Goal: Task Accomplishment & Management: Manage account settings

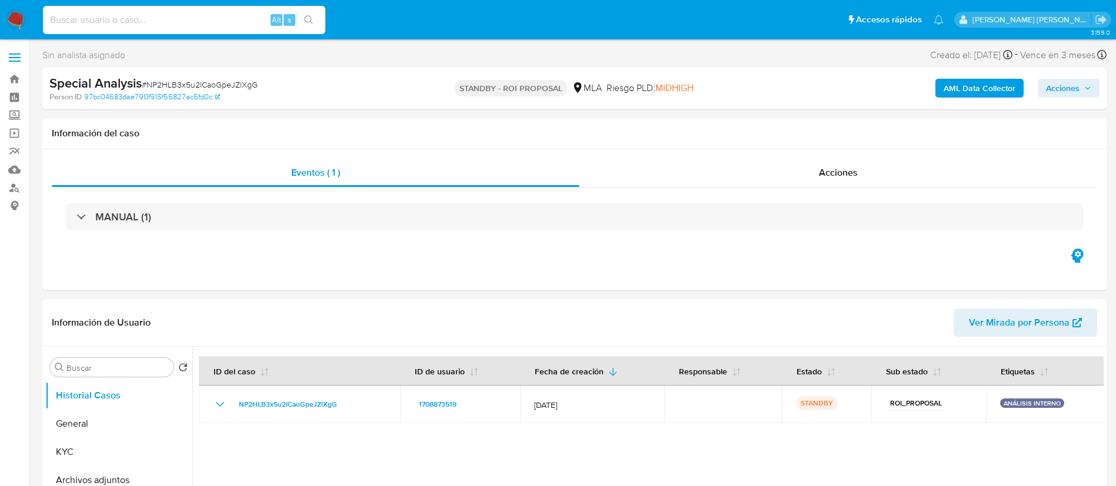
select select "10"
type input "wycKAx41yRiEQ9ht9CUfawK5"
click at [310, 18] on icon "search-icon" at bounding box center [308, 19] width 9 height 9
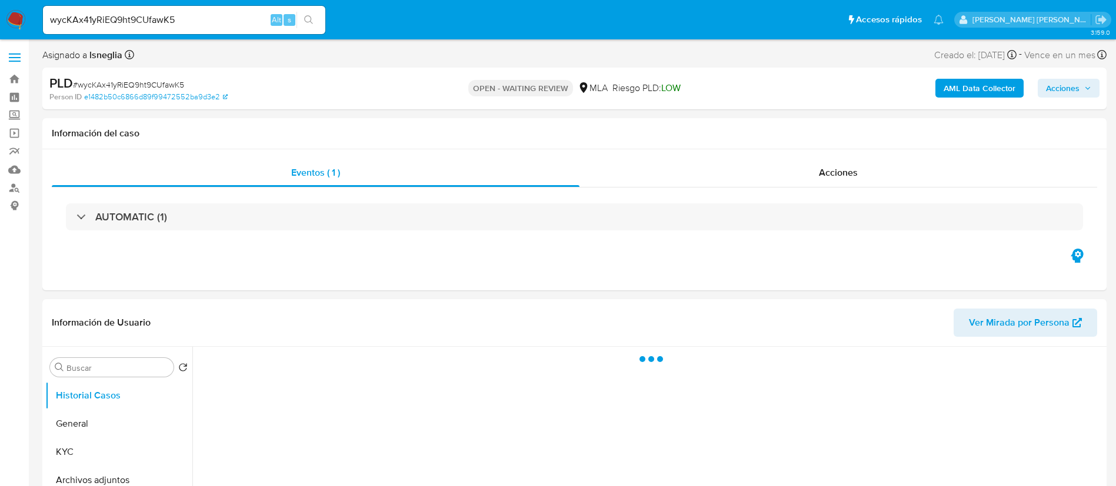
select select "10"
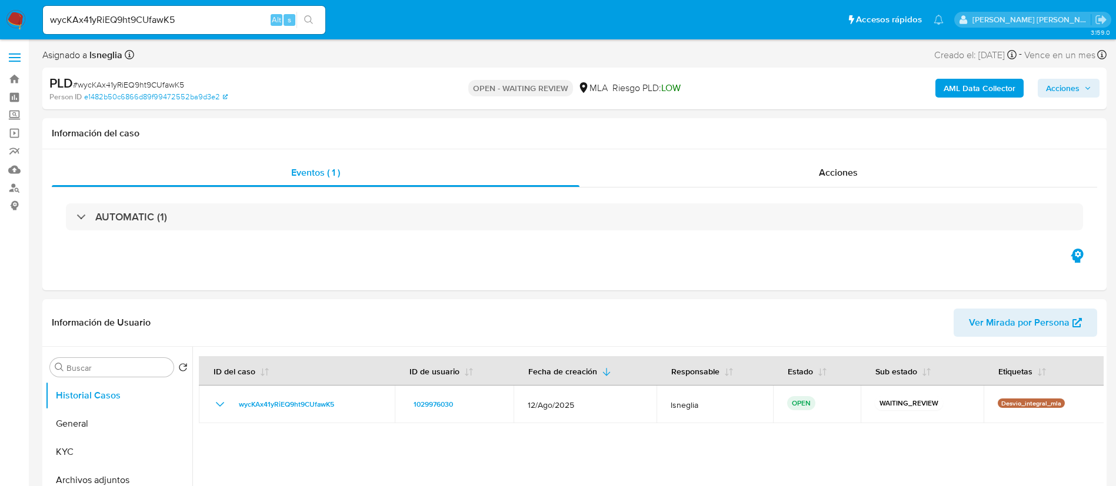
click at [132, 82] on span "# wycKAx41yRiEQ9ht9CUfawK5" at bounding box center [128, 85] width 111 height 12
copy span "wycKAx41yRiEQ9ht9CUfawK5"
click at [23, 22] on img at bounding box center [16, 20] width 20 height 20
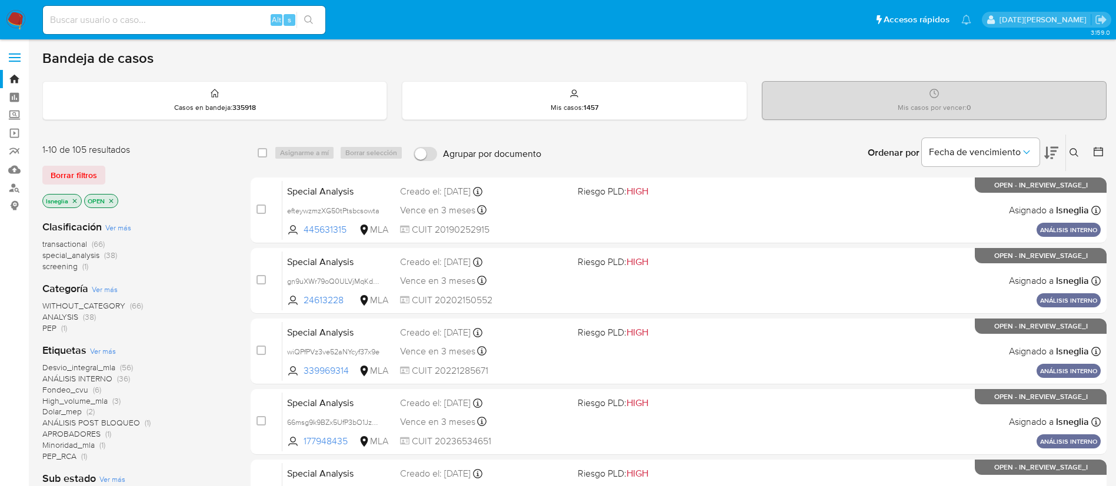
click at [1071, 152] on icon at bounding box center [1073, 152] width 9 height 9
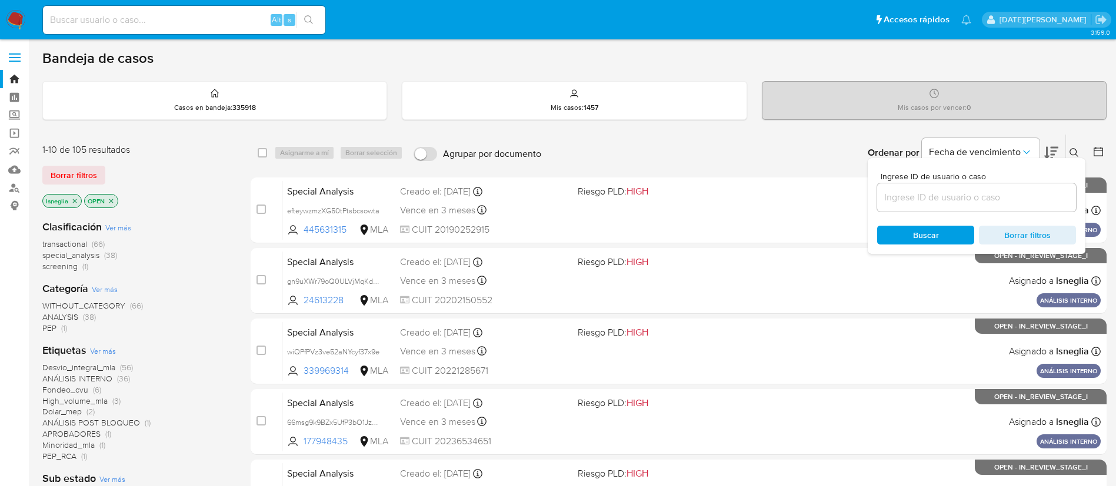
click at [928, 199] on input at bounding box center [976, 197] width 199 height 15
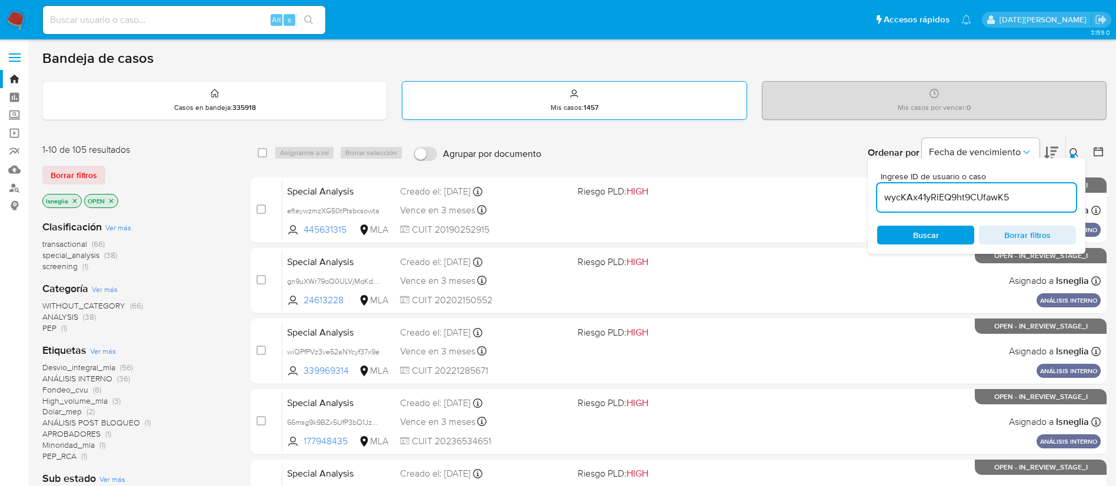
type input "wycKAx41yRiEQ9ht9CUfawK5"
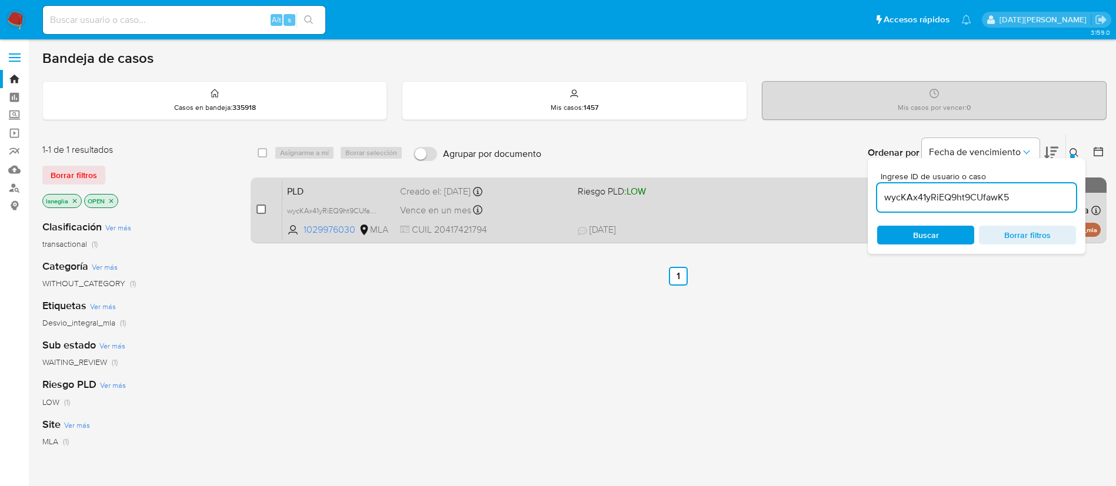
click at [260, 206] on input "checkbox" at bounding box center [260, 209] width 9 height 9
checkbox input "true"
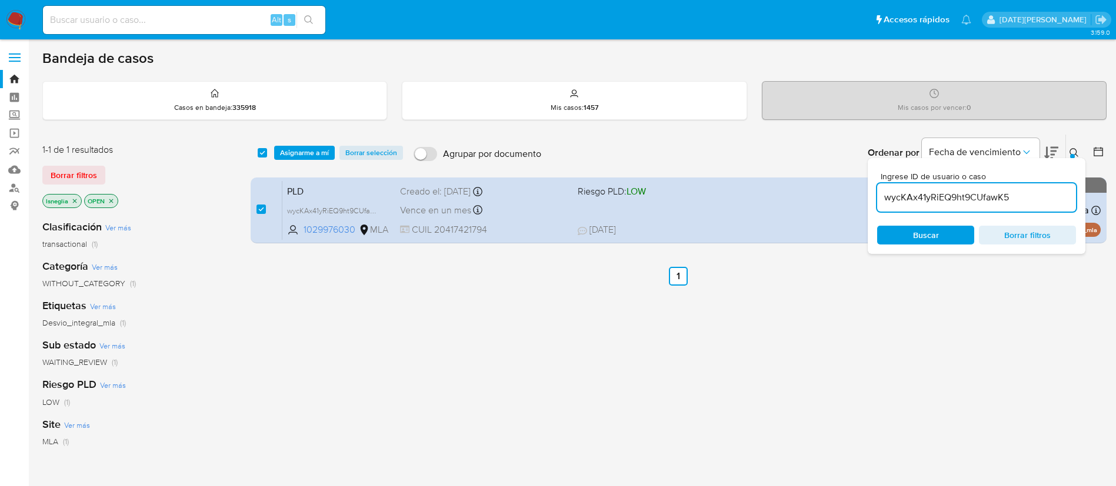
click at [315, 138] on div "select-all-cases-checkbox Asignarme a mí Borrar selección Agrupar por documento…" at bounding box center [679, 153] width 856 height 36
click at [311, 149] on span "Asignarme a mí" at bounding box center [304, 153] width 49 height 12
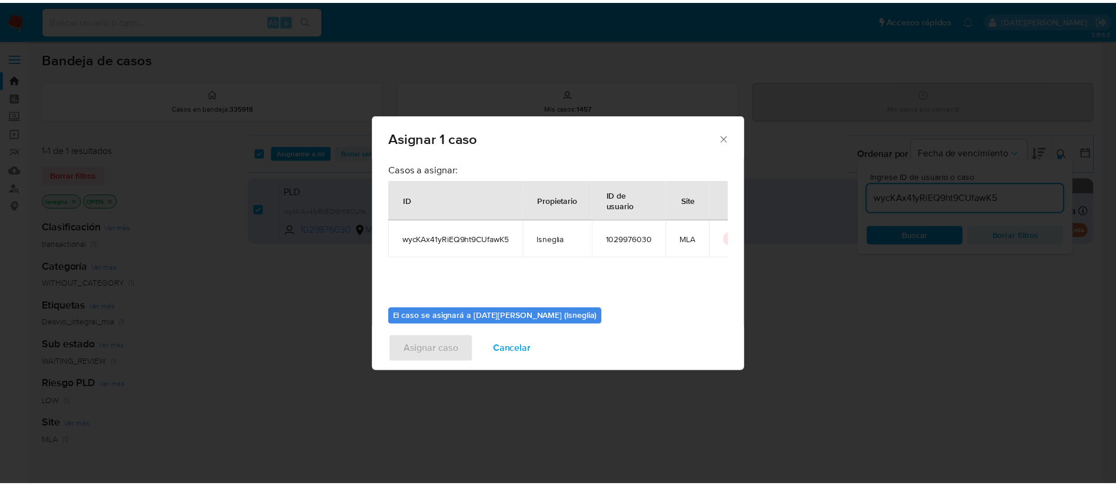
scroll to position [61, 0]
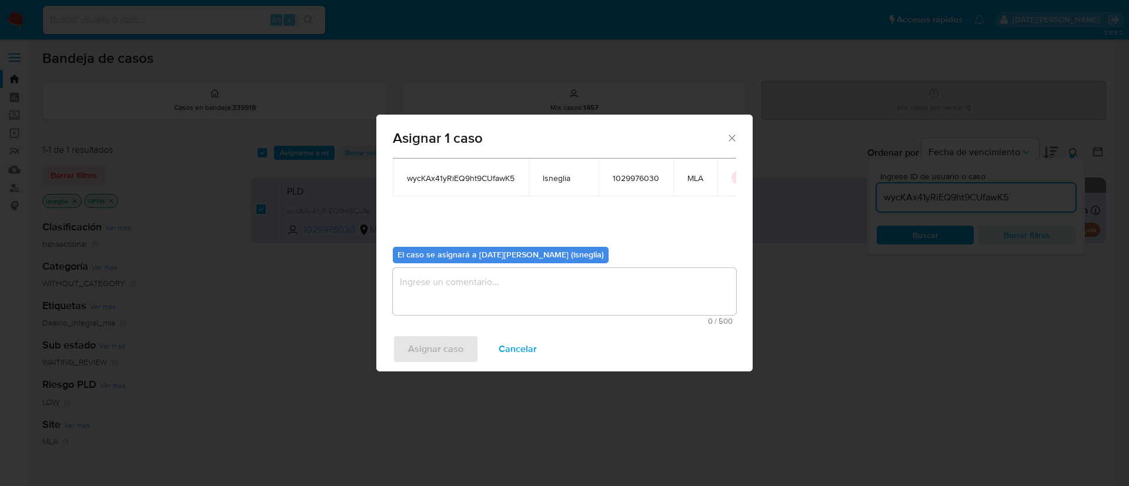
click at [472, 285] on textarea "assign-modal" at bounding box center [565, 291] width 344 height 47
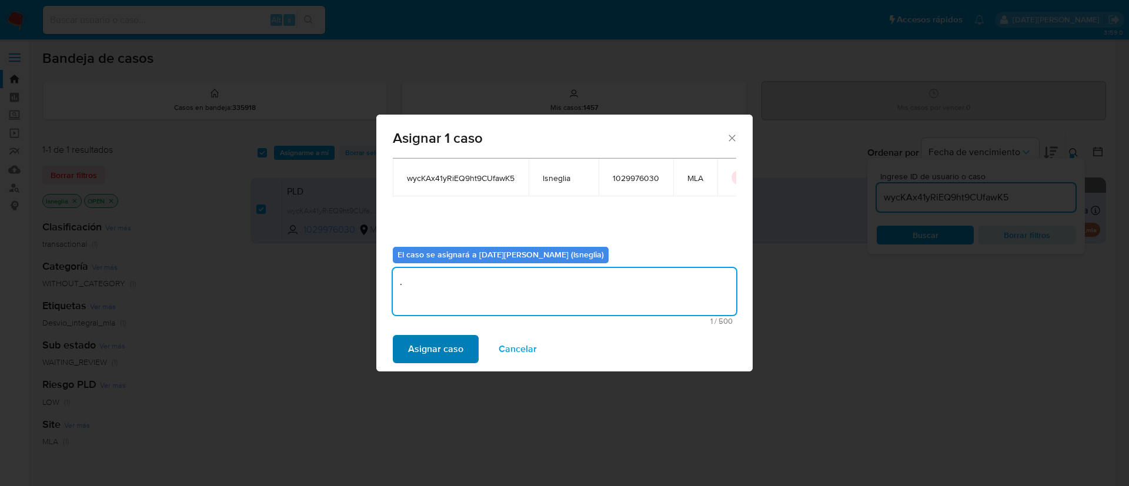
type textarea "."
click at [439, 344] on span "Asignar caso" at bounding box center [435, 349] width 55 height 26
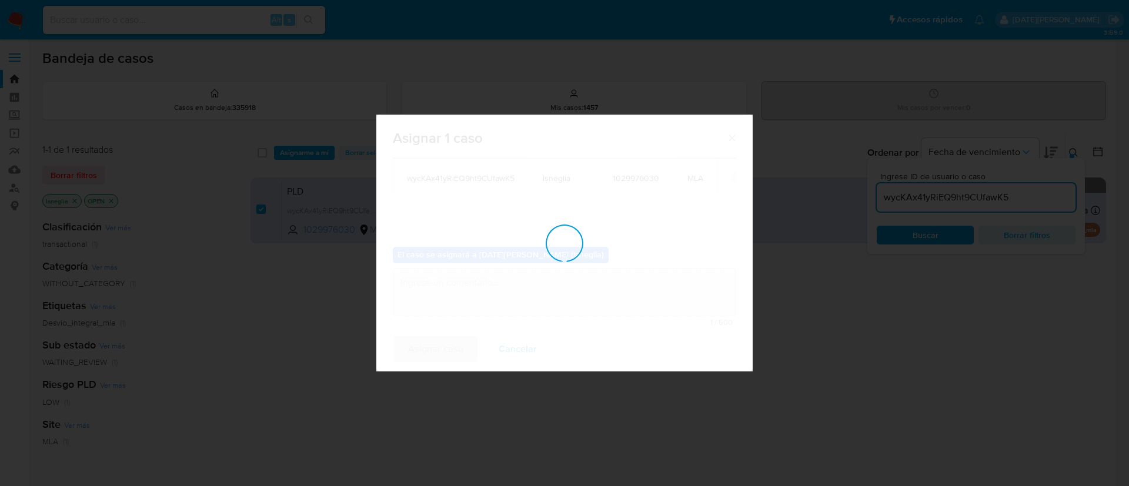
checkbox input "false"
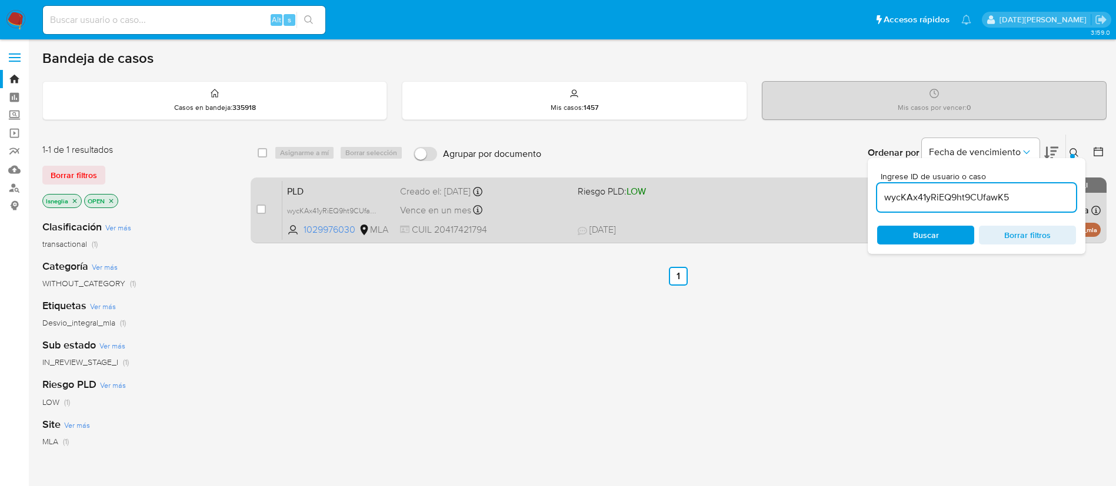
click at [319, 187] on span "PLD" at bounding box center [339, 190] width 104 height 15
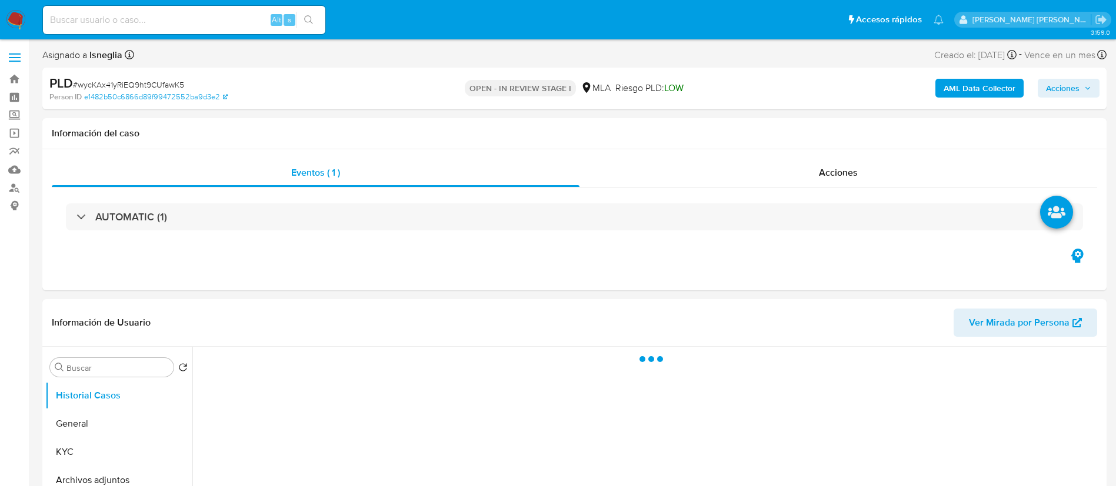
select select "10"
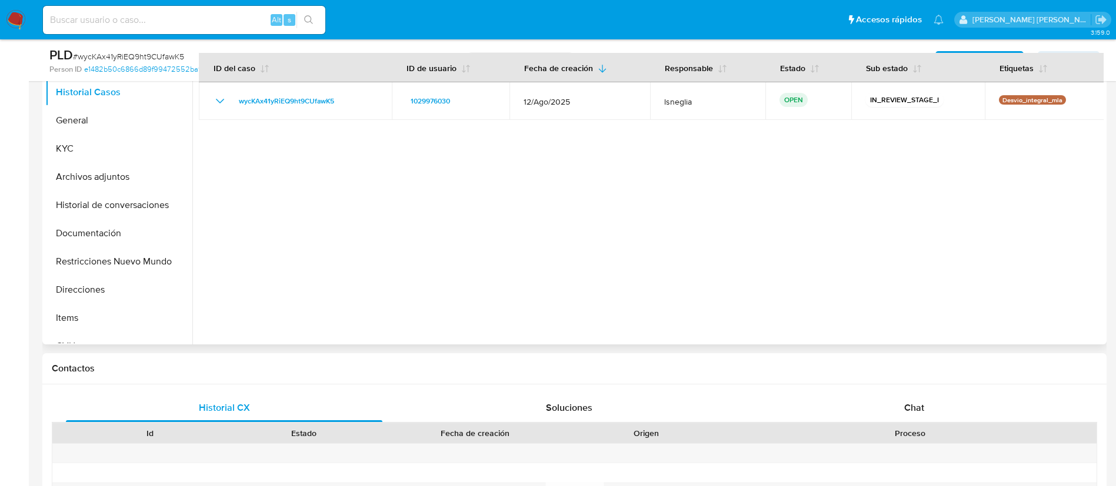
scroll to position [265, 0]
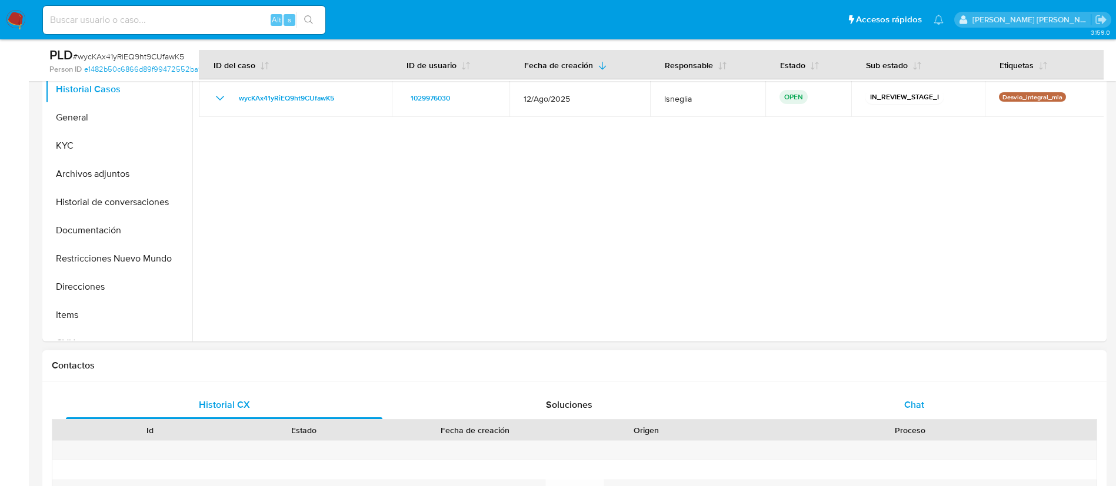
click at [915, 411] on span "Chat" at bounding box center [914, 405] width 20 height 14
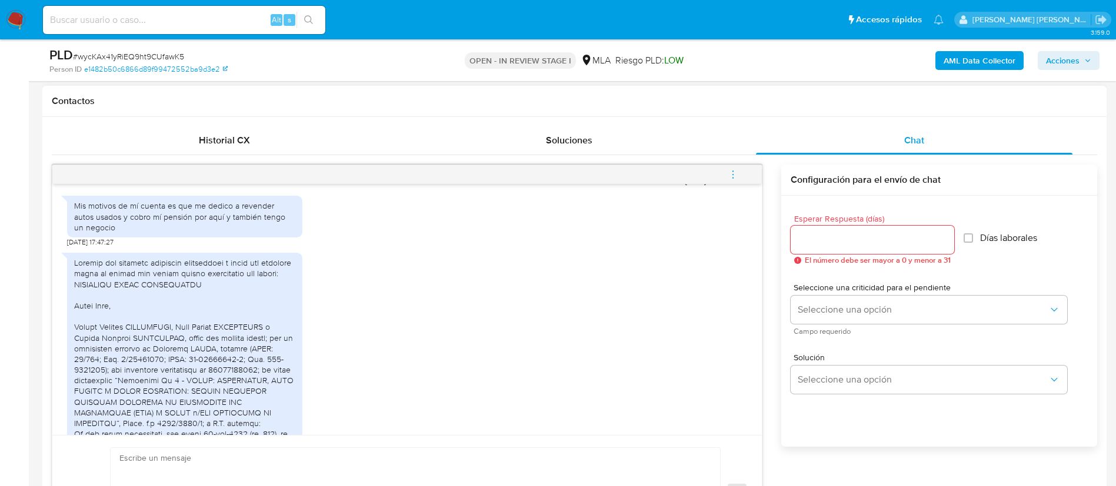
scroll to position [681, 0]
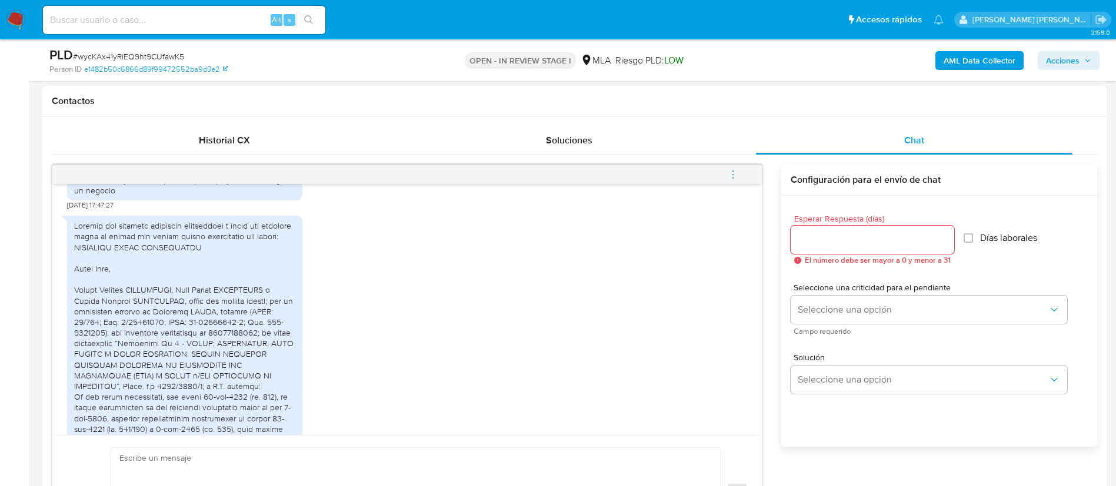
drag, startPoint x: 162, startPoint y: 308, endPoint x: 230, endPoint y: 316, distance: 68.2
drag, startPoint x: 230, startPoint y: 316, endPoint x: 235, endPoint y: 334, distance: 17.7
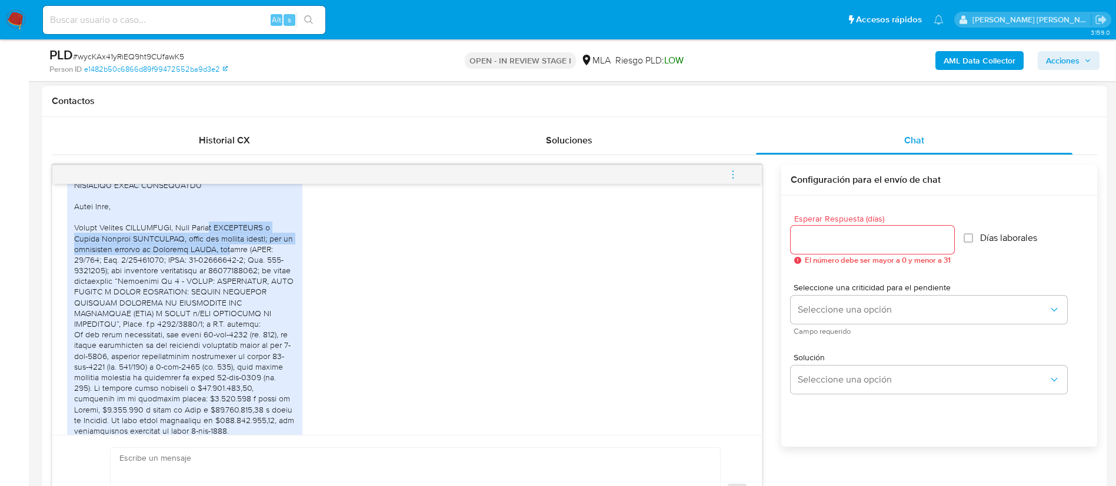
scroll to position [769, 0]
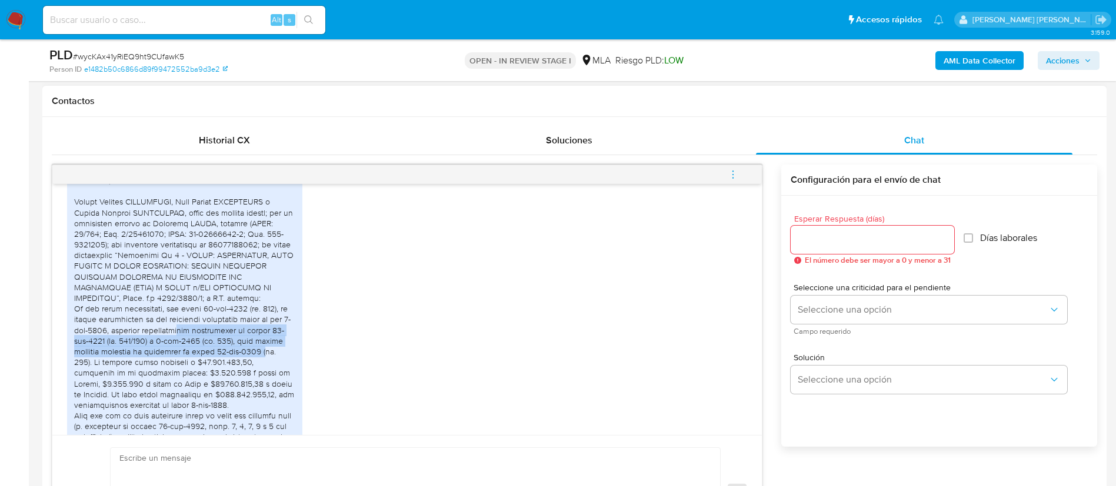
drag, startPoint x: 189, startPoint y: 352, endPoint x: 276, endPoint y: 369, distance: 89.3
click at [276, 369] on div "[URL][DOMAIN_NAME]" at bounding box center [184, 437] width 221 height 610
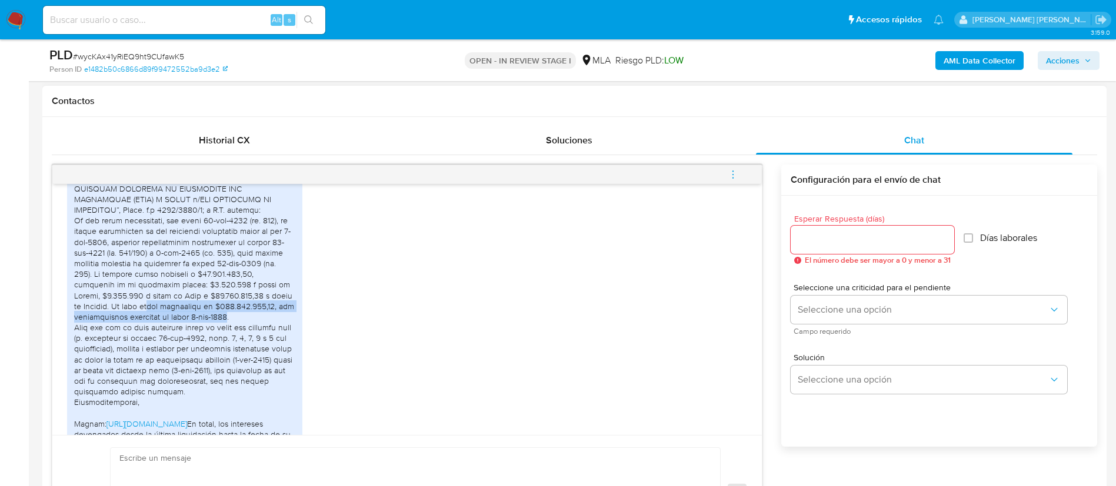
drag, startPoint x: 142, startPoint y: 325, endPoint x: 229, endPoint y: 338, distance: 88.0
click at [229, 338] on div "[URL][DOMAIN_NAME]" at bounding box center [184, 349] width 221 height 610
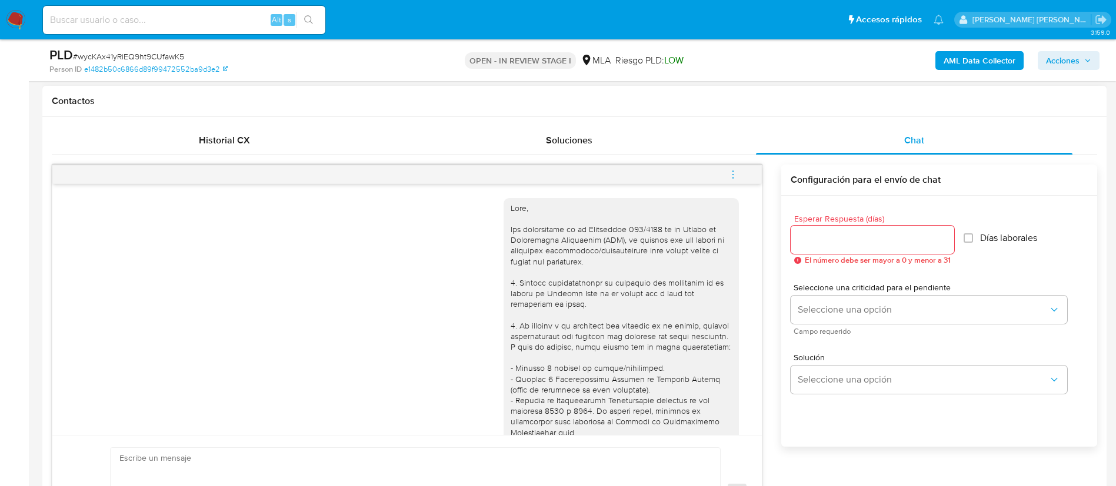
scroll to position [88, 0]
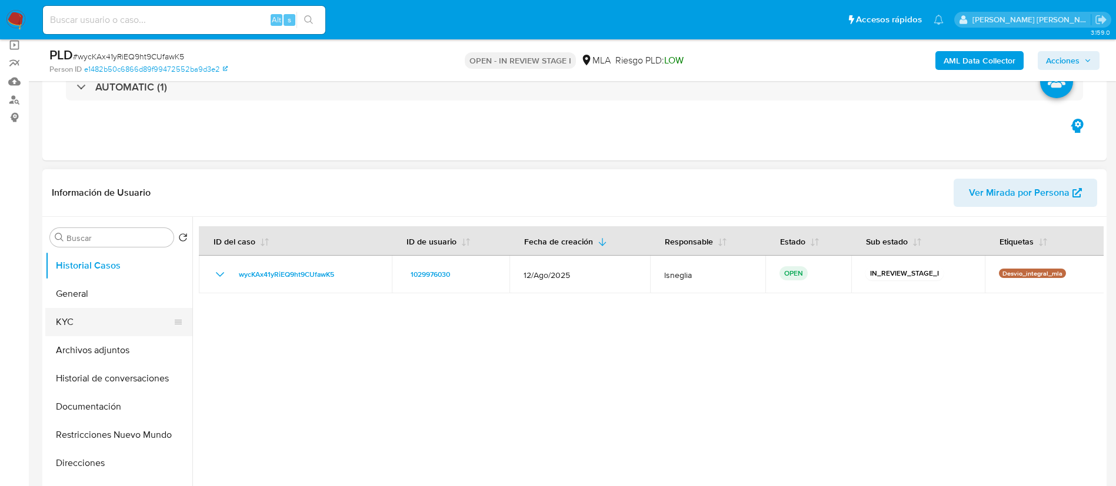
click at [89, 311] on button "KYC" at bounding box center [114, 322] width 138 height 28
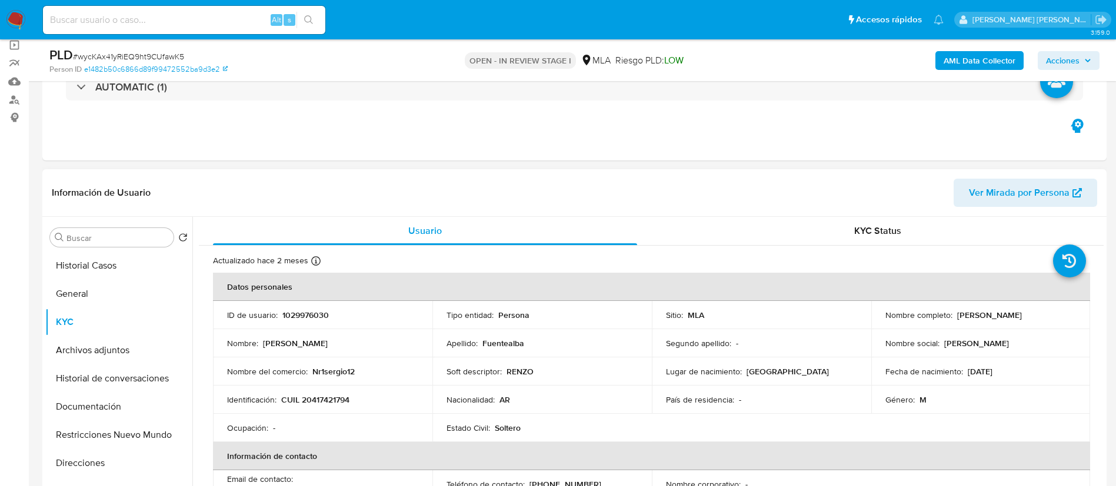
drag, startPoint x: 951, startPoint y: 318, endPoint x: 1045, endPoint y: 313, distance: 94.8
click at [1049, 315] on div "Nombre completo : Sergio Agustin Fuentealba" at bounding box center [980, 315] width 191 height 11
copy div "Sergio Agustin Fuentealba"
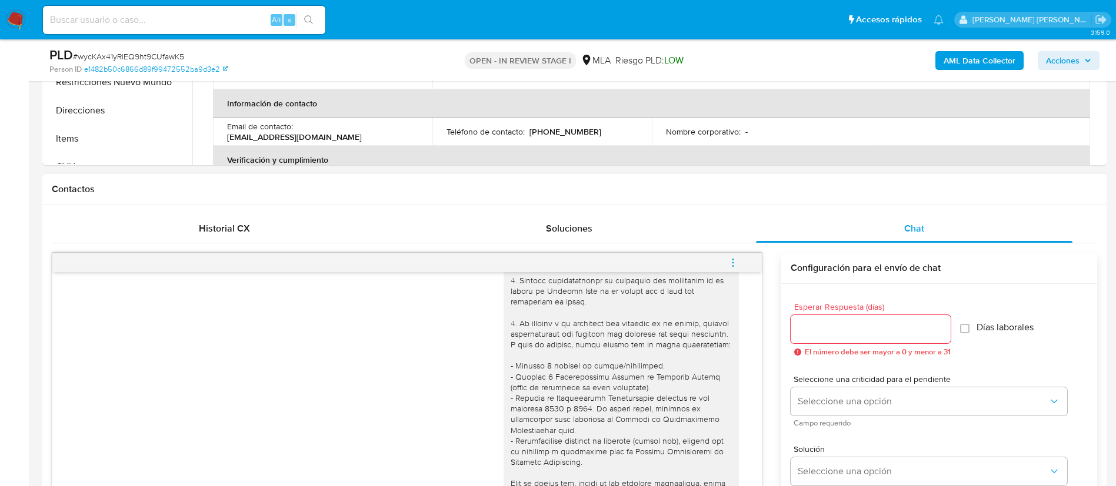
scroll to position [176, 0]
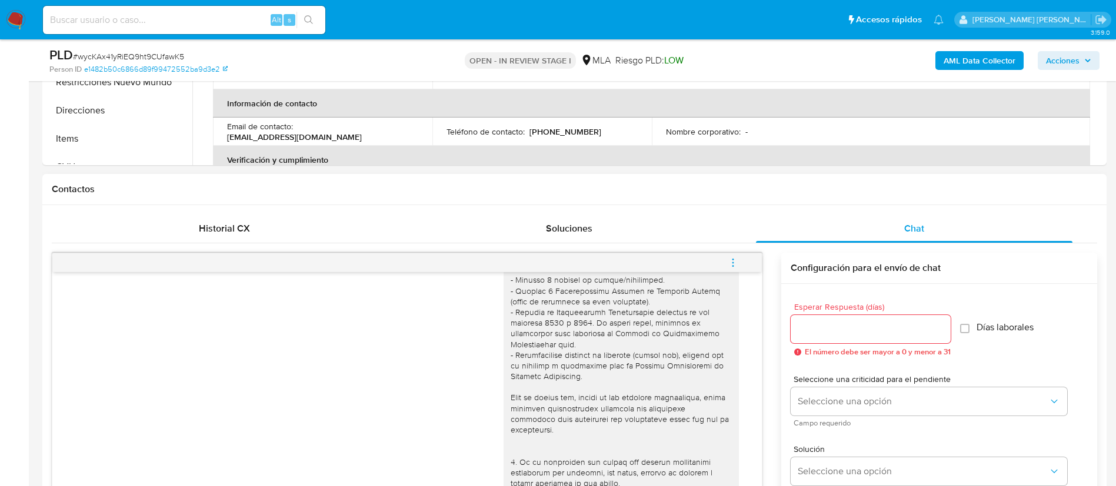
click at [375, 328] on div "18/08/2025 17:41:32" at bounding box center [407, 424] width 680 height 644
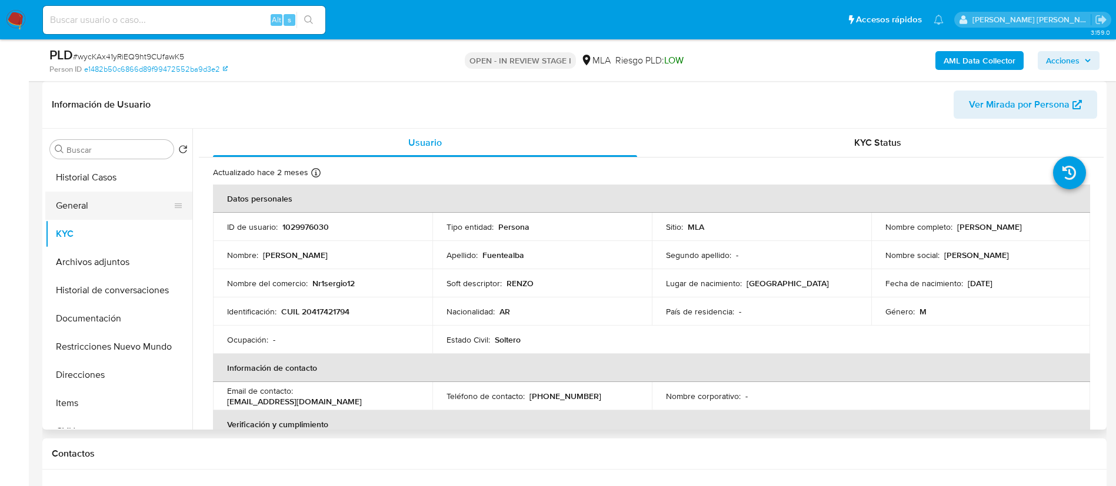
click at [95, 208] on button "General" at bounding box center [114, 206] width 138 height 28
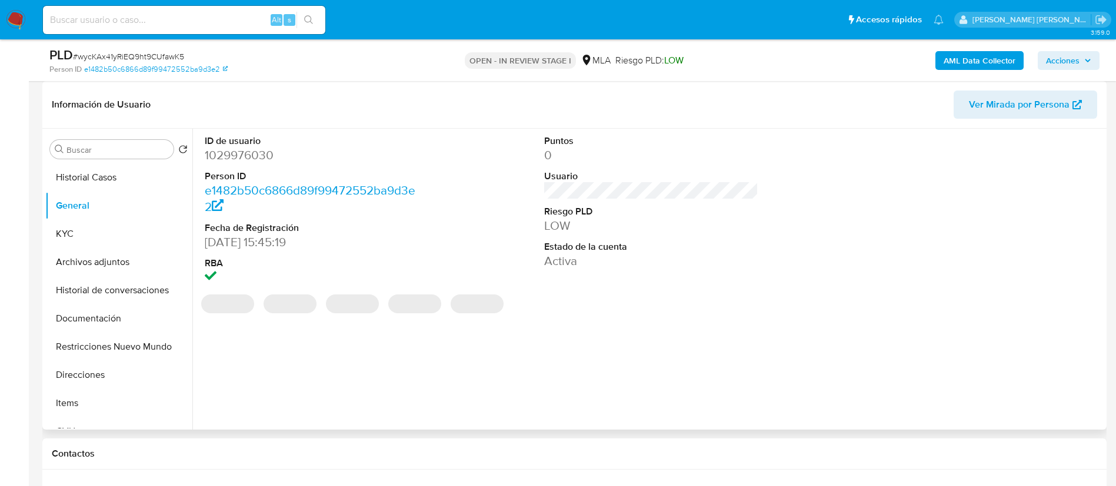
click at [243, 155] on dd "1029976030" at bounding box center [312, 155] width 215 height 16
copy dd "1029976030"
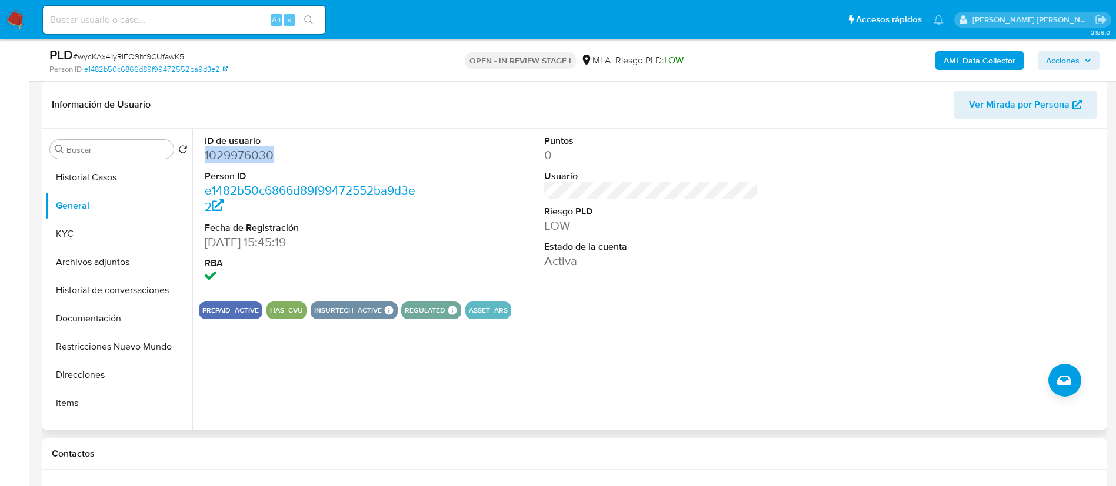
click at [265, 151] on dd "1029976030" at bounding box center [312, 155] width 215 height 16
click at [141, 226] on button "KYC" at bounding box center [114, 234] width 138 height 28
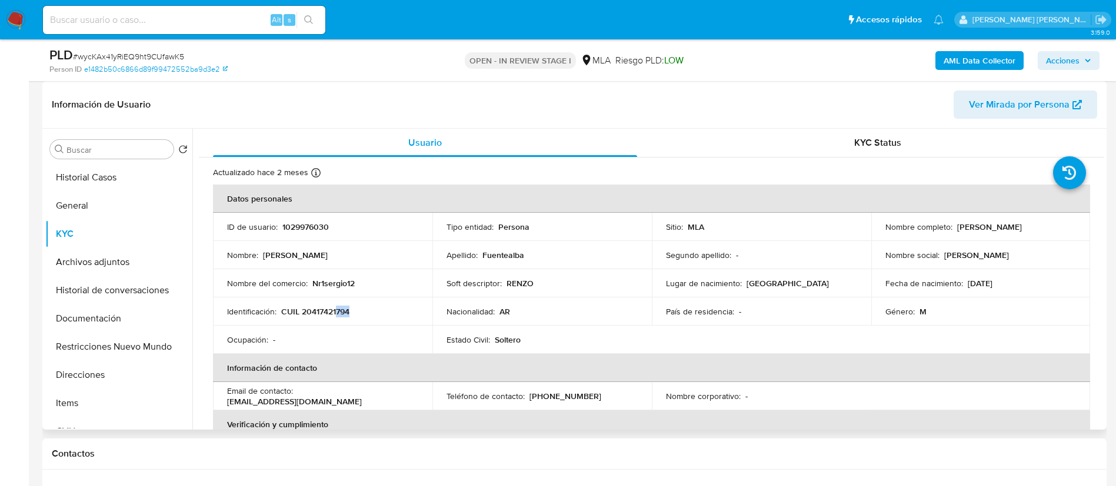
drag, startPoint x: 335, startPoint y: 311, endPoint x: 356, endPoint y: 311, distance: 21.8
click at [356, 311] on div "Identificación : CUIL 20417421794" at bounding box center [322, 311] width 191 height 11
click at [119, 376] on button "Direcciones" at bounding box center [114, 375] width 138 height 28
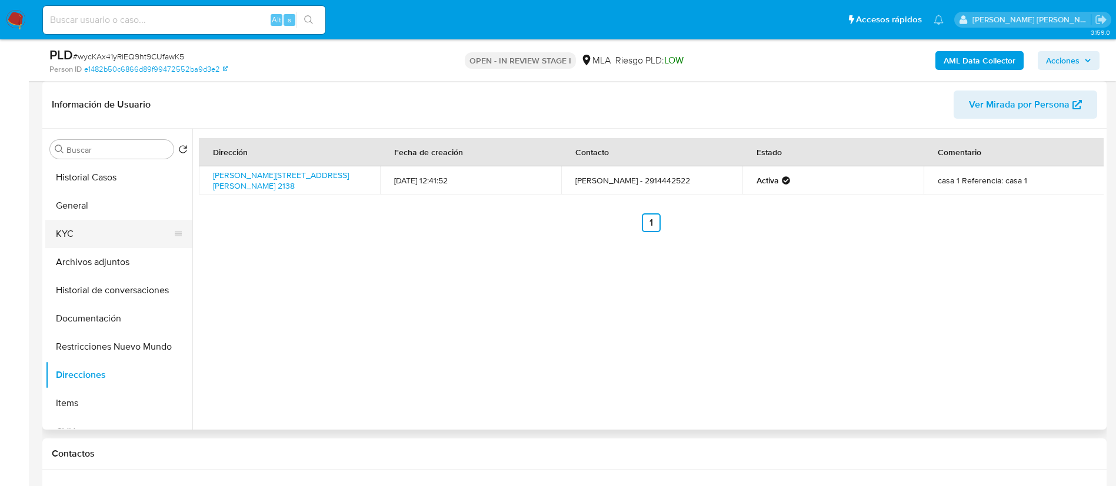
click at [77, 228] on button "KYC" at bounding box center [114, 234] width 138 height 28
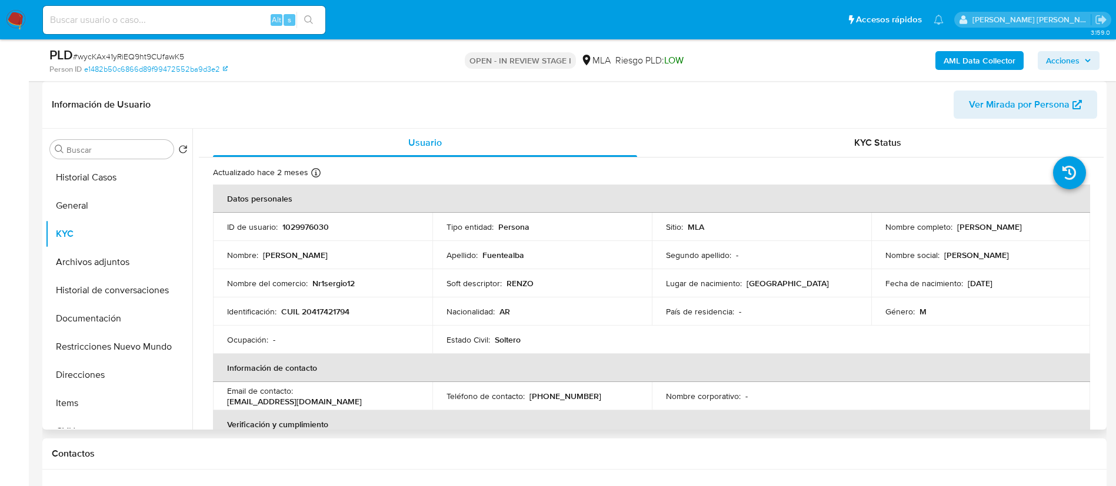
click at [322, 313] on p "CUIL 20417421794" at bounding box center [315, 311] width 68 height 11
copy p "20417421794"
click at [103, 211] on button "General" at bounding box center [114, 206] width 138 height 28
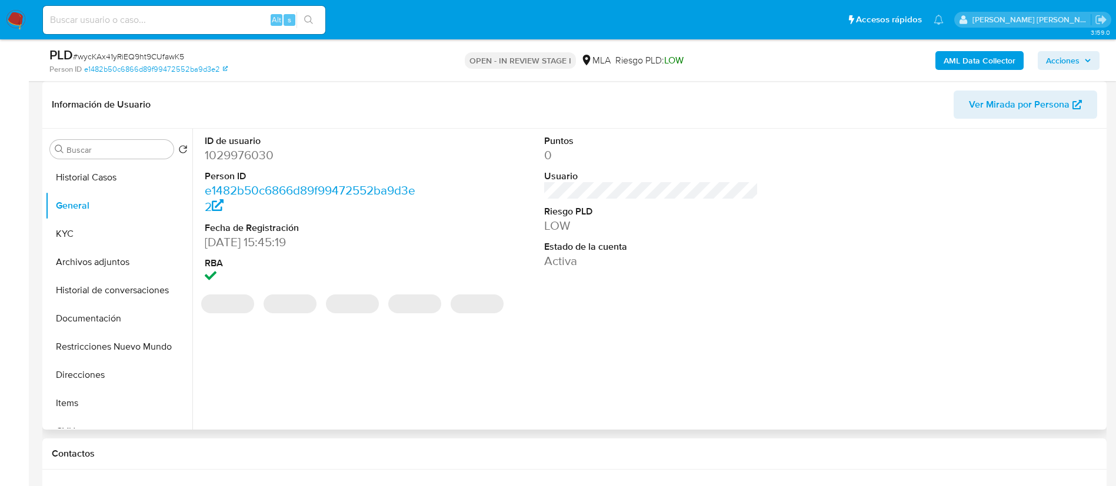
click at [249, 152] on dd "1029976030" at bounding box center [312, 155] width 215 height 16
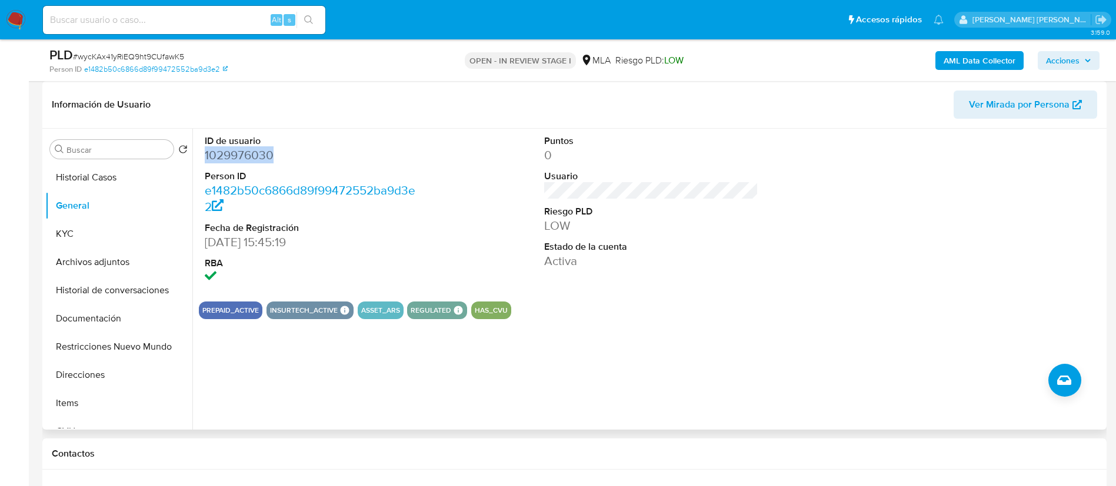
copy dd "1029976030"
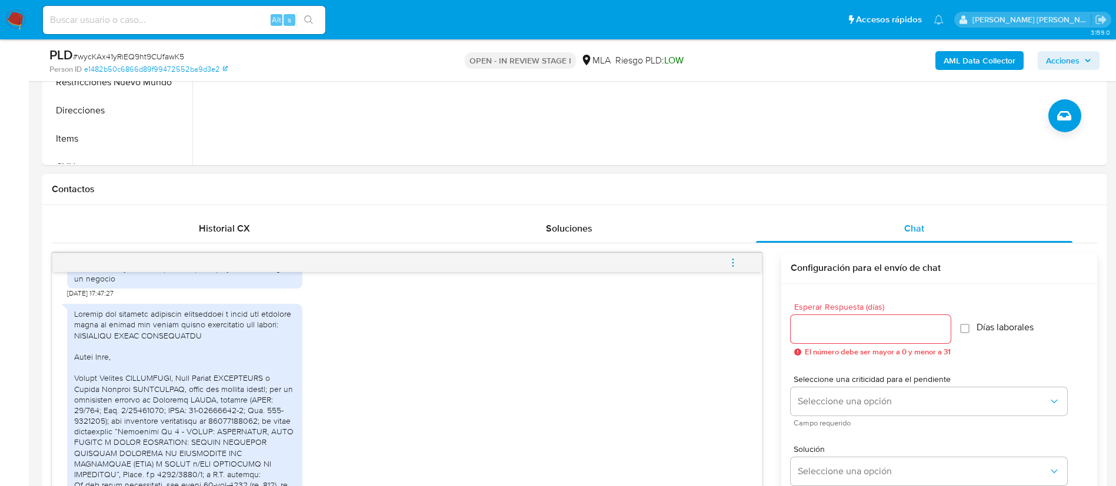
scroll to position [769, 0]
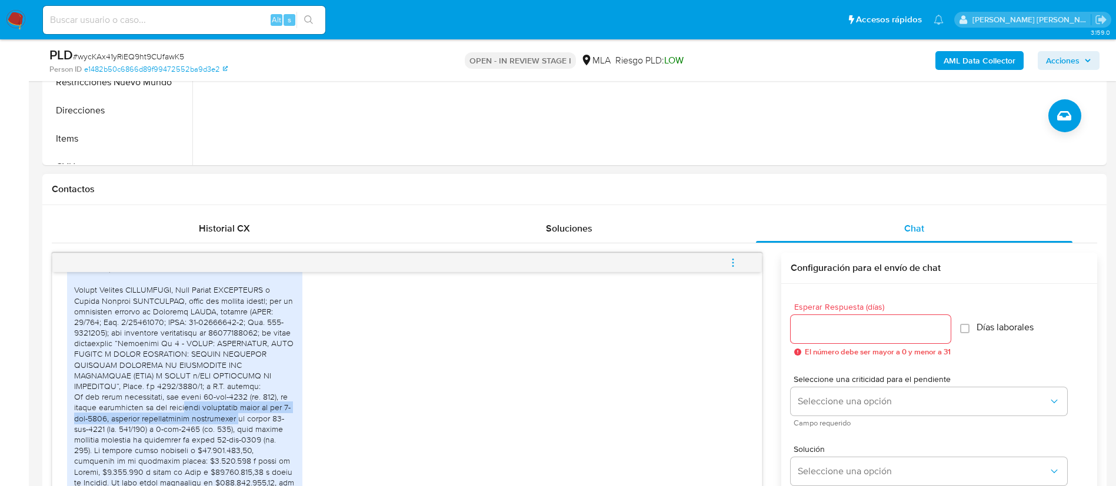
drag, startPoint x: 184, startPoint y: 429, endPoint x: 246, endPoint y: 437, distance: 63.4
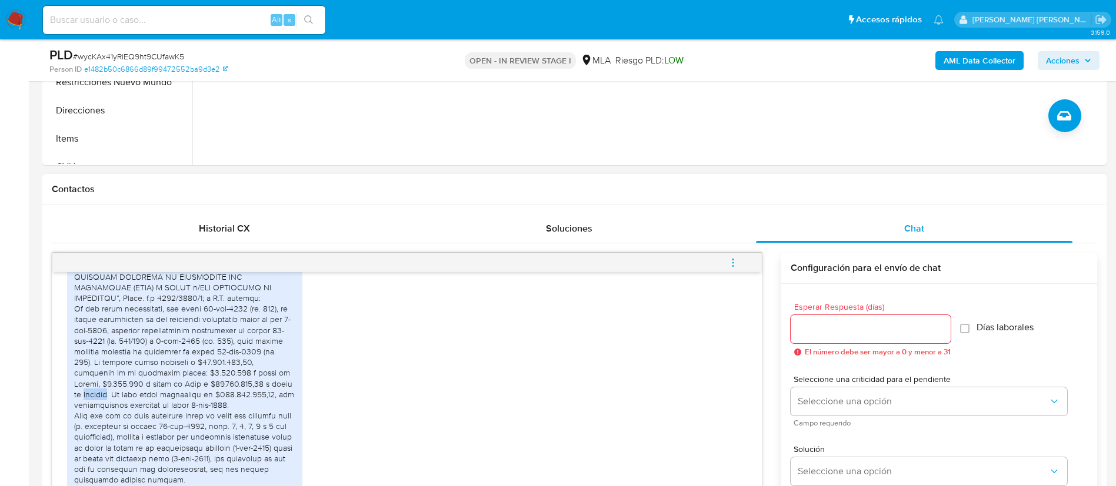
drag, startPoint x: 101, startPoint y: 415, endPoint x: 68, endPoint y: 417, distance: 32.4
click at [68, 417] on div "https://consejo.jusbaires.gob.ar/servicios/calculo-de-interes/" at bounding box center [184, 437] width 235 height 619
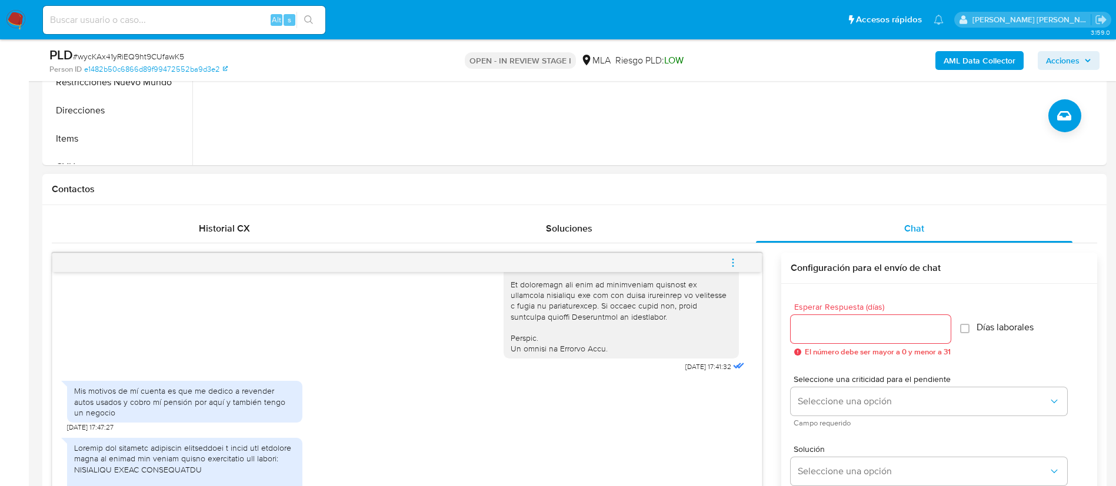
scroll to position [529, 0]
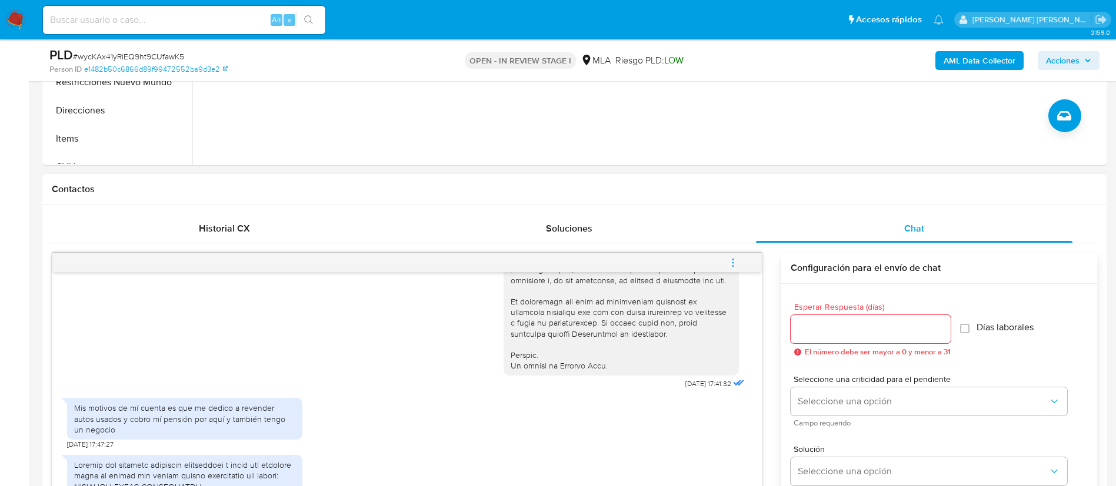
click at [197, 435] on div "Mis motivos de mí cuenta es que me dedico a revender autos usados y cobro mí pe…" at bounding box center [184, 419] width 221 height 32
copy div "Mis motivos de mí cuenta es que me dedico a revender autos usados y cobro mí pe…"
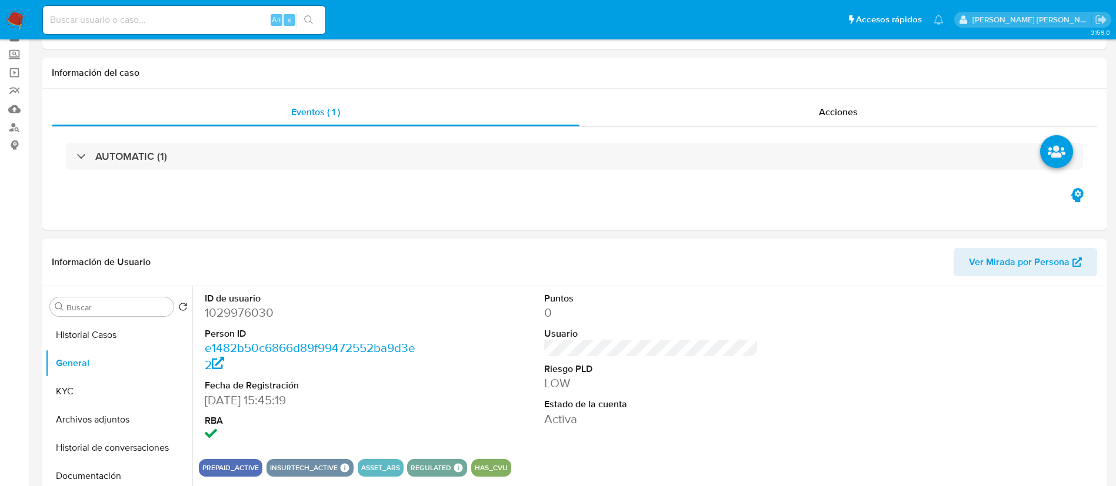
scroll to position [88, 0]
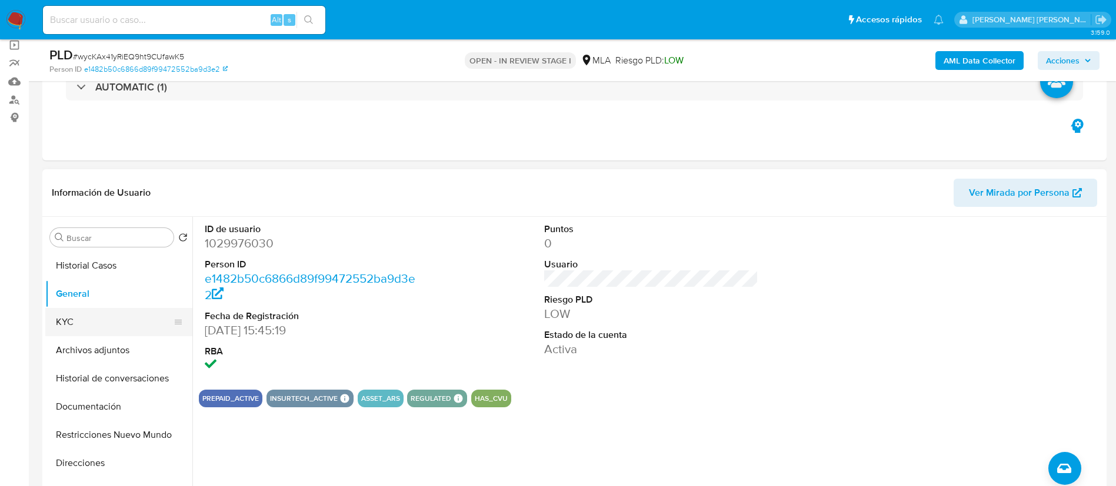
click at [133, 315] on button "KYC" at bounding box center [114, 322] width 138 height 28
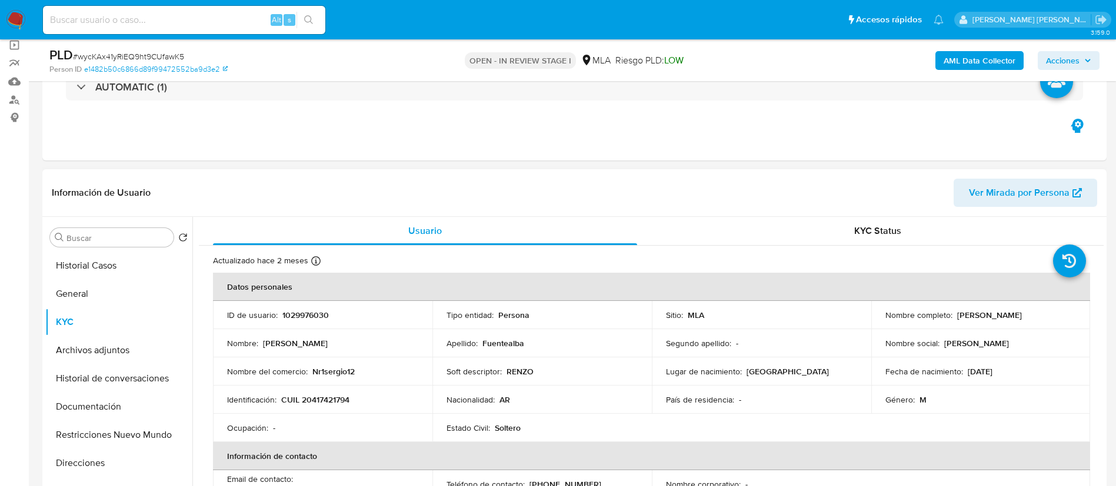
drag, startPoint x: 954, startPoint y: 317, endPoint x: 1052, endPoint y: 316, distance: 97.7
click at [1052, 316] on div "Nombre completo : Sergio Agustin Fuentealba" at bounding box center [980, 315] width 191 height 11
copy p "Sergio Agustin Fuentealba"
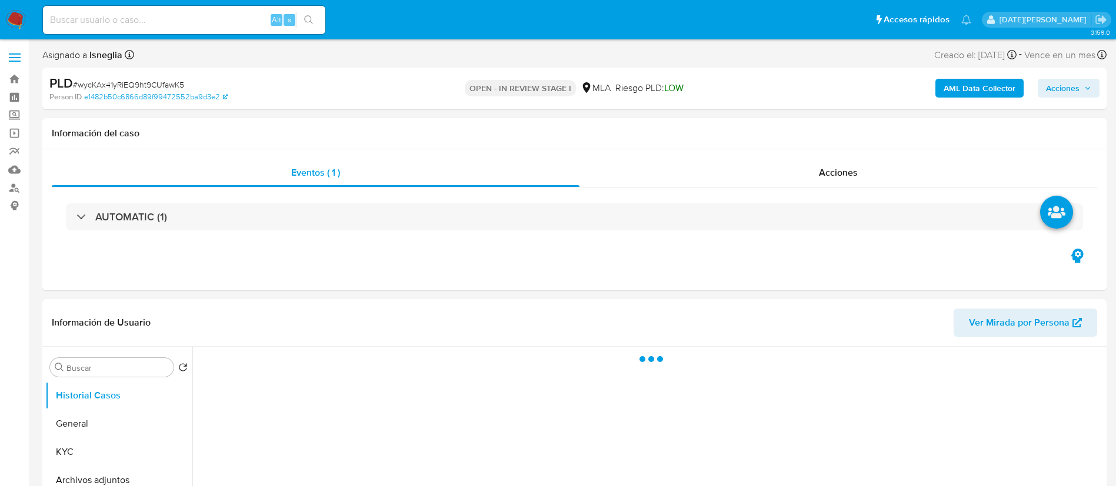
select select "10"
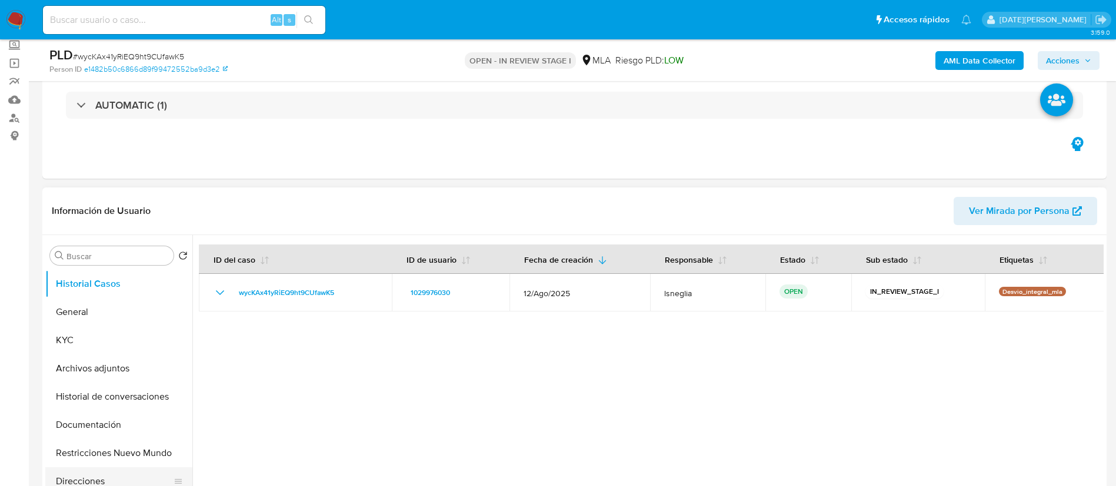
scroll to position [176, 0]
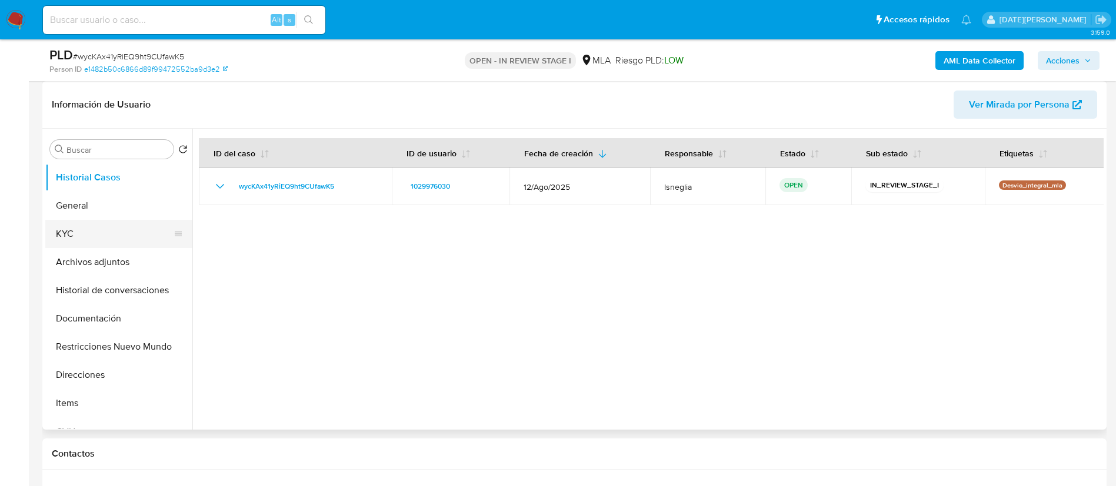
click at [88, 229] on button "KYC" at bounding box center [114, 234] width 138 height 28
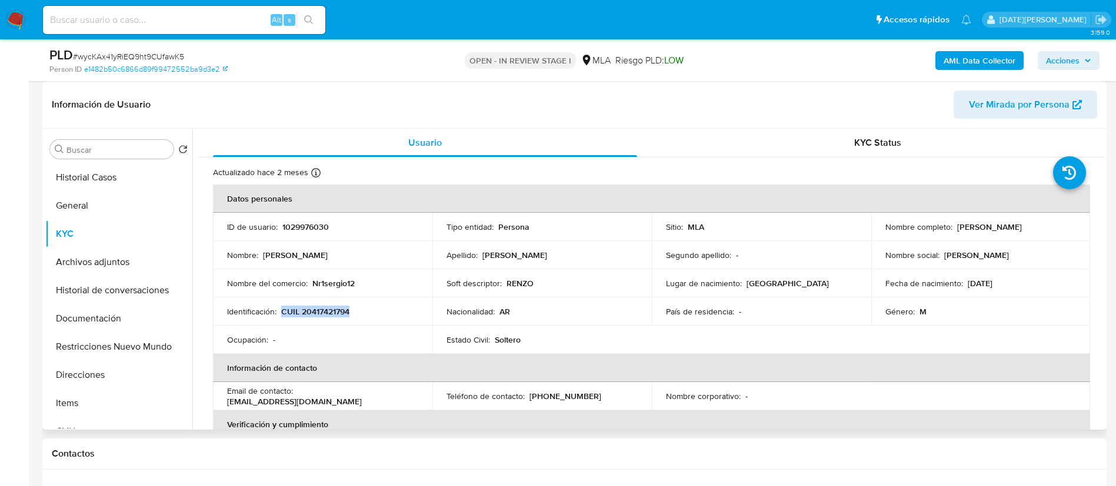
drag, startPoint x: 283, startPoint y: 311, endPoint x: 352, endPoint y: 309, distance: 68.8
click at [352, 309] on div "Identificación : CUIL 20417421794" at bounding box center [322, 311] width 191 height 11
copy p "CUIL 20417421794"
drag, startPoint x: 228, startPoint y: 402, endPoint x: 356, endPoint y: 402, distance: 128.2
click at [356, 402] on div "Email de contacto : nr1sergio12fuentealba@gmail.com" at bounding box center [322, 396] width 191 height 21
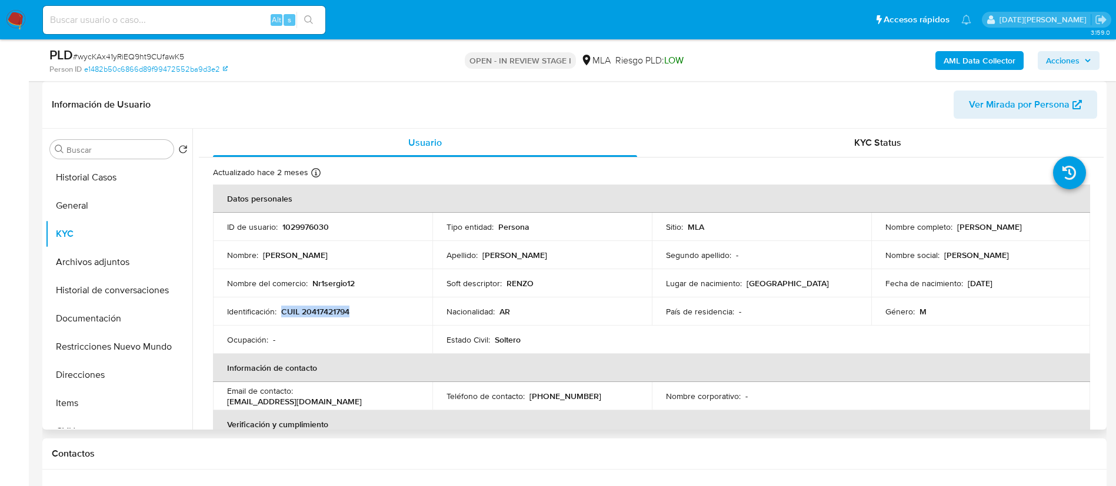
copy p "nr1sergio12fuentealba@gmail.com"
drag, startPoint x: 526, startPoint y: 396, endPoint x: 603, endPoint y: 398, distance: 76.5
click at [603, 398] on div "Teléfono de contacto : (291) 5204684" at bounding box center [541, 396] width 191 height 11
copy p "(291) 5204684"
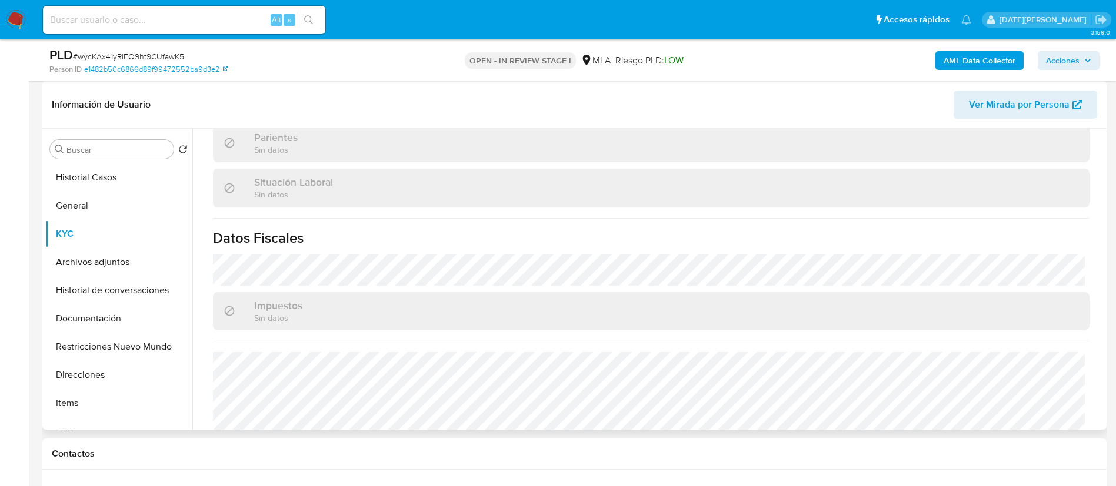
scroll to position [609, 0]
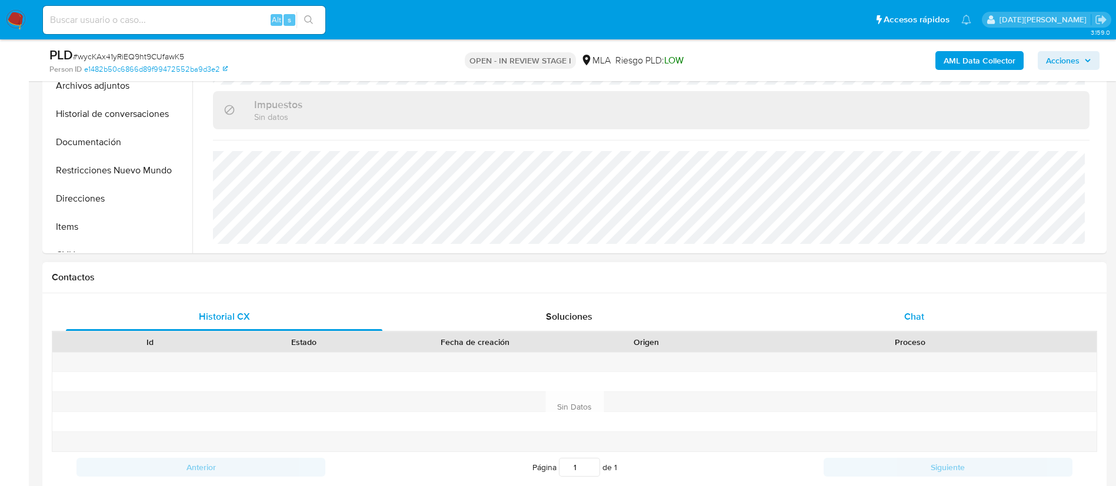
click at [915, 321] on span "Chat" at bounding box center [914, 317] width 20 height 14
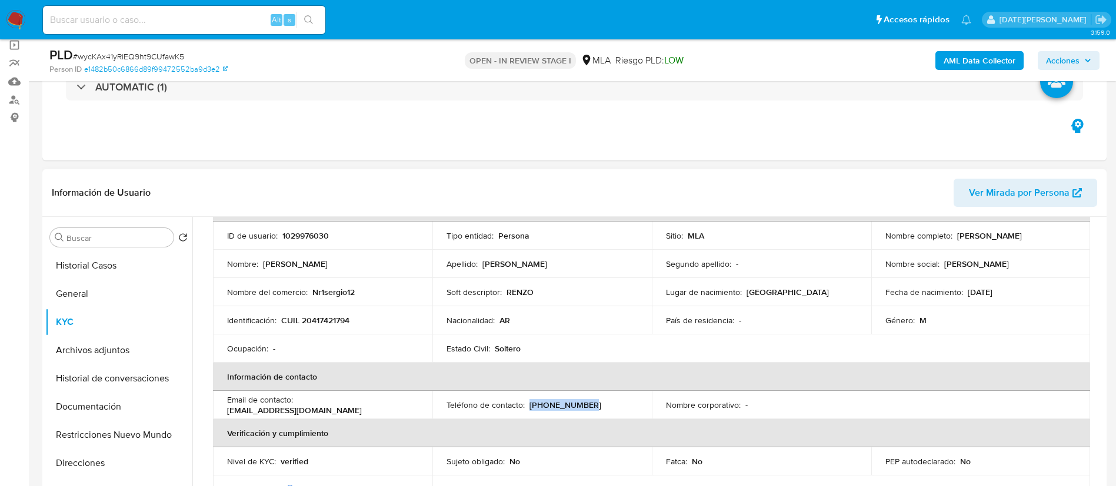
scroll to position [0, 0]
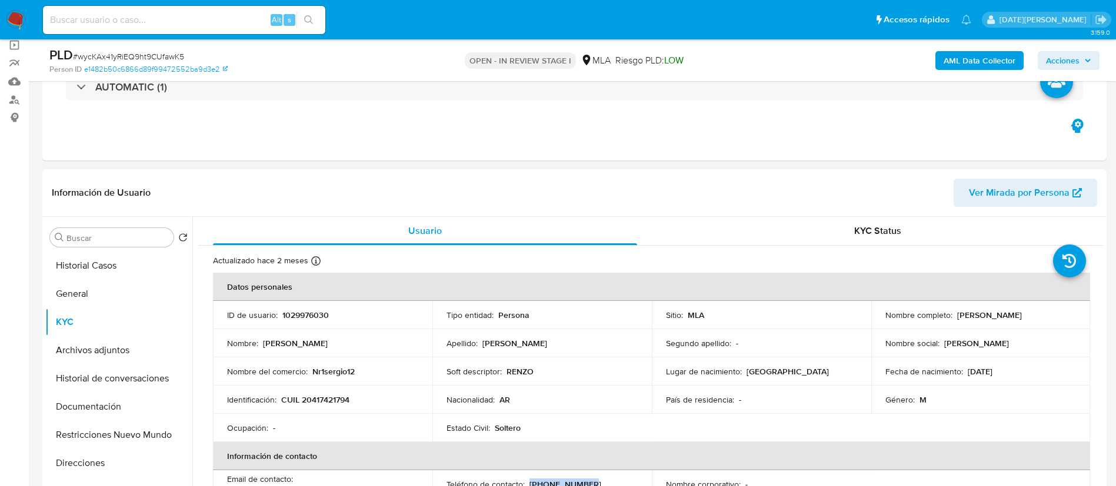
drag, startPoint x: 952, startPoint y: 312, endPoint x: 1058, endPoint y: 315, distance: 105.3
click at [1058, 315] on div "Nombre completo : Sergio Agustin Fuentealba" at bounding box center [980, 315] width 191 height 11
copy p "Sergio Agustin Fuentealba"
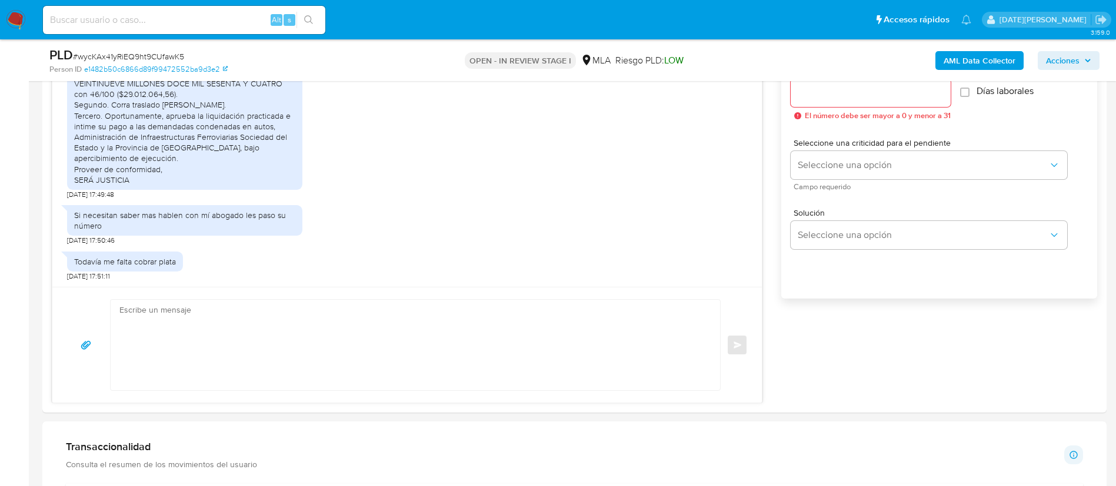
scroll to position [706, 0]
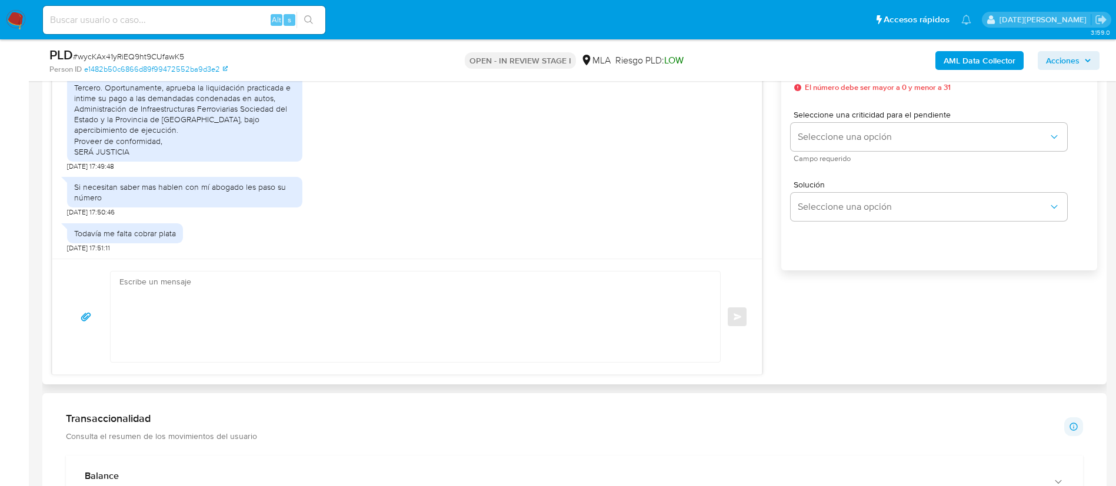
click at [249, 296] on textarea at bounding box center [412, 317] width 586 height 91
paste textarea "Sergio Agustin Fuentealba"
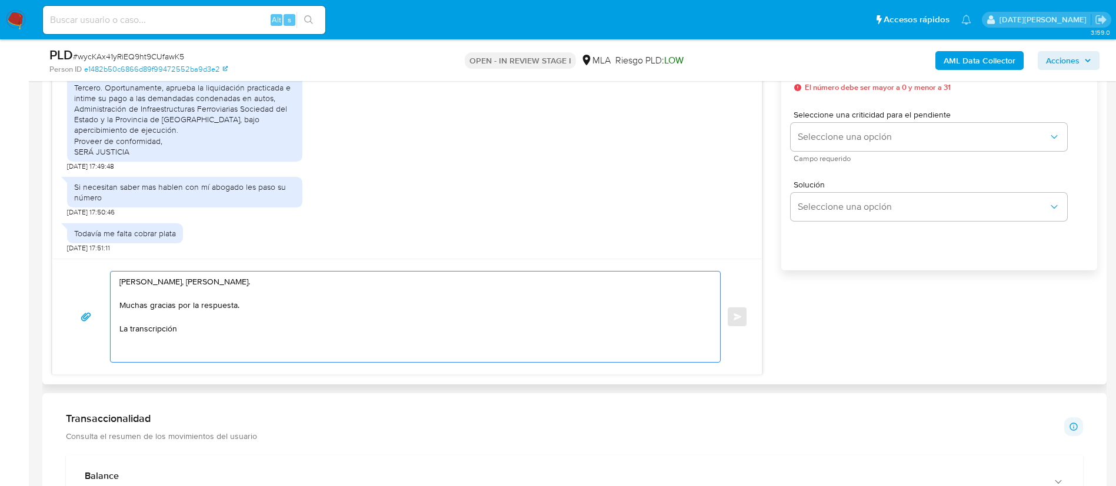
click at [162, 329] on textarea "Hola, Sergio Agustin Fuentealba. Muchas gracias por la respuesta. La transcripc…" at bounding box center [412, 317] width 586 height 91
click at [199, 330] on textarea "Hola, Sergio Agustin Fuentealba. Muchas gracias por la respuesta. La transcripc…" at bounding box center [412, 317] width 586 height 91
click at [194, 329] on textarea "Hola, Sergio Agustin Fuentealba. Muchas gracias por la respuesta. La transcripc…" at bounding box center [412, 317] width 586 height 91
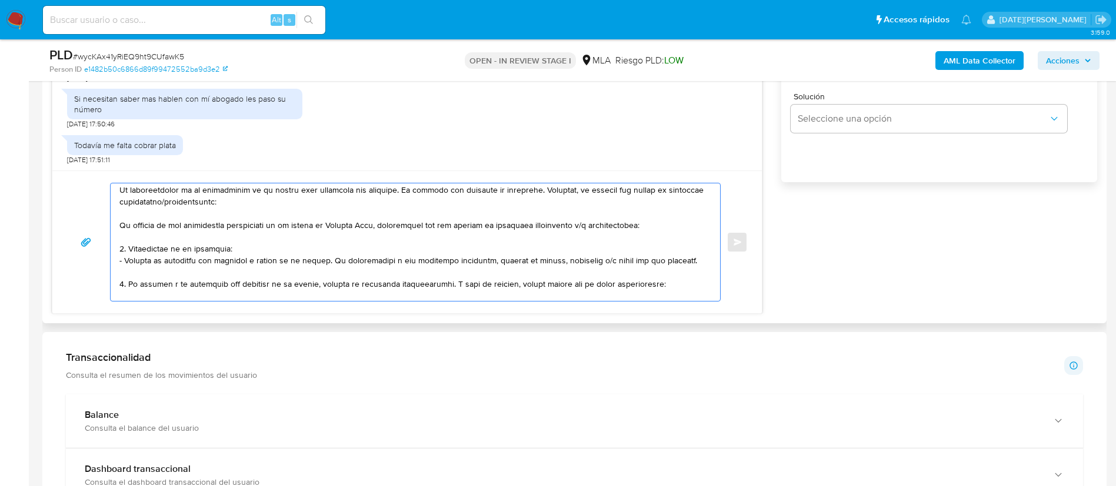
scroll to position [47, 0]
click at [231, 219] on textarea at bounding box center [412, 243] width 586 height 118
click at [227, 225] on textarea at bounding box center [412, 243] width 586 height 118
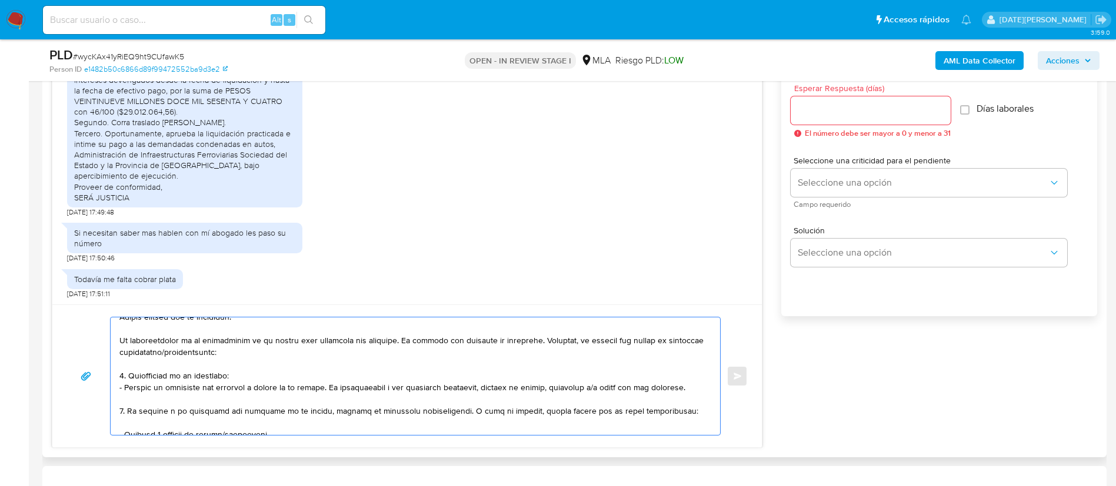
scroll to position [618, 0]
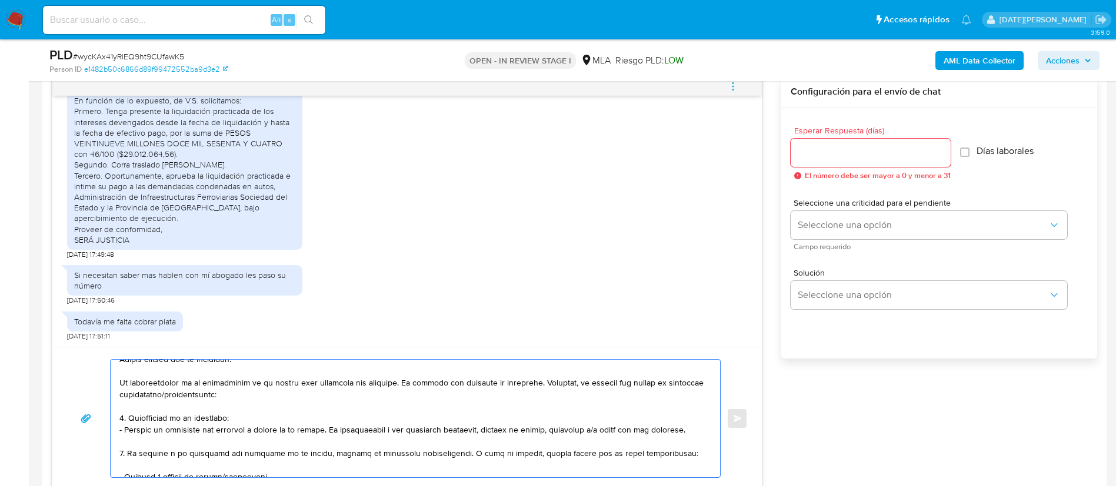
type textarea "Hola, Sergio Agustin Fuentealba. Muchas gracias por la respuesta. La transcripc…"
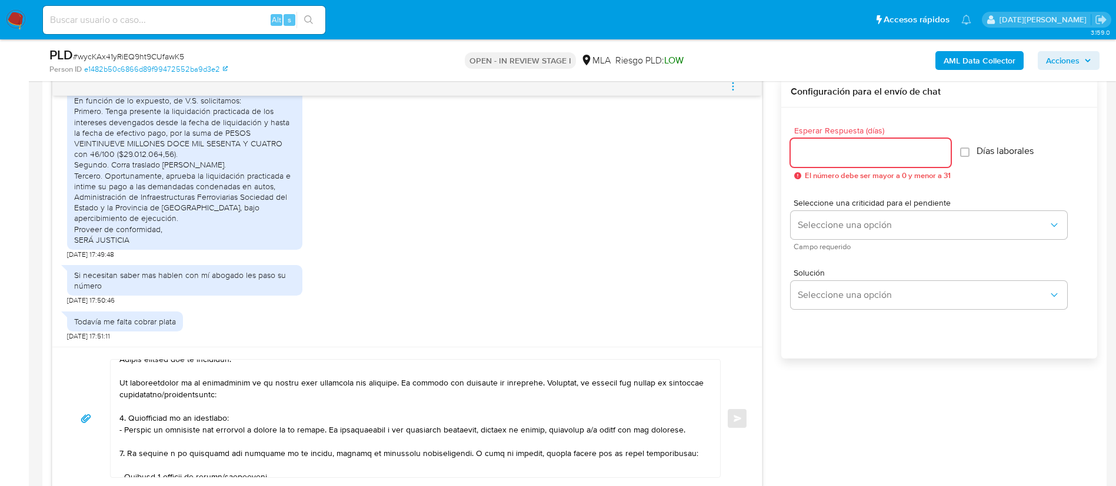
click at [862, 152] on input "Esperar Respuesta (días)" at bounding box center [871, 152] width 160 height 15
type input "3"
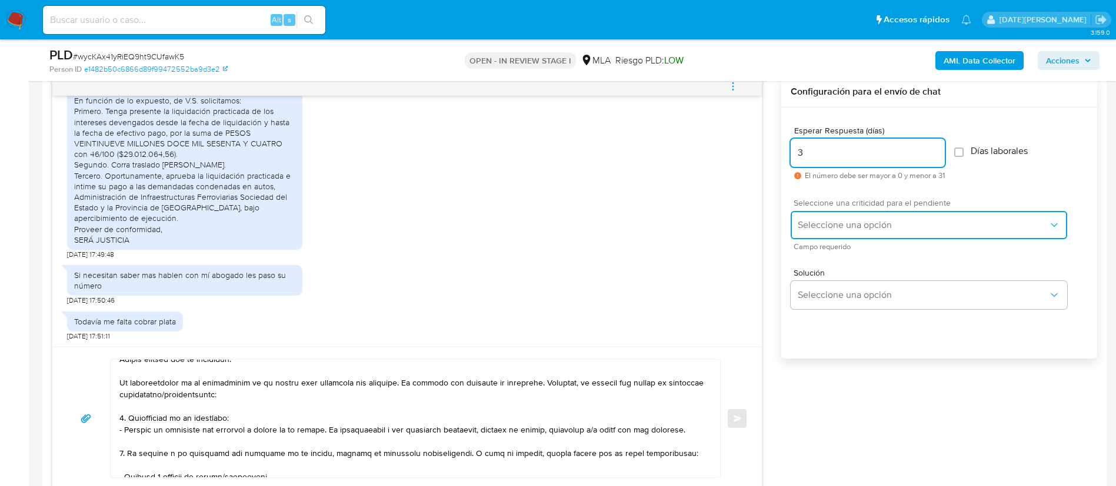
click at [829, 229] on span "Seleccione una opción" at bounding box center [923, 225] width 251 height 12
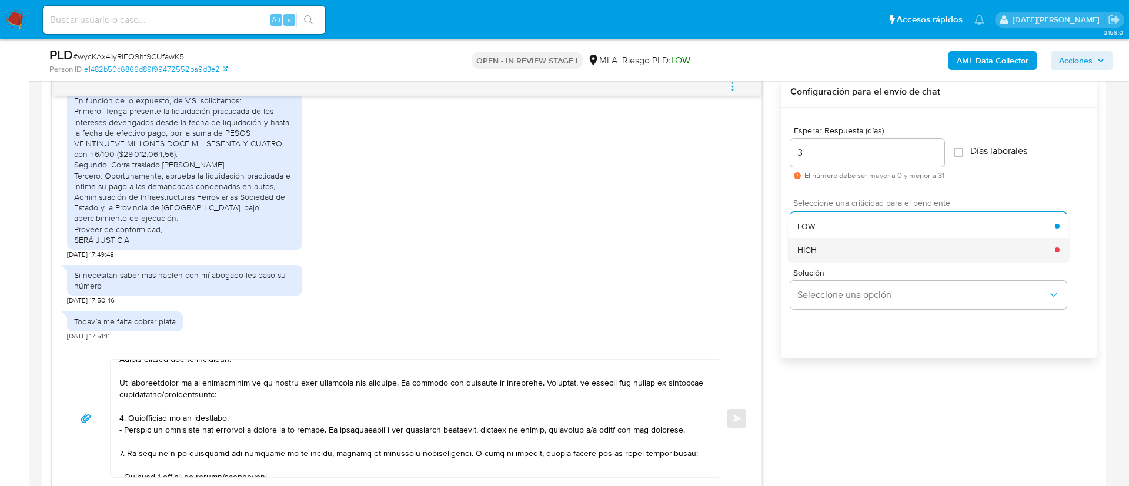
click at [819, 252] on div "HIGH" at bounding box center [927, 250] width 258 height 24
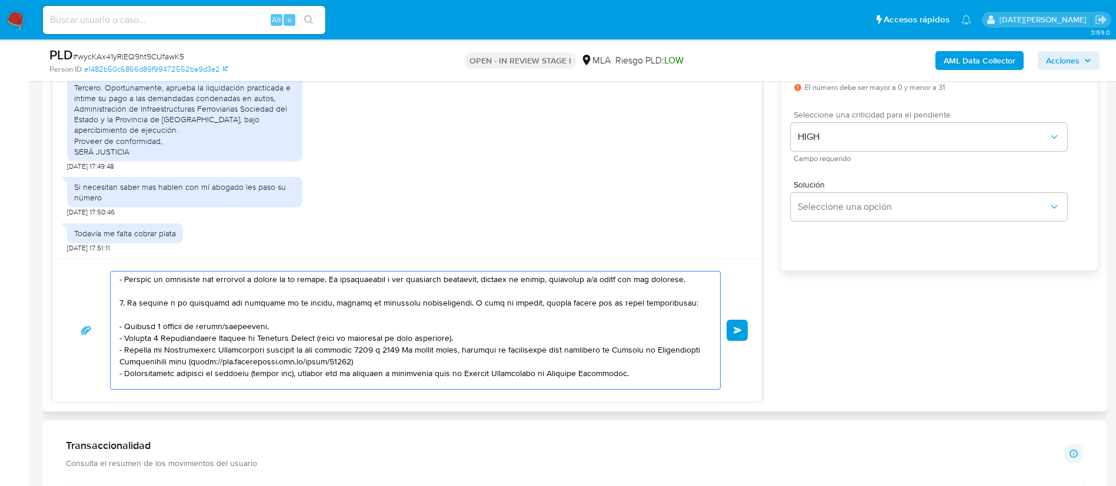
scroll to position [103, 0]
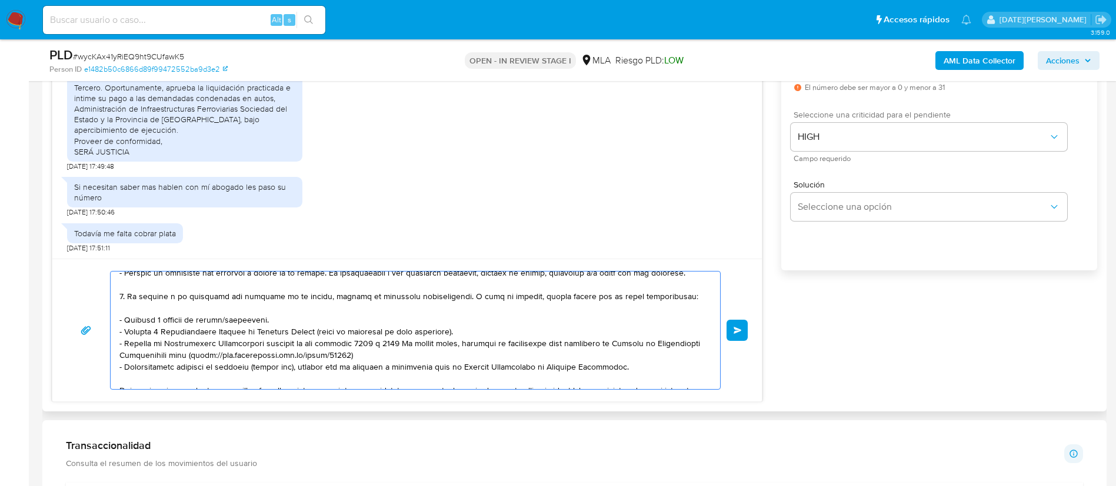
drag, startPoint x: 265, startPoint y: 319, endPoint x: 107, endPoint y: 319, distance: 157.7
click at [107, 319] on div "Enviar" at bounding box center [406, 330] width 681 height 119
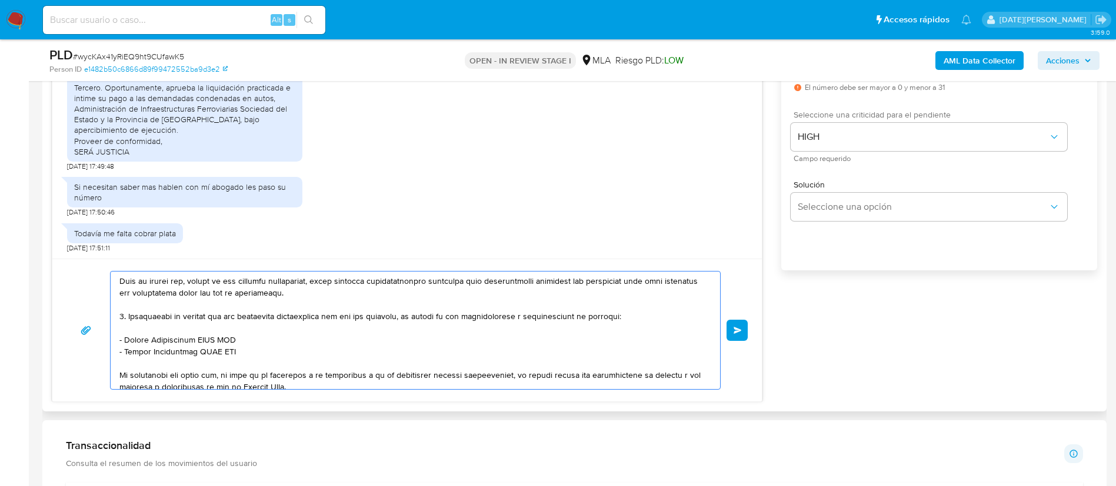
scroll to position [191, 0]
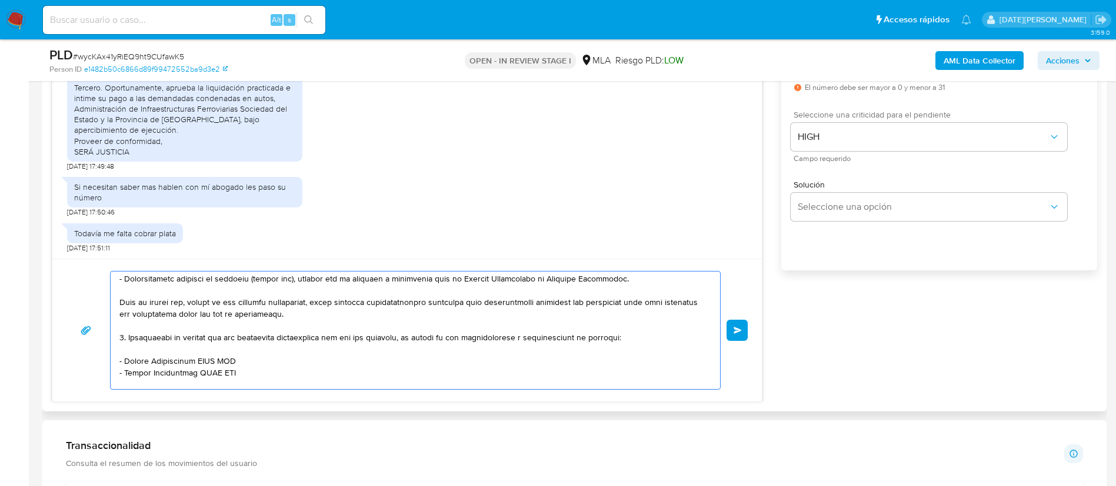
drag, startPoint x: 125, startPoint y: 360, endPoint x: 248, endPoint y: 361, distance: 122.9
click at [248, 361] on textarea at bounding box center [412, 331] width 586 height 118
paste textarea "Jose Oscar Molina"
drag, startPoint x: 125, startPoint y: 374, endPoint x: 262, endPoint y: 373, distance: 137.7
click at [262, 373] on textarea at bounding box center [412, 331] width 586 height 118
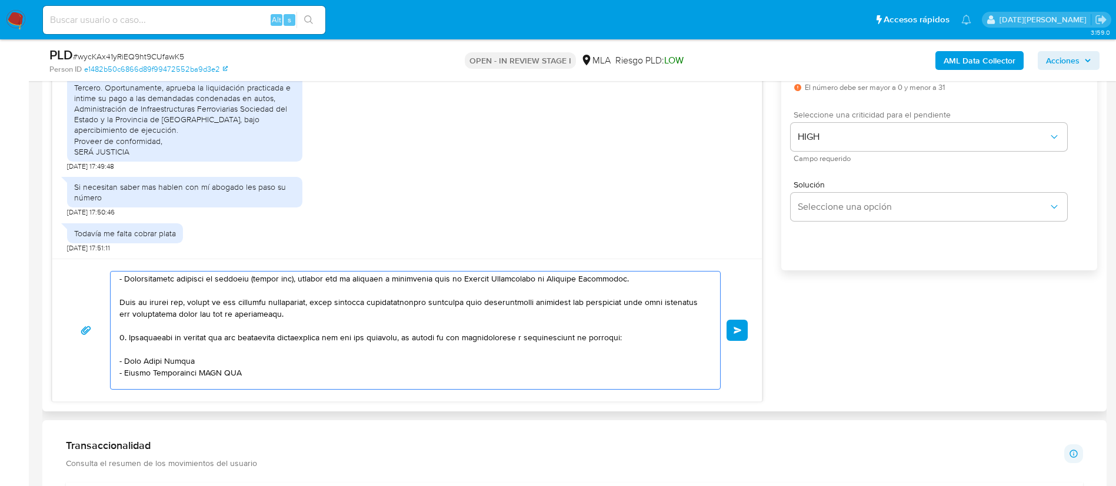
paste textarea "Sergio Oscar Ramirez"
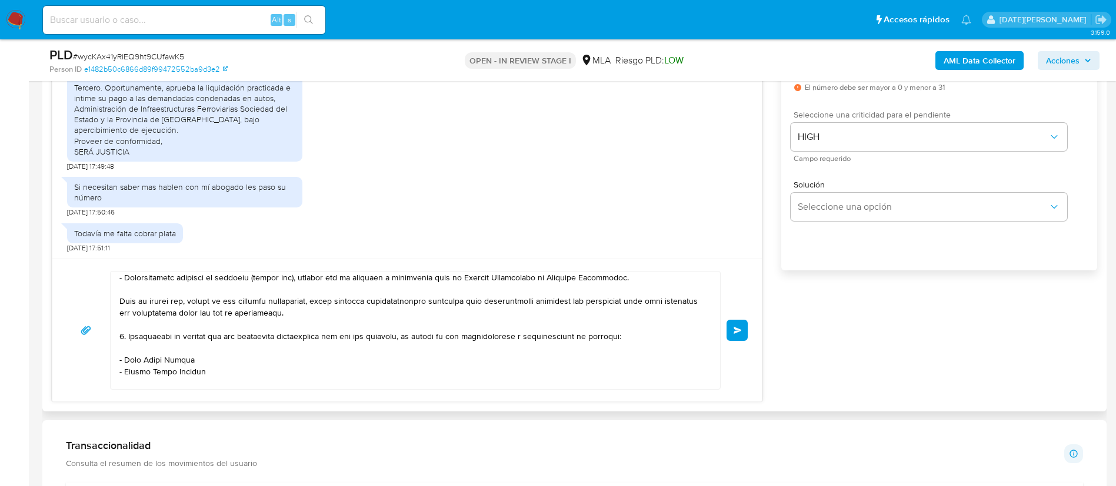
click at [214, 377] on textarea at bounding box center [412, 331] width 586 height 118
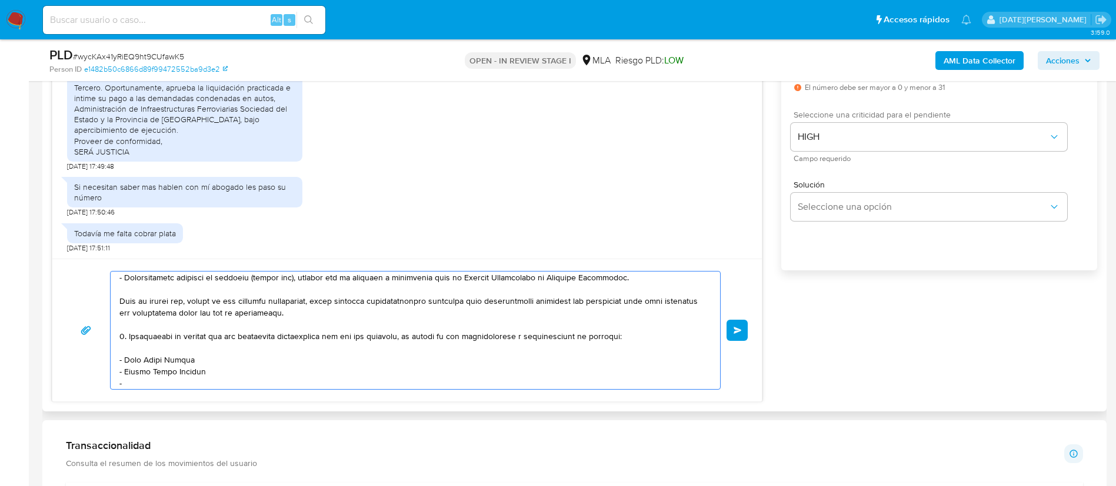
paste textarea "Lorena Soledad Rivera"
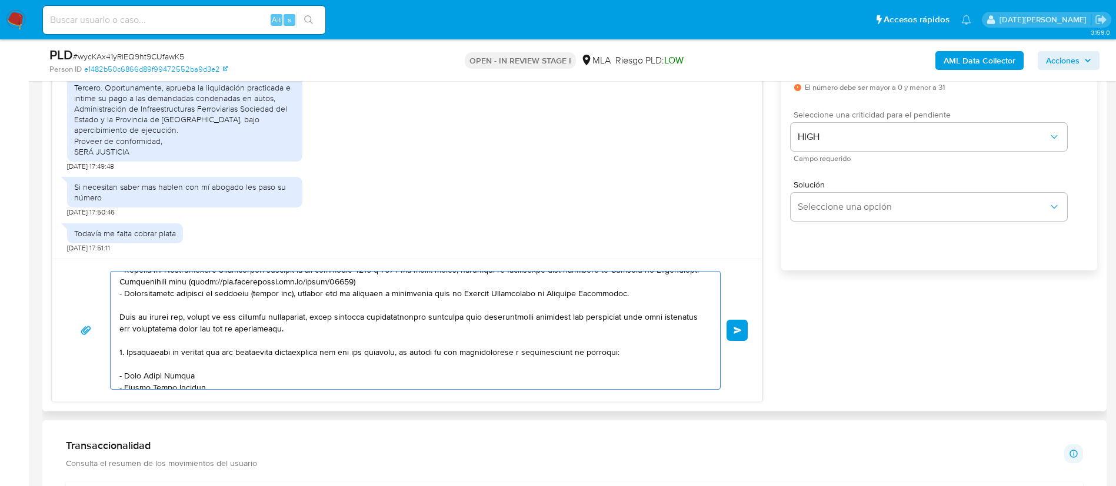
scroll to position [265, 0]
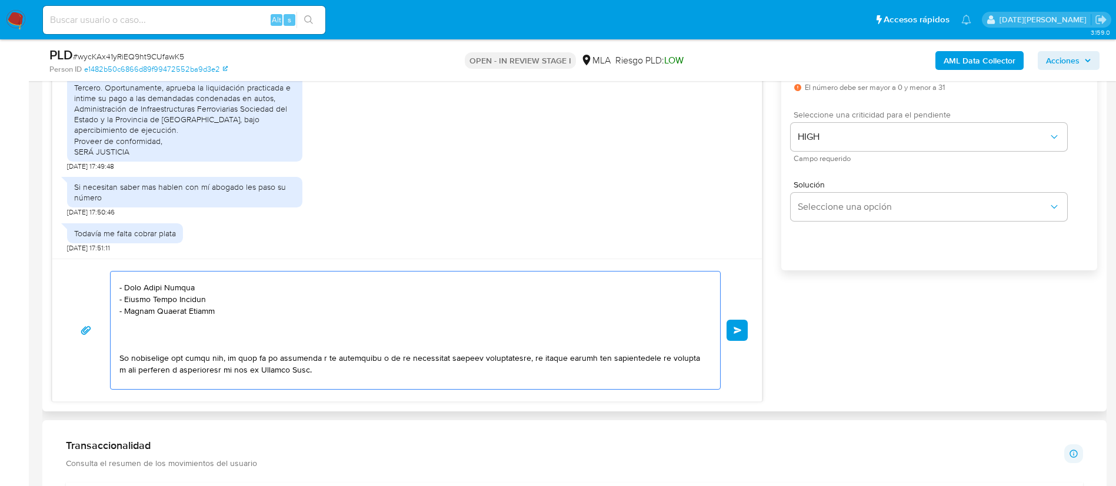
click at [184, 344] on textarea at bounding box center [412, 331] width 586 height 118
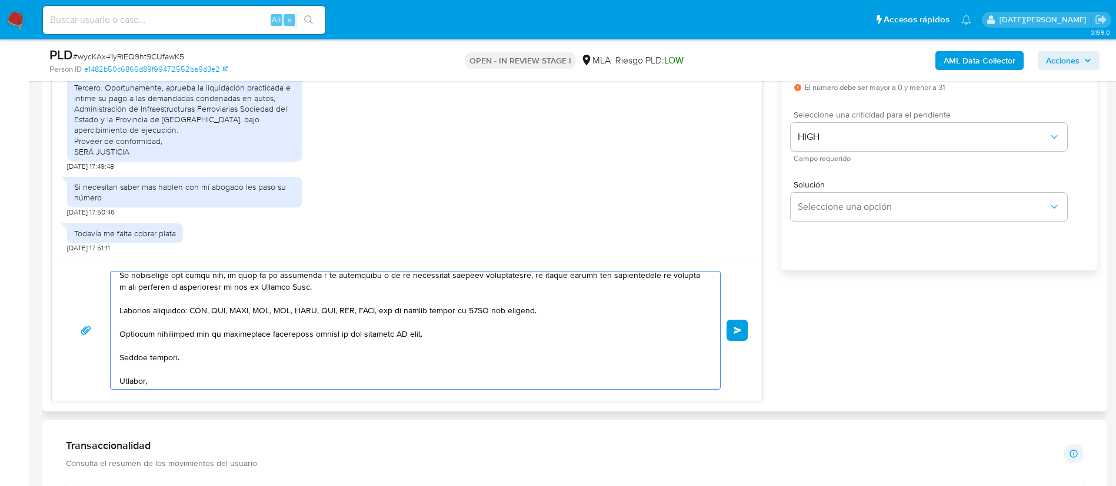
scroll to position [353, 0]
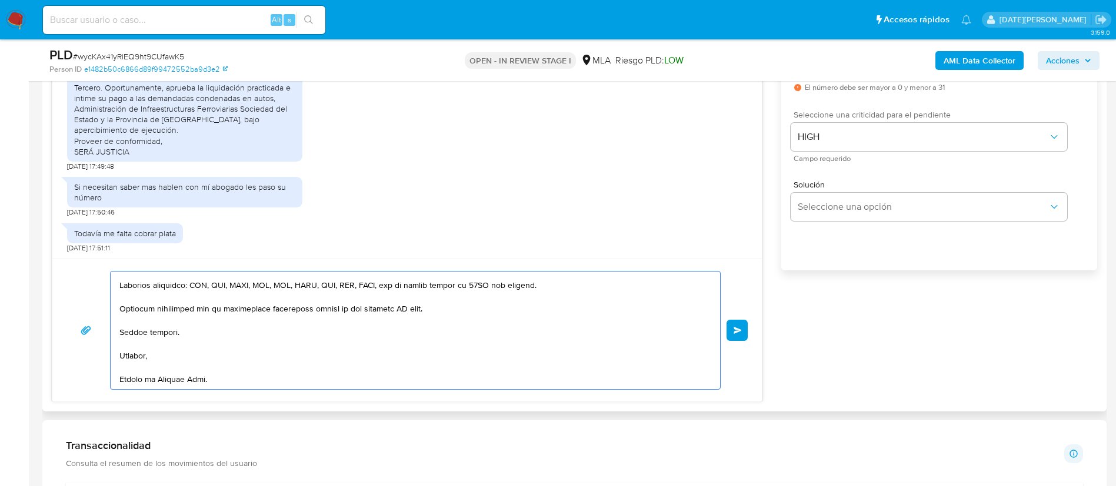
click at [402, 304] on textarea at bounding box center [412, 331] width 586 height 118
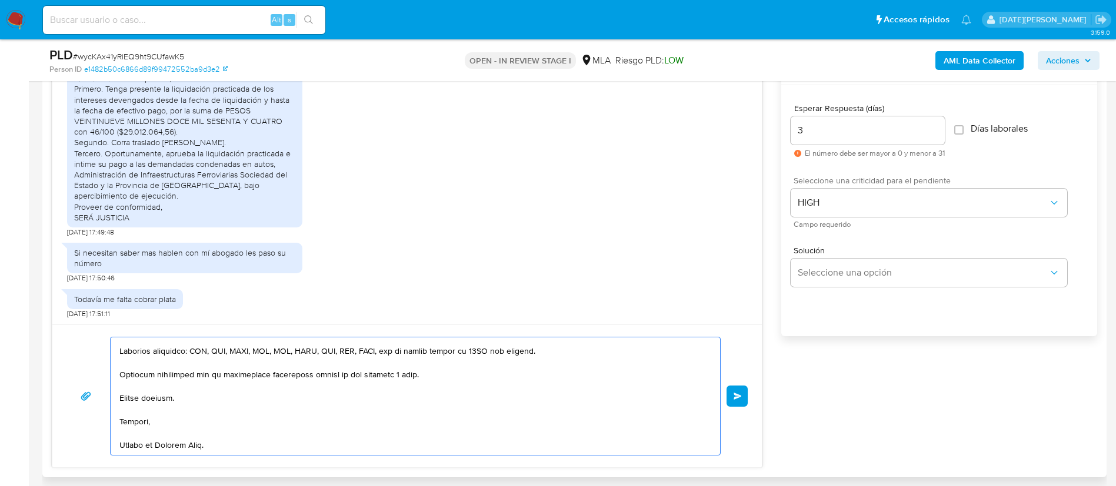
scroll to position [618, 0]
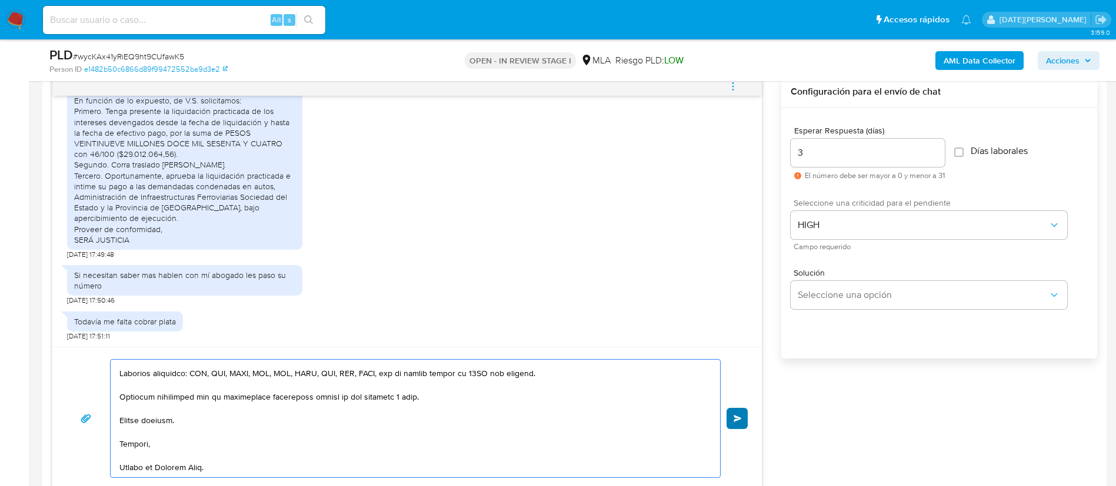
type textarea "Hola, Sergio Agustin Fuentealba. Muchas gracias por la respuesta. La transcripc…"
click at [745, 422] on button "Enviar" at bounding box center [737, 418] width 21 height 21
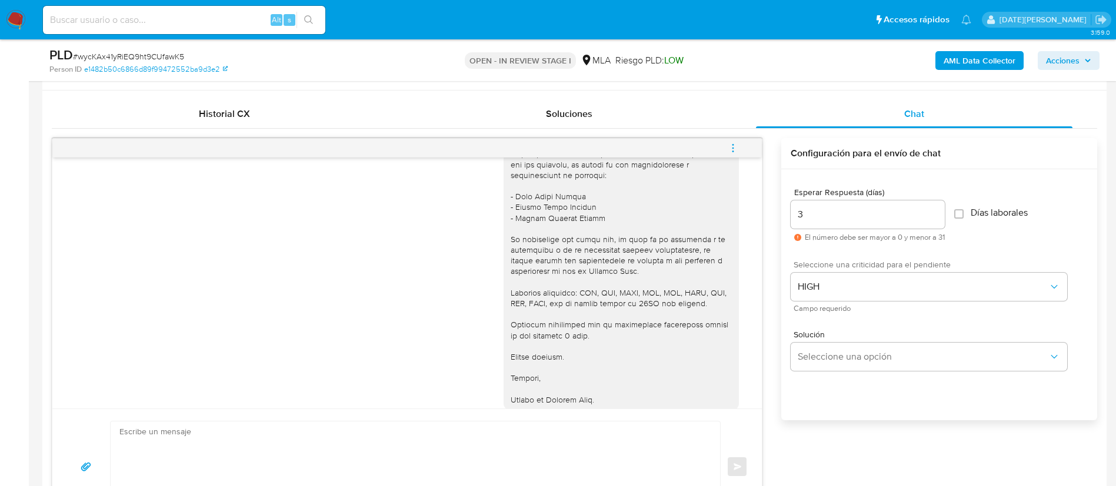
scroll to position [529, 0]
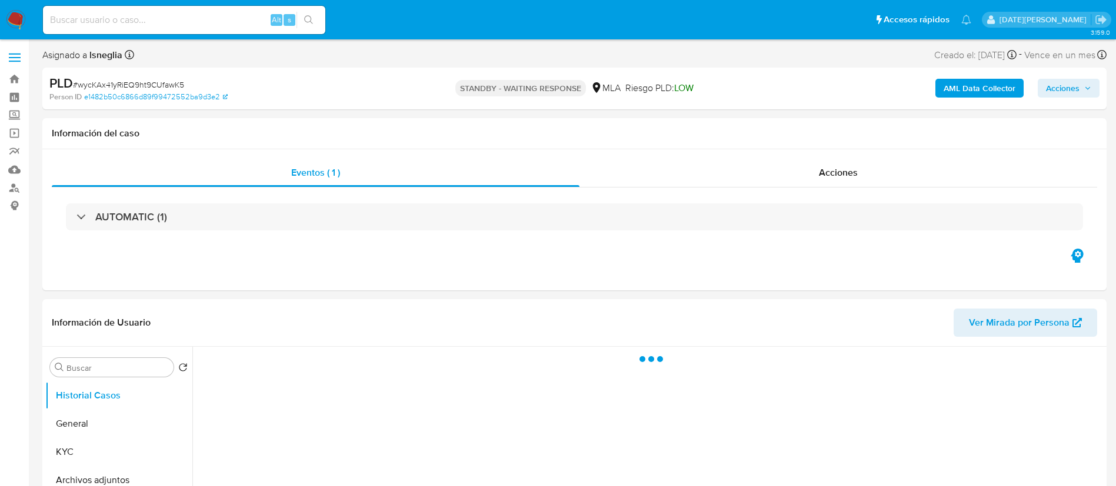
select select "10"
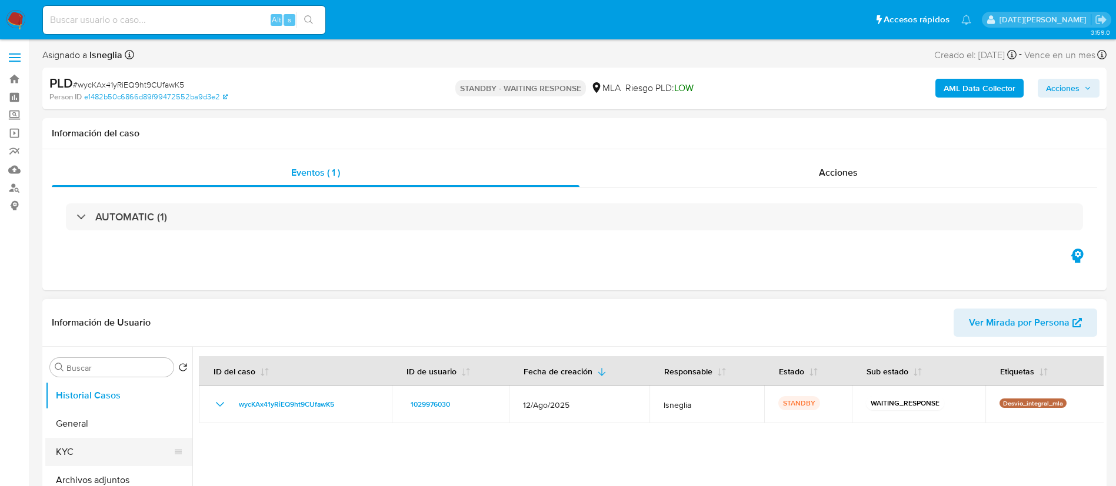
click at [121, 450] on button "KYC" at bounding box center [114, 452] width 138 height 28
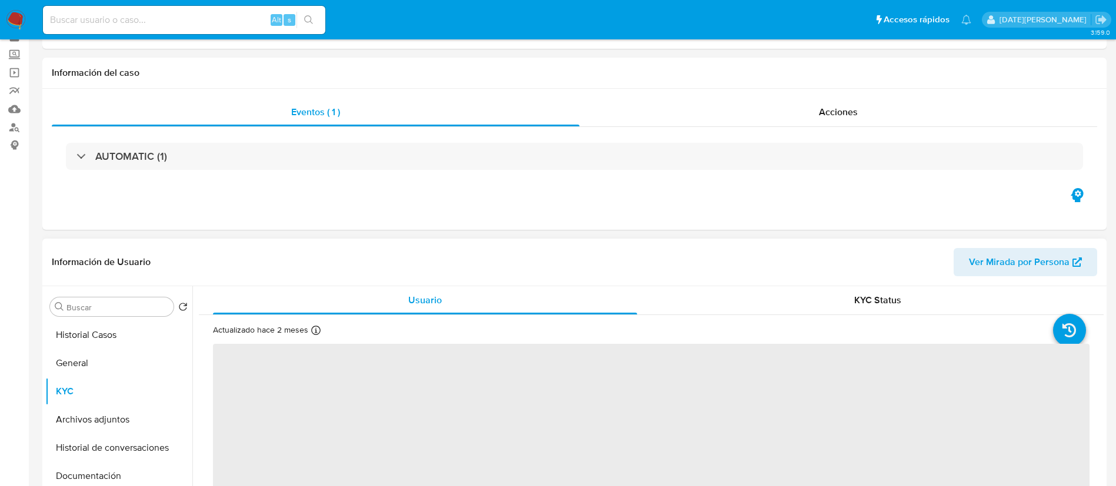
scroll to position [88, 0]
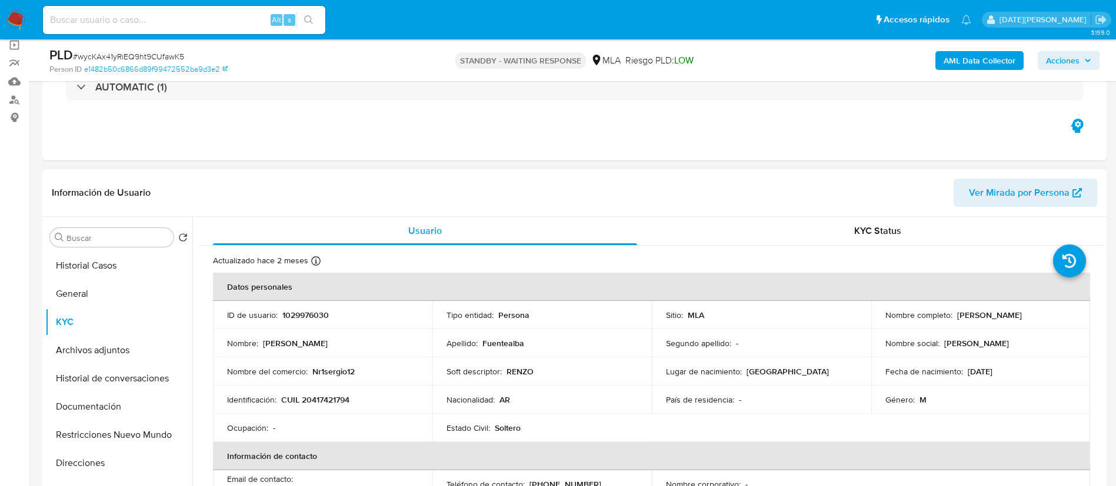
drag, startPoint x: 957, startPoint y: 315, endPoint x: 1064, endPoint y: 315, distance: 107.1
click at [1064, 315] on div "Nombre completo : Sergio Agustin Fuentealba" at bounding box center [980, 315] width 191 height 11
drag, startPoint x: 954, startPoint y: 315, endPoint x: 1066, endPoint y: 309, distance: 111.9
click at [1066, 310] on div "Nombre completo : Sergio Agustin Fuentealba" at bounding box center [980, 315] width 191 height 11
copy p "Sergio Agustin Fuentealba"
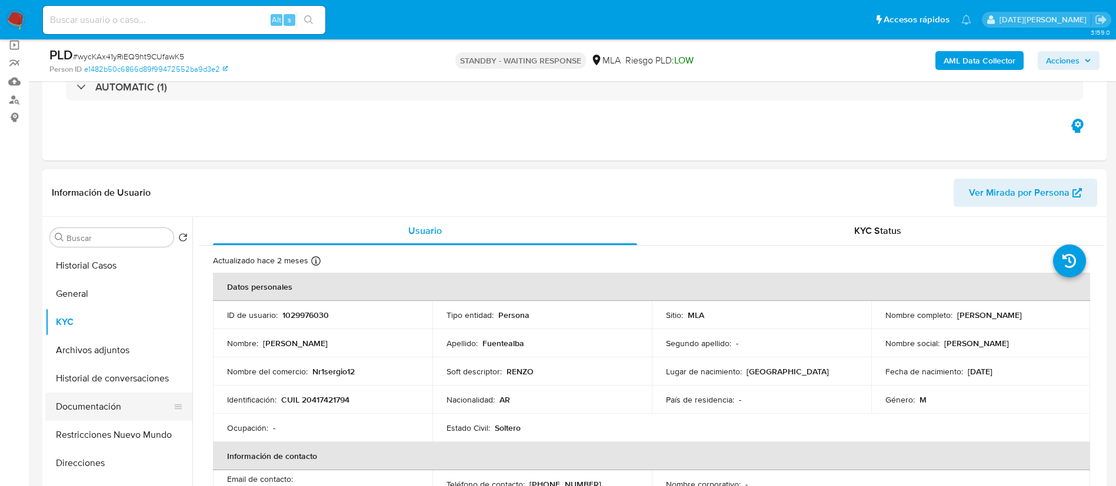
click at [120, 407] on button "Documentación" at bounding box center [114, 407] width 138 height 28
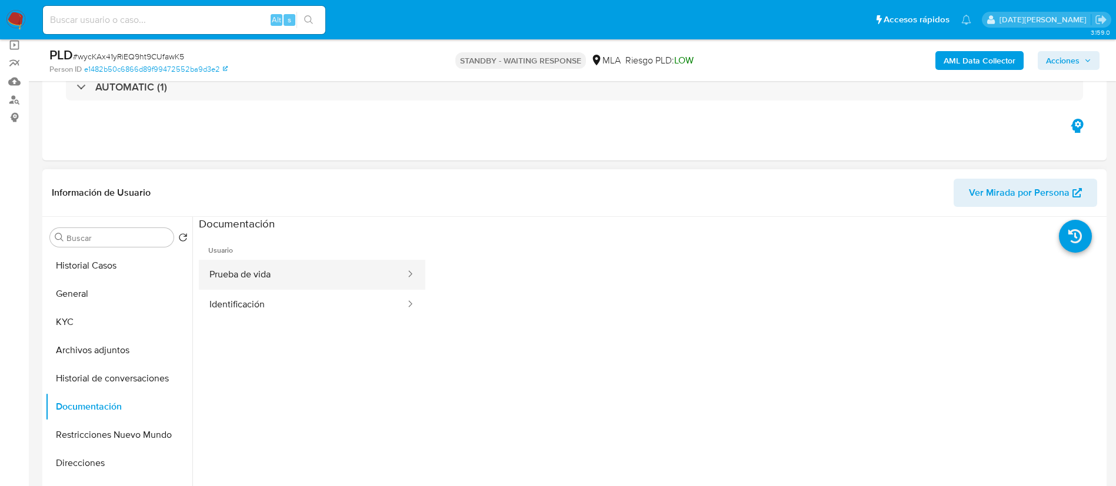
click at [280, 281] on button "Prueba de vida" at bounding box center [303, 275] width 208 height 30
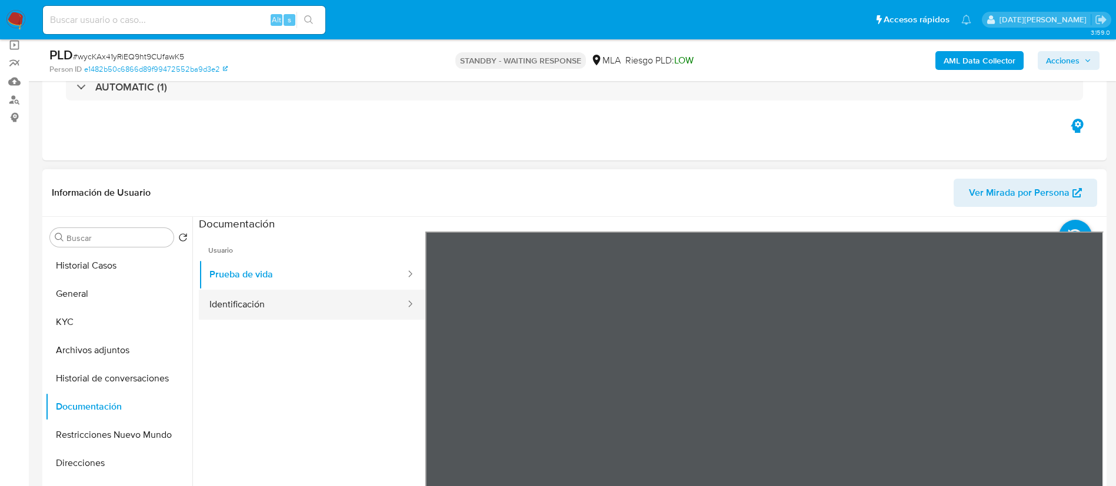
click at [247, 306] on button "Identificación" at bounding box center [303, 305] width 208 height 30
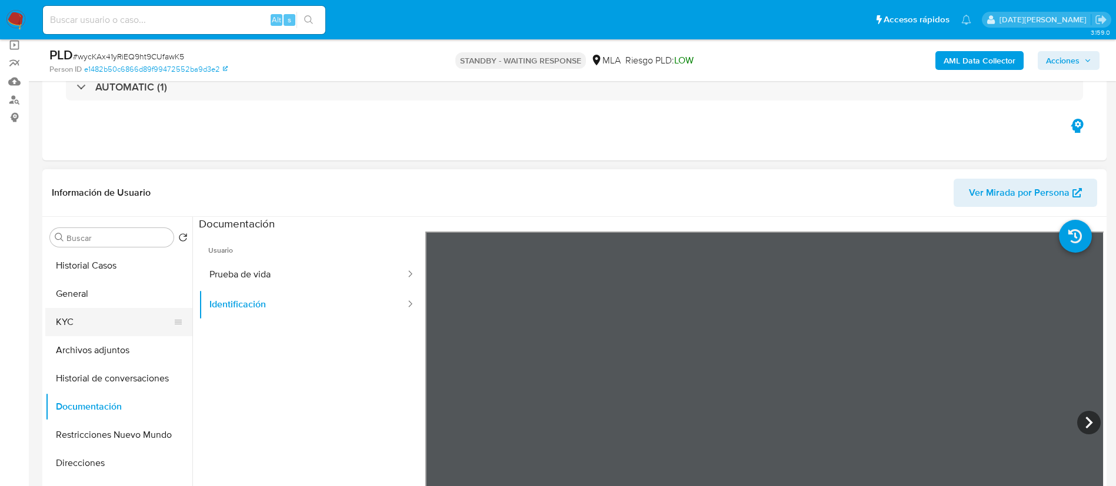
click at [133, 309] on button "KYC" at bounding box center [114, 322] width 138 height 28
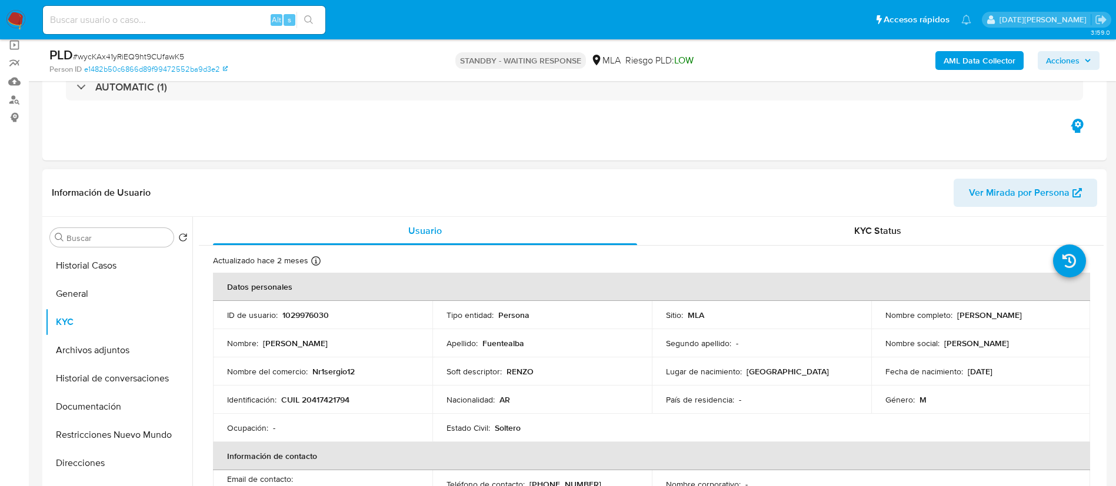
click at [329, 398] on p "CUIL 20417421794" at bounding box center [315, 400] width 68 height 11
copy p "20417421794"
click at [168, 25] on input at bounding box center [184, 19] width 282 height 15
paste input "7cyD5859IdpNn23t9xF4mhPz"
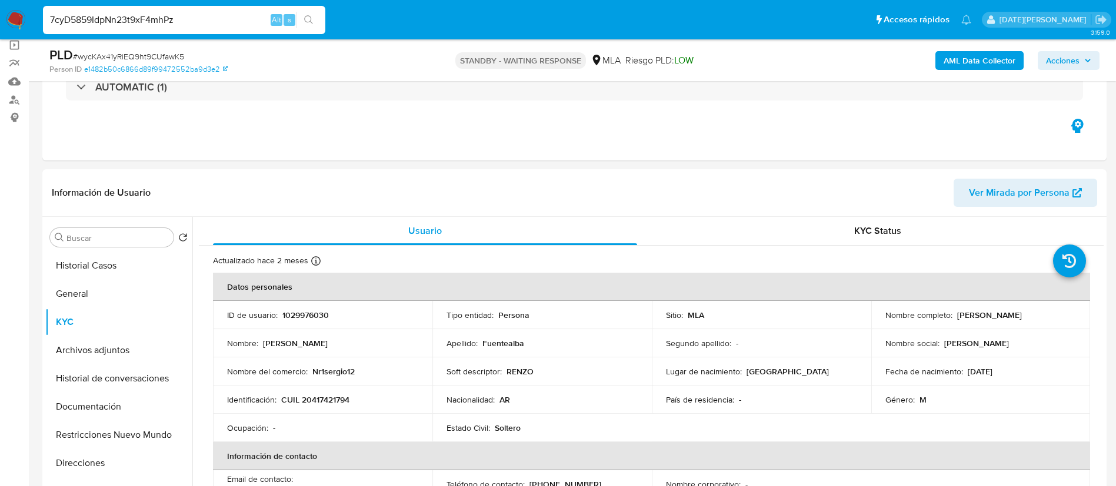
type input "7cyD5859IdpNn23t9xF4mhPz"
click at [305, 20] on icon "search-icon" at bounding box center [308, 19] width 9 height 9
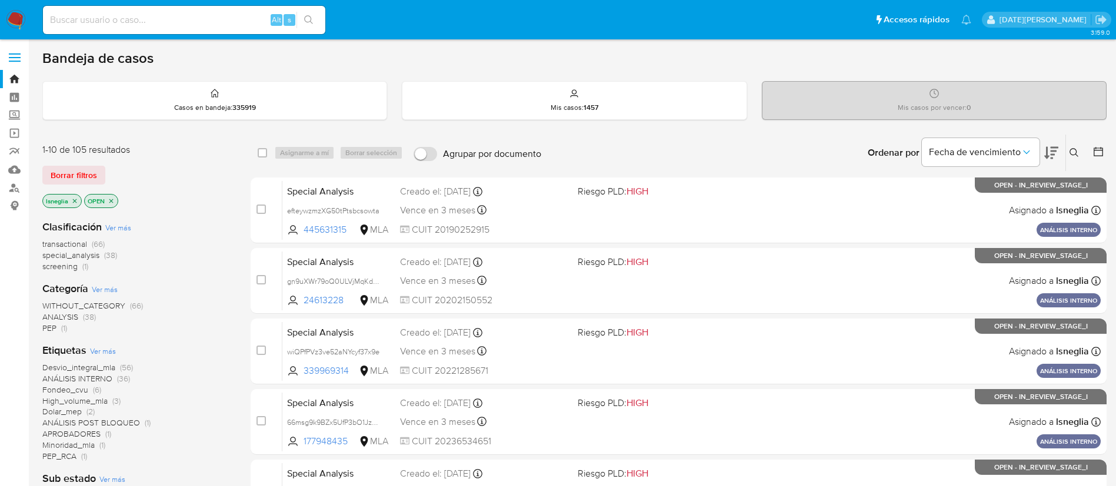
click at [1079, 152] on button at bounding box center [1075, 153] width 19 height 14
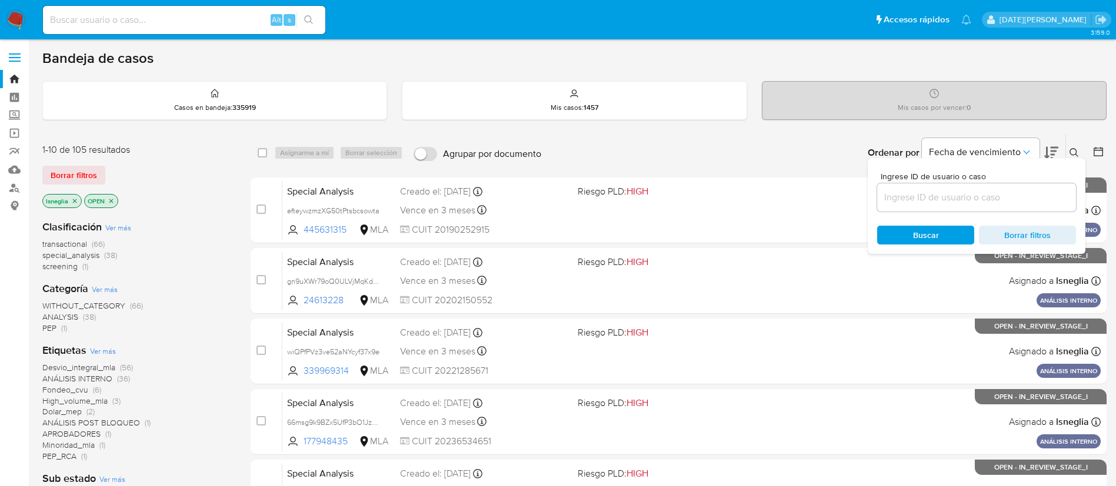
click at [930, 199] on input at bounding box center [976, 197] width 199 height 15
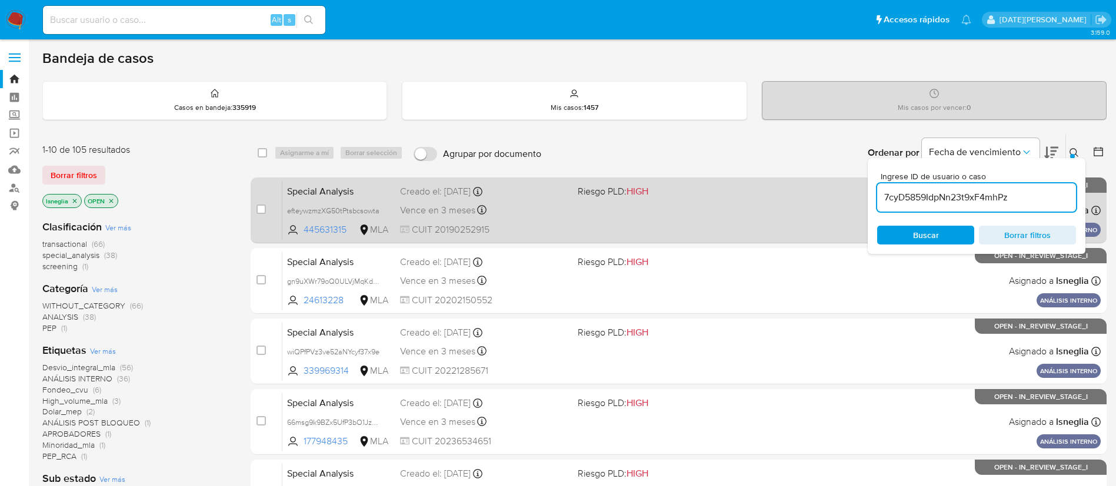
type input "7cyD5859IdpNn23t9xF4mhPz"
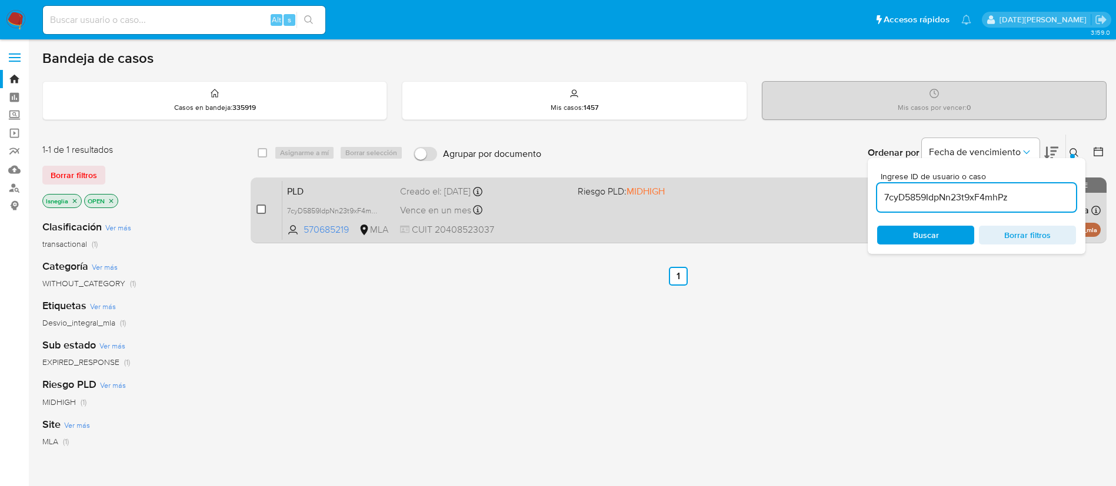
click at [265, 209] on input "checkbox" at bounding box center [260, 209] width 9 height 9
checkbox input "true"
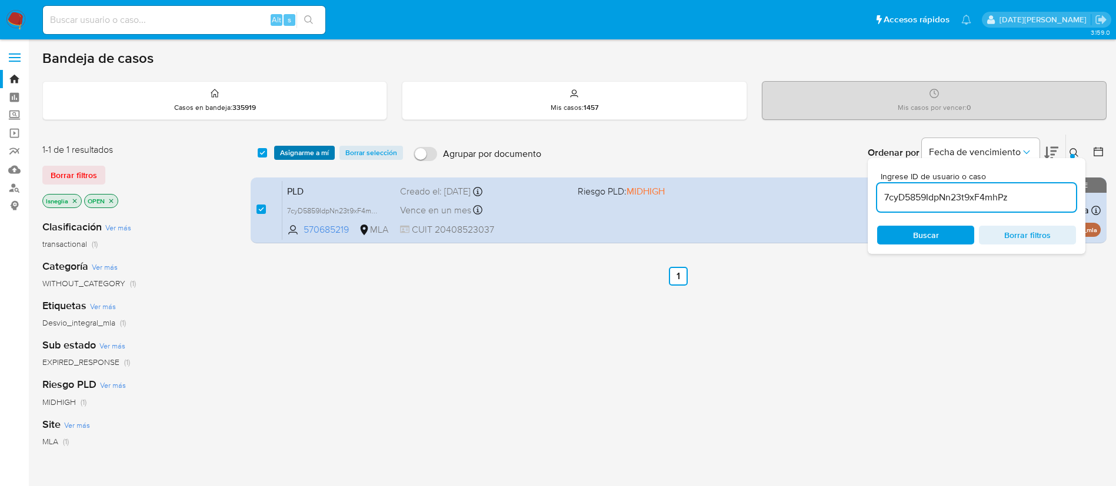
click at [316, 151] on span "Asignarme a mí" at bounding box center [304, 153] width 49 height 12
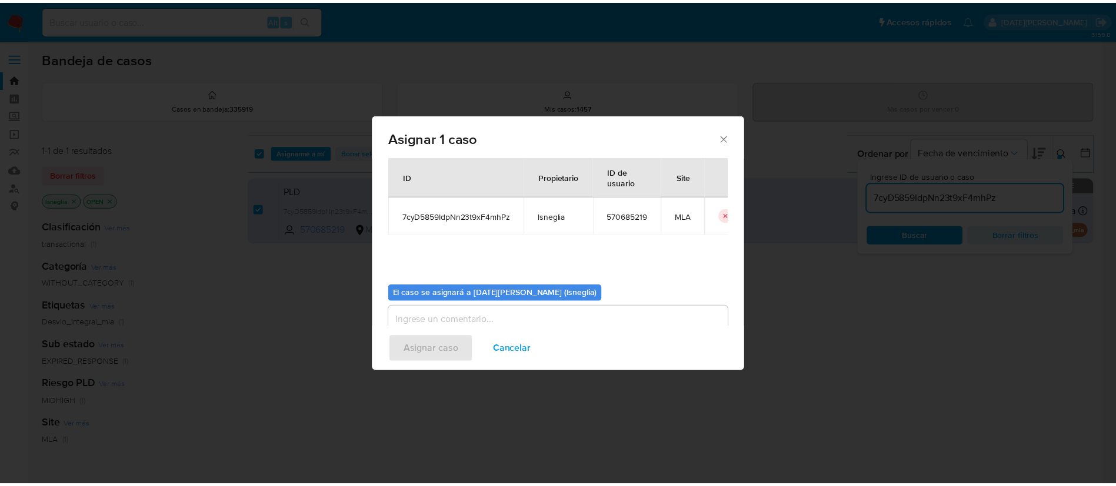
scroll to position [61, 0]
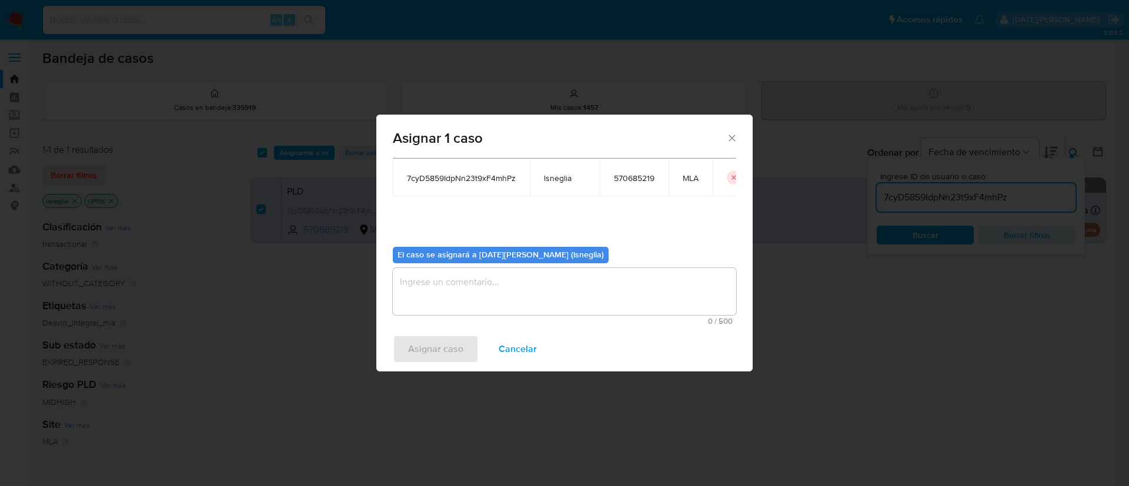
click at [474, 299] on textarea "assign-modal" at bounding box center [565, 291] width 344 height 47
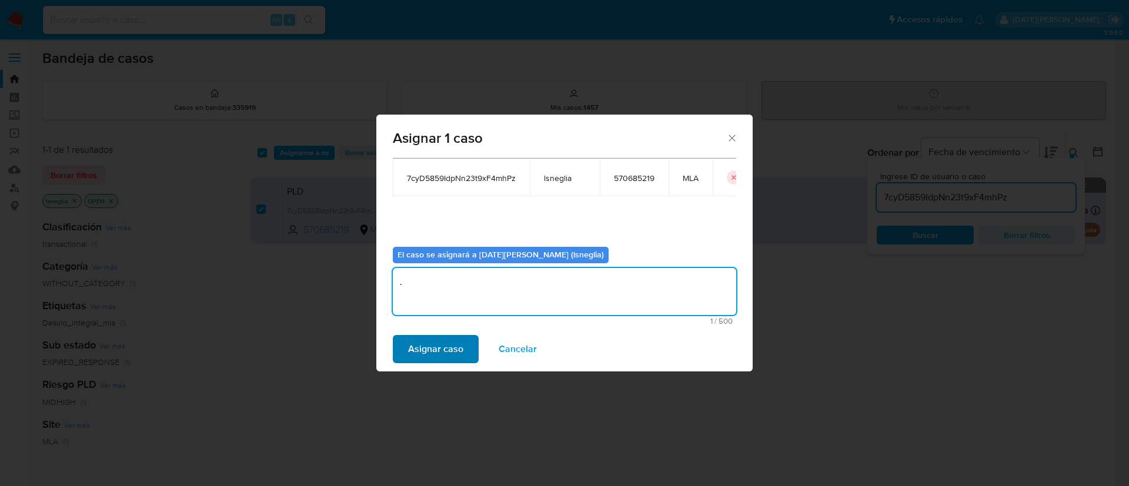
type textarea "."
click at [419, 355] on span "Asignar caso" at bounding box center [435, 349] width 55 height 26
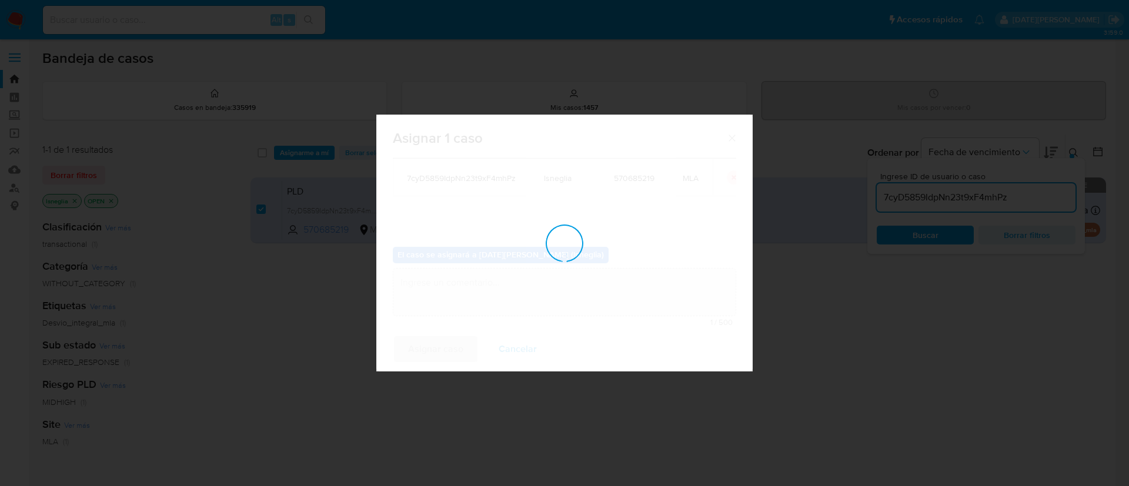
checkbox input "false"
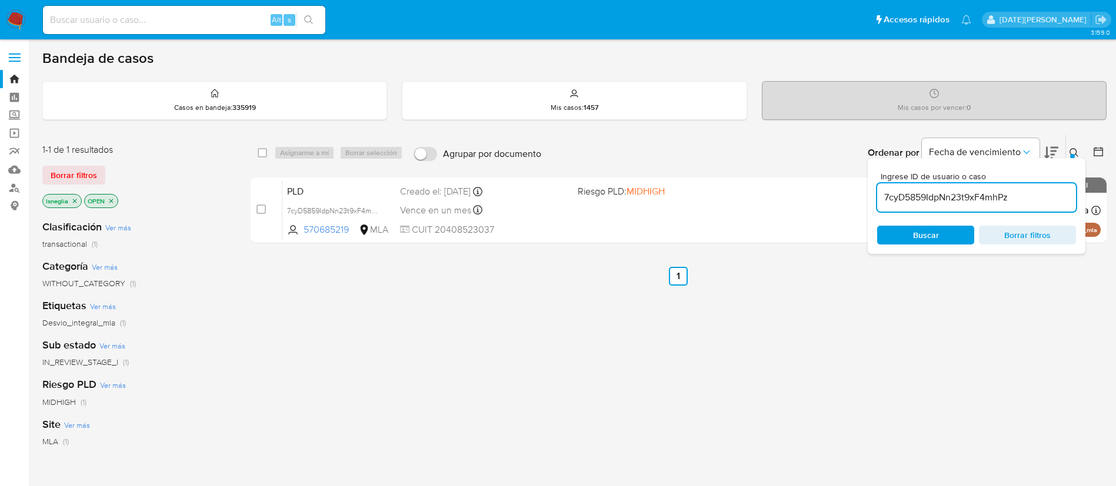
click at [1070, 149] on icon at bounding box center [1073, 152] width 9 height 9
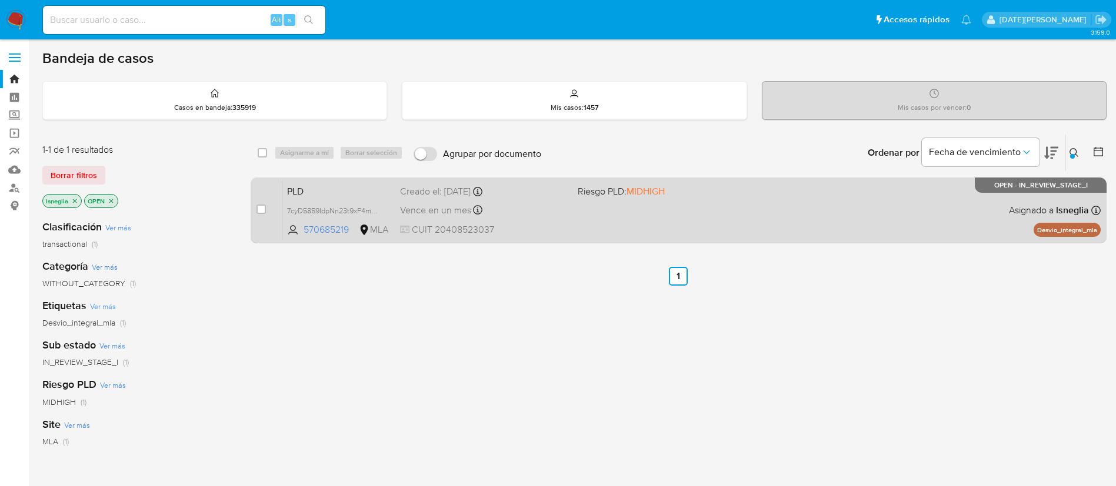
click at [321, 195] on span "PLD" at bounding box center [339, 190] width 104 height 15
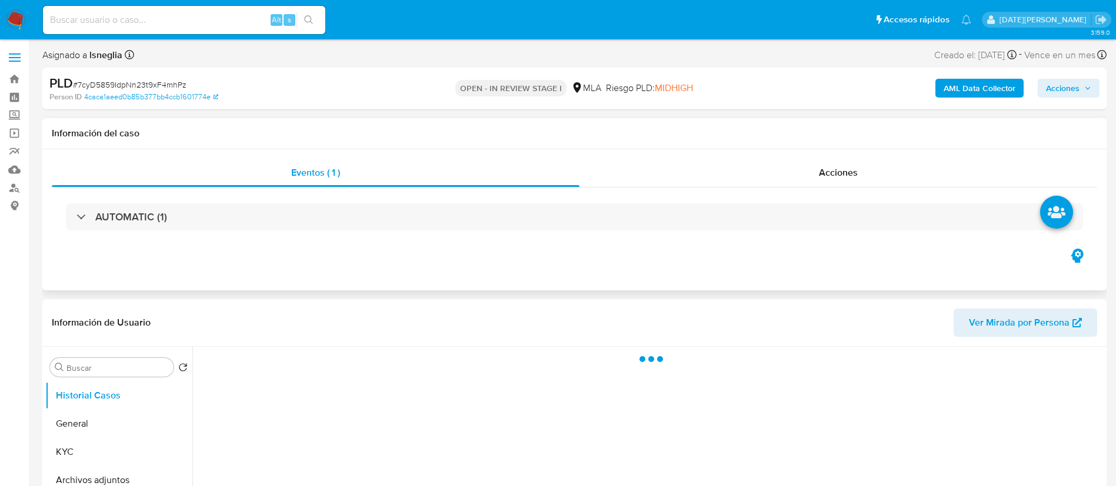
select select "10"
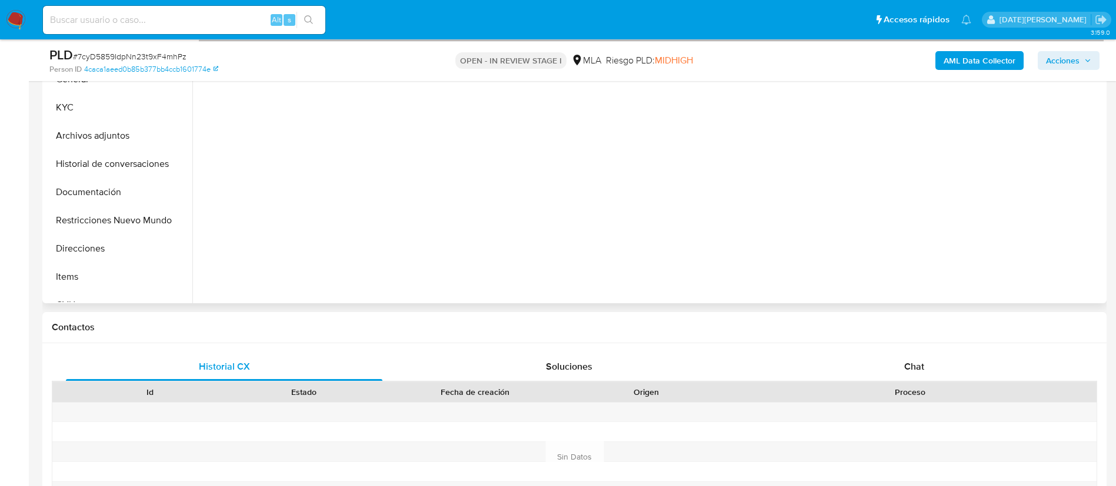
scroll to position [353, 0]
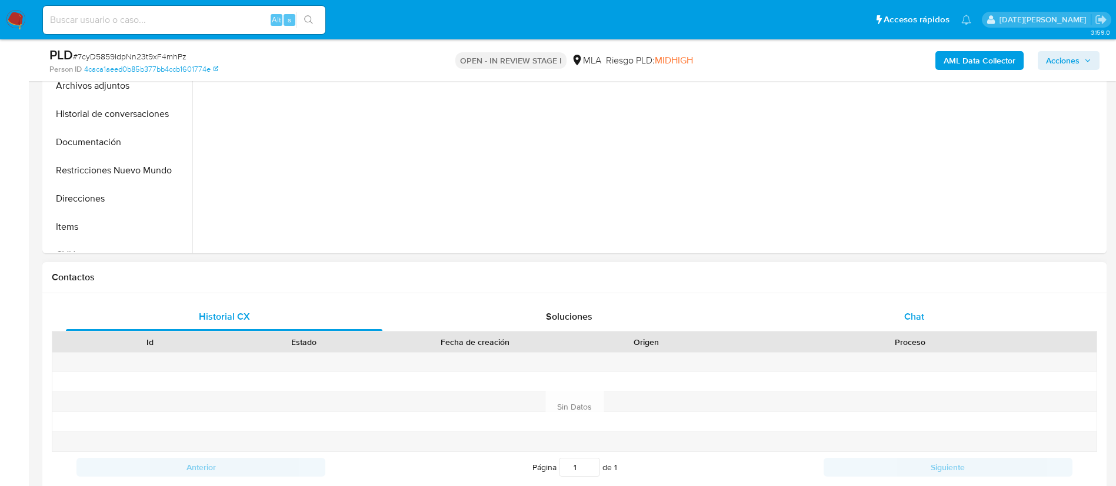
click at [914, 314] on span "Chat" at bounding box center [914, 317] width 20 height 14
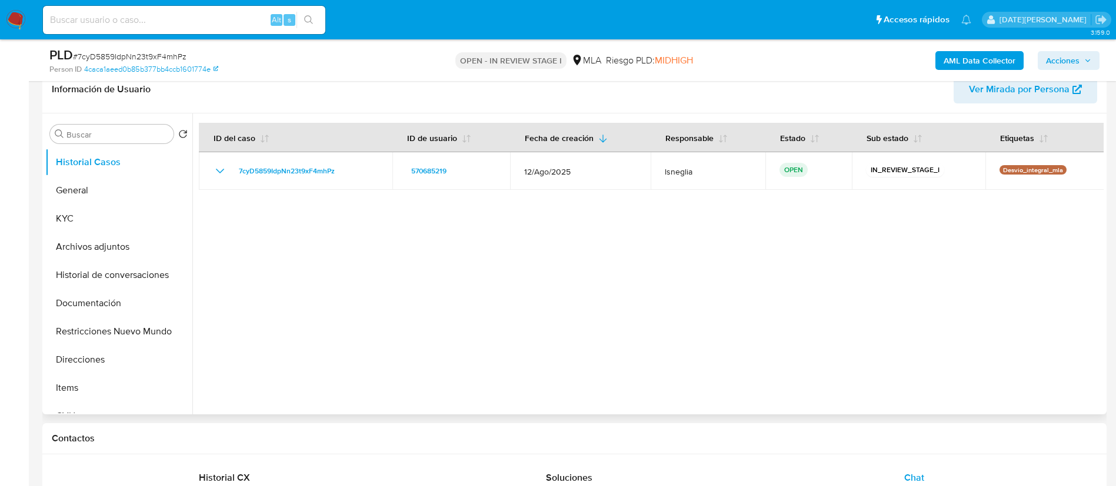
scroll to position [176, 0]
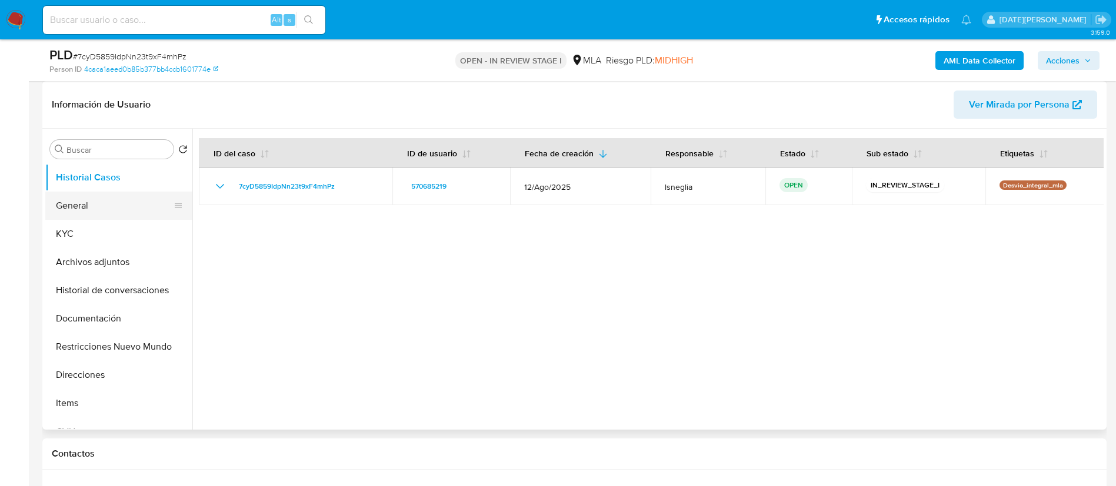
click at [102, 203] on button "General" at bounding box center [114, 206] width 138 height 28
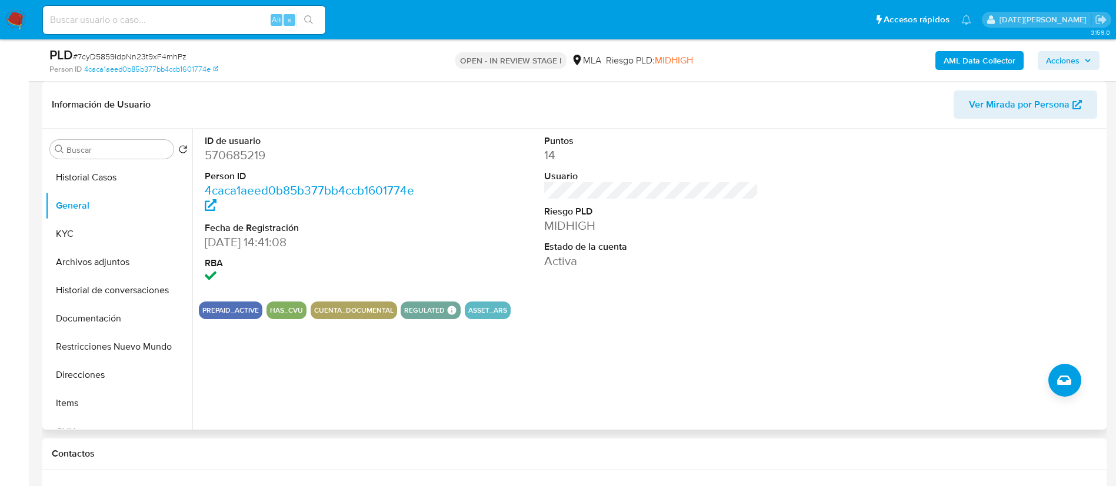
click at [225, 162] on dd "570685219" at bounding box center [312, 155] width 215 height 16
copy dd "570685219"
click at [107, 224] on button "KYC" at bounding box center [114, 234] width 138 height 28
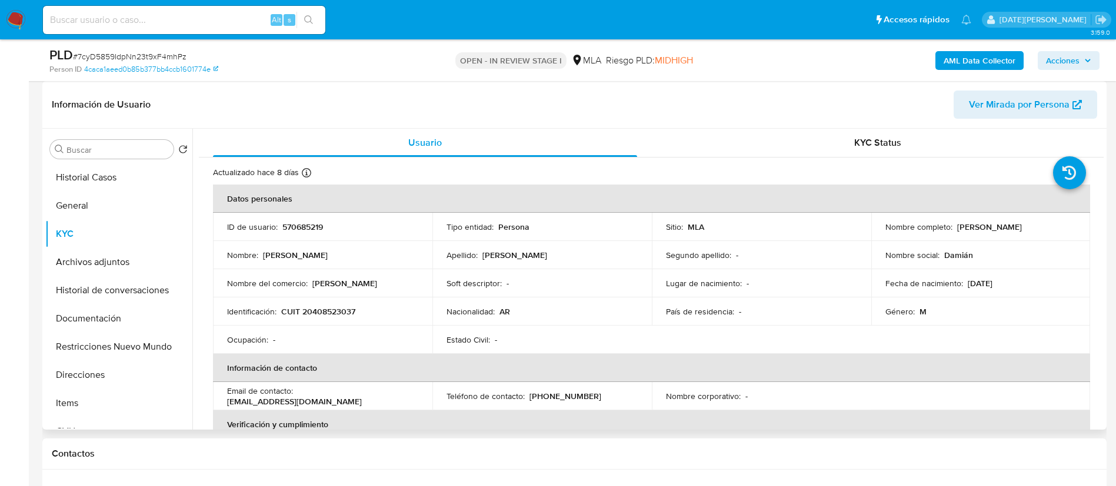
drag, startPoint x: 954, startPoint y: 226, endPoint x: 1039, endPoint y: 227, distance: 85.9
click at [1039, 227] on div "Nombre completo : Damian Gabriel Torres" at bounding box center [980, 227] width 191 height 11
copy p "Damian Gabriel Torres"
drag, startPoint x: 283, startPoint y: 310, endPoint x: 383, endPoint y: 315, distance: 100.1
click at [383, 315] on div "Identificación : CUIT 20408523037" at bounding box center [322, 311] width 191 height 11
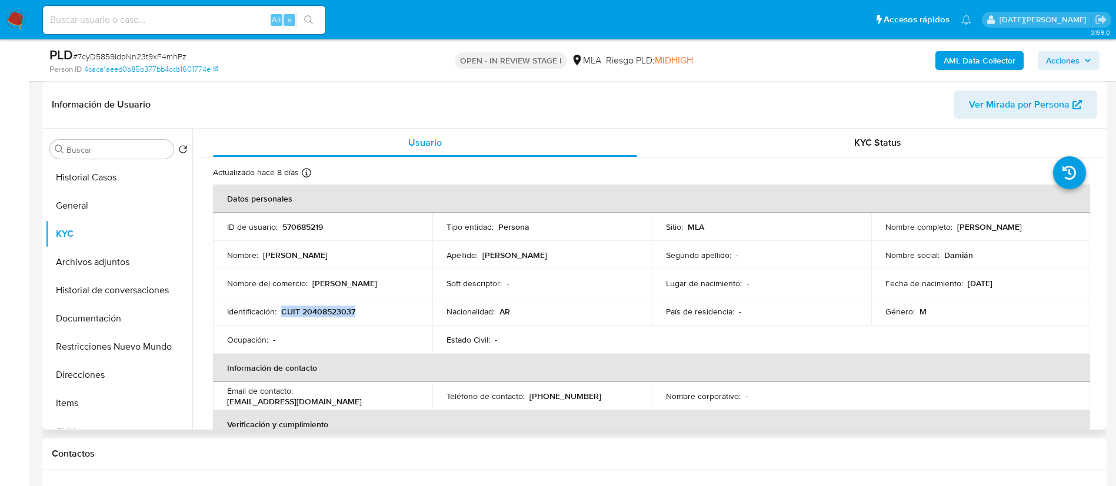
copy p "CUIT 20408523037"
click at [352, 311] on p "CUIT 20408523037" at bounding box center [318, 311] width 74 height 11
click at [316, 224] on p "570685219" at bounding box center [302, 227] width 41 height 11
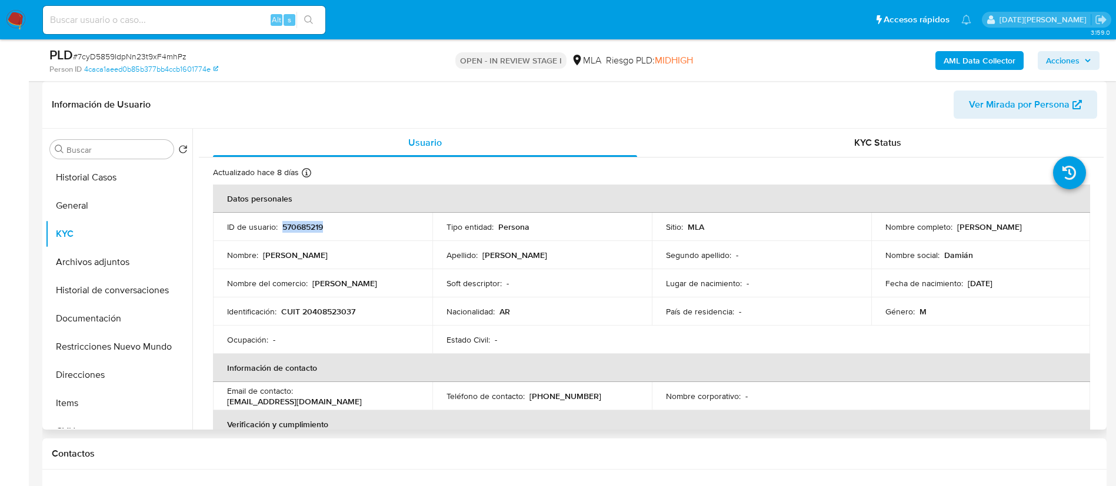
copy p "570685219"
click at [824, 62] on div "AML Data Collector Acciones" at bounding box center [925, 60] width 347 height 28
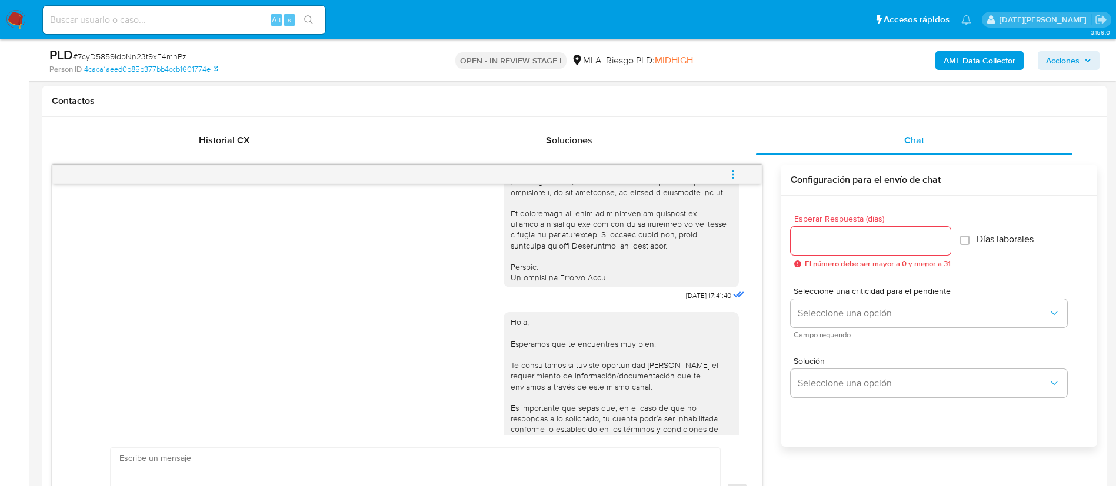
scroll to position [618, 0]
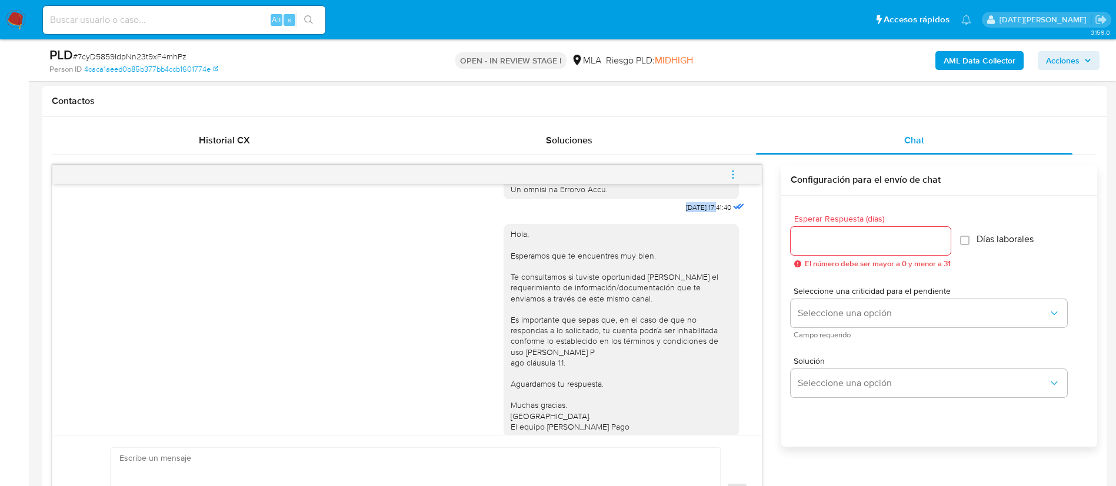
drag, startPoint x: 657, startPoint y: 228, endPoint x: 694, endPoint y: 229, distance: 36.5
copy span "18/08/2025"
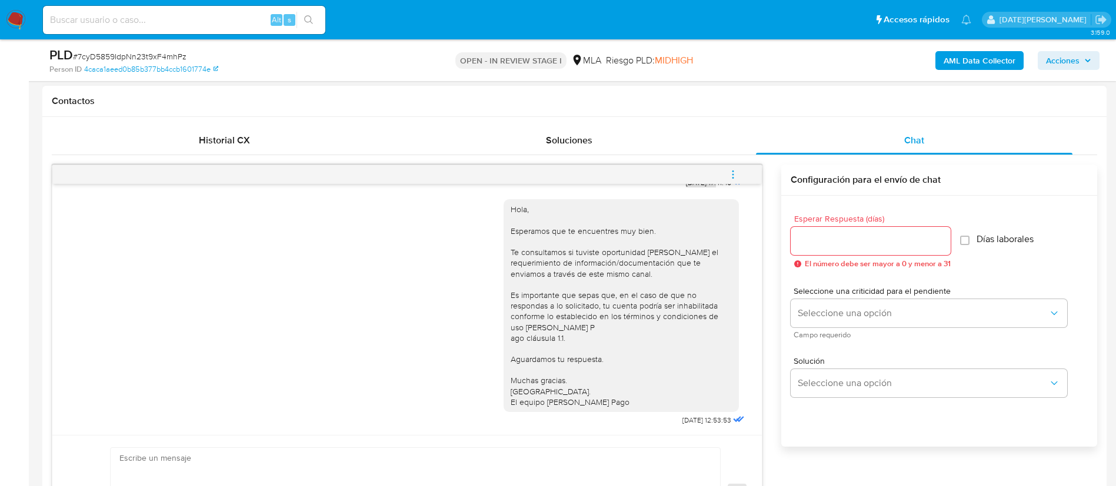
scroll to position [674, 0]
drag, startPoint x: 653, startPoint y: 418, endPoint x: 691, endPoint y: 422, distance: 37.8
click at [691, 422] on div "Hola, Esperamos que te encuentres muy bien. Te consultamos si tuviste oportunid…" at bounding box center [626, 310] width 244 height 238
copy span "22/08/2025"
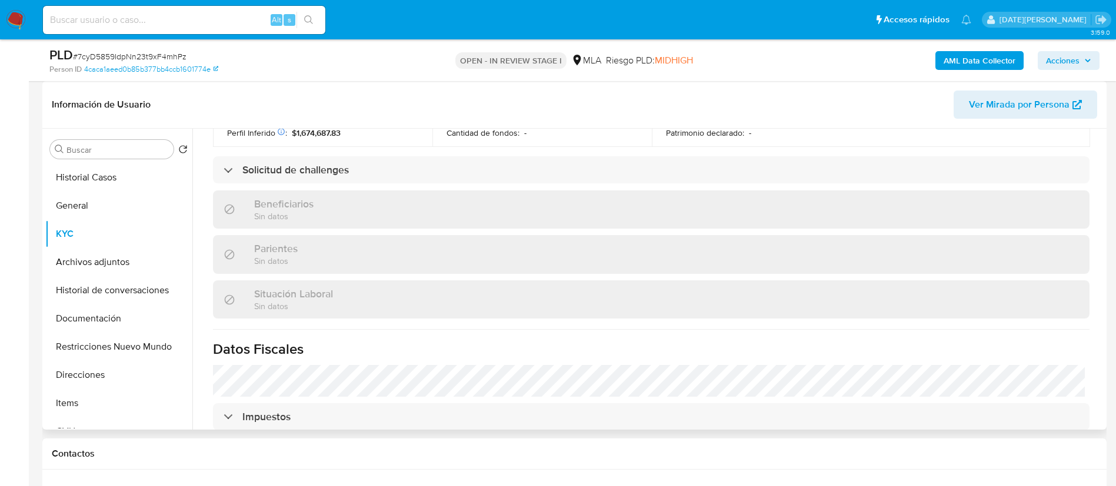
scroll to position [108, 0]
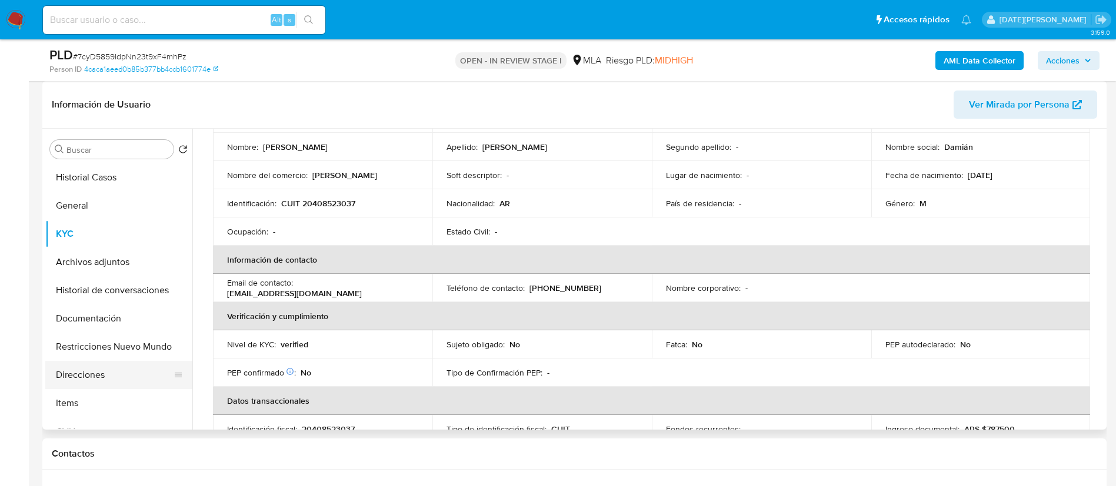
click at [114, 379] on button "Direcciones" at bounding box center [114, 375] width 138 height 28
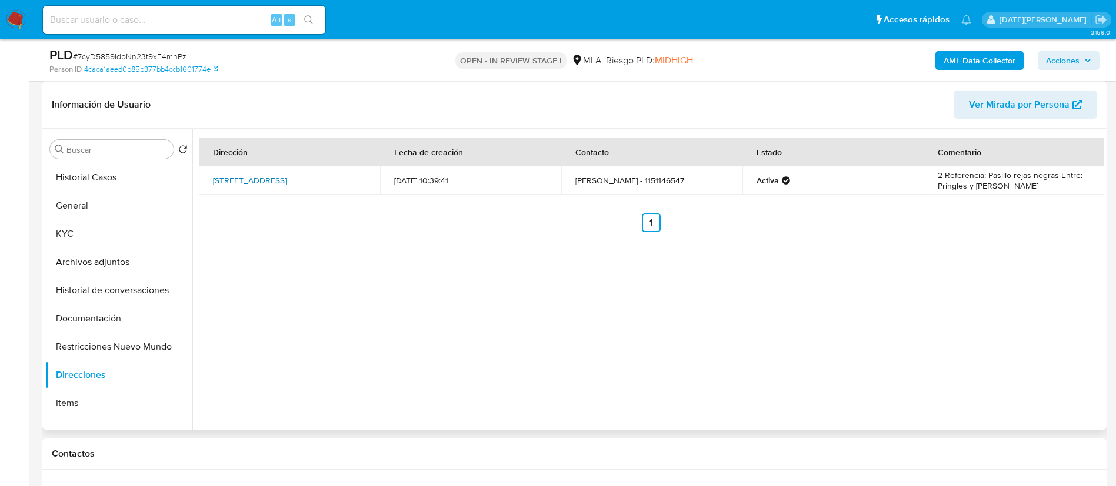
click at [249, 175] on link "Calle Doctor Rebizzo 5366, Caseros, Buenos Aires, 1678, Argentina 5366" at bounding box center [250, 181] width 74 height 12
click at [88, 228] on button "KYC" at bounding box center [114, 234] width 138 height 28
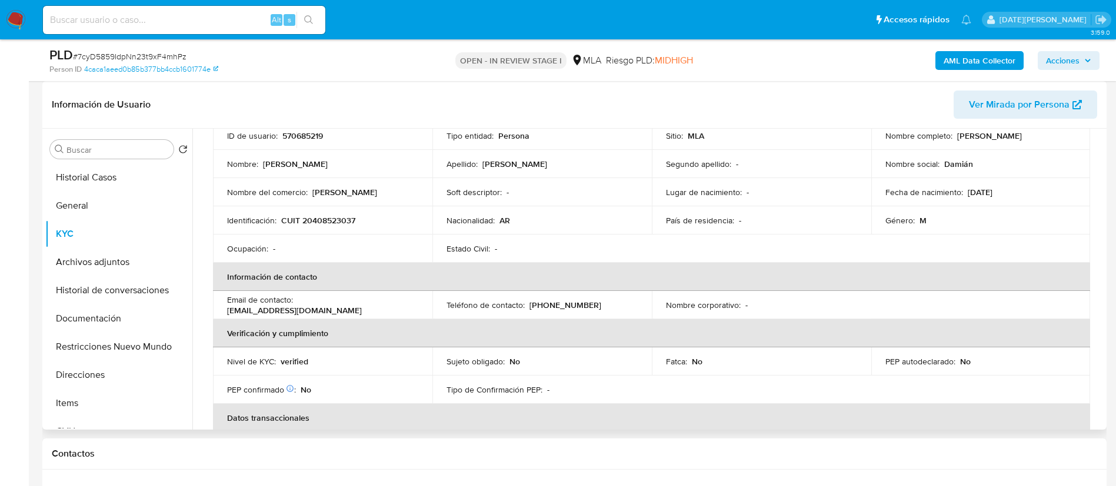
scroll to position [176, 0]
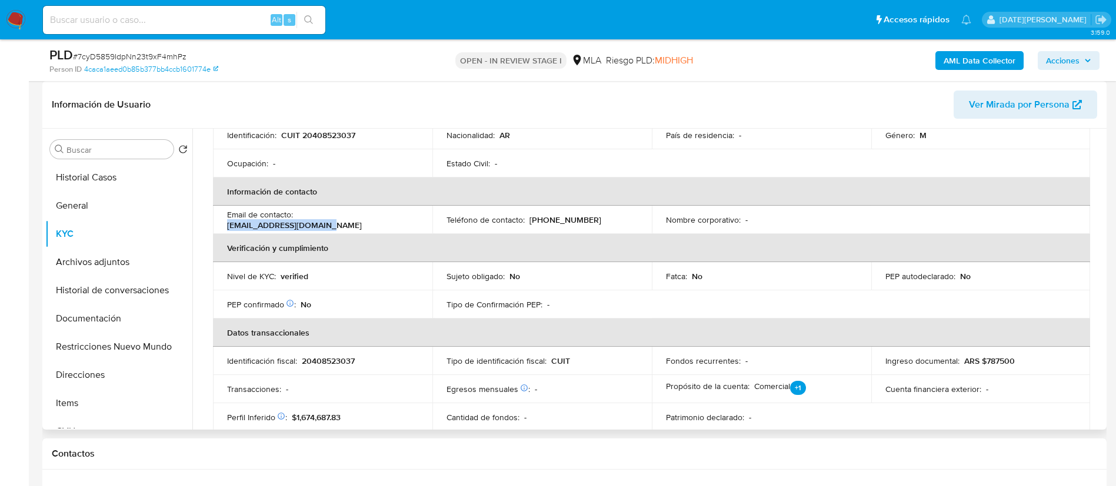
drag, startPoint x: 299, startPoint y: 220, endPoint x: 398, endPoint y: 214, distance: 99.0
click at [398, 214] on td "Email de contacto : damitorress@outlook.com" at bounding box center [322, 220] width 219 height 28
copy p "damitorress@outlook.com"
click at [544, 219] on p "(11) 51146547" at bounding box center [565, 220] width 72 height 11
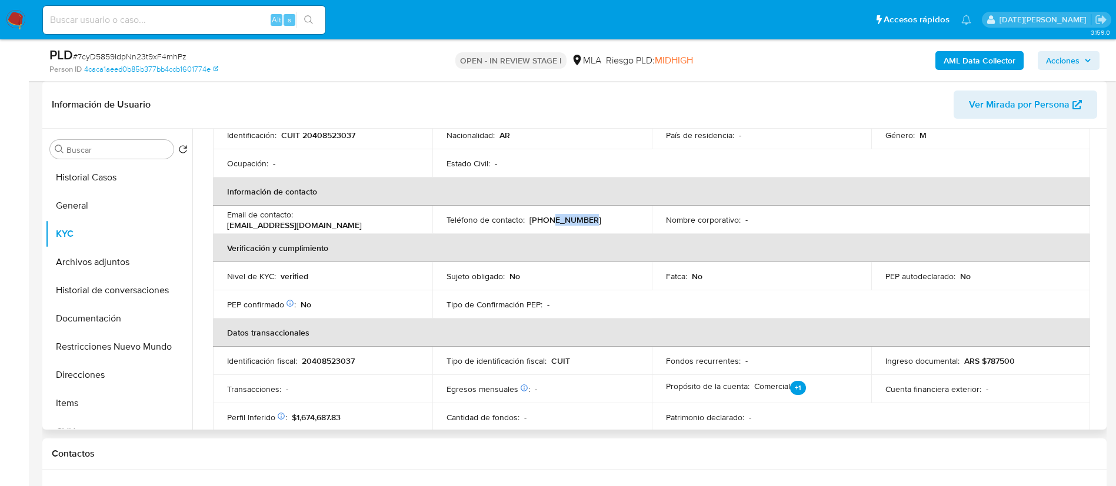
copy p "51146547"
click at [94, 383] on button "Direcciones" at bounding box center [114, 375] width 138 height 28
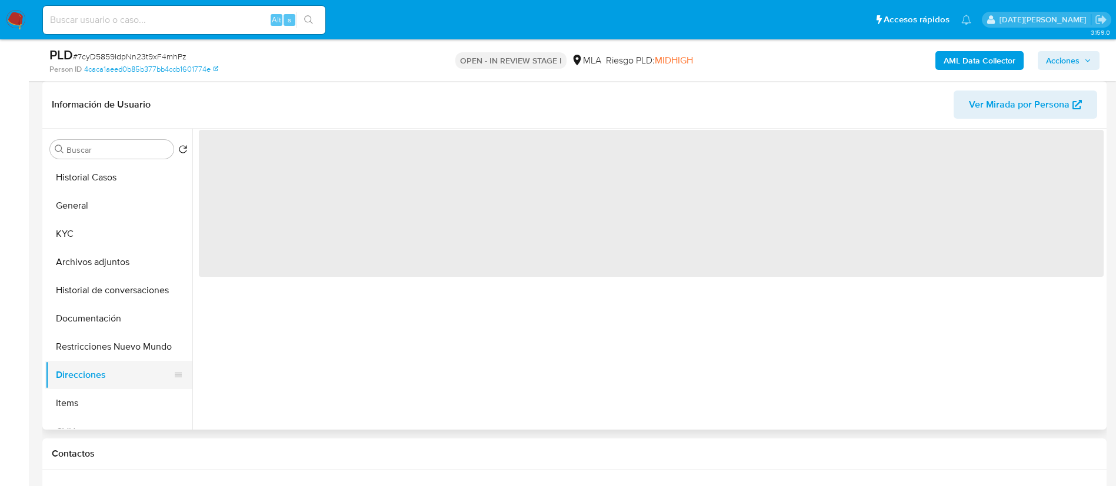
scroll to position [0, 0]
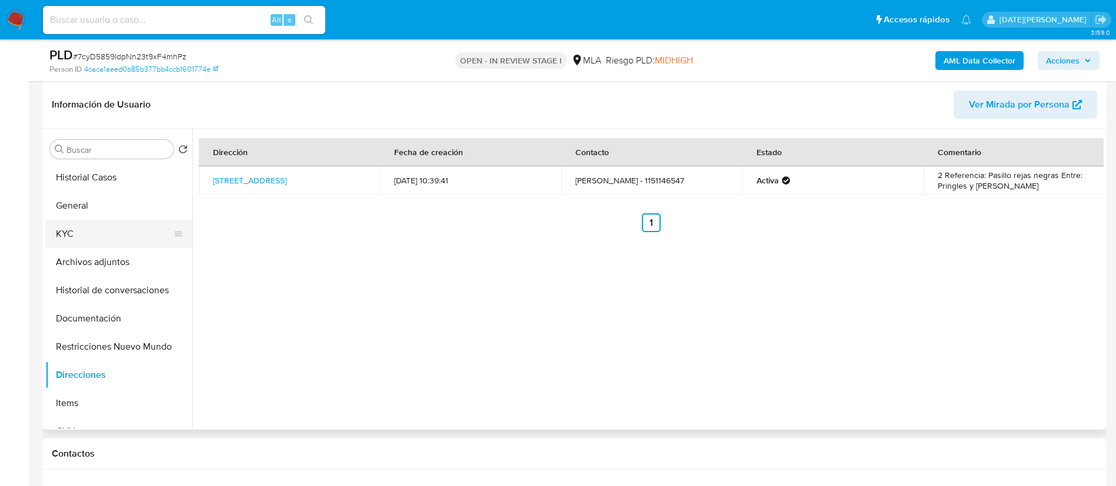
click at [56, 234] on button "KYC" at bounding box center [114, 234] width 138 height 28
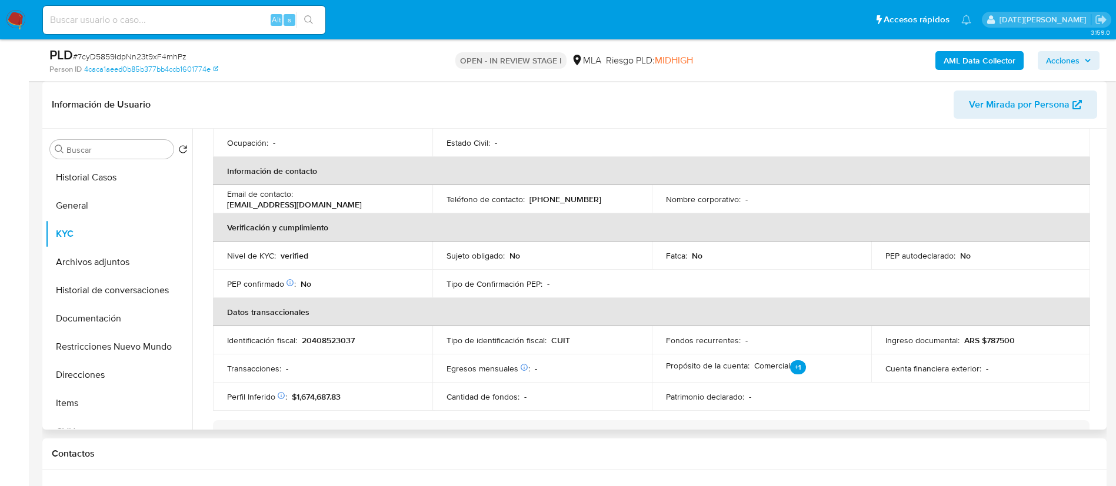
scroll to position [20, 0]
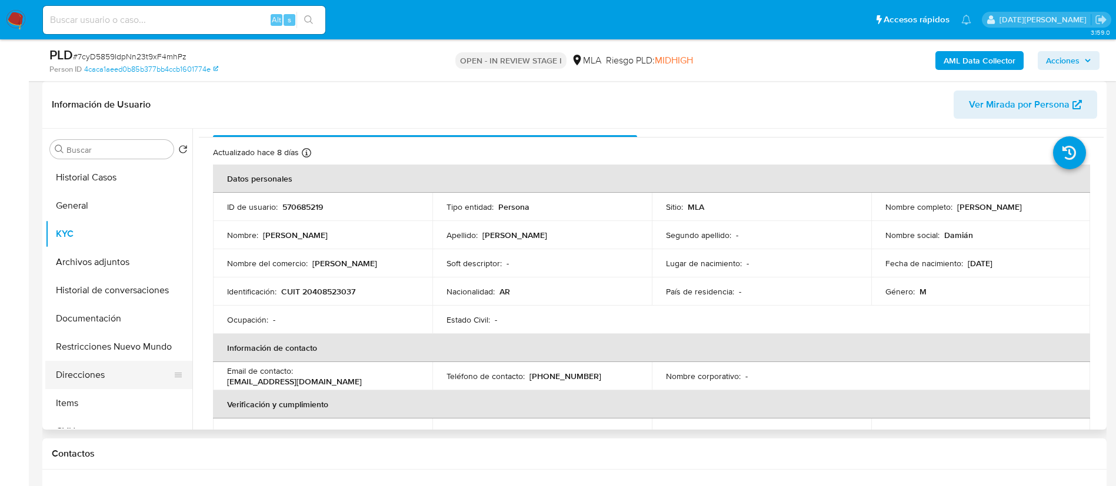
click at [104, 378] on button "Direcciones" at bounding box center [114, 375] width 138 height 28
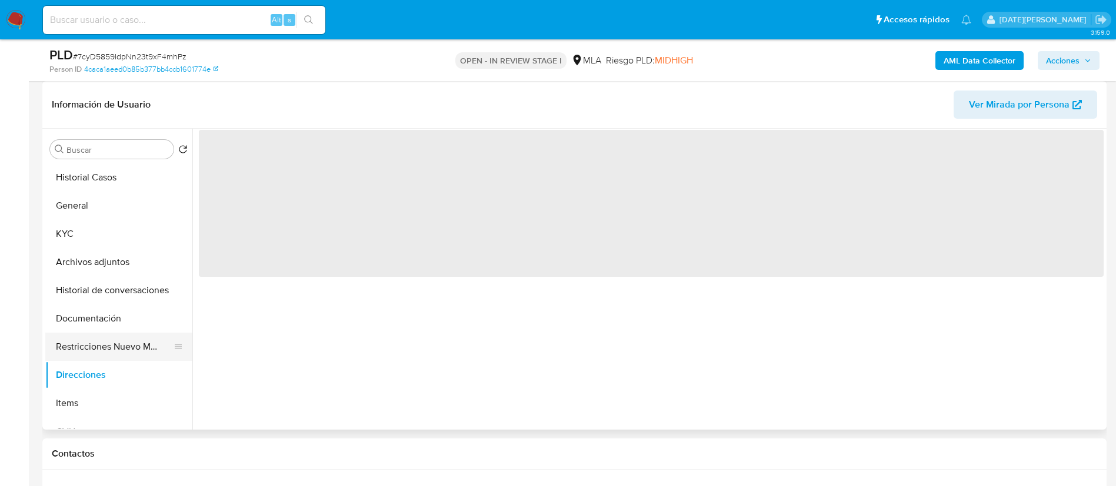
click at [97, 333] on button "Restricciones Nuevo Mundo" at bounding box center [114, 347] width 138 height 28
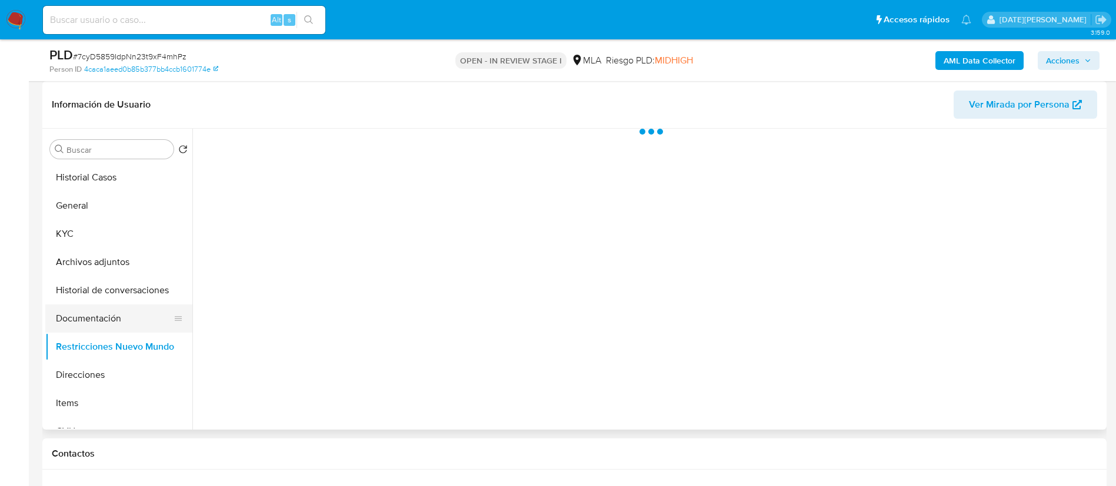
click at [105, 311] on button "Documentación" at bounding box center [114, 319] width 138 height 28
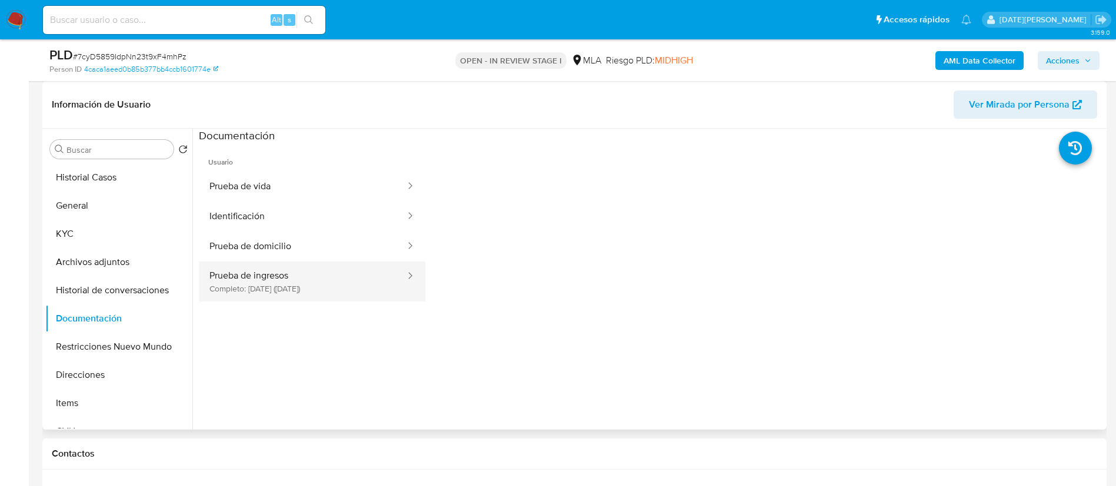
click at [316, 289] on button "Prueba de ingresos Completo: 12/06/2024 (hace un año)" at bounding box center [303, 282] width 208 height 40
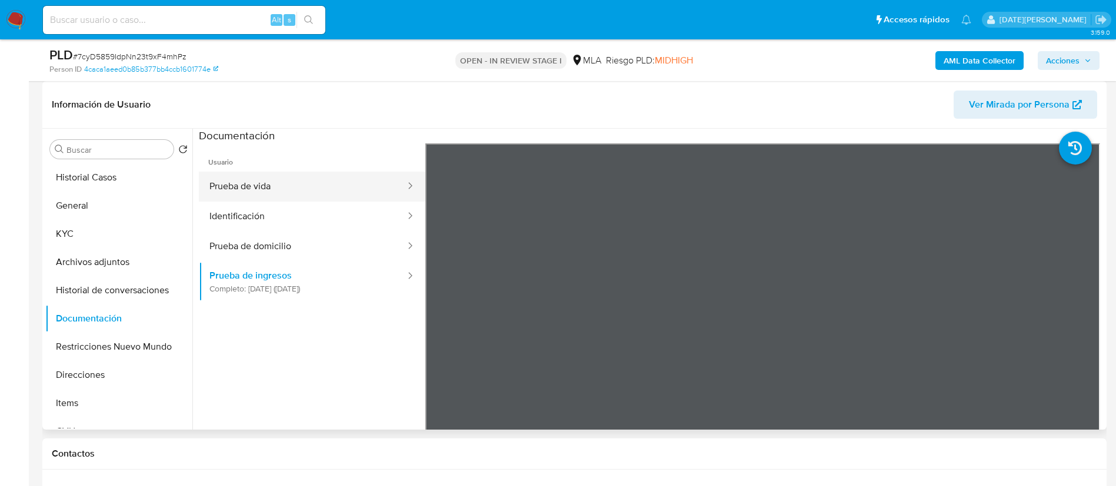
click at [254, 190] on button "Prueba de vida" at bounding box center [303, 187] width 208 height 30
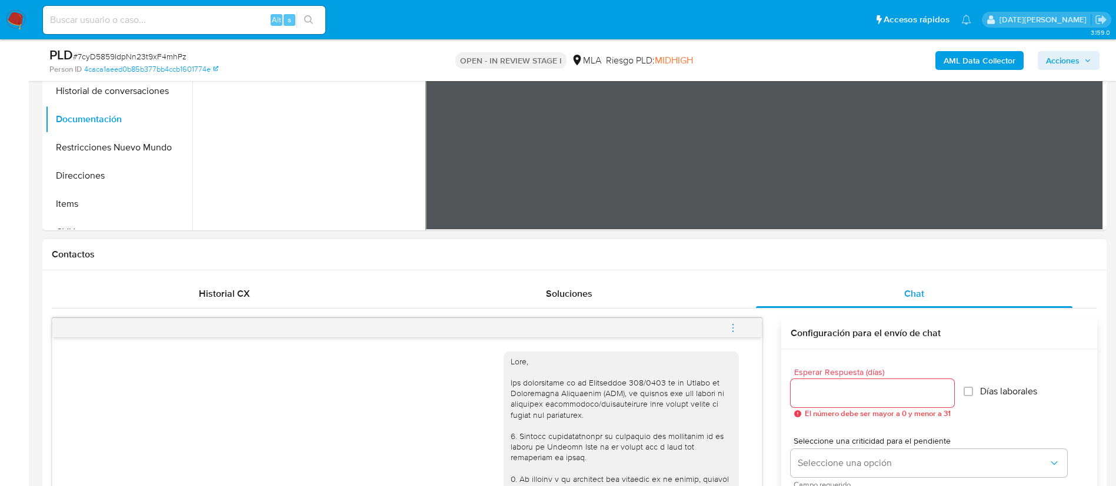
scroll to position [265, 0]
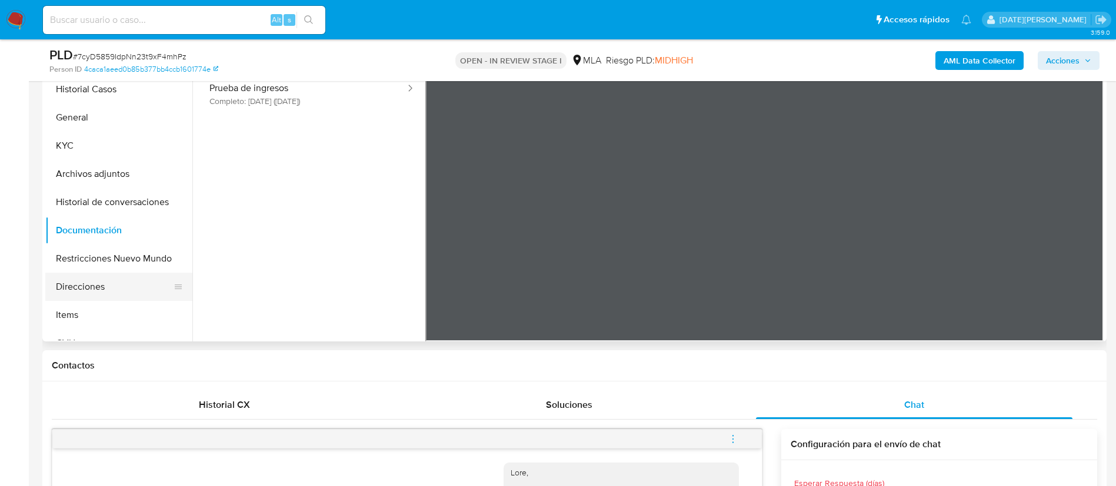
click at [107, 290] on button "Direcciones" at bounding box center [114, 287] width 138 height 28
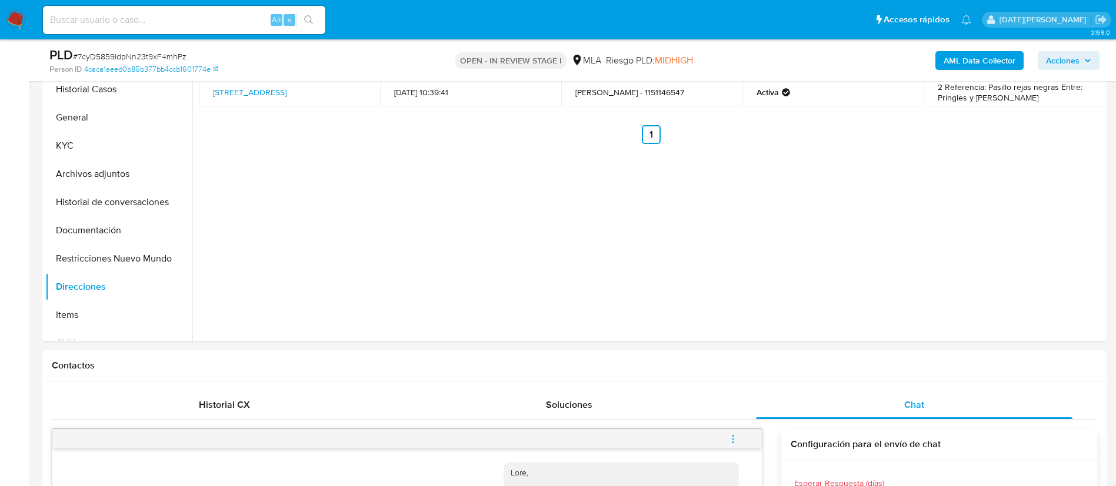
scroll to position [0, 0]
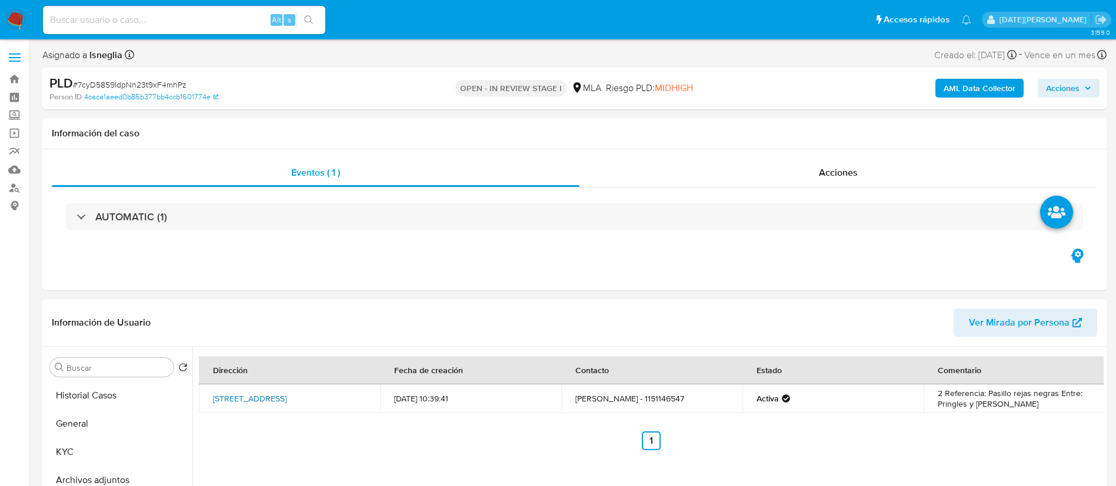
drag, startPoint x: 209, startPoint y: 394, endPoint x: 289, endPoint y: 395, distance: 80.0
click at [289, 395] on td "Calle Doctor Rebizzo 5366, Caseros, Buenos Aires, 1678, Argentina 5366" at bounding box center [289, 399] width 181 height 28
copy link "Calle Doctor Rebizzo"
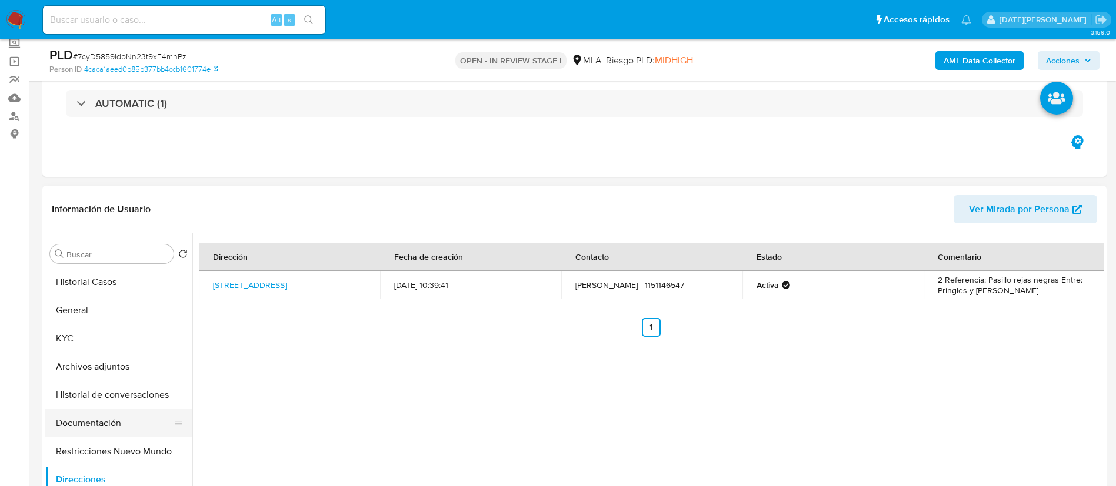
scroll to position [88, 0]
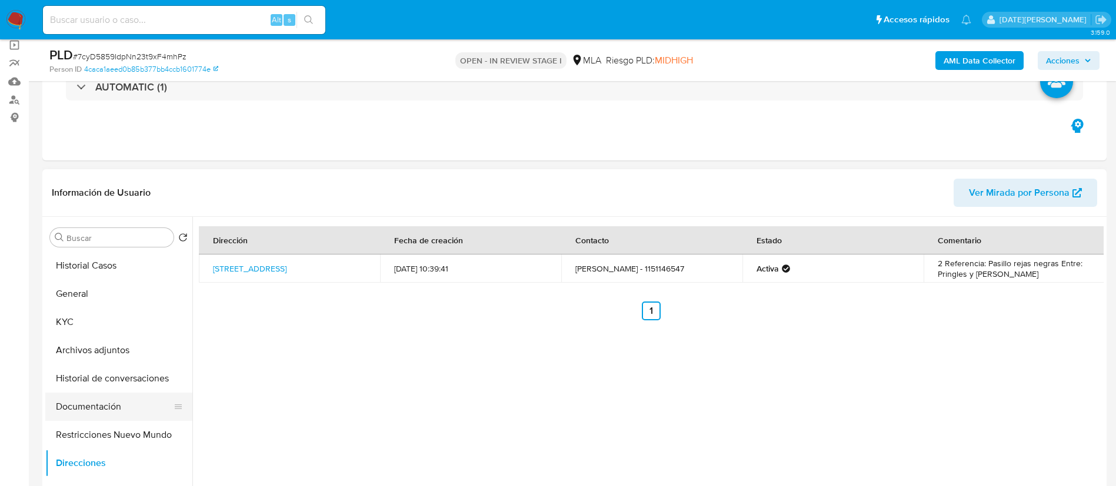
click at [102, 407] on button "Documentación" at bounding box center [114, 407] width 138 height 28
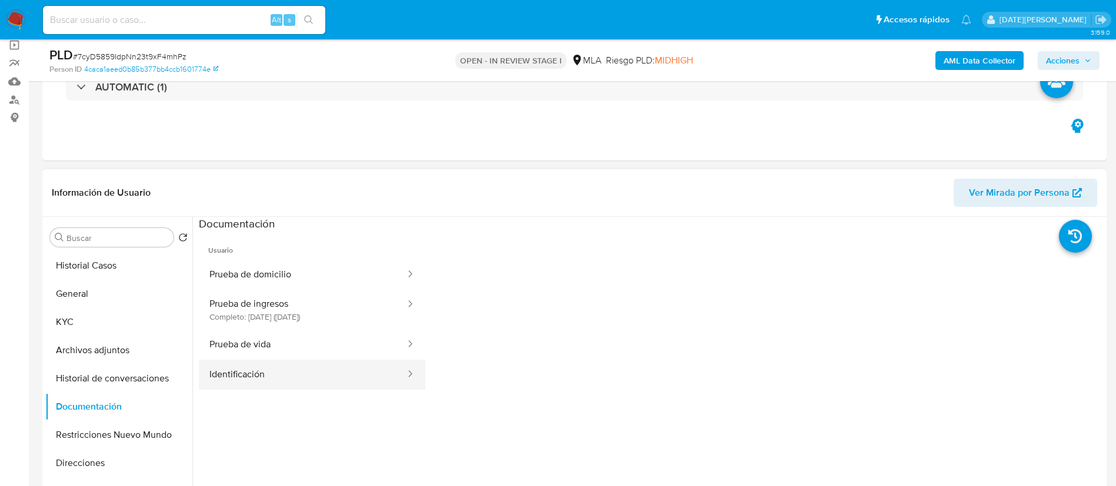
click at [278, 381] on button "Identificación" at bounding box center [303, 375] width 208 height 30
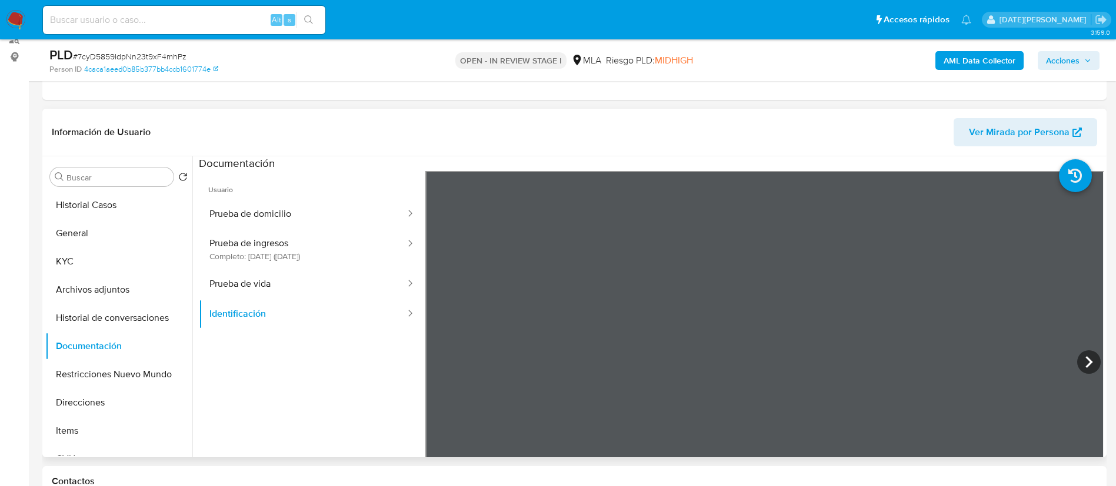
scroll to position [176, 0]
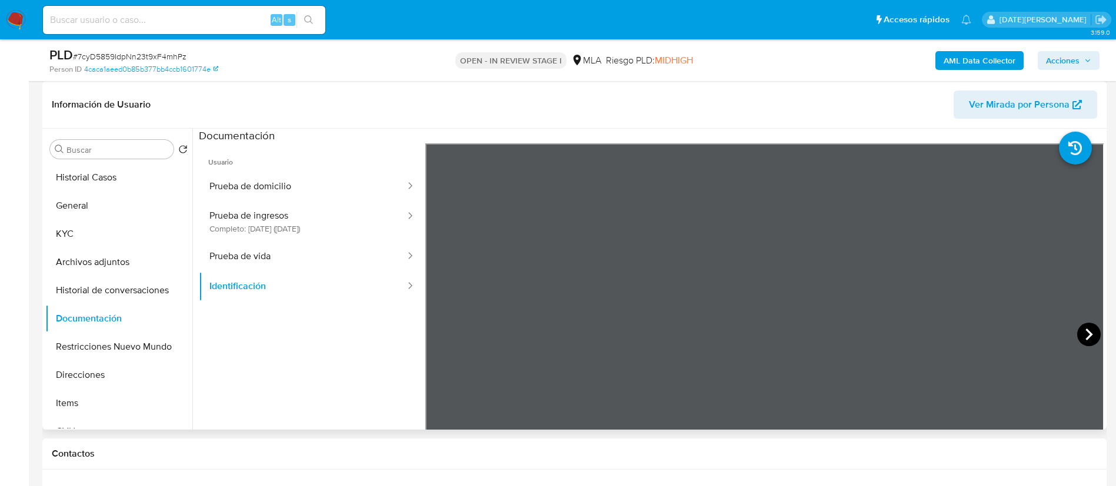
click at [1077, 334] on icon at bounding box center [1089, 335] width 24 height 24
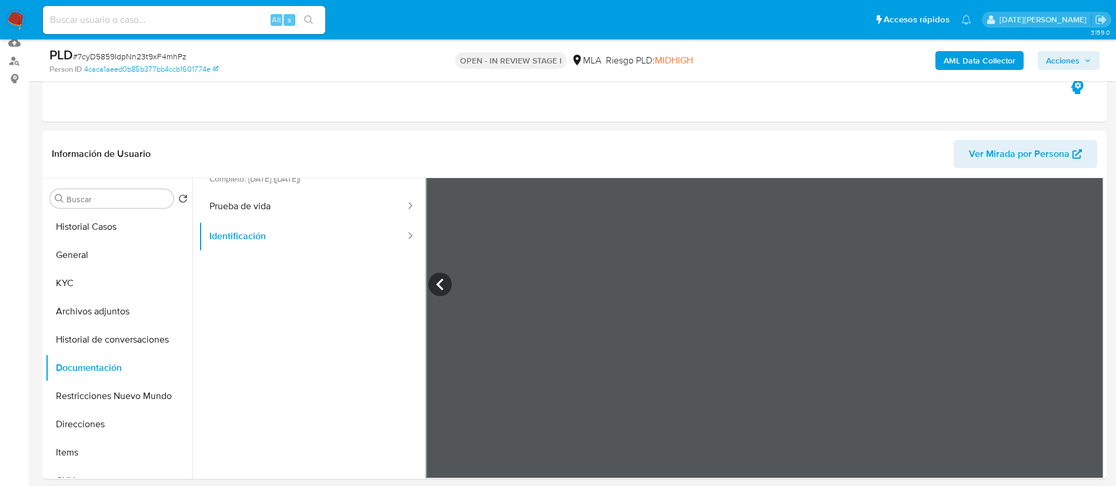
scroll to position [88, 0]
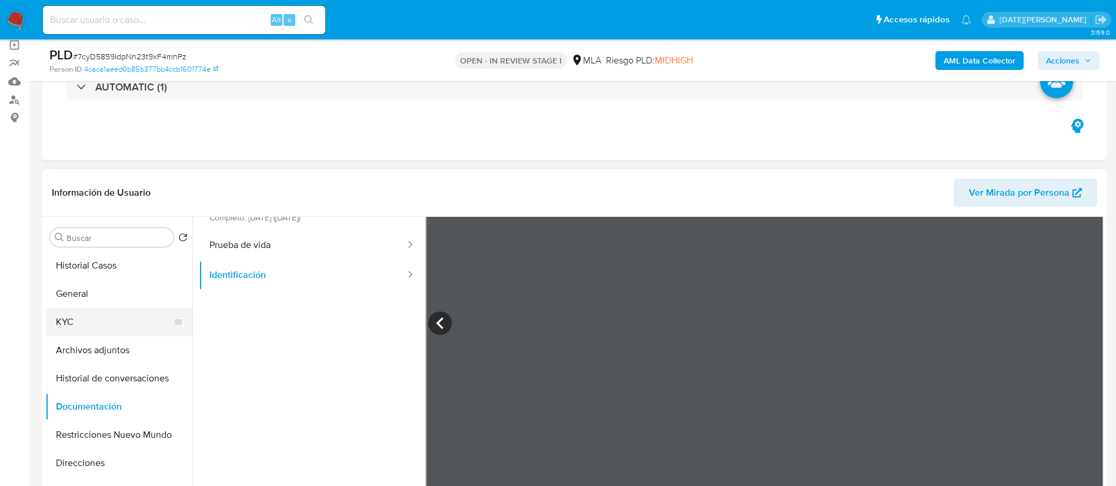
click at [98, 319] on button "KYC" at bounding box center [114, 322] width 138 height 28
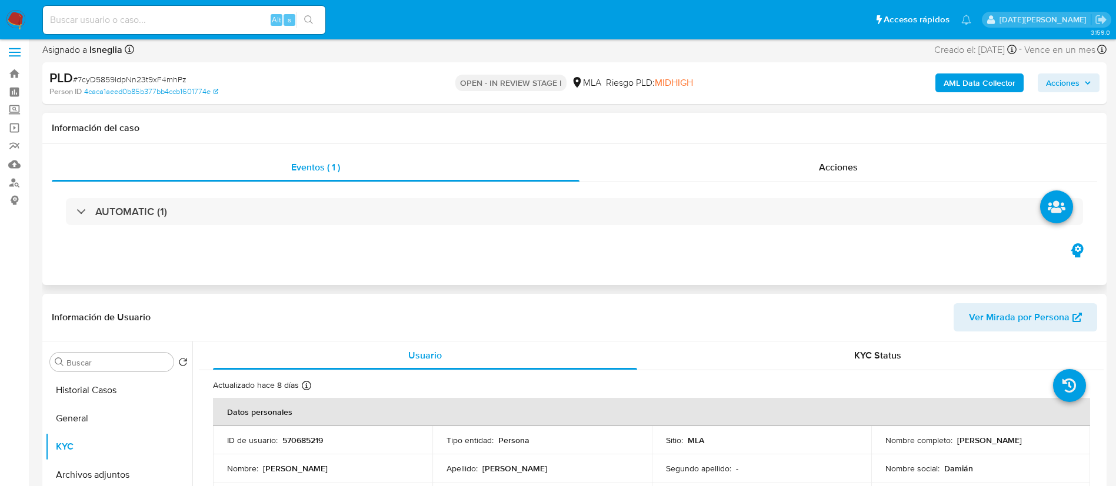
scroll to position [0, 0]
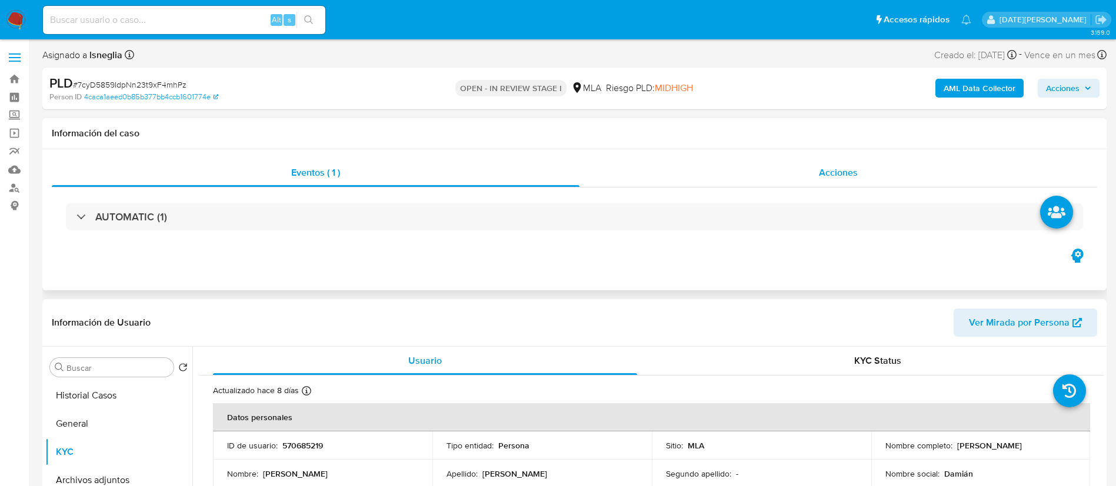
click at [804, 165] on div "Acciones" at bounding box center [838, 173] width 518 height 28
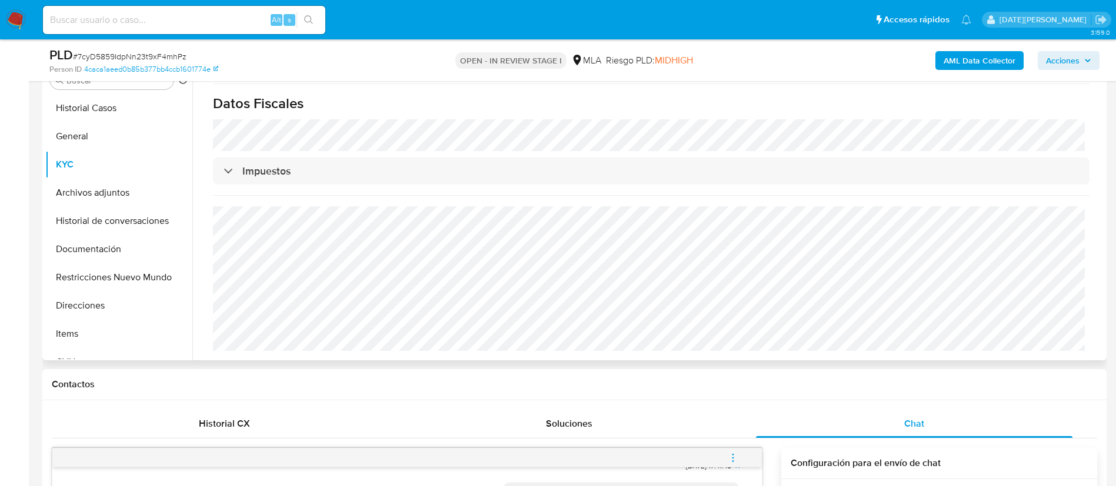
scroll to position [265, 0]
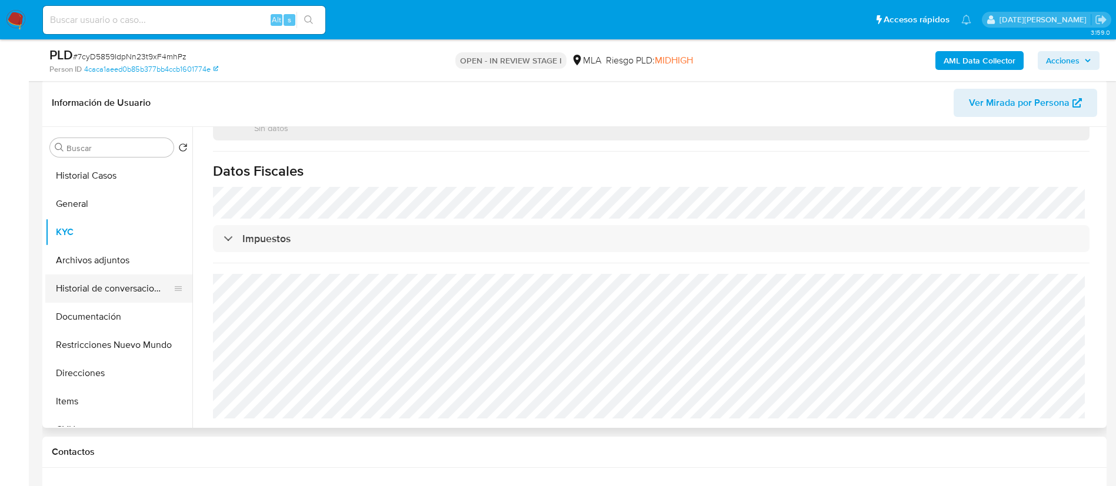
click at [126, 296] on button "Historial de conversaciones" at bounding box center [114, 289] width 138 height 28
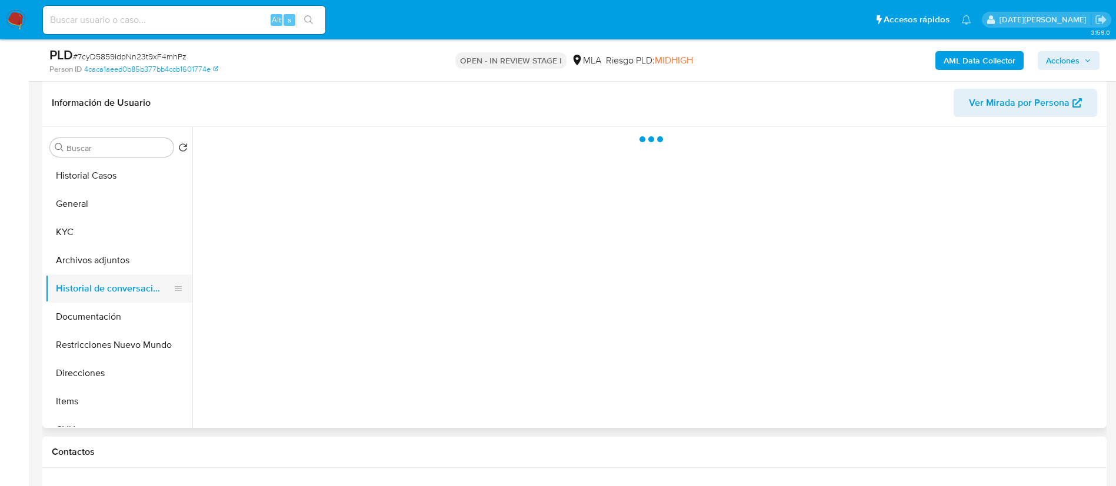
scroll to position [0, 0]
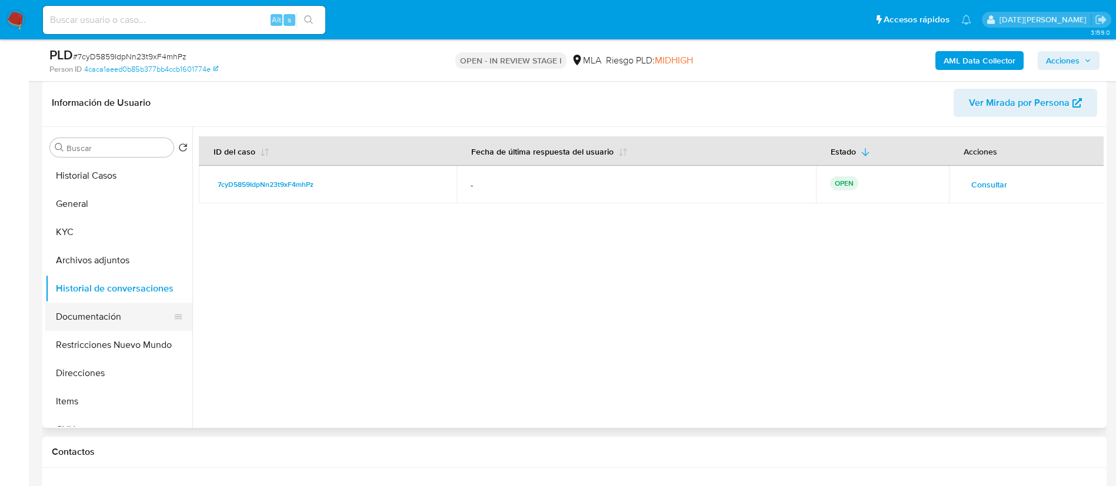
click at [109, 317] on button "Documentación" at bounding box center [114, 317] width 138 height 28
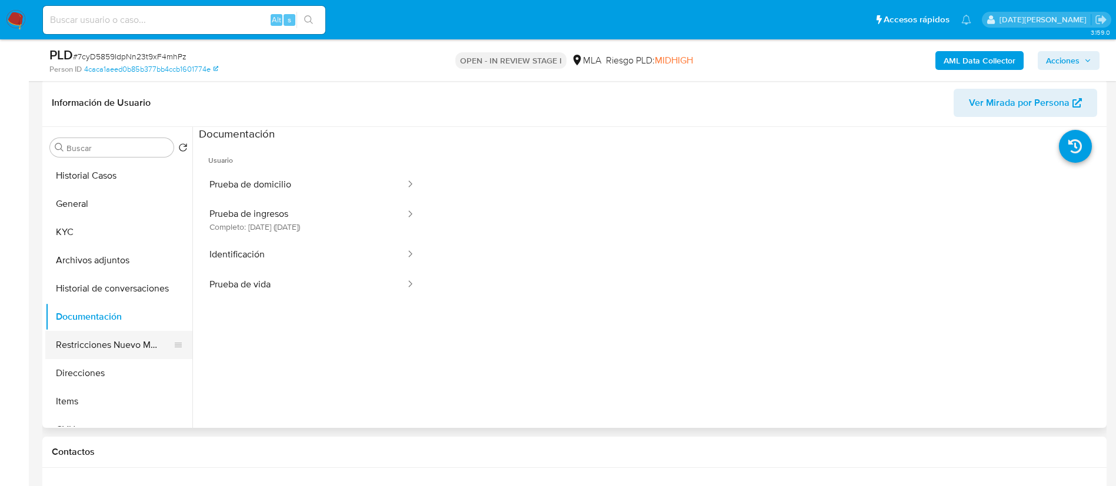
click at [104, 352] on button "Restricciones Nuevo Mundo" at bounding box center [114, 345] width 138 height 28
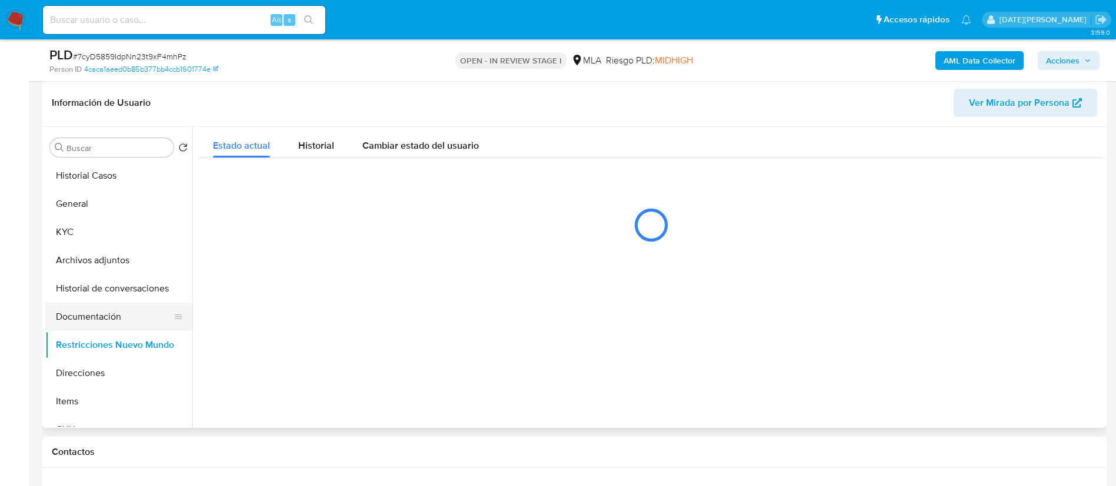
click at [106, 314] on button "Documentación" at bounding box center [114, 317] width 138 height 28
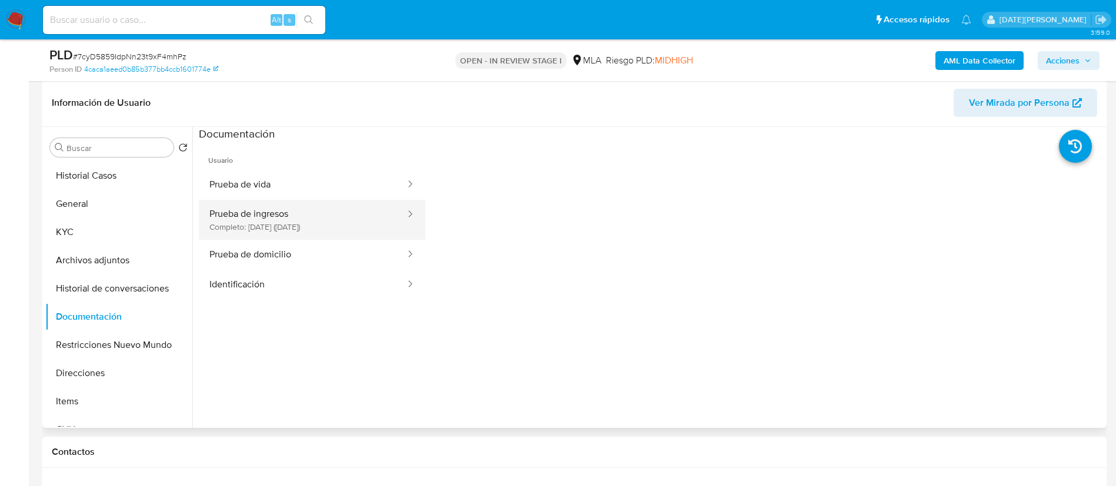
click at [300, 222] on button "Prueba de ingresos Completo: 12/06/2024 (hace un año)" at bounding box center [303, 220] width 208 height 40
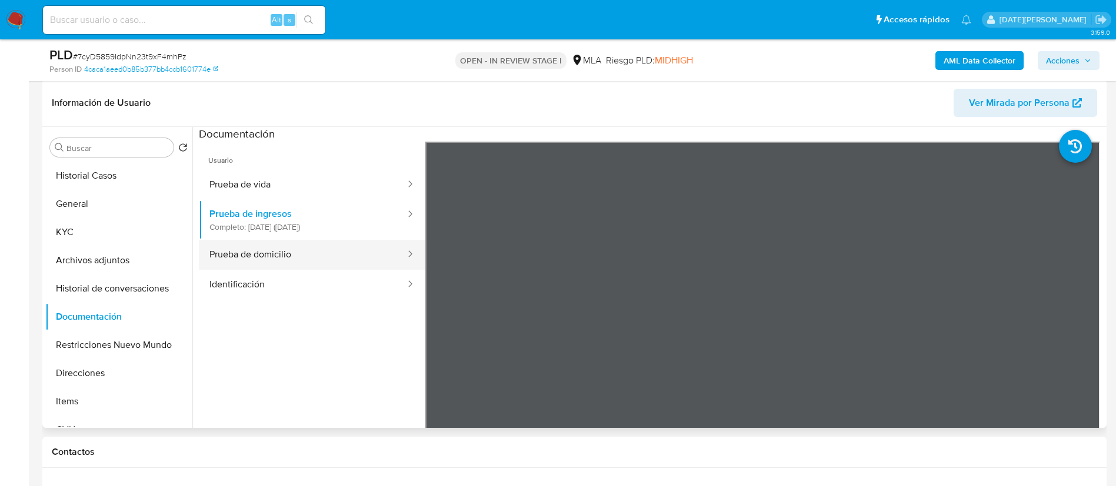
click at [331, 257] on button "Prueba de domicilio" at bounding box center [303, 255] width 208 height 30
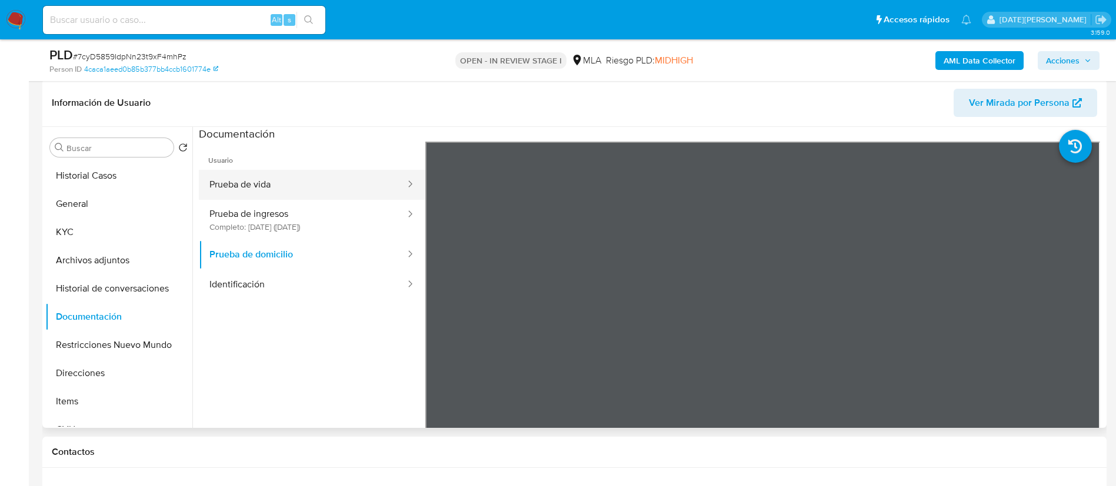
click at [318, 189] on button "Prueba de vida" at bounding box center [303, 185] width 208 height 30
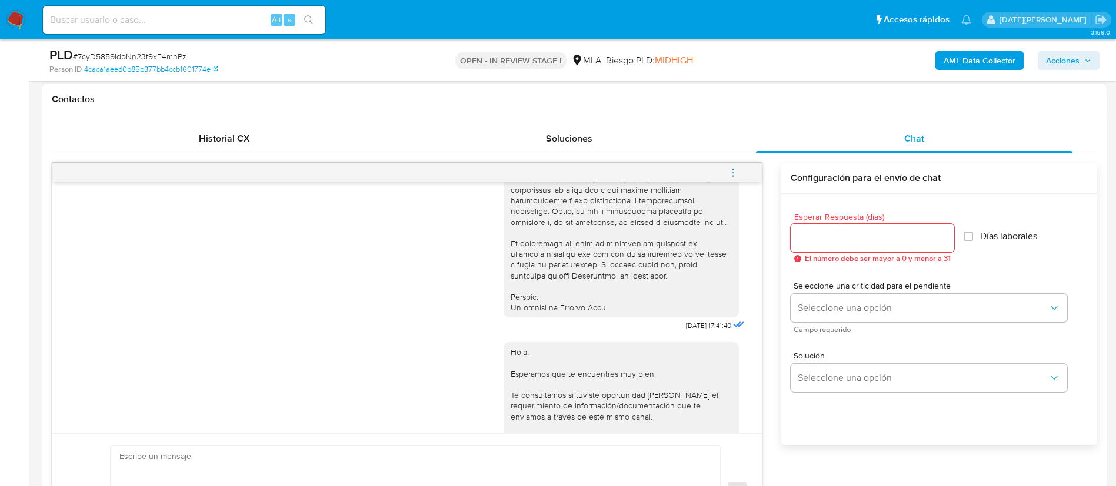
scroll to position [674, 0]
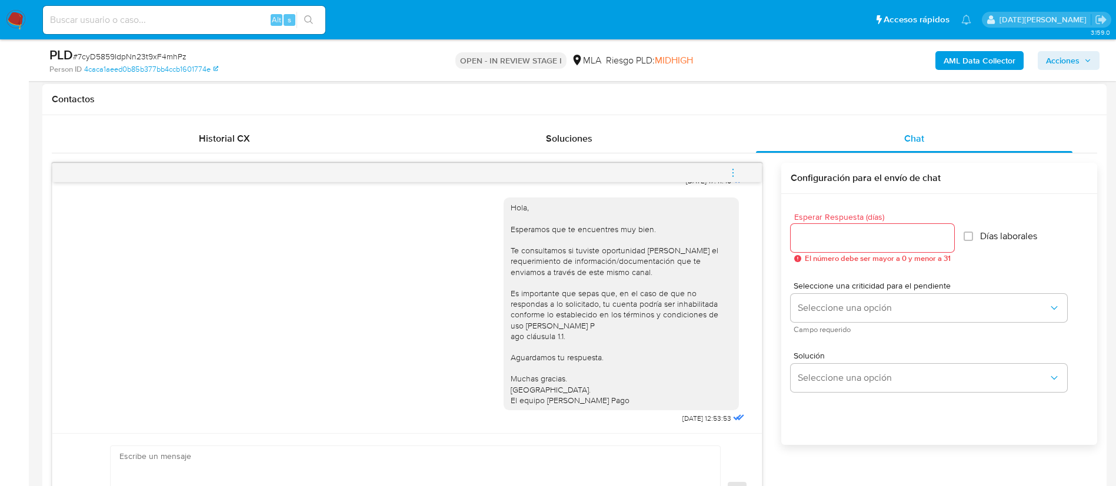
click at [815, 235] on input "Esperar Respuesta (días)" at bounding box center [873, 238] width 164 height 15
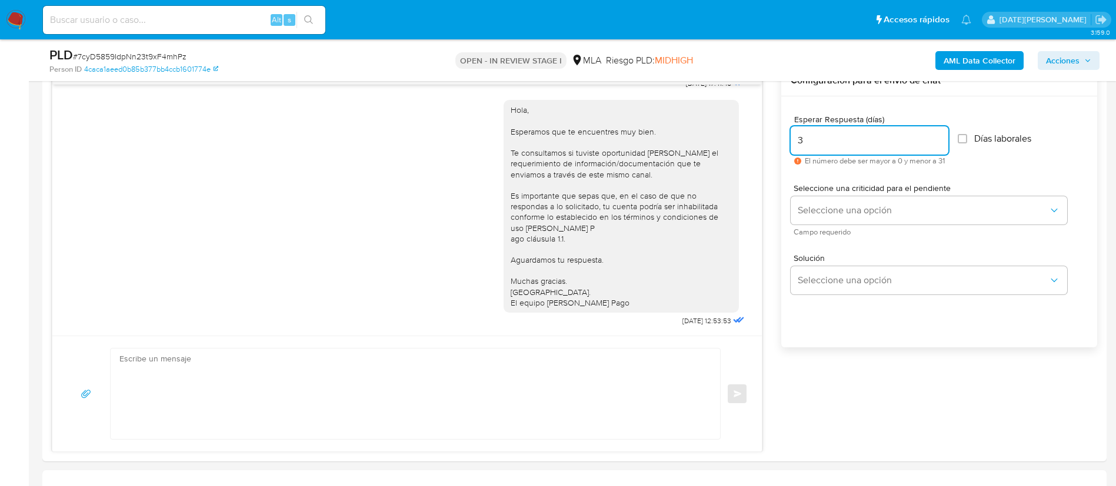
scroll to position [794, 0]
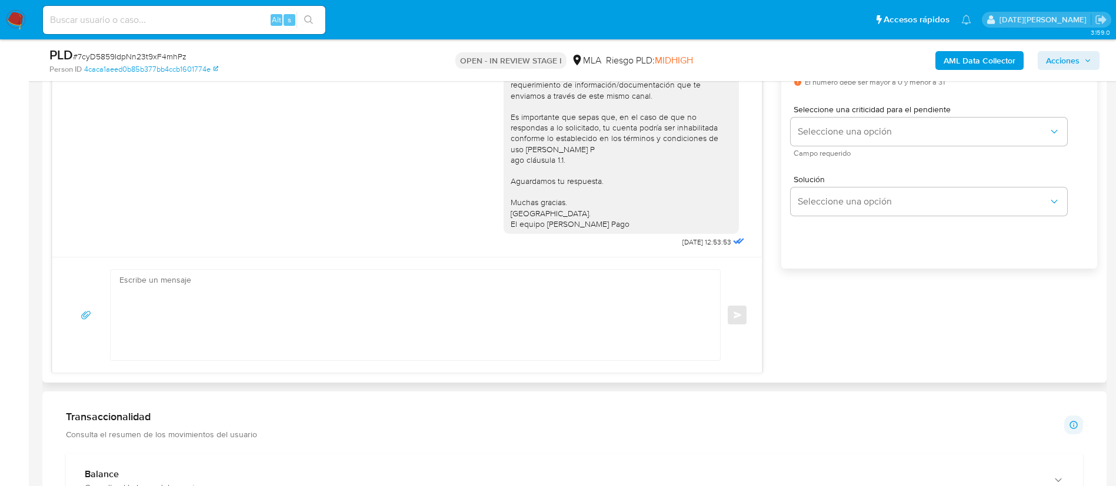
type input "3"
click at [342, 297] on textarea at bounding box center [412, 315] width 586 height 91
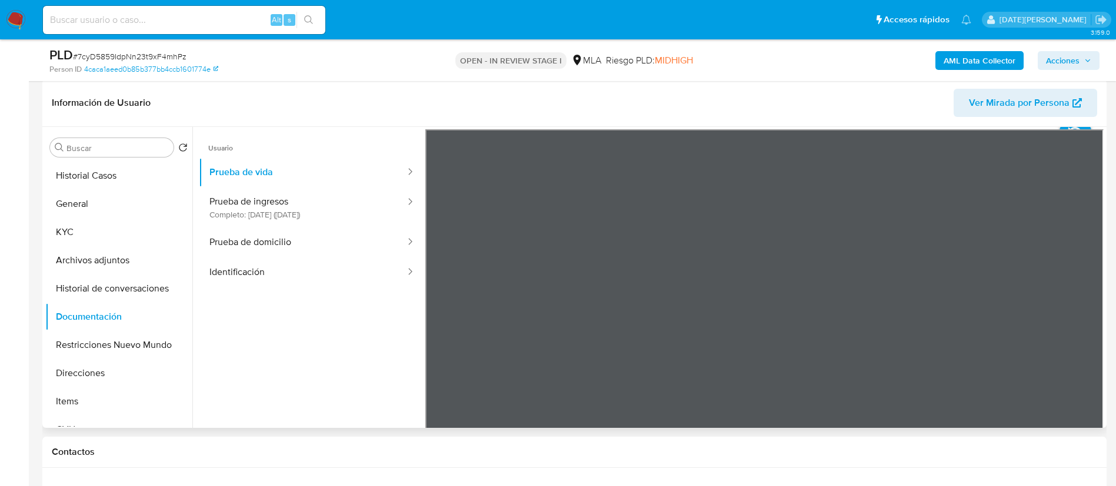
scroll to position [11, 0]
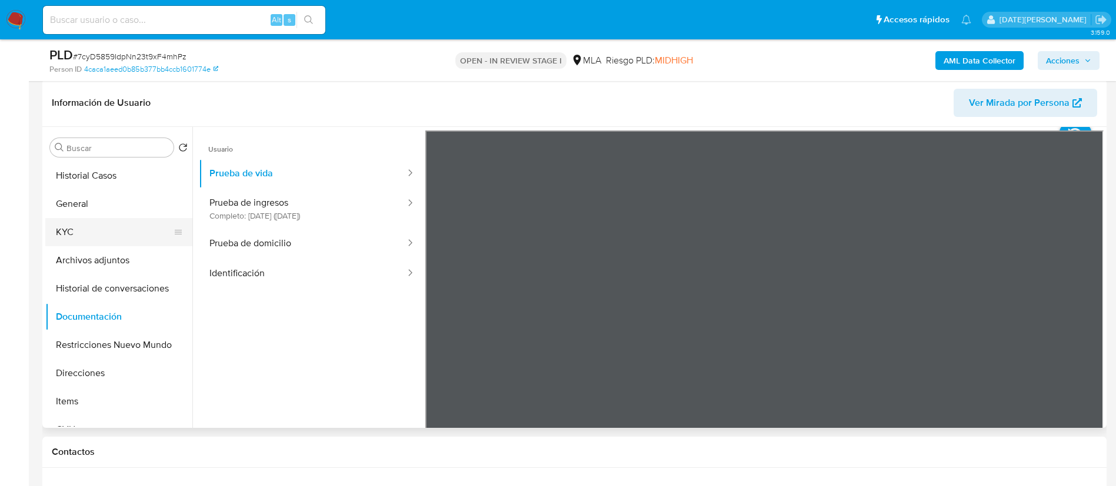
click at [82, 232] on button "KYC" at bounding box center [114, 232] width 138 height 28
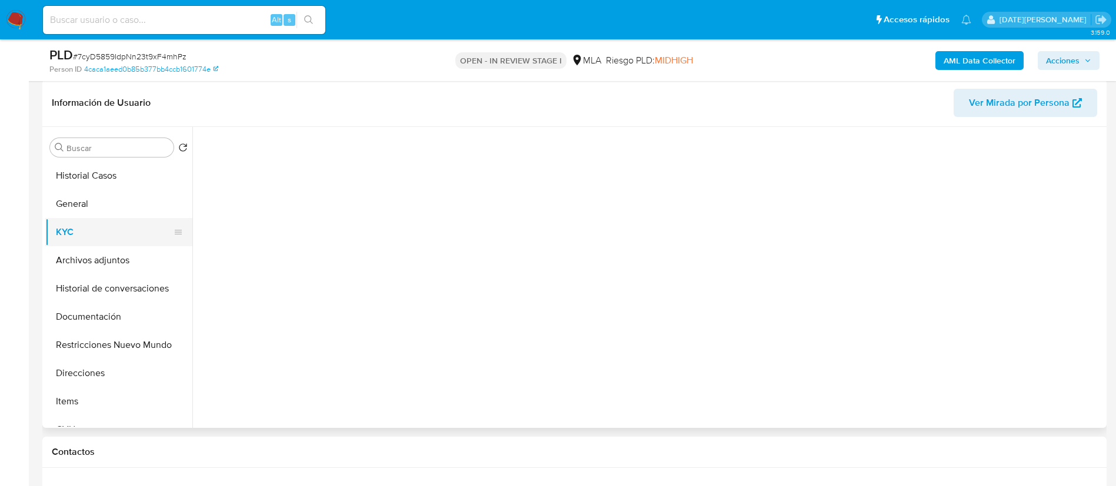
scroll to position [0, 0]
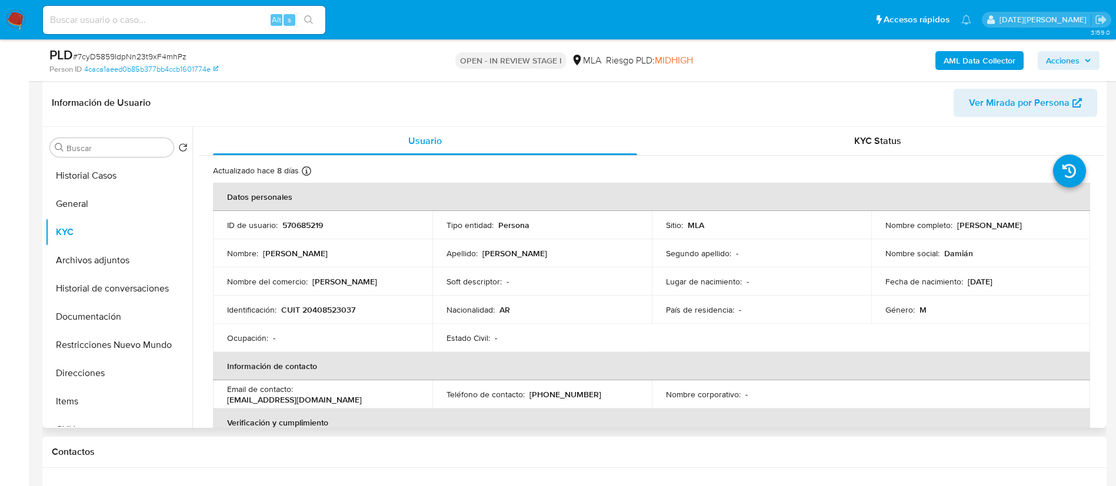
drag, startPoint x: 957, startPoint y: 225, endPoint x: 1043, endPoint y: 226, distance: 86.5
click at [1043, 227] on div "Nombre completo : Damian Gabriel Torres" at bounding box center [980, 225] width 191 height 11
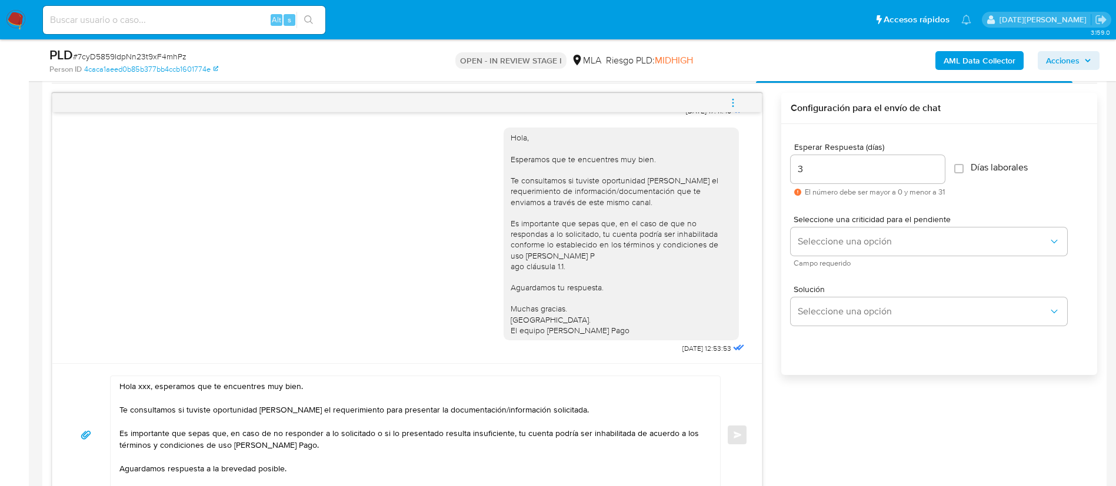
scroll to position [794, 0]
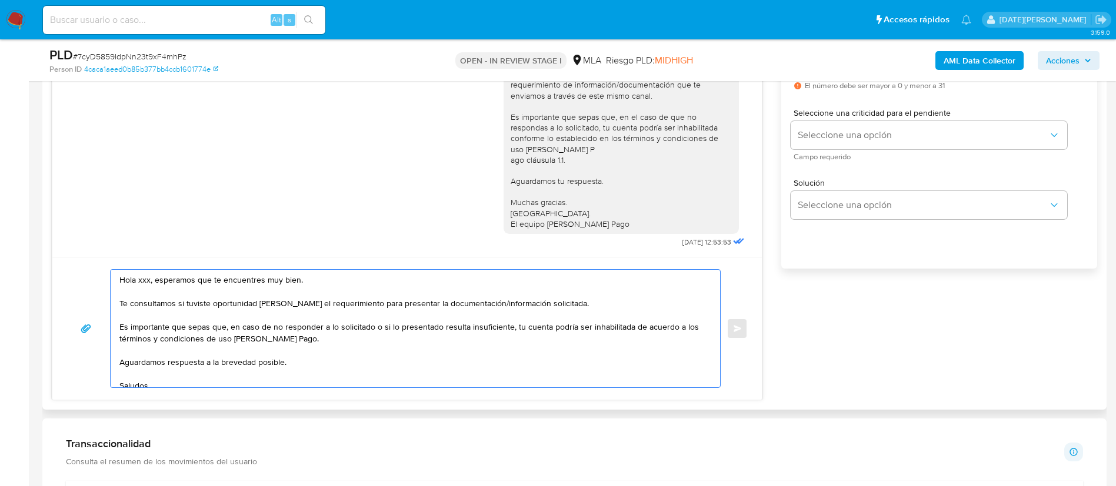
click at [145, 281] on textarea "Hola xxx, esperamos que te encuentres muy bien. Te consultamos si tuviste oport…" at bounding box center [412, 329] width 586 height 118
paste textarea "Damian Gabriel Torres"
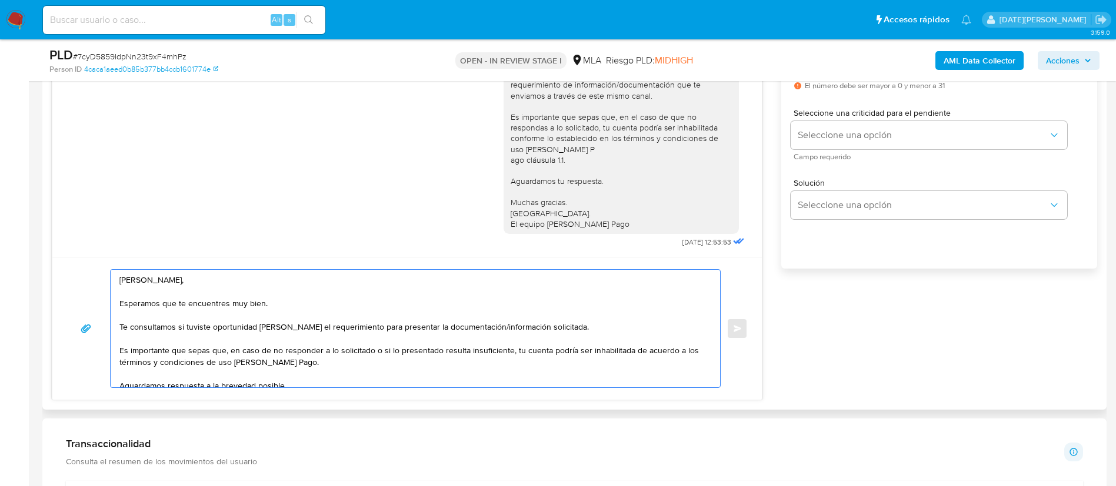
click at [388, 326] on textarea "Hola Damian Gabriel Torres, Esperamos que te encuentres muy bien. Te consultamo…" at bounding box center [412, 329] width 586 height 118
click at [360, 363] on textarea "Hola Damian Gabriel Torres, Esperamos que te encuentres muy bien. Te consultamo…" at bounding box center [412, 329] width 586 height 118
click at [576, 326] on textarea "Hola Damian Gabriel Torres, Esperamos que te encuentres muy bien. Te consultamo…" at bounding box center [412, 329] width 586 height 118
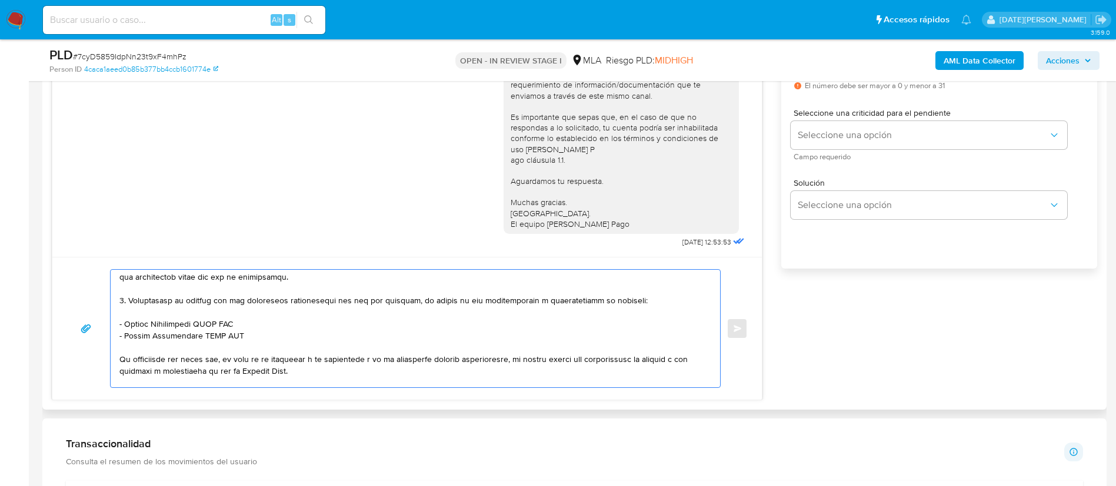
scroll to position [265, 0]
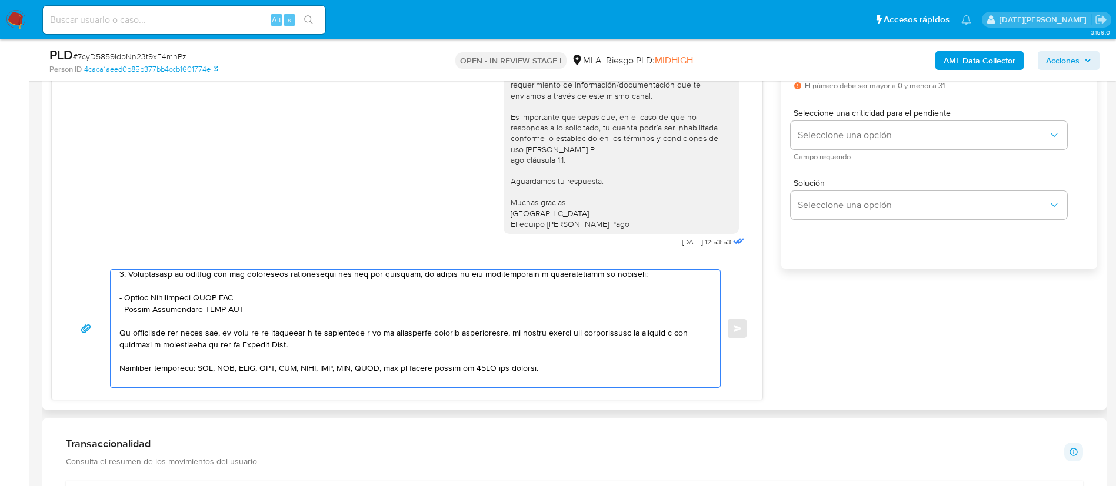
drag, startPoint x: 128, startPoint y: 297, endPoint x: 249, endPoint y: 296, distance: 121.2
click at [249, 296] on textarea at bounding box center [412, 329] width 586 height 118
click at [148, 295] on textarea at bounding box center [412, 329] width 586 height 118
drag, startPoint x: 123, startPoint y: 296, endPoint x: 179, endPoint y: 297, distance: 55.9
click at [180, 297] on textarea at bounding box center [412, 329] width 586 height 118
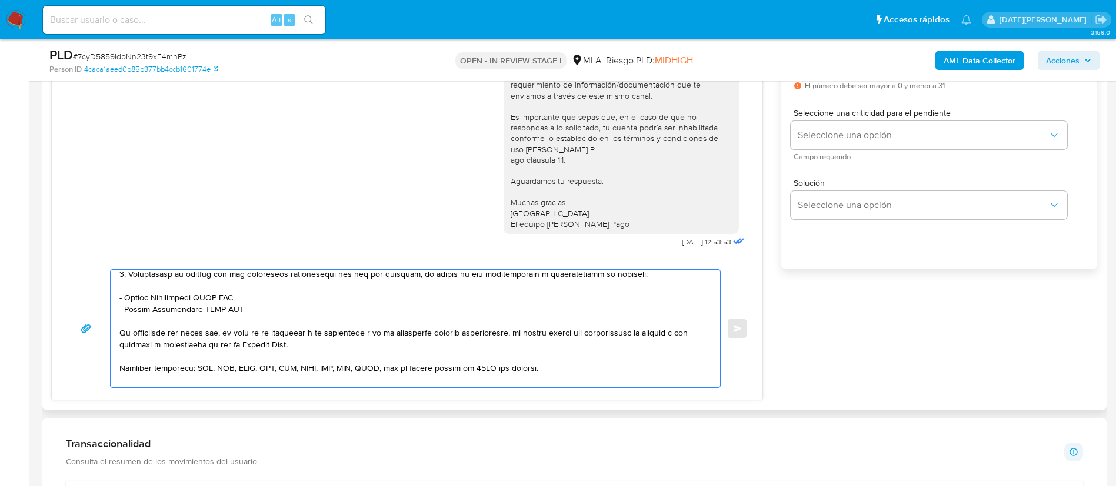
click at [179, 297] on textarea at bounding box center [412, 329] width 586 height 118
drag, startPoint x: 126, startPoint y: 297, endPoint x: 248, endPoint y: 296, distance: 121.8
click at [248, 296] on textarea at bounding box center [412, 329] width 586 height 118
paste textarea "MIGUEL ANGEL JESUS TORRES"
drag, startPoint x: 126, startPoint y: 308, endPoint x: 239, endPoint y: 308, distance: 112.9
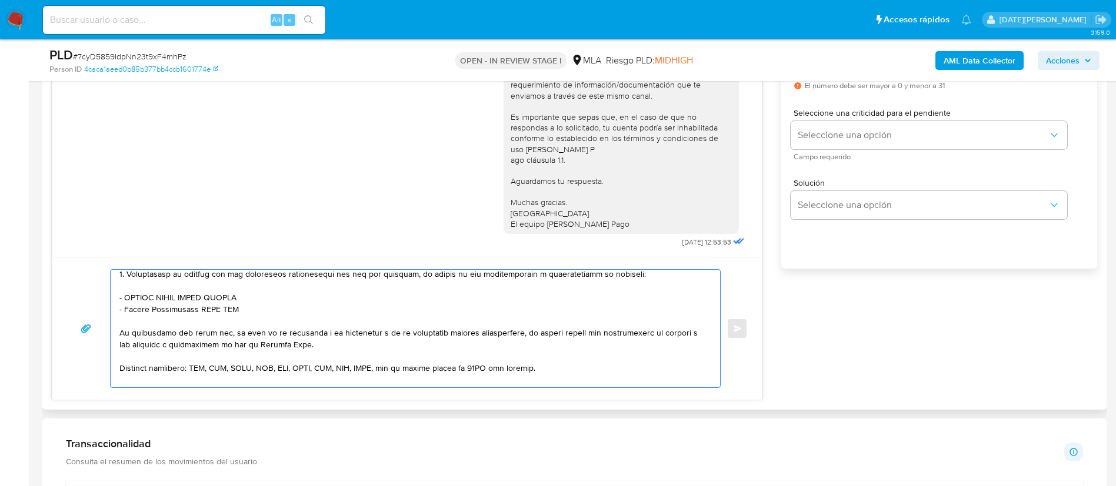
click at [239, 308] on textarea at bounding box center [412, 329] width 586 height 118
paste textarea "GRISELDA LEDDA"
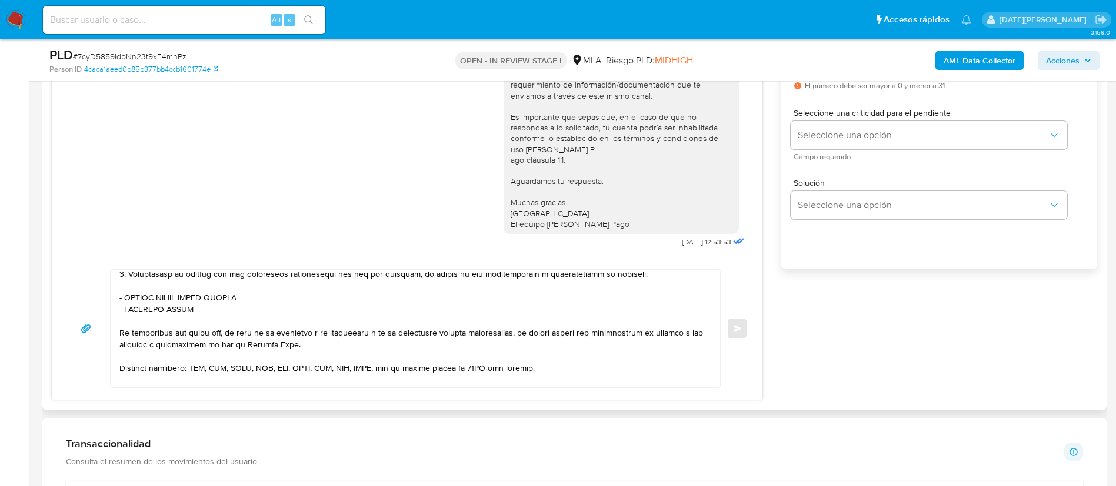
click at [221, 302] on textarea at bounding box center [412, 329] width 586 height 118
click at [212, 309] on textarea at bounding box center [412, 329] width 586 height 118
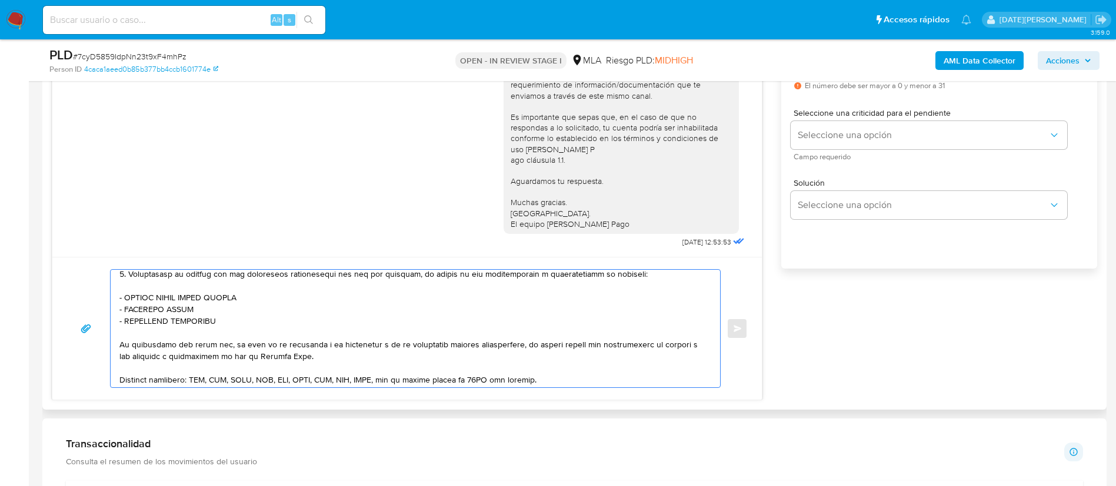
click at [232, 342] on textarea at bounding box center [412, 329] width 586 height 118
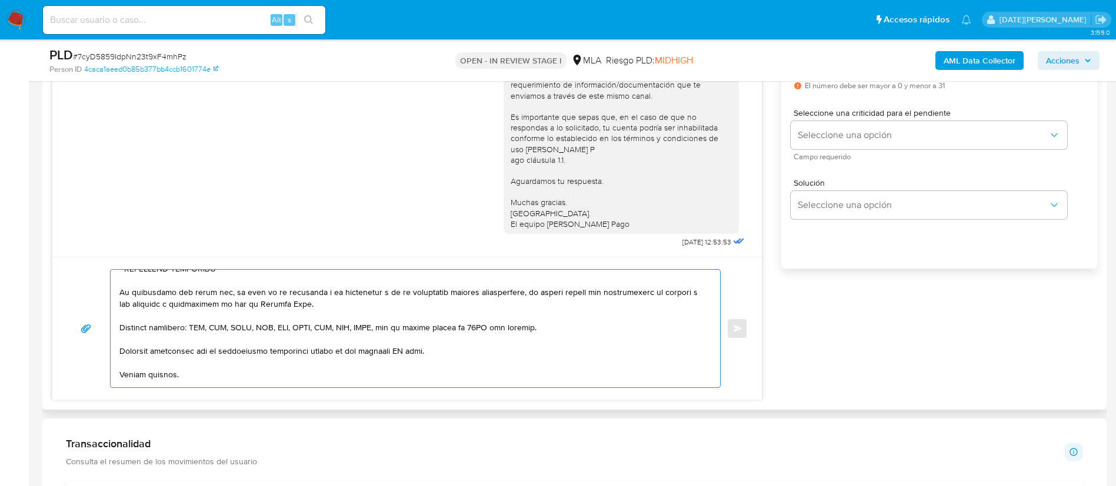
scroll to position [353, 0]
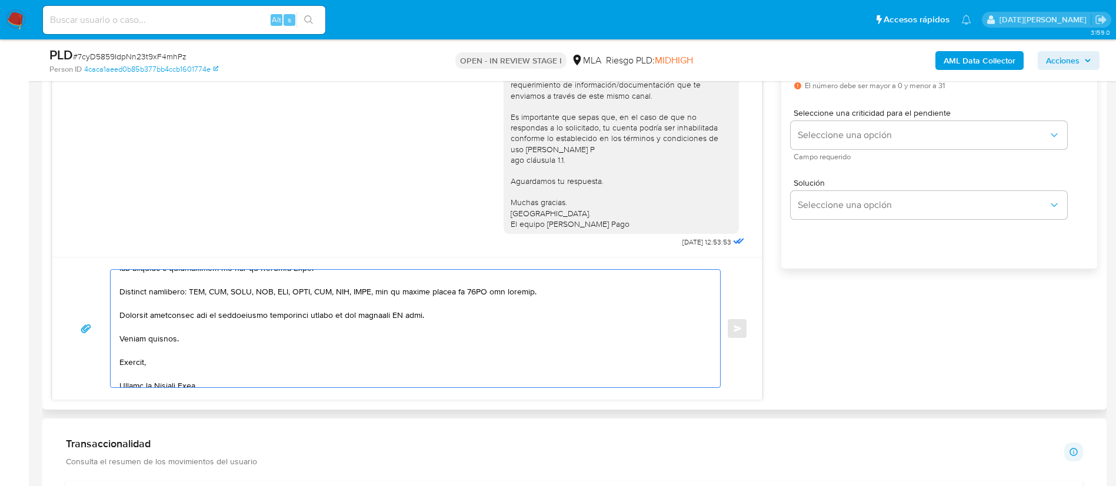
click at [404, 315] on textarea at bounding box center [412, 329] width 586 height 118
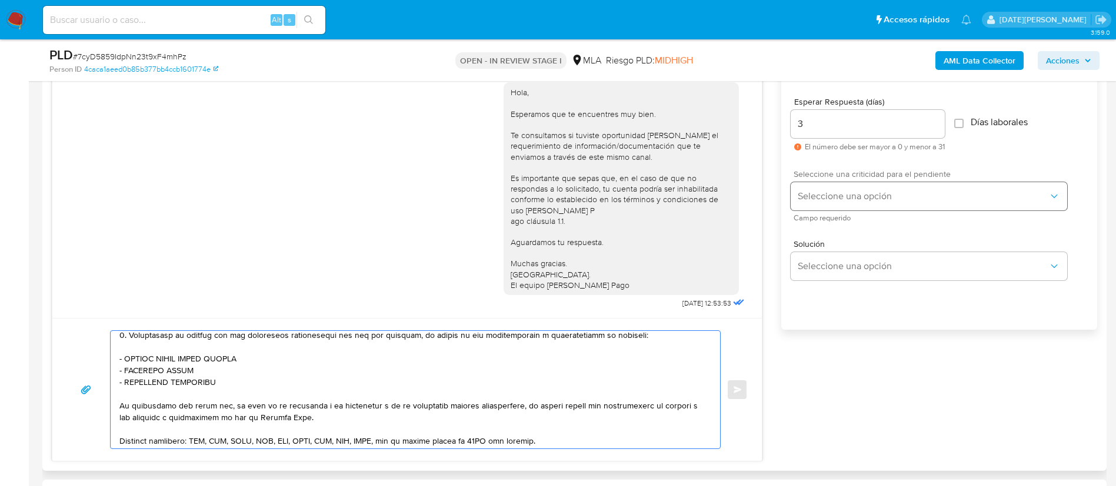
scroll to position [706, 0]
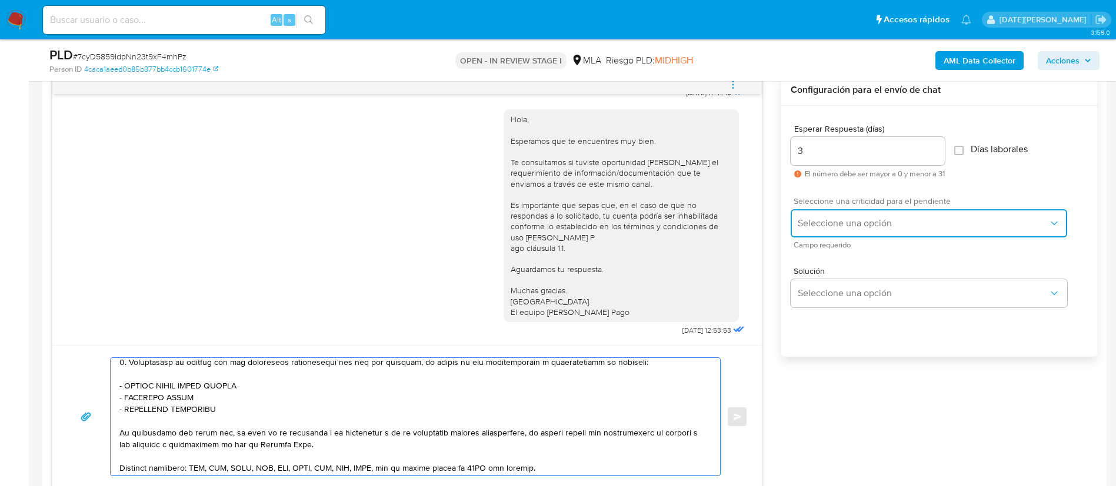
click at [831, 218] on span "Seleccione una opción" at bounding box center [923, 224] width 251 height 12
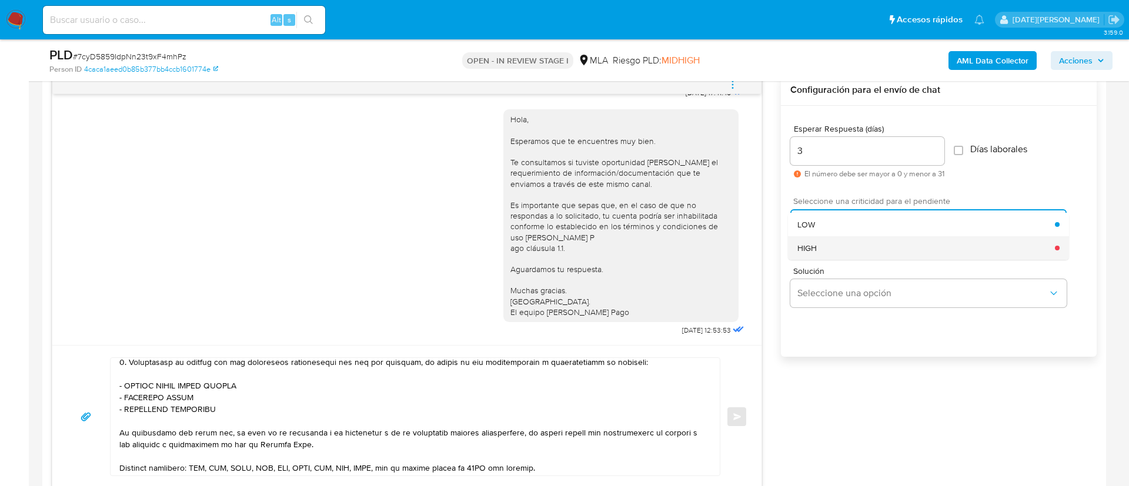
click at [825, 251] on div "HIGH" at bounding box center [927, 248] width 258 height 24
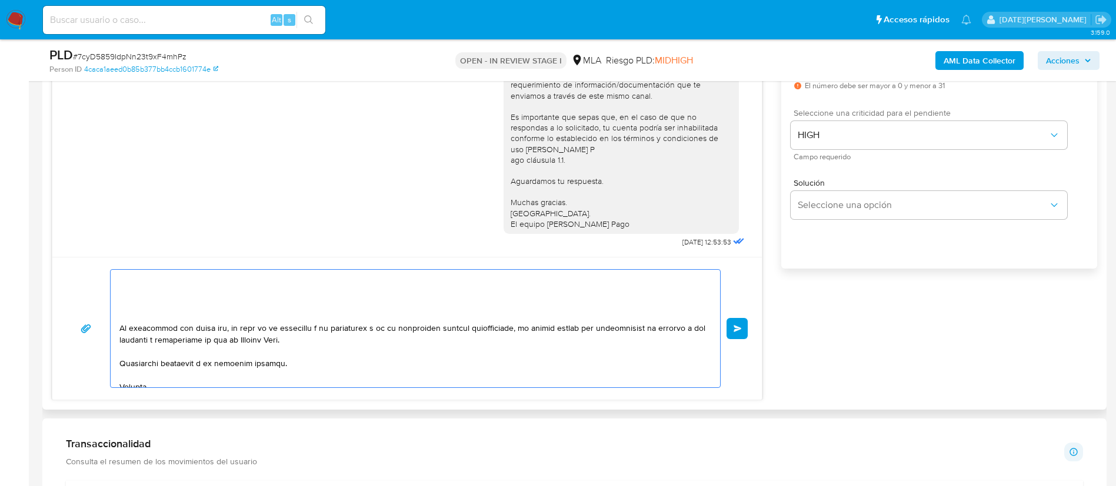
scroll to position [502, 0]
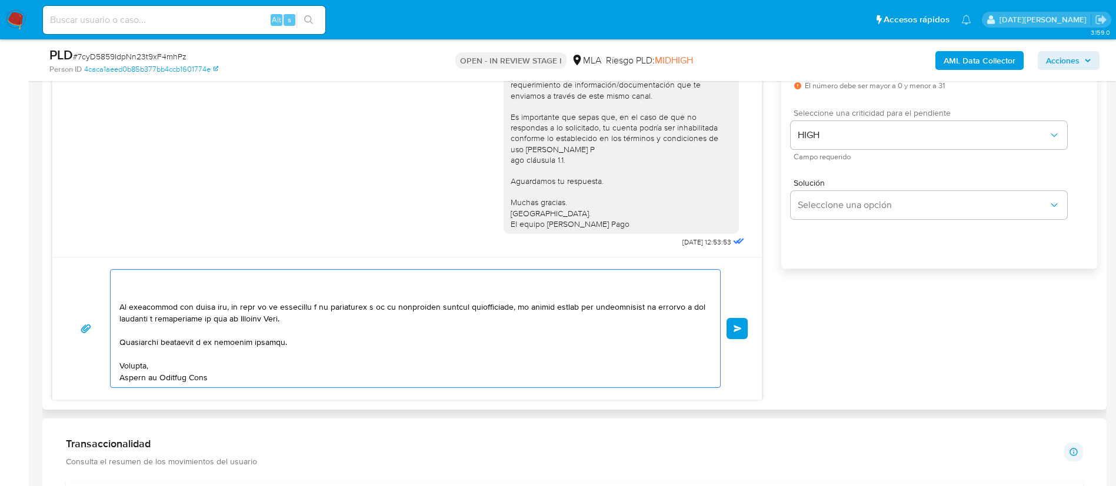
click at [119, 304] on textarea at bounding box center [412, 329] width 586 height 118
drag, startPoint x: 119, startPoint y: 306, endPoint x: 267, endPoint y: 380, distance: 165.0
click at [267, 380] on textarea at bounding box center [412, 329] width 586 height 118
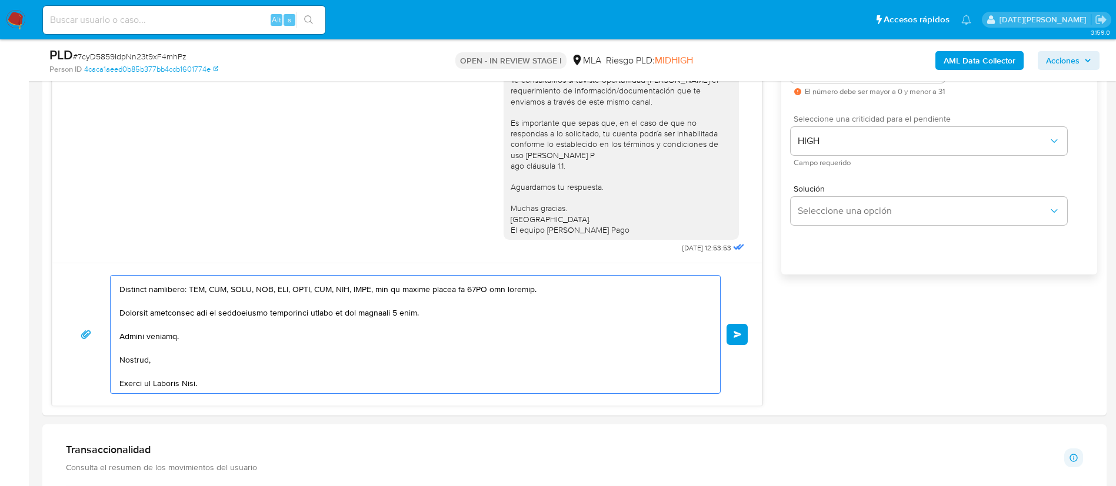
scroll to position [706, 0]
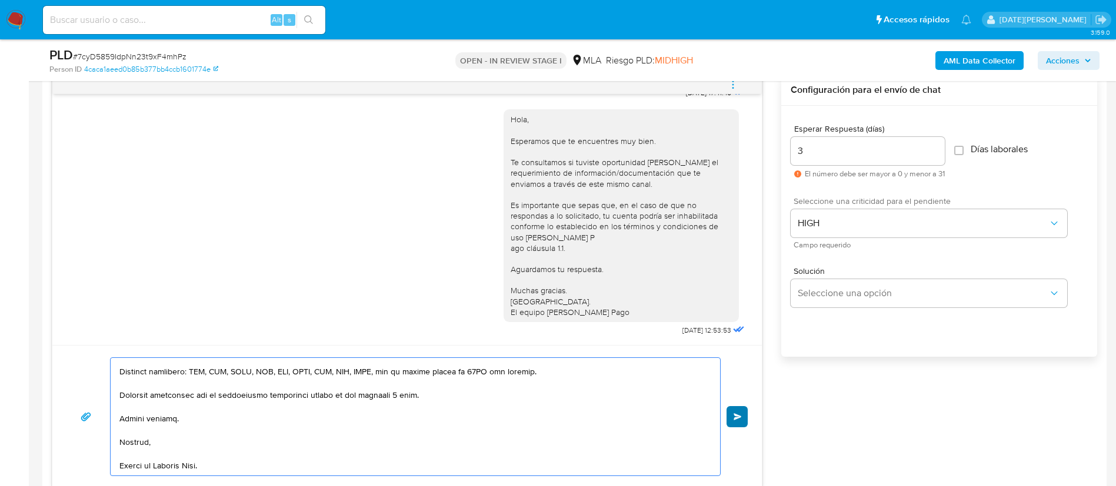
type textarea "Hola Damian Gabriel Torres, Esperamos que te encuentres muy bien. Te consultamo…"
click at [735, 421] on button "Enviar" at bounding box center [737, 416] width 21 height 21
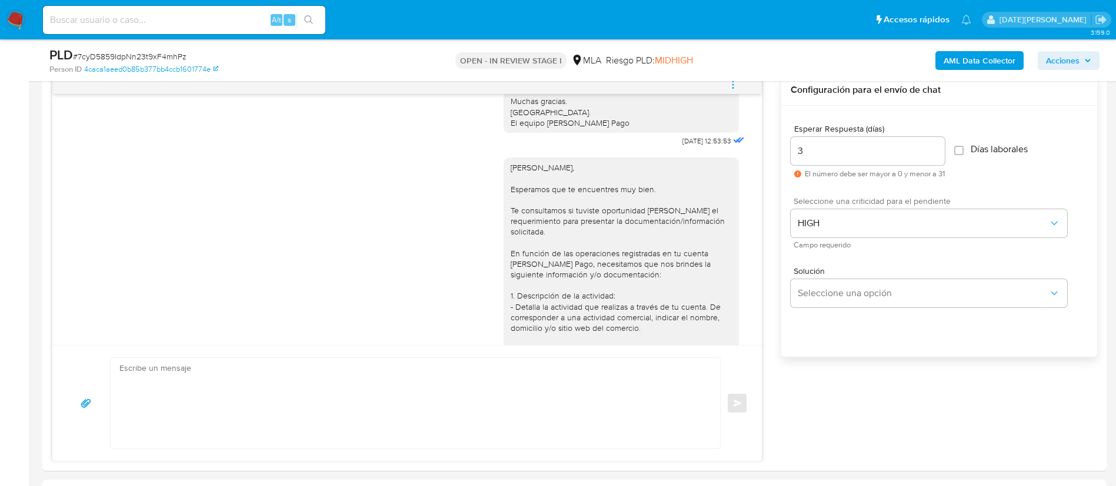
scroll to position [744, 0]
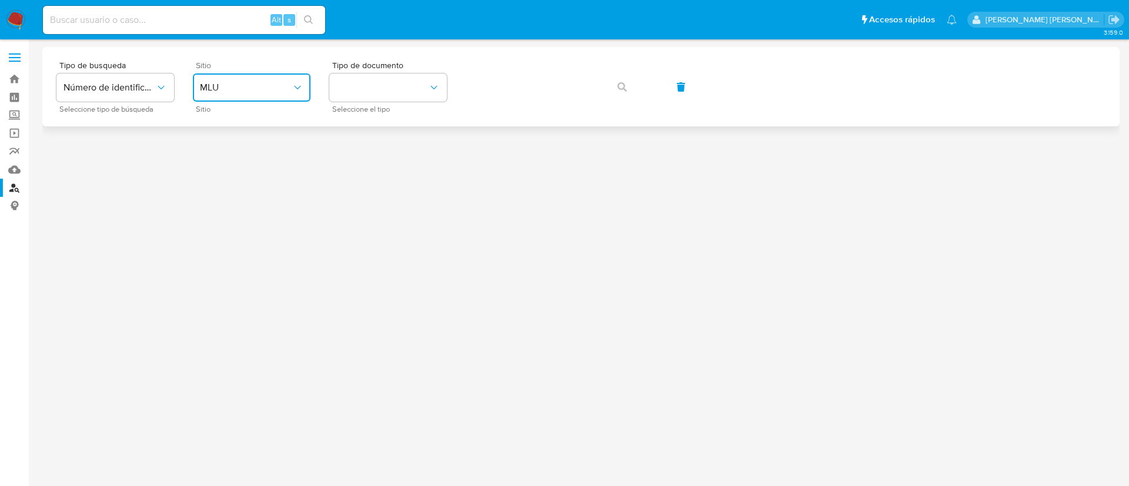
click at [260, 96] on button "MLU" at bounding box center [252, 88] width 118 height 28
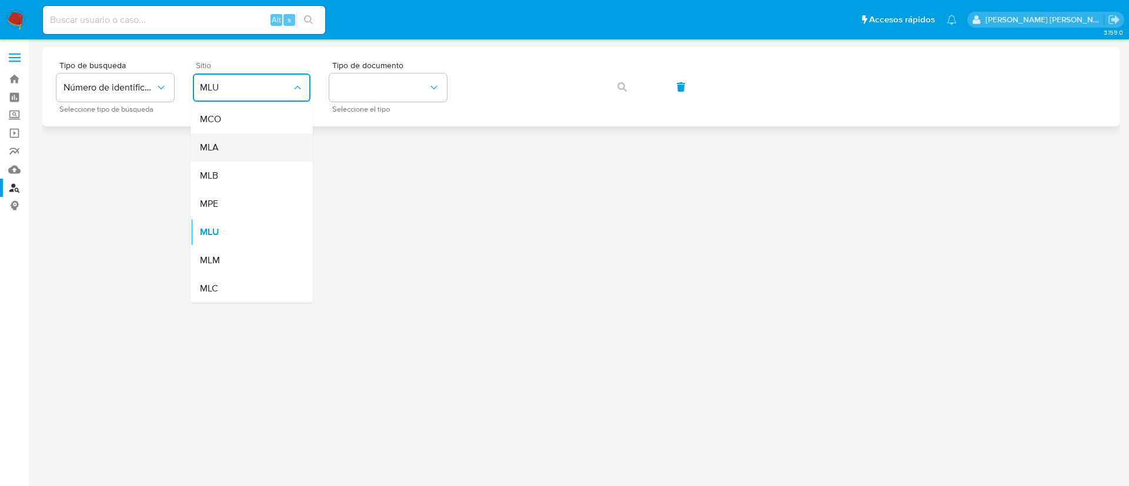
click at [258, 138] on div "MLA" at bounding box center [248, 148] width 96 height 28
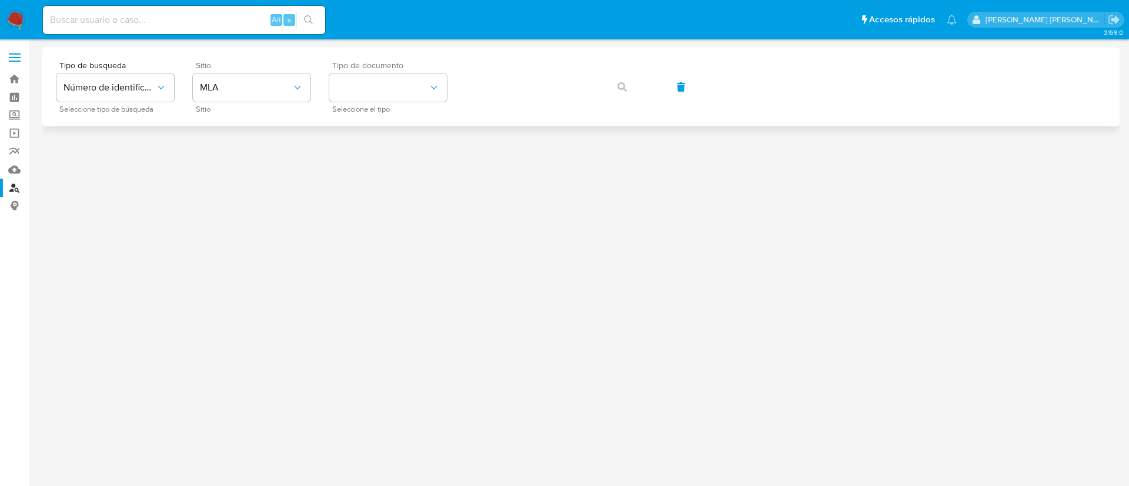
click at [379, 71] on div "Tipo de documento Seleccione el tipo" at bounding box center [388, 86] width 118 height 51
click at [385, 87] on button "identificationType" at bounding box center [388, 88] width 118 height 28
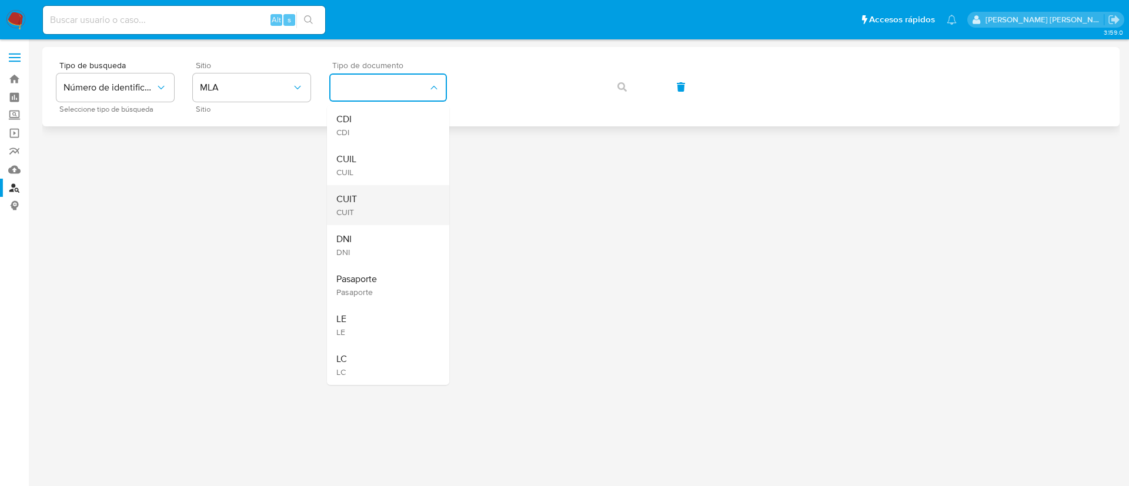
click at [361, 208] on div "CUIT CUIT" at bounding box center [384, 205] width 96 height 40
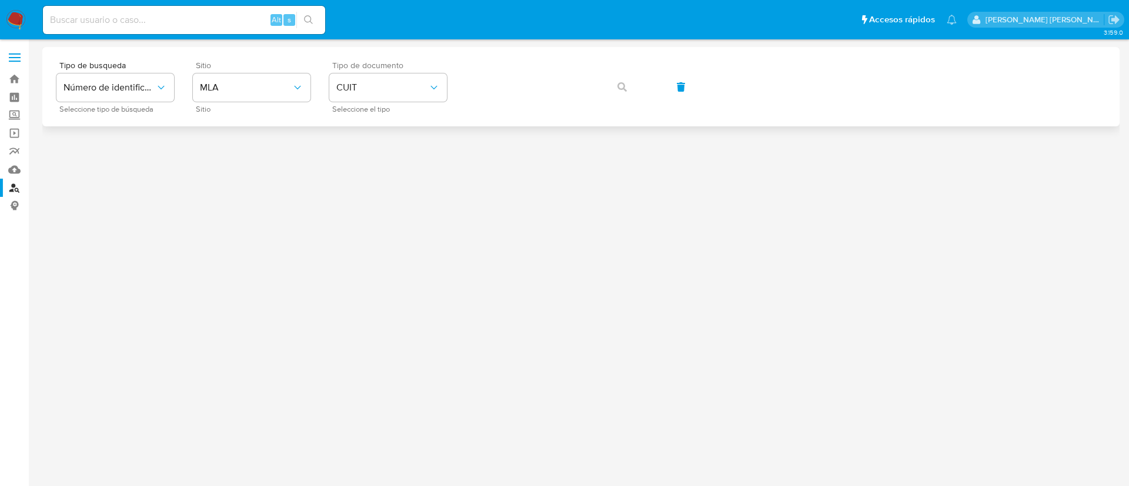
click at [491, 104] on div "Tipo de busqueda Número de identificación Seleccione tipo de búsqueda Sitio MLA…" at bounding box center [580, 86] width 1049 height 51
click at [626, 91] on icon "button" at bounding box center [622, 86] width 9 height 9
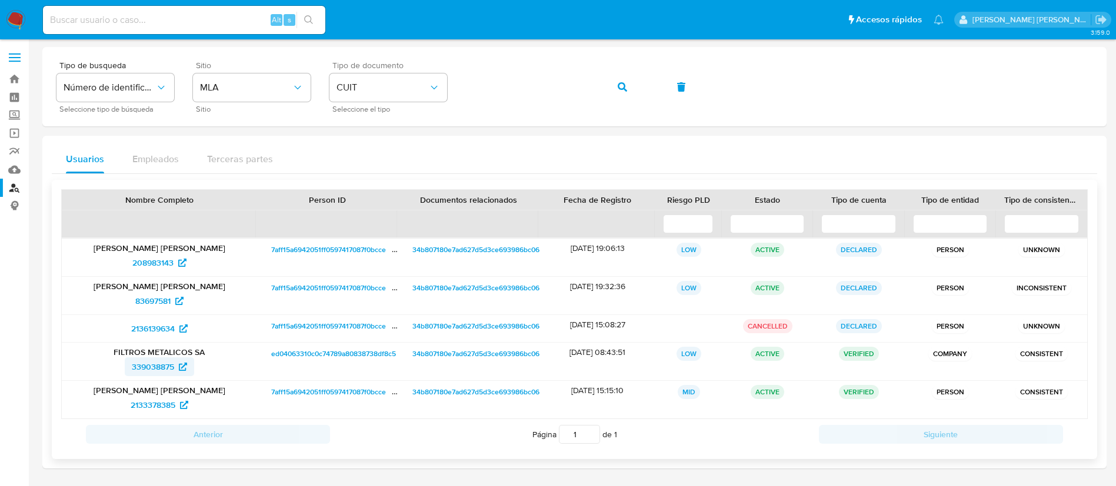
click at [144, 366] on span "339038875" at bounding box center [153, 367] width 42 height 19
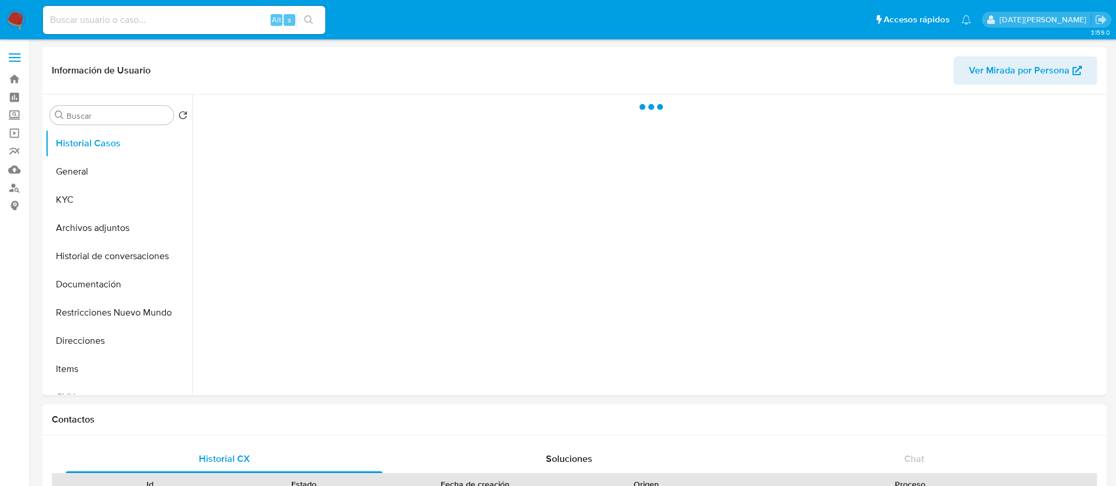
select select "10"
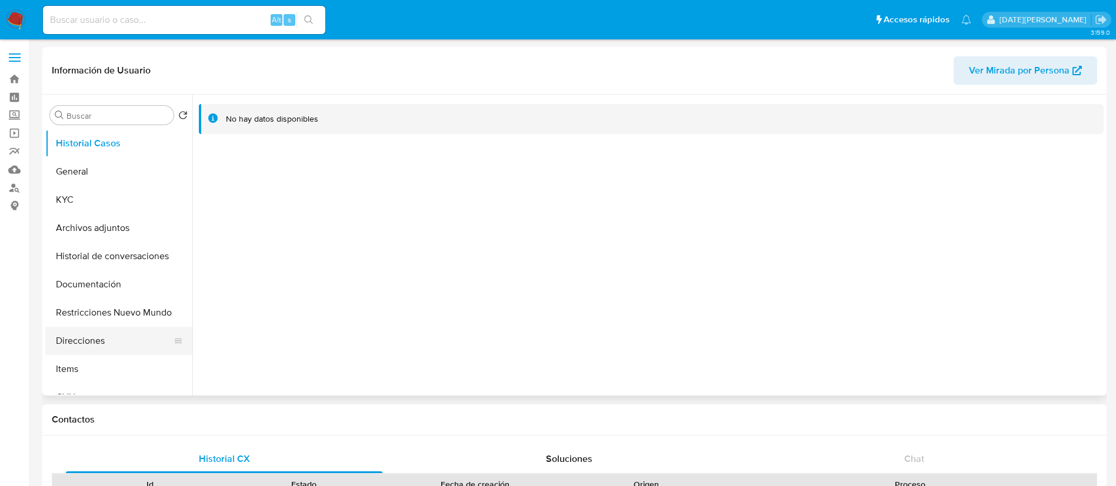
click at [112, 342] on button "Direcciones" at bounding box center [114, 341] width 138 height 28
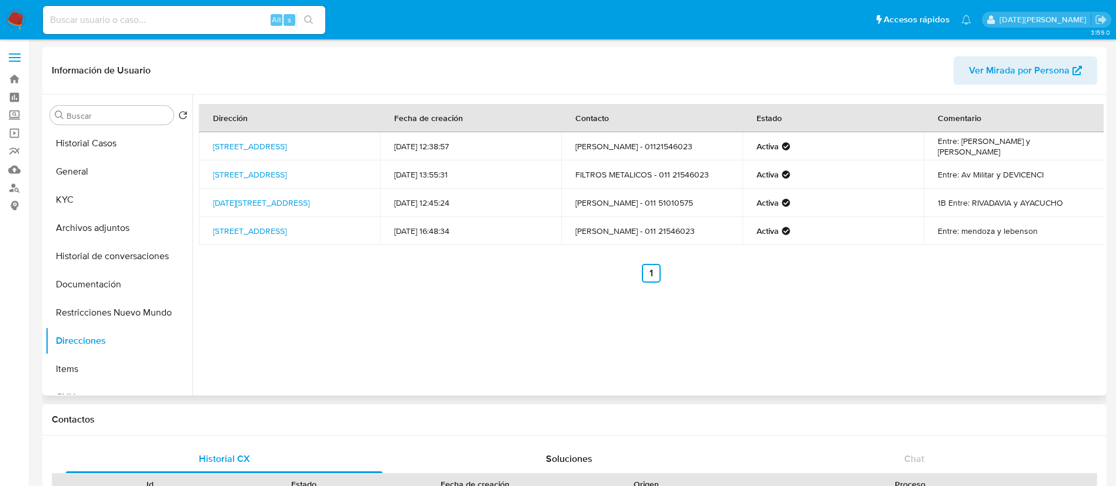
click at [1047, 71] on span "Ver Mirada por Persona" at bounding box center [1019, 70] width 101 height 28
click at [86, 195] on button "KYC" at bounding box center [114, 200] width 138 height 28
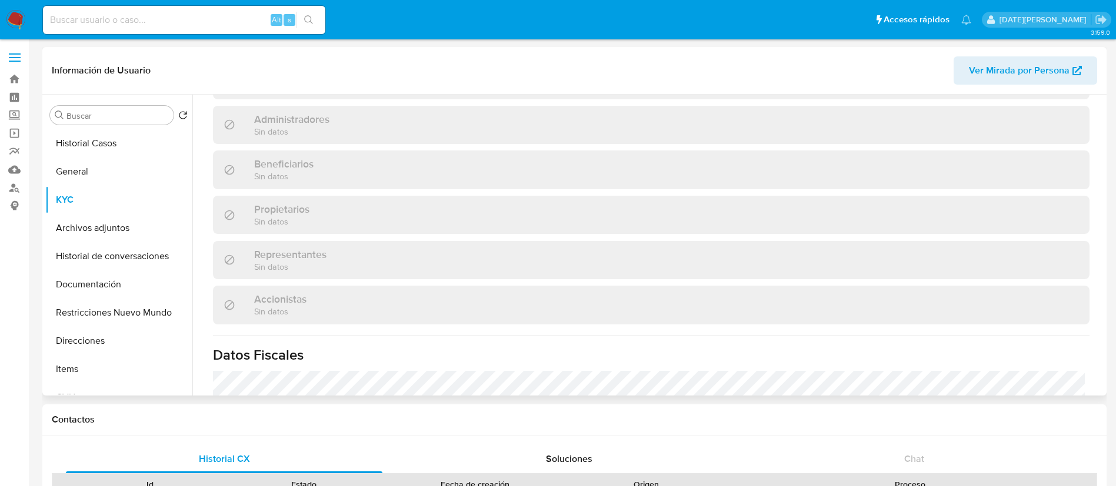
scroll to position [794, 0]
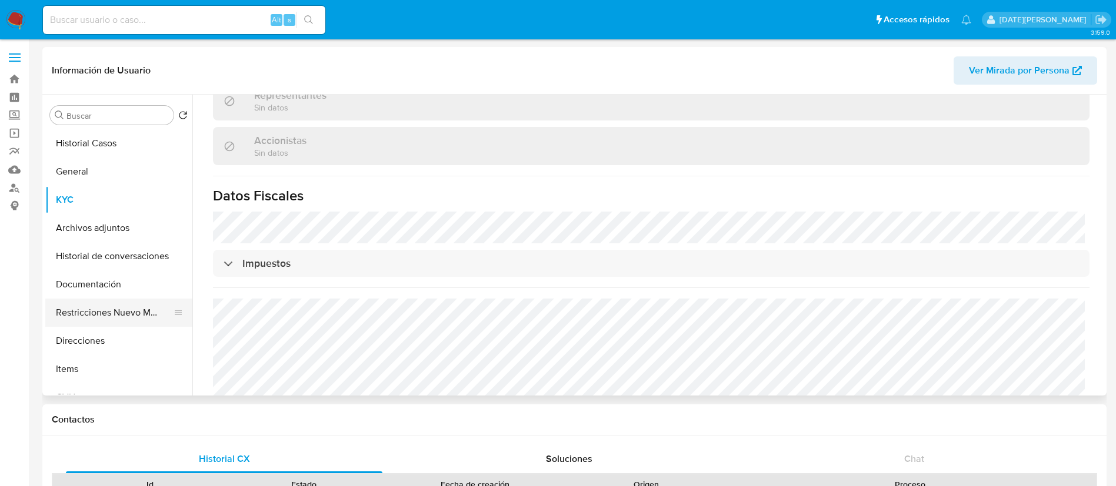
click at [115, 301] on button "Restricciones Nuevo Mundo" at bounding box center [114, 313] width 138 height 28
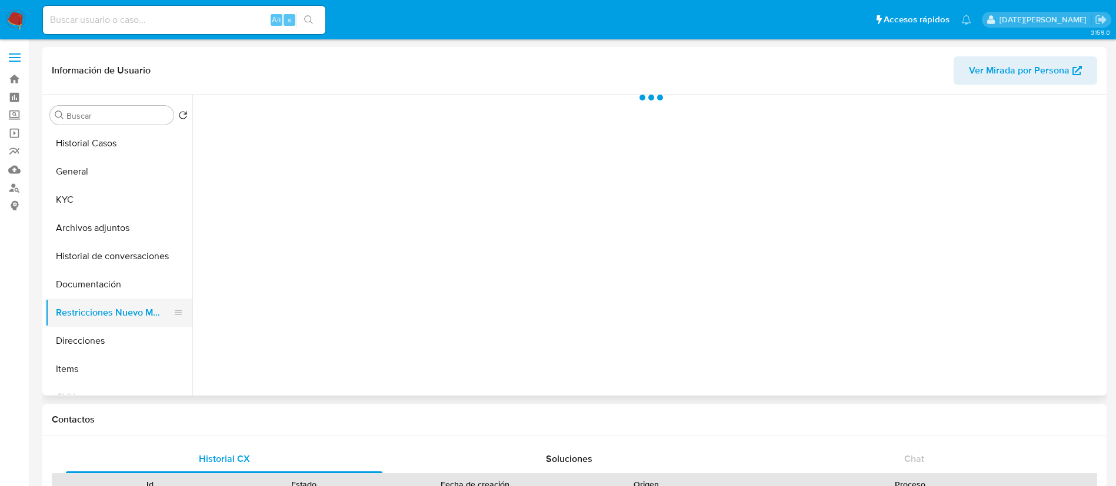
scroll to position [0, 0]
click at [115, 299] on button "Restricciones Nuevo Mundo" at bounding box center [114, 313] width 138 height 28
click at [121, 286] on button "Documentación" at bounding box center [114, 285] width 138 height 28
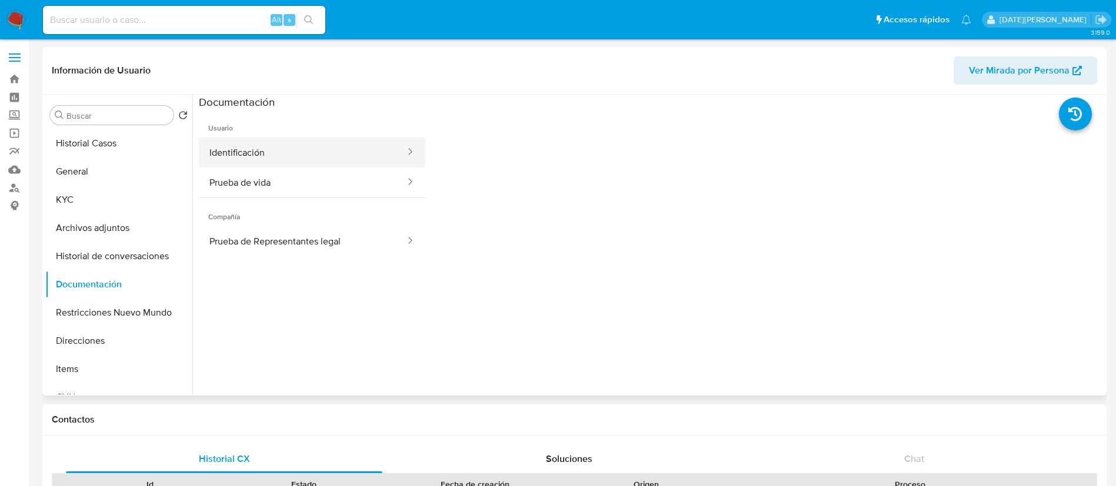
click at [266, 154] on button "Identificación" at bounding box center [303, 153] width 208 height 30
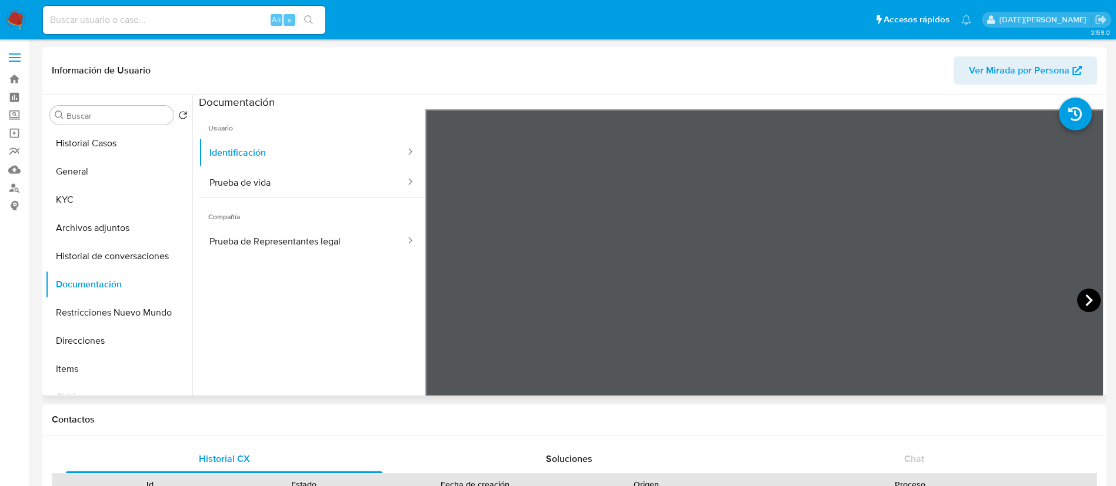
click at [1088, 298] on icon at bounding box center [1089, 301] width 24 height 24
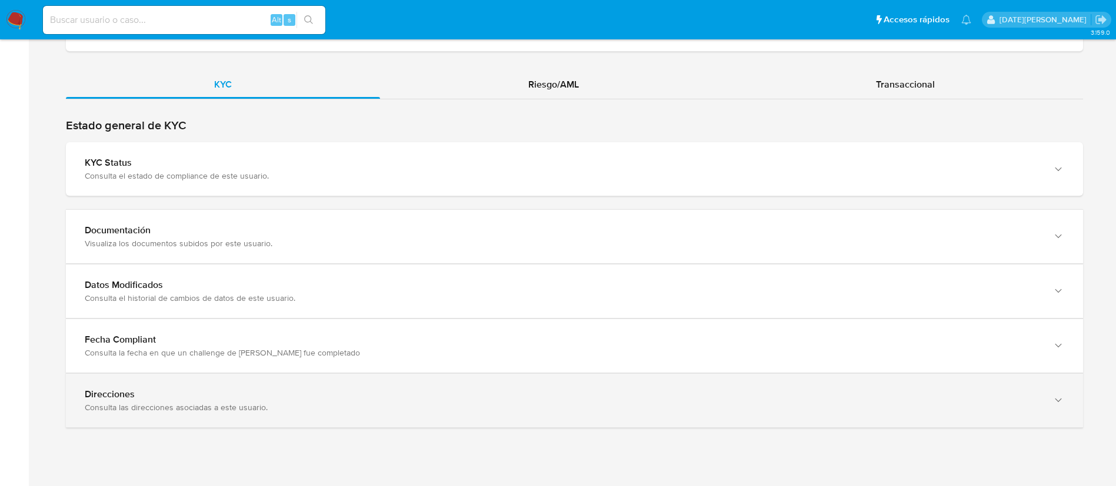
scroll to position [1195, 0]
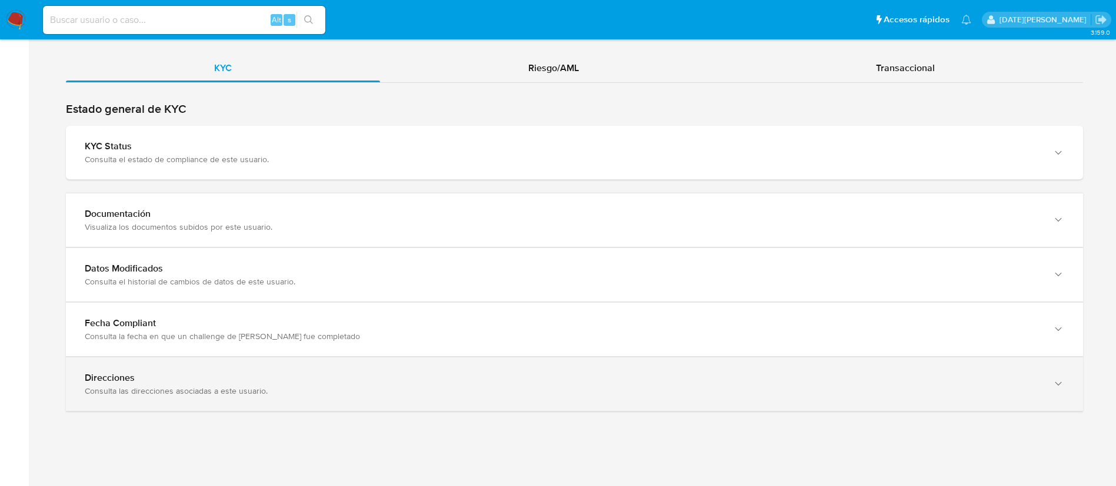
click at [148, 386] on div "Consulta las direcciones asociadas a este usuario." at bounding box center [563, 391] width 956 height 11
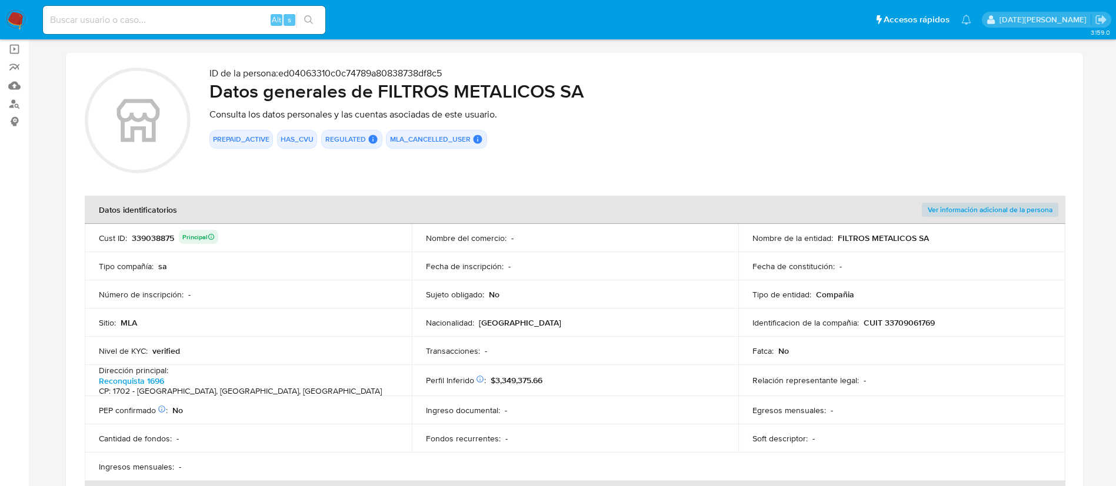
scroll to position [0, 0]
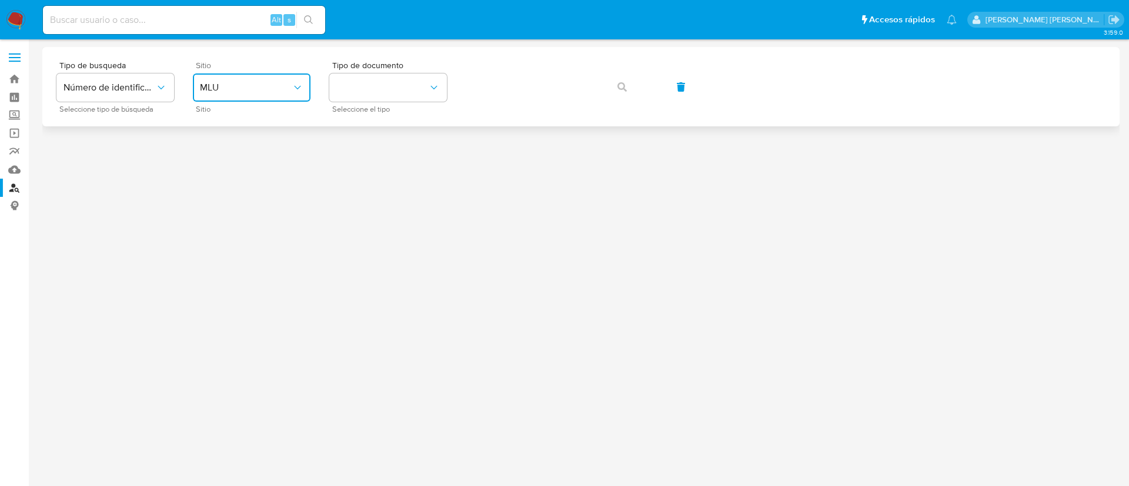
click at [282, 91] on span "MLU" at bounding box center [246, 88] width 92 height 12
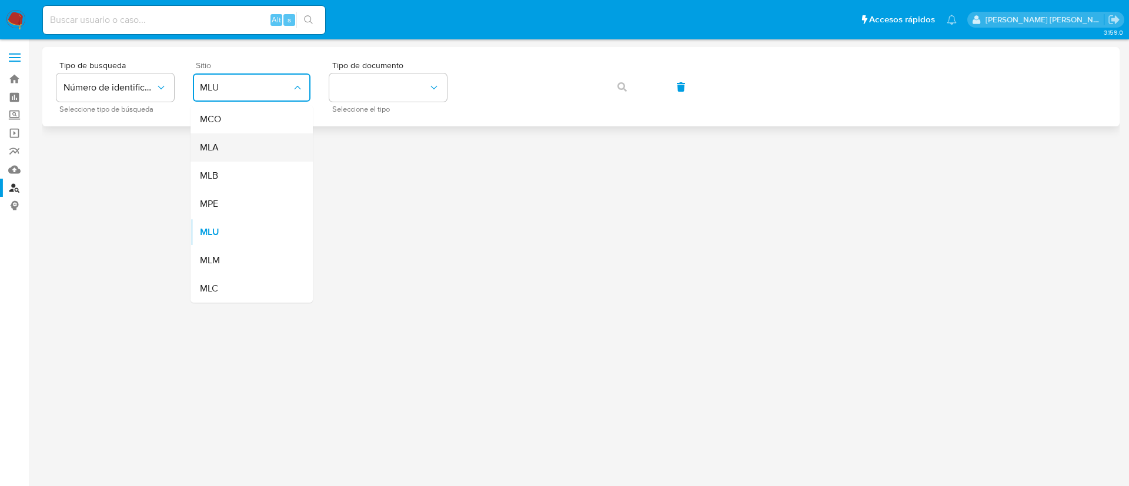
click at [279, 149] on div "MLA" at bounding box center [248, 148] width 96 height 28
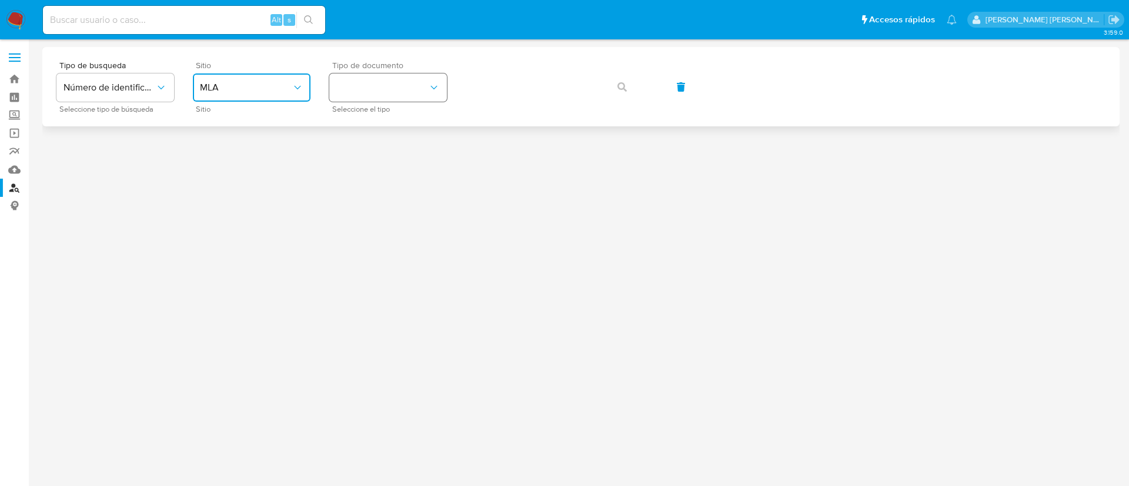
click at [377, 85] on button "identificationType" at bounding box center [388, 88] width 118 height 28
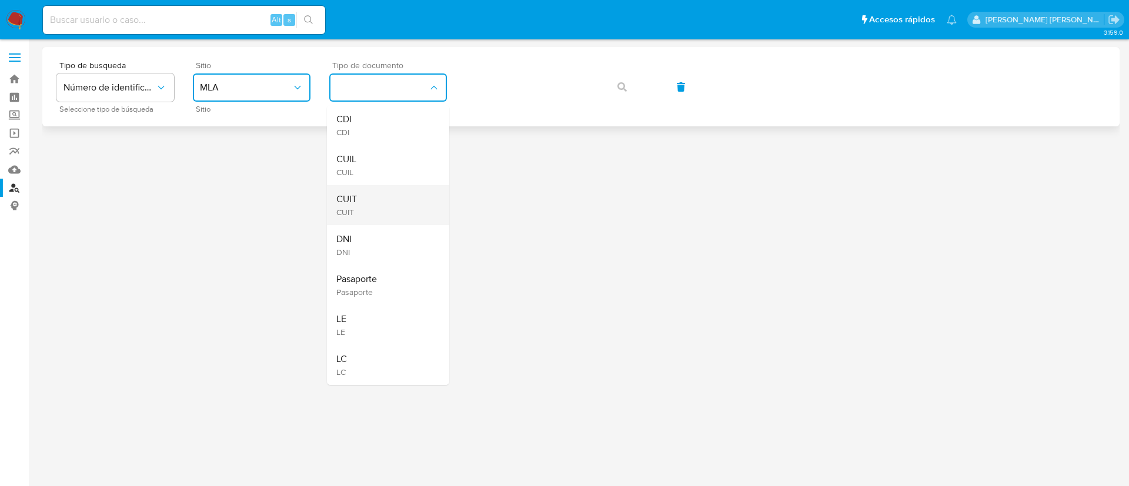
click at [371, 202] on div "CUIT CUIT" at bounding box center [384, 205] width 96 height 40
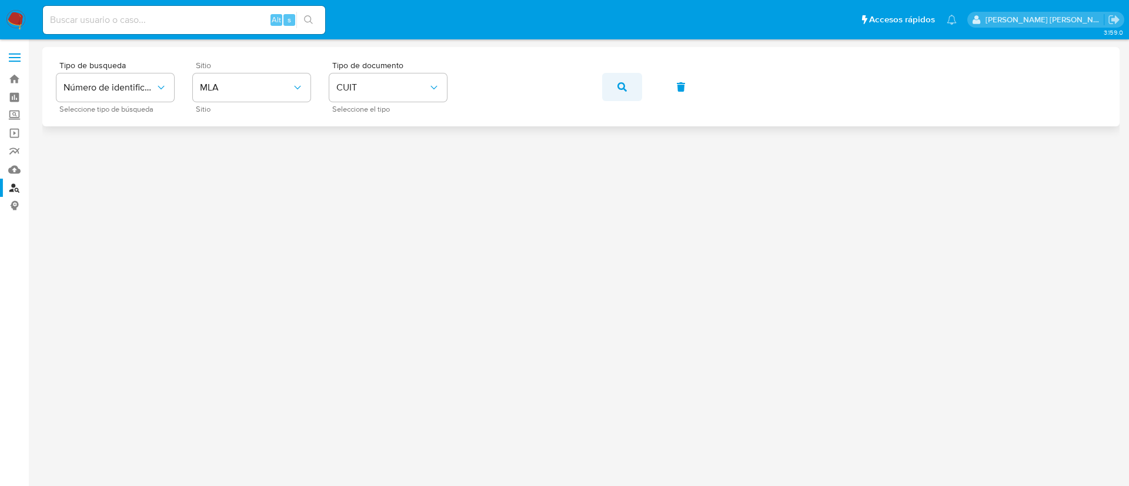
click at [637, 80] on button "button" at bounding box center [622, 87] width 40 height 28
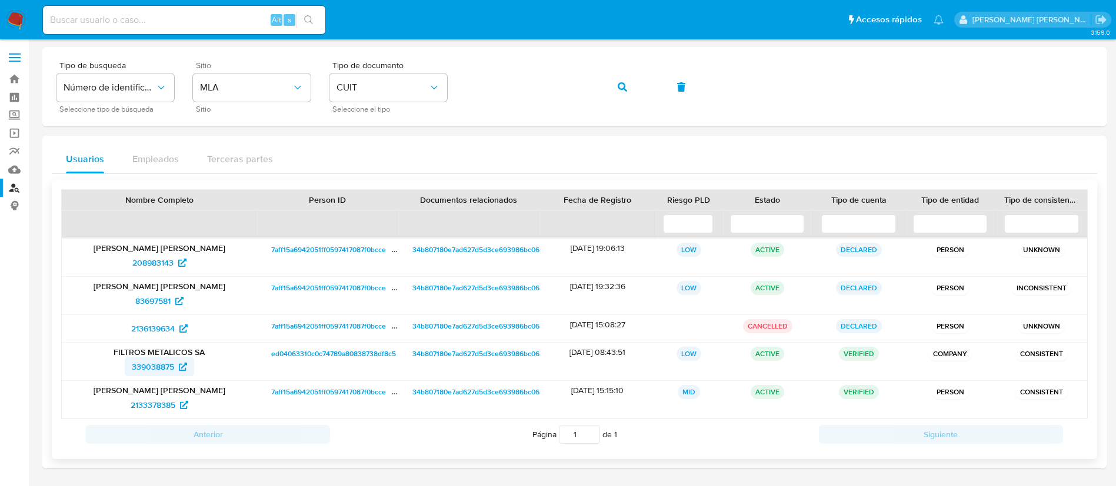
click at [159, 367] on span "339038875" at bounding box center [153, 367] width 42 height 19
click at [165, 408] on span "2133378385" at bounding box center [153, 405] width 45 height 19
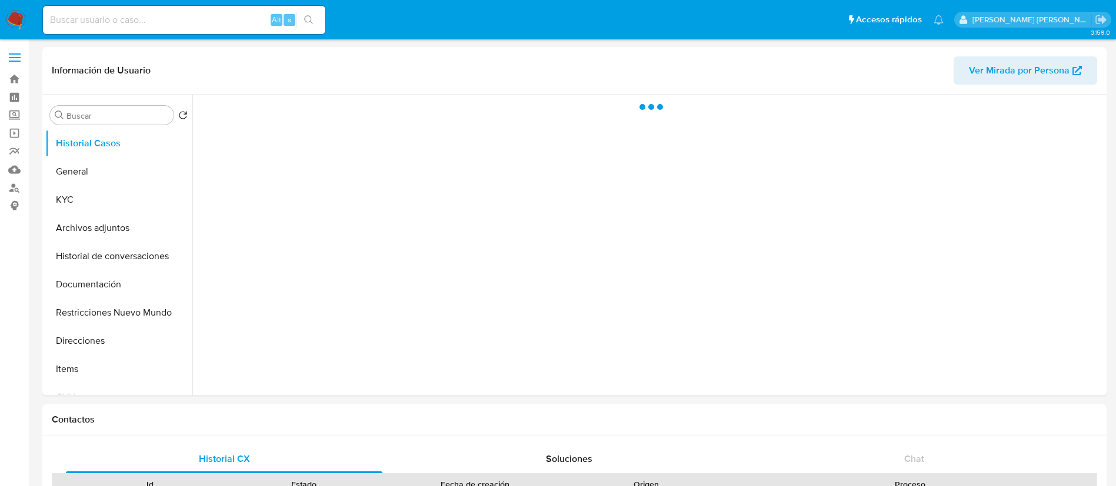
select select "10"
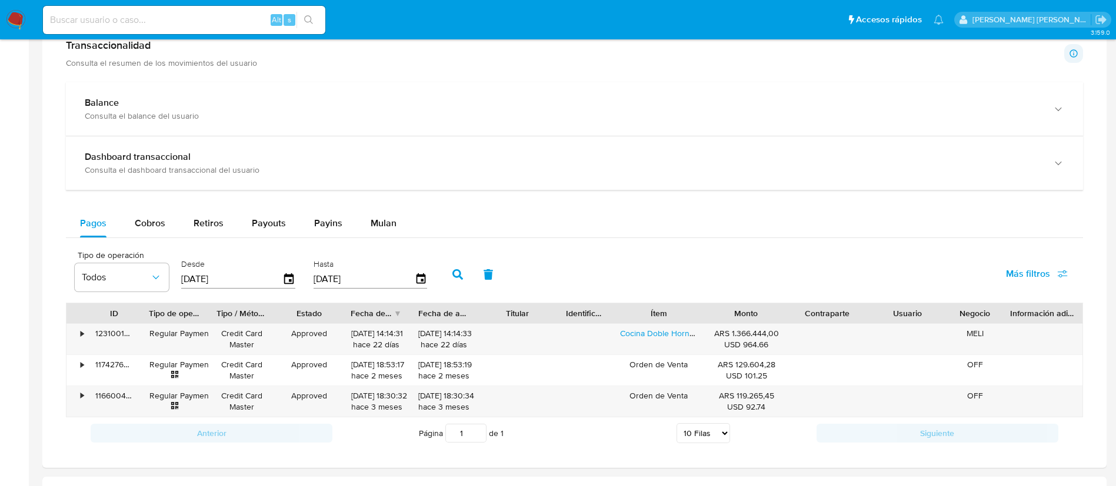
scroll to position [512, 0]
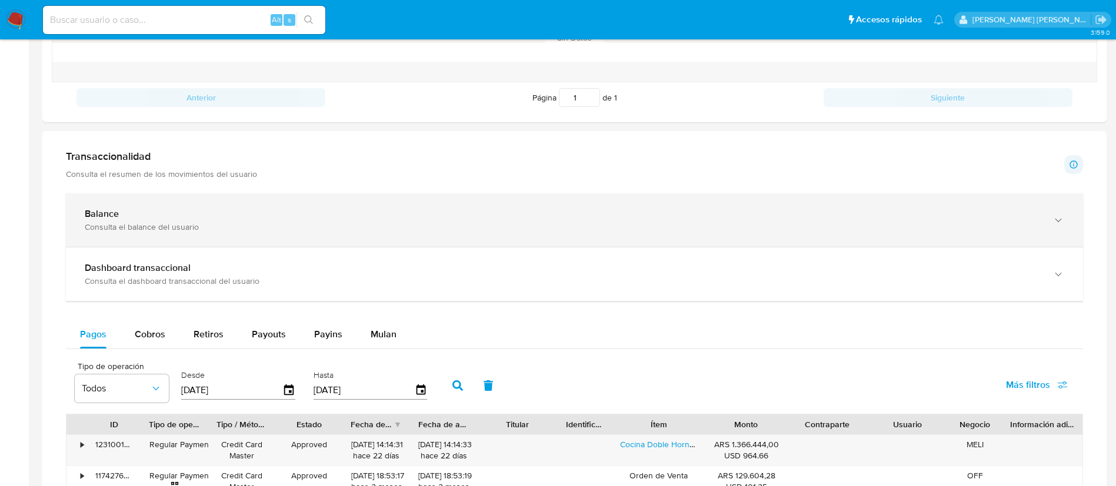
click at [268, 216] on div "Balance" at bounding box center [563, 214] width 956 height 12
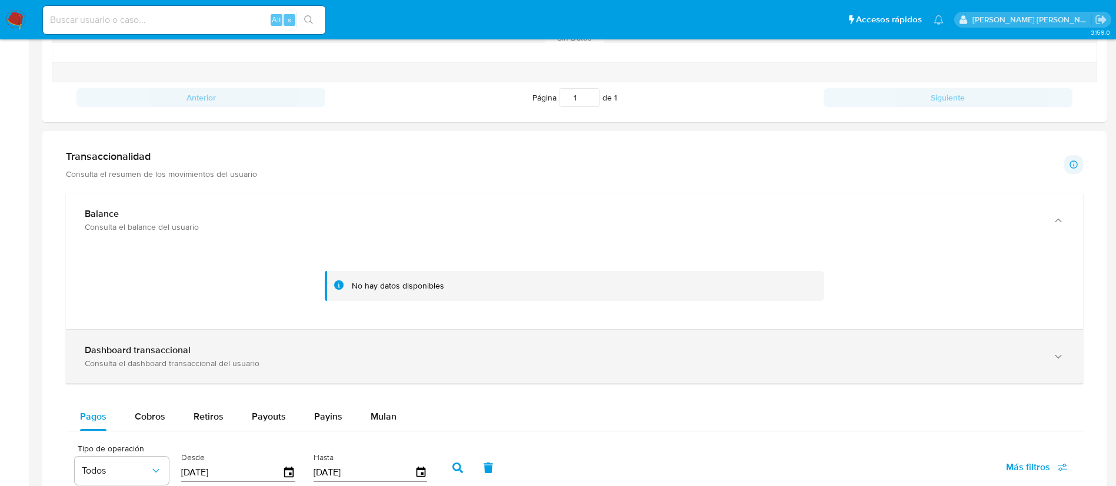
click at [219, 333] on div "Dashboard transaccional Consulta el dashboard transaccional del usuario" at bounding box center [574, 357] width 1017 height 54
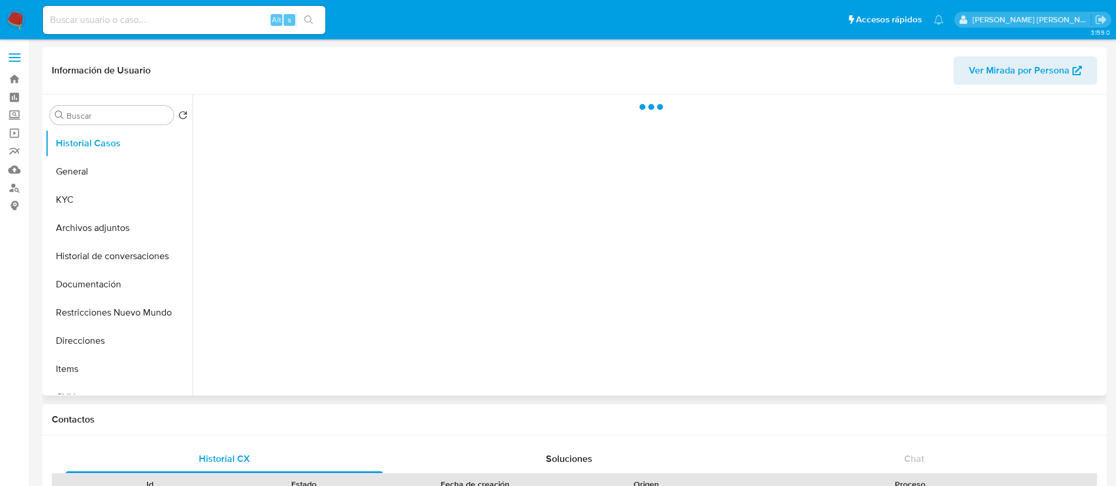
select select "10"
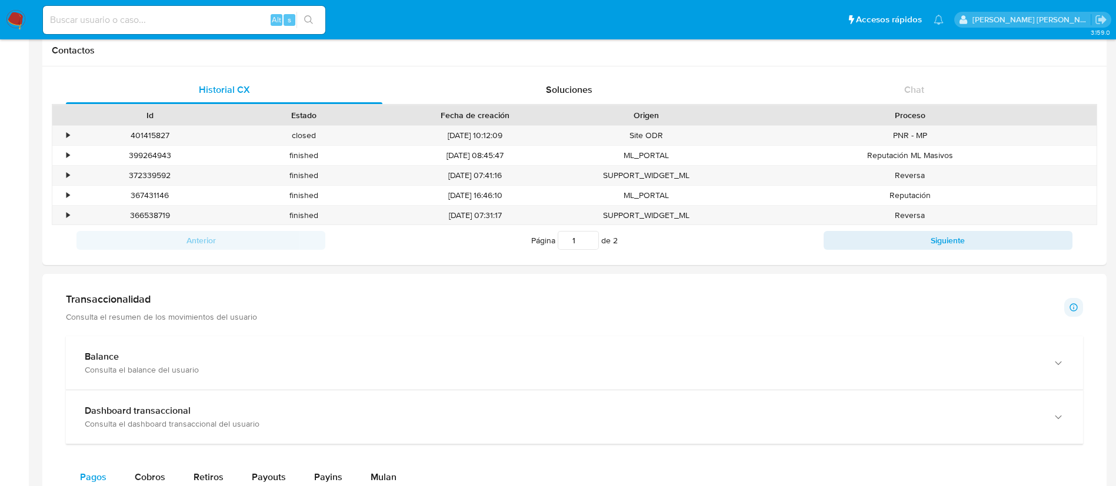
scroll to position [265, 0]
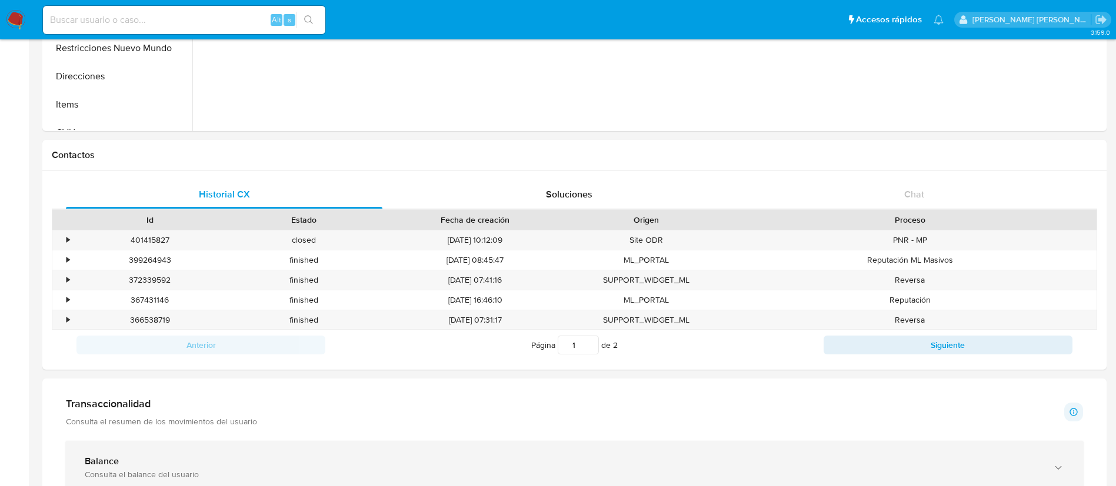
click at [119, 458] on div "Balance" at bounding box center [563, 462] width 956 height 12
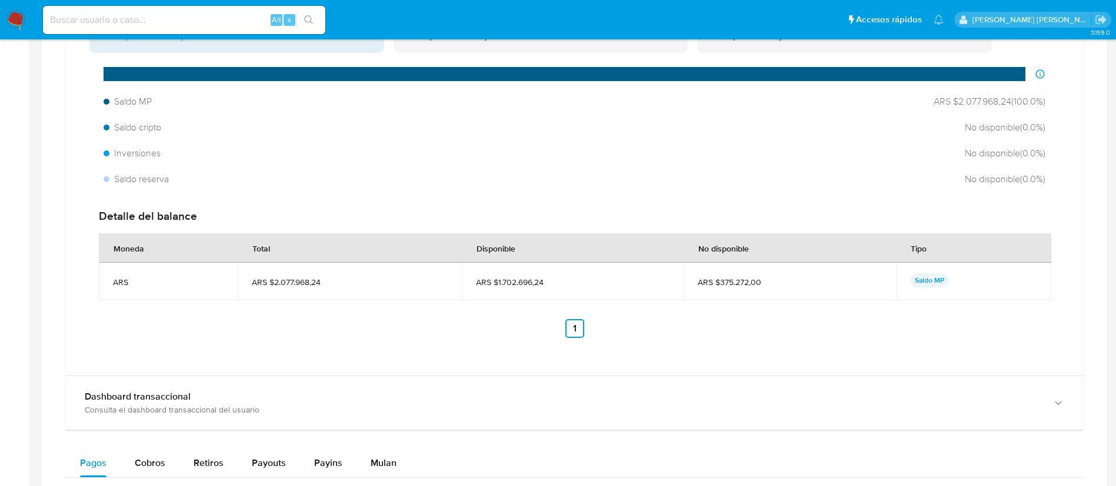
scroll to position [882, 0]
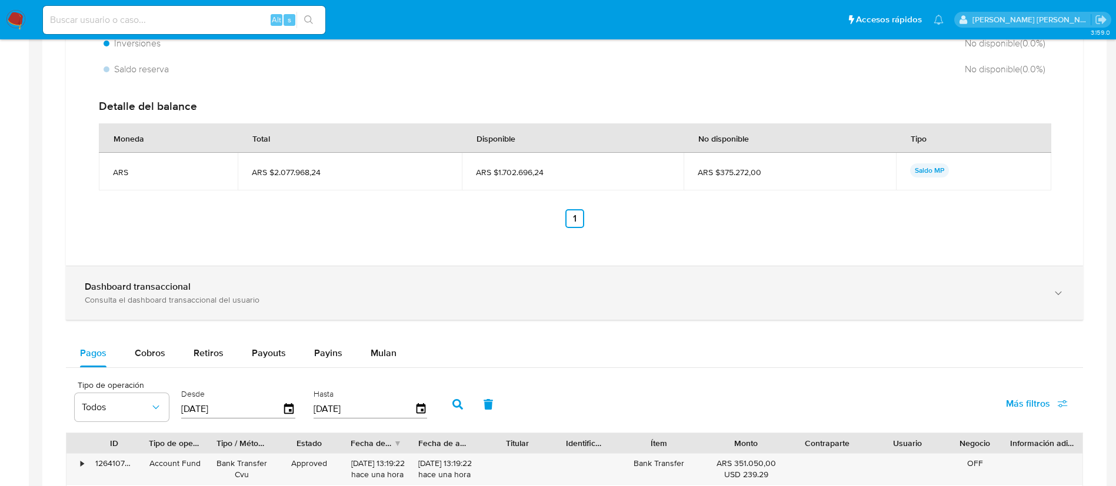
click at [166, 306] on div "Dashboard transaccional Consulta el dashboard transaccional del usuario" at bounding box center [574, 293] width 1017 height 54
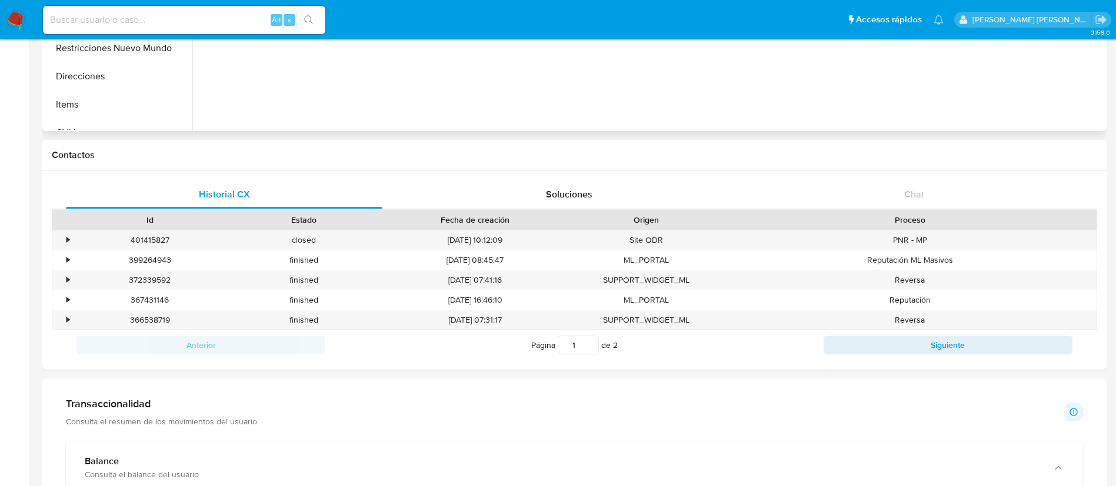
scroll to position [0, 0]
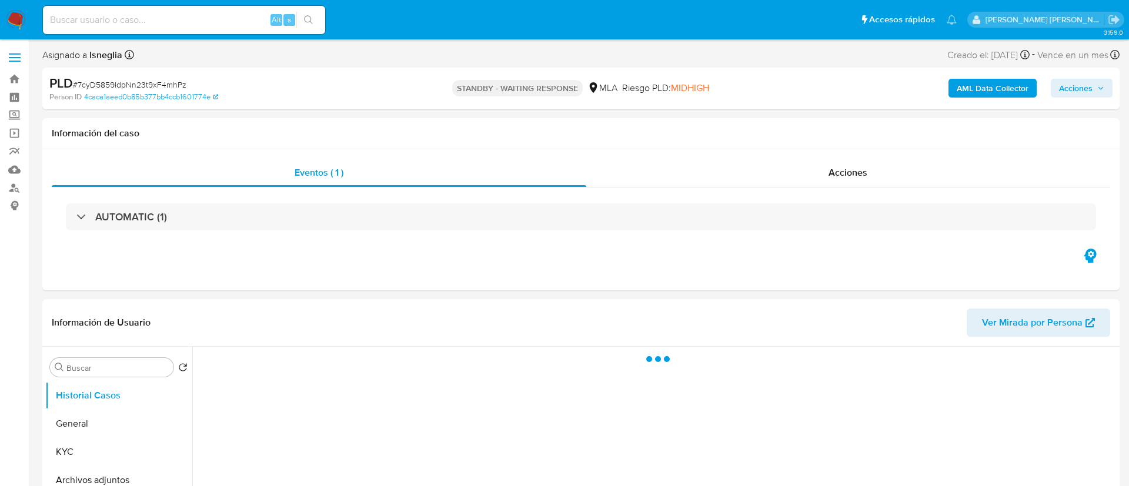
select select "10"
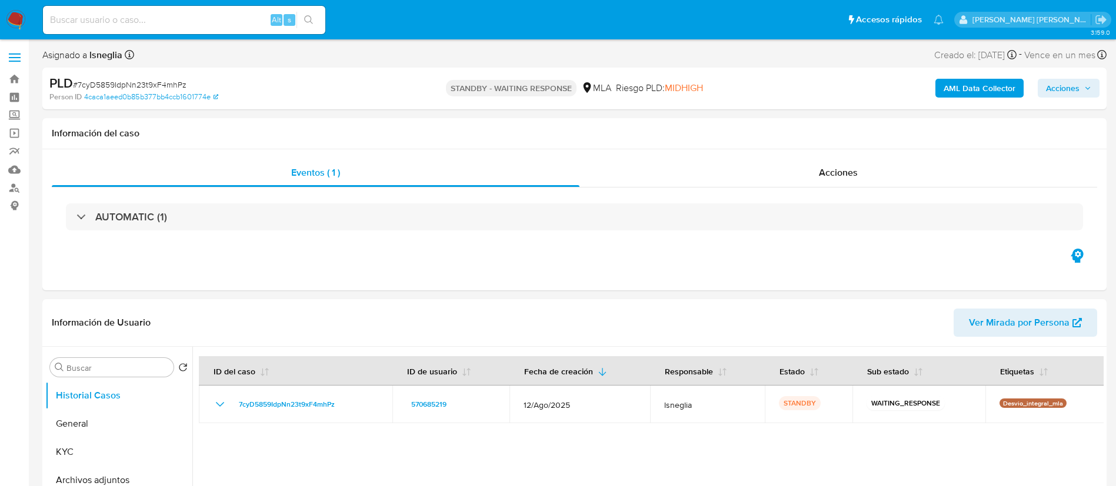
drag, startPoint x: 186, startPoint y: 28, endPoint x: 187, endPoint y: 19, distance: 8.8
click at [186, 28] on div "Alt s" at bounding box center [184, 20] width 282 height 28
click at [189, 19] on input at bounding box center [184, 19] width 282 height 15
paste input "mbN9C0KG37Pd3N77QeMYr4kD"
type input "mbN9C0KG37Pd3N77QeMYr4kD"
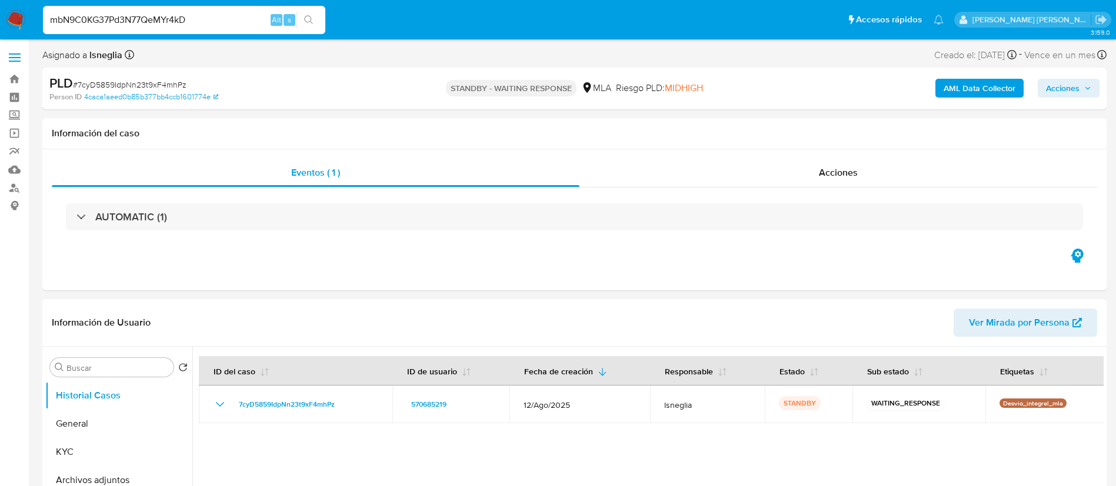
click at [302, 21] on button "search-icon" at bounding box center [308, 20] width 24 height 16
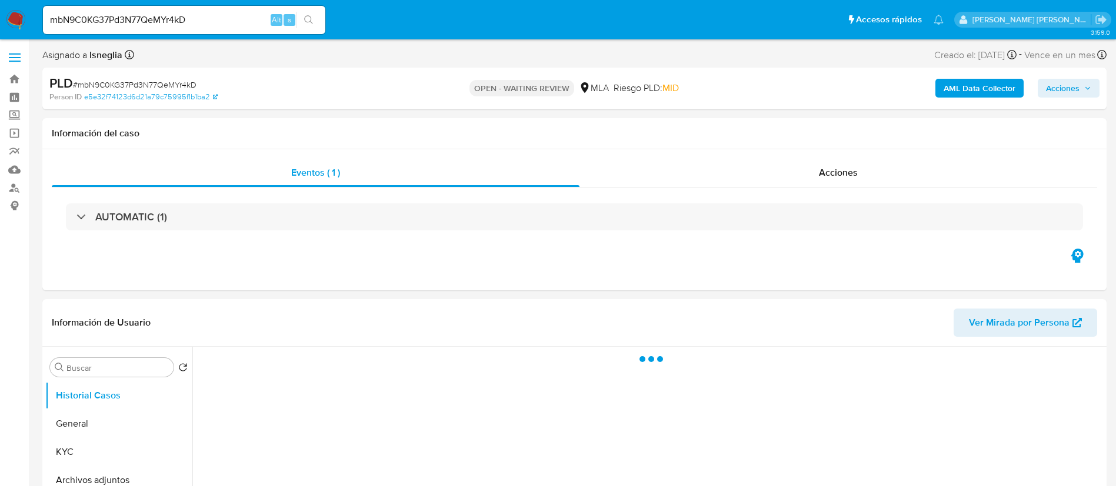
select select "10"
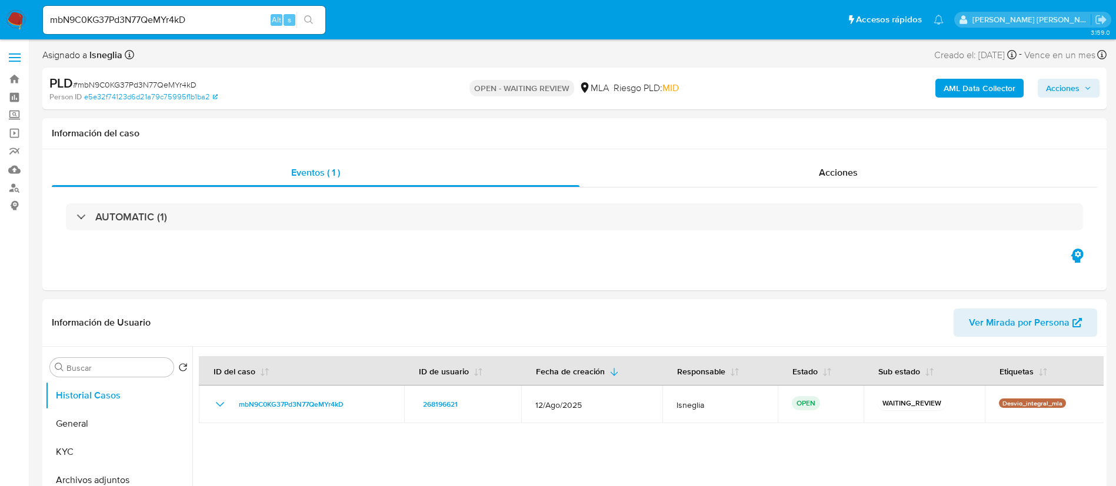
click at [148, 82] on span "# mbN9C0KG37Pd3N77QeMYr4kD" at bounding box center [135, 85] width 124 height 12
copy span "mbN9C0KG37Pd3N77QeMYr4kD"
click at [12, 15] on img at bounding box center [16, 20] width 20 height 20
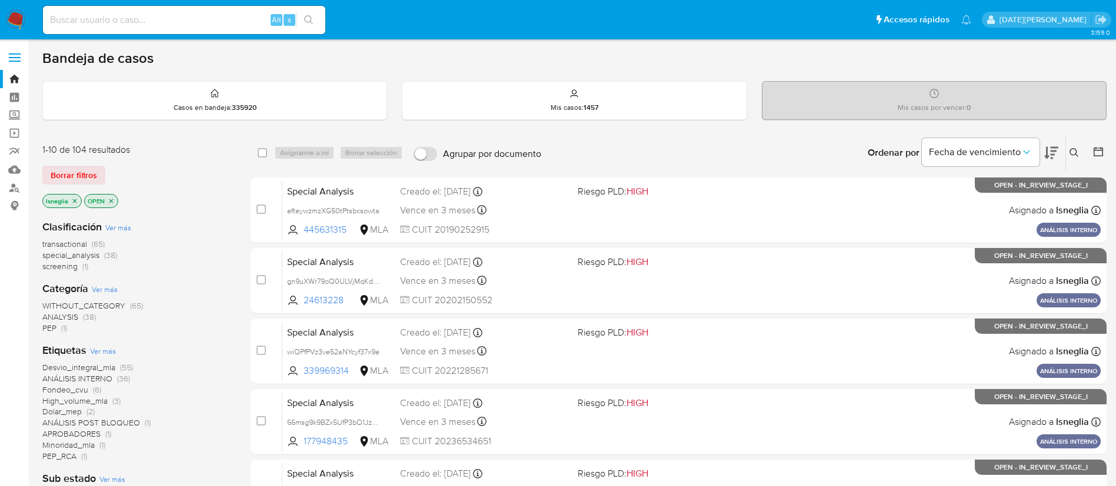
click at [1078, 155] on icon at bounding box center [1073, 152] width 9 height 9
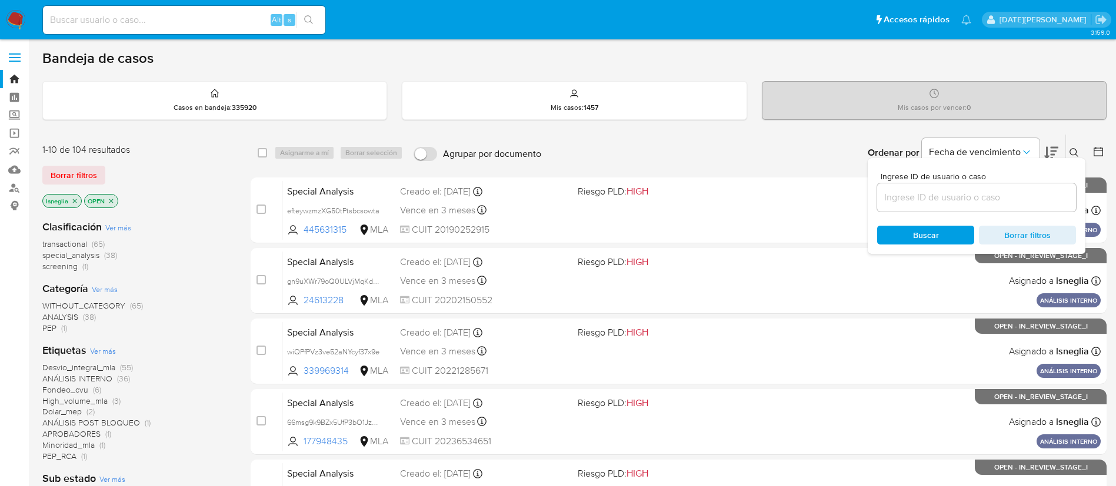
click at [965, 203] on input at bounding box center [976, 197] width 199 height 15
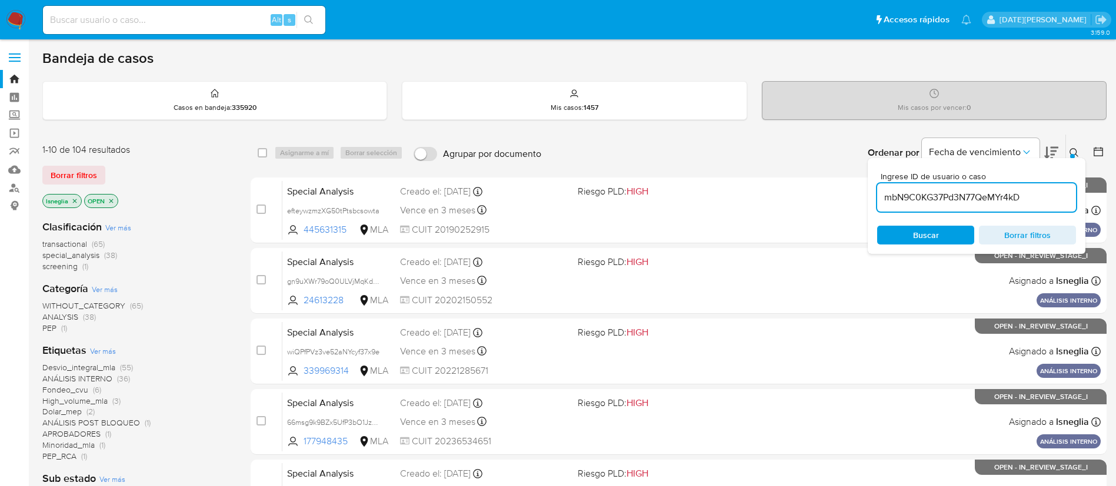
type input "mbN9C0KG37Pd3N77QeMYr4kD"
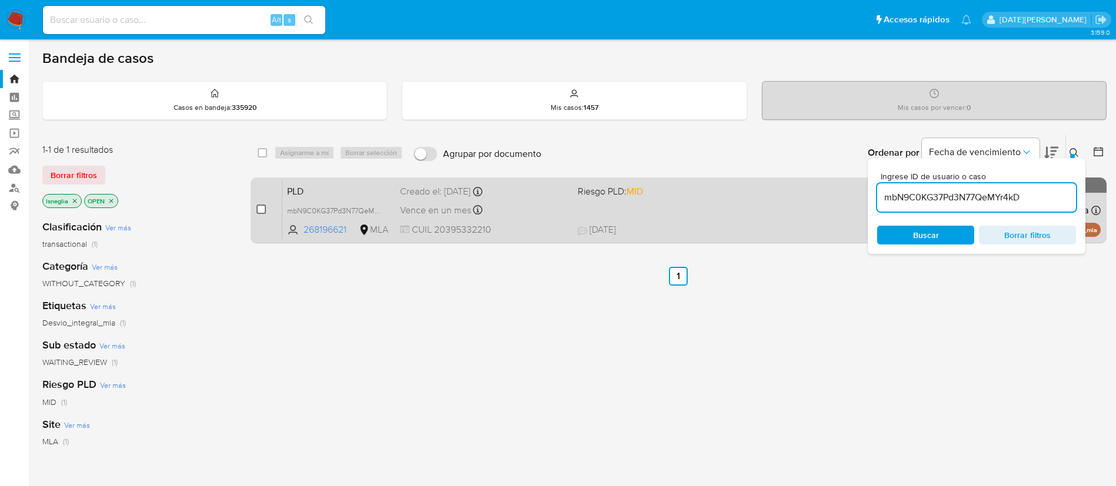
click at [264, 208] on div "case-item-checkbox No es posible asignar el caso" at bounding box center [269, 210] width 26 height 59
click at [263, 206] on input "checkbox" at bounding box center [260, 209] width 9 height 9
checkbox input "true"
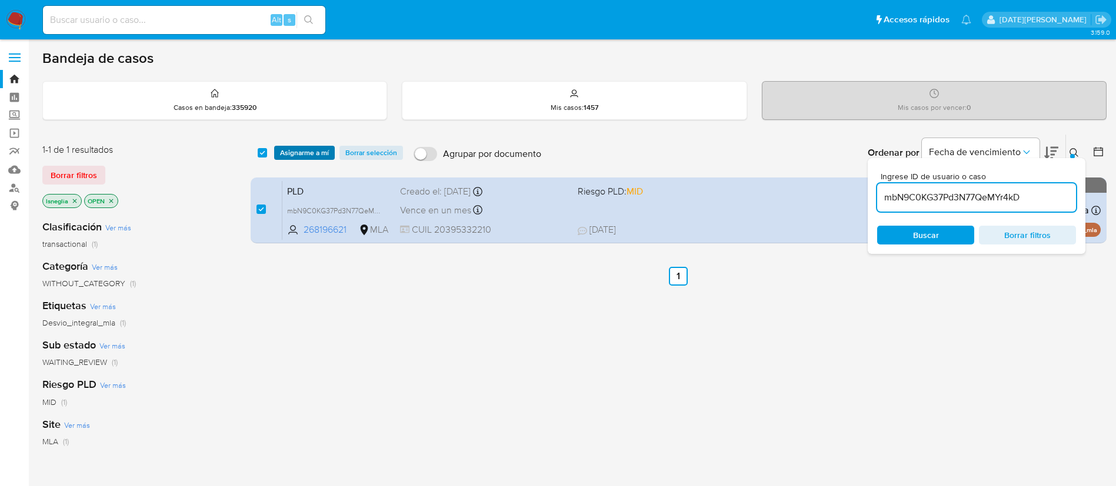
click at [301, 153] on span "Asignarme a mí" at bounding box center [304, 153] width 49 height 12
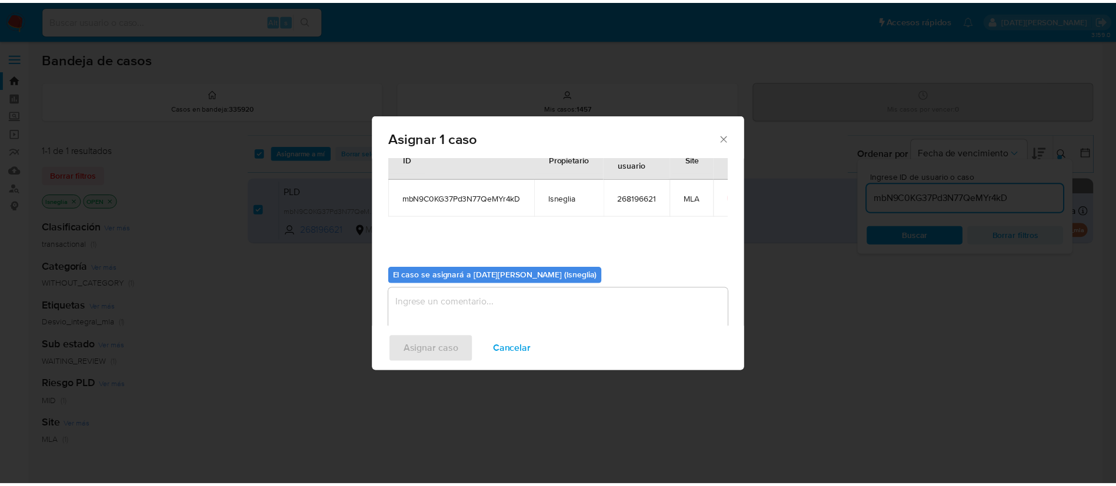
scroll to position [61, 0]
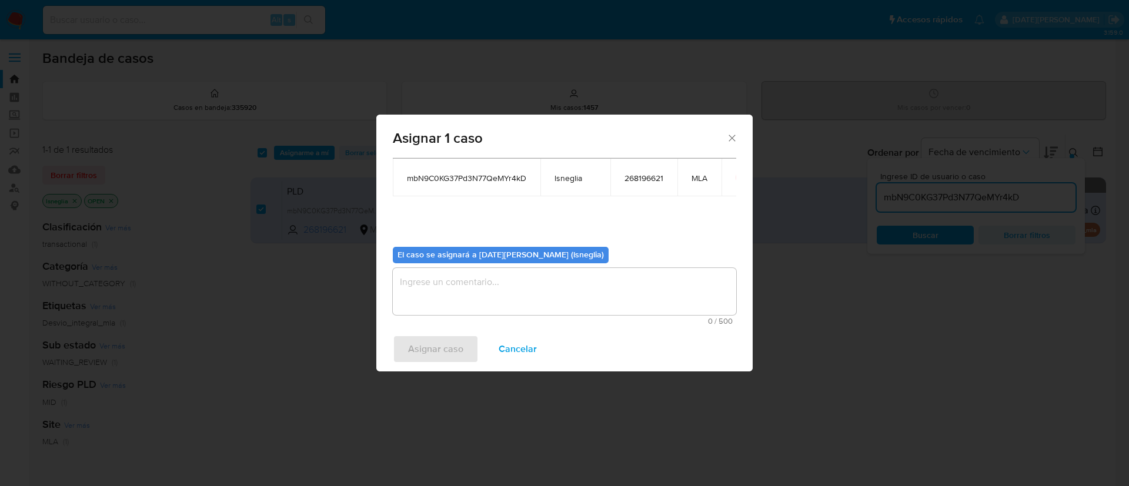
click at [469, 288] on textarea "assign-modal" at bounding box center [565, 291] width 344 height 47
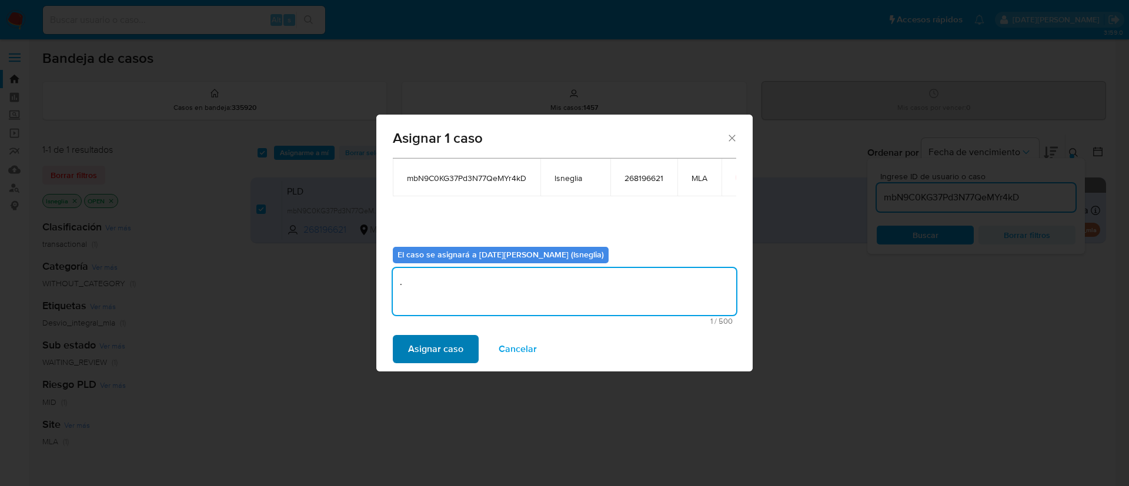
type textarea "."
click at [427, 344] on span "Asignar caso" at bounding box center [435, 349] width 55 height 26
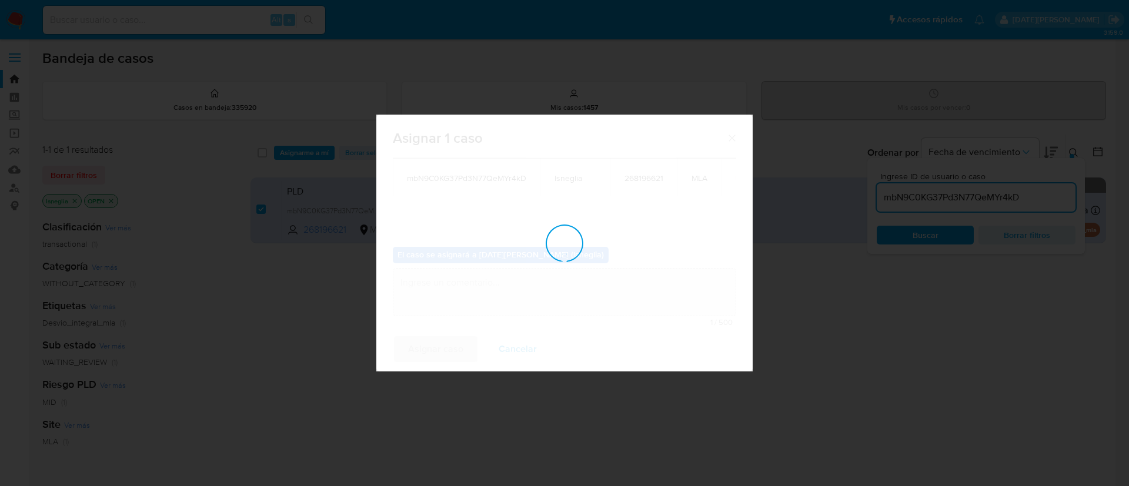
checkbox input "false"
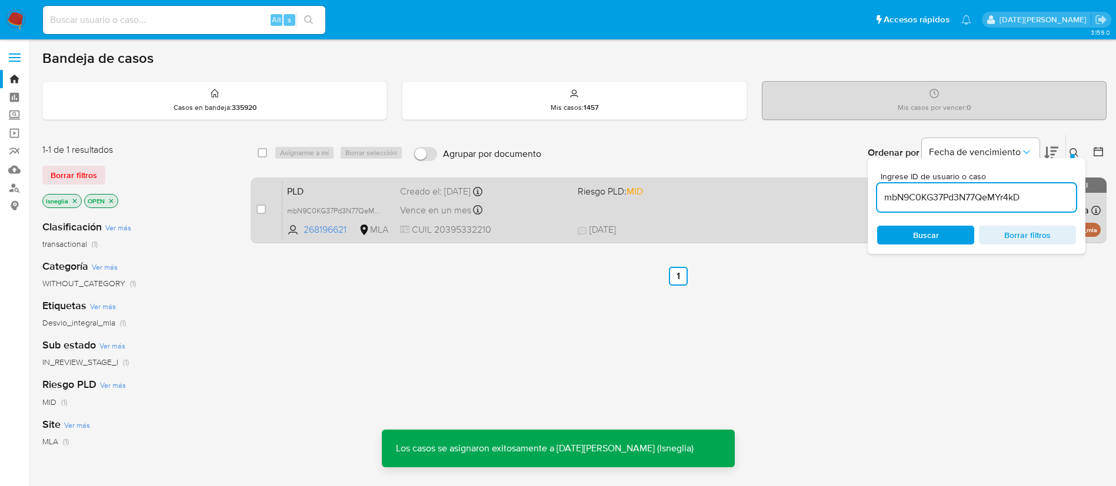
click at [337, 192] on span "PLD" at bounding box center [339, 190] width 104 height 15
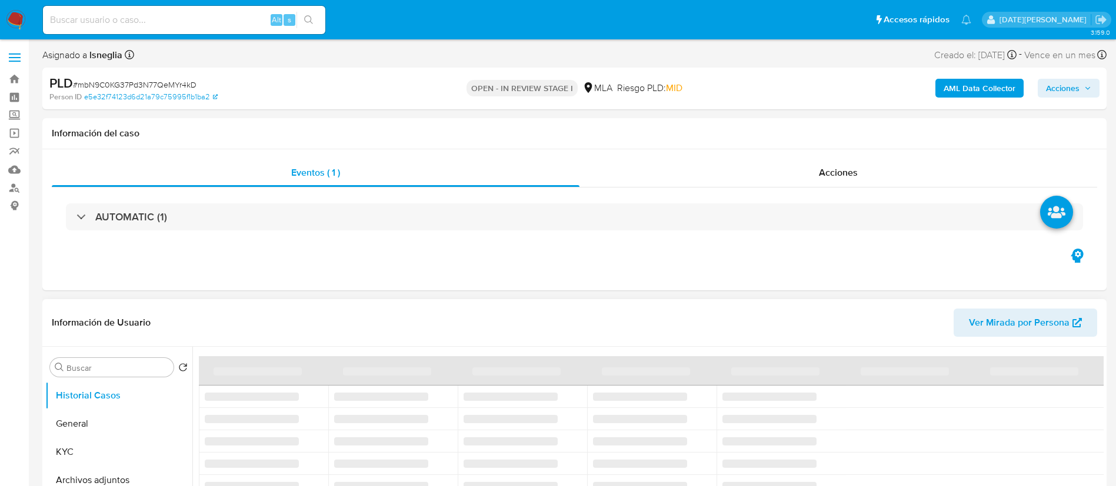
select select "10"
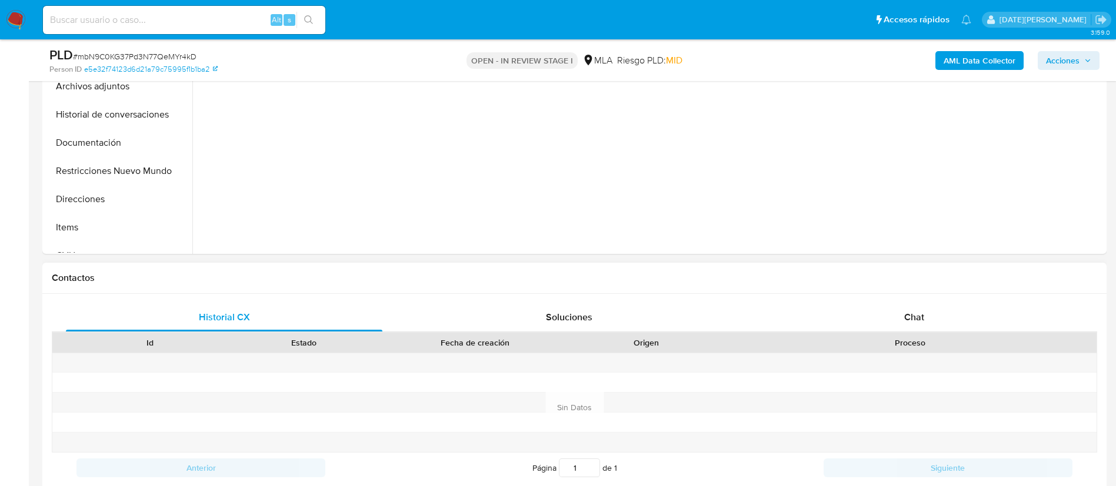
scroll to position [353, 0]
click at [911, 323] on span "Chat" at bounding box center [914, 317] width 20 height 14
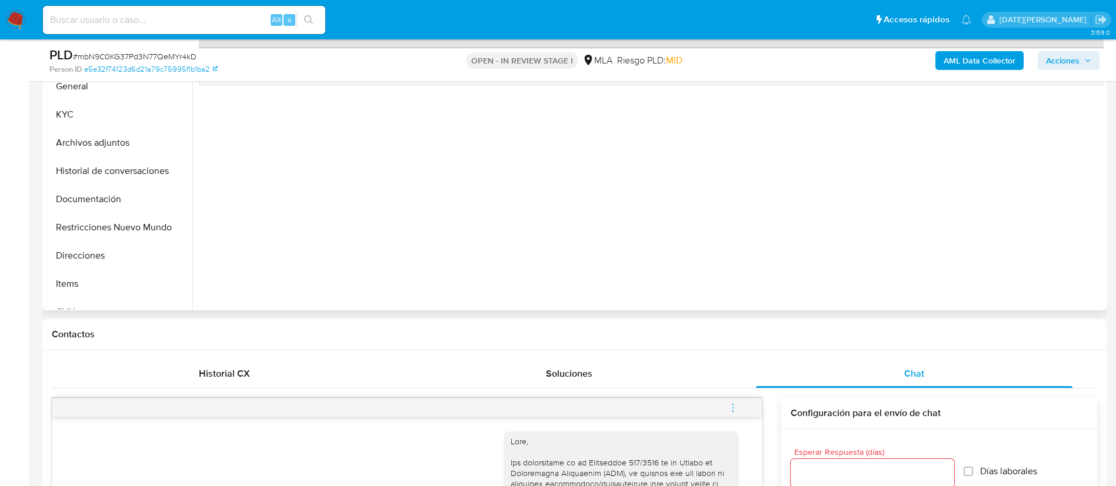
scroll to position [88, 0]
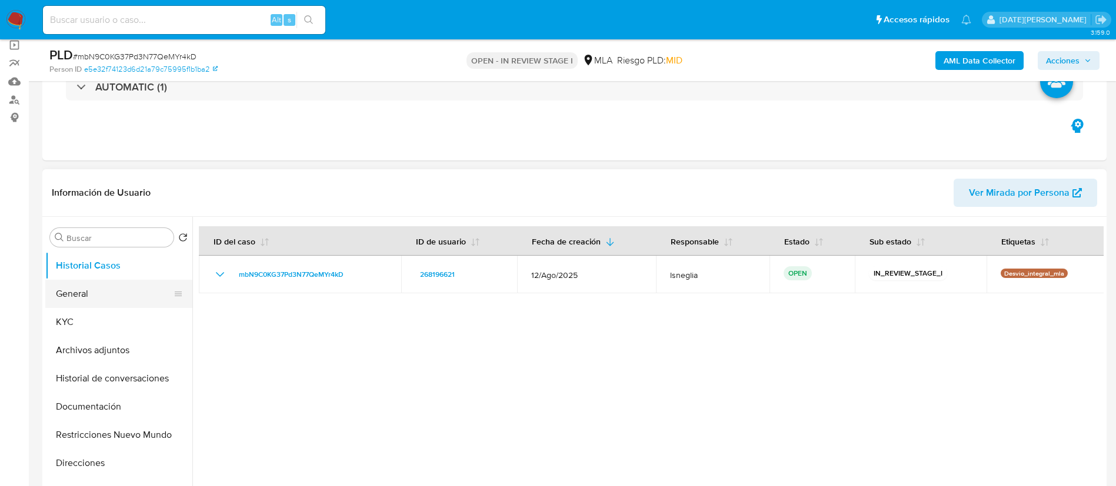
click at [84, 300] on button "General" at bounding box center [114, 294] width 138 height 28
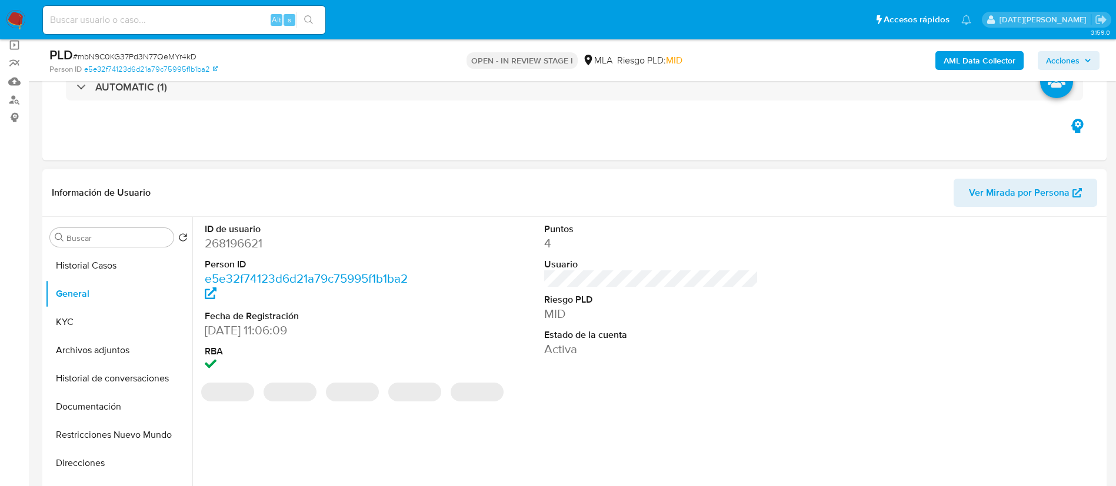
click at [245, 244] on dd "268196621" at bounding box center [312, 243] width 215 height 16
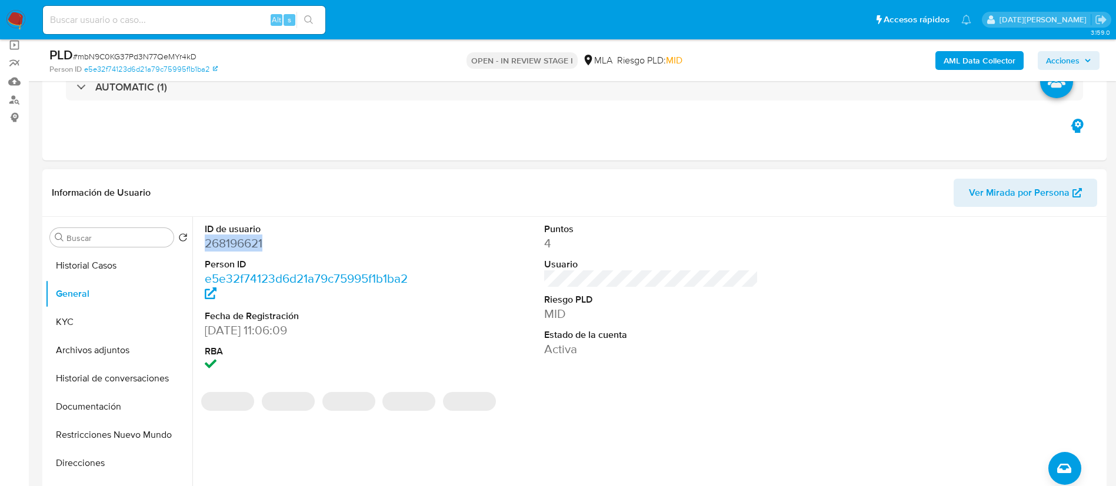
copy dd "268196621"
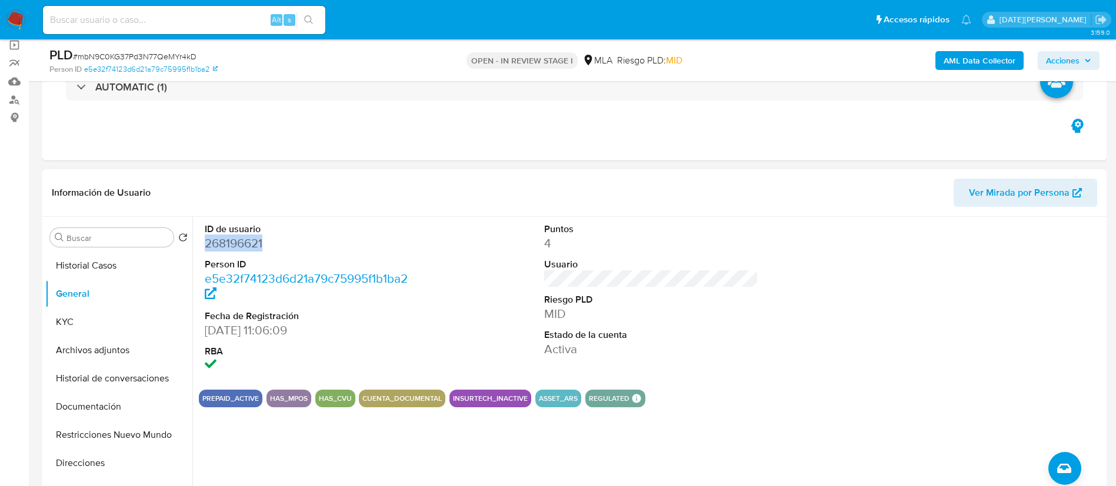
click at [221, 241] on dd "268196621" at bounding box center [312, 243] width 215 height 16
drag, startPoint x: 221, startPoint y: 241, endPoint x: 212, endPoint y: 245, distance: 9.0
click at [212, 245] on dd "268196621" at bounding box center [312, 243] width 215 height 16
click at [212, 244] on dd "268196621" at bounding box center [312, 243] width 215 height 16
copy dd "268196621"
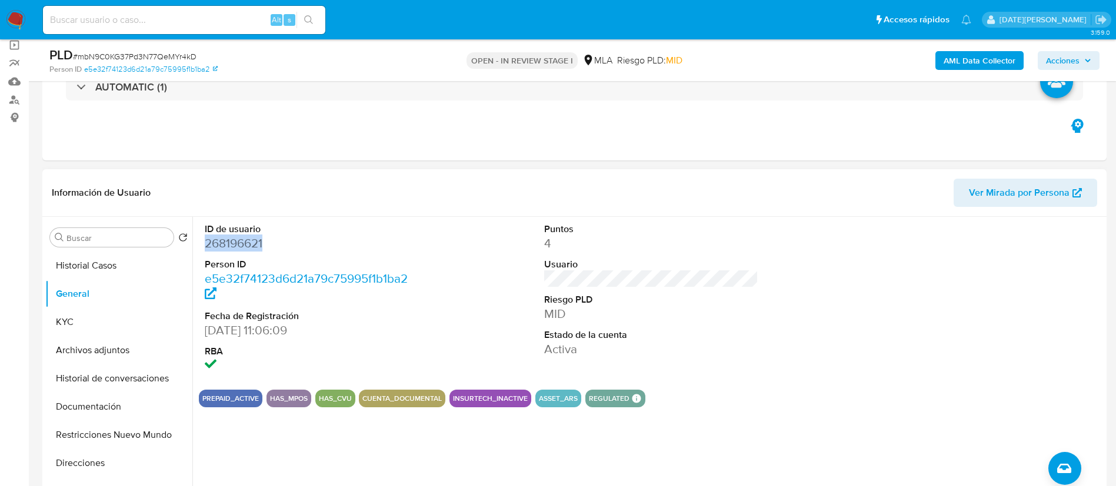
copy dd "268196621"
click at [75, 316] on button "KYC" at bounding box center [114, 322] width 138 height 28
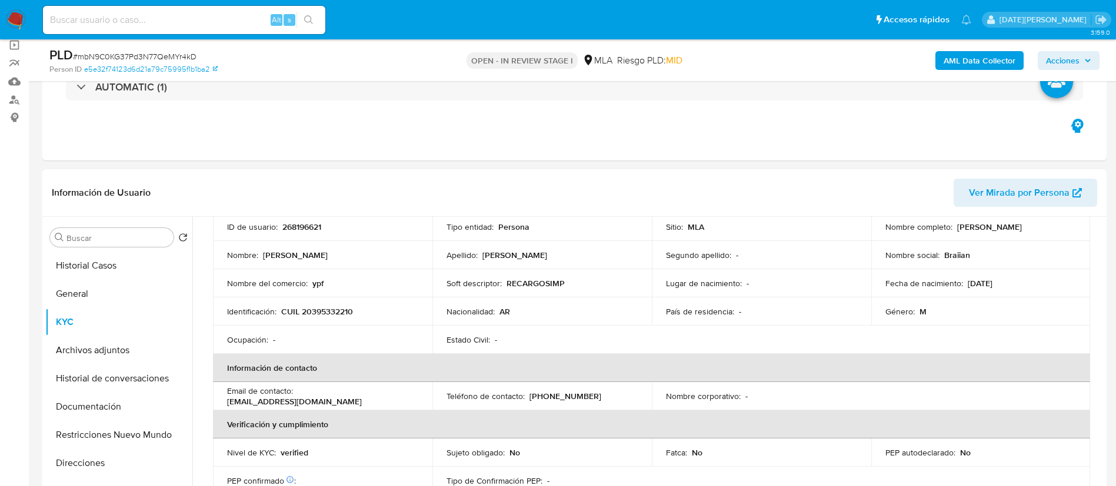
scroll to position [0, 0]
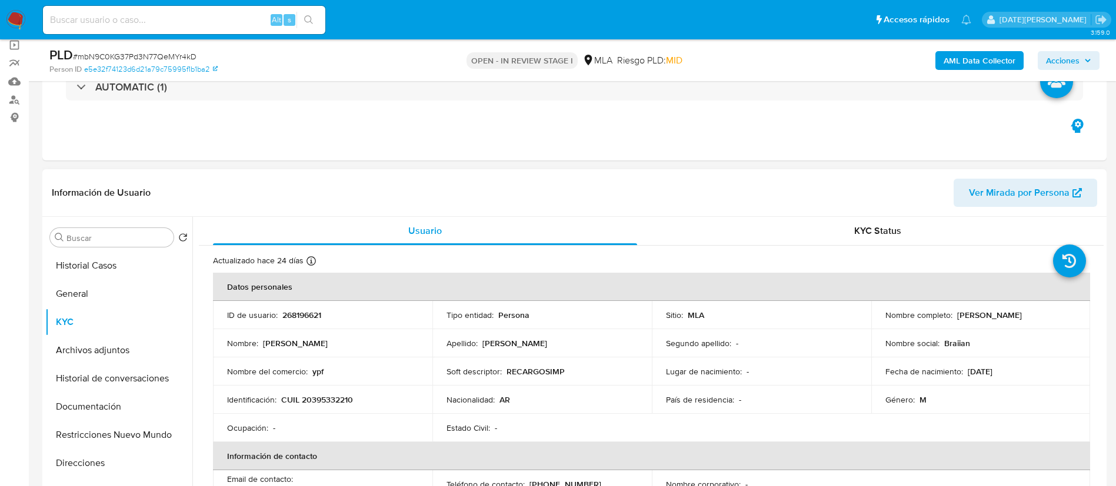
drag, startPoint x: 954, startPoint y: 315, endPoint x: 1059, endPoint y: 315, distance: 105.9
click at [1059, 315] on div "Nombre completo : Carlos Brian Dominguez" at bounding box center [980, 315] width 191 height 11
copy p "Carlos Brian Dominguez"
drag, startPoint x: 281, startPoint y: 401, endPoint x: 366, endPoint y: 402, distance: 85.3
click at [366, 402] on div "Identificación : CUIL 20395332210" at bounding box center [322, 400] width 191 height 11
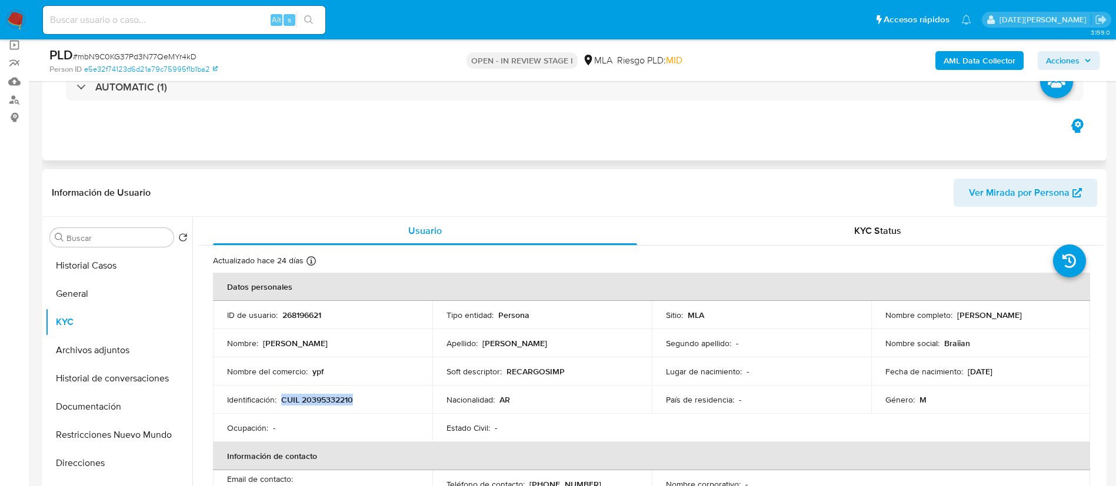
copy p "CUIL 20395332210"
click at [341, 398] on p "CUIL 20395332210" at bounding box center [317, 400] width 72 height 11
click at [342, 398] on p "CUIL 20395332210" at bounding box center [317, 400] width 72 height 11
click at [309, 316] on p "268196621" at bounding box center [301, 315] width 39 height 11
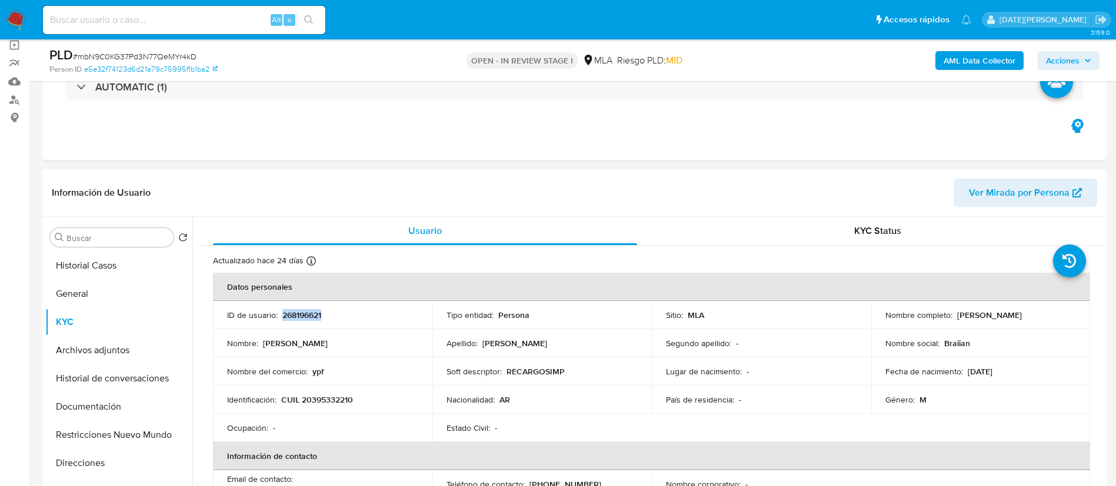
copy p "268196621"
drag, startPoint x: 954, startPoint y: 314, endPoint x: 1045, endPoint y: 317, distance: 91.2
click at [1045, 317] on div "Nombre completo : Carlos Brian Dominguez" at bounding box center [980, 315] width 191 height 11
copy p "Carlos Brian Dominguez"
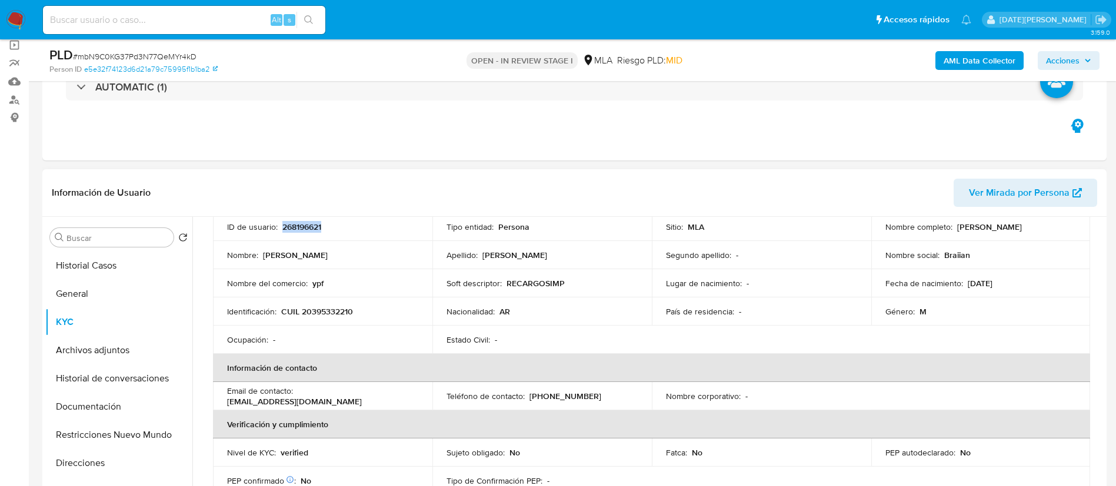
scroll to position [176, 0]
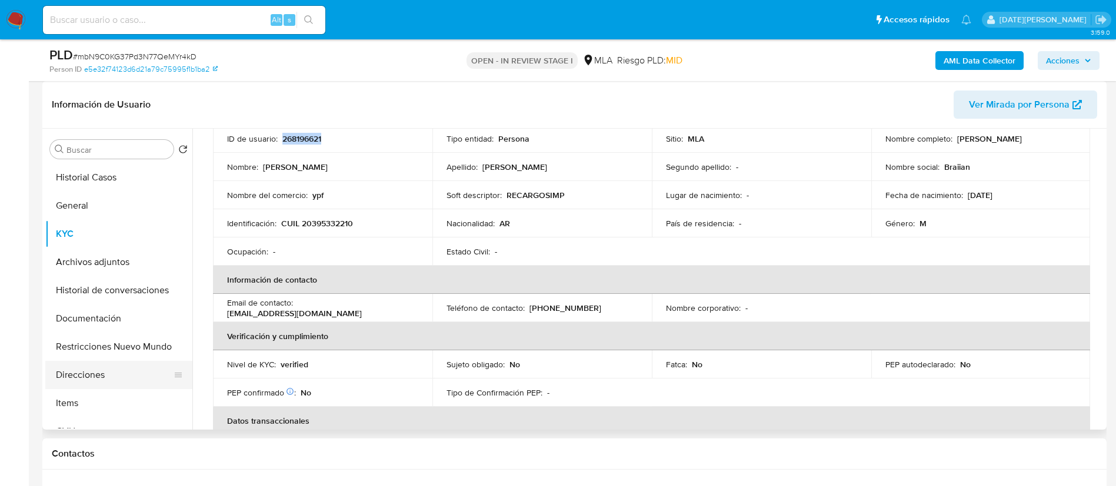
click at [84, 373] on button "Direcciones" at bounding box center [114, 375] width 138 height 28
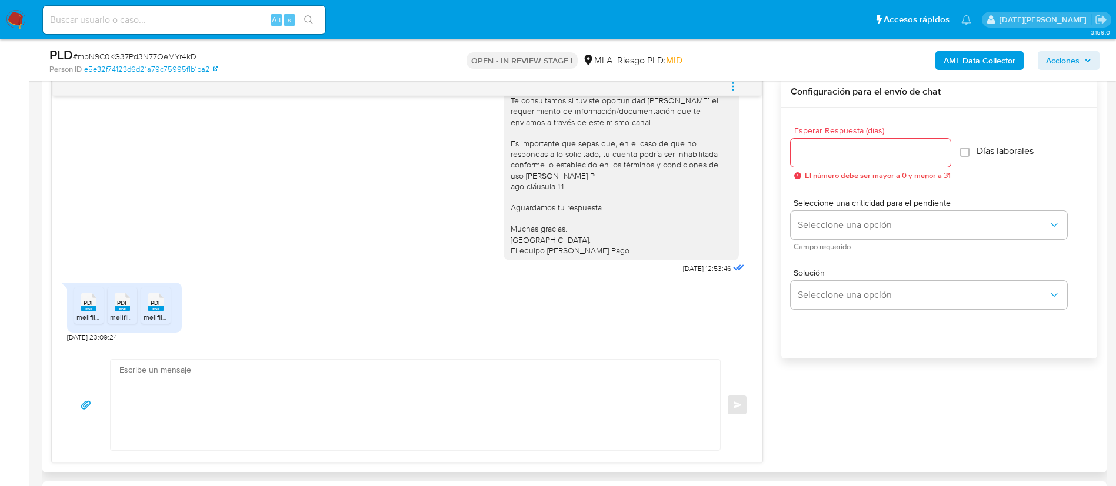
scroll to position [805, 0]
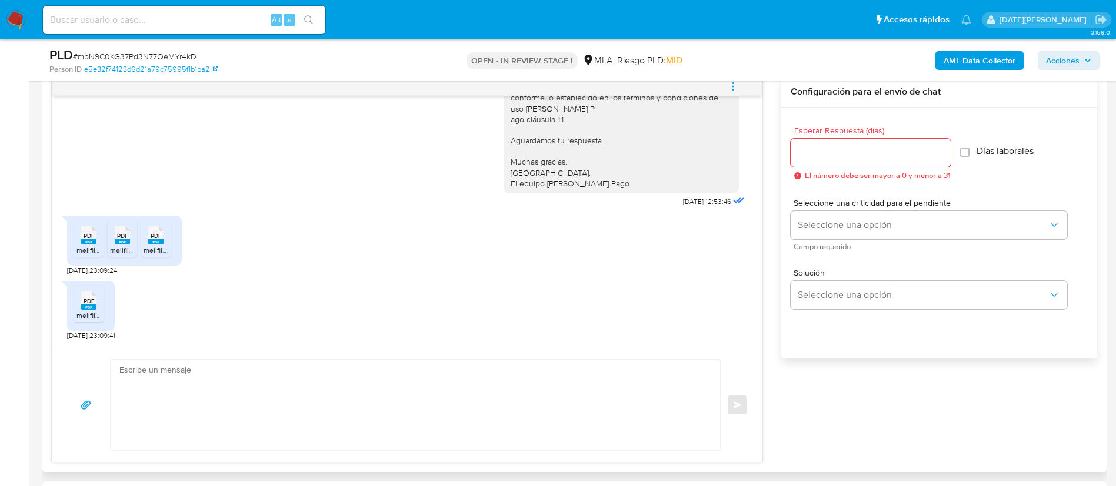
click at [89, 238] on span "PDF" at bounding box center [89, 236] width 11 height 8
click at [118, 246] on icon "PDF" at bounding box center [122, 235] width 15 height 21
click at [157, 244] on rect at bounding box center [155, 241] width 15 height 5
click at [88, 311] on icon "PDF" at bounding box center [88, 301] width 15 height 21
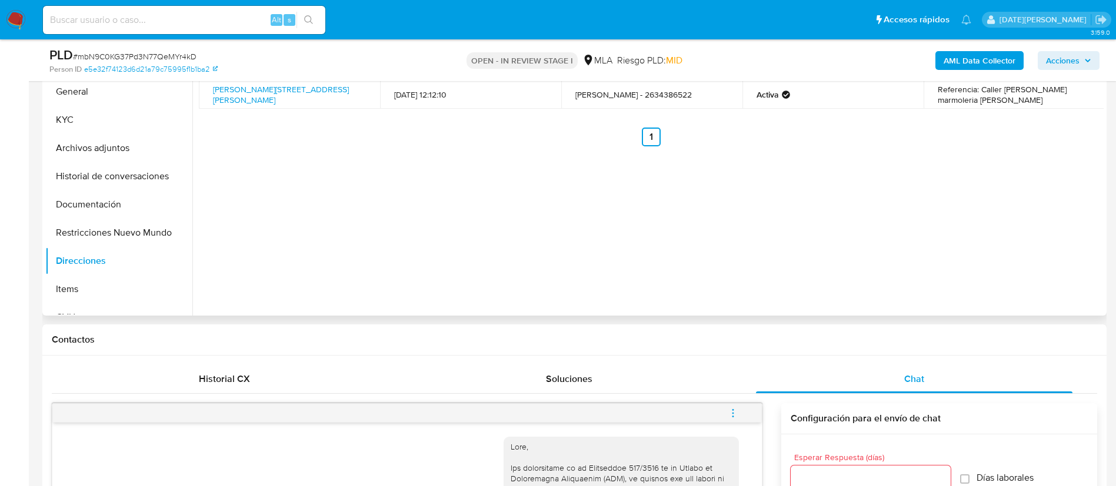
scroll to position [88, 0]
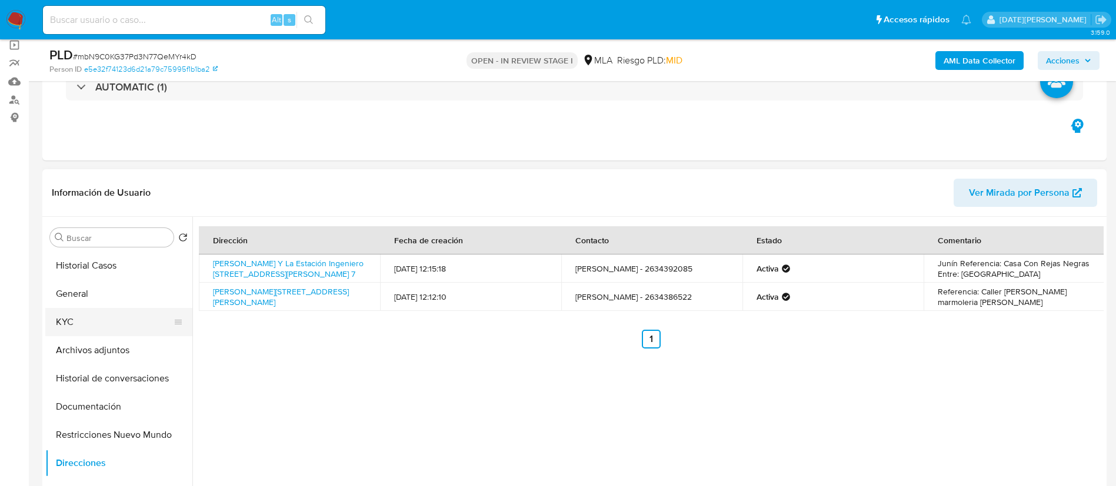
click at [94, 320] on button "KYC" at bounding box center [114, 322] width 138 height 28
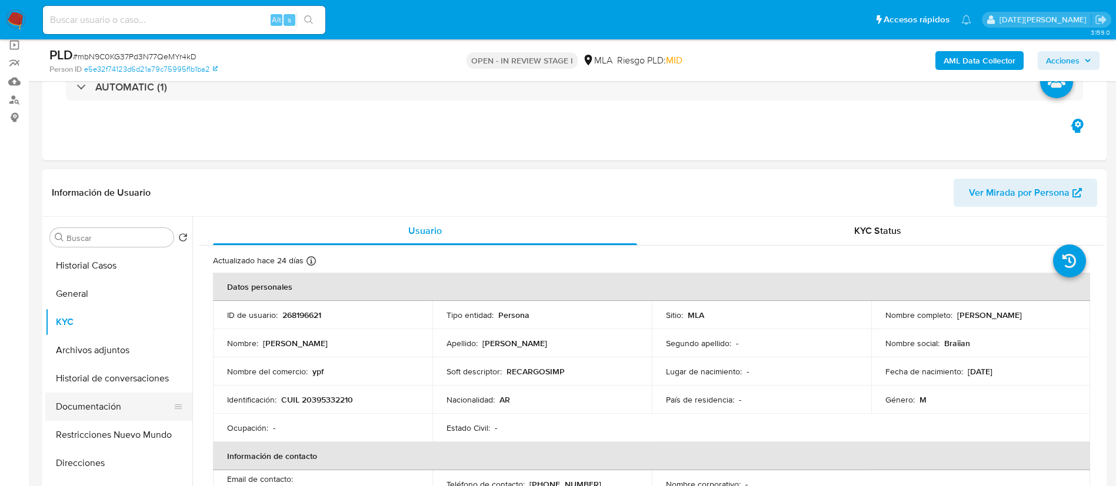
click at [97, 411] on button "Documentación" at bounding box center [114, 407] width 138 height 28
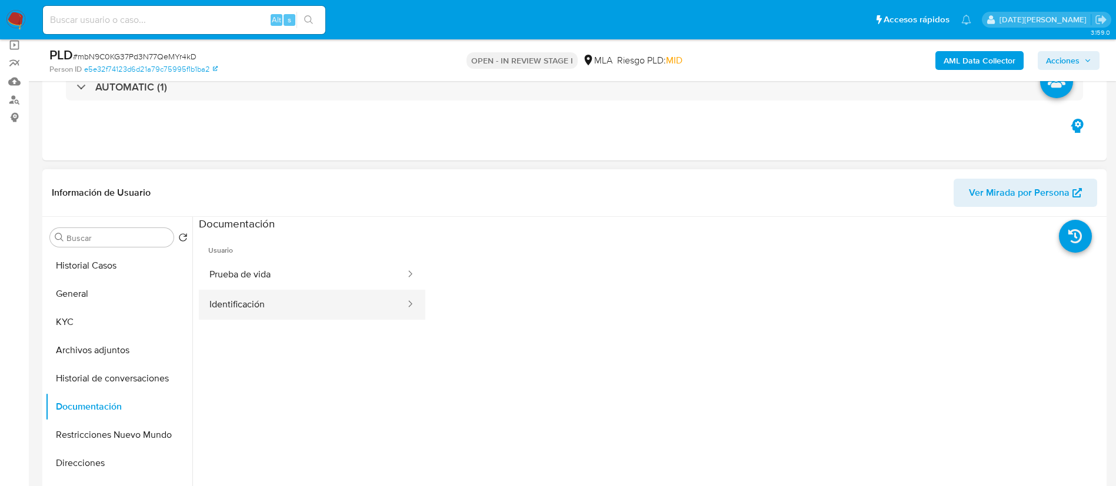
click at [251, 308] on button "Identificación" at bounding box center [303, 305] width 208 height 30
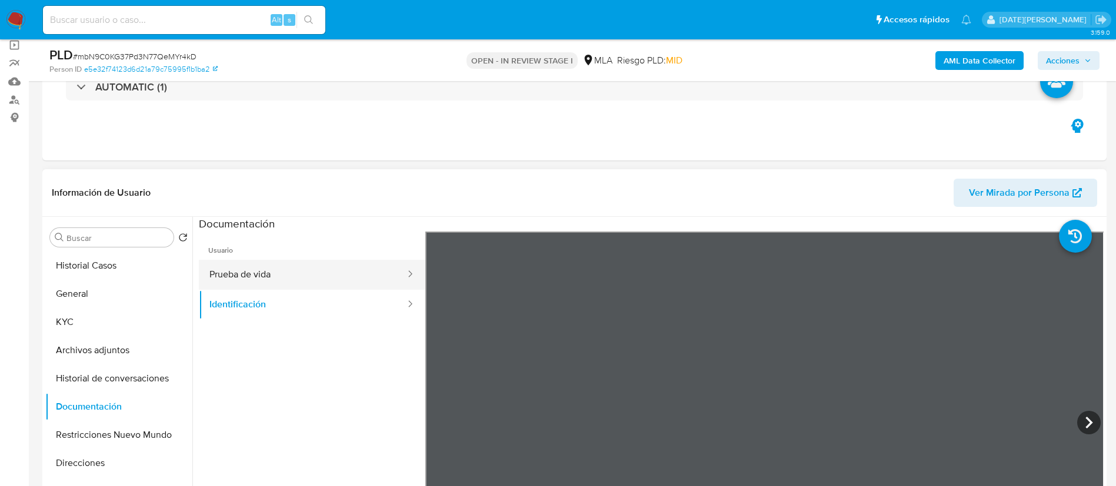
click at [245, 268] on button "Prueba de vida" at bounding box center [303, 275] width 208 height 30
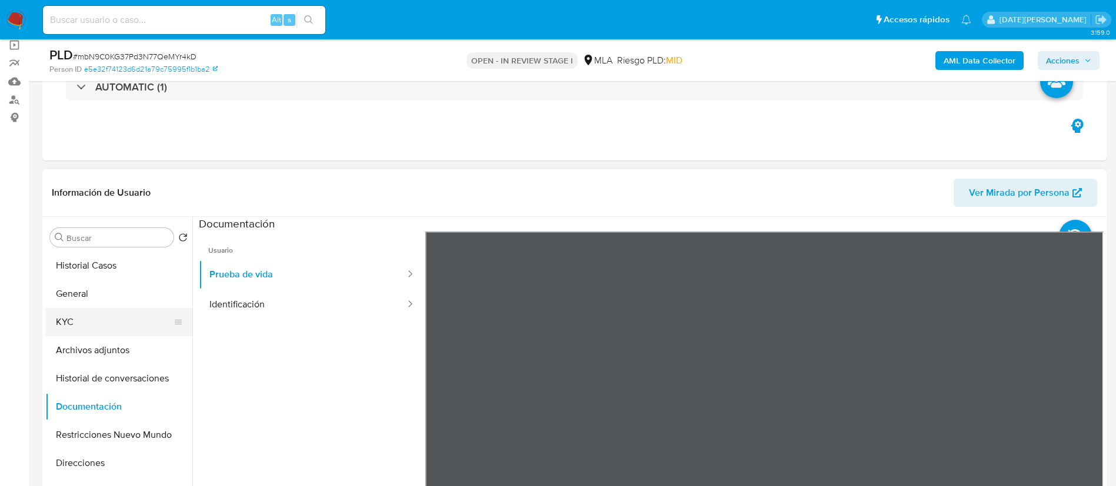
click at [66, 321] on button "KYC" at bounding box center [114, 322] width 138 height 28
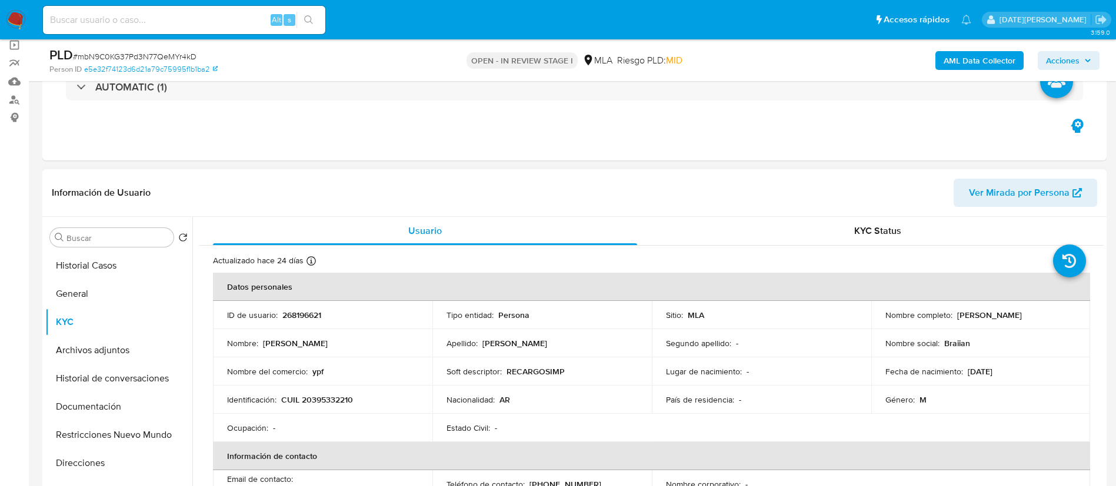
click at [312, 399] on p "CUIL 20395332210" at bounding box center [317, 400] width 72 height 11
copy p "20395332210"
click at [76, 474] on button "Direcciones" at bounding box center [114, 463] width 138 height 28
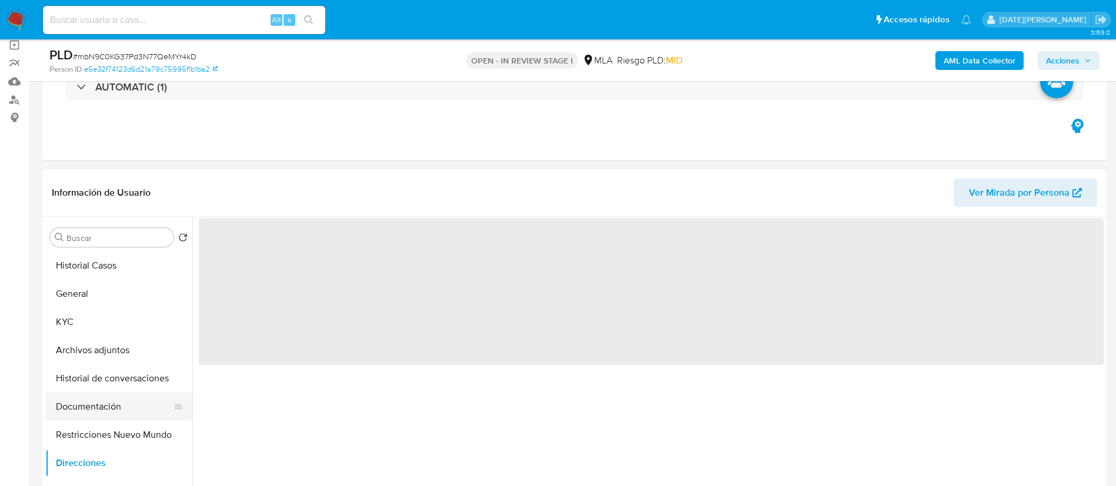
click at [104, 395] on button "Documentación" at bounding box center [114, 407] width 138 height 28
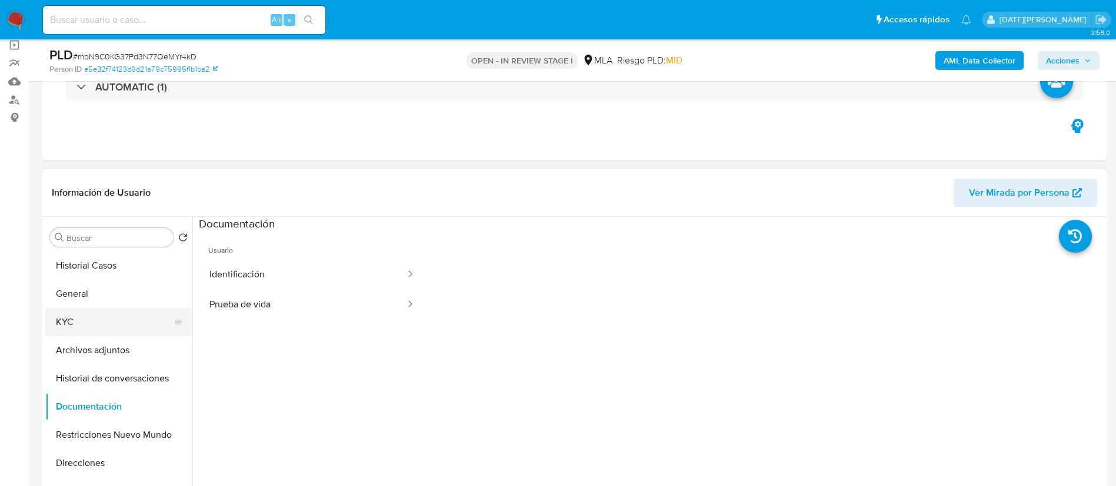
click at [118, 325] on button "KYC" at bounding box center [114, 322] width 138 height 28
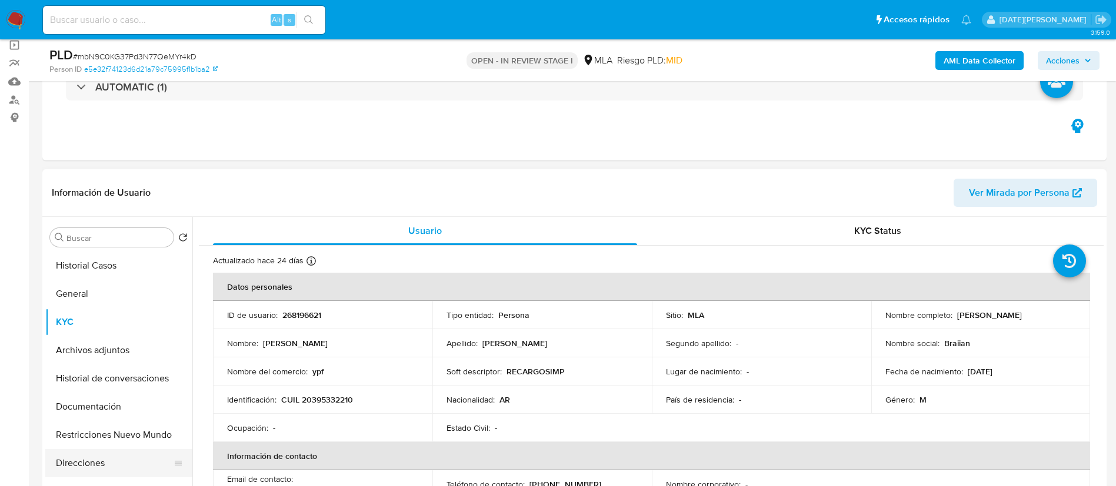
click at [82, 458] on button "Direcciones" at bounding box center [114, 463] width 138 height 28
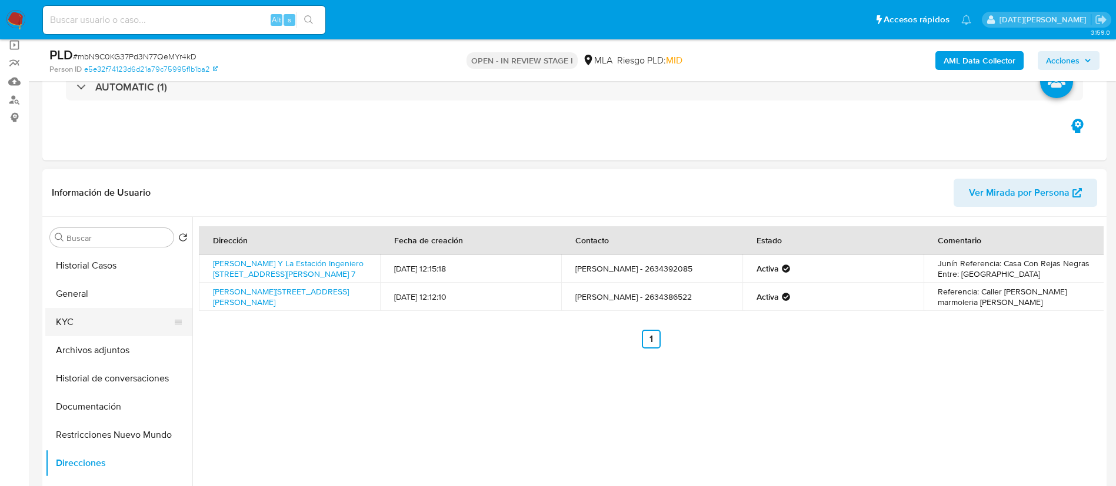
click at [62, 327] on button "KYC" at bounding box center [114, 322] width 138 height 28
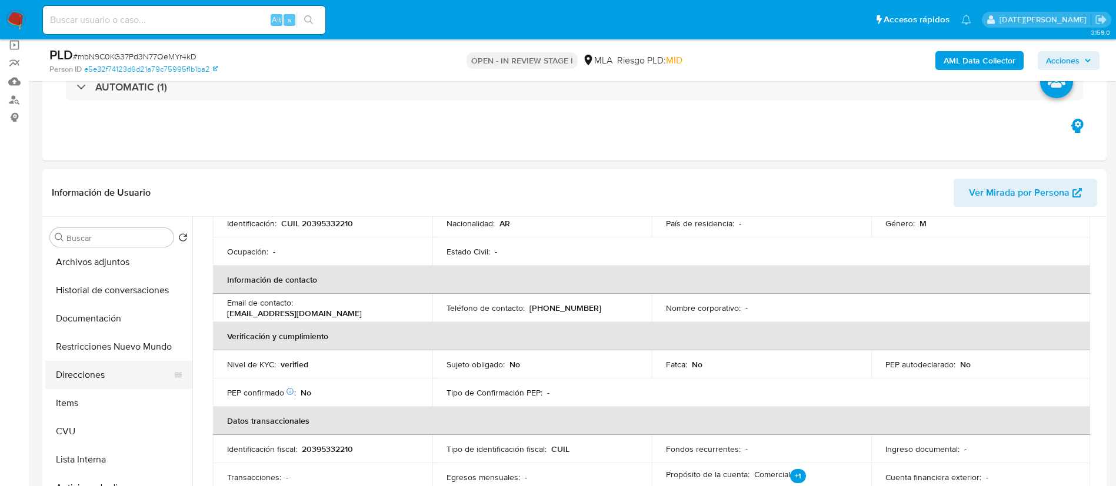
click at [102, 377] on button "Direcciones" at bounding box center [114, 375] width 138 height 28
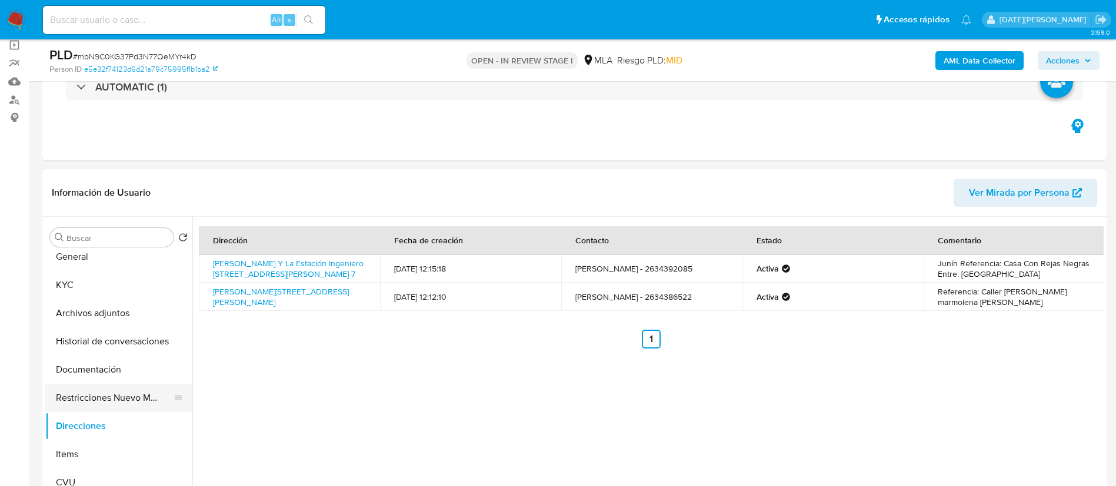
scroll to position [0, 0]
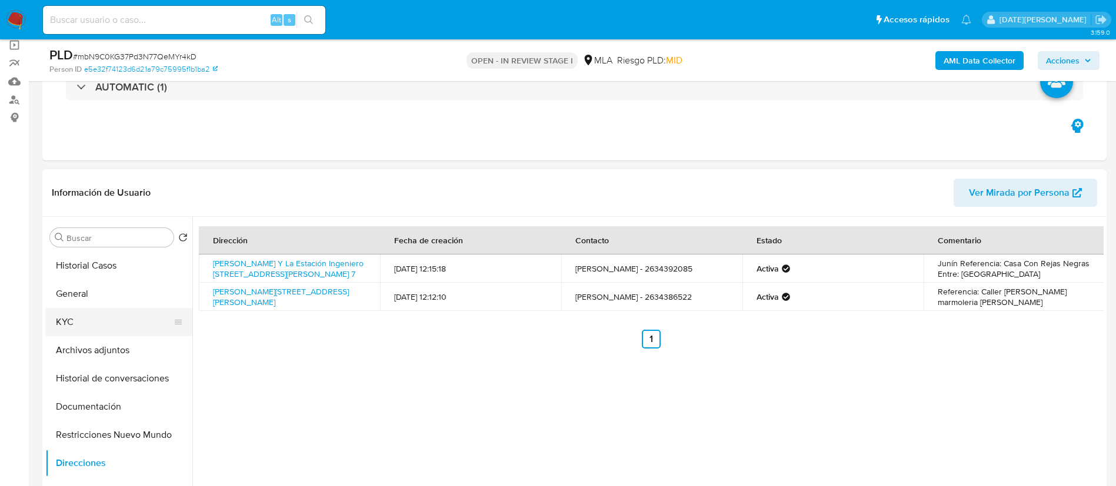
click at [85, 324] on button "KYC" at bounding box center [114, 322] width 138 height 28
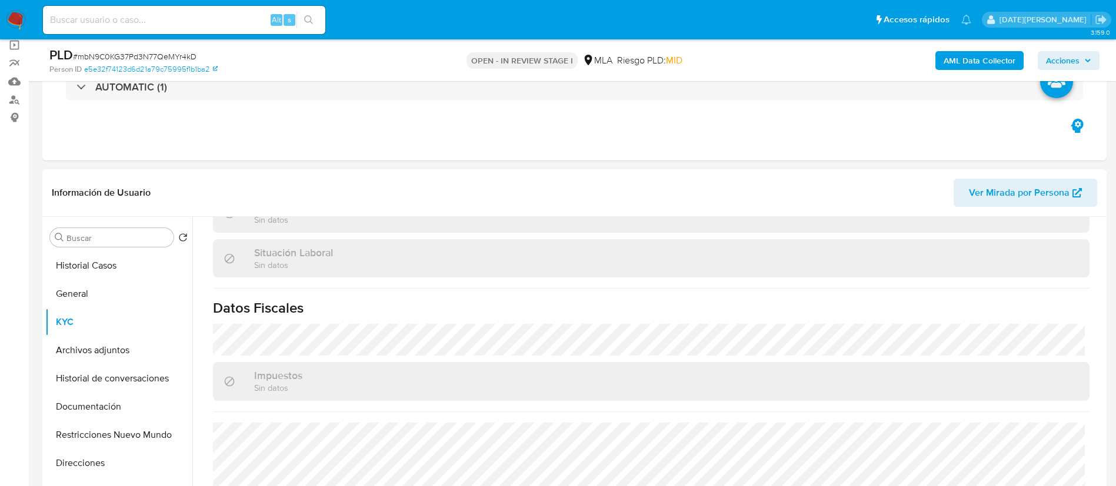
scroll to position [597, 0]
click at [74, 456] on button "Direcciones" at bounding box center [114, 463] width 138 height 28
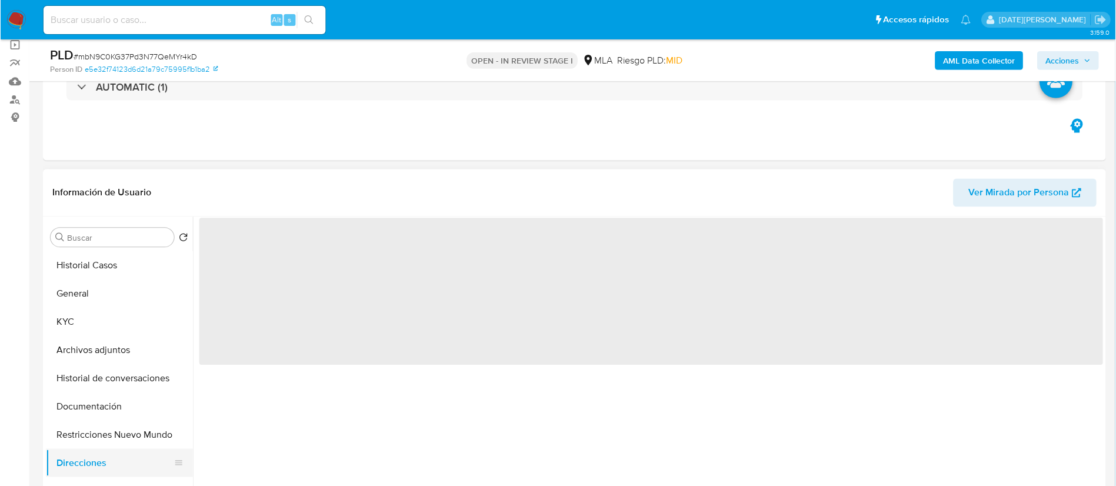
scroll to position [0, 0]
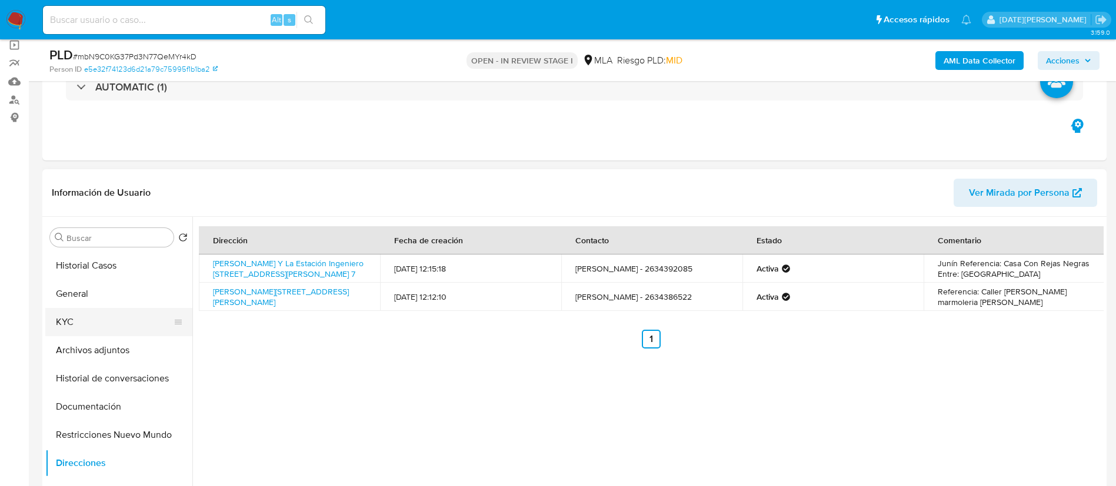
click at [102, 319] on button "KYC" at bounding box center [114, 322] width 138 height 28
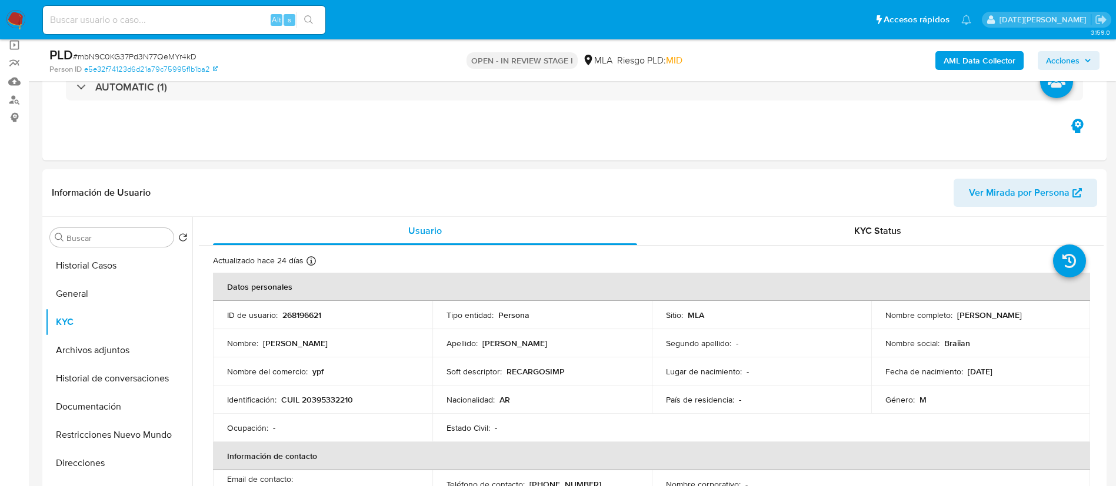
click at [161, 51] on span "# mbN9C0KG37Pd3N77QeMYr4kD" at bounding box center [135, 57] width 124 height 12
click at [88, 424] on button "Restricciones Nuevo Mundo" at bounding box center [114, 435] width 138 height 28
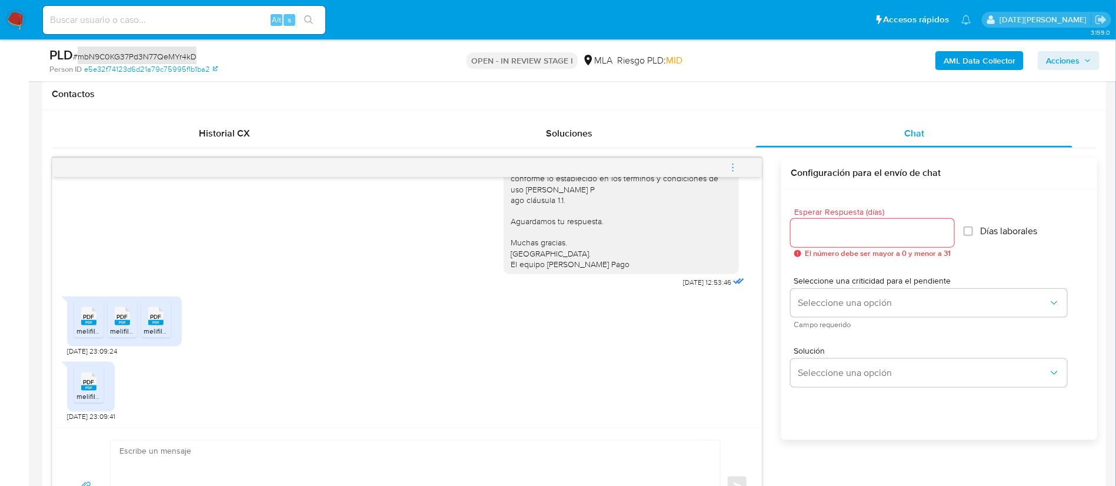
scroll to position [529, 0]
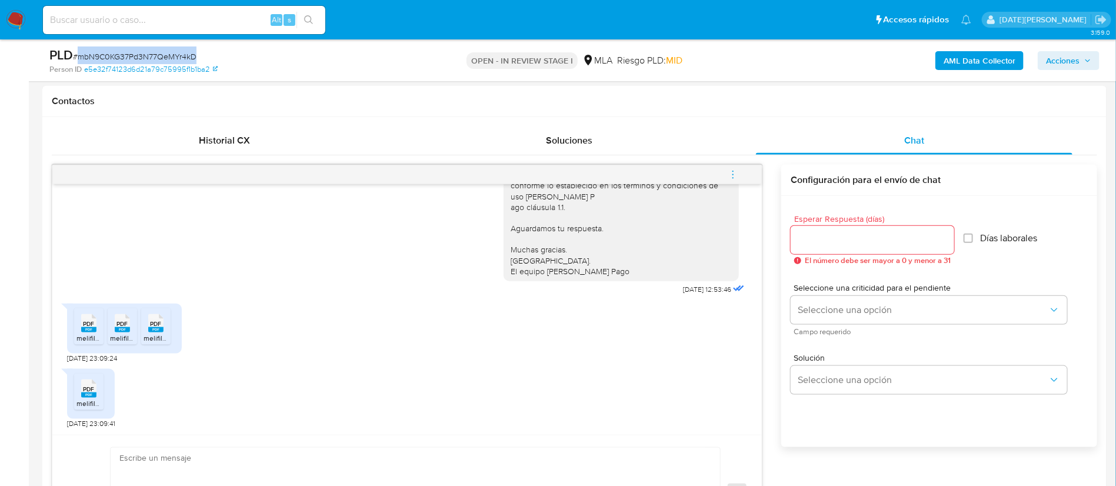
click at [161, 21] on input at bounding box center [184, 19] width 282 height 15
paste input "SbVDb9tKK3l7icp2yN21bRsg"
type input "SbVDb9tKK3l7icp2yN21bRsg"
click at [312, 22] on icon "search-icon" at bounding box center [308, 19] width 9 height 9
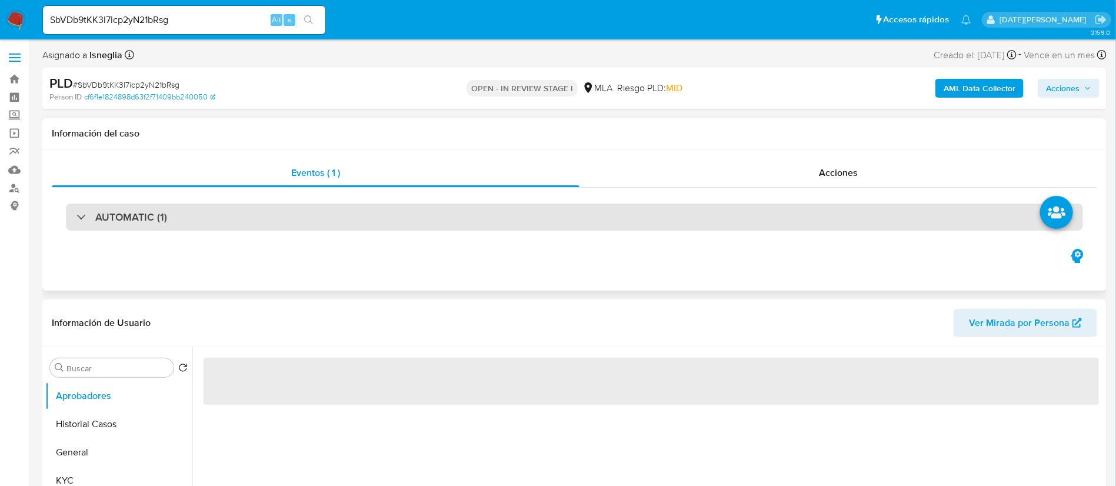
select select "10"
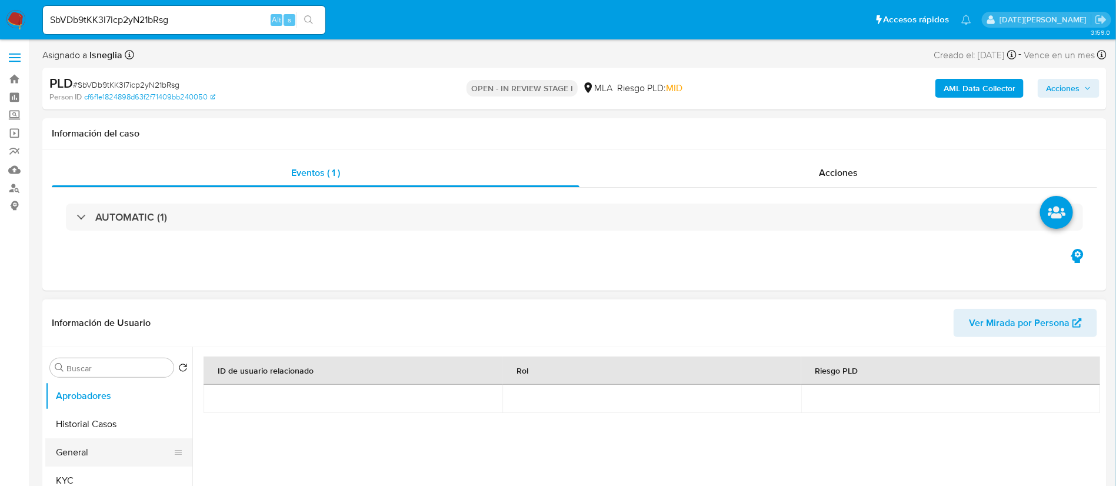
click at [81, 459] on button "General" at bounding box center [114, 452] width 138 height 28
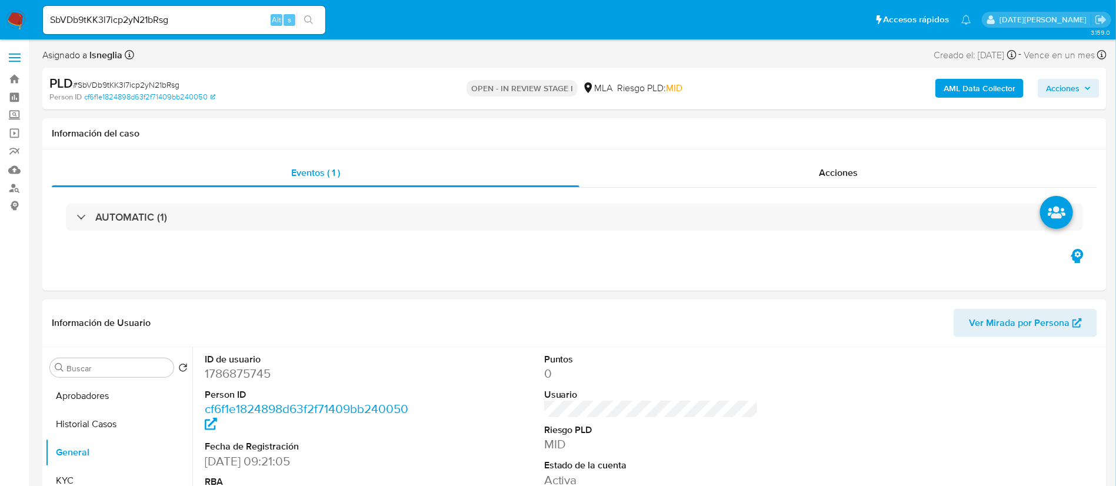
click at [239, 379] on dd "1786875745" at bounding box center [312, 373] width 215 height 16
click at [242, 373] on dd "1786875745" at bounding box center [312, 373] width 215 height 16
click at [244, 373] on dd "1786875745" at bounding box center [312, 373] width 215 height 16
click at [184, 25] on input "SbVDb9tKK3l7icp2yN21bRsg" at bounding box center [184, 19] width 282 height 15
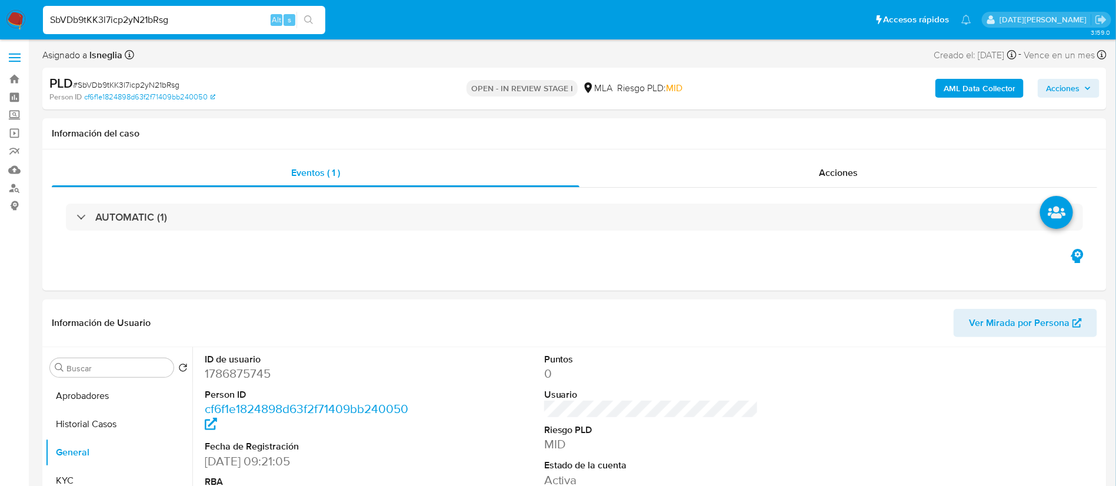
click at [181, 23] on input "SbVDb9tKK3l7icp2yN21bRsg" at bounding box center [184, 19] width 282 height 15
drag, startPoint x: 181, startPoint y: 23, endPoint x: 144, endPoint y: 18, distance: 37.4
click at [144, 18] on input "SbVDb9tKK3l7icp2yN21bRsg" at bounding box center [184, 19] width 282 height 15
paste input "H2rz3jqTi2IfpNwHKobLHxw7"
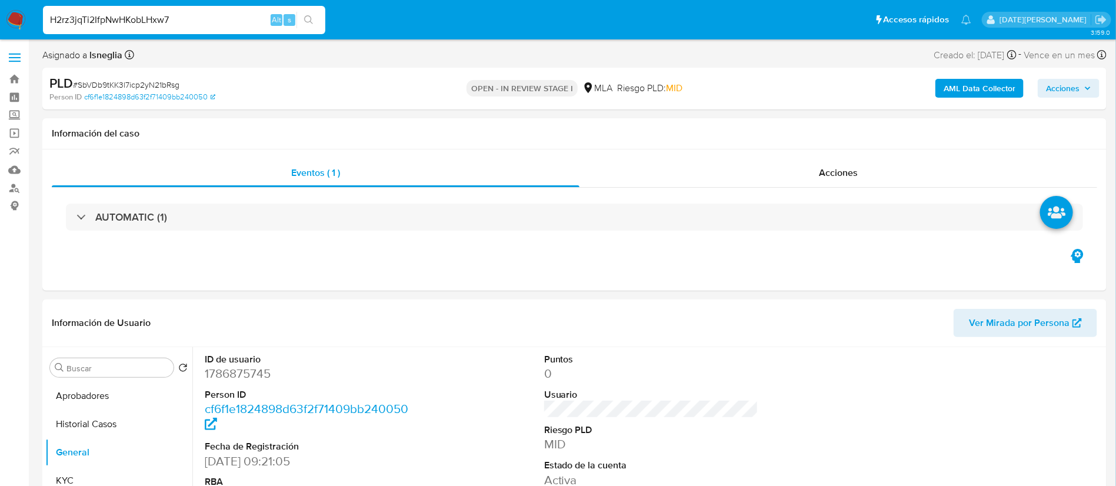
type input "H2rz3jqTi2IfpNwHKobLHxw7"
click at [315, 14] on button "search-icon" at bounding box center [308, 20] width 24 height 16
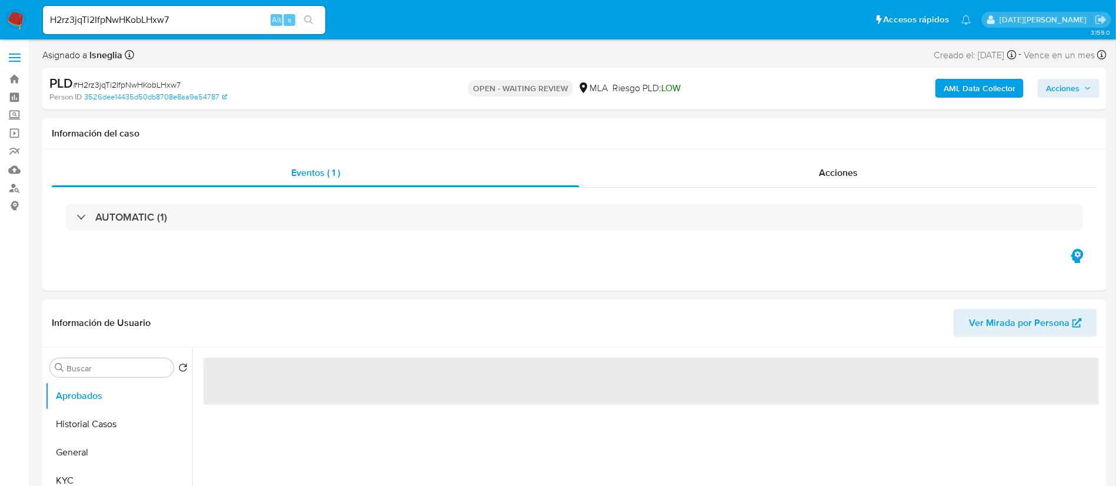
select select "10"
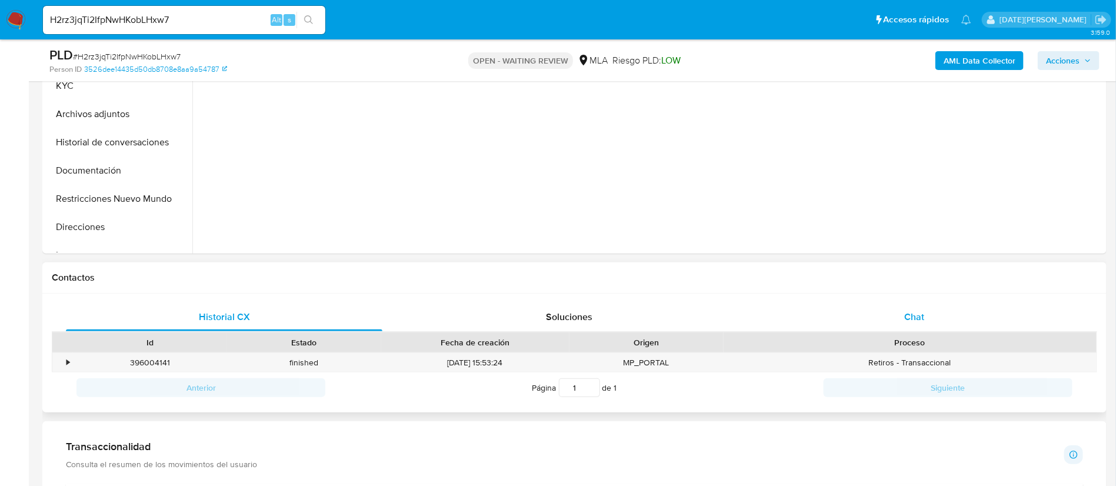
click at [912, 318] on span "Chat" at bounding box center [914, 317] width 20 height 14
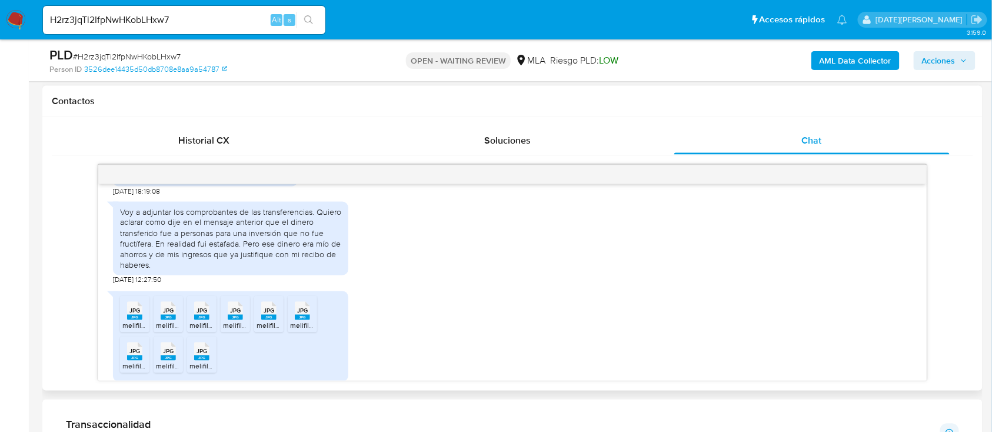
scroll to position [693, 0]
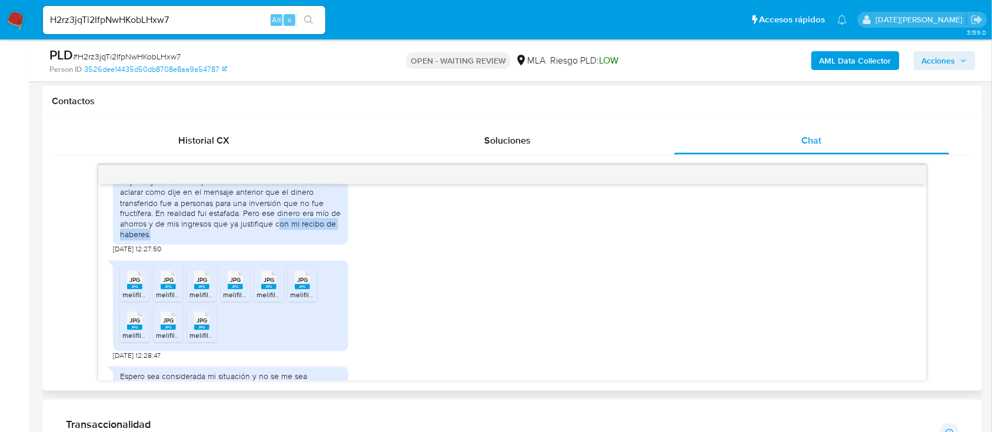
drag, startPoint x: 276, startPoint y: 268, endPoint x: 302, endPoint y: 281, distance: 28.2
click at [302, 240] on div "Voy a adjuntar los comprobantes de las transferencias. Quiero aclarar como dije…" at bounding box center [230, 208] width 221 height 64
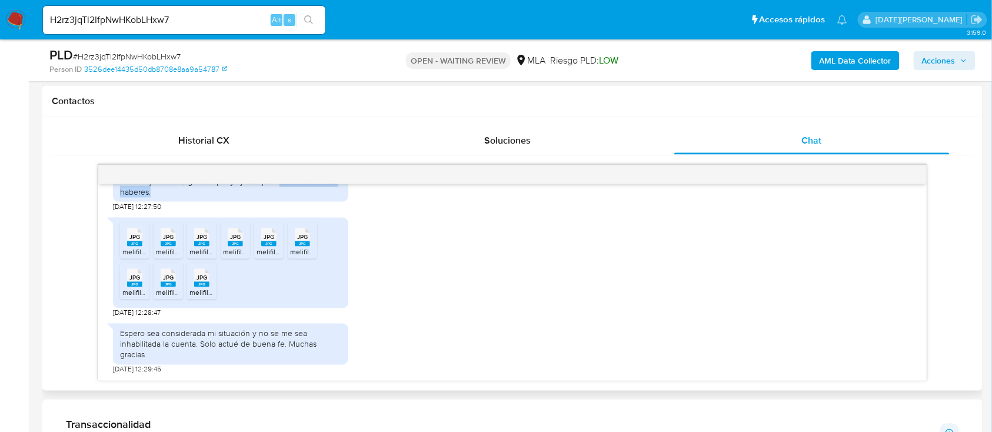
scroll to position [768, 0]
click at [132, 241] on span "JPG" at bounding box center [134, 238] width 11 height 8
click at [171, 246] on rect at bounding box center [168, 243] width 15 height 5
click at [199, 246] on rect at bounding box center [201, 243] width 15 height 5
click at [234, 257] on span "melifile7907961145007251127.jpg" at bounding box center [274, 252] width 103 height 10
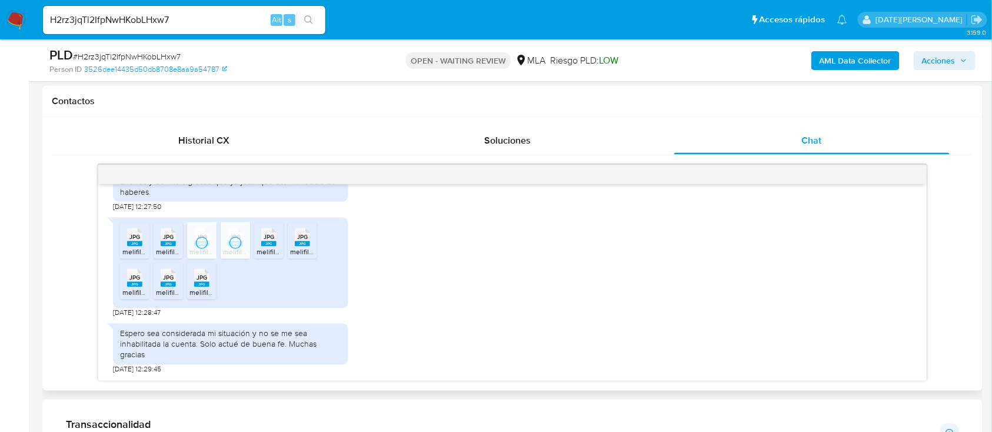
click at [269, 246] on rect at bounding box center [268, 243] width 15 height 5
click at [305, 246] on rect at bounding box center [302, 243] width 15 height 5
click at [121, 292] on li "JPG JPG melifile1303620140654956796.jpg" at bounding box center [134, 281] width 29 height 36
drag, startPoint x: 165, startPoint y: 297, endPoint x: 193, endPoint y: 297, distance: 27.6
click at [165, 287] on rect at bounding box center [168, 284] width 15 height 5
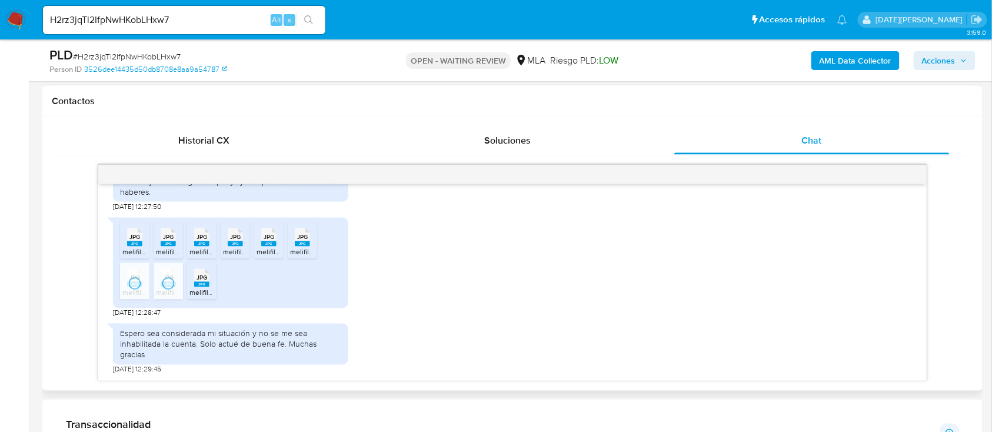
click at [194, 288] on div "JPG JPG" at bounding box center [201, 276] width 25 height 23
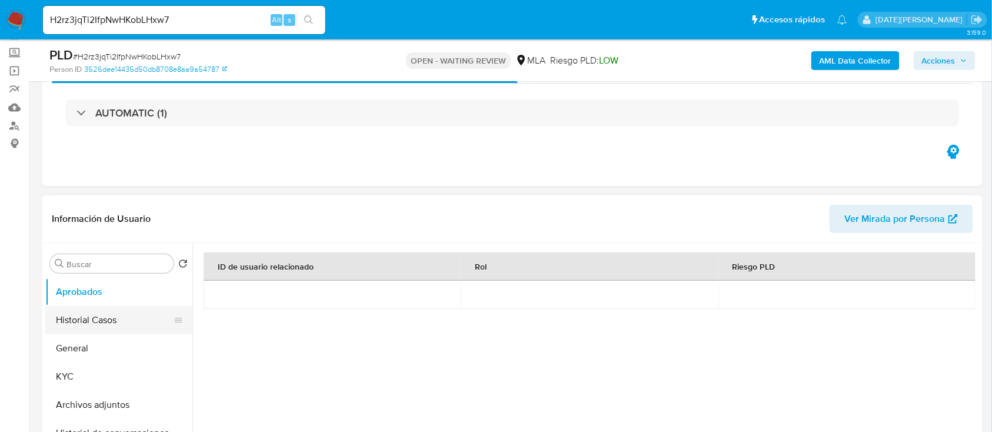
scroll to position [78, 0]
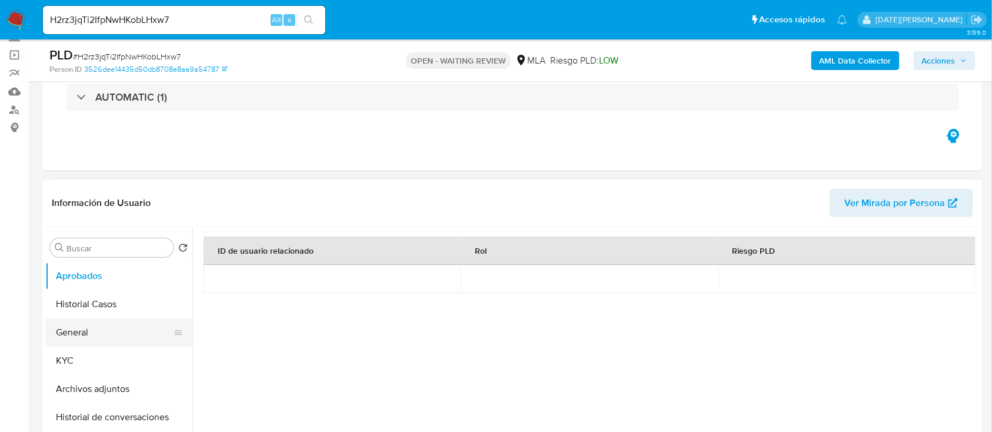
click at [86, 334] on button "General" at bounding box center [114, 332] width 138 height 28
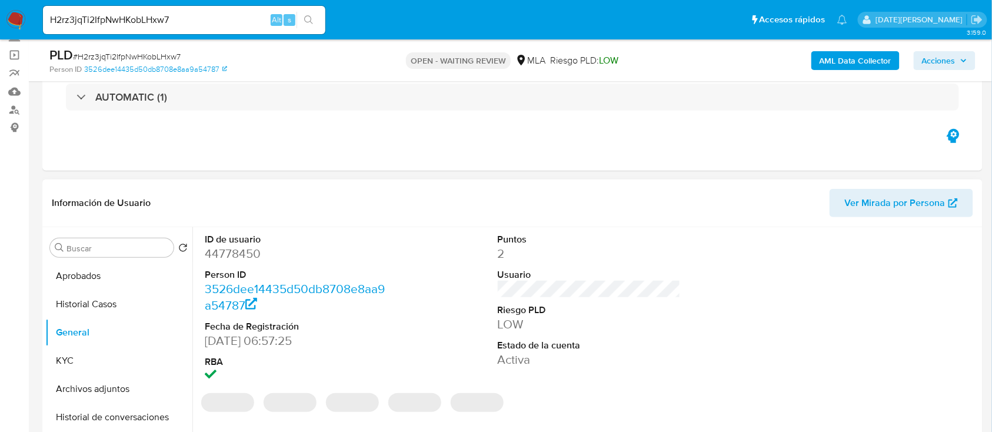
click at [231, 258] on dd "44778450" at bounding box center [297, 253] width 184 height 16
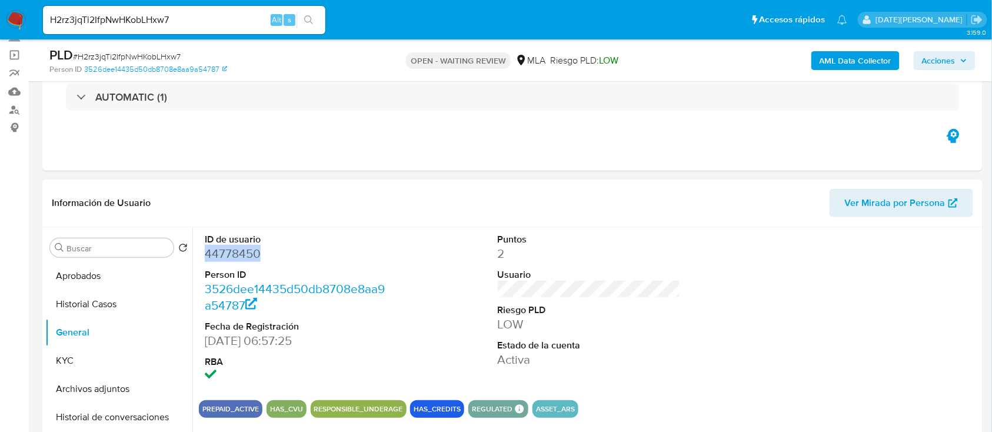
click at [239, 254] on dd "44778450" at bounding box center [297, 253] width 184 height 16
click at [109, 17] on input "H2rz3jqTi2IfpNwHKobLHxw7" at bounding box center [184, 19] width 282 height 15
paste input "leeLuUyeSa0yYEnYWl3goiAa"
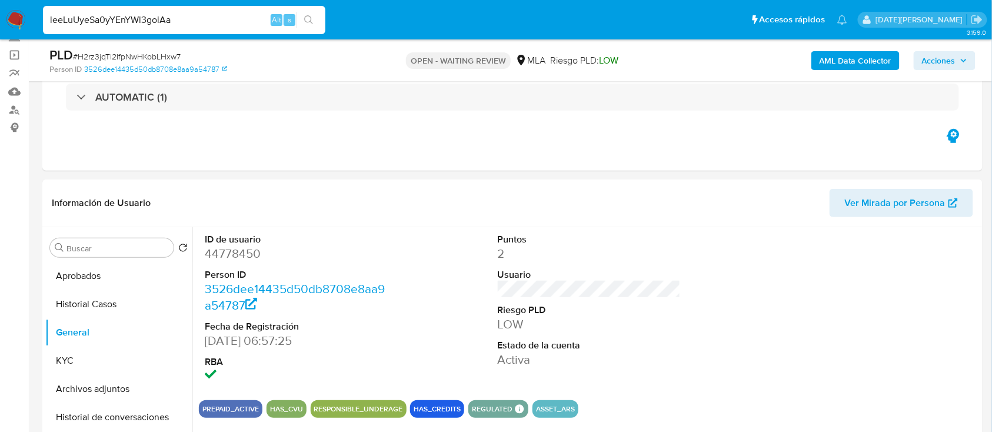
type input "leeLuUyeSa0yYEnYWl3goiAa"
click at [314, 24] on button "search-icon" at bounding box center [308, 20] width 24 height 16
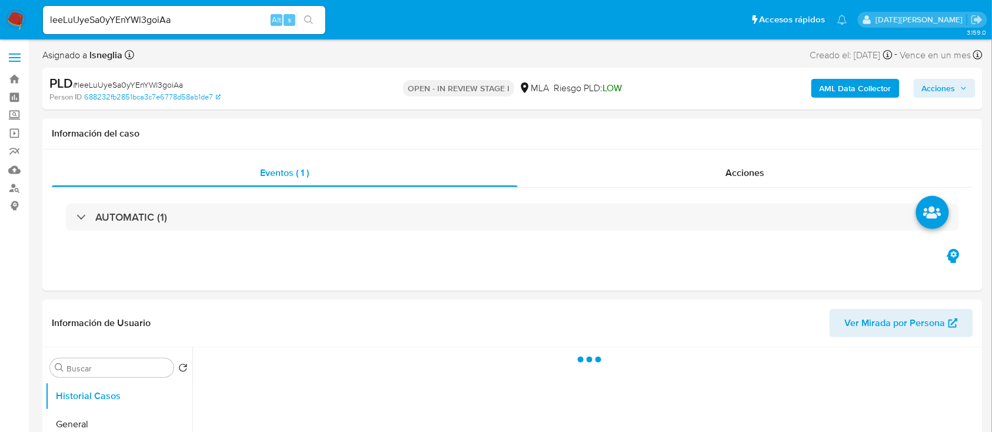
select select "10"
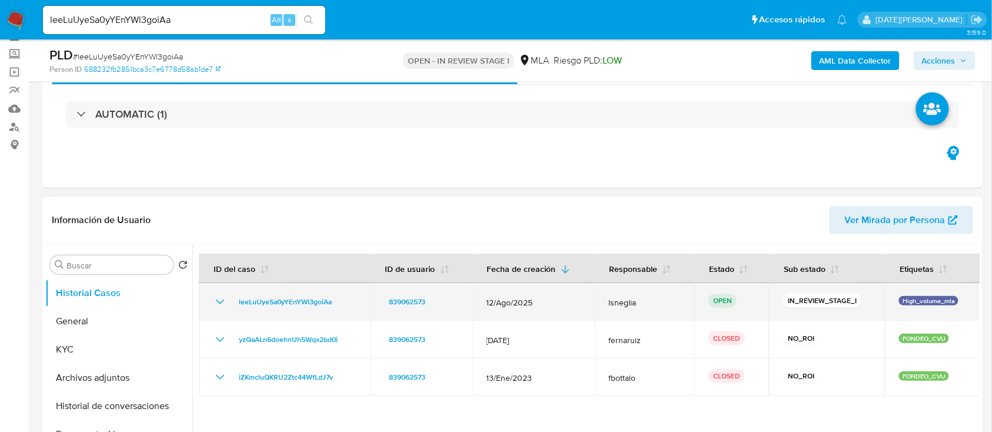
scroll to position [78, 0]
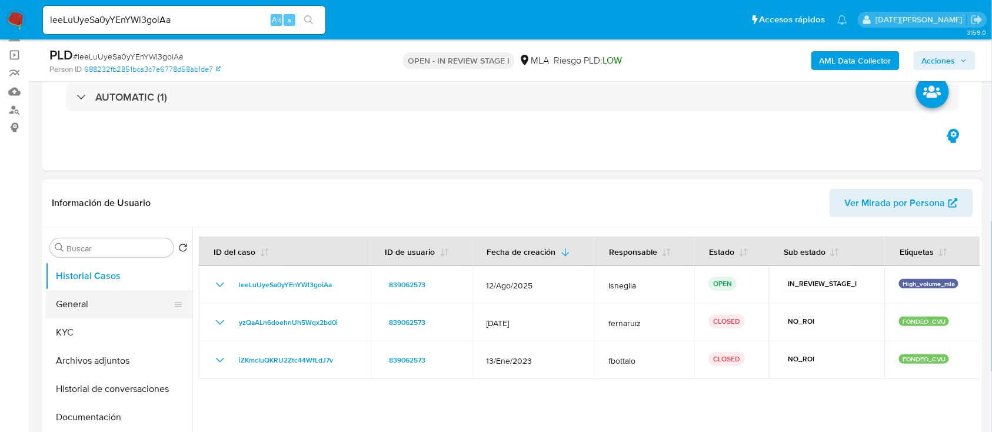
click at [95, 298] on button "General" at bounding box center [114, 304] width 138 height 28
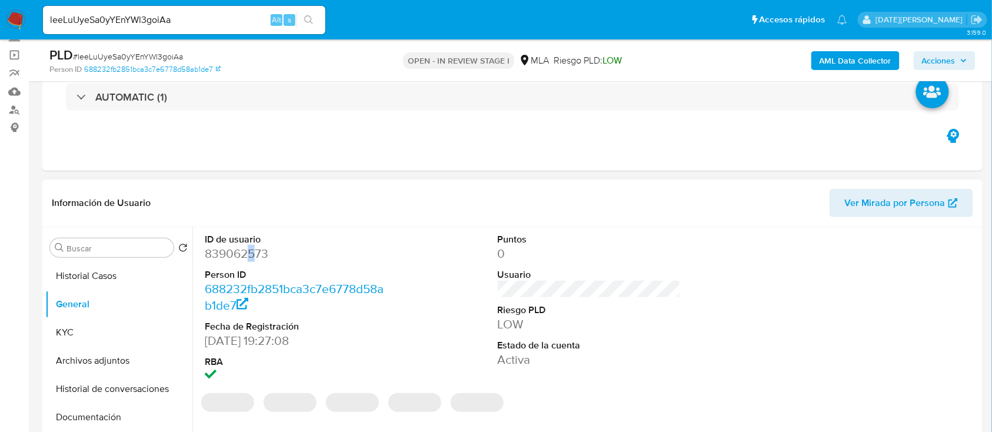
click at [252, 249] on dd "839062573" at bounding box center [297, 253] width 184 height 16
drag, startPoint x: 252, startPoint y: 249, endPoint x: 238, endPoint y: 254, distance: 14.9
click at [238, 254] on dd "839062573" at bounding box center [297, 253] width 184 height 16
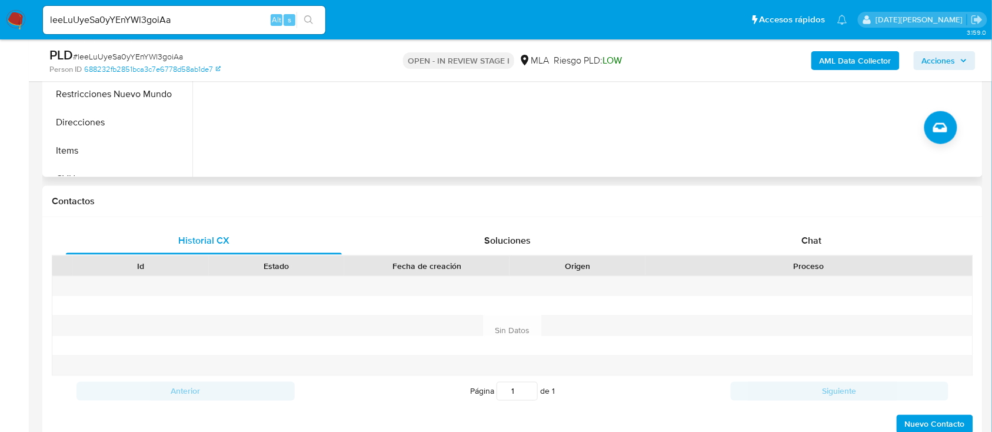
scroll to position [392, 0]
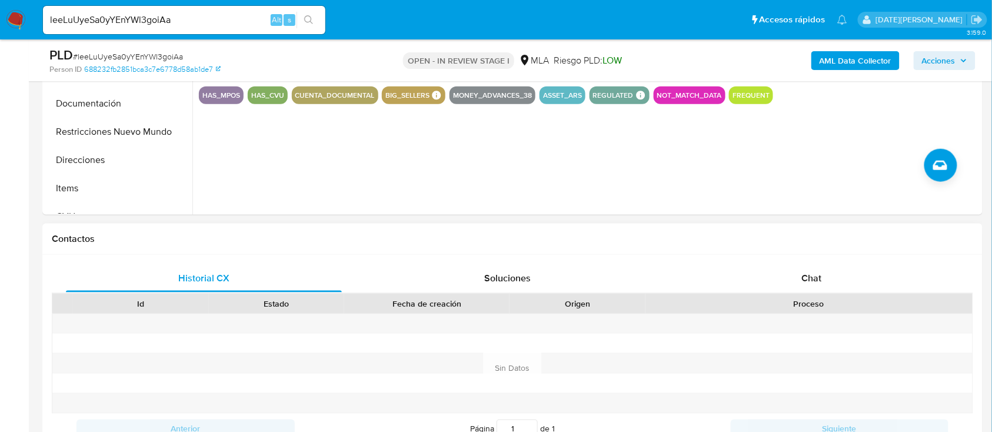
click at [801, 258] on div "Historial CX Soluciones Chat Id Estado Fecha de creación Origen Proceso Anterio…" at bounding box center [512, 368] width 940 height 227
click at [799, 278] on div "Chat" at bounding box center [812, 278] width 276 height 28
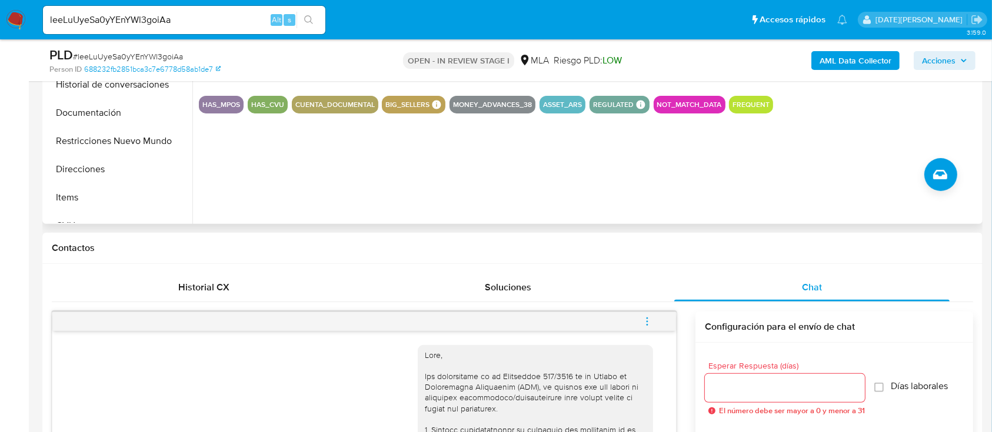
scroll to position [156, 0]
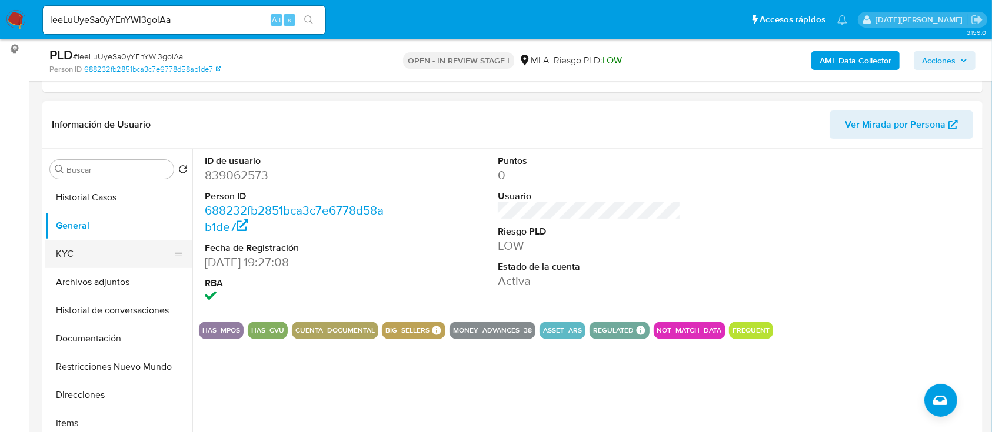
click at [82, 246] on button "KYC" at bounding box center [114, 254] width 138 height 28
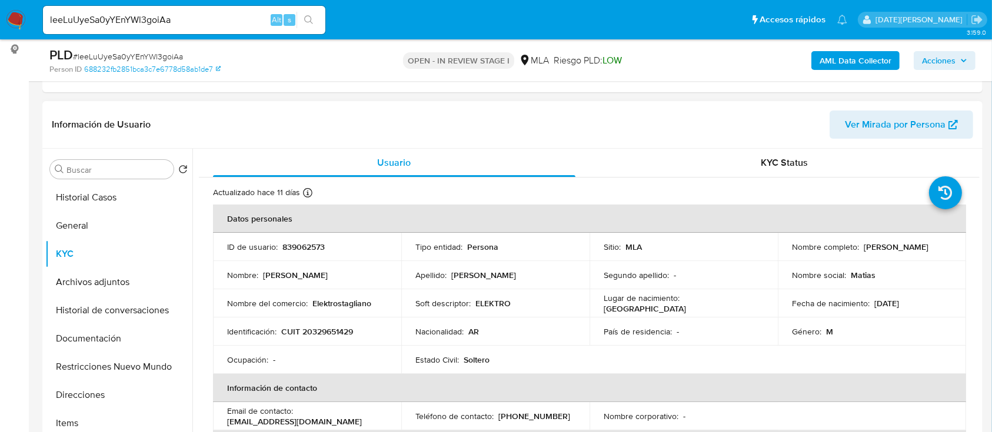
drag, startPoint x: 791, startPoint y: 252, endPoint x: 879, endPoint y: 252, distance: 88.8
click at [879, 252] on p "Matias Ezequiel Stagliano" at bounding box center [896, 247] width 65 height 11
drag, startPoint x: 882, startPoint y: 253, endPoint x: 788, endPoint y: 252, distance: 93.5
click at [864, 252] on p "Matias Ezequiel Stagliano" at bounding box center [896, 247] width 65 height 11
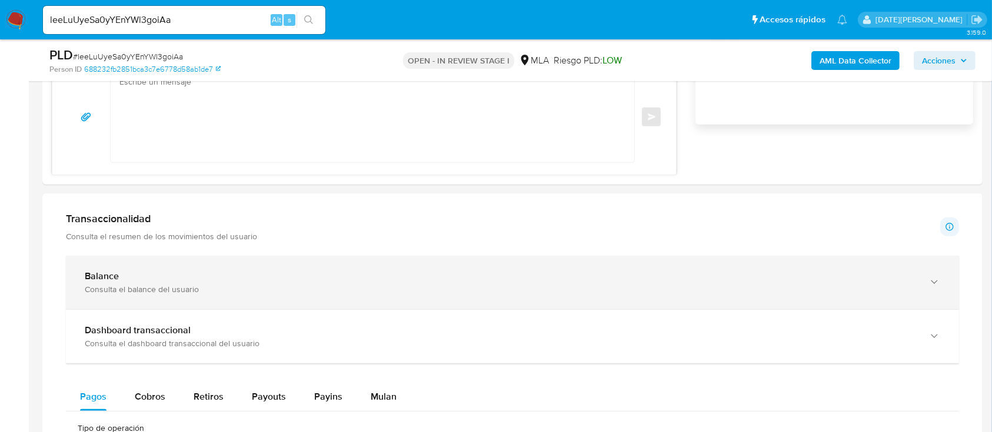
scroll to position [706, 0]
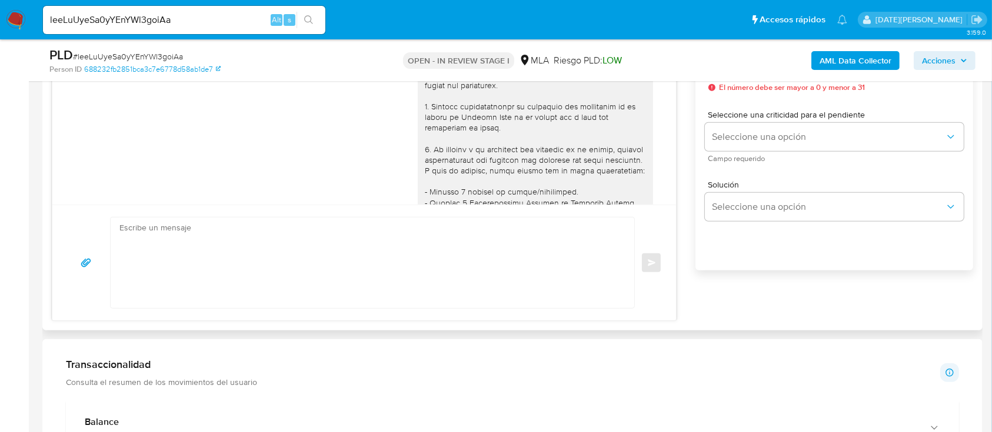
click at [361, 258] on textarea at bounding box center [369, 263] width 500 height 91
paste textarea "Matias Ezequiel Stagliano"
click at [292, 382] on div "Transaccionalidad Consulta el resumen de los movimientos del usuario Informació…" at bounding box center [512, 374] width 893 height 29
click at [231, 271] on textarea "Hola Matias Ezequiel Stagliano. Muchas gracias por la documentación brindada. P…" at bounding box center [369, 264] width 500 height 92
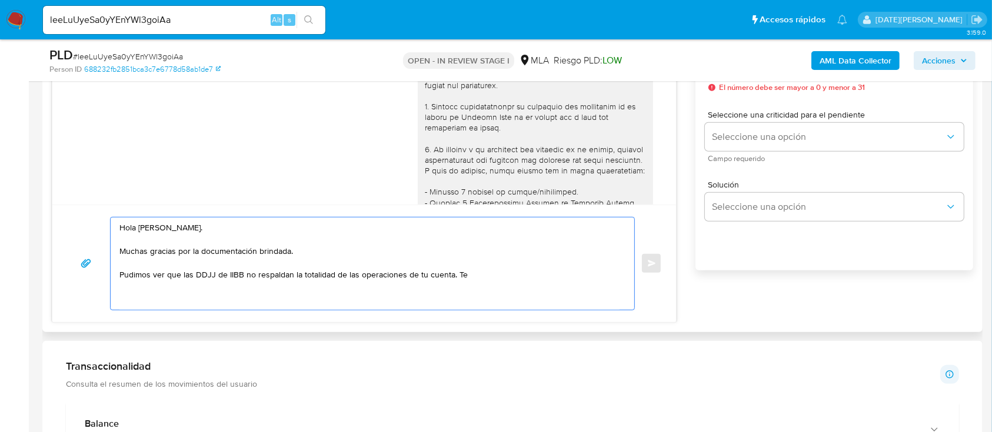
click at [495, 275] on textarea "Hola Matias Ezequiel Stagliano. Muchas gracias por la documentación brindada. P…" at bounding box center [369, 264] width 500 height 92
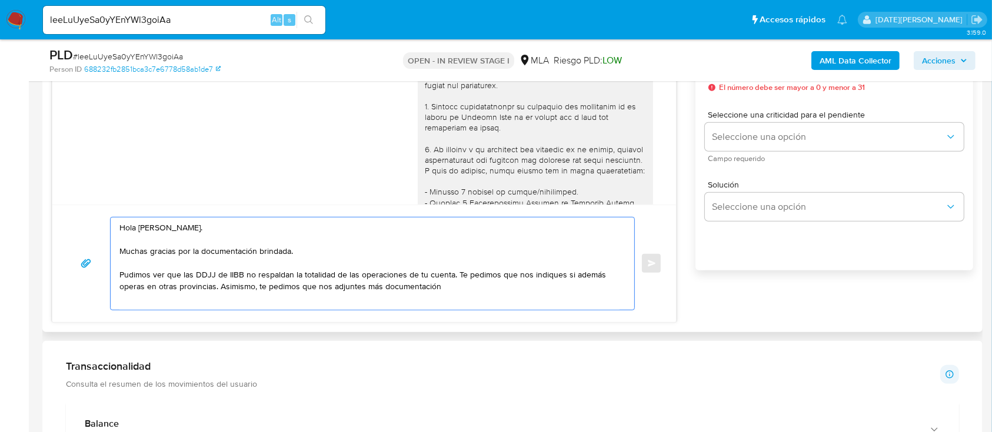
click at [374, 284] on textarea "Hola Matias Ezequiel Stagliano. Muchas gracias por la documentación brindada. P…" at bounding box center [369, 264] width 500 height 92
click at [373, 284] on textarea "Hola Matias Ezequiel Stagliano. Muchas gracias por la documentación brindada. P…" at bounding box center [369, 264] width 500 height 92
click at [458, 289] on textarea "Hola Matias Ezequiel Stagliano. Muchas gracias por la documentación brindada. P…" at bounding box center [369, 264] width 500 height 92
click at [148, 228] on textarea "Hola Matias Ezequiel Stagliano. Muchas gracias por la documentación brindada. P…" at bounding box center [369, 264] width 500 height 92
click at [0, 0] on lt-span "Matías" at bounding box center [0, 0] width 0 height 0
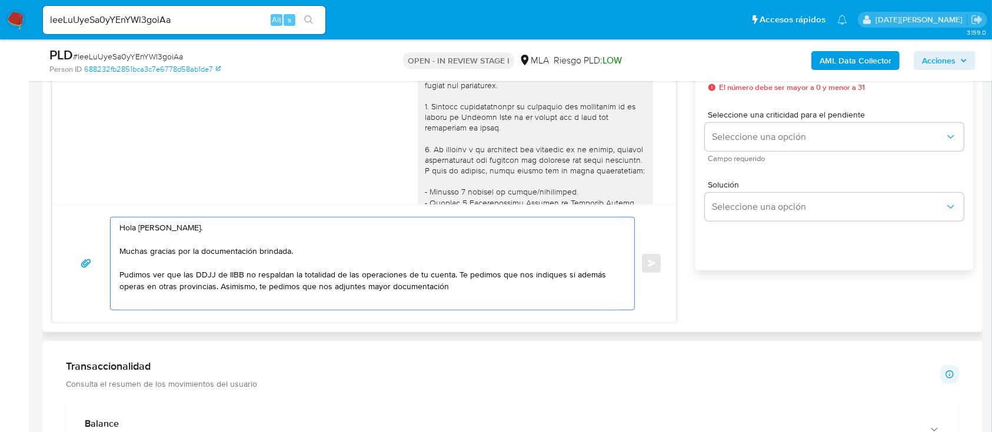
click at [211, 228] on textarea "Hola Matías Ezequiel Stagliano. Muchas gracias por la documentación brindada. P…" at bounding box center [369, 264] width 500 height 92
click at [138, 228] on textarea "Hola Matías Ezequiel Stagliano. Muchas gracias por la documentación brindada. P…" at bounding box center [369, 264] width 500 height 92
click at [258, 234] on textarea "Hola Matías Ezequiel Stagliano. Muchas gracias por la documentación brindada. P…" at bounding box center [369, 264] width 500 height 92
click at [268, 271] on textarea "Hola Matías Ezequiel Stagliano. Muchas gracias por la documentación brindada. P…" at bounding box center [369, 264] width 500 height 92
click at [384, 286] on textarea "Hola Matías Ezequiel Stagliano. Muchas gracias por la documentación brindada. P…" at bounding box center [369, 264] width 500 height 92
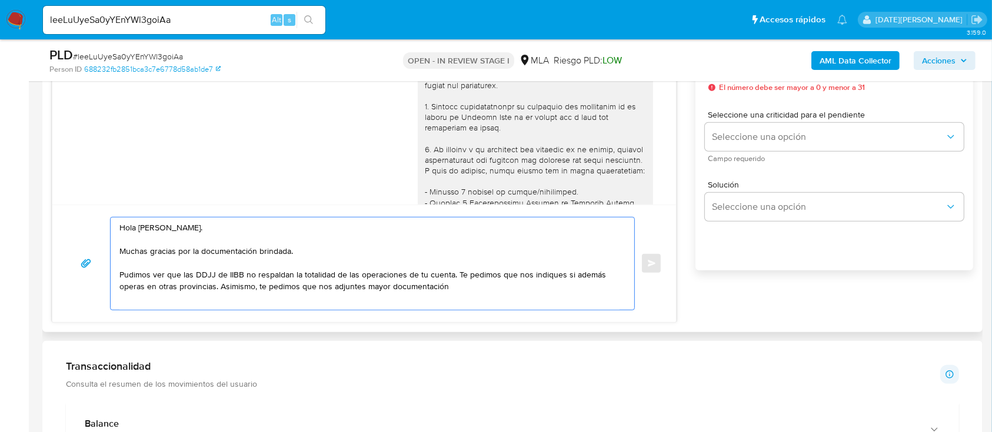
click at [461, 282] on textarea "Hola Matías Ezequiel Stagliano. Muchas gracias por la documentación brindada. P…" at bounding box center [369, 264] width 500 height 92
click at [452, 288] on textarea "Hola Matías Ezequiel Stagliano. Muchas gracias por la documentación brindada. P…" at bounding box center [369, 264] width 500 height 92
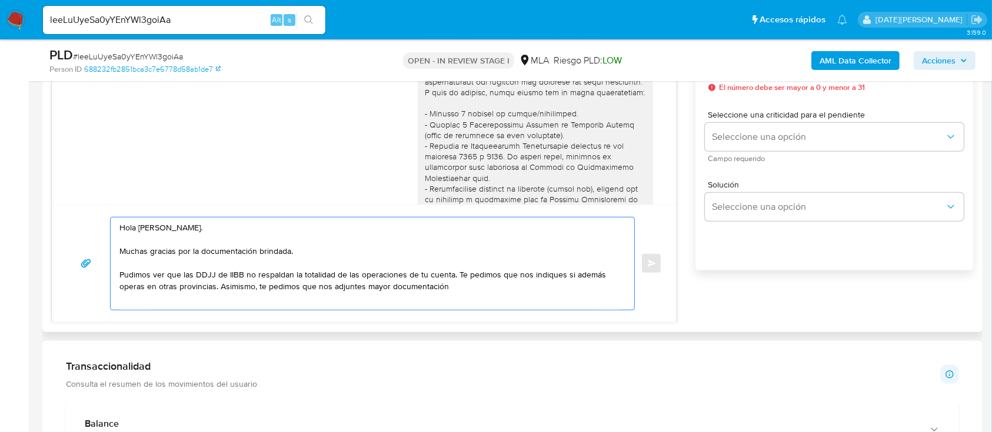
scroll to position [0, 0]
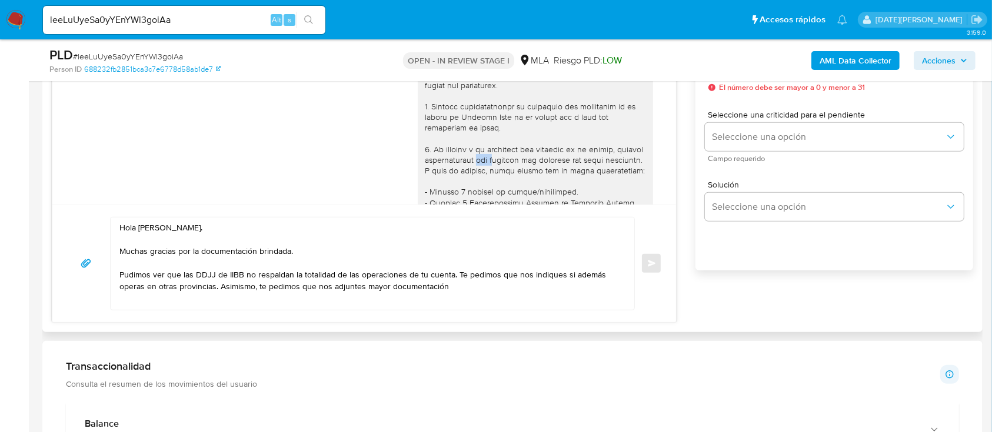
drag, startPoint x: 499, startPoint y: 161, endPoint x: 516, endPoint y: 162, distance: 17.7
click at [516, 162] on div at bounding box center [535, 331] width 221 height 610
click at [461, 290] on textarea "Hola Matías Ezequiel Stagliano. Muchas gracias por la documentación brindada. P…" at bounding box center [369, 264] width 500 height 92
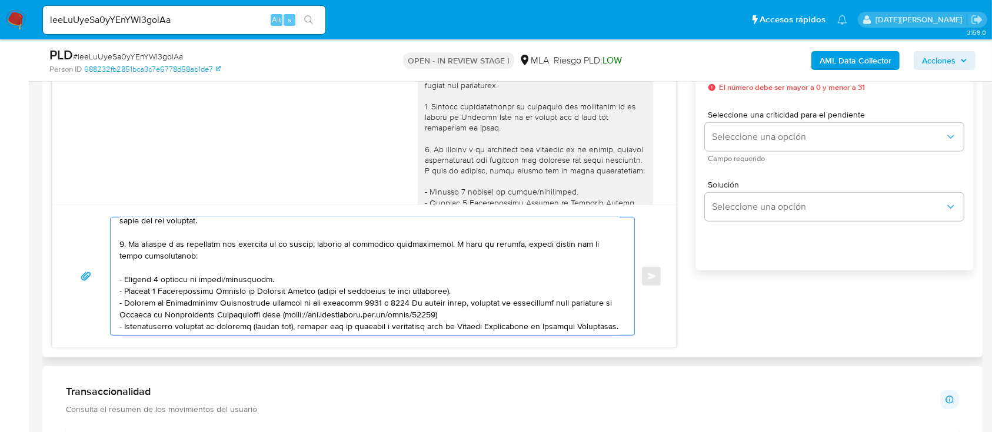
scroll to position [132, 0]
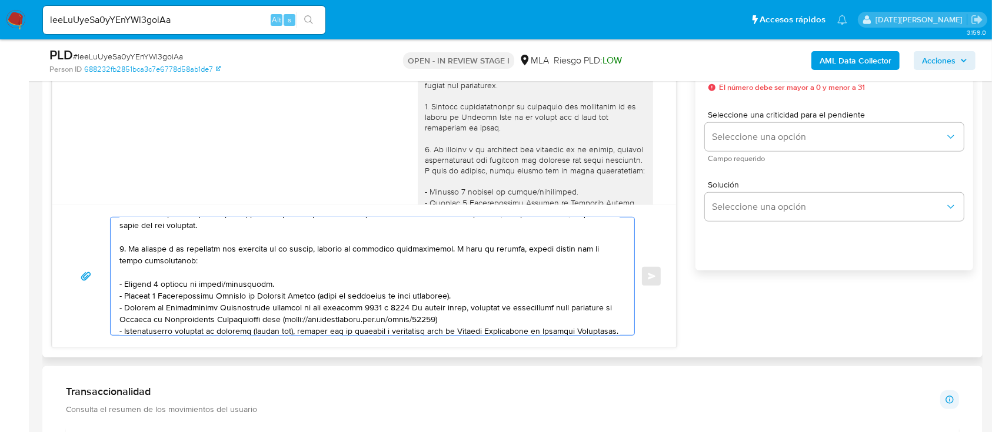
drag, startPoint x: 120, startPoint y: 300, endPoint x: 447, endPoint y: 255, distance: 330.1
click at [447, 255] on textarea at bounding box center [369, 277] width 500 height 118
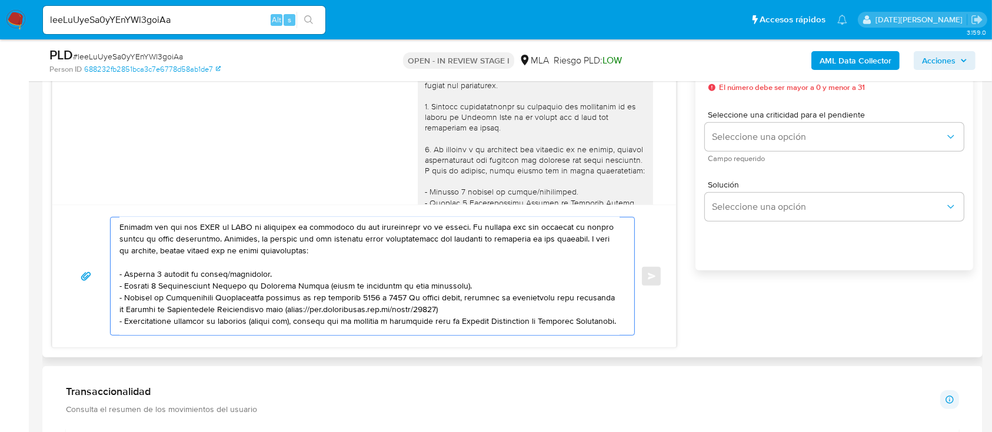
scroll to position [36, 0]
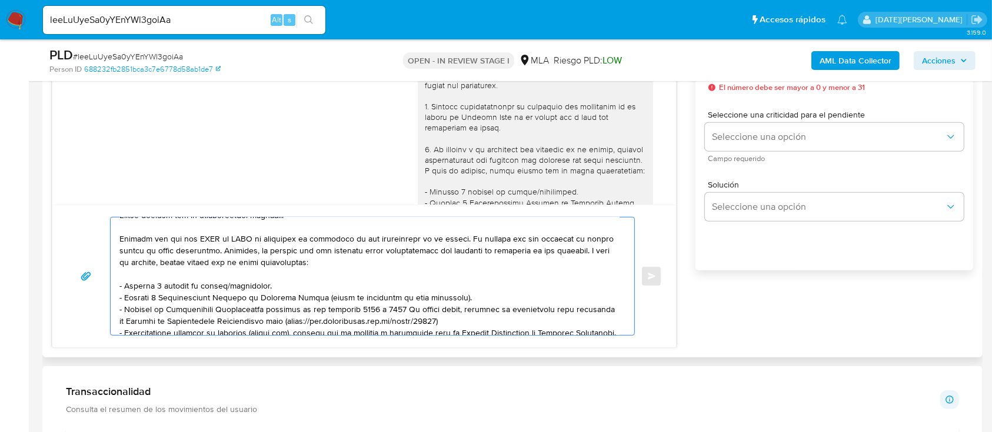
drag, startPoint x: 461, startPoint y: 299, endPoint x: 120, endPoint y: 289, distance: 341.3
click at [120, 289] on textarea at bounding box center [369, 277] width 500 height 118
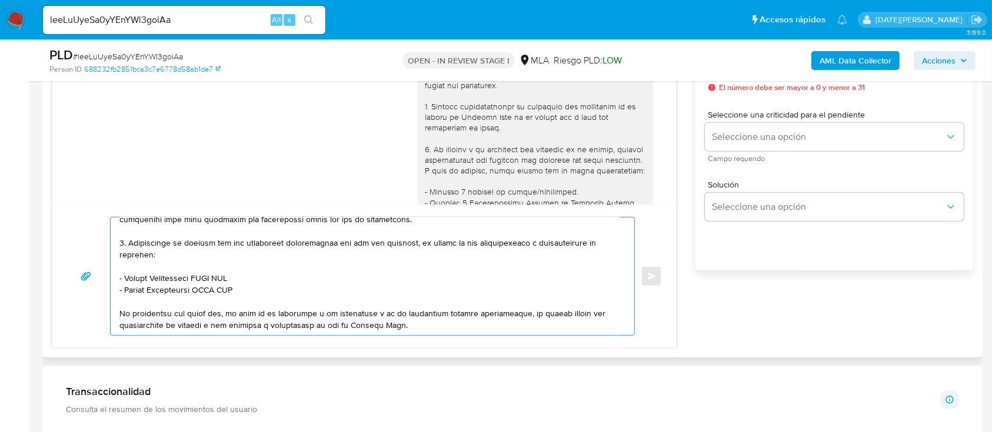
scroll to position [193, 0]
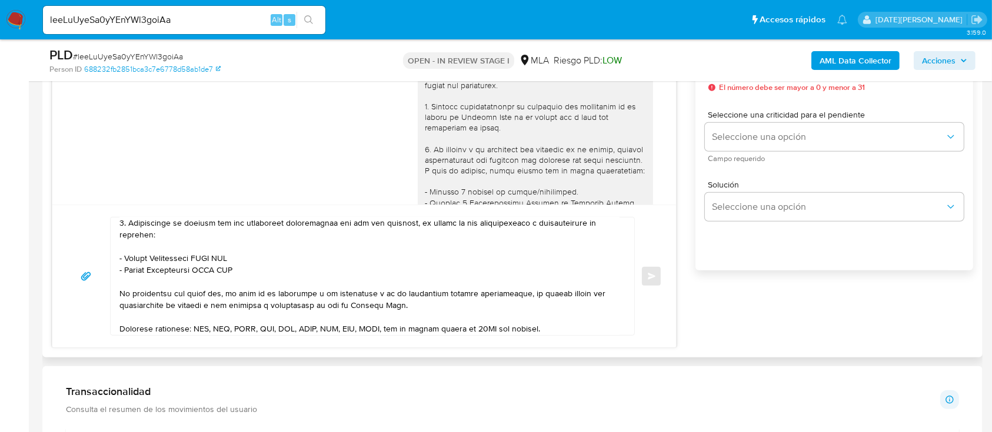
click at [118, 228] on div at bounding box center [370, 277] width 518 height 118
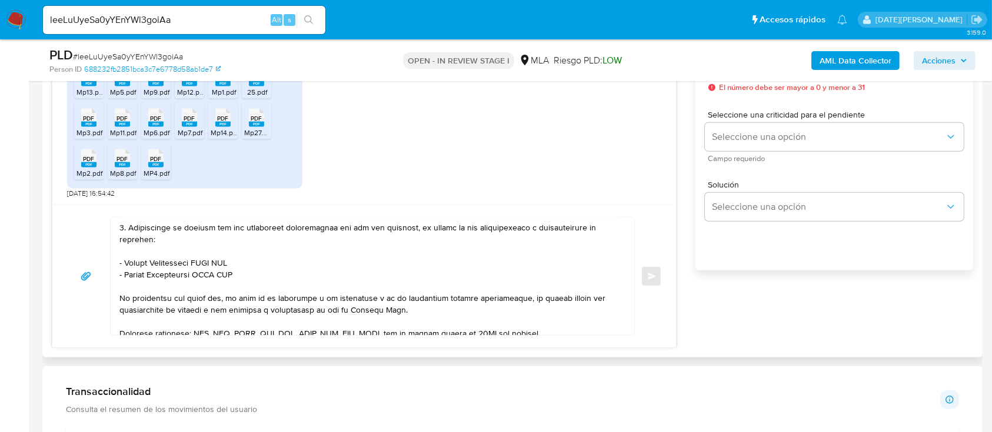
scroll to position [156, 0]
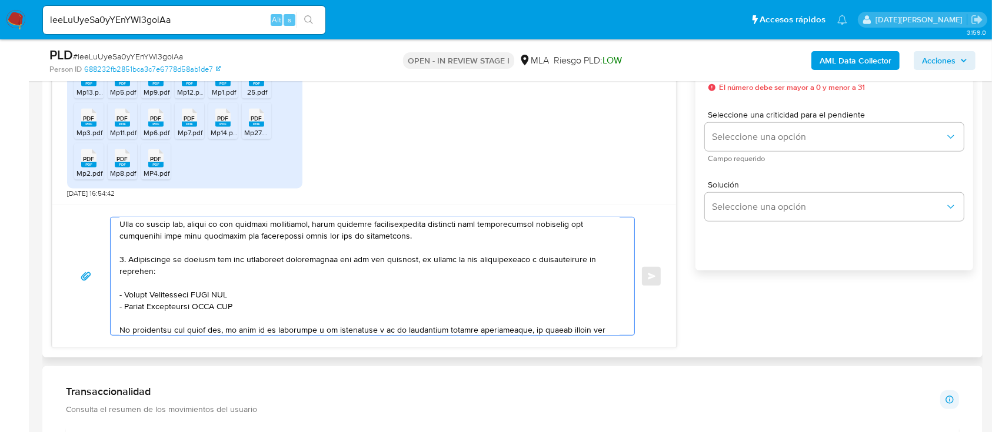
drag, startPoint x: 119, startPoint y: 264, endPoint x: 259, endPoint y: 313, distance: 148.3
click at [259, 313] on textarea at bounding box center [369, 277] width 500 height 118
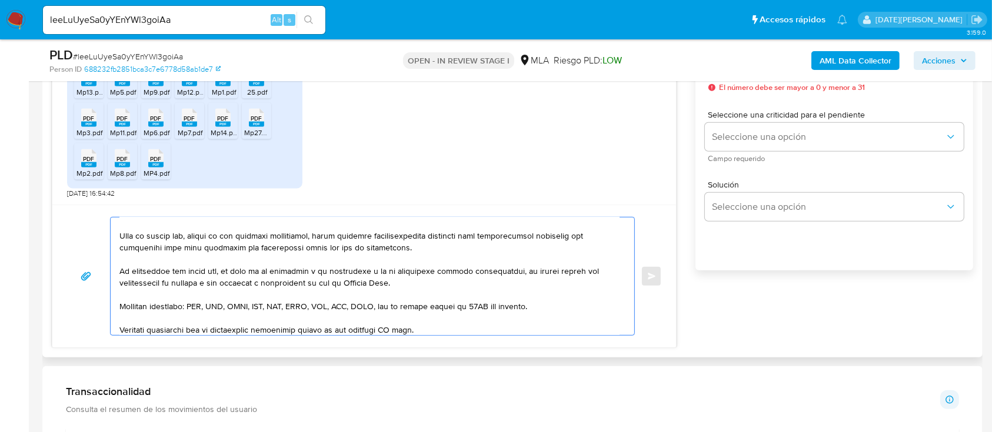
scroll to position [223, 0]
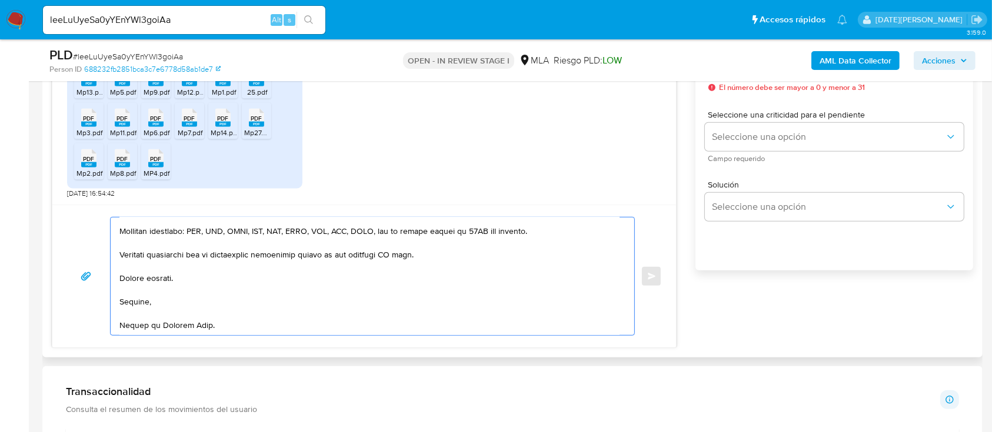
click at [396, 260] on textarea at bounding box center [369, 277] width 500 height 118
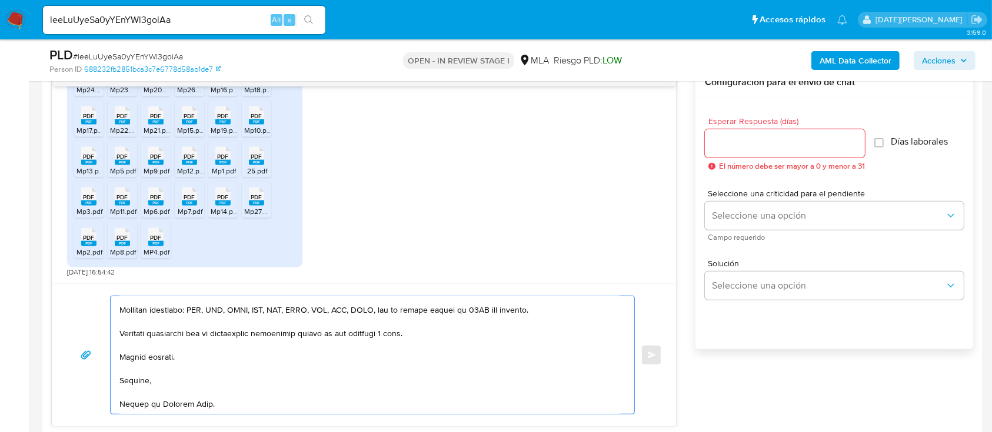
type textarea "Hola Matías Ezequiel Stagliano. Muchas gracias por la documentación brindada. P…"
click at [745, 155] on div at bounding box center [785, 143] width 160 height 28
click at [745, 146] on input "Esperar Respuesta (días)" at bounding box center [785, 143] width 160 height 15
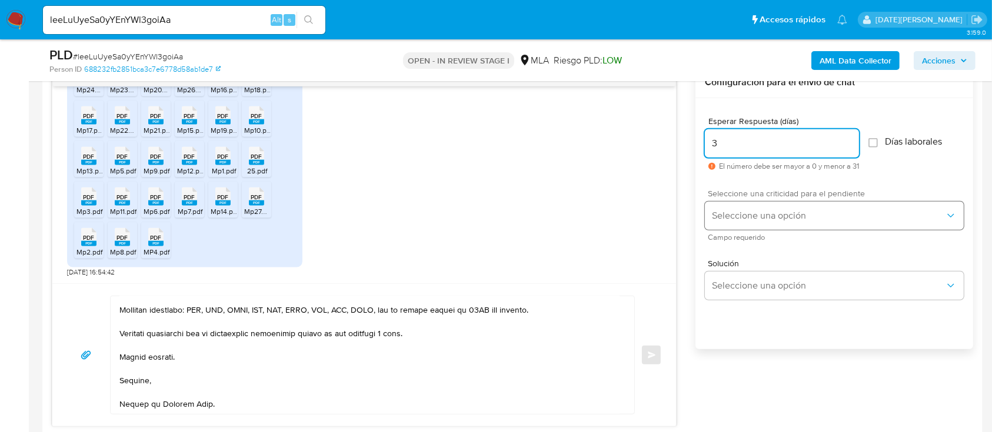
type input "3"
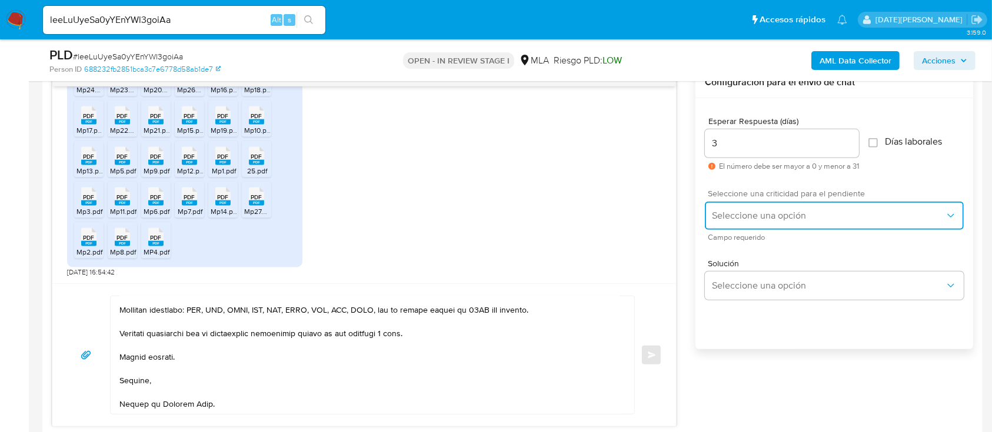
click at [736, 210] on span "Seleccione una opción" at bounding box center [828, 216] width 233 height 12
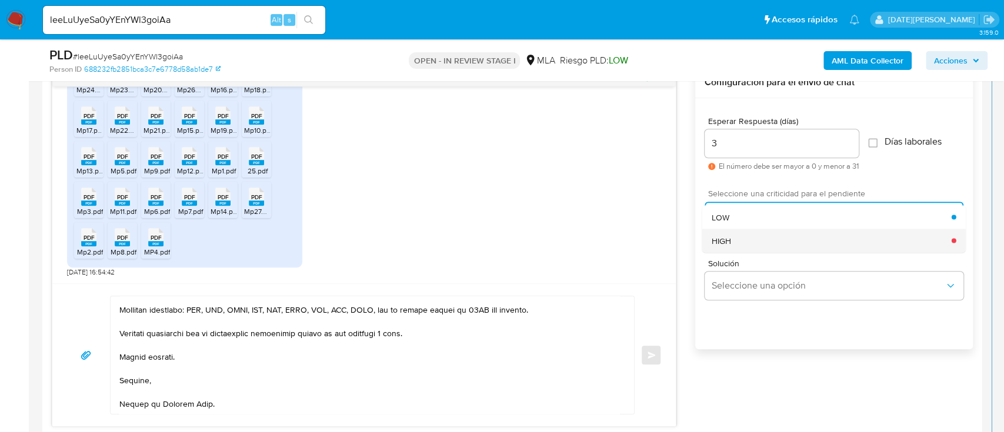
click at [742, 242] on div "HIGH" at bounding box center [832, 241] width 240 height 24
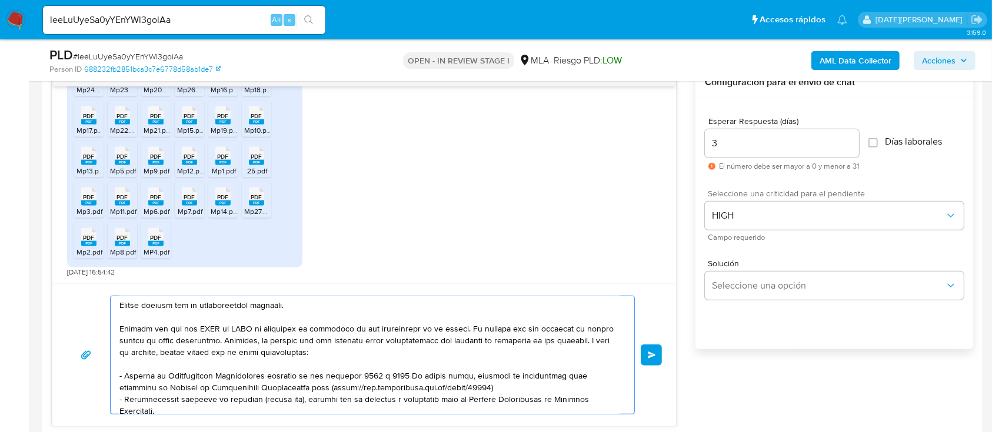
scroll to position [0, 0]
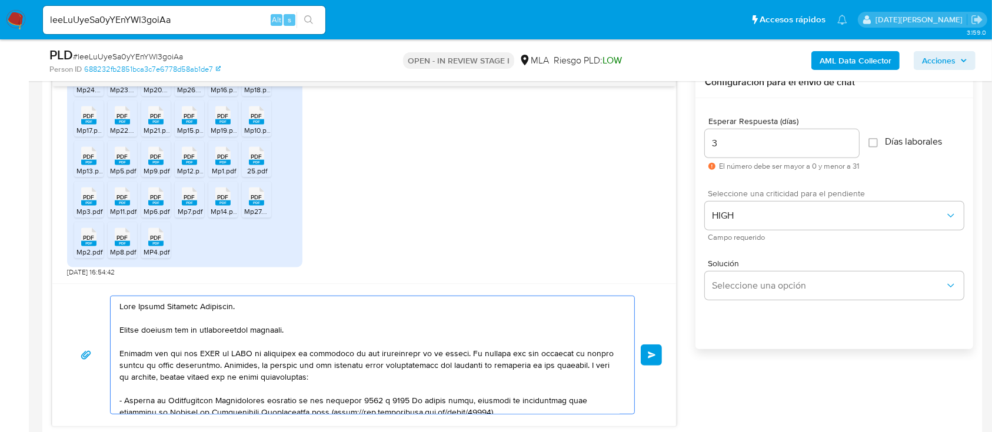
click at [138, 309] on textarea at bounding box center [369, 355] width 500 height 118
click at [234, 309] on textarea at bounding box center [369, 355] width 500 height 118
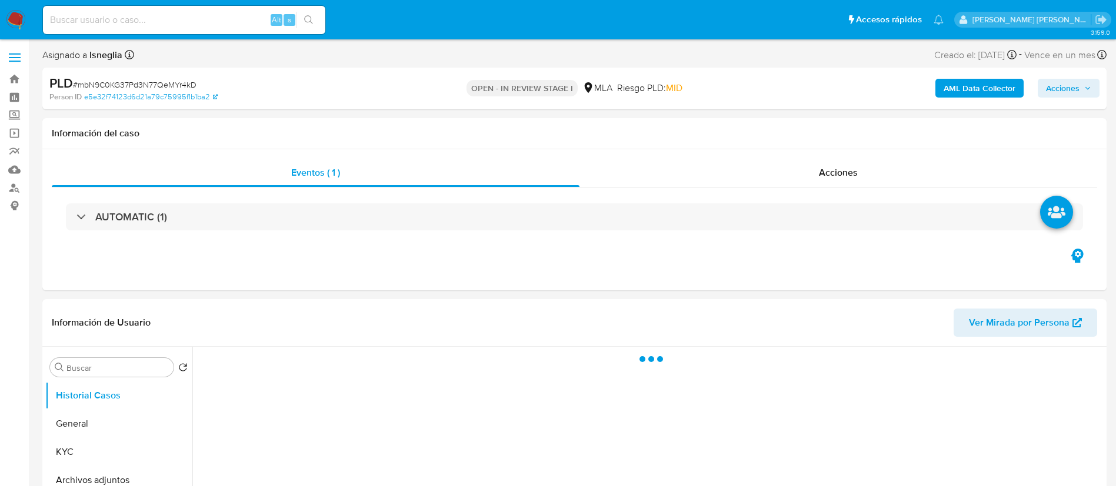
click at [186, 11] on div "Alt s" at bounding box center [184, 20] width 282 height 28
click at [186, 17] on input at bounding box center [184, 19] width 282 height 15
select select "10"
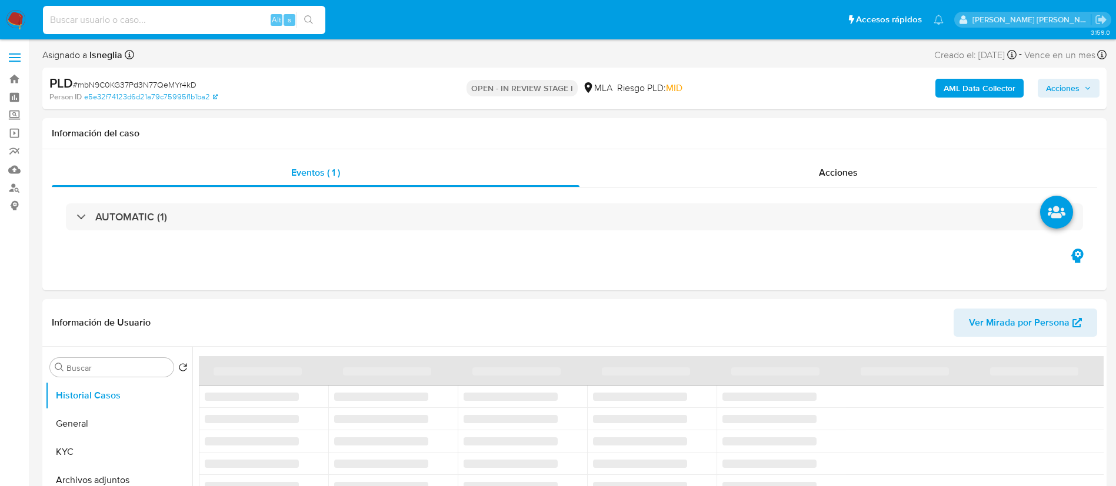
paste input "SbVDb9tKK3l7icp2yN21bRsg"
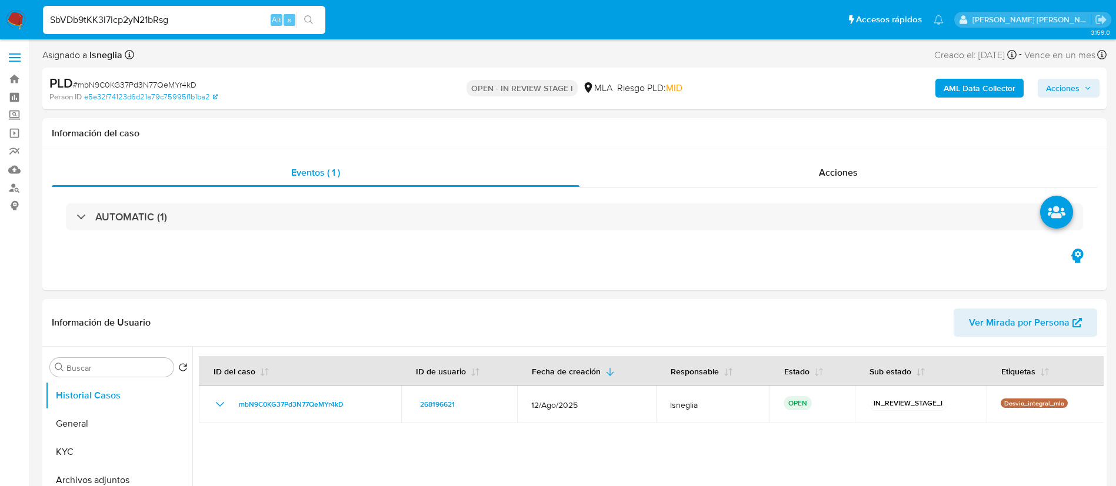
type input "SbVDb9tKK3l7icp2yN21bRsg"
click at [308, 23] on icon "search-icon" at bounding box center [308, 19] width 9 height 9
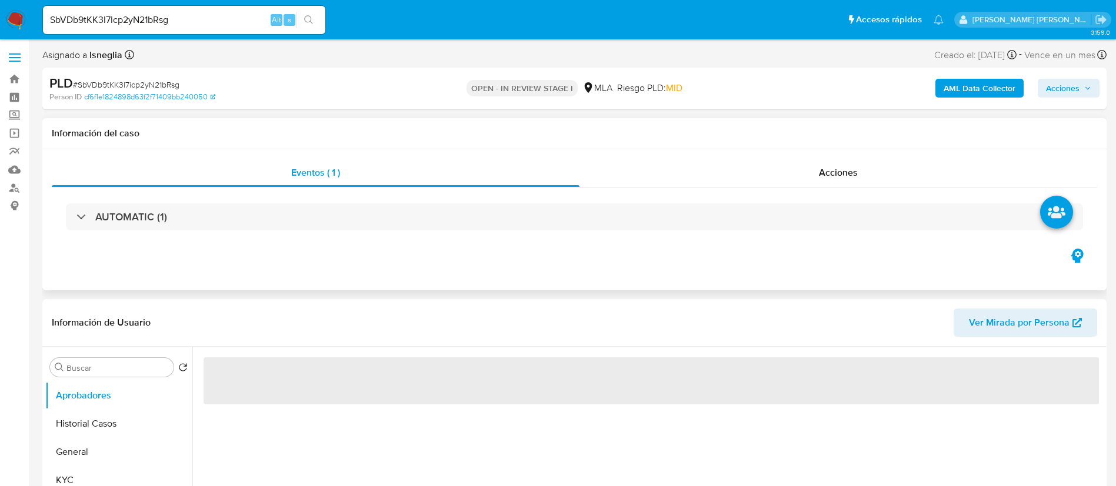
select select "10"
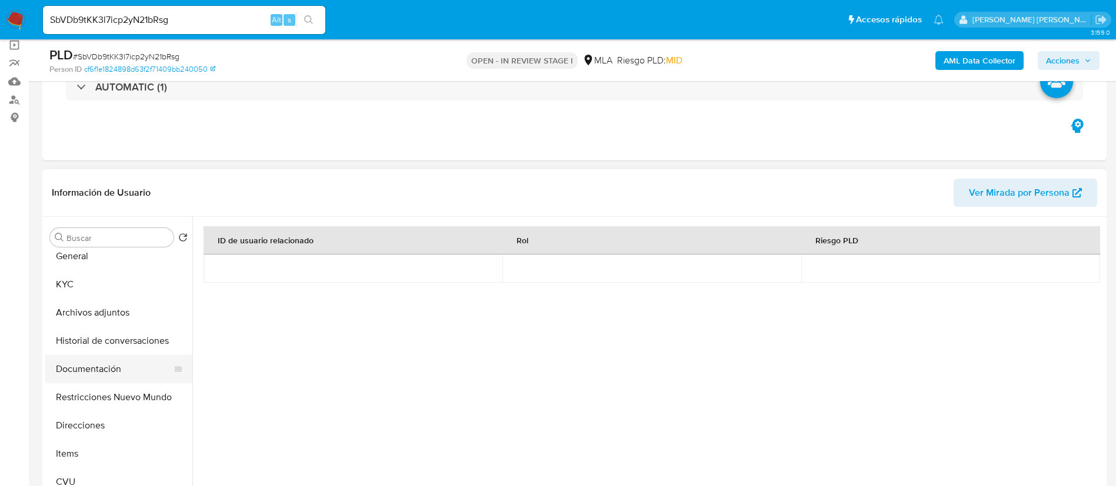
scroll to position [88, 0]
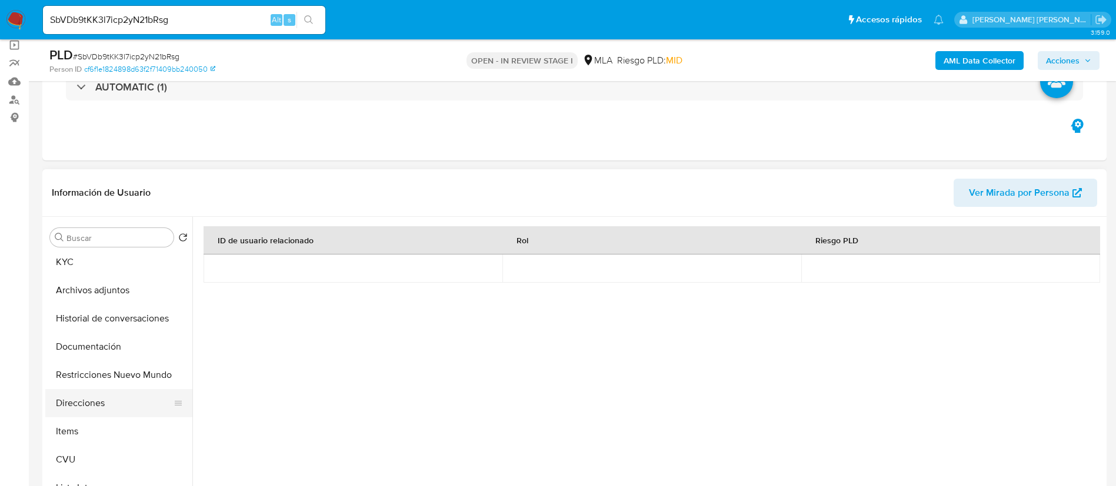
click at [84, 407] on button "Direcciones" at bounding box center [114, 403] width 138 height 28
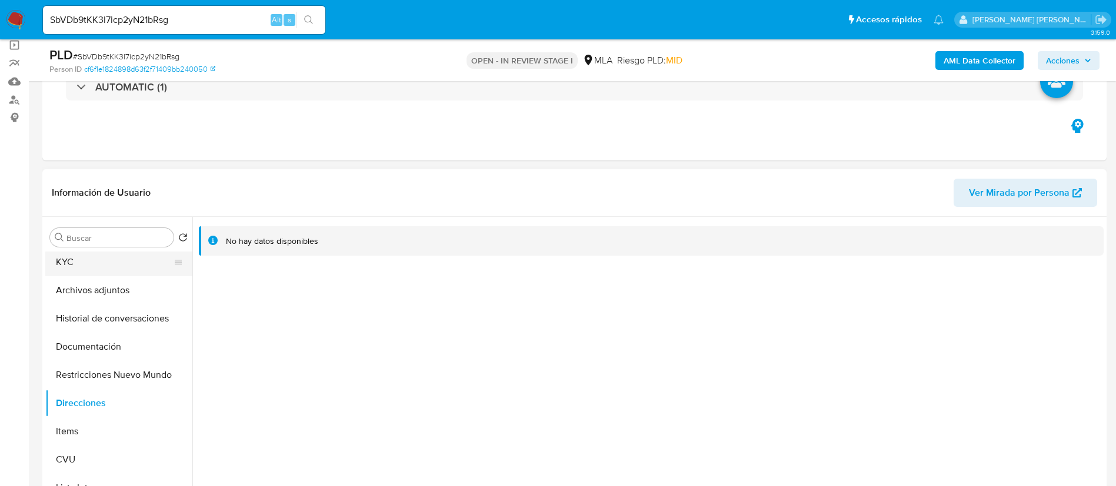
click at [78, 255] on button "KYC" at bounding box center [114, 262] width 138 height 28
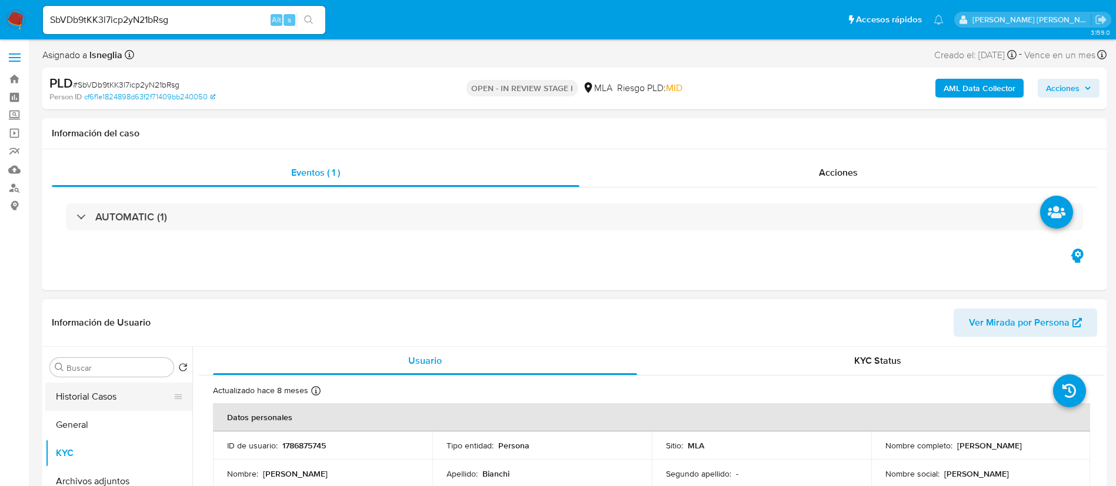
scroll to position [0, 0]
click at [103, 418] on button "Historial Casos" at bounding box center [114, 424] width 138 height 28
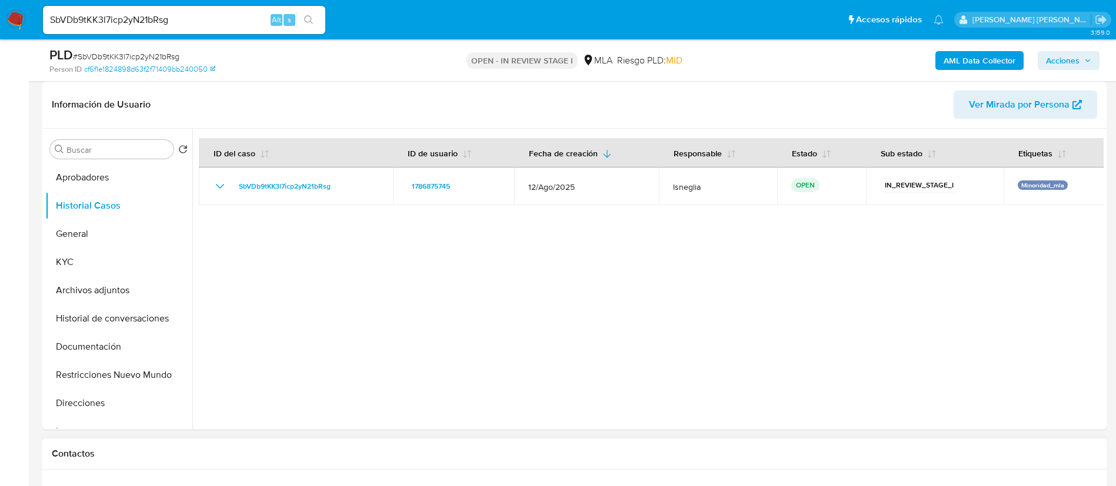
scroll to position [353, 0]
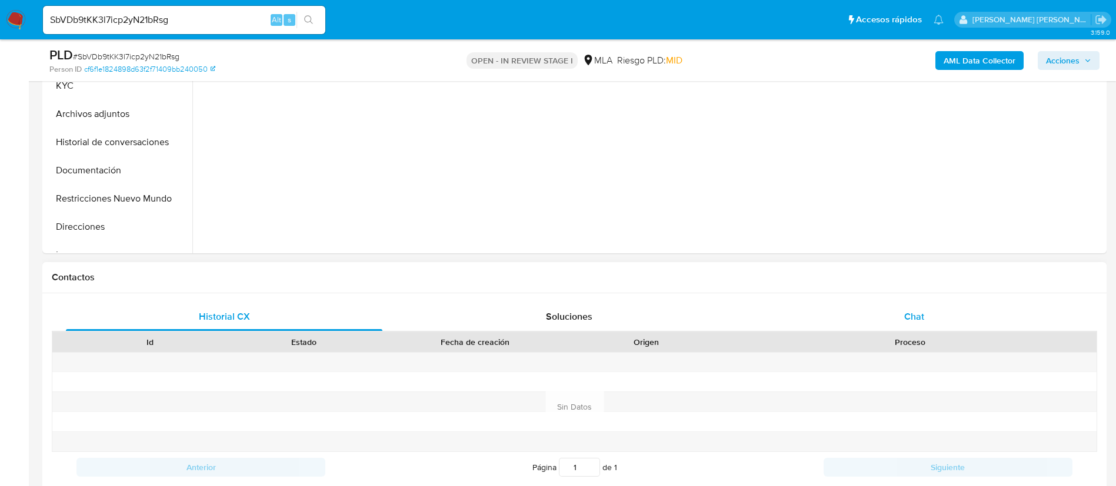
click at [912, 319] on span "Chat" at bounding box center [914, 317] width 20 height 14
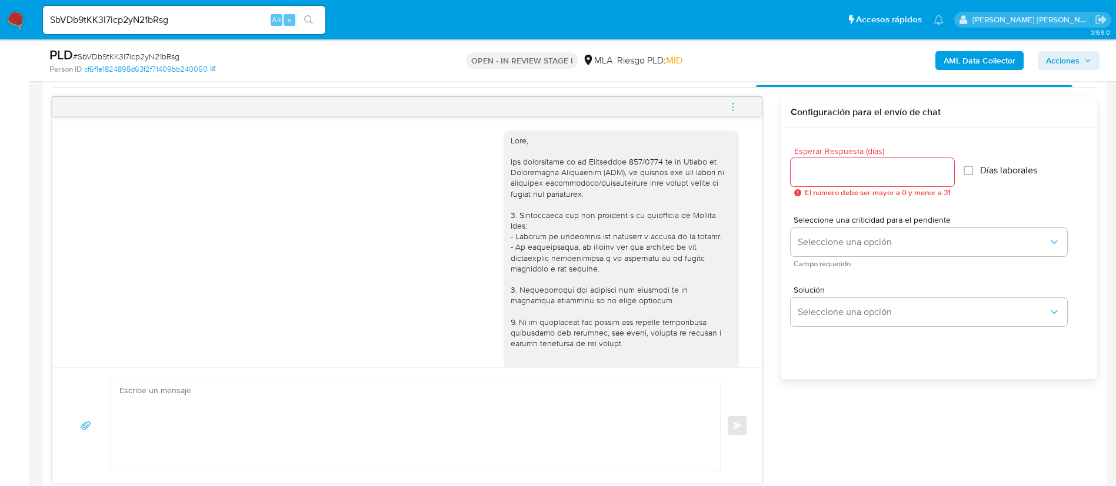
scroll to position [176, 0]
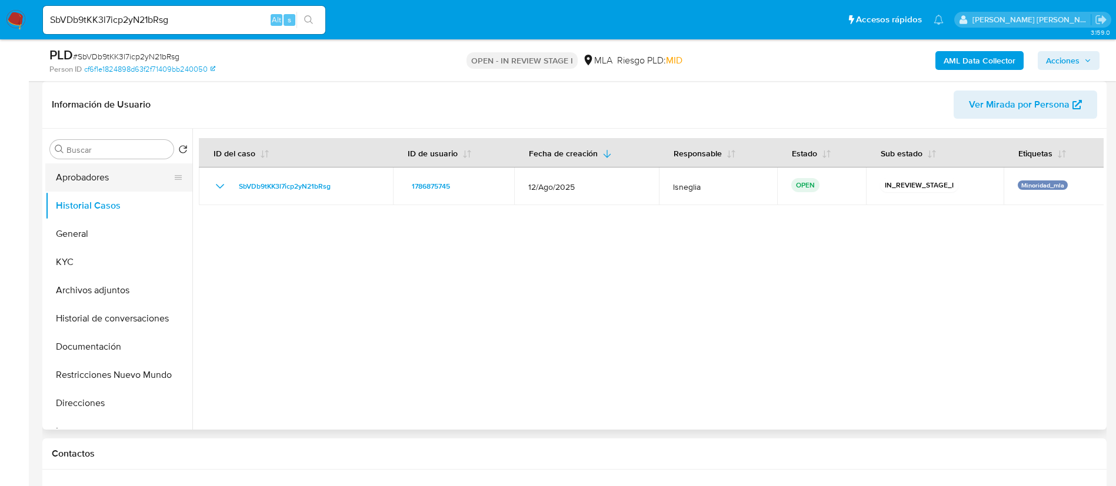
click at [88, 175] on button "Aprobadores" at bounding box center [114, 178] width 138 height 28
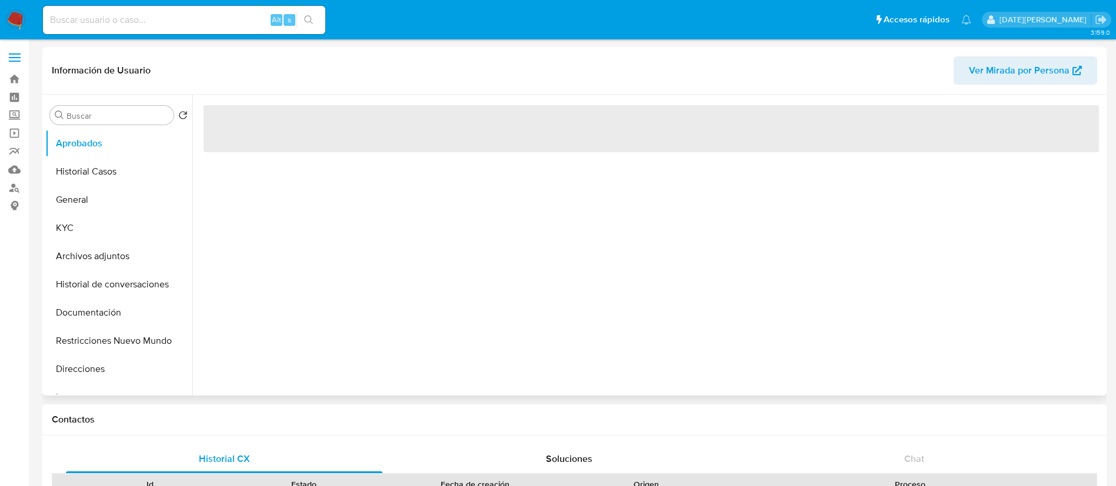
select select "10"
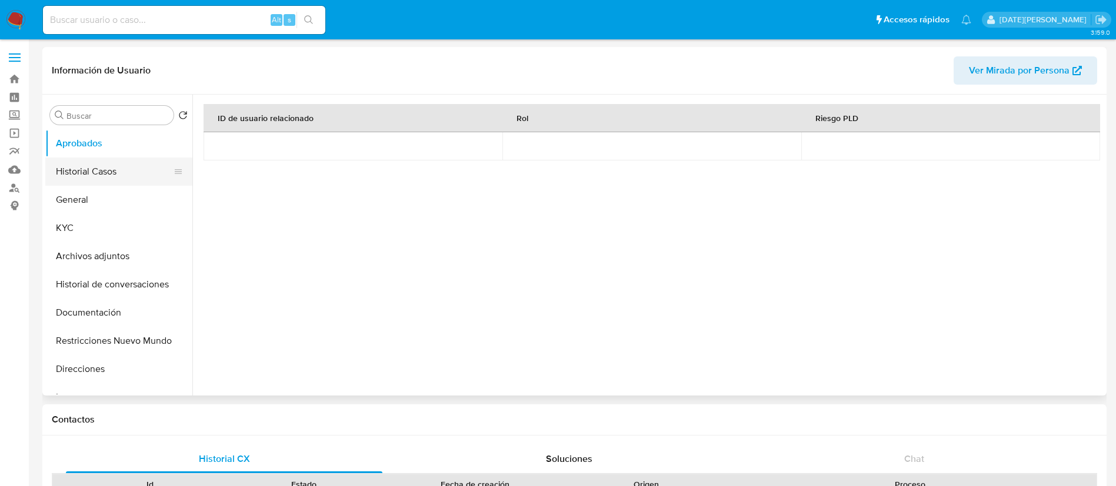
click at [76, 174] on button "Historial Casos" at bounding box center [114, 172] width 138 height 28
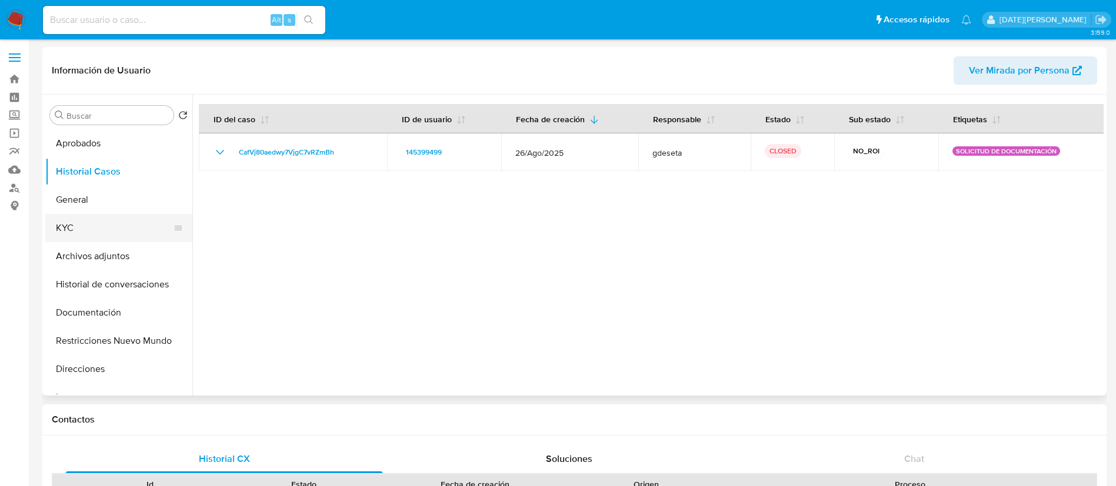
click at [74, 232] on button "KYC" at bounding box center [114, 228] width 138 height 28
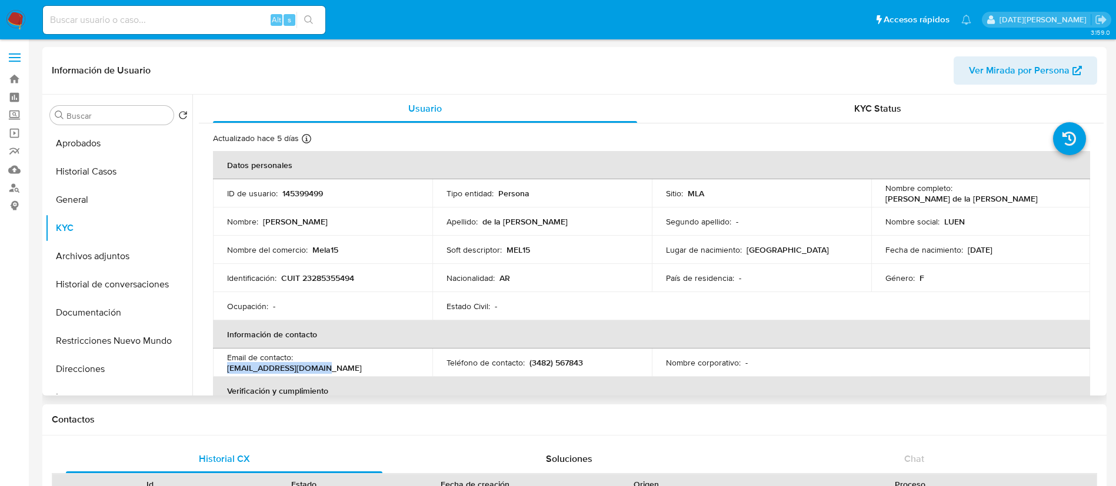
drag, startPoint x: 296, startPoint y: 362, endPoint x: 398, endPoint y: 359, distance: 101.2
click at [398, 359] on div "Email de contacto : [EMAIL_ADDRESS][DOMAIN_NAME]" at bounding box center [322, 362] width 191 height 21
copy p "[EMAIL_ADDRESS][DOMAIN_NAME]"
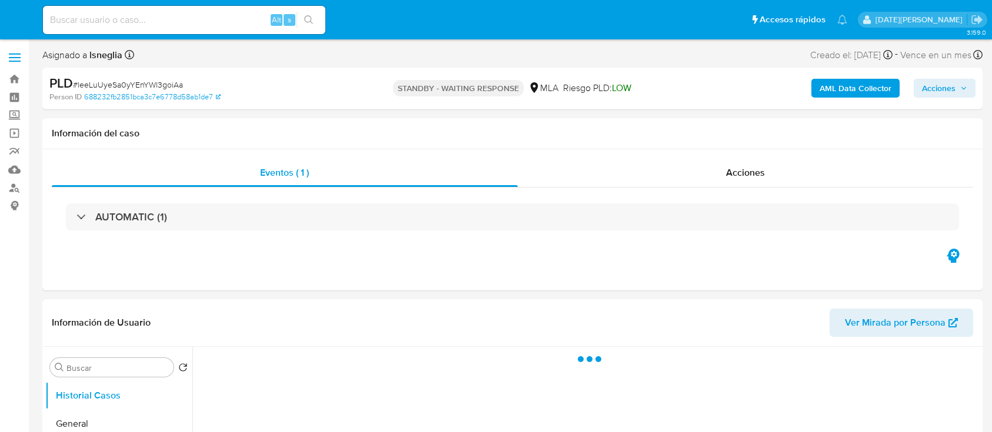
select select "10"
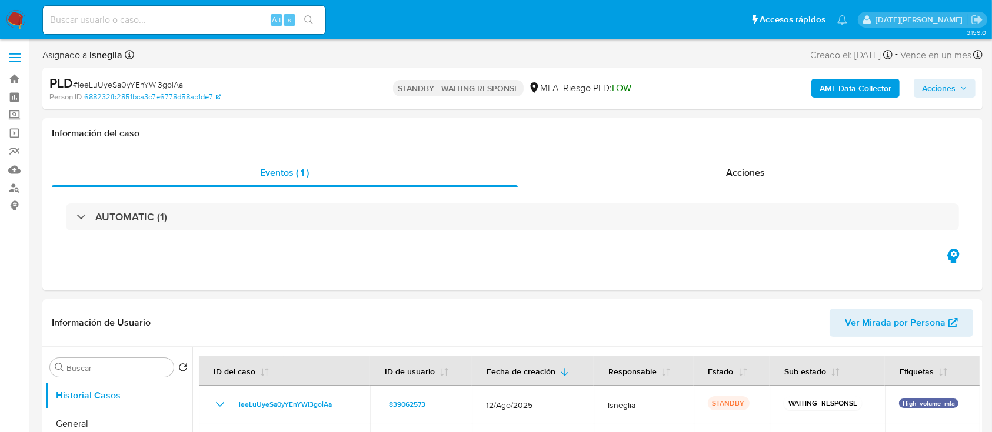
click at [192, 19] on input at bounding box center [184, 19] width 282 height 15
paste input "mbN9C0KG37Pd3N77QeMYr4kD"
type input "mbN9C0KG37Pd3N77QeMYr4kD"
click at [306, 17] on icon "search-icon" at bounding box center [308, 19] width 9 height 9
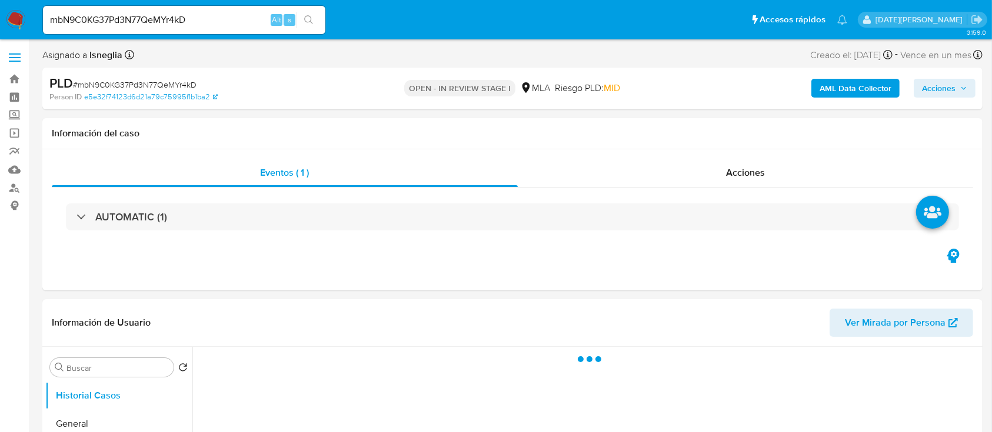
select select "10"
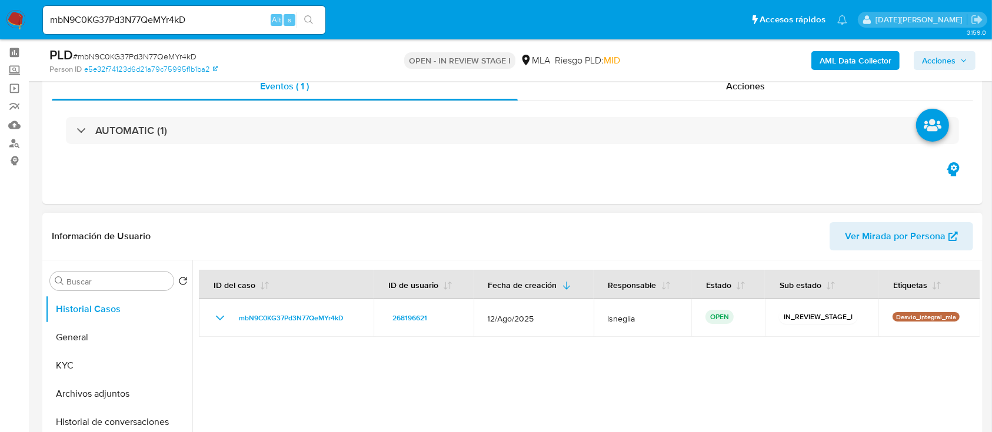
scroll to position [78, 0]
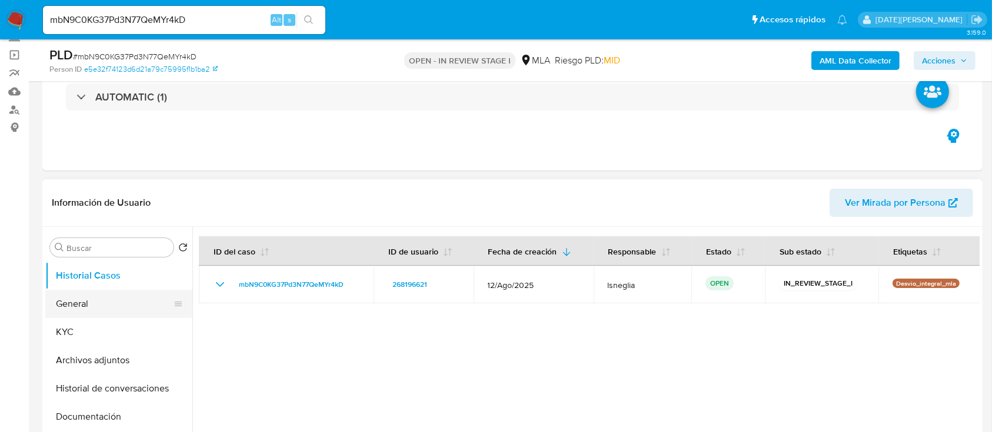
click at [96, 313] on button "General" at bounding box center [114, 304] width 138 height 28
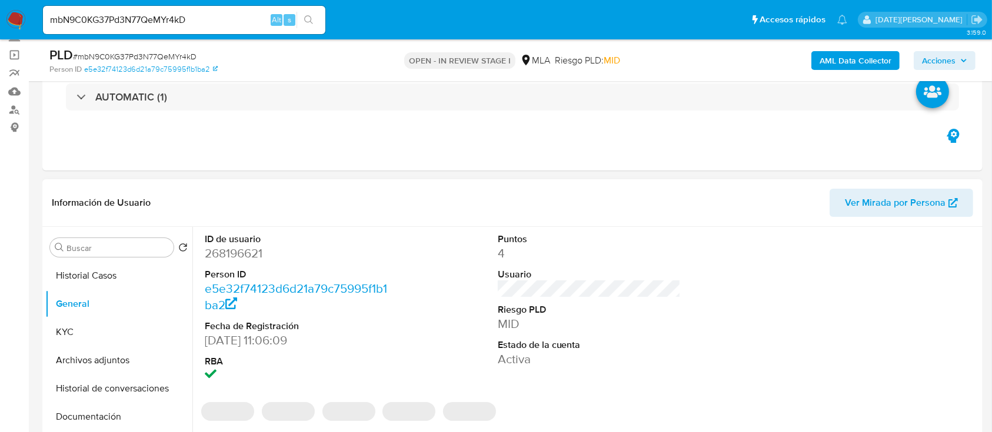
click at [245, 254] on dd "268196621" at bounding box center [297, 253] width 184 height 16
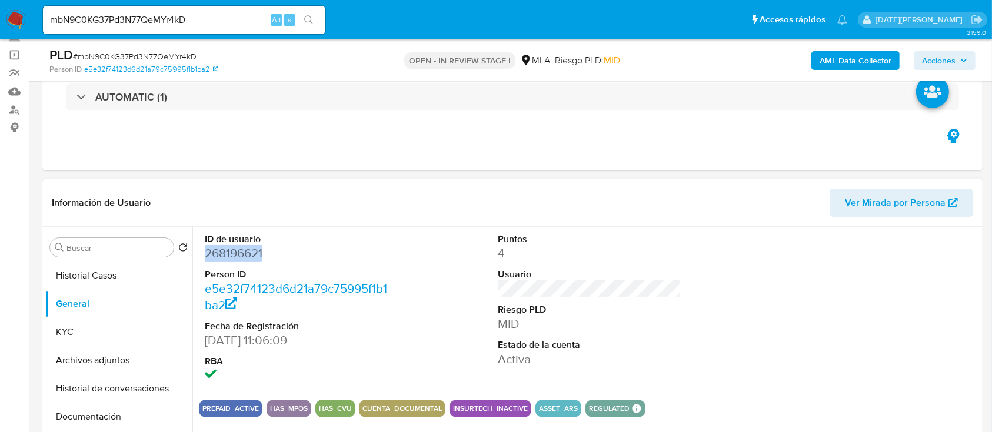
copy dd "268196621"
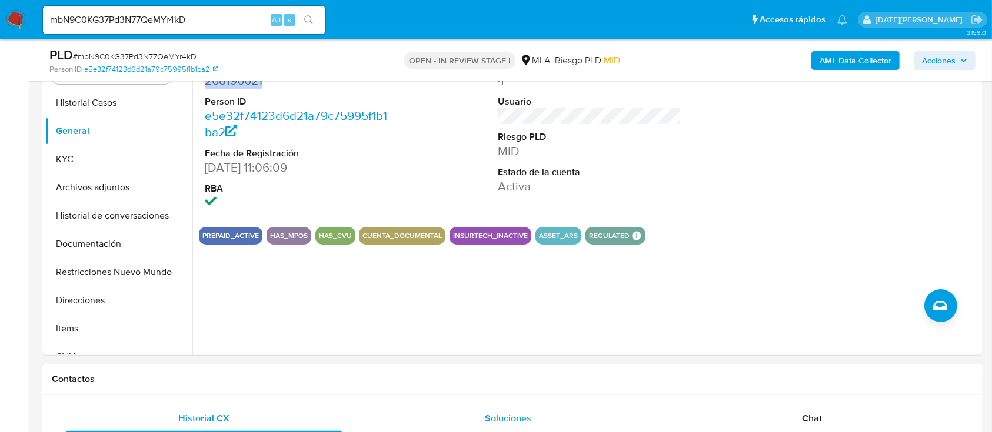
scroll to position [471, 0]
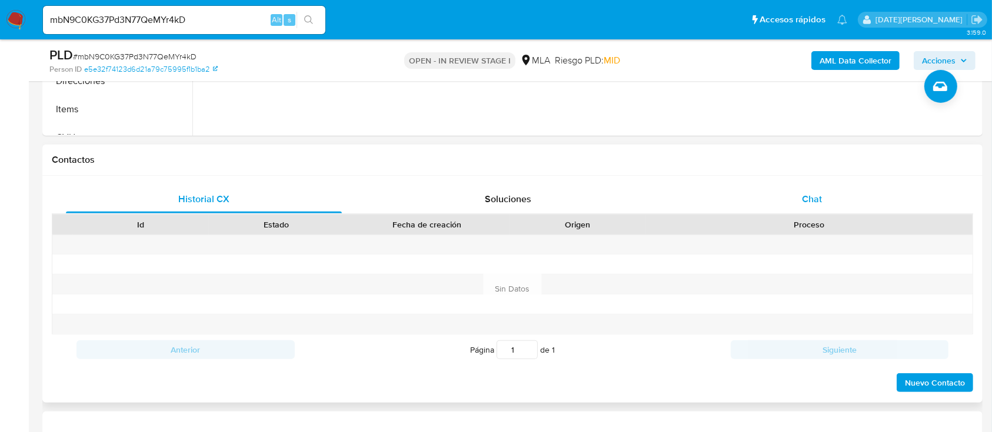
click at [811, 201] on span "Chat" at bounding box center [812, 199] width 20 height 14
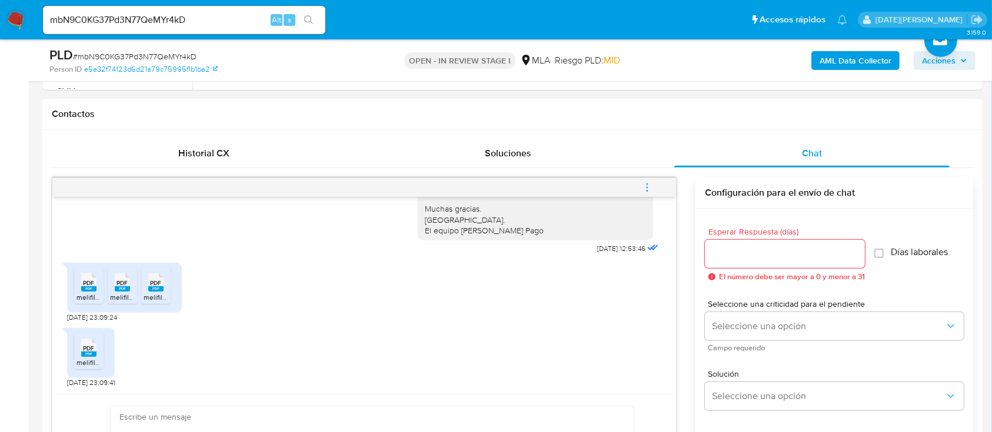
scroll to position [549, 0]
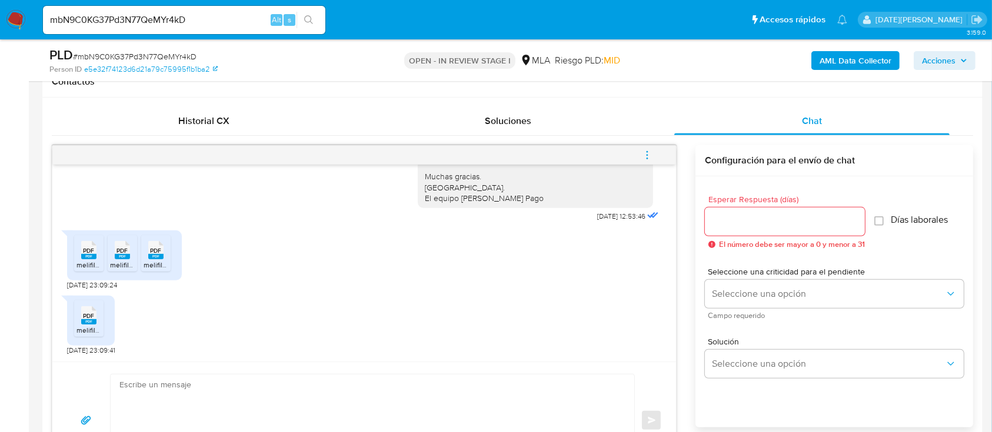
click at [762, 214] on input "Esperar Respuesta (días)" at bounding box center [785, 221] width 160 height 15
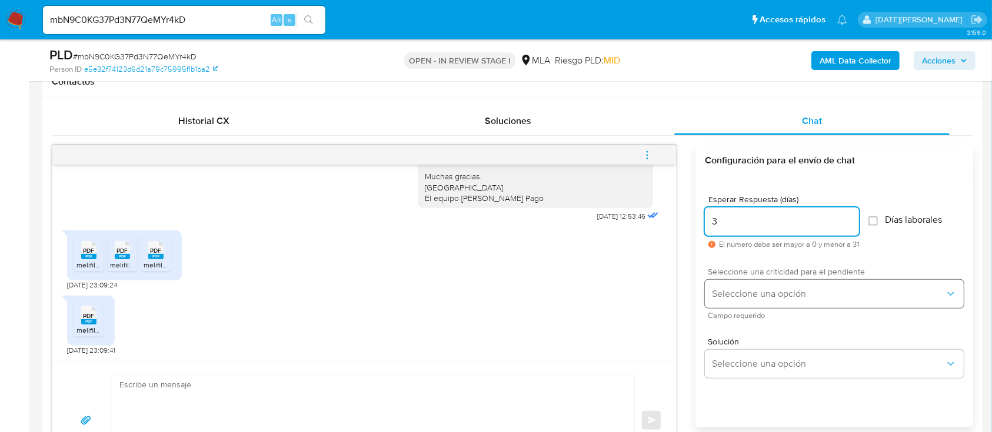
type input "3"
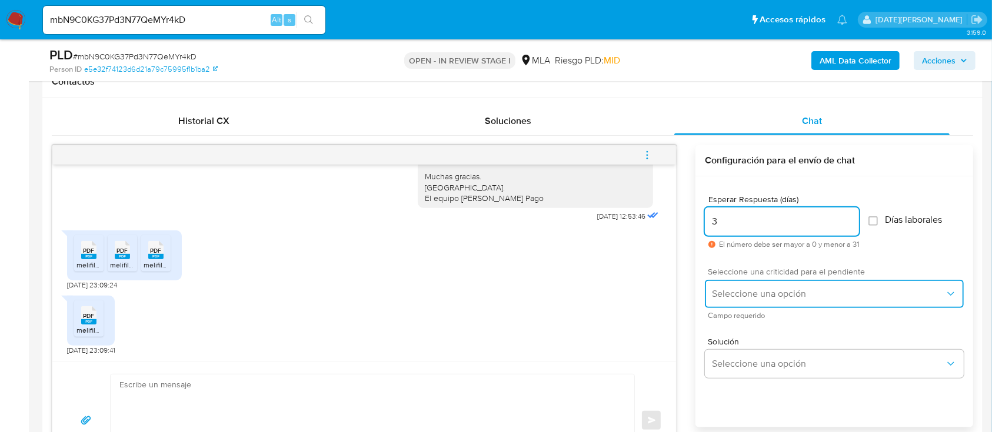
click at [752, 298] on span "Seleccione una opción" at bounding box center [828, 294] width 233 height 12
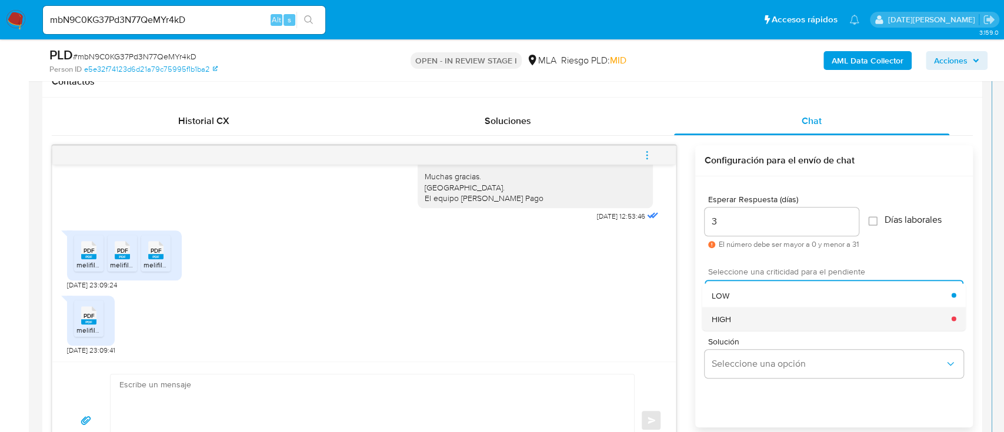
click at [749, 316] on div "HIGH" at bounding box center [832, 319] width 240 height 24
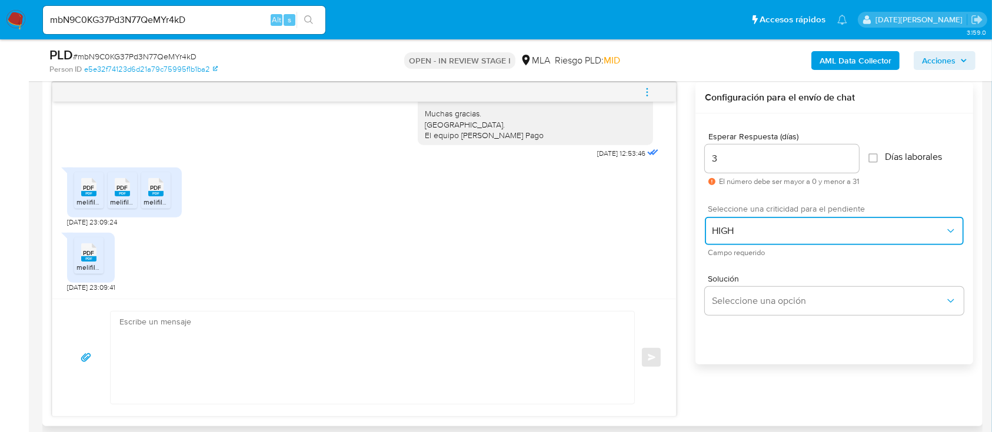
scroll to position [706, 0]
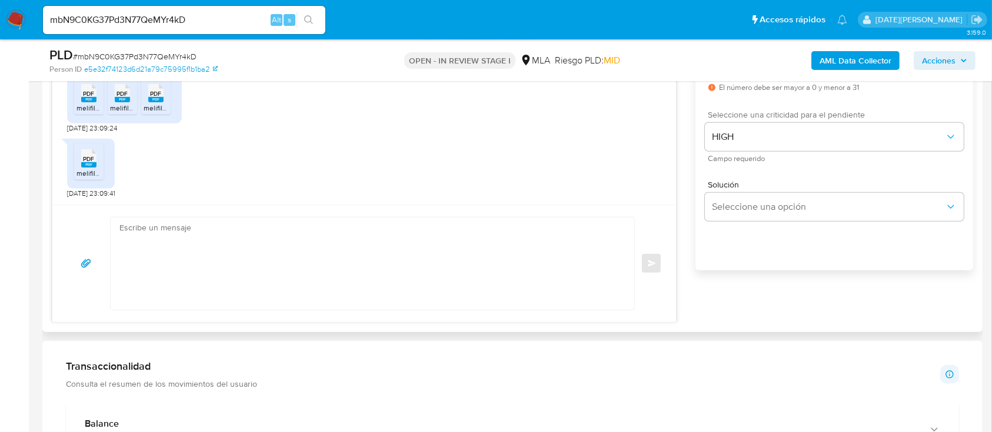
click at [402, 287] on textarea at bounding box center [369, 264] width 500 height 92
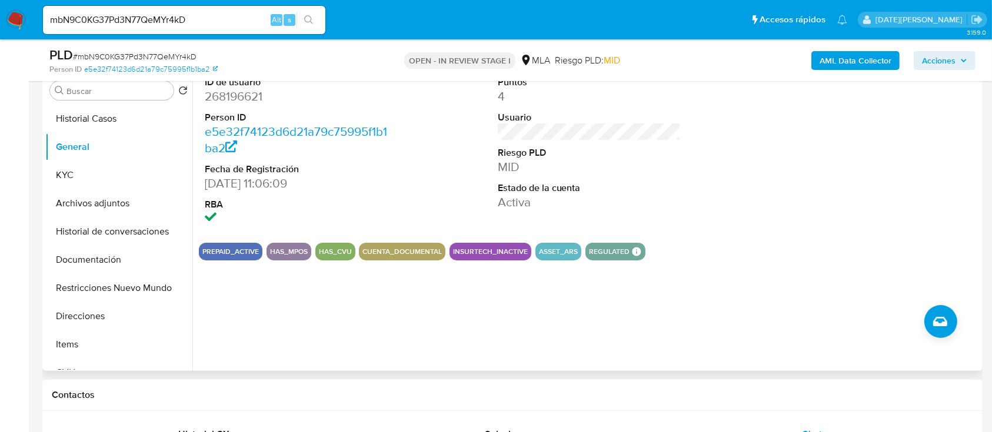
scroll to position [78, 0]
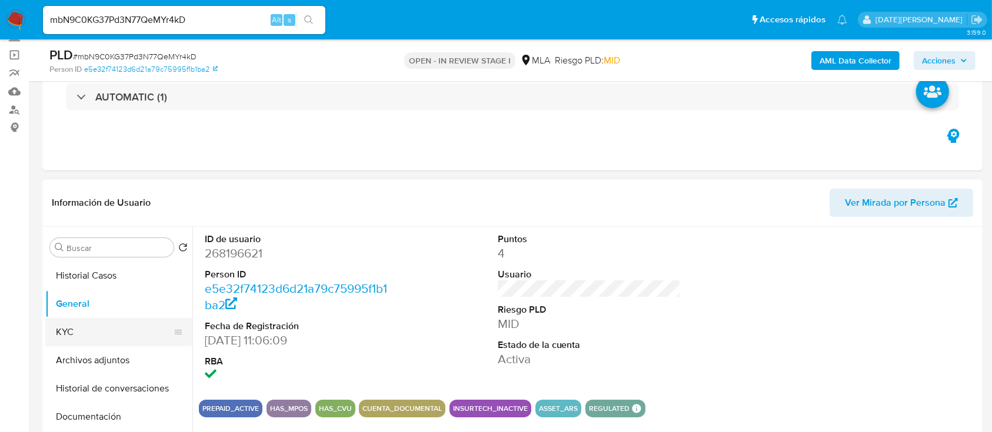
click at [85, 328] on button "KYC" at bounding box center [114, 332] width 138 height 28
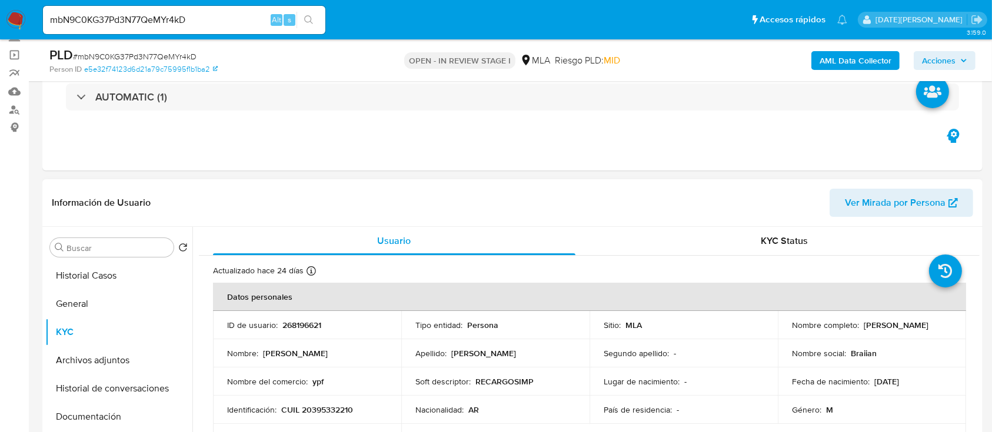
drag, startPoint x: 790, startPoint y: 332, endPoint x: 894, endPoint y: 331, distance: 103.5
click at [894, 331] on div "Nombre completo : Carlos Brian Dominguez" at bounding box center [872, 325] width 160 height 11
copy p "Carlos Brian Dominguez"
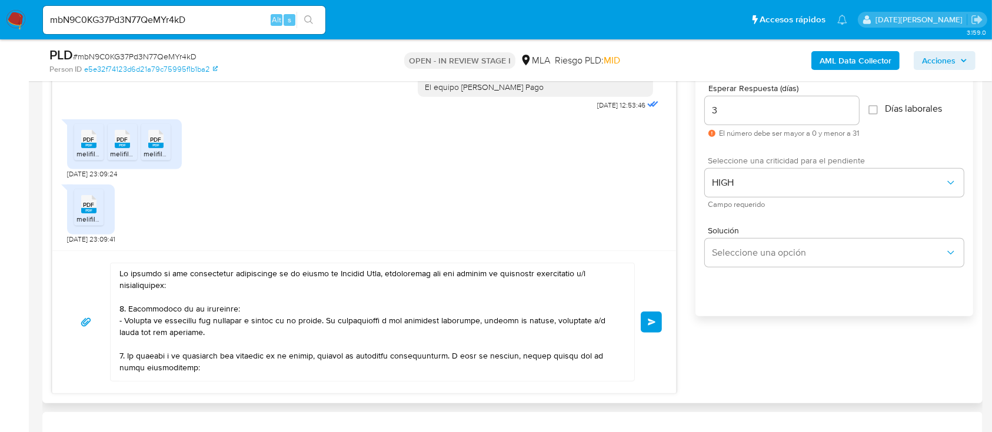
scroll to position [627, 0]
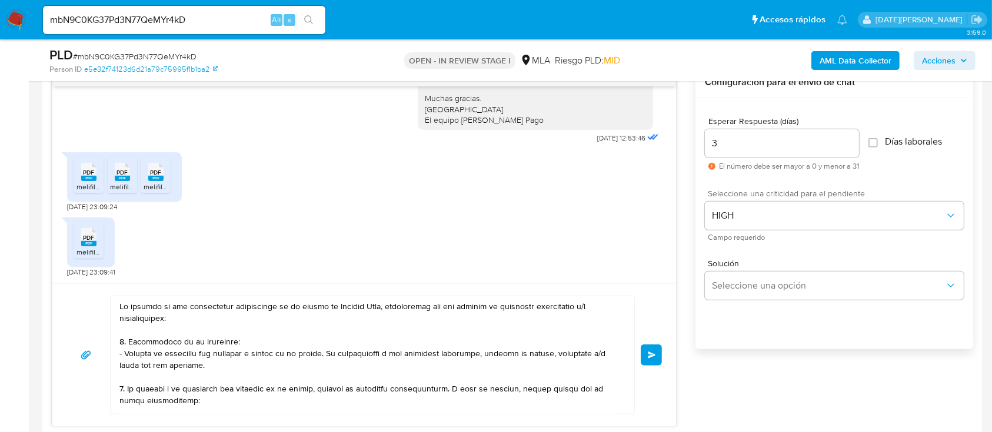
click at [120, 305] on textarea at bounding box center [369, 355] width 500 height 118
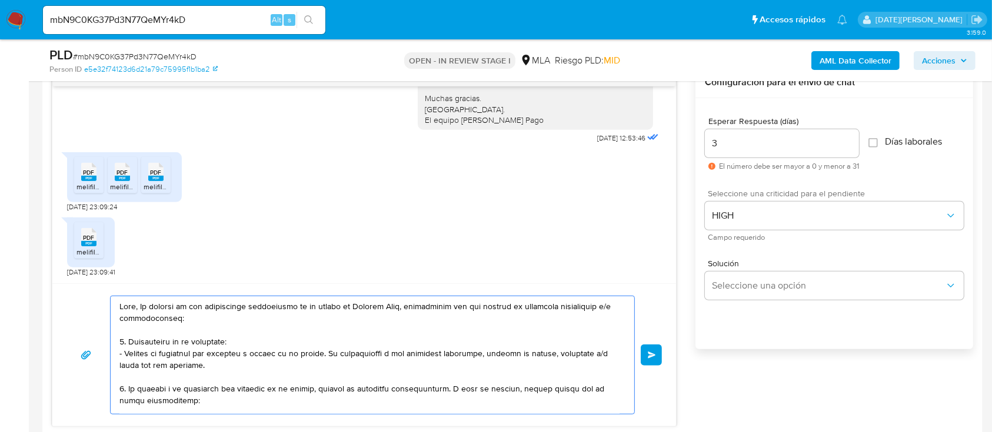
paste textarea "Carlos Brian Dominguez"
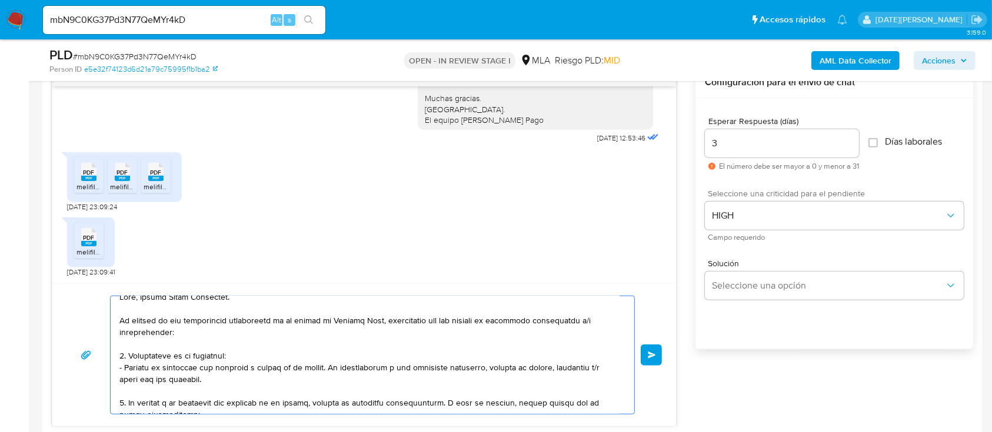
scroll to position [0, 0]
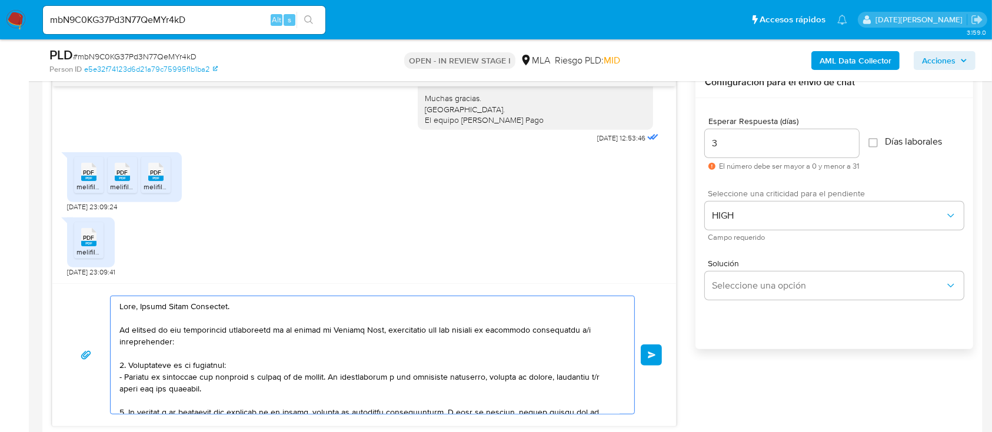
click at [282, 308] on textarea at bounding box center [369, 355] width 500 height 118
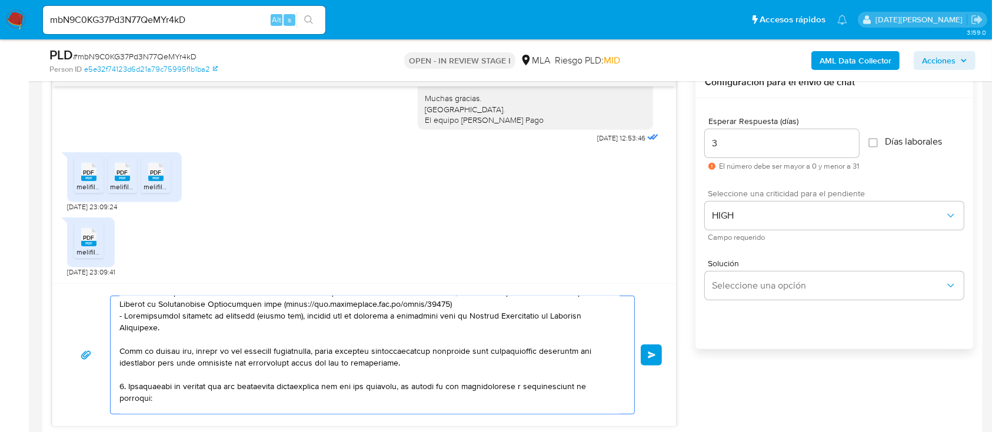
scroll to position [235, 0]
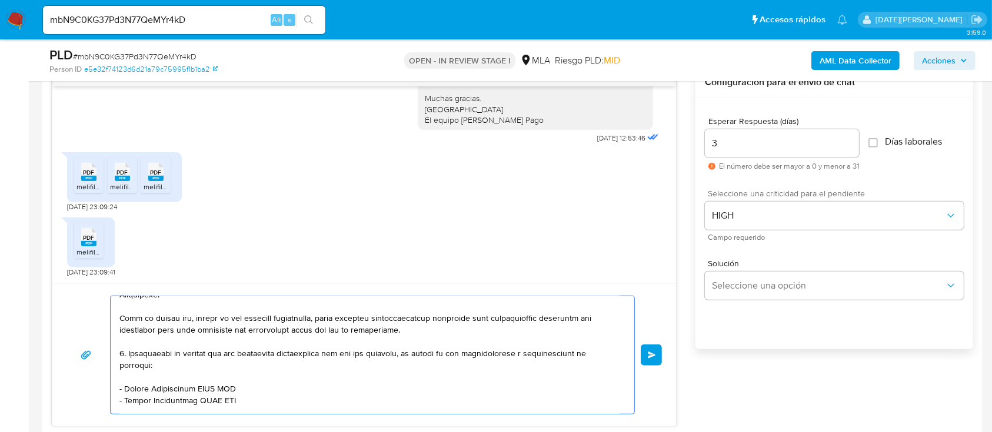
drag, startPoint x: 119, startPoint y: 312, endPoint x: 126, endPoint y: 356, distance: 44.7
click at [126, 356] on textarea at bounding box center [369, 355] width 500 height 118
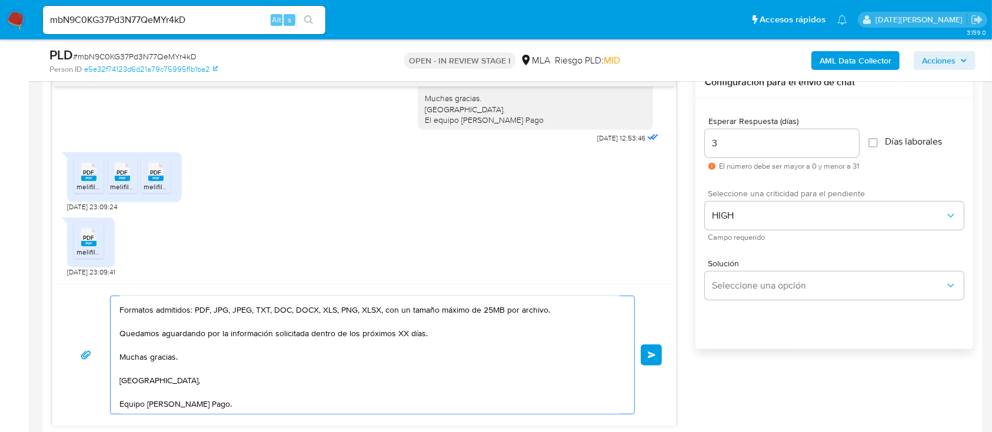
scroll to position [31, 0]
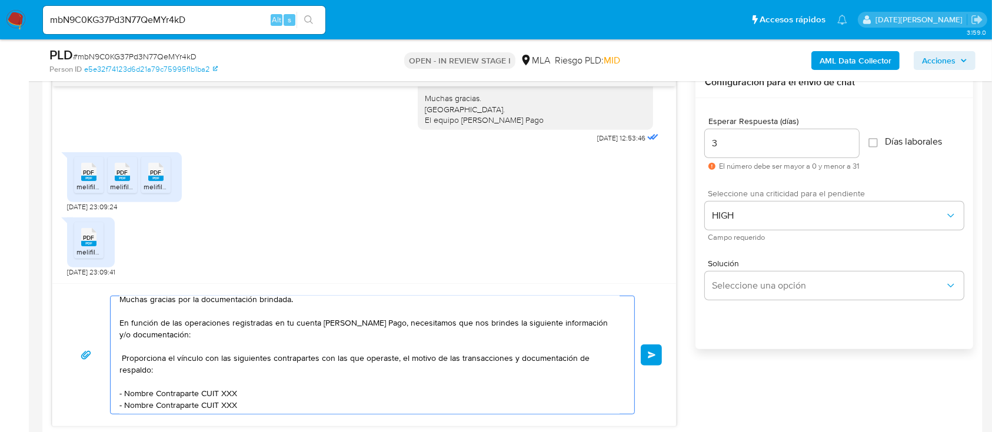
drag, startPoint x: 454, startPoint y: 322, endPoint x: 164, endPoint y: 357, distance: 292.1
click at [164, 357] on textarea "Hola, Carlos Brian Dominguez. Muchas gracias por la documentación brindada. En …" at bounding box center [369, 355] width 500 height 118
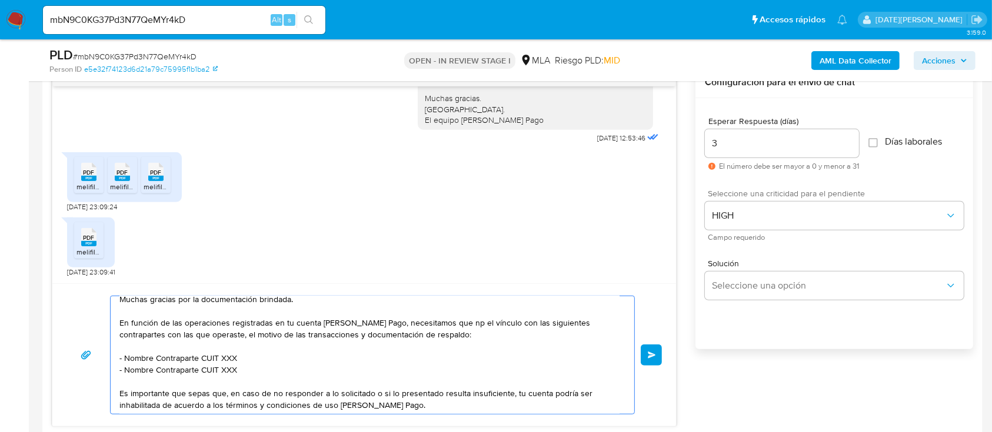
scroll to position [0, 0]
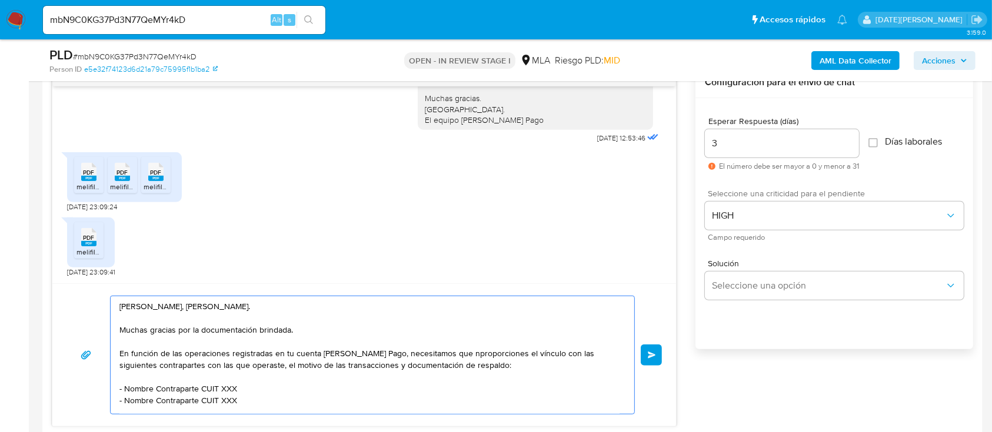
click at [452, 352] on textarea "Hola, Carlos Brian Dominguez. Muchas gracias por la documentación brindada. En …" at bounding box center [369, 355] width 500 height 118
click at [456, 354] on textarea "Hola, Carlos Brian Dominguez. Muchas gracias por la documentación brindada. En …" at bounding box center [369, 355] width 500 height 118
click at [0, 0] on lt-em "proporciones" at bounding box center [0, 0] width 0 height 0
drag, startPoint x: 125, startPoint y: 390, endPoint x: 236, endPoint y: 391, distance: 111.8
click at [236, 391] on textarea "Hola, Carlos Brian Dominguez. Muchas gracias por la documentación brindada. En …" at bounding box center [369, 355] width 500 height 118
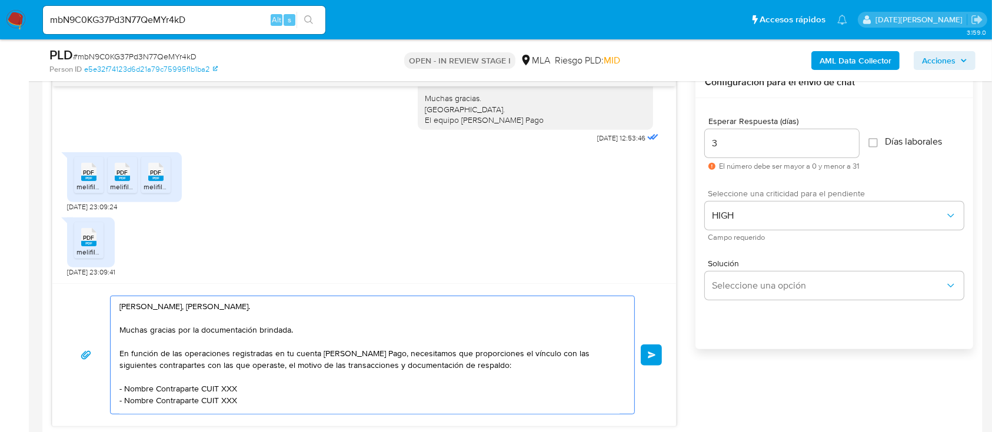
paste textarea "Sergio Emanuel Lorca"
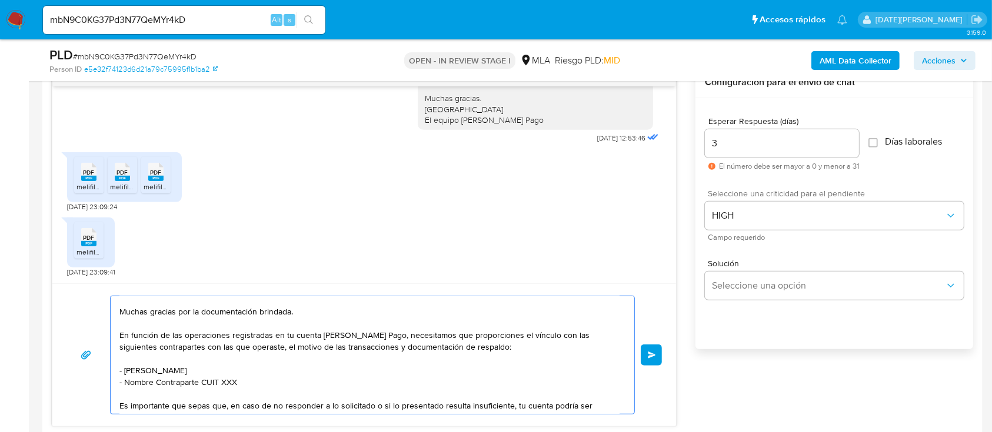
scroll to position [51, 0]
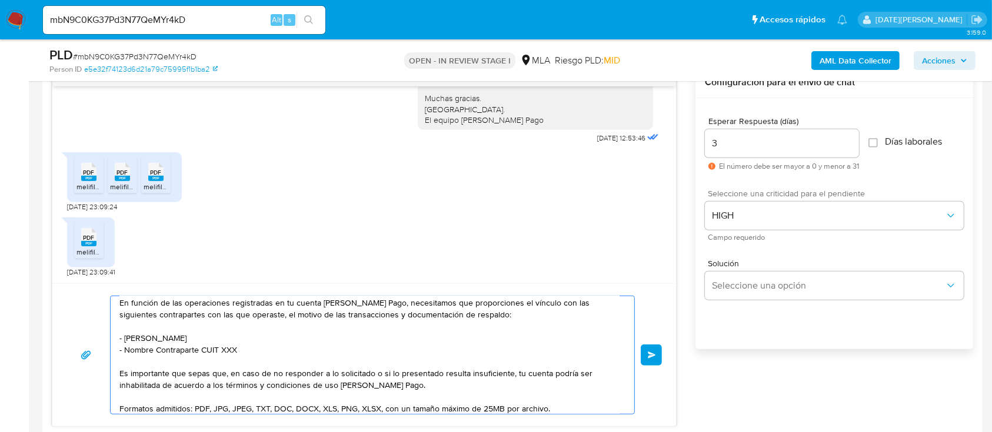
drag, startPoint x: 126, startPoint y: 402, endPoint x: 241, endPoint y: 354, distance: 124.8
click at [241, 354] on textarea "Hola, Carlos Brian Dominguez. Muchas gracias por la documentación brindada. En …" at bounding box center [369, 355] width 500 height 118
paste textarea "athanahel Fernando Caballero"
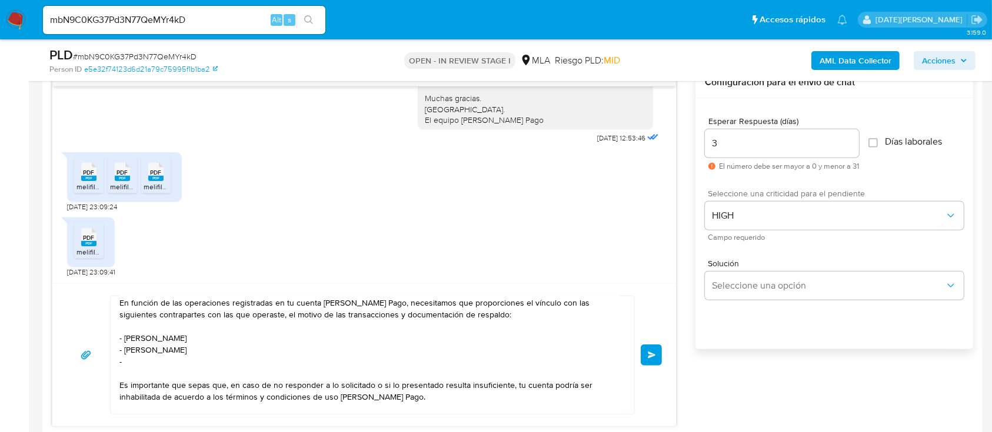
click at [135, 364] on textarea "Hola, Carlos Brian Dominguez. Muchas gracias por la documentación brindada. En …" at bounding box center [369, 355] width 500 height 118
paste textarea "Mariana Carolina Bravo"
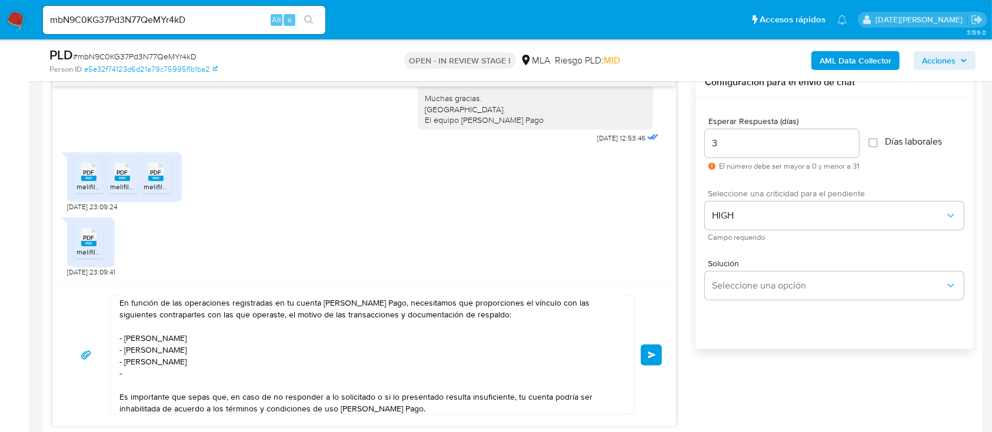
drag, startPoint x: 135, startPoint y: 376, endPoint x: 146, endPoint y: 370, distance: 12.4
click at [135, 376] on textarea "Hola, Carlos Brian Dominguez. Muchas gracias por la documentación brindada. En …" at bounding box center [369, 355] width 500 height 118
paste textarea "Oscar Ricardo Coetinez"
click at [146, 393] on textarea "Hola, Carlos Brian Dominguez. Muchas gracias por la documentación brindada. En …" at bounding box center [369, 355] width 500 height 118
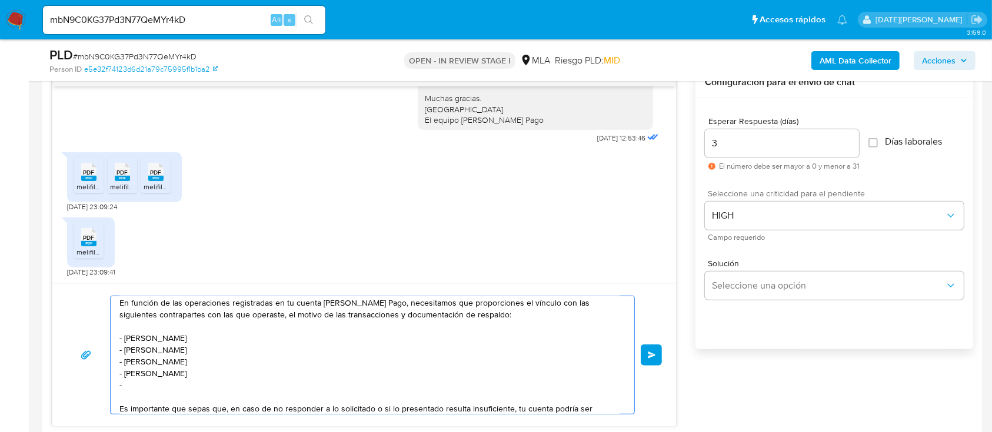
paste textarea "Carlos Brian Dominguez"
drag, startPoint x: 218, startPoint y: 387, endPoint x: 114, endPoint y: 388, distance: 103.5
click at [114, 388] on div "Hola, Carlos Brian Dominguez. Muchas gracias por la documentación brindada. En …" at bounding box center [370, 355] width 518 height 118
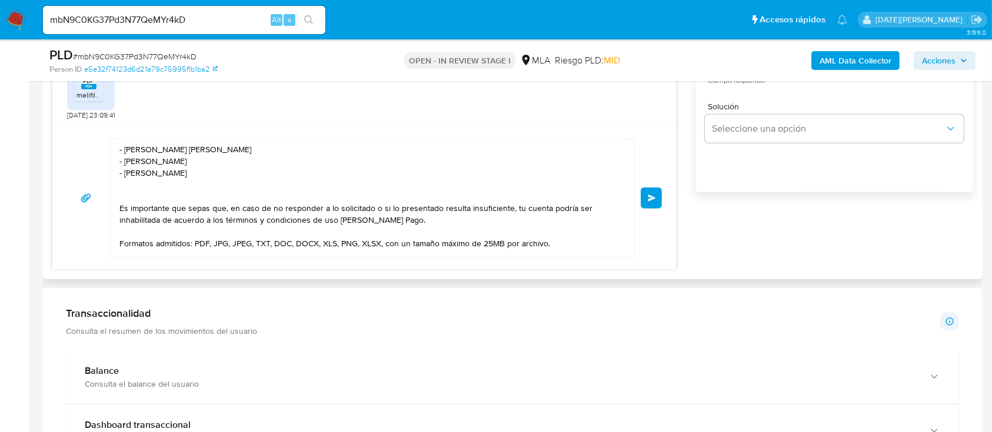
scroll to position [161, 0]
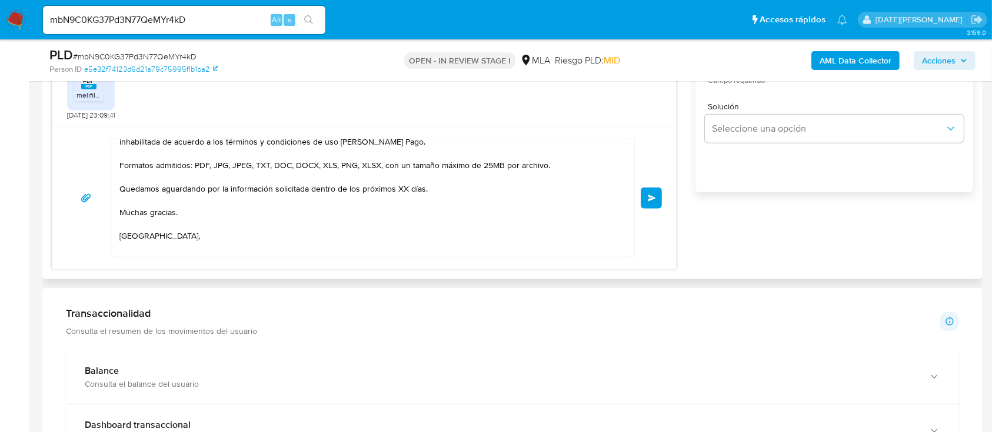
click at [397, 206] on textarea "Hola, Carlos Brian Dominguez. Muchas gracias por la documentación brindada. En …" at bounding box center [369, 198] width 500 height 118
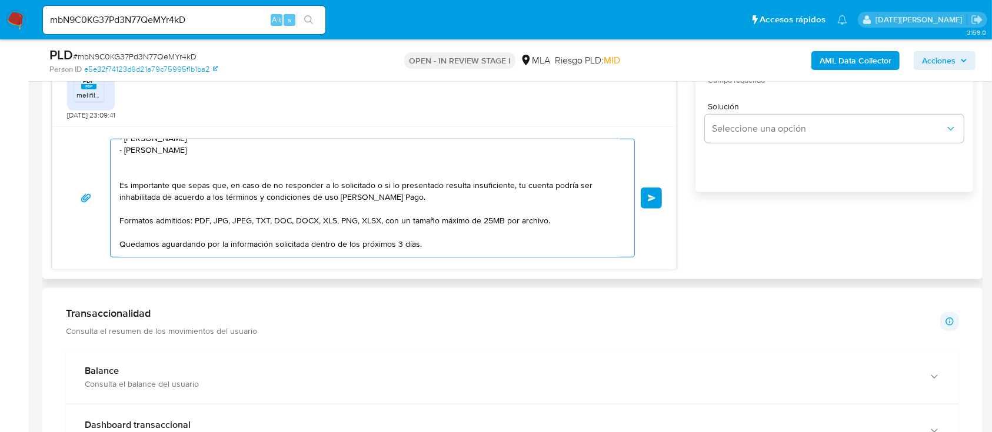
scroll to position [82, 0]
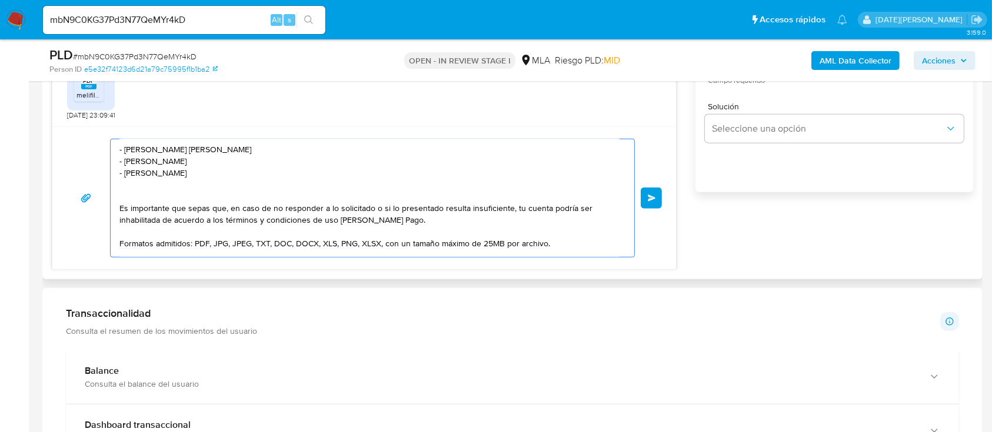
click at [229, 212] on textarea "Hola, Carlos Brian Dominguez. Muchas gracias por la documentación brindada. En …" at bounding box center [369, 198] width 500 height 118
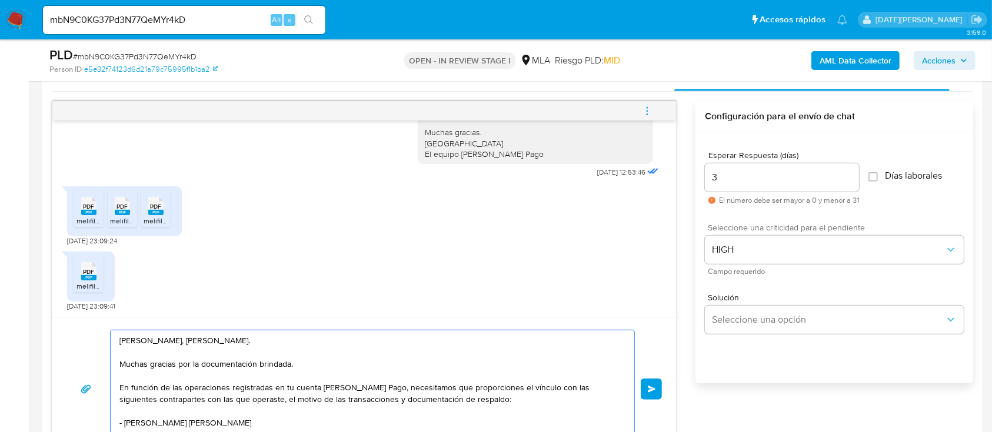
scroll to position [627, 0]
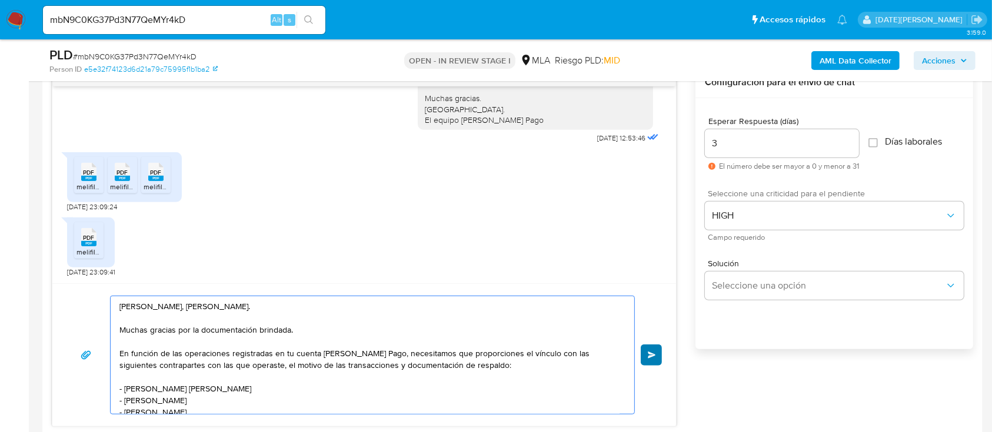
type textarea "Hola, Carlos Brian Dominguez. Muchas gracias por la documentación brindada. En …"
click at [659, 354] on button "Enviar" at bounding box center [651, 355] width 21 height 21
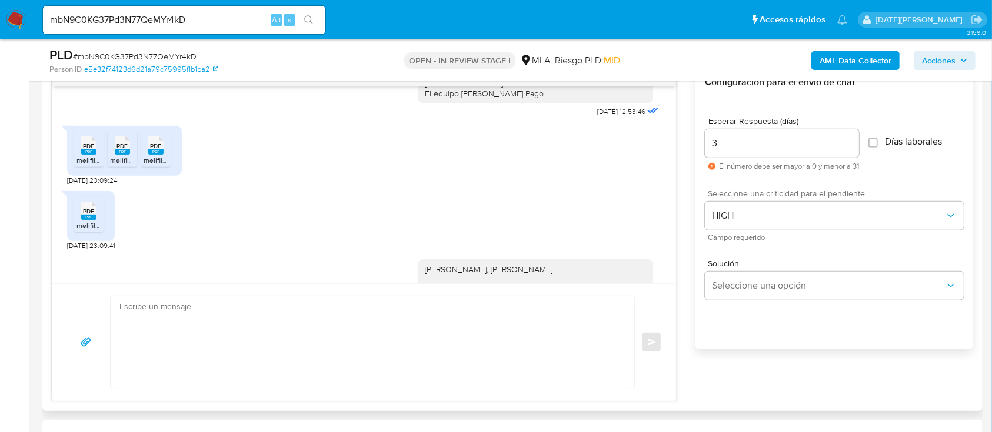
scroll to position [1089, 0]
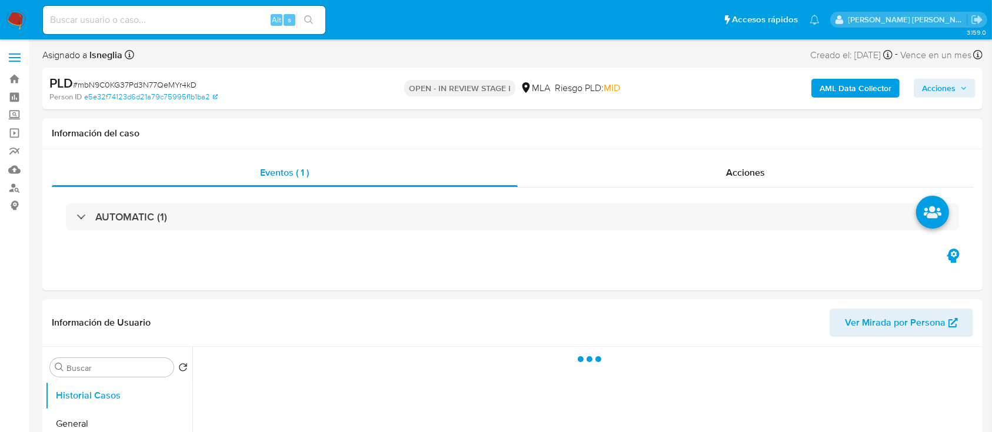
click at [108, 16] on input at bounding box center [184, 19] width 282 height 15
select select "10"
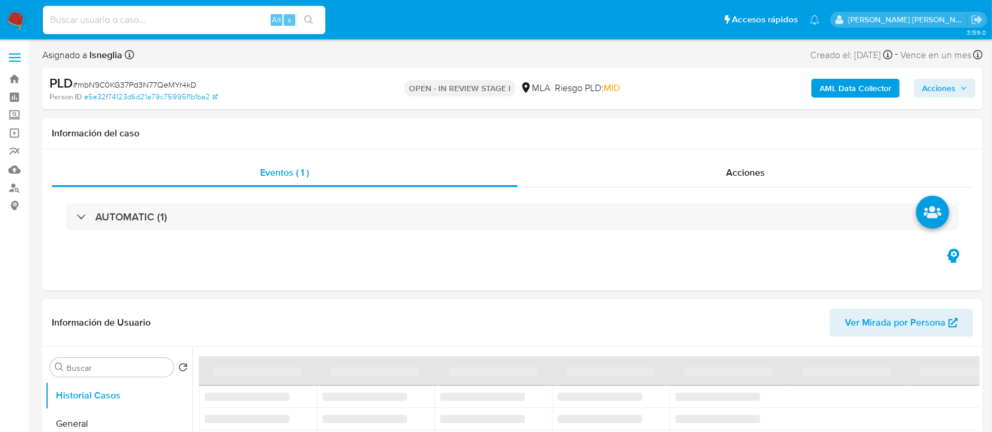
paste input "44778450"
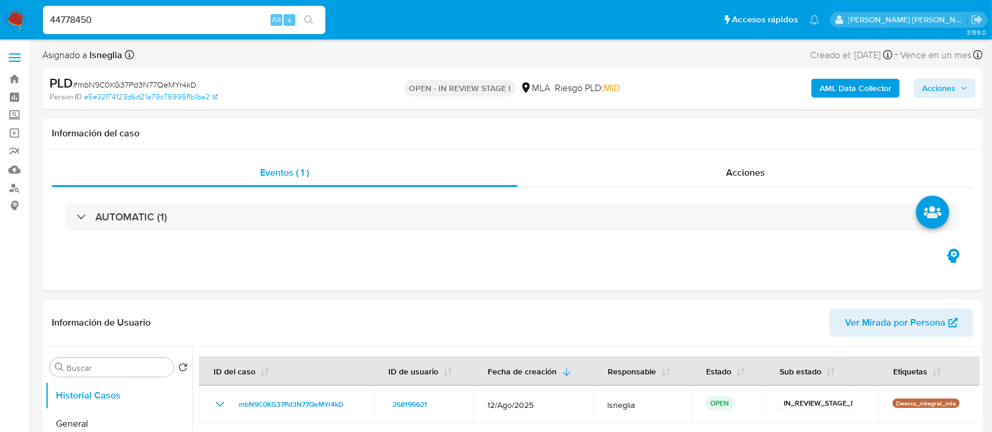
type input "44778450"
click at [304, 18] on icon "search-icon" at bounding box center [308, 19] width 9 height 9
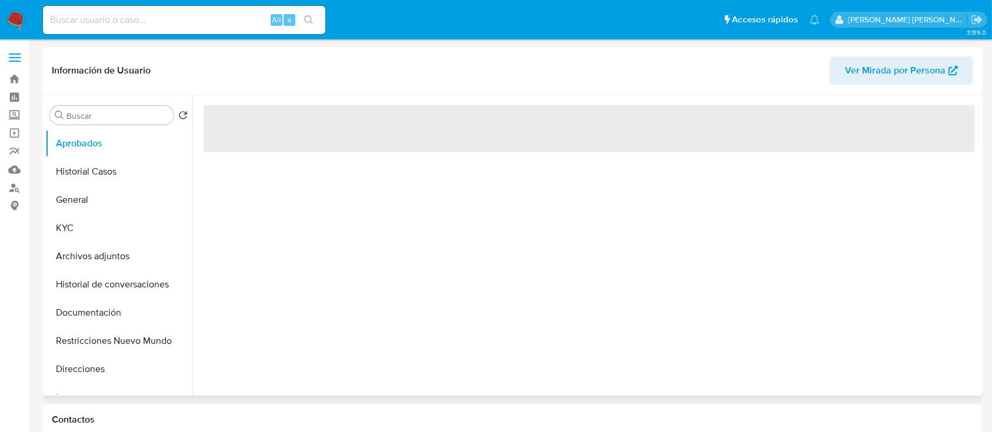
select select "10"
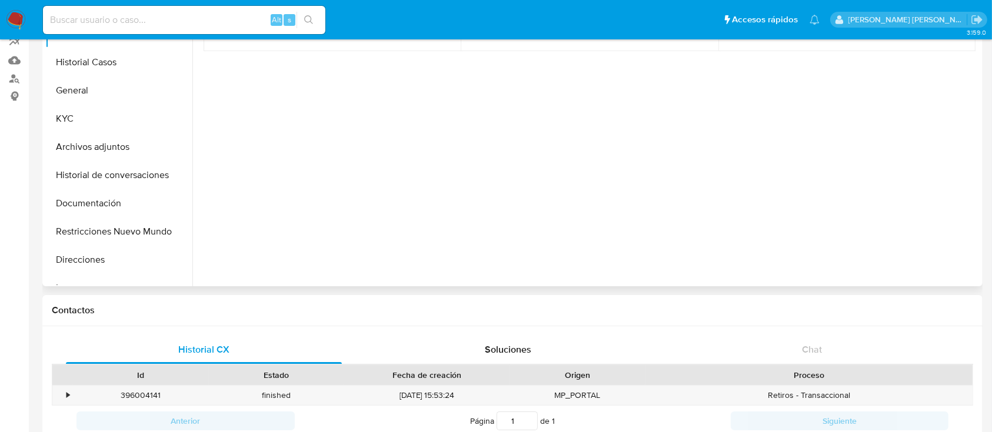
scroll to position [78, 0]
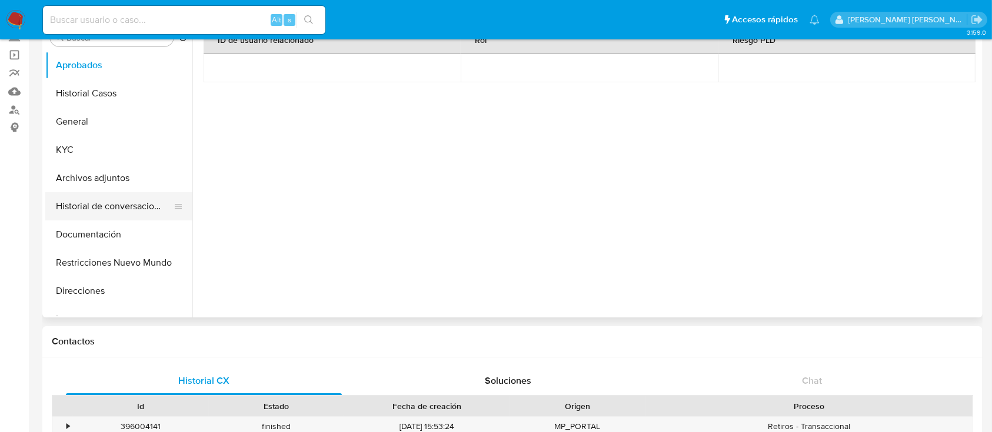
click at [133, 206] on button "Historial de conversaciones" at bounding box center [114, 206] width 138 height 28
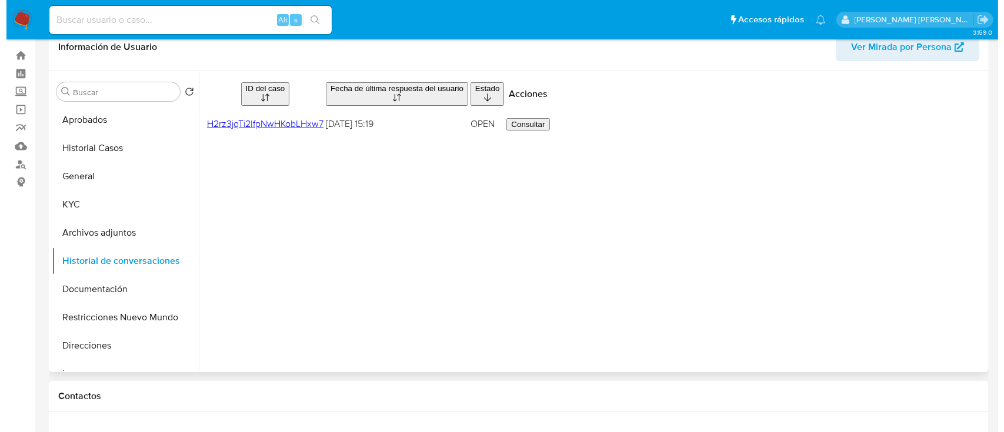
scroll to position [0, 0]
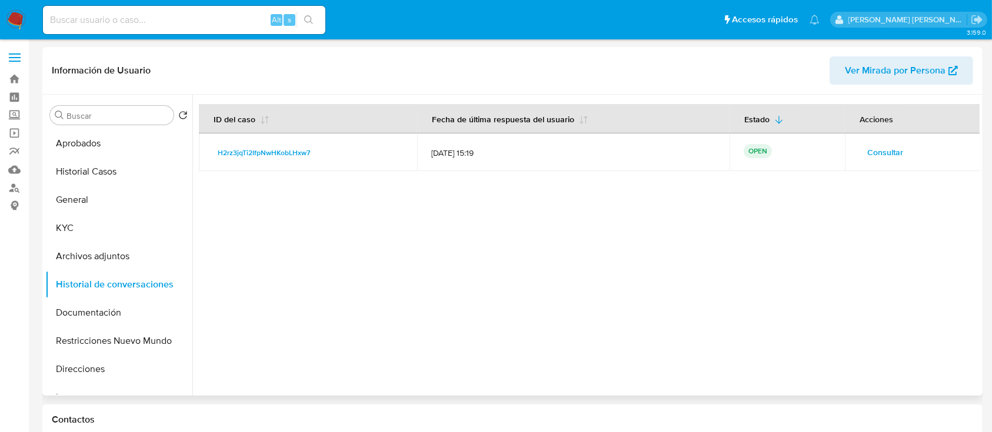
click at [891, 161] on span "Consultar" at bounding box center [885, 152] width 36 height 16
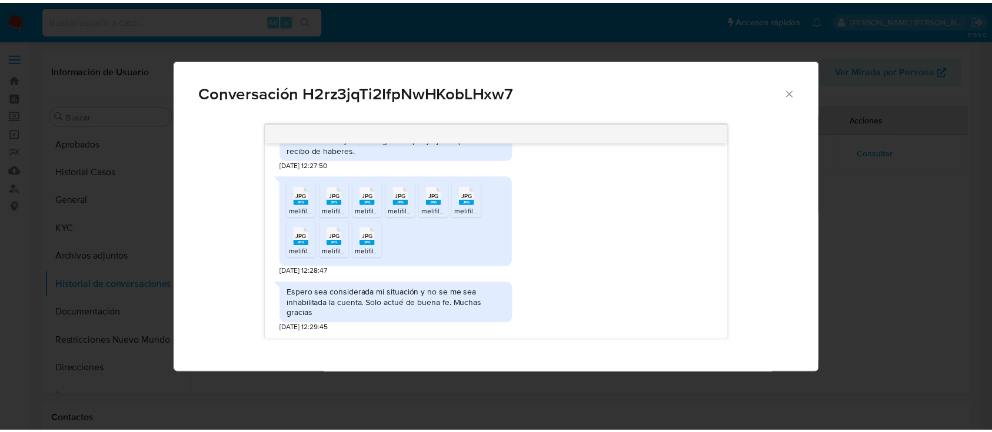
scroll to position [781, 0]
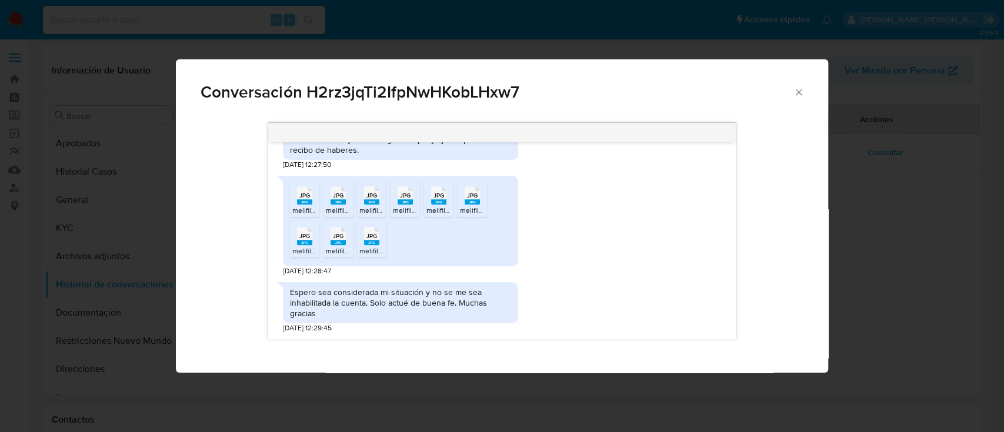
click at [798, 93] on icon "Cerrar" at bounding box center [799, 92] width 12 height 12
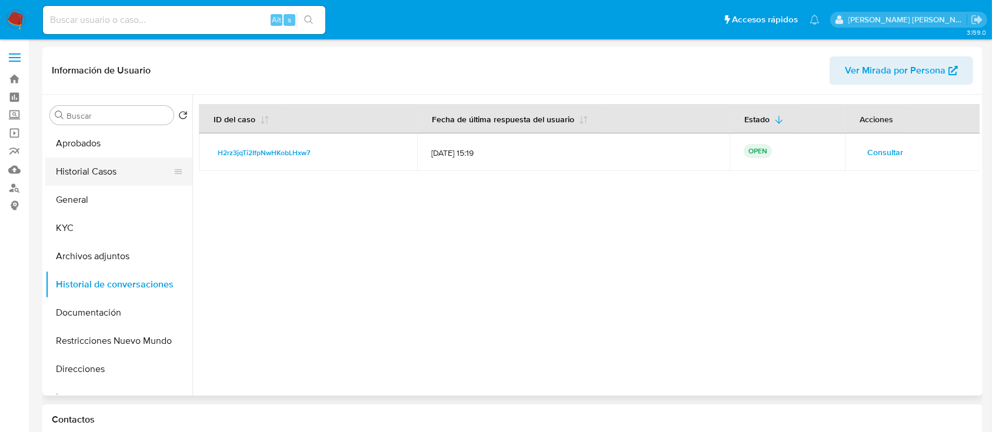
click at [113, 170] on button "Historial Casos" at bounding box center [114, 172] width 138 height 28
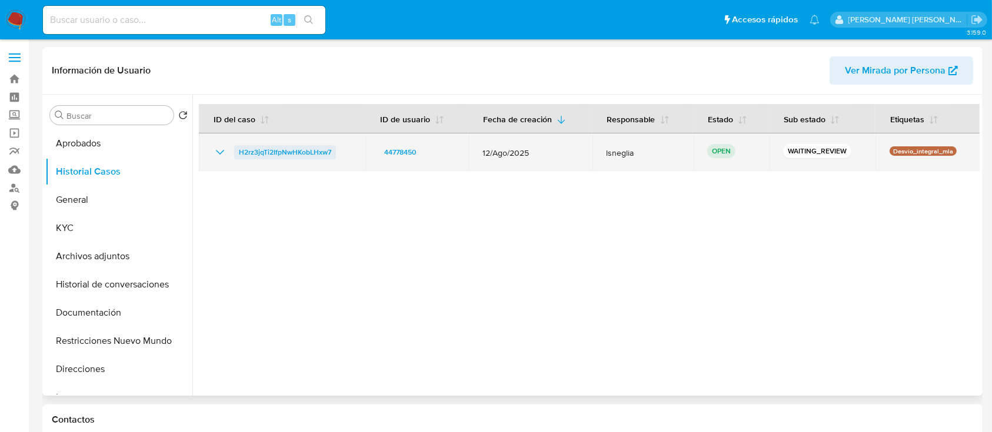
click at [282, 146] on span "H2rz3jqTi2IfpNwHKobLHxw7" at bounding box center [285, 152] width 92 height 14
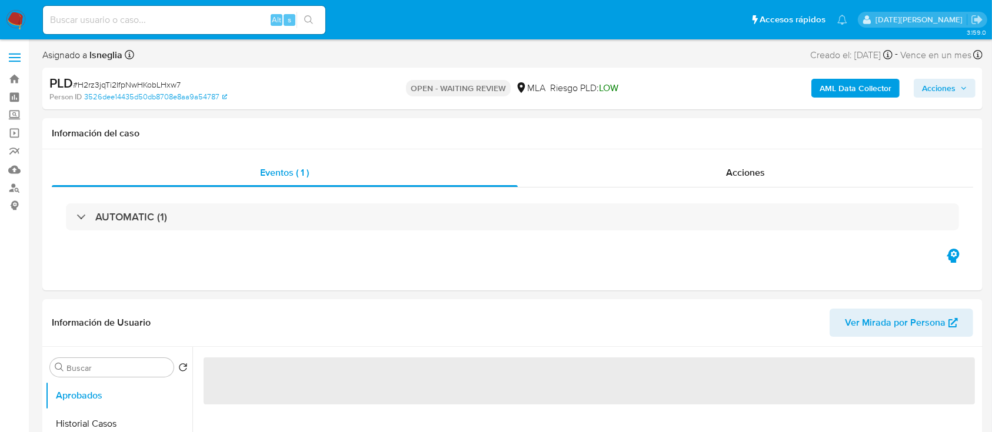
select select "10"
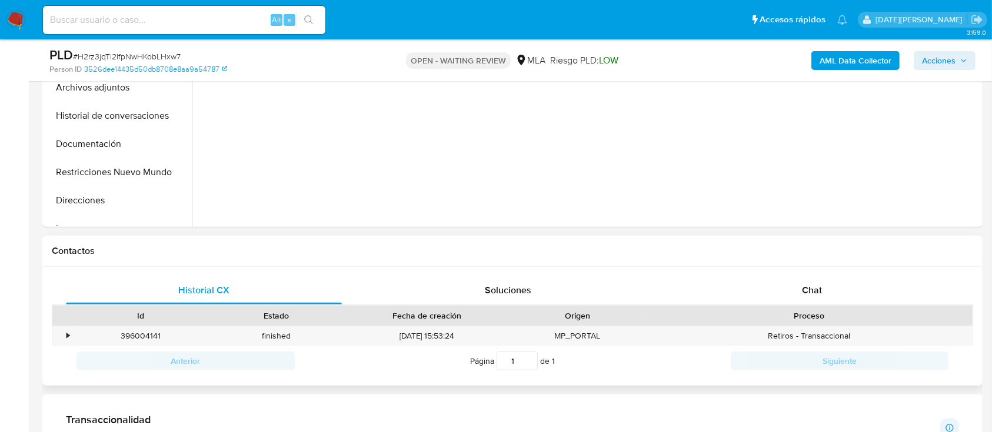
scroll to position [471, 0]
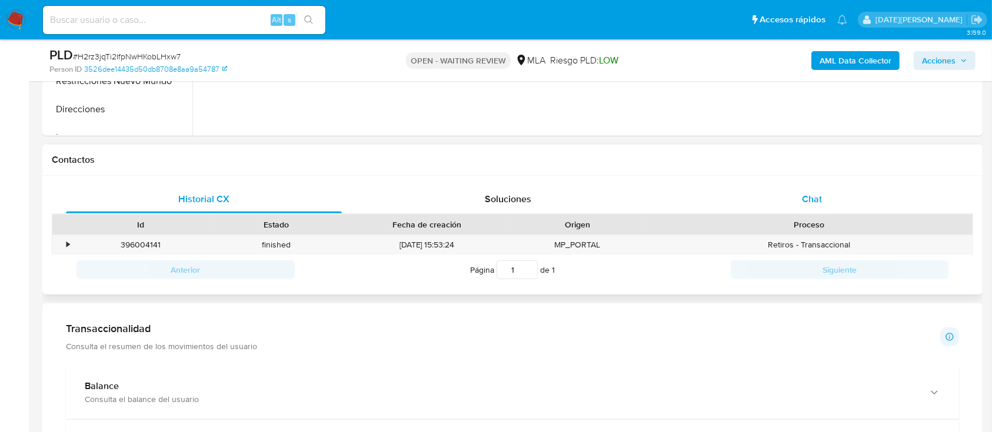
click at [817, 191] on div "Chat" at bounding box center [812, 199] width 276 height 28
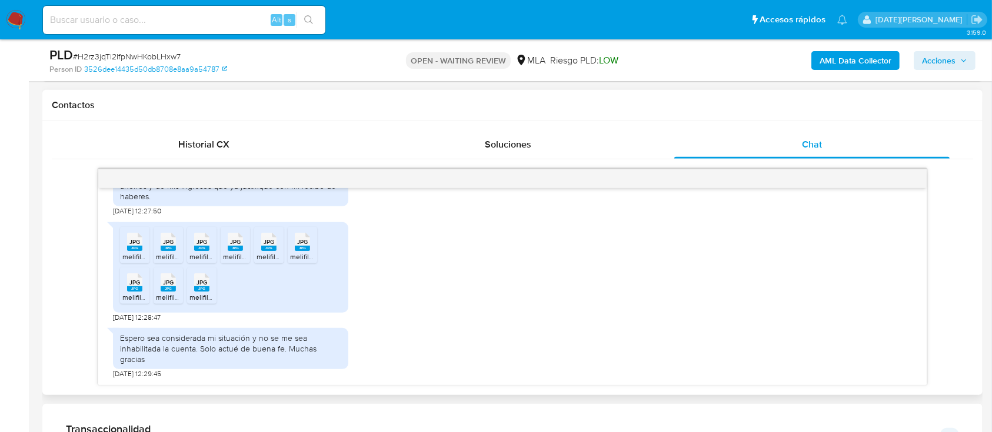
scroll to position [549, 0]
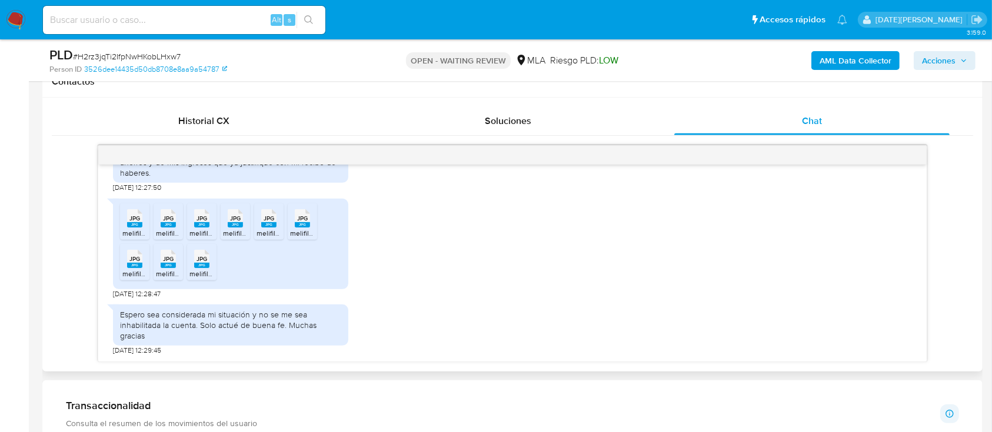
click at [168, 263] on span "JPG" at bounding box center [168, 259] width 11 height 8
click at [200, 268] on rect at bounding box center [201, 265] width 15 height 5
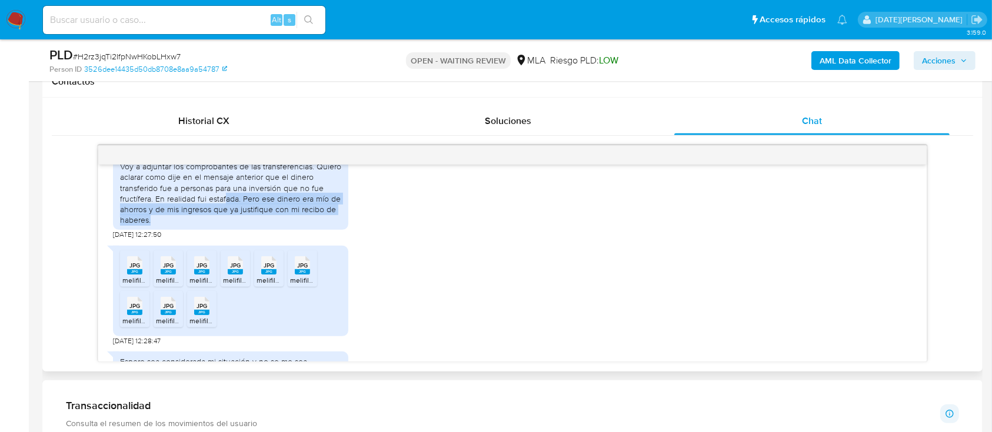
drag, startPoint x: 225, startPoint y: 242, endPoint x: 279, endPoint y: 262, distance: 56.9
click at [279, 225] on div "Voy a adjuntar los comprobantes de las transferencias. Quiero aclarar como dije…" at bounding box center [230, 193] width 221 height 64
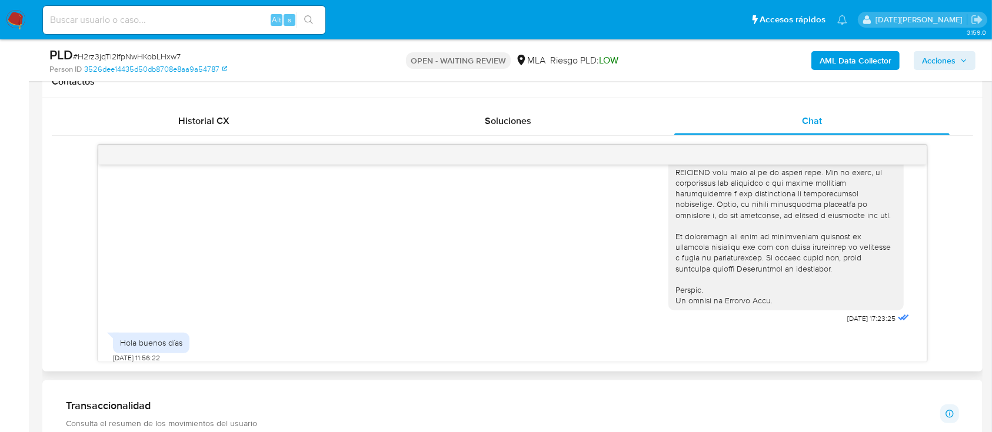
scroll to position [627, 0]
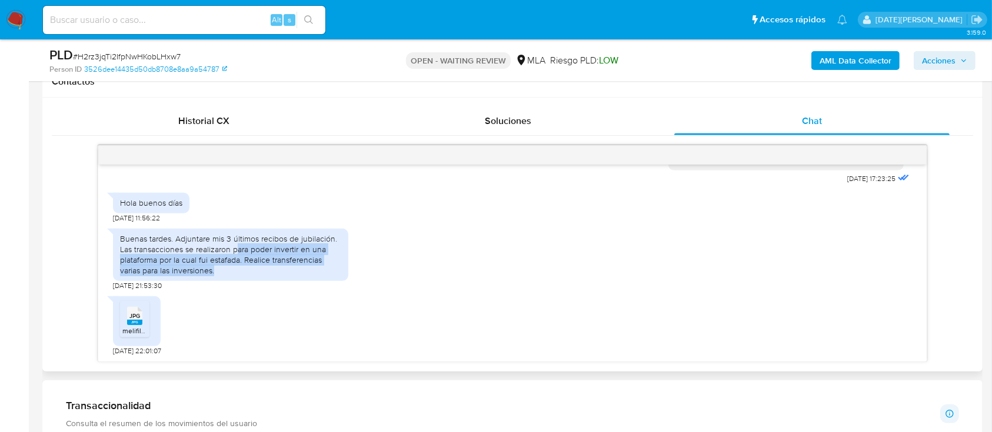
drag, startPoint x: 238, startPoint y: 271, endPoint x: 296, endPoint y: 289, distance: 60.5
click at [296, 276] on div "Buenas tardes. Adjuntare mis 3 últimos recibos de jubilación. Las transacciones…" at bounding box center [230, 255] width 221 height 43
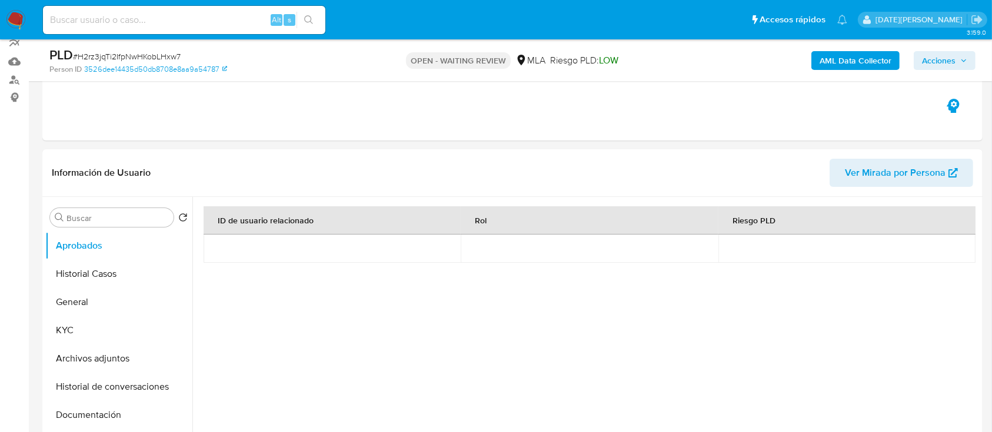
scroll to position [78, 0]
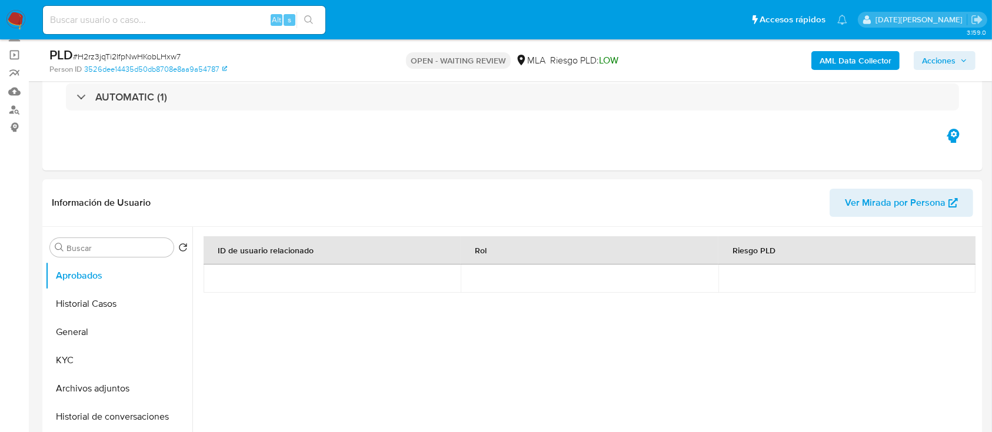
click at [132, 58] on span "# H2rz3jqTi2IfpNwHKobLHxw7" at bounding box center [127, 57] width 108 height 12
copy span "H2rz3jqTi2IfpNwHKobLHxw7"
click at [14, 20] on img at bounding box center [16, 20] width 20 height 20
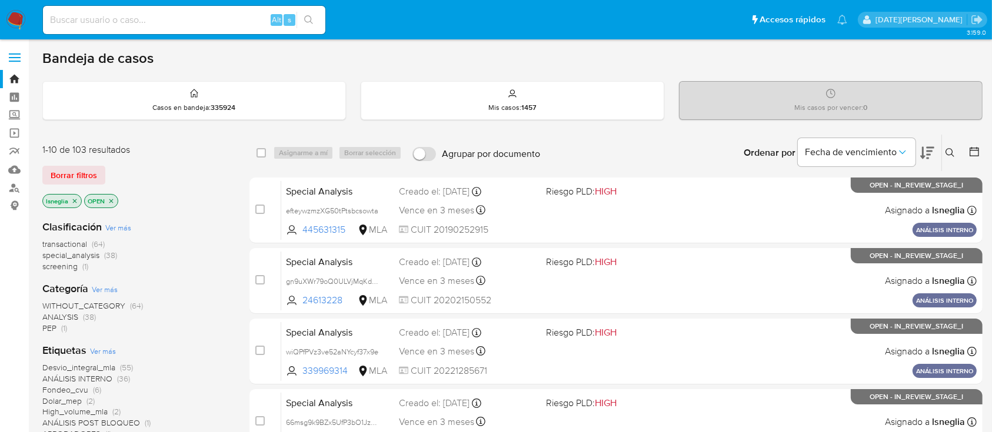
click at [946, 148] on icon at bounding box center [949, 152] width 9 height 9
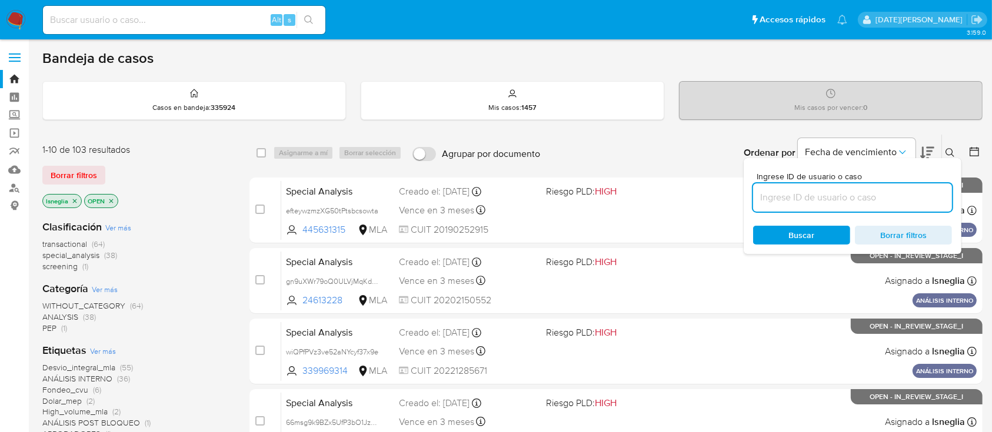
click at [857, 191] on input at bounding box center [852, 197] width 199 height 15
type input "H2rz3jqTi2IfpNwHKobLHxw7"
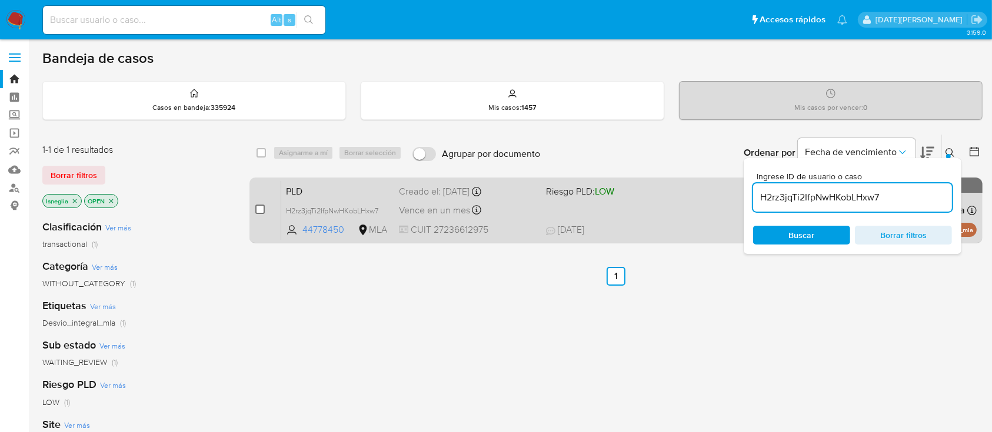
click at [259, 209] on input "checkbox" at bounding box center [259, 209] width 9 height 9
checkbox input "true"
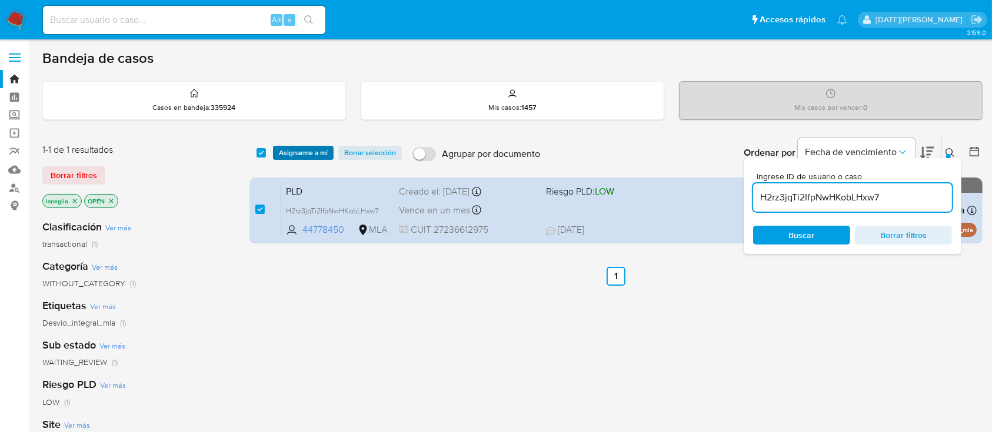
click at [296, 147] on span "Asignarme a mí" at bounding box center [303, 153] width 49 height 12
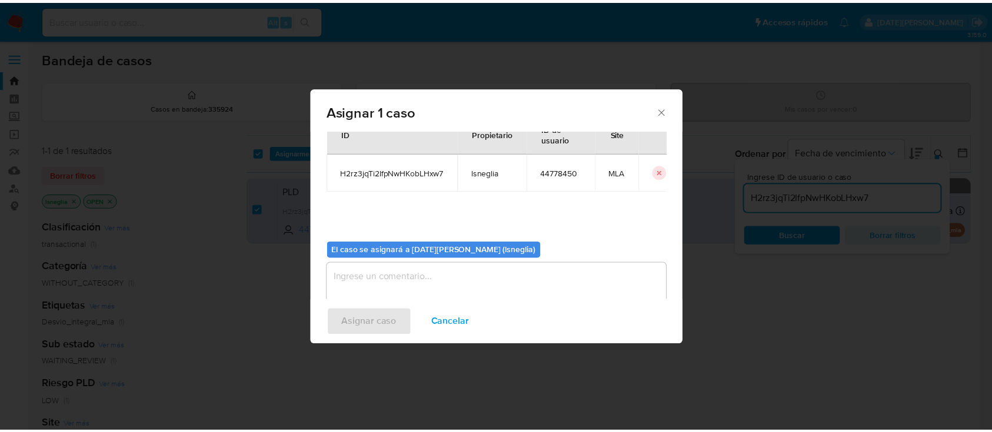
scroll to position [60, 0]
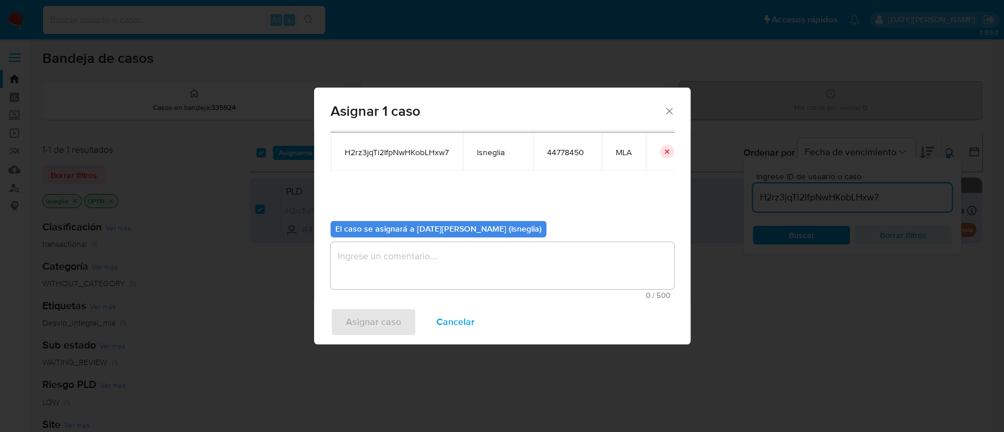
click at [462, 273] on textarea "assign-modal" at bounding box center [503, 265] width 344 height 47
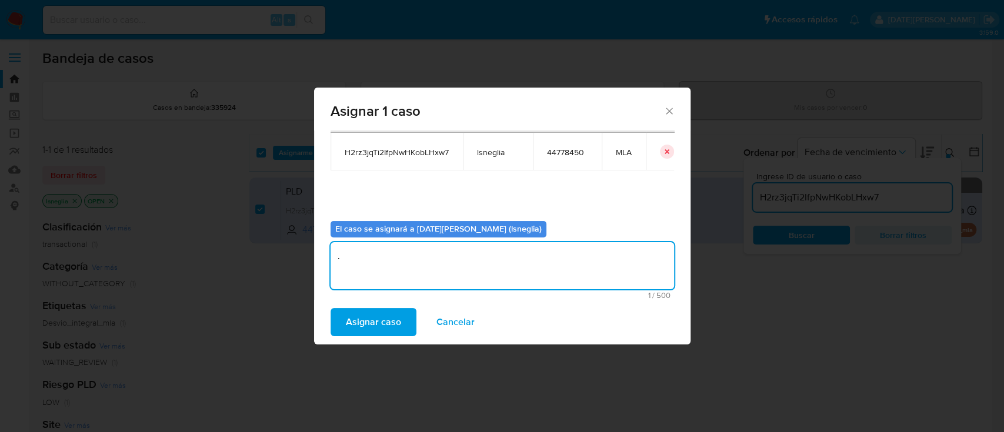
type textarea "."
click at [388, 337] on div "Asignar caso Cancelar" at bounding box center [502, 322] width 376 height 45
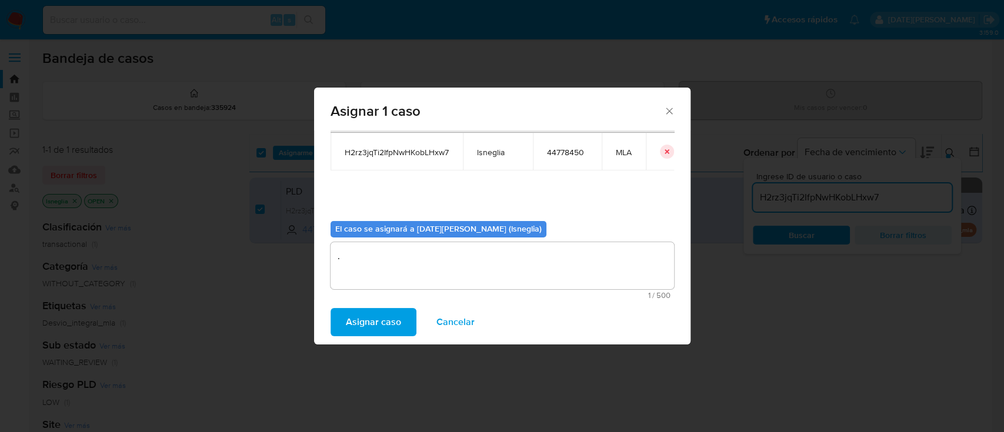
click at [393, 326] on span "Asignar caso" at bounding box center [373, 322] width 55 height 26
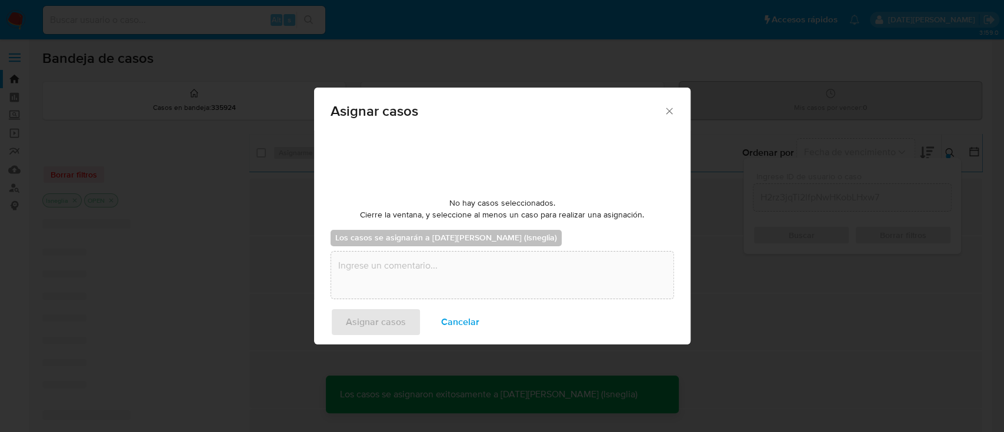
checkbox input "false"
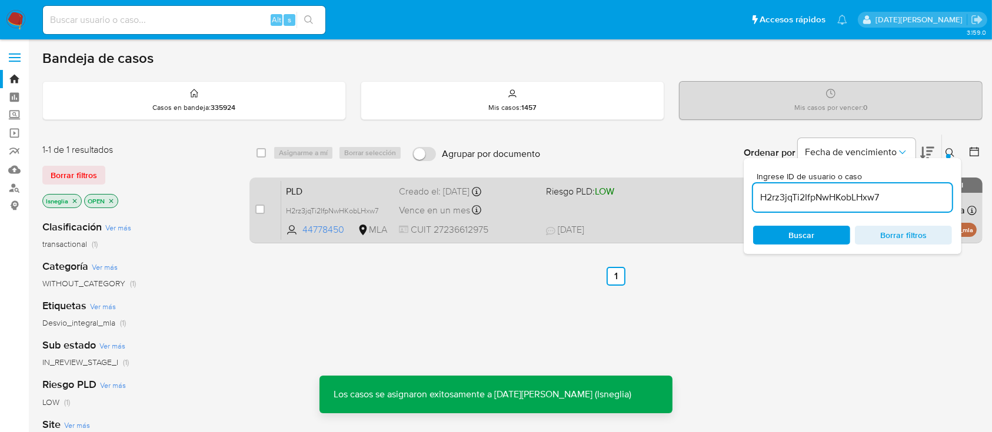
click at [346, 195] on span "PLD" at bounding box center [338, 190] width 104 height 15
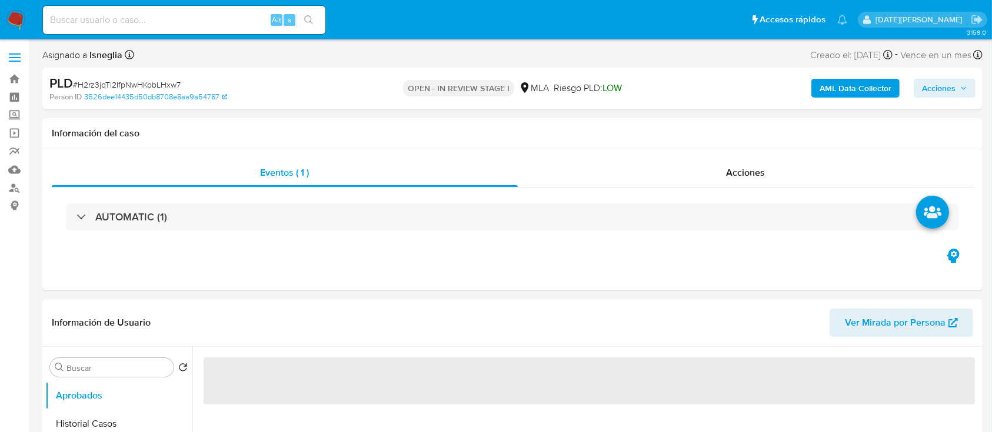
select select "10"
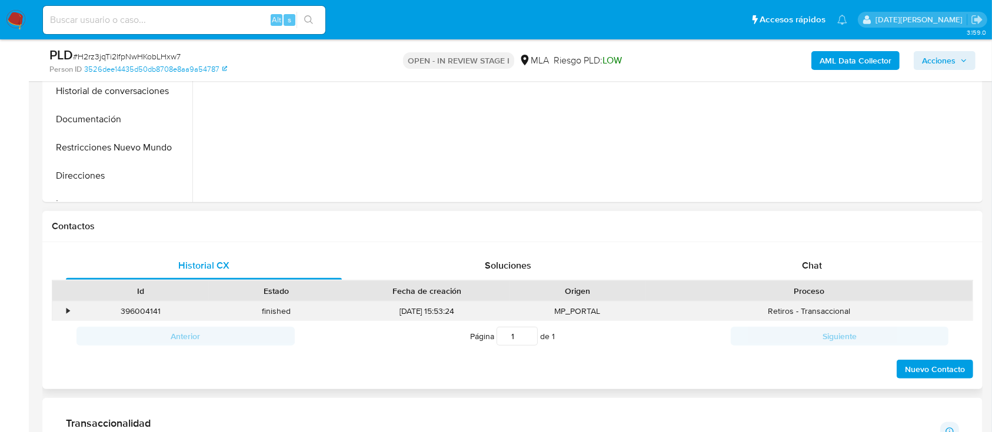
scroll to position [471, 0]
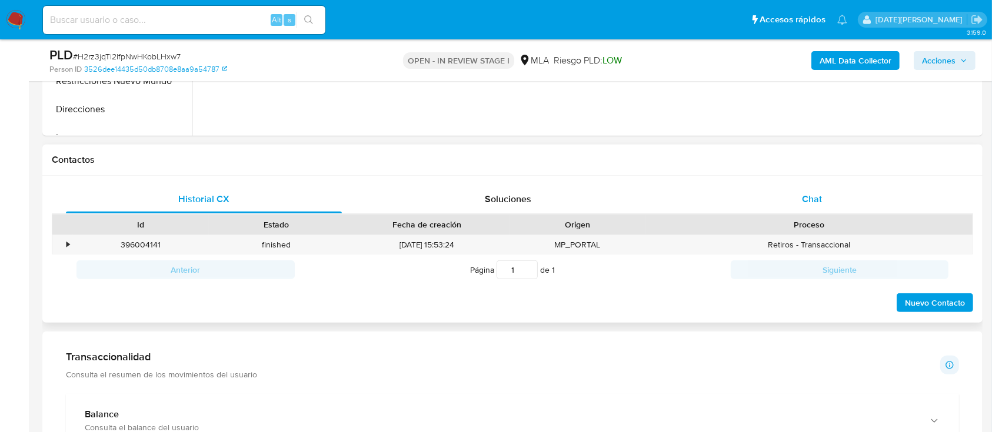
click at [809, 187] on div "Chat" at bounding box center [812, 199] width 276 height 28
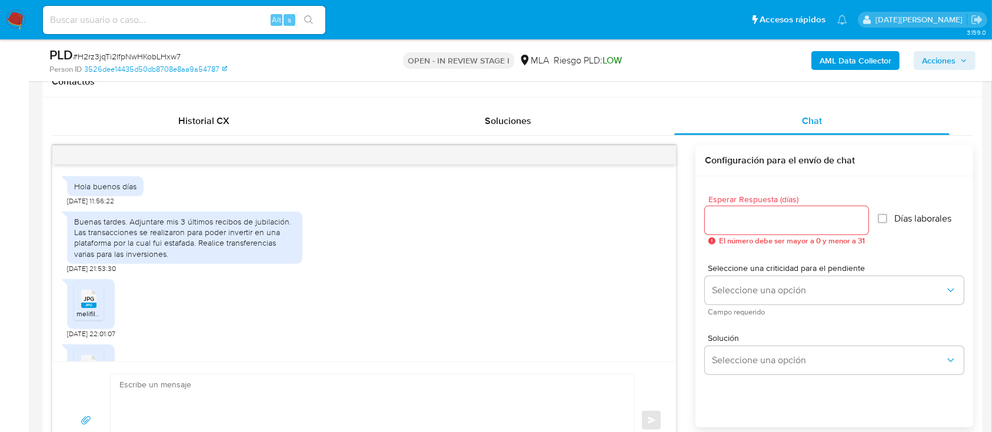
scroll to position [767, 0]
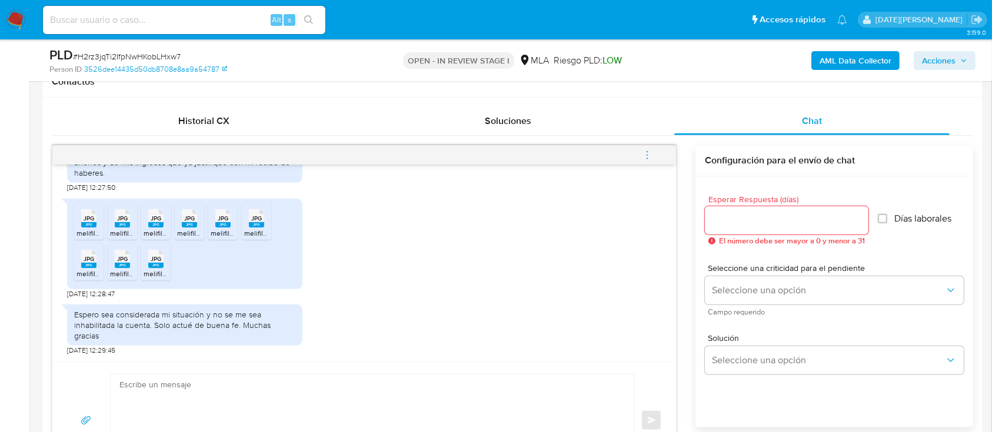
click at [421, 391] on textarea at bounding box center [369, 421] width 500 height 92
click at [778, 215] on input "Esperar Respuesta (días)" at bounding box center [787, 220] width 164 height 15
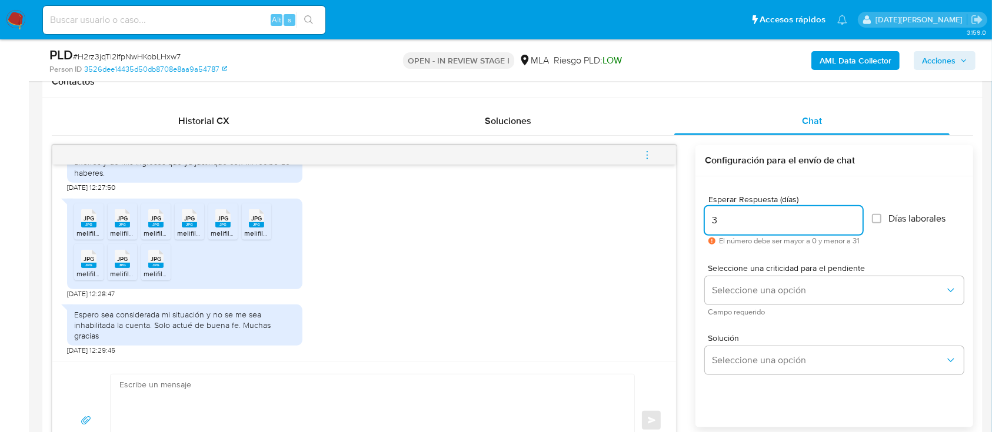
type input "3"
click at [315, 377] on textarea at bounding box center [369, 421] width 500 height 92
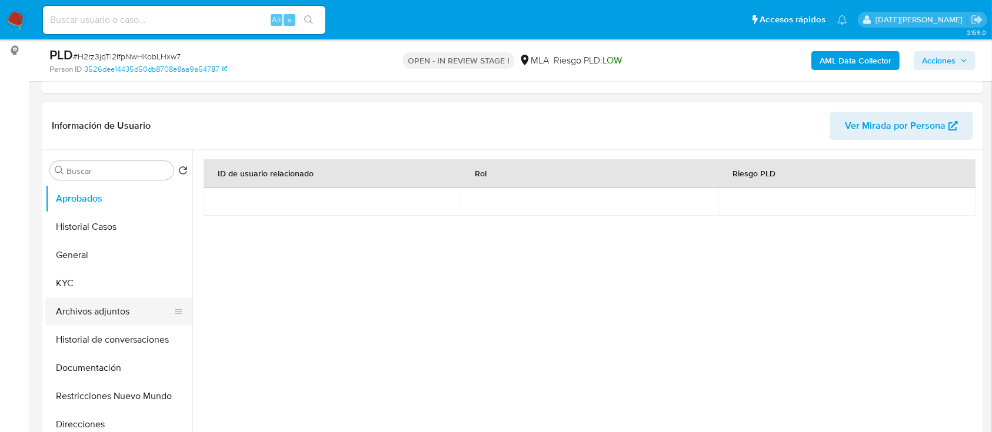
scroll to position [156, 0]
click at [90, 269] on button "KYC" at bounding box center [114, 282] width 138 height 28
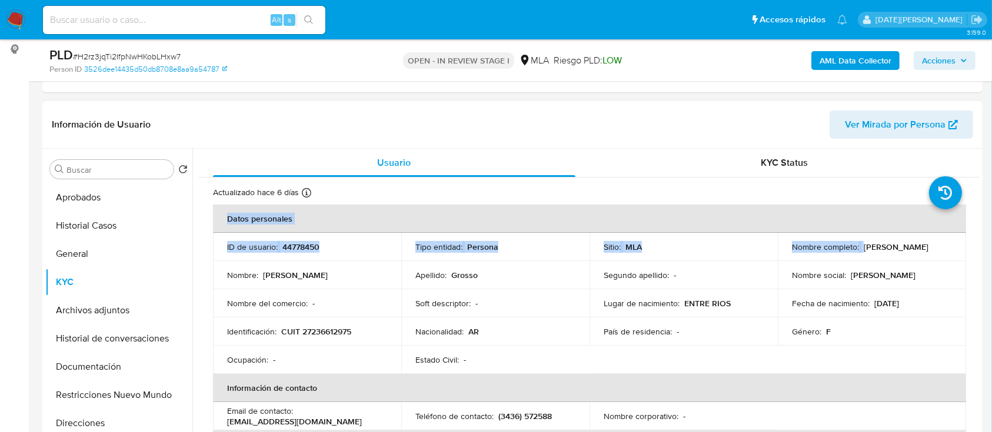
drag, startPoint x: 859, startPoint y: 245, endPoint x: 974, endPoint y: 249, distance: 114.8
click at [915, 245] on p "Gisela Vanina Grosso" at bounding box center [896, 247] width 65 height 11
drag, startPoint x: 879, startPoint y: 247, endPoint x: 970, endPoint y: 247, distance: 91.2
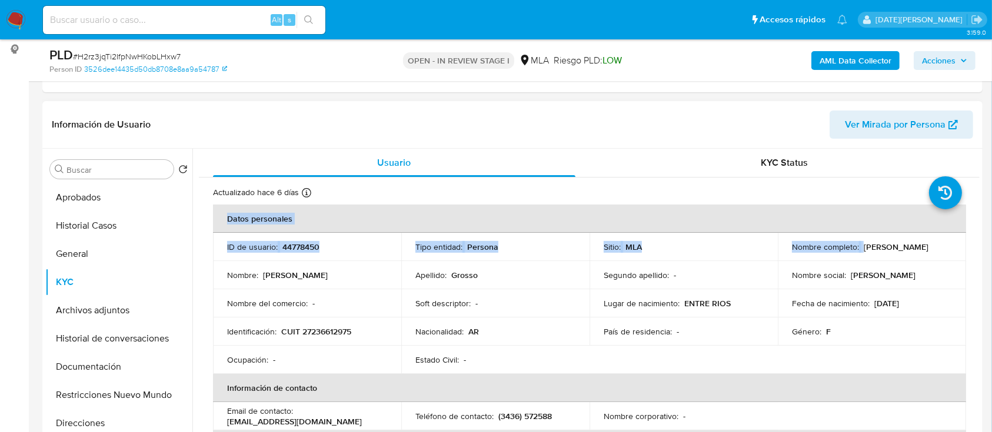
click at [927, 245] on p "Gisela Vanina Grosso" at bounding box center [896, 247] width 65 height 11
click at [864, 251] on p "Gisela Vanina Grosso" at bounding box center [896, 247] width 65 height 11
click at [864, 246] on p "Gisela Vanina Grosso" at bounding box center [896, 247] width 65 height 11
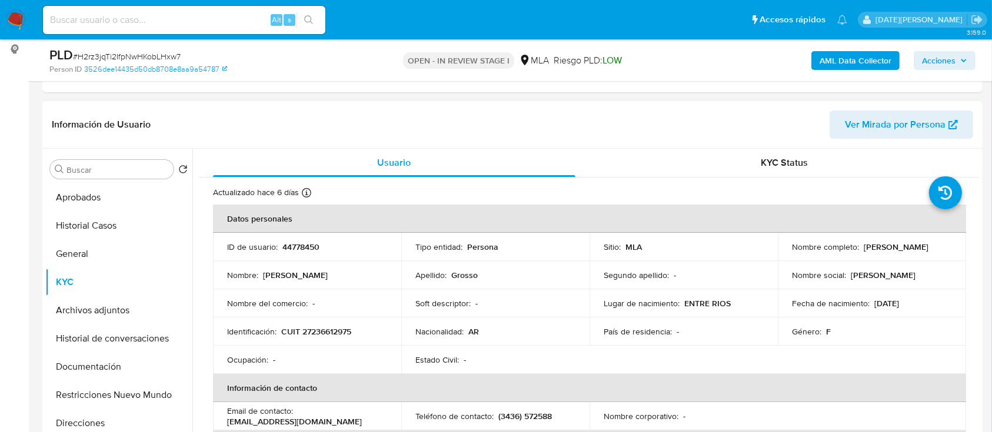
drag, startPoint x: 860, startPoint y: 246, endPoint x: 938, endPoint y: 246, distance: 78.2
click at [938, 246] on div "Nombre completo : Gisela Vanina Grosso" at bounding box center [872, 247] width 160 height 11
copy p "Gisela Vanina Grosso"
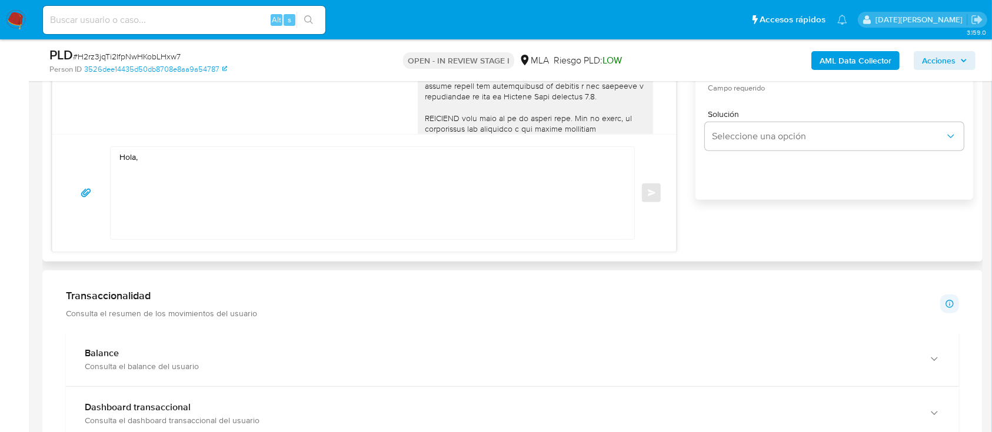
scroll to position [784, 0]
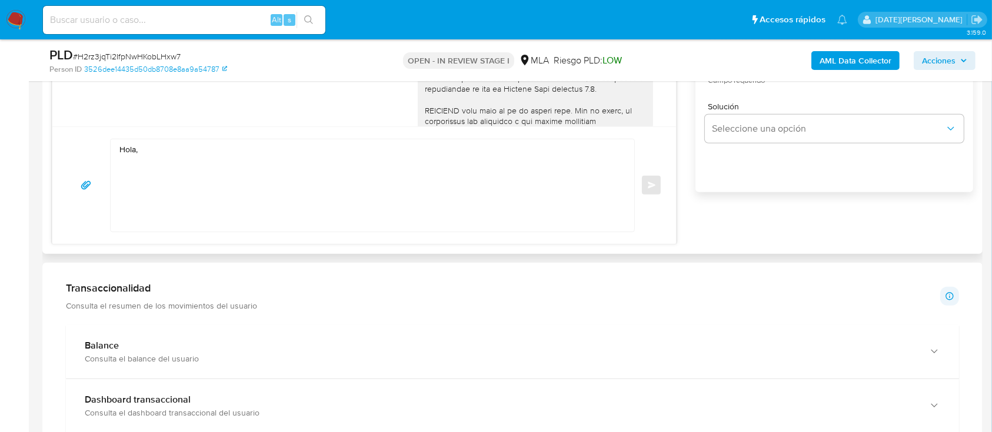
click at [276, 172] on textarea "Hola," at bounding box center [369, 185] width 500 height 92
paste textarea "Gisela Vanina Grosso"
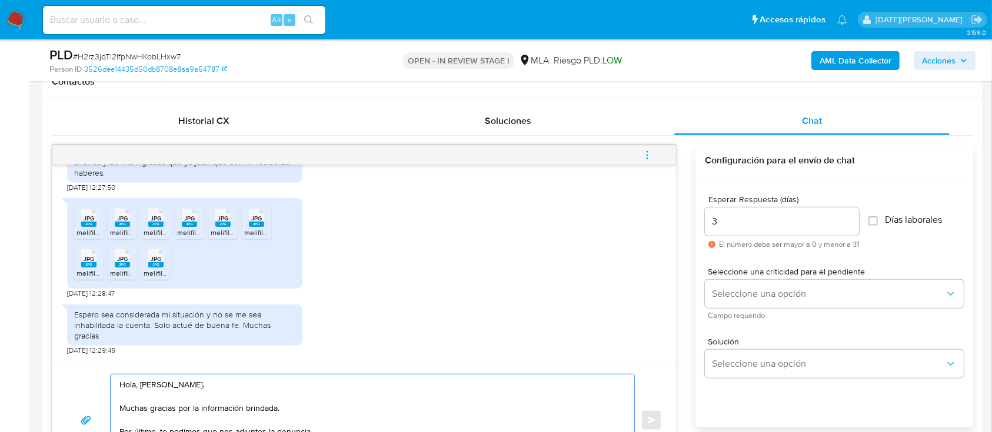
scroll to position [627, 0]
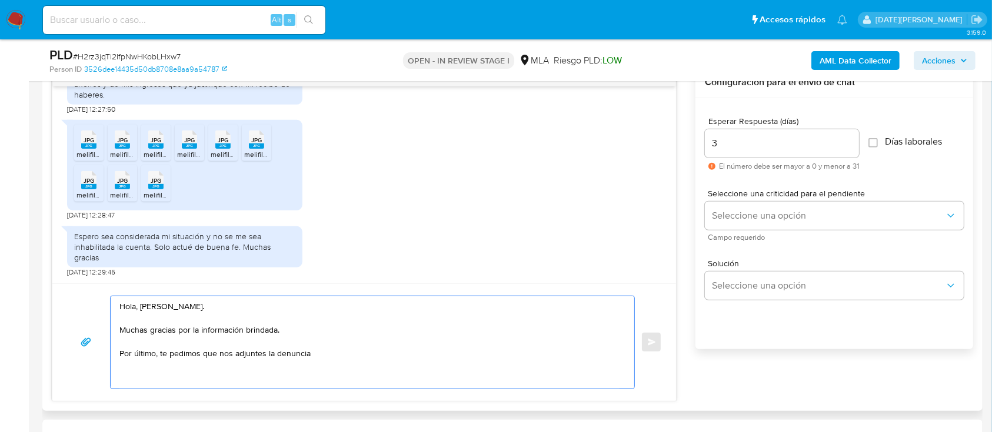
click at [345, 360] on textarea "Hola, Gisela Vanina Grosso. Muchas gracias por la información brindada. Por últ…" at bounding box center [369, 342] width 500 height 92
click at [339, 354] on textarea "Hola, Gisela Vanina Grosso. Muchas gracias por la información brindada. Por últ…" at bounding box center [369, 342] width 500 height 92
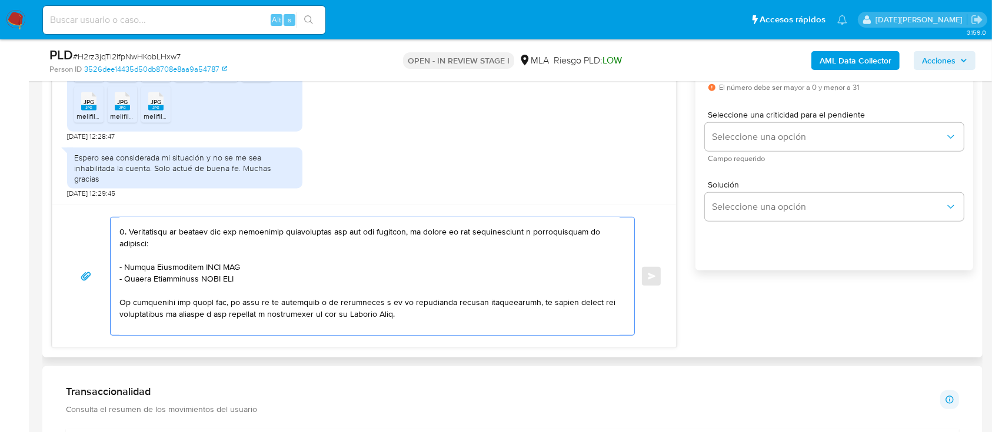
scroll to position [314, 0]
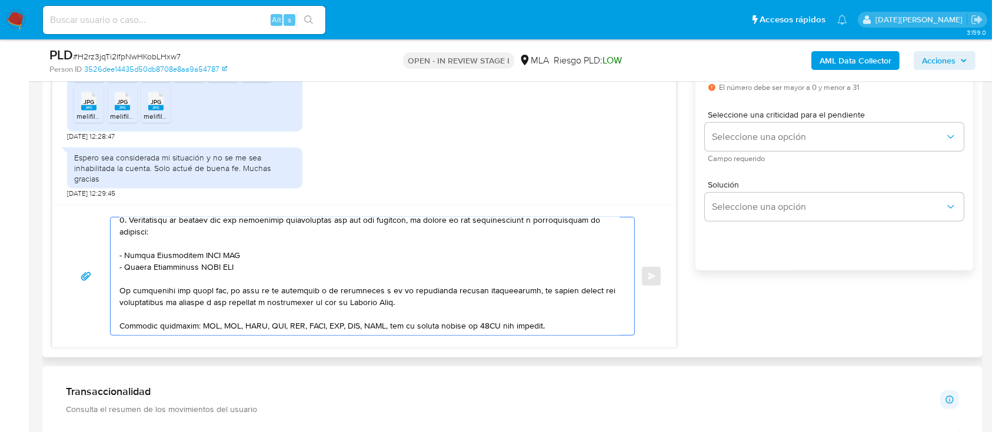
drag, startPoint x: 119, startPoint y: 302, endPoint x: 249, endPoint y: 283, distance: 130.9
click at [249, 283] on textarea at bounding box center [369, 277] width 500 height 118
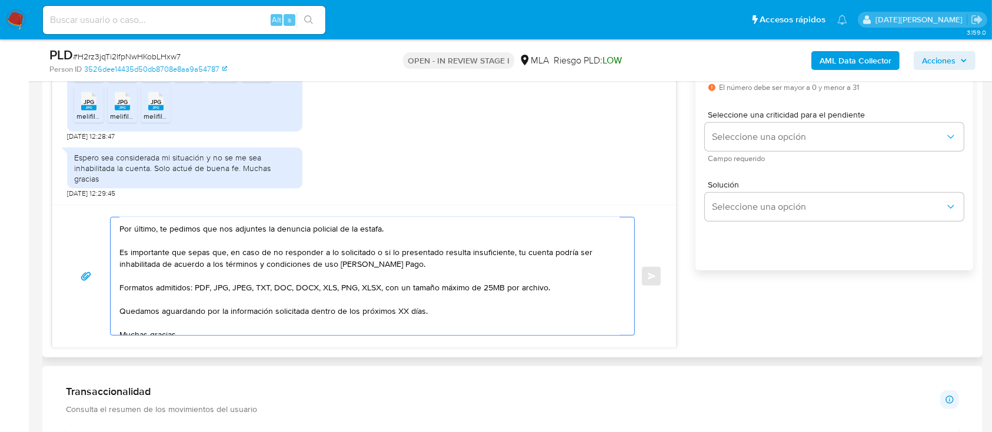
scroll to position [79, 0]
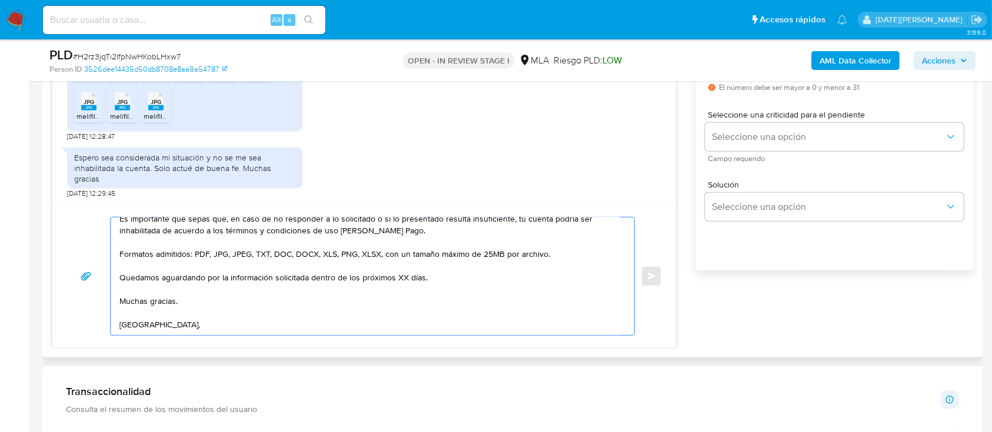
click at [397, 279] on textarea "Hola, Gisela Vanina Grosso. Muchas gracias por la información brindada. Por últ…" at bounding box center [369, 277] width 500 height 118
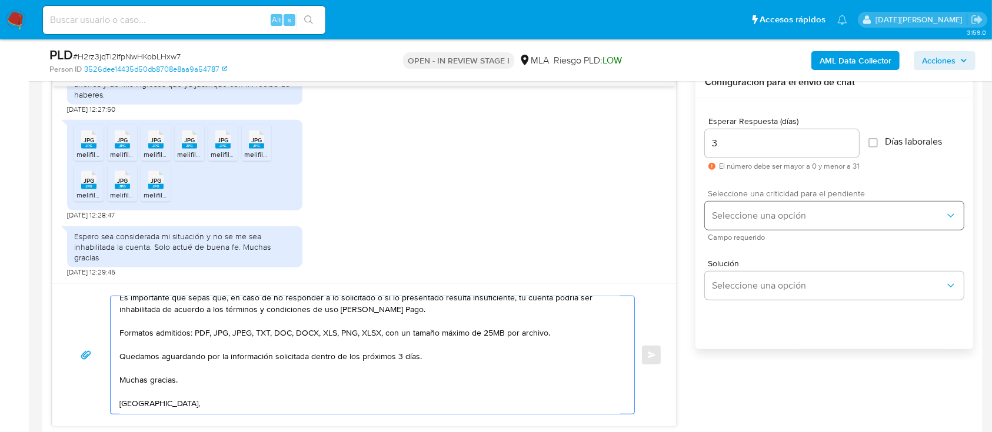
type textarea "Hola, Gisela Vanina Grosso. Muchas gracias por la información brindada. Por últ…"
click at [762, 216] on span "Seleccione una opción" at bounding box center [828, 216] width 233 height 12
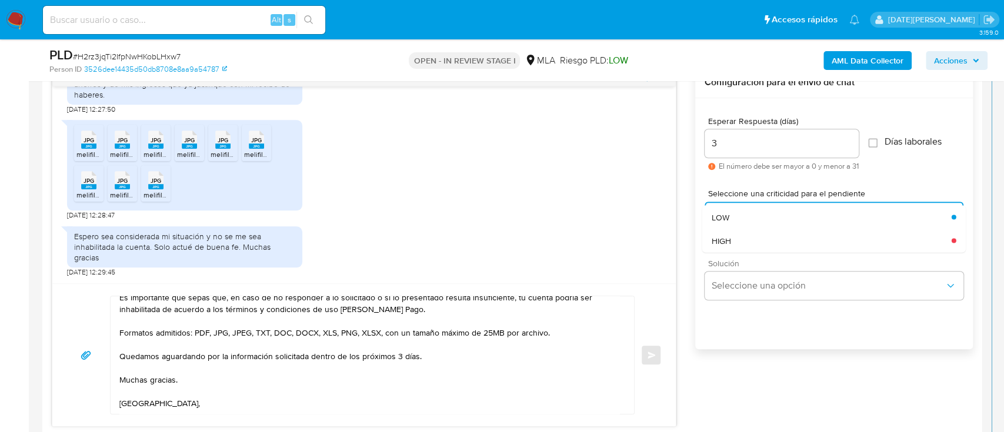
click at [753, 239] on div "HIGH" at bounding box center [832, 241] width 240 height 24
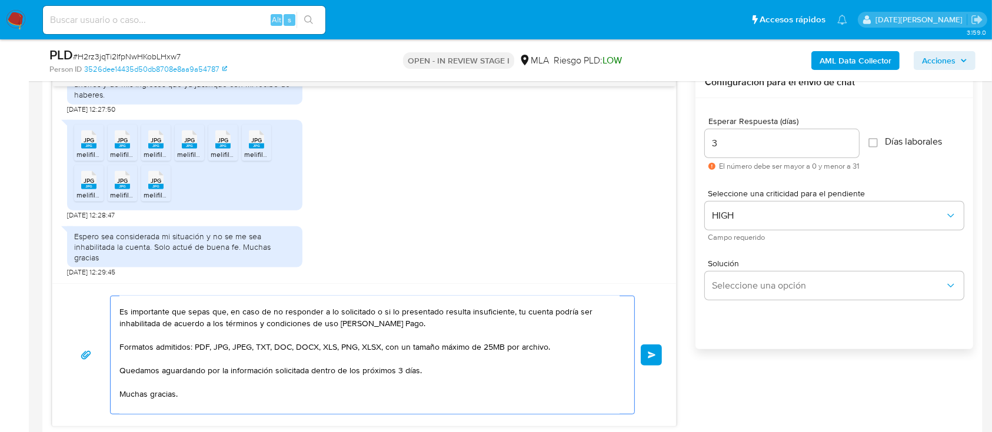
scroll to position [40, 0]
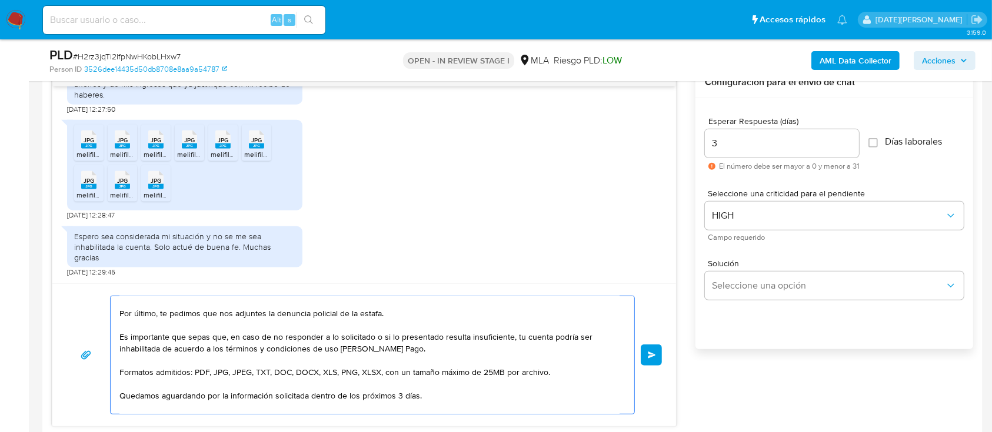
click at [645, 358] on button "Enviar" at bounding box center [651, 355] width 21 height 21
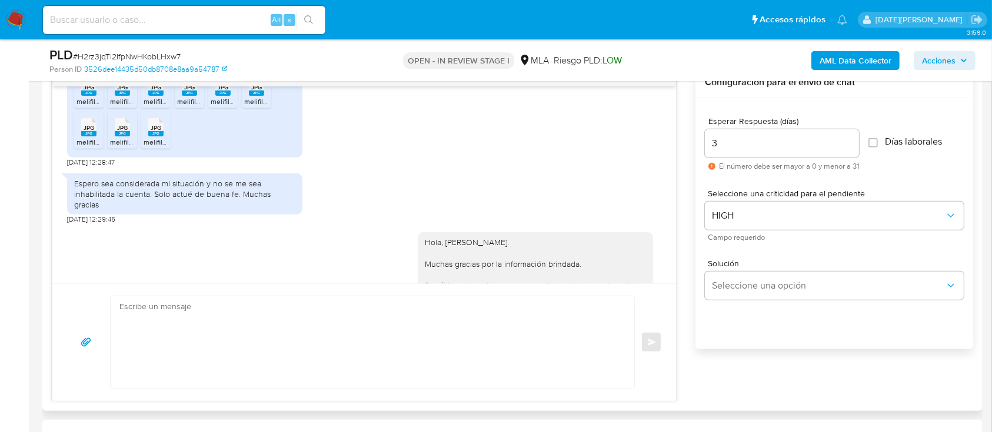
scroll to position [0, 0]
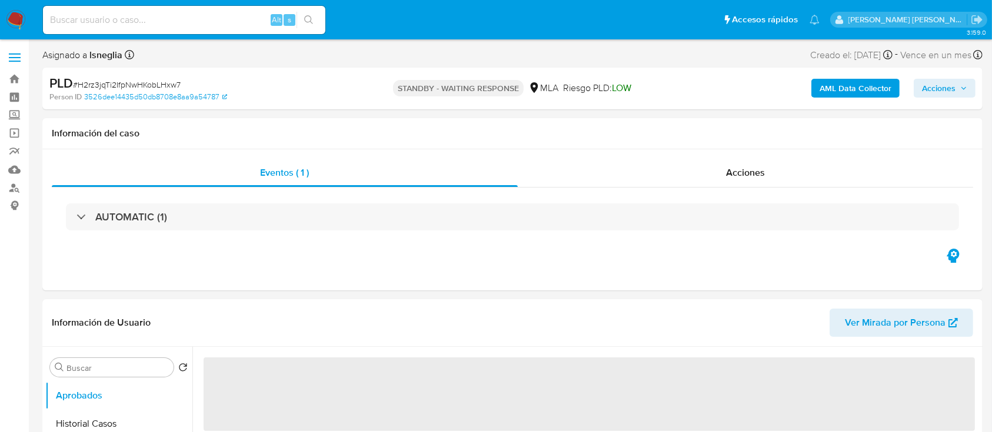
select select "10"
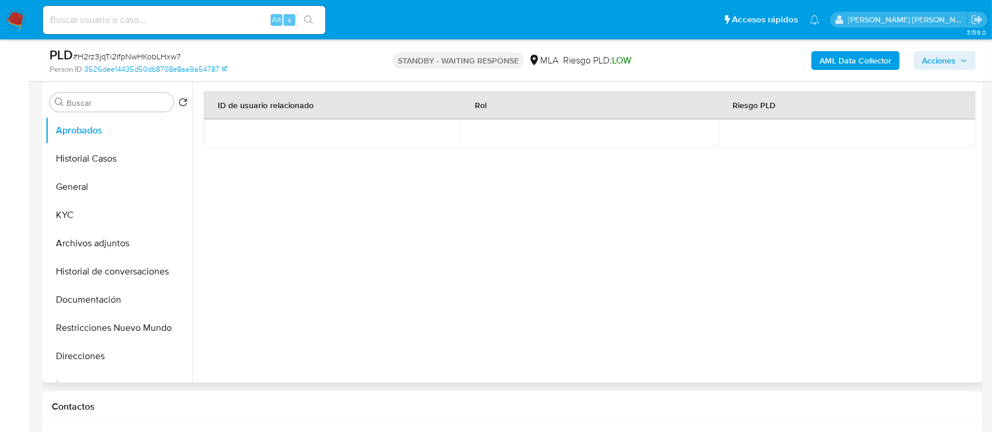
scroll to position [235, 0]
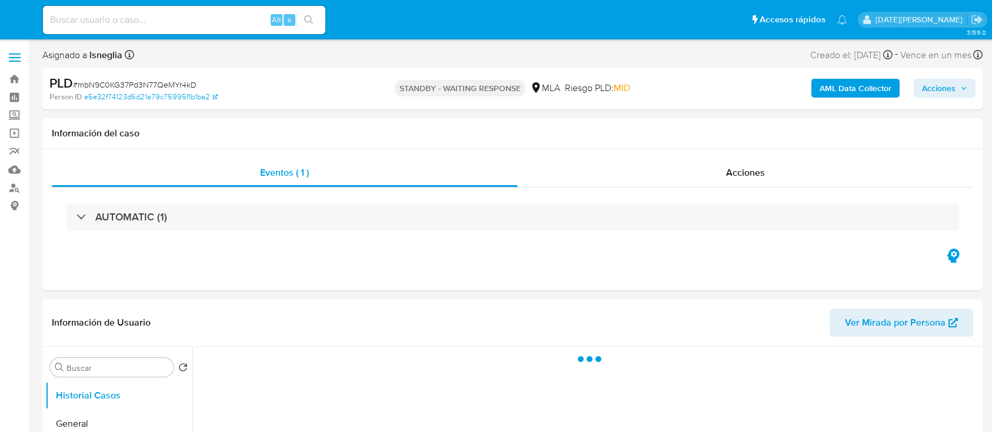
select select "10"
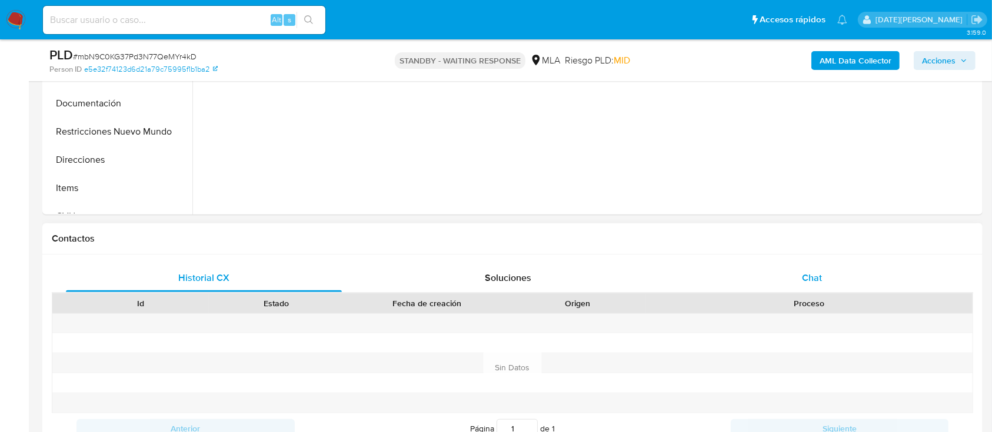
click at [814, 281] on span "Chat" at bounding box center [812, 278] width 20 height 14
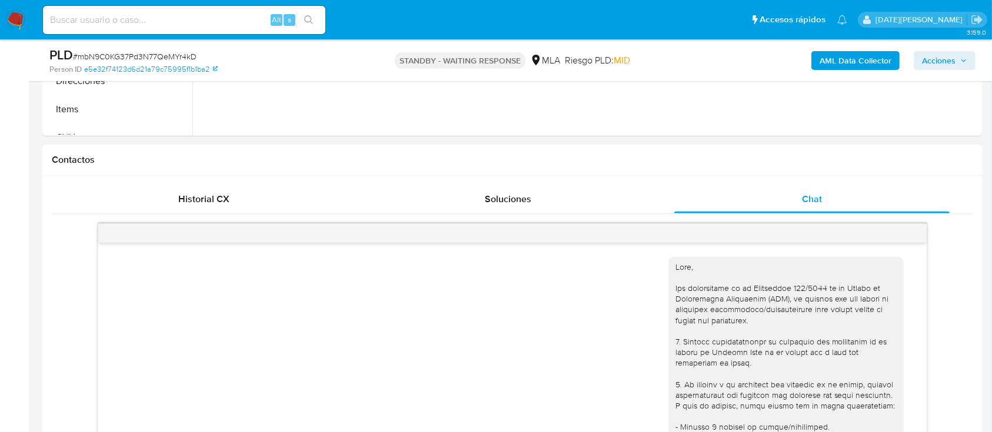
scroll to position [1246, 0]
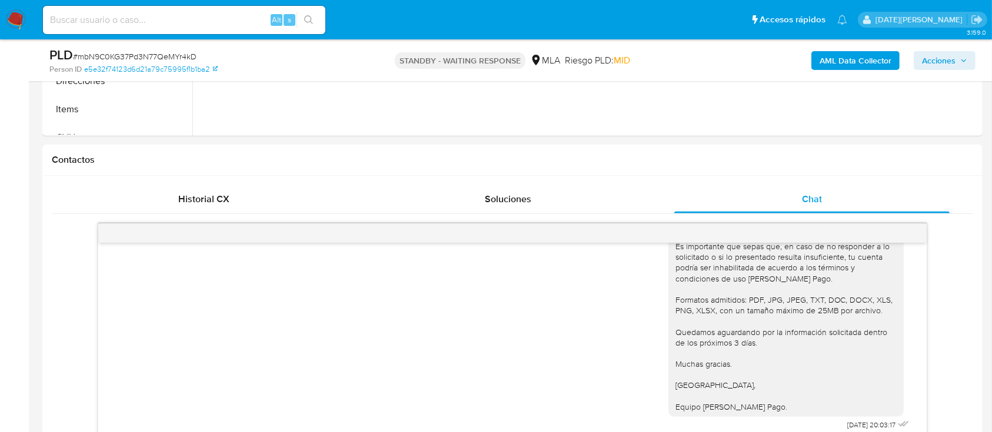
click at [132, 17] on input at bounding box center [184, 19] width 282 height 15
paste input "tQAdWUONQXHaUB6clBTIsSs1"
type input "tQAdWUONQXHaUB6clBTIsSs1"
click at [312, 16] on icon "search-icon" at bounding box center [308, 19] width 9 height 9
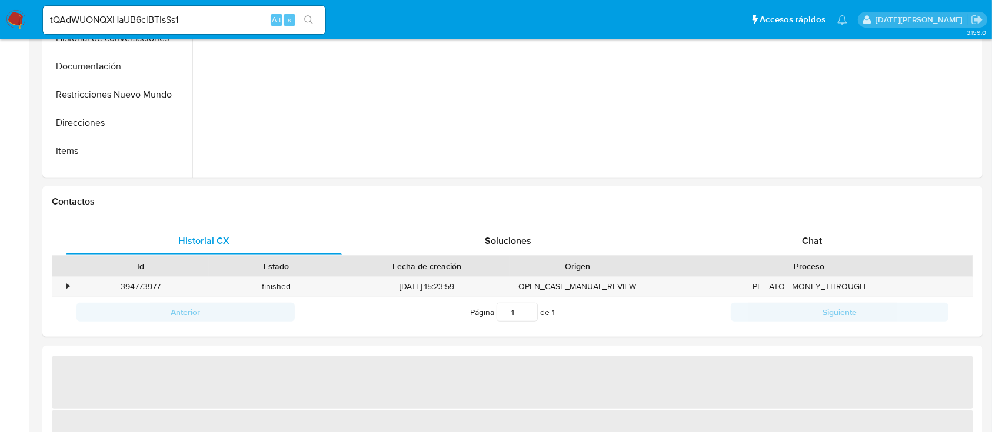
select select "10"
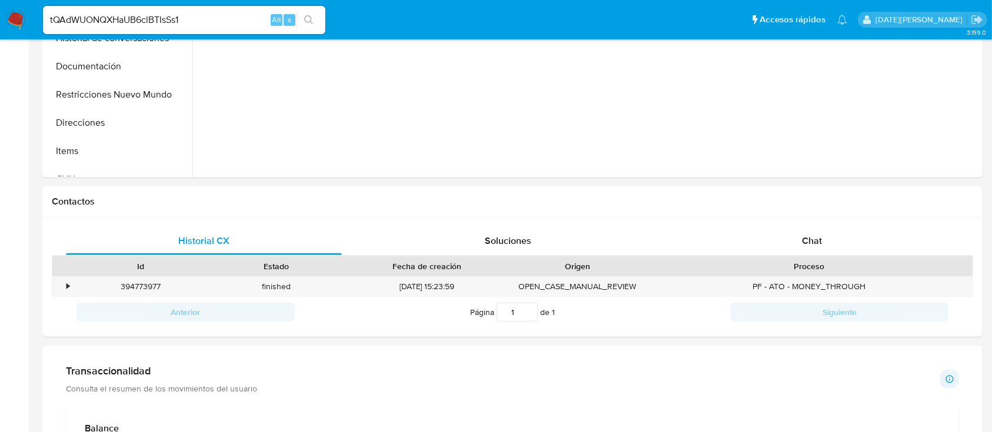
click at [146, 14] on input "tQAdWUONQXHaUB6clBTIsSs1" at bounding box center [184, 19] width 282 height 15
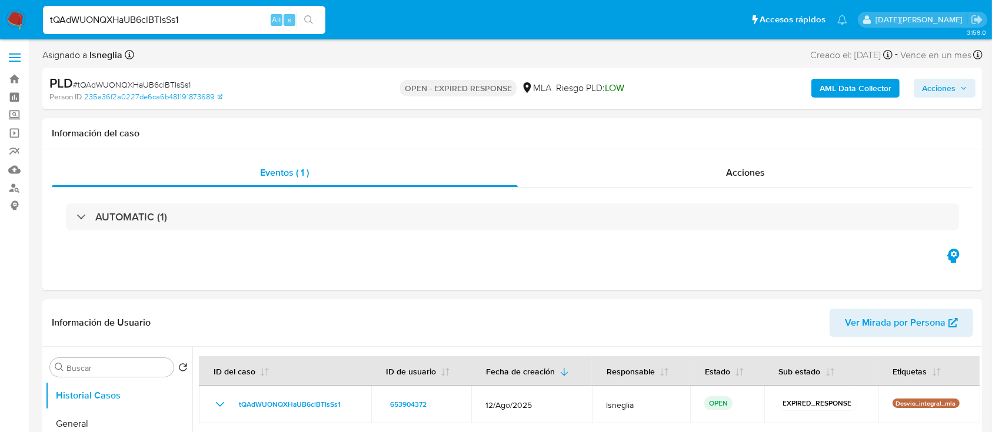
click at [150, 88] on span "# tQAdWUONQXHaUB6clBTIsSs1" at bounding box center [132, 85] width 118 height 12
copy span "tQAdWUONQXHaUB6clBTIsSs1"
click at [18, 13] on img at bounding box center [16, 20] width 20 height 20
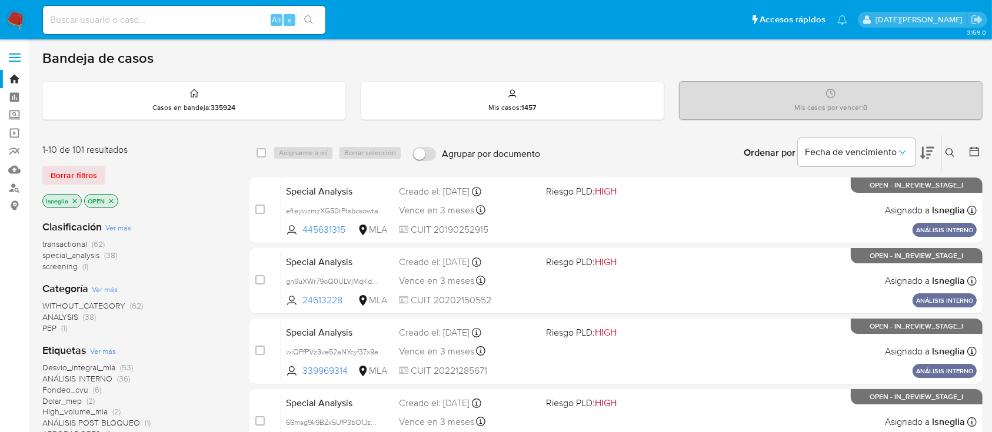
click at [954, 148] on icon at bounding box center [949, 152] width 9 height 9
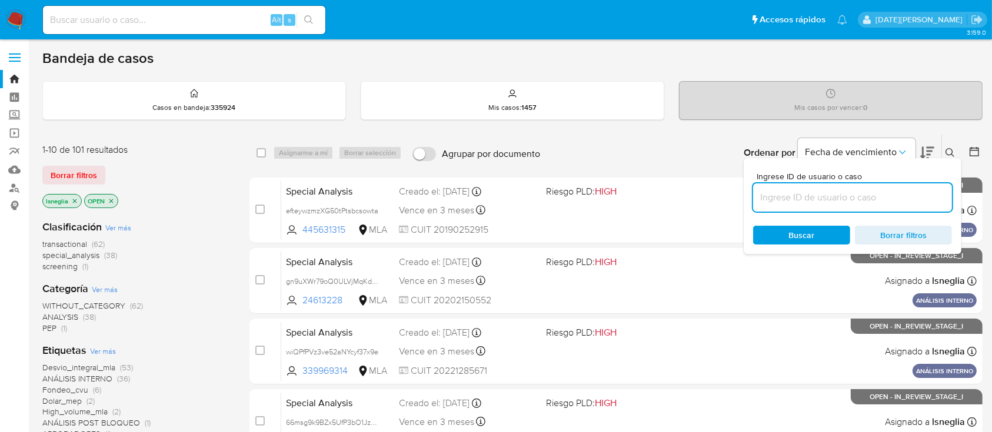
click at [877, 200] on input at bounding box center [852, 197] width 199 height 15
type input "tQAdWUONQXHaUB6clBTIsSs1"
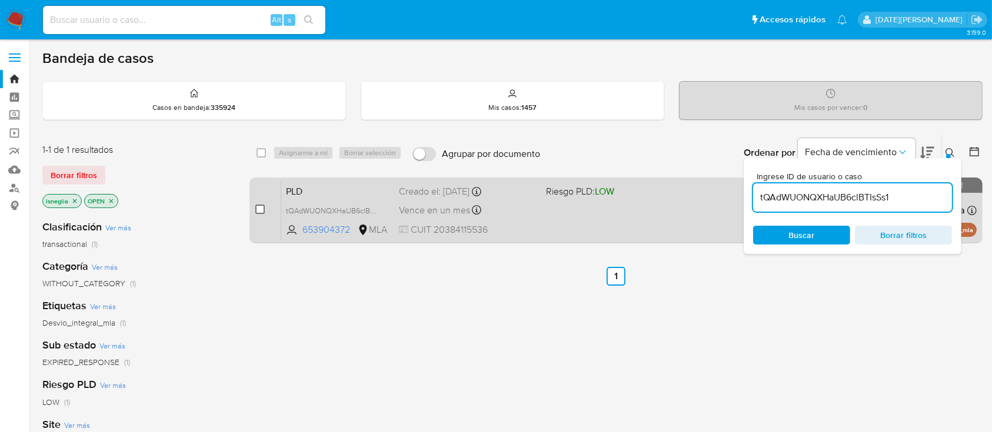
click at [262, 205] on input "checkbox" at bounding box center [259, 209] width 9 height 9
checkbox input "true"
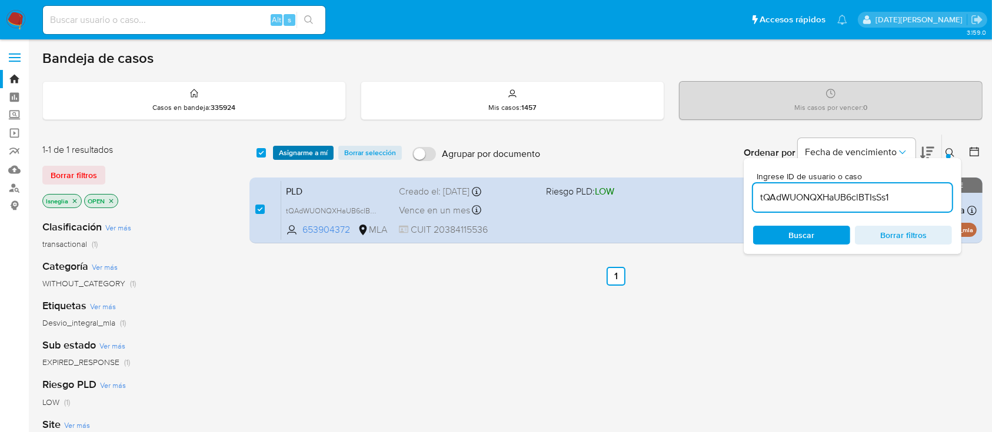
click at [312, 148] on span "Asignarme a mí" at bounding box center [303, 153] width 49 height 12
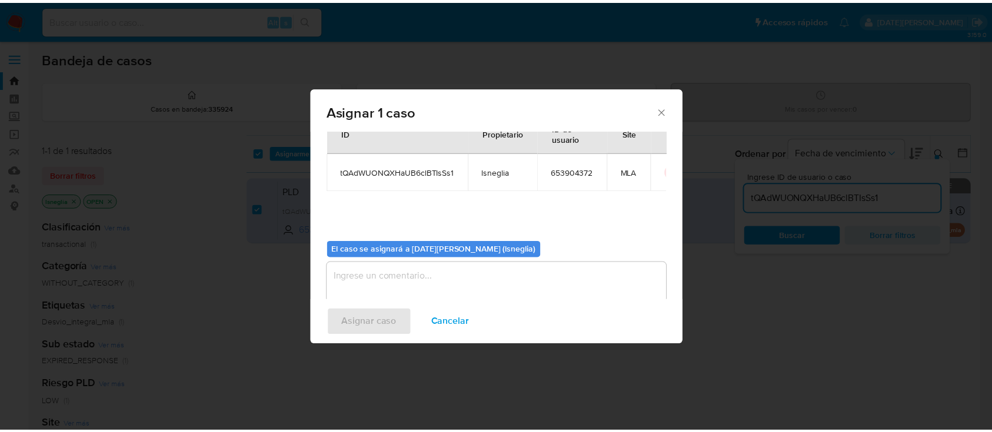
scroll to position [60, 0]
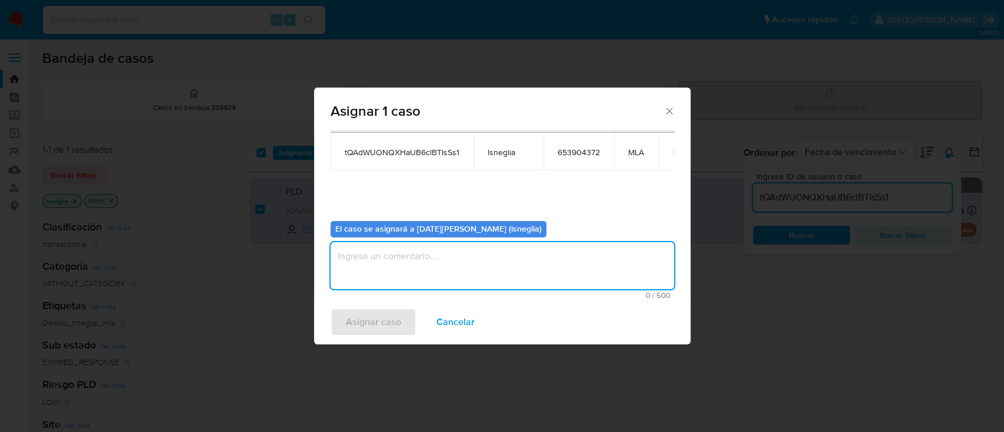
click at [427, 257] on textarea "assign-modal" at bounding box center [503, 265] width 344 height 47
type textarea "."
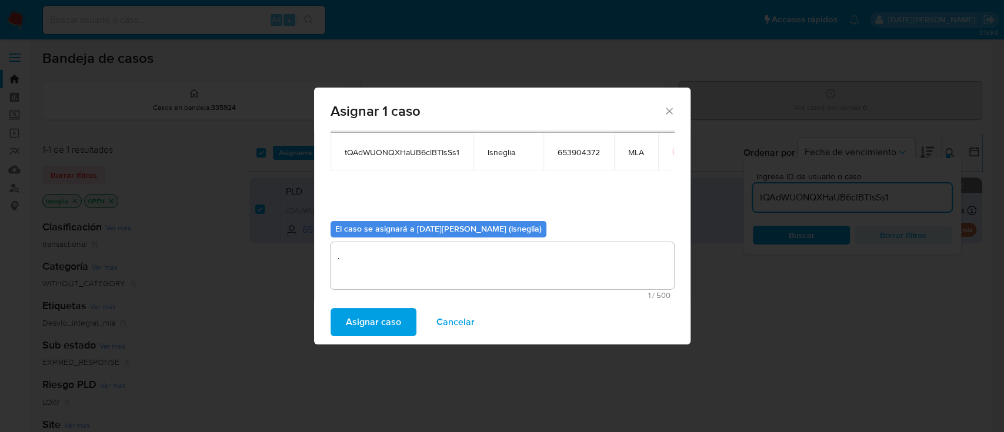
click at [365, 324] on span "Asignar caso" at bounding box center [373, 322] width 55 height 26
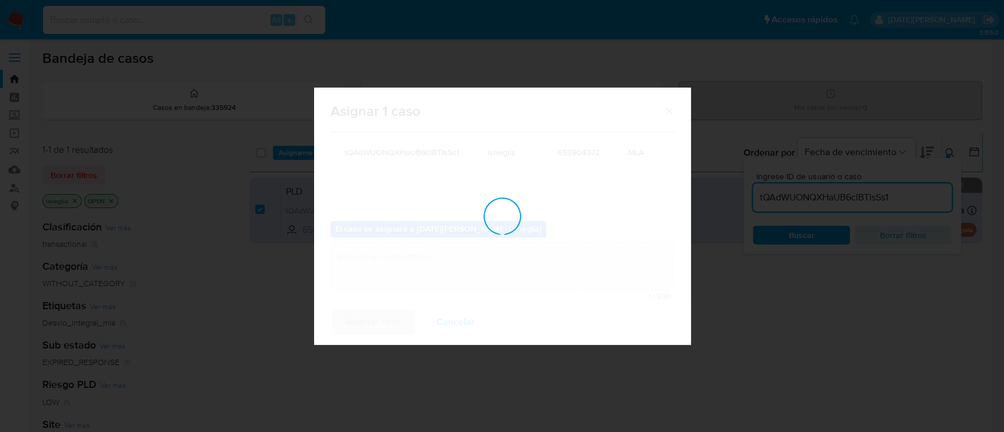
checkbox input "false"
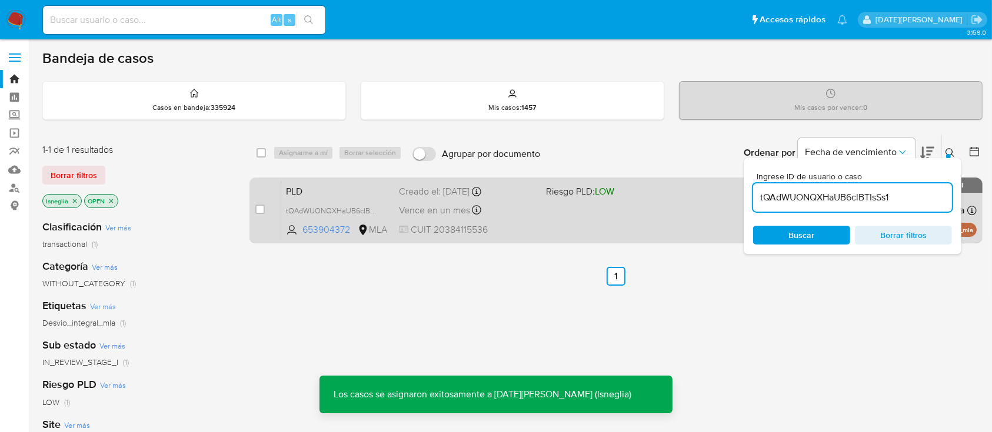
click at [336, 186] on span "PLD" at bounding box center [338, 190] width 104 height 15
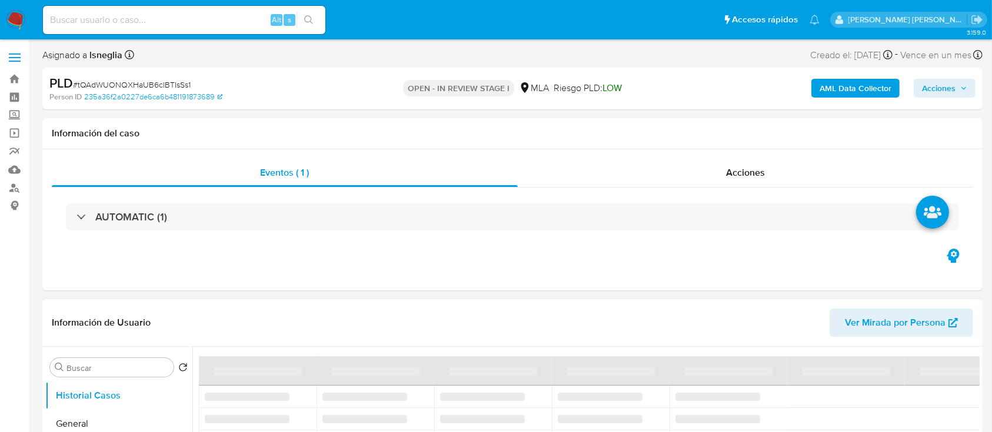
select select "10"
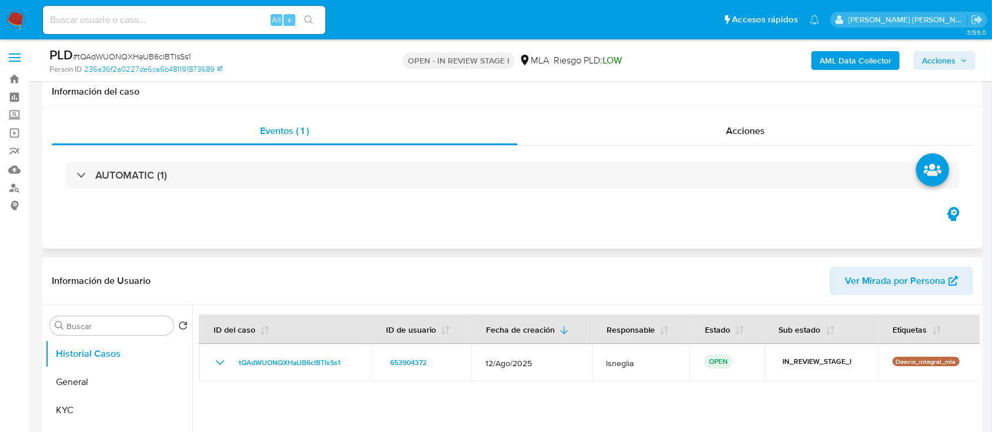
scroll to position [78, 0]
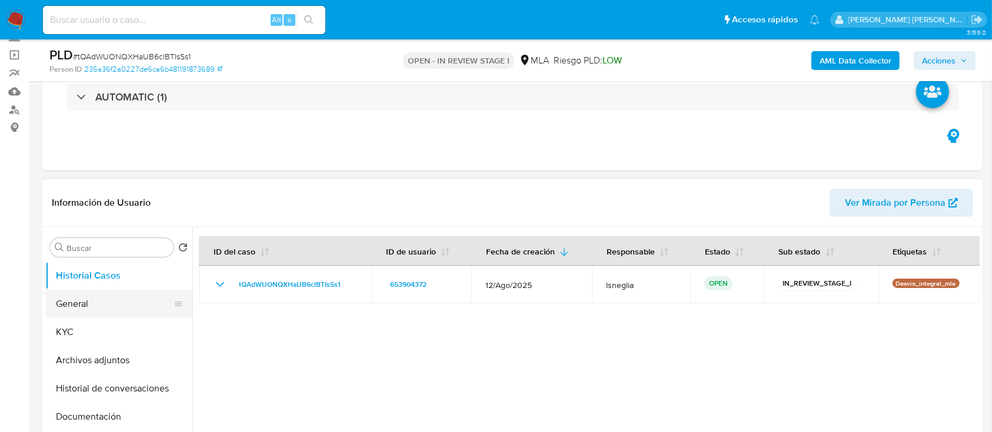
click at [126, 301] on button "General" at bounding box center [114, 304] width 138 height 28
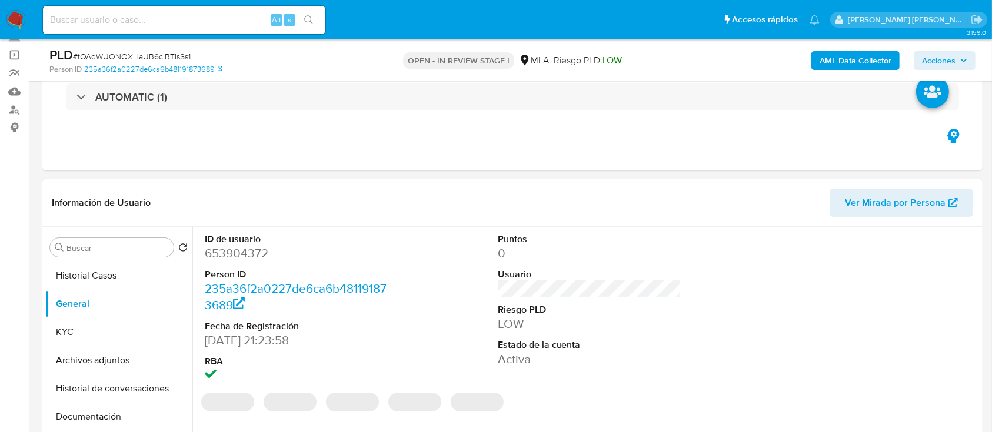
click at [225, 258] on dd "653904372" at bounding box center [297, 253] width 184 height 16
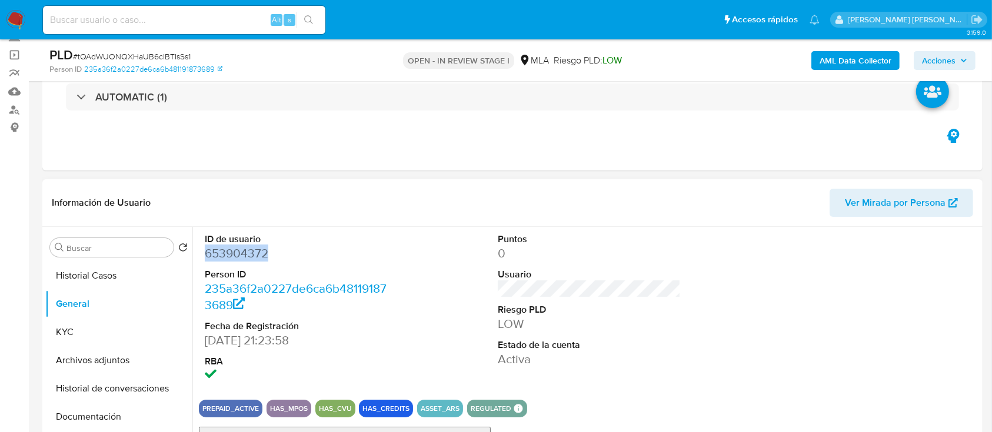
copy dd "653904372"
click at [12, 16] on img at bounding box center [16, 20] width 20 height 20
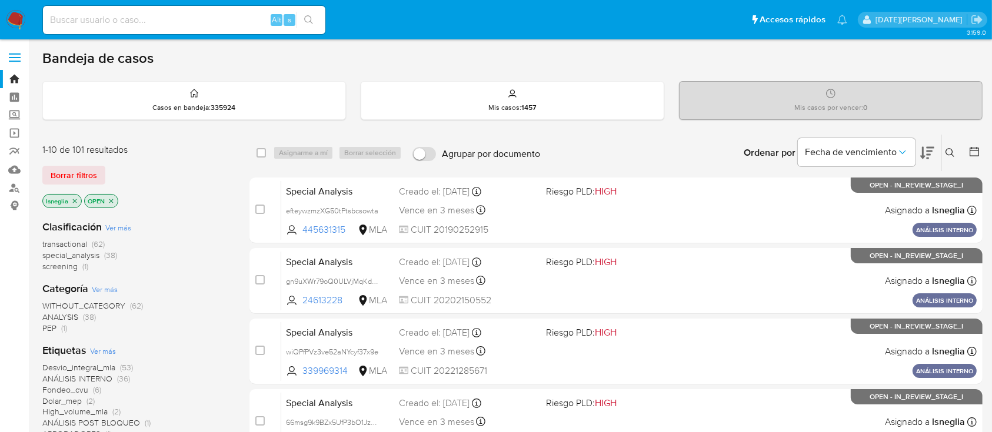
click at [152, 19] on input at bounding box center [184, 19] width 282 height 15
paste input "tQAdWUONQXHaUB6clBTIsSs1"
type input "tQAdWUONQXHaUB6clBTIsSs1"
click at [315, 16] on button "search-icon" at bounding box center [308, 20] width 24 height 16
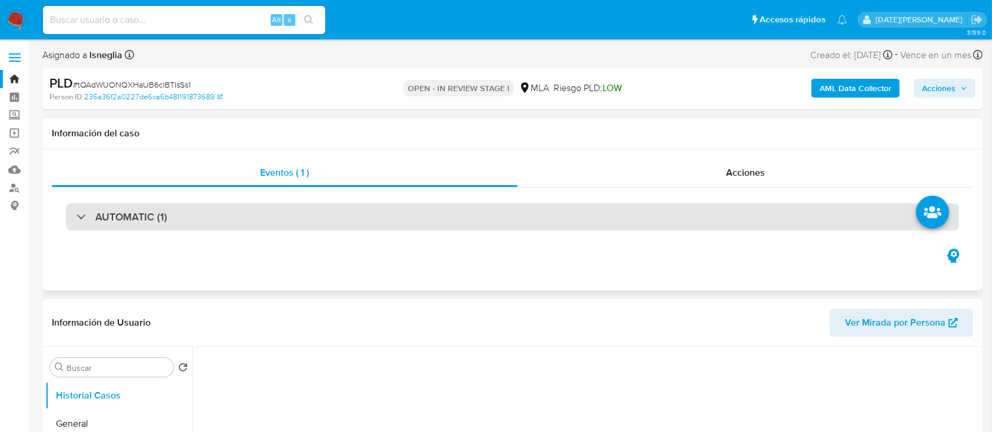
select select "10"
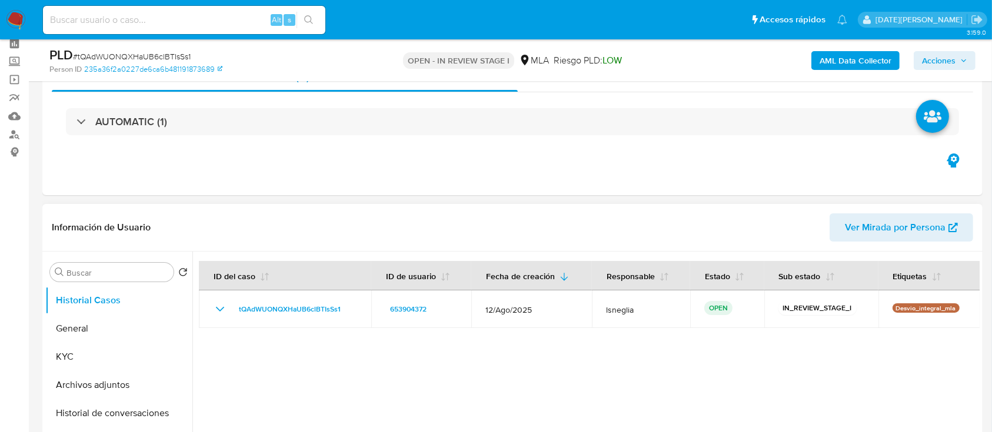
scroll to position [156, 0]
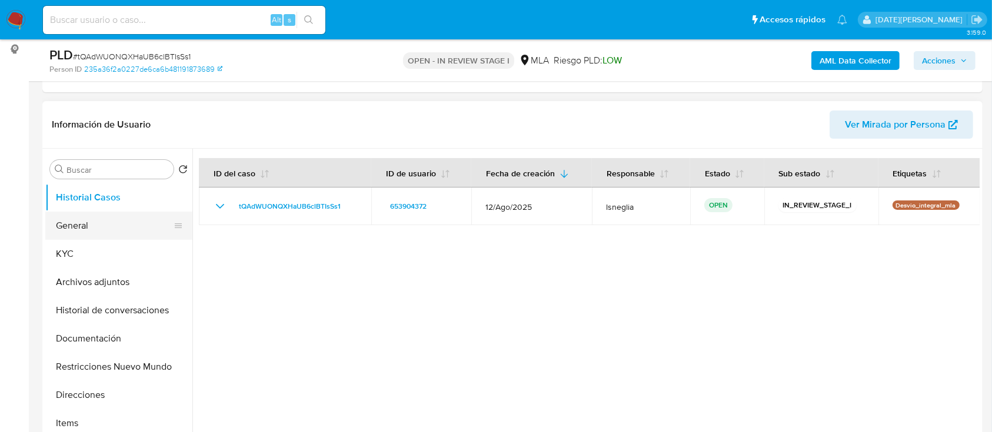
click at [93, 230] on button "General" at bounding box center [114, 226] width 138 height 28
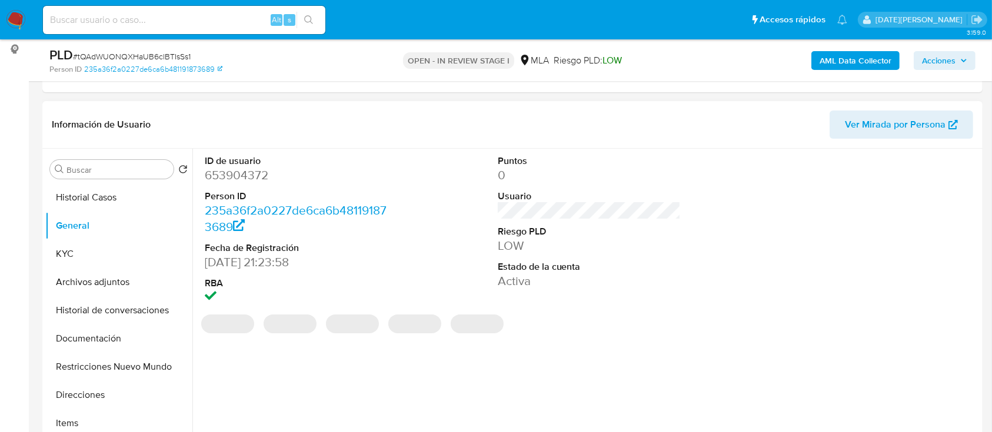
click at [250, 179] on dd "653904372" at bounding box center [297, 175] width 184 height 16
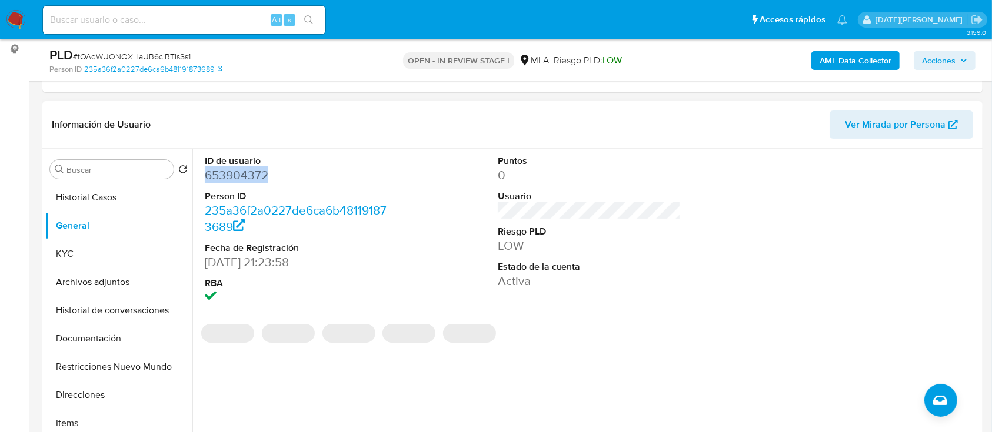
copy dd "653904372"
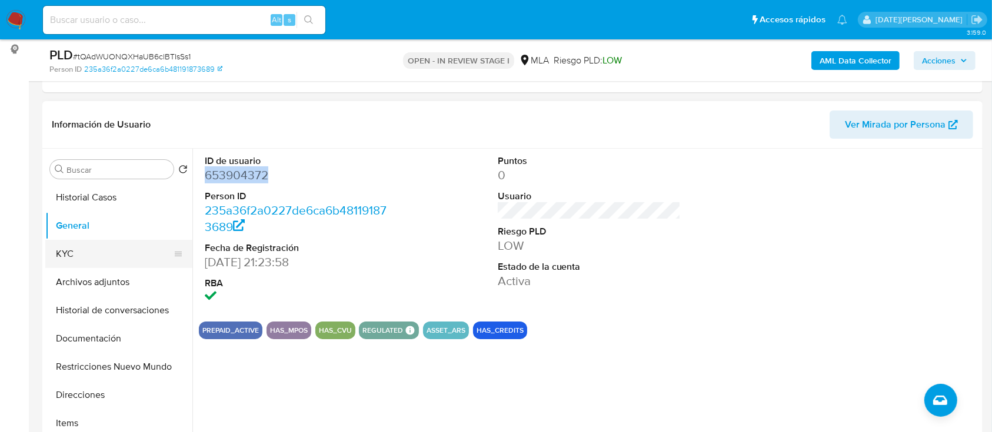
click at [102, 262] on button "KYC" at bounding box center [114, 254] width 138 height 28
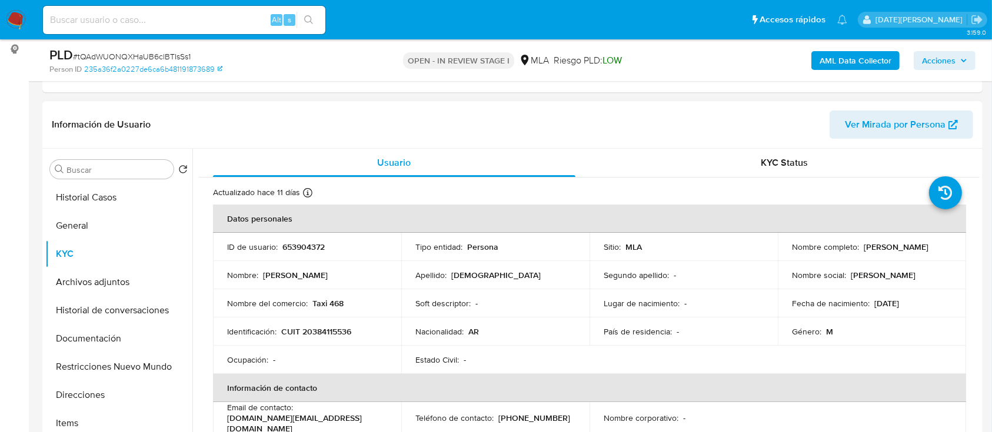
drag, startPoint x: 788, startPoint y: 252, endPoint x: 888, endPoint y: 252, distance: 100.6
click at [888, 252] on div "Nombre completo : Hugo Alexander Santucho" at bounding box center [872, 247] width 160 height 11
copy p "[PERSON_NAME]"
drag, startPoint x: 282, startPoint y: 335, endPoint x: 354, endPoint y: 331, distance: 71.3
click at [354, 331] on div "Identificación : CUIT 20384115536" at bounding box center [307, 331] width 160 height 11
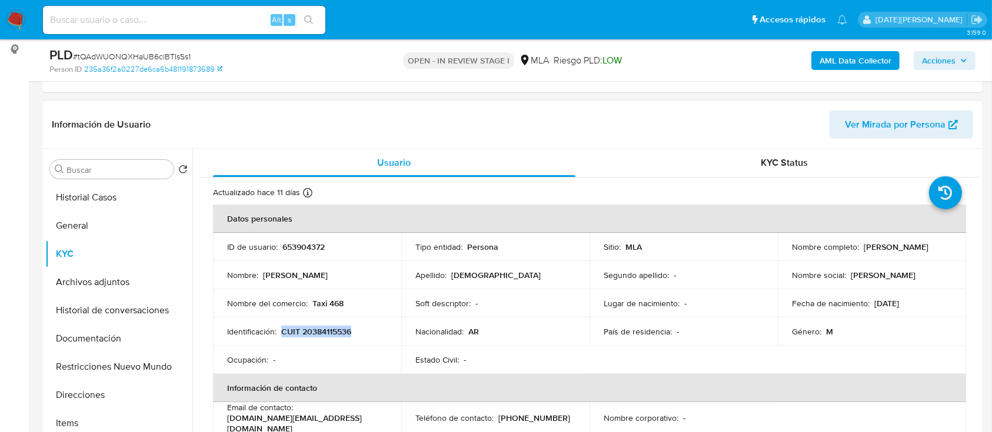
copy p "CUIT 20384115536"
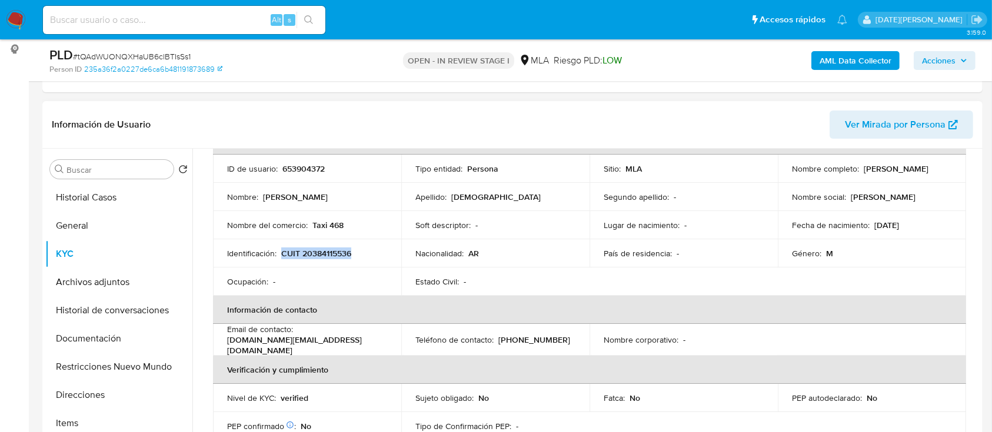
copy p "CUIT 20384115536"
click at [320, 254] on p "CUIT 20384115536" at bounding box center [316, 253] width 70 height 11
drag, startPoint x: 320, startPoint y: 254, endPoint x: 287, endPoint y: 255, distance: 33.0
click at [287, 255] on p "CUIT 20384115536" at bounding box center [316, 253] width 70 height 11
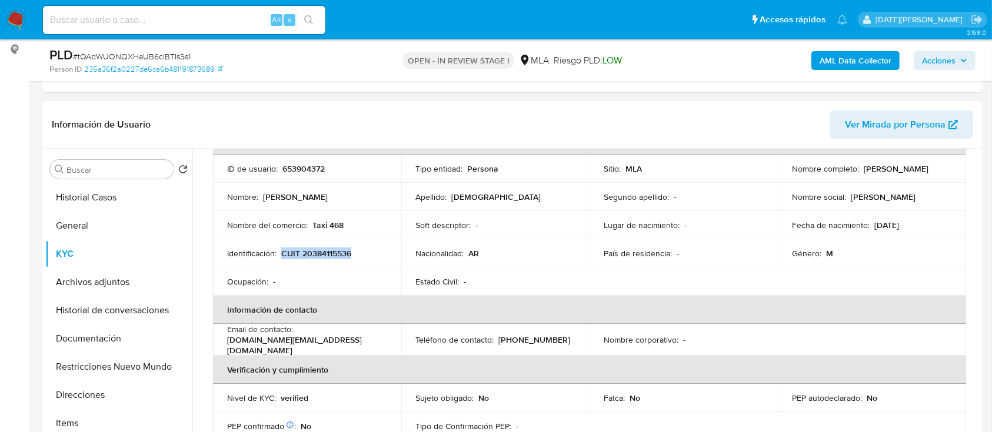
click at [329, 256] on p "CUIT 20384115536" at bounding box center [316, 253] width 70 height 11
click at [301, 168] on p "653904372" at bounding box center [303, 169] width 42 height 11
copy p "653904372"
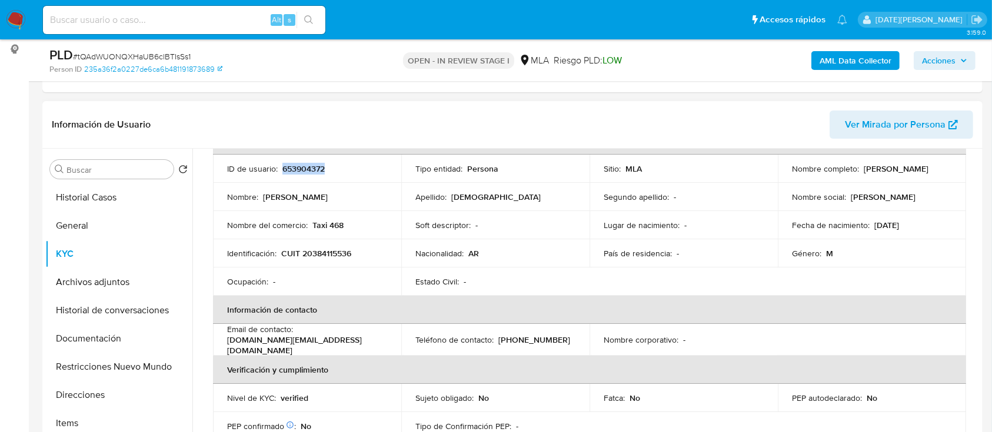
drag, startPoint x: 790, startPoint y: 172, endPoint x: 889, endPoint y: 172, distance: 98.8
click at [889, 172] on div "Nombre completo : Hugo Alexander Santucho" at bounding box center [872, 169] width 160 height 11
copy p "[PERSON_NAME]"
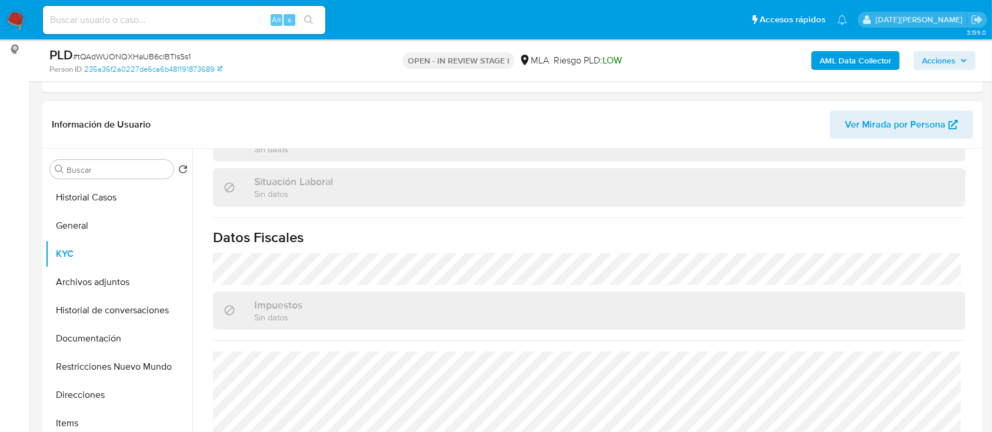
scroll to position [660, 0]
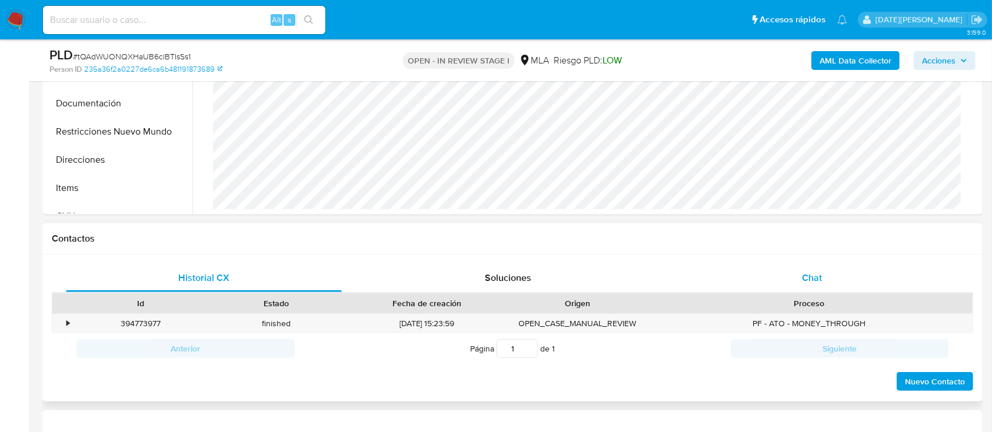
click at [811, 266] on div "Chat" at bounding box center [812, 278] width 276 height 28
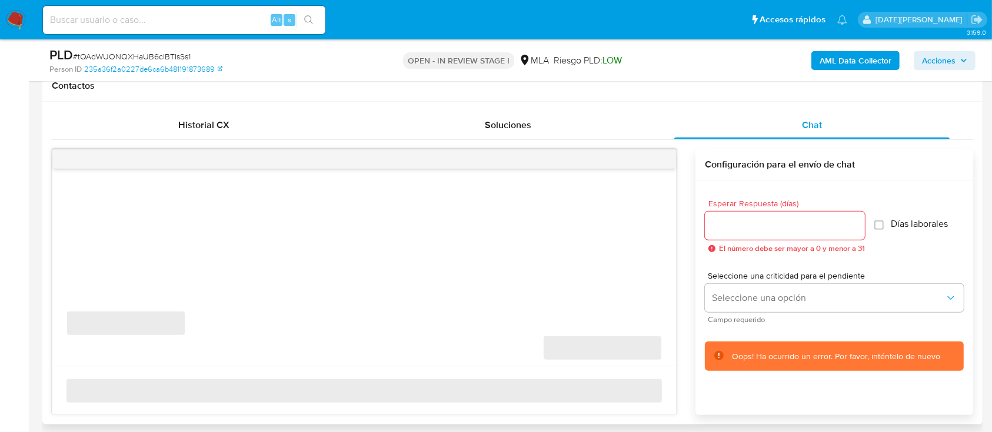
scroll to position [549, 0]
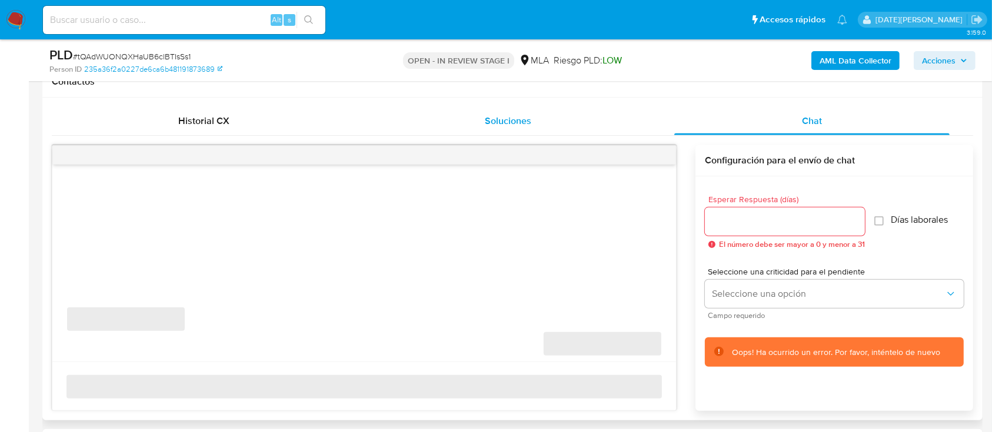
click at [427, 126] on div "Soluciones" at bounding box center [508, 121] width 276 height 28
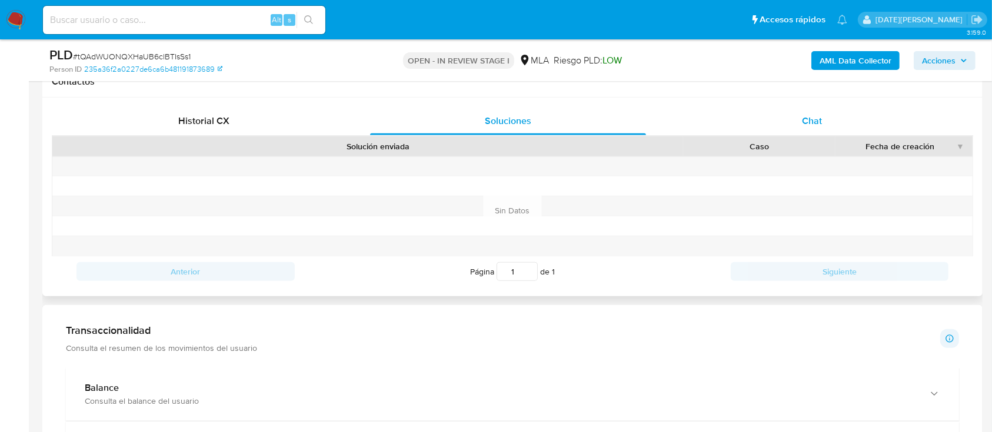
click at [768, 129] on div "Chat" at bounding box center [812, 121] width 276 height 28
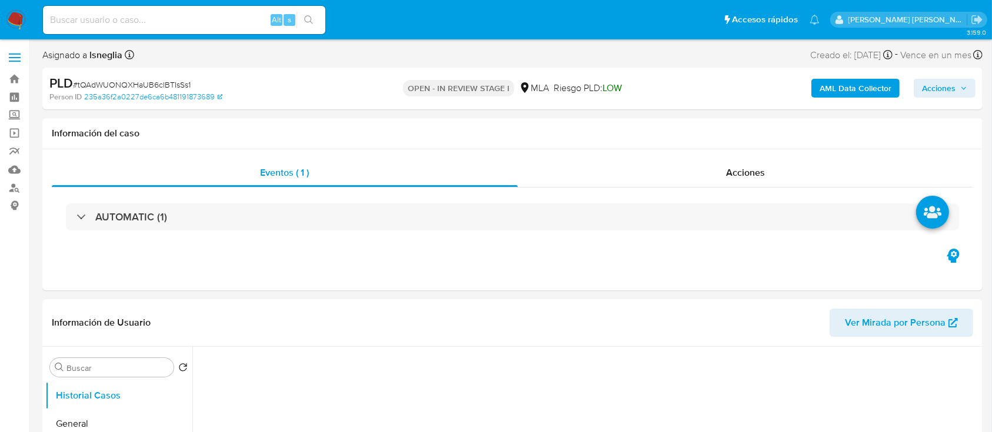
select select "10"
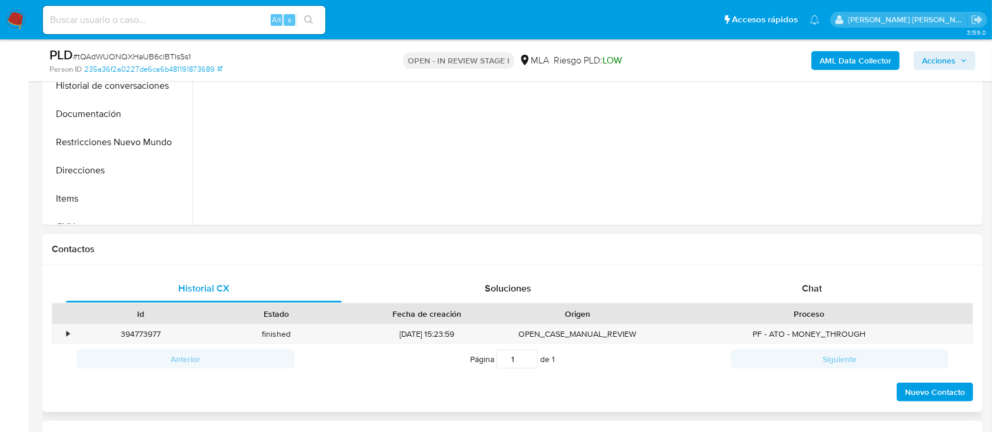
scroll to position [392, 0]
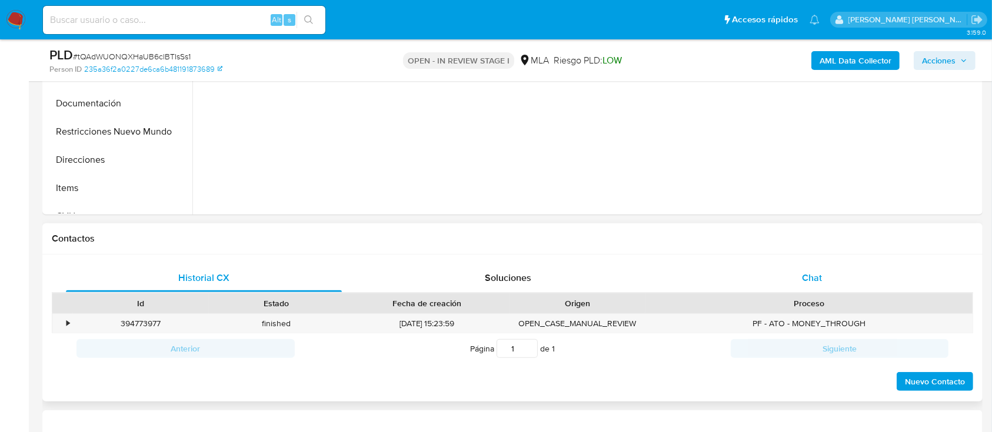
click at [812, 279] on span "Chat" at bounding box center [812, 278] width 20 height 14
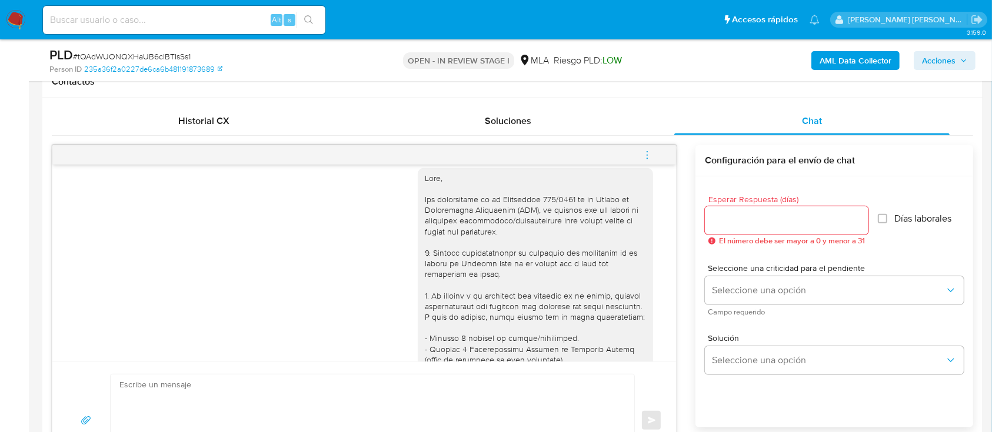
scroll to position [0, 0]
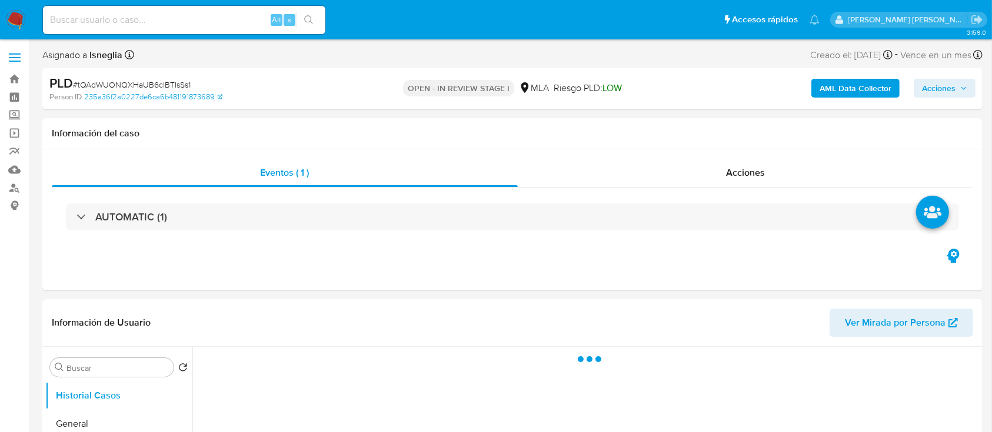
select select "10"
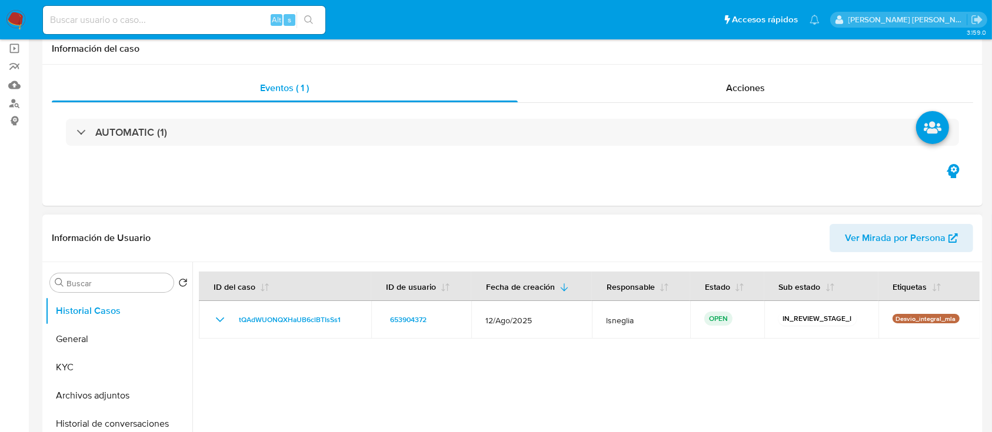
scroll to position [156, 0]
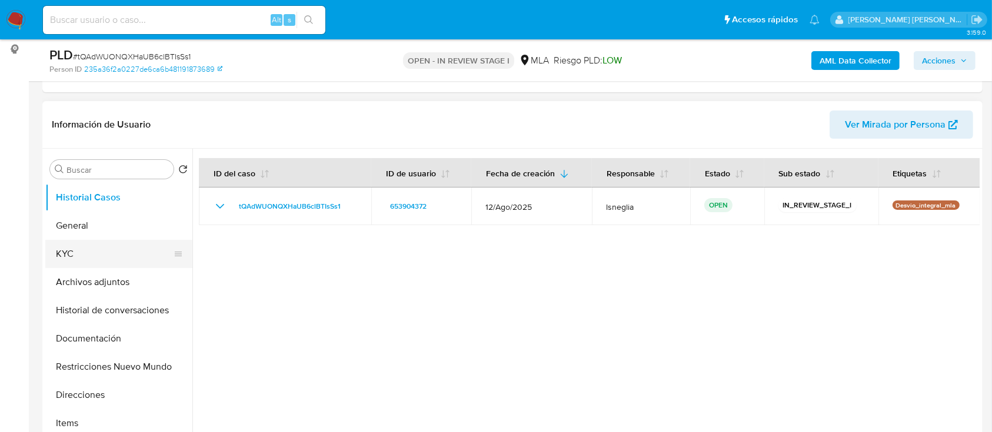
click at [98, 252] on button "KYC" at bounding box center [114, 254] width 138 height 28
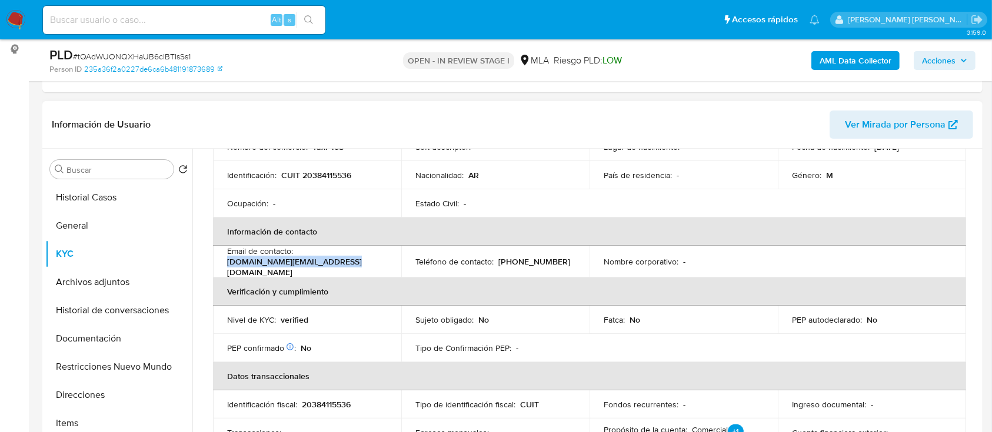
drag, startPoint x: 228, startPoint y: 264, endPoint x: 362, endPoint y: 266, distance: 134.1
click at [362, 266] on div "Email de contacto : [DOMAIN_NAME][EMAIL_ADDRESS][DOMAIN_NAME]" at bounding box center [307, 262] width 160 height 32
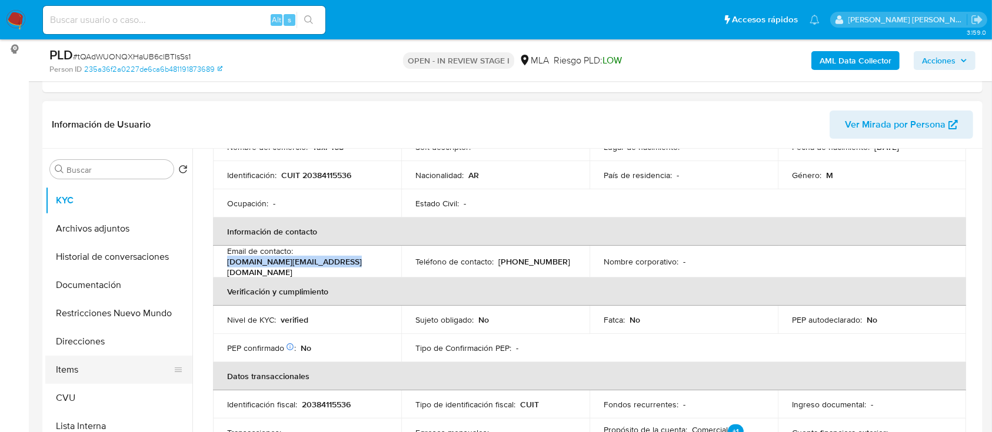
scroll to position [78, 0]
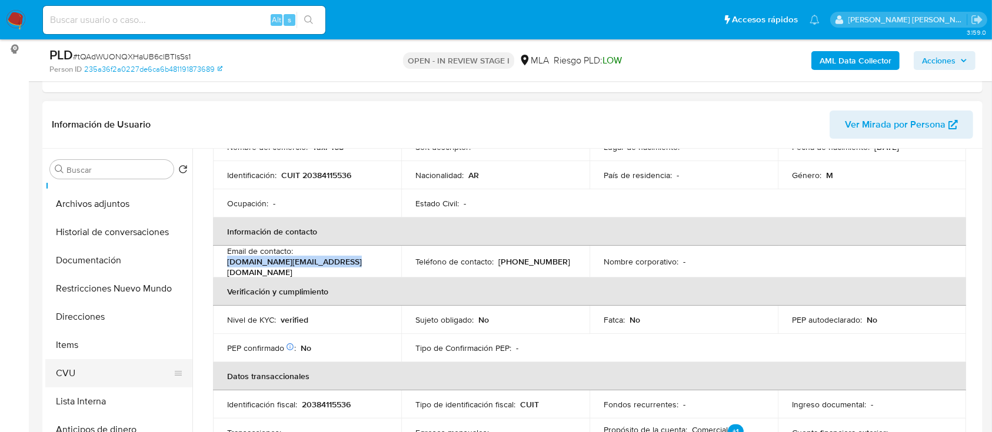
click at [94, 379] on button "CVU" at bounding box center [114, 373] width 138 height 28
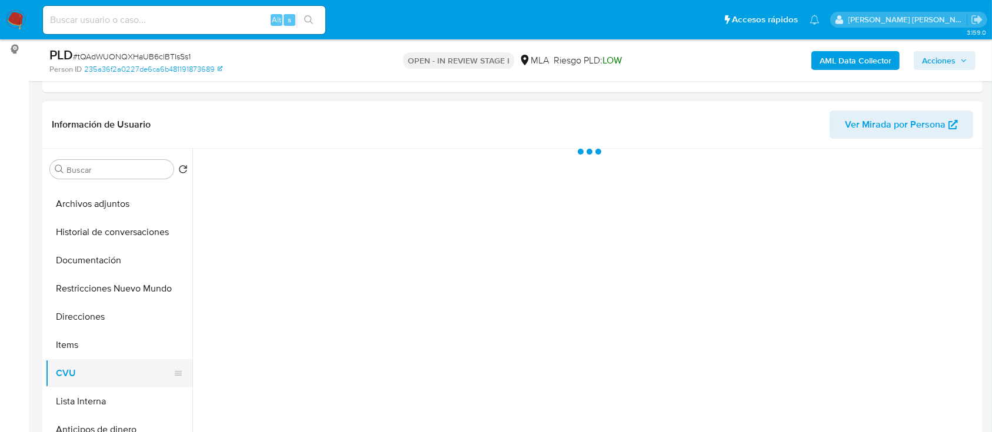
scroll to position [0, 0]
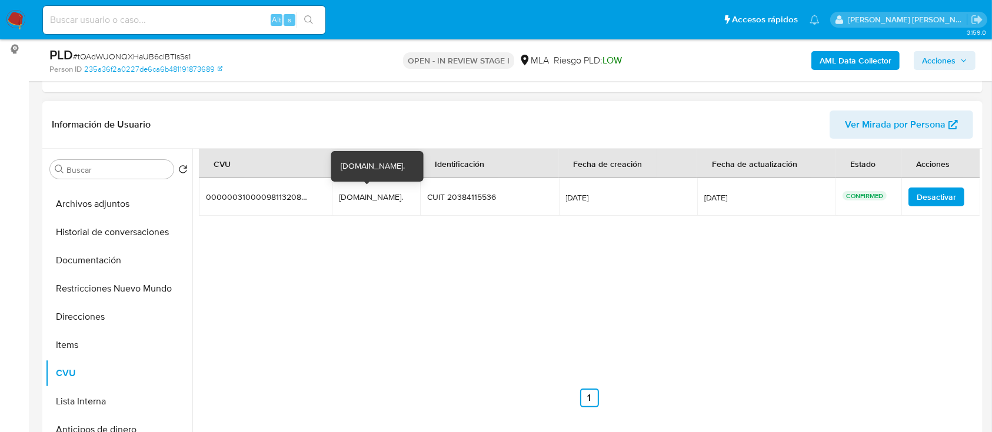
drag, startPoint x: 339, startPoint y: 194, endPoint x: 390, endPoint y: 195, distance: 51.2
click at [390, 195] on td "[DOMAIN_NAME]. [DOMAIN_NAME]." at bounding box center [376, 197] width 88 height 38
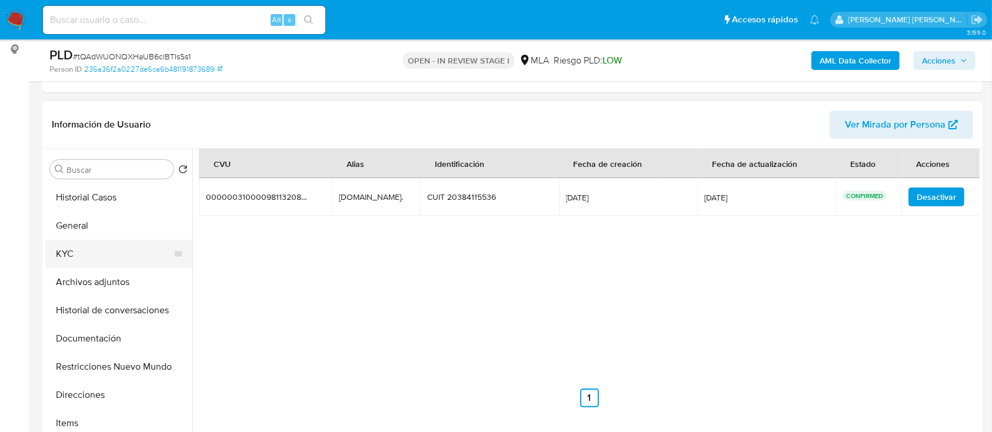
click at [101, 251] on button "KYC" at bounding box center [114, 254] width 138 height 28
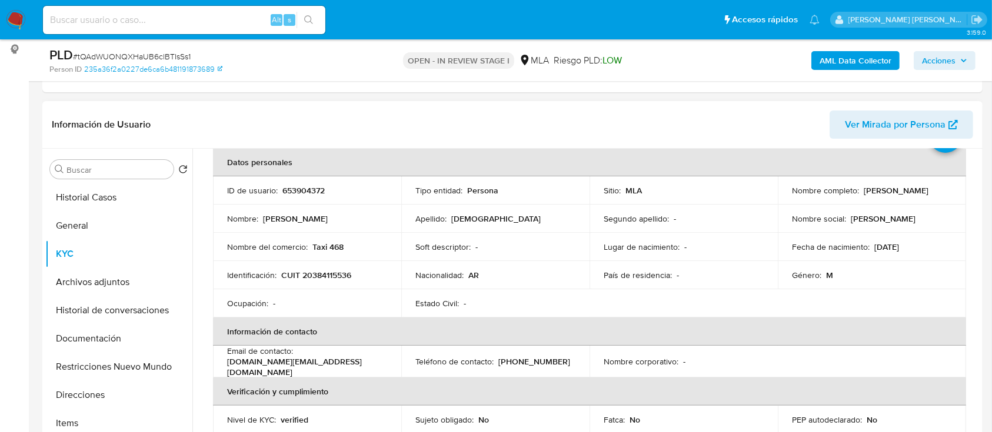
scroll to position [156, 0]
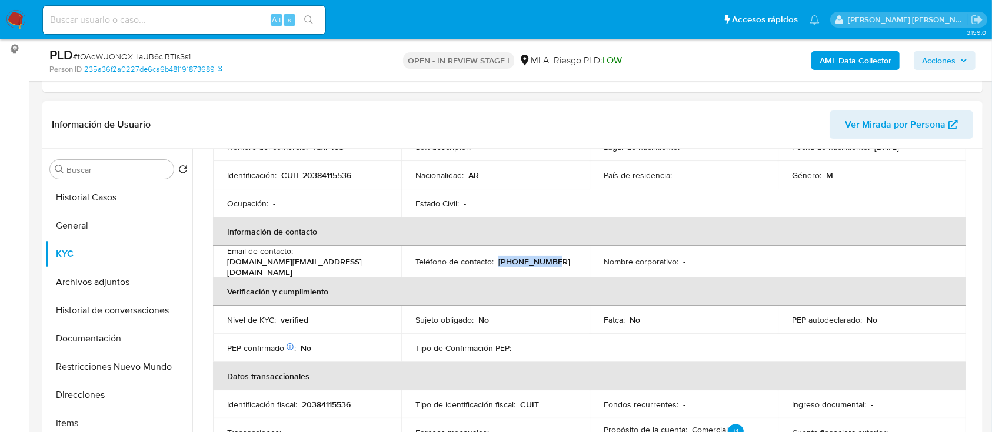
drag, startPoint x: 498, startPoint y: 258, endPoint x: 547, endPoint y: 257, distance: 49.4
click at [547, 257] on p "[PHONE_NUMBER]" at bounding box center [534, 261] width 72 height 11
click at [557, 259] on div "Teléfono de contacto : [PHONE_NUMBER]" at bounding box center [495, 261] width 160 height 11
drag, startPoint x: 551, startPoint y: 257, endPoint x: 497, endPoint y: 256, distance: 53.5
click at [497, 256] on div "Teléfono de contacto : [PHONE_NUMBER]" at bounding box center [495, 261] width 160 height 11
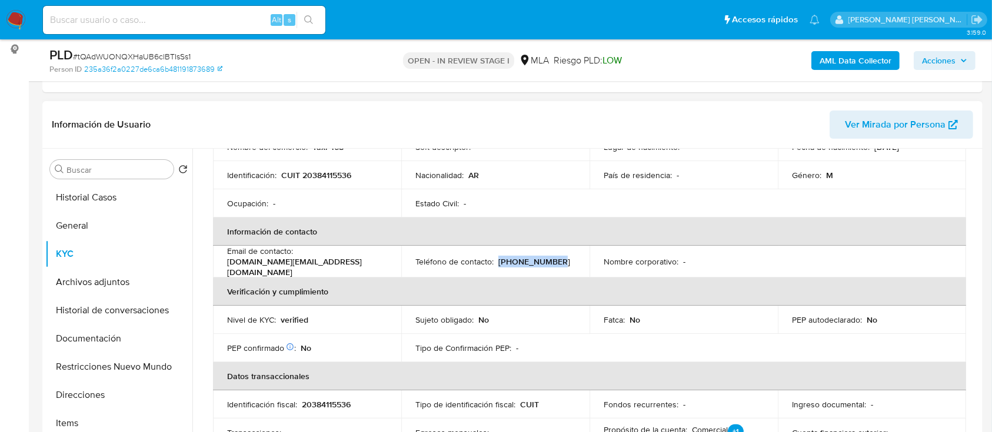
copy p "[PHONE_NUMBER]"
drag, startPoint x: 228, startPoint y: 266, endPoint x: 352, endPoint y: 266, distance: 124.7
click at [352, 266] on div "Email de contacto : [DOMAIN_NAME][EMAIL_ADDRESS][DOMAIN_NAME]" at bounding box center [307, 262] width 160 height 32
copy p "[DOMAIN_NAME][EMAIL_ADDRESS][DOMAIN_NAME]"
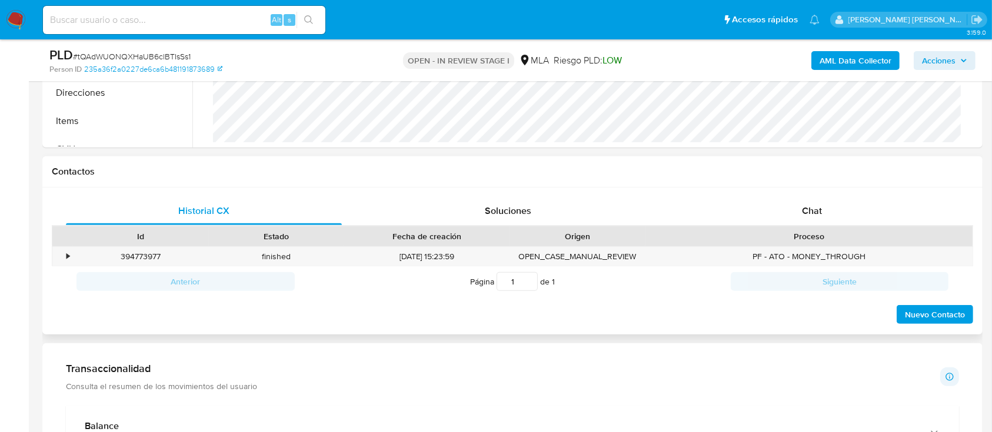
scroll to position [471, 0]
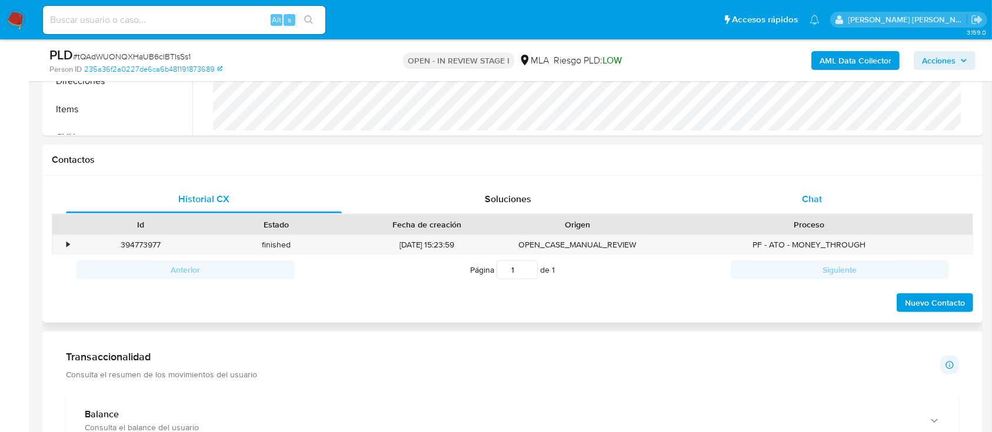
click at [814, 207] on div "Chat" at bounding box center [812, 199] width 276 height 28
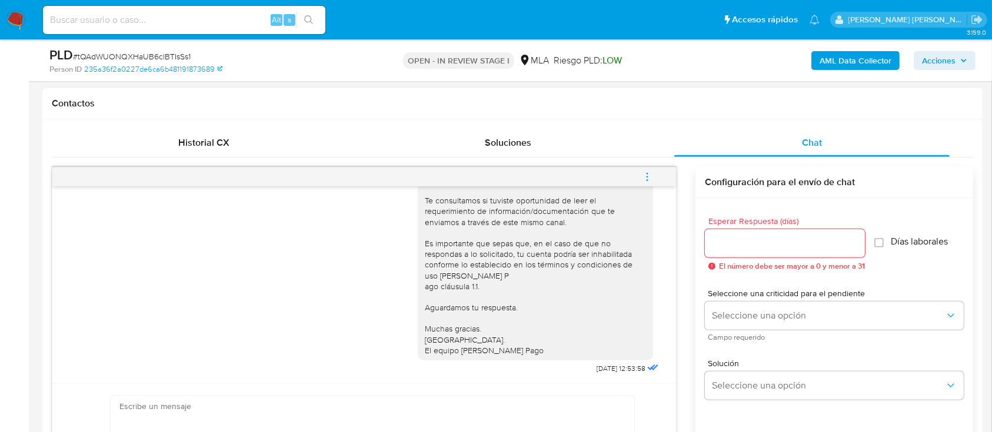
scroll to position [549, 0]
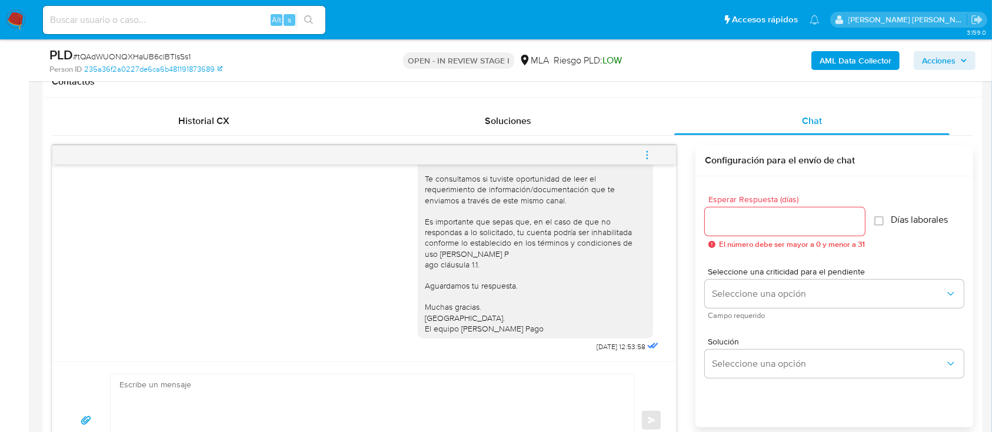
click at [648, 155] on icon "menu-action" at bounding box center [647, 155] width 11 height 11
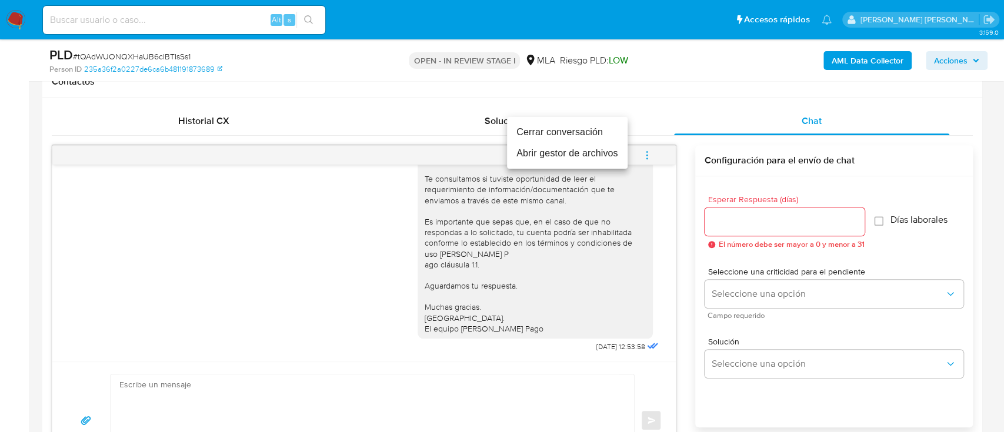
click at [588, 131] on li "Cerrar conversación" at bounding box center [567, 132] width 121 height 21
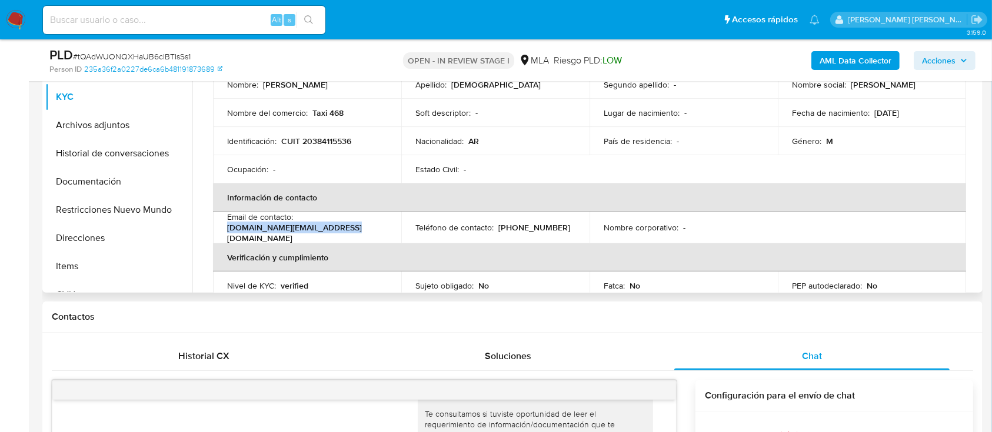
scroll to position [78, 0]
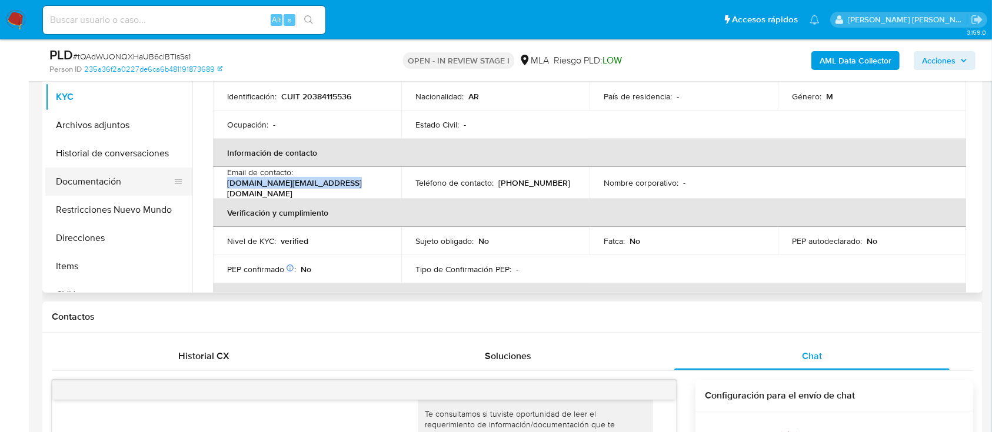
click at [95, 178] on button "Documentación" at bounding box center [114, 182] width 138 height 28
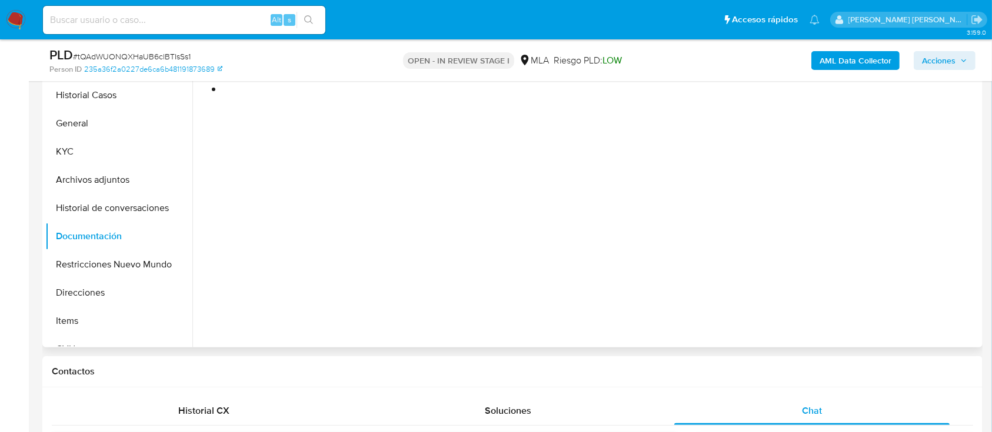
scroll to position [235, 0]
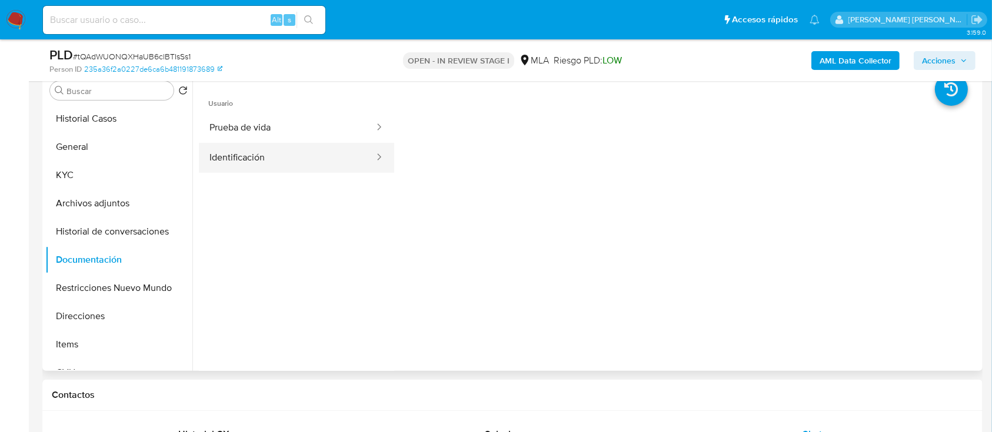
click at [280, 158] on button "Identificación" at bounding box center [287, 158] width 176 height 30
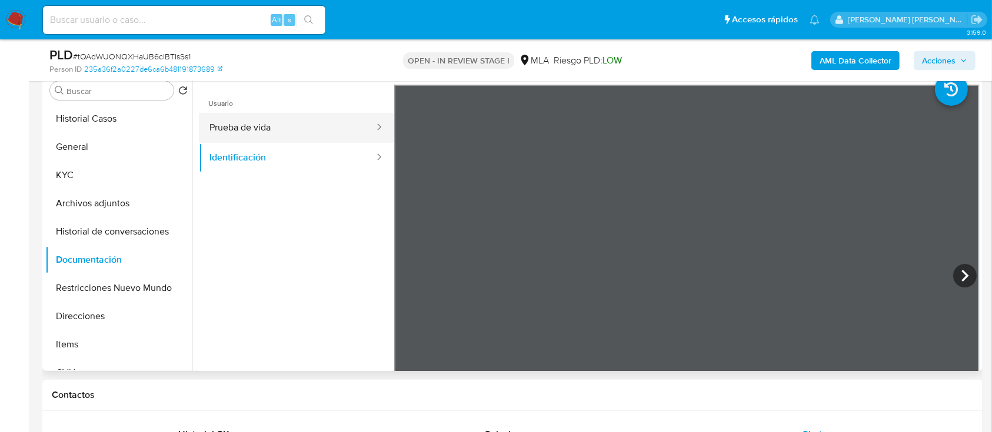
click at [246, 124] on button "Prueba de vida" at bounding box center [287, 128] width 176 height 30
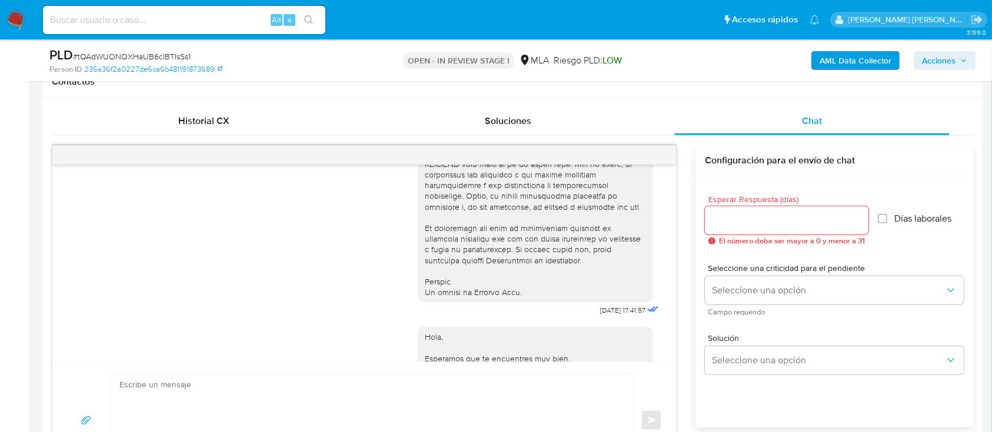
scroll to position [549, 0]
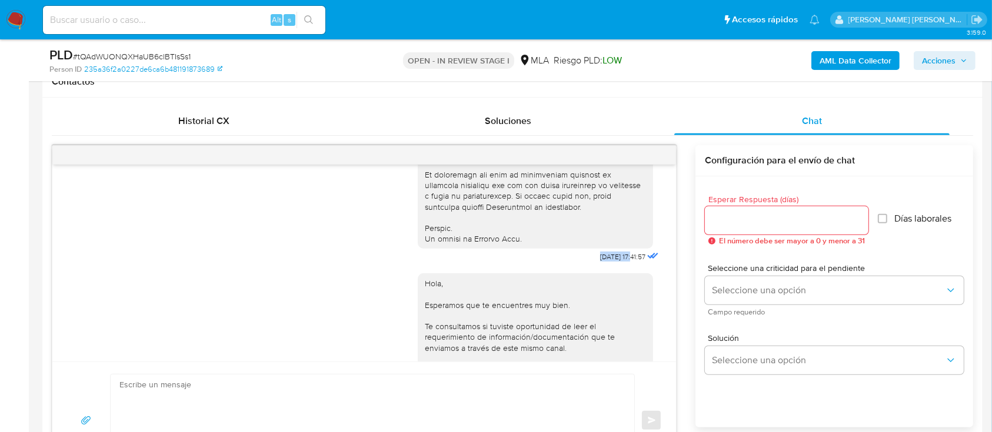
drag, startPoint x: 574, startPoint y: 278, endPoint x: 609, endPoint y: 279, distance: 35.3
click at [609, 262] on span "[DATE] 17:41:57" at bounding box center [622, 256] width 45 height 9
copy span "[DATE]"
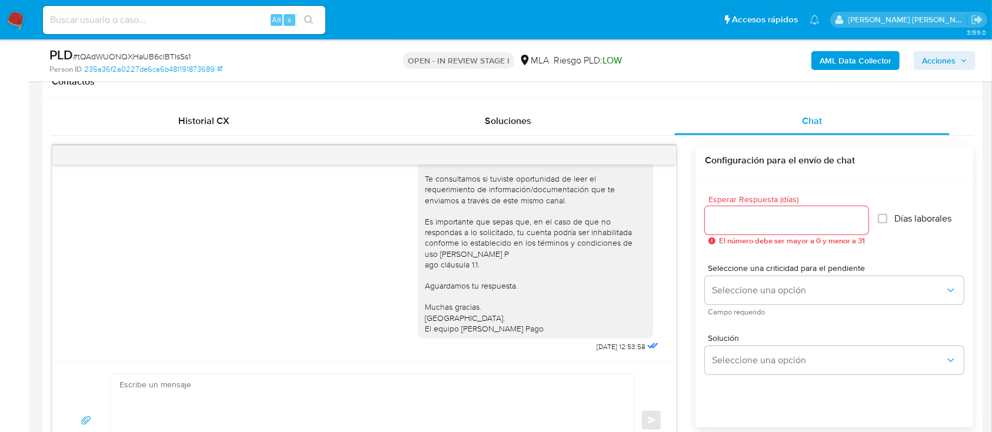
scroll to position [728, 0]
drag, startPoint x: 569, startPoint y: 346, endPoint x: 607, endPoint y: 347, distance: 37.7
click at [607, 347] on span "[DATE] 12:53:58" at bounding box center [621, 346] width 49 height 9
copy span "[DATE]"
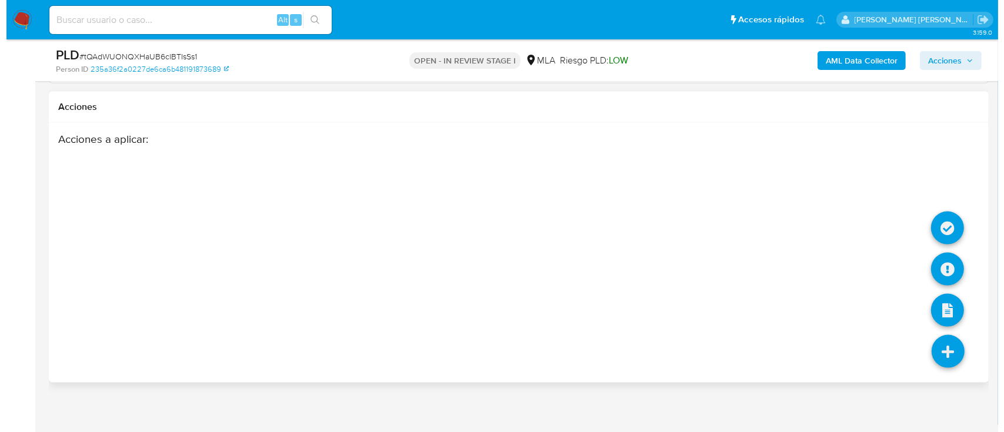
scroll to position [1824, 0]
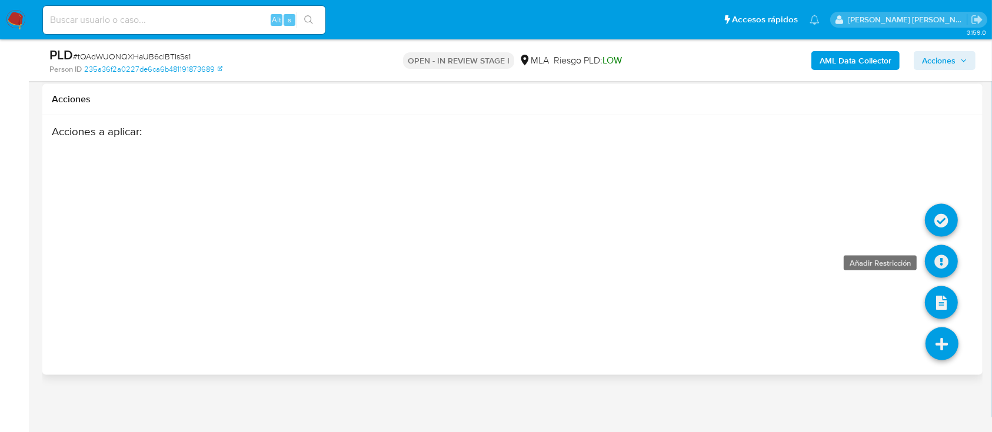
click at [941, 258] on icon at bounding box center [941, 261] width 33 height 33
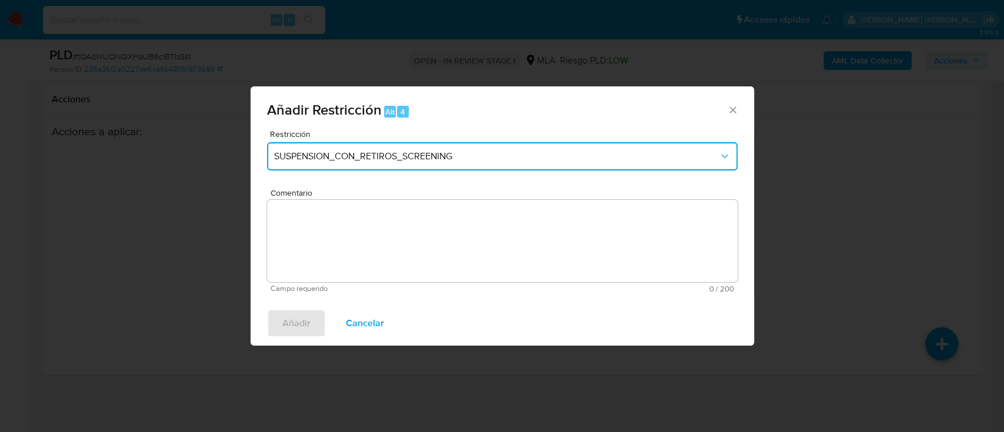
click at [348, 158] on span "SUSPENSION_CON_RETIROS_SCREENING" at bounding box center [496, 157] width 445 height 12
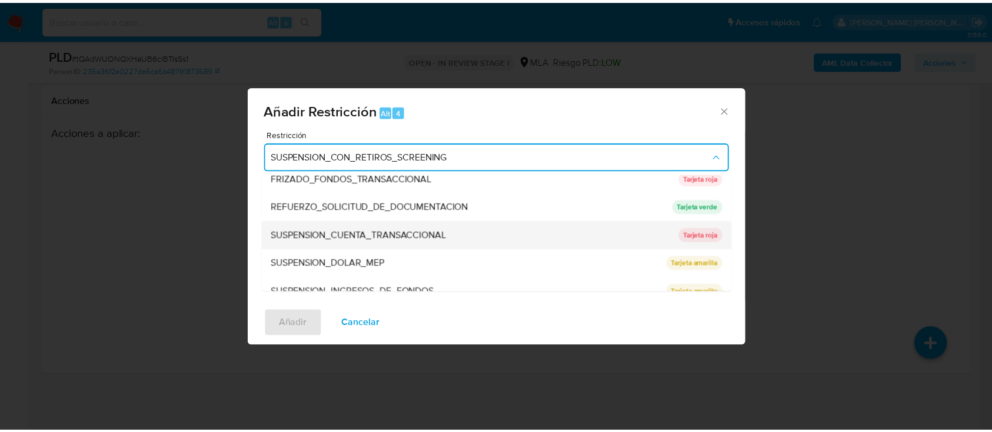
scroll to position [249, 0]
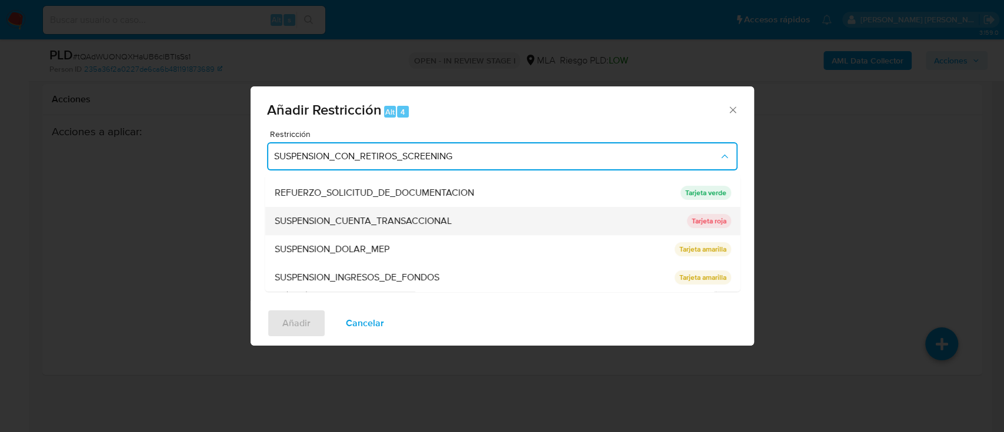
click at [364, 219] on span "SUSPENSION_CUENTA_TRANSACCIONAL" at bounding box center [362, 221] width 177 height 12
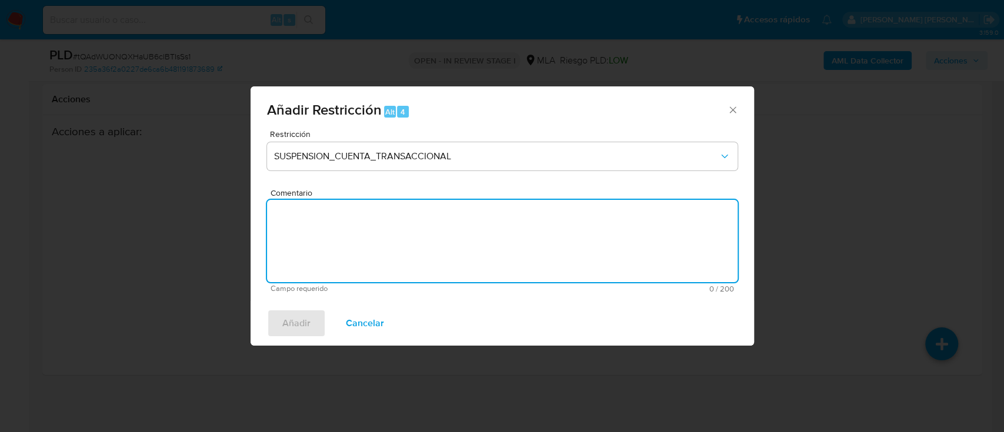
click at [345, 238] on textarea "Comentario" at bounding box center [502, 241] width 471 height 82
type textarea "aml"
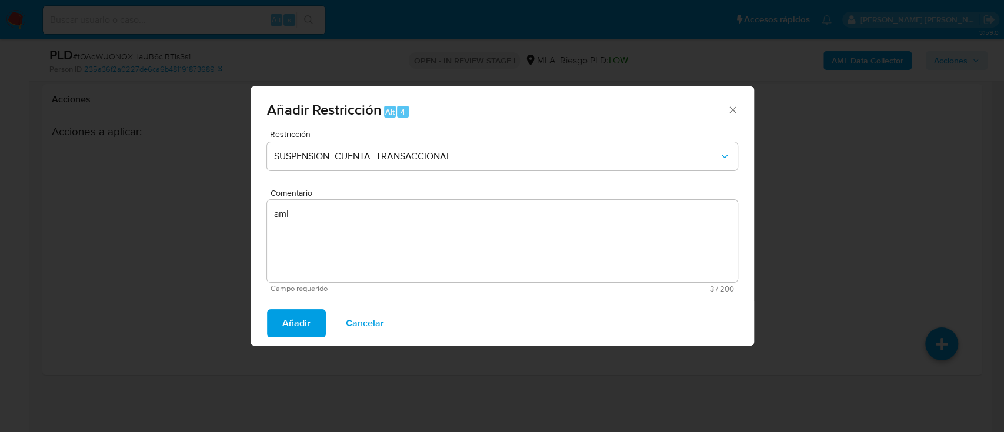
click at [287, 322] on span "Añadir" at bounding box center [296, 324] width 28 height 26
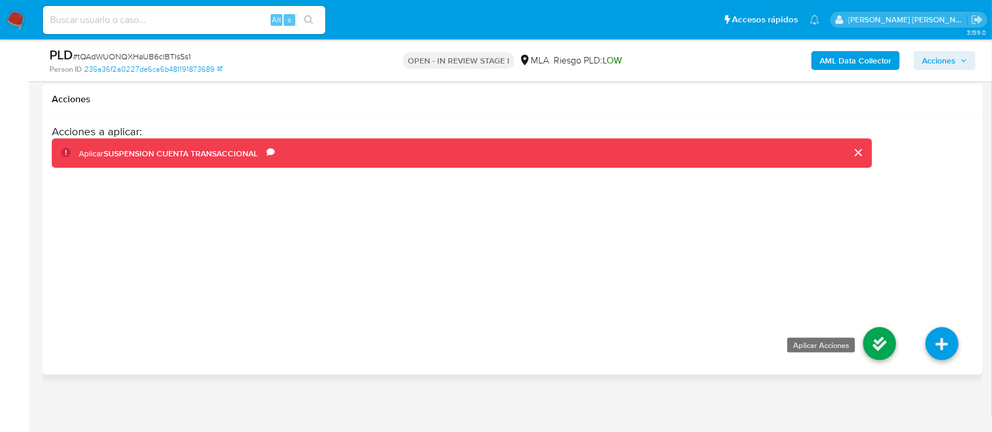
click at [877, 344] on icon at bounding box center [879, 344] width 33 height 33
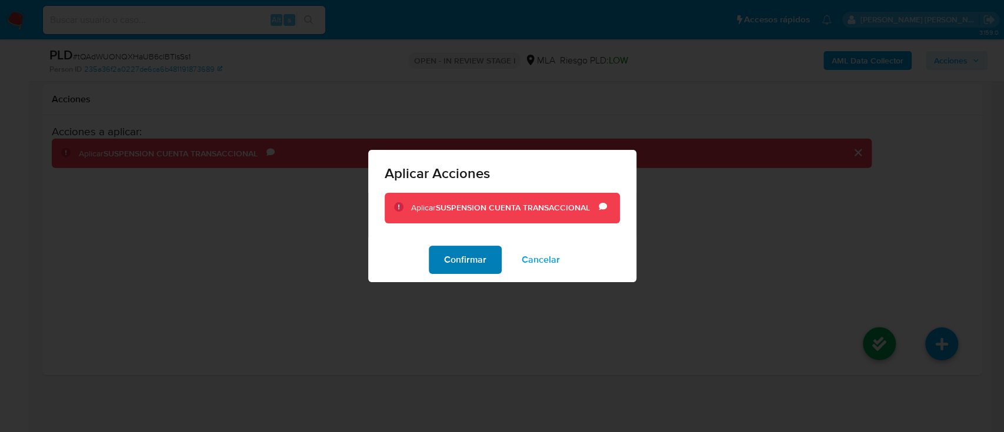
click at [471, 256] on span "Confirmar" at bounding box center [465, 260] width 42 height 26
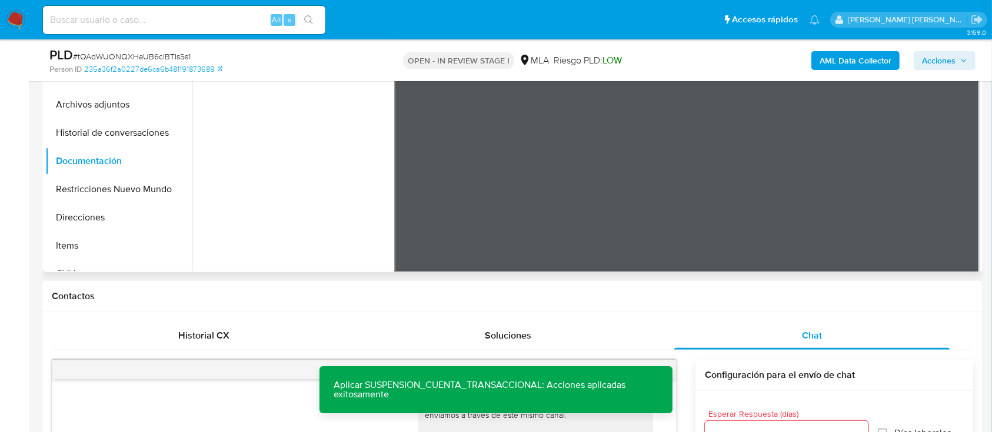
scroll to position [99, 0]
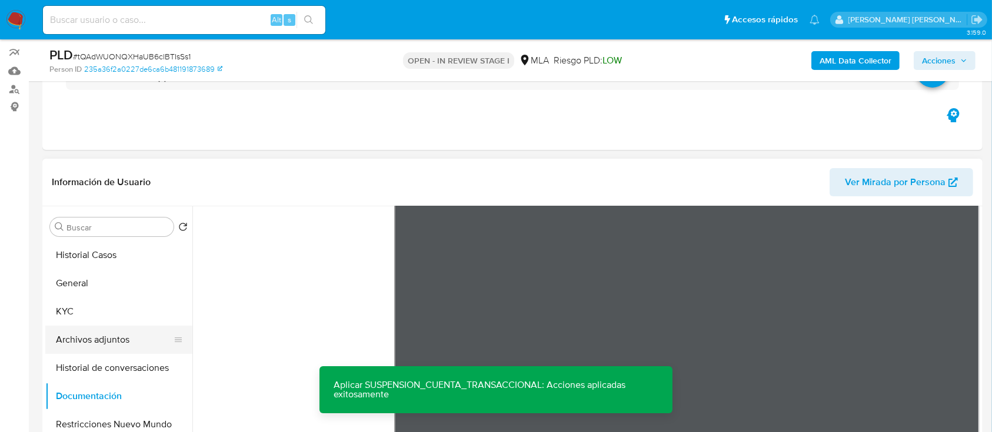
click at [108, 344] on button "Archivos adjuntos" at bounding box center [114, 340] width 138 height 28
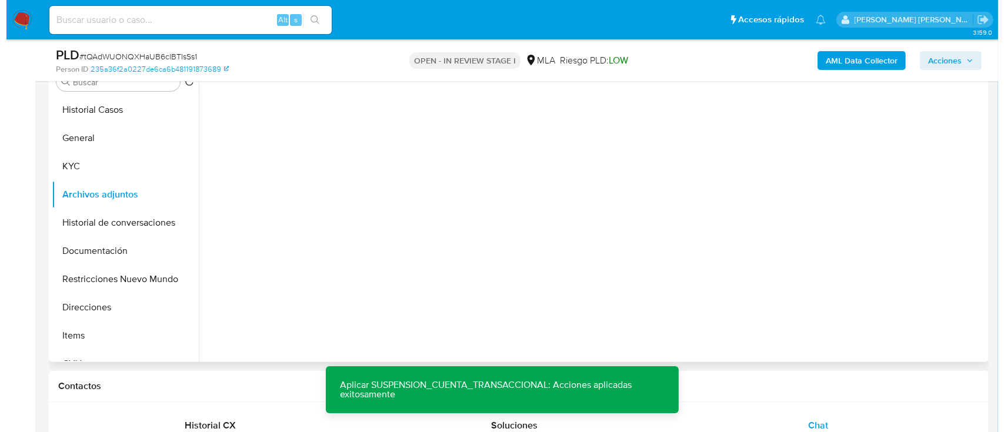
scroll to position [177, 0]
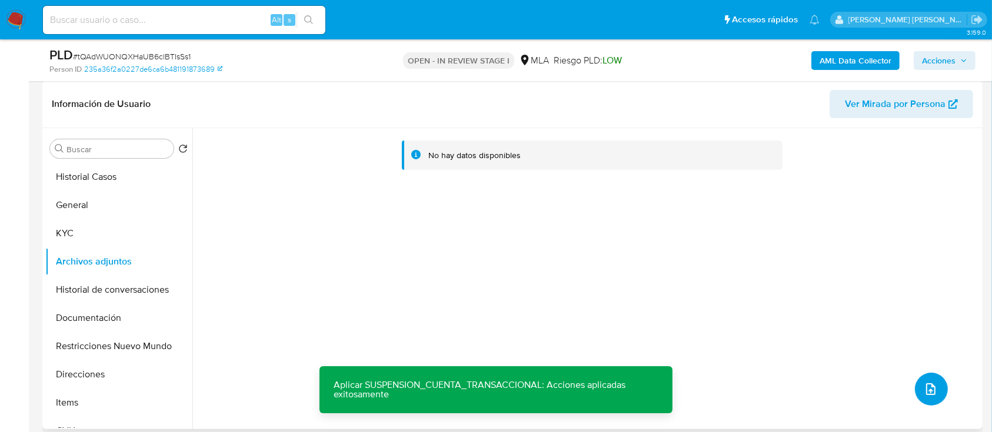
click at [934, 398] on button "upload-file" at bounding box center [931, 389] width 33 height 33
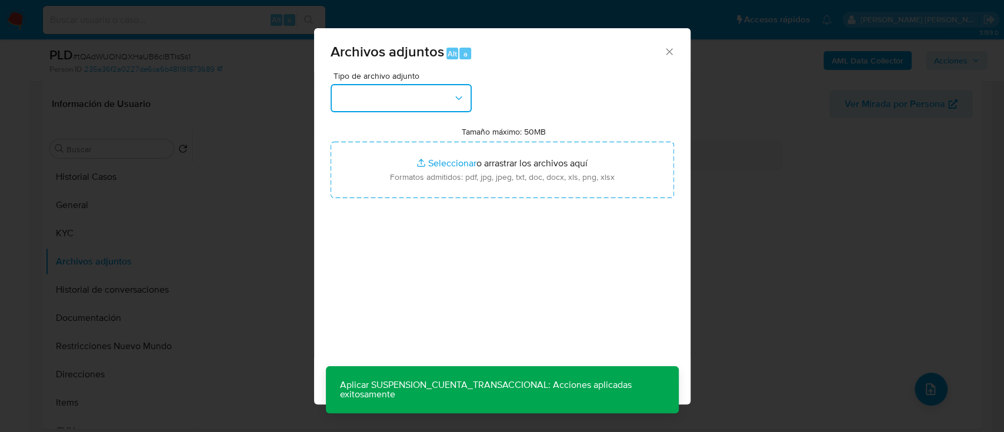
click at [421, 93] on button "button" at bounding box center [401, 98] width 141 height 28
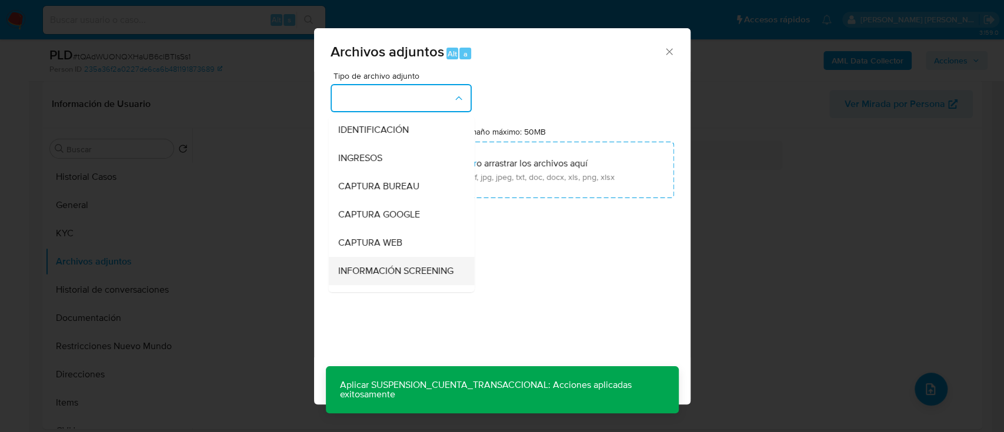
scroll to position [78, 0]
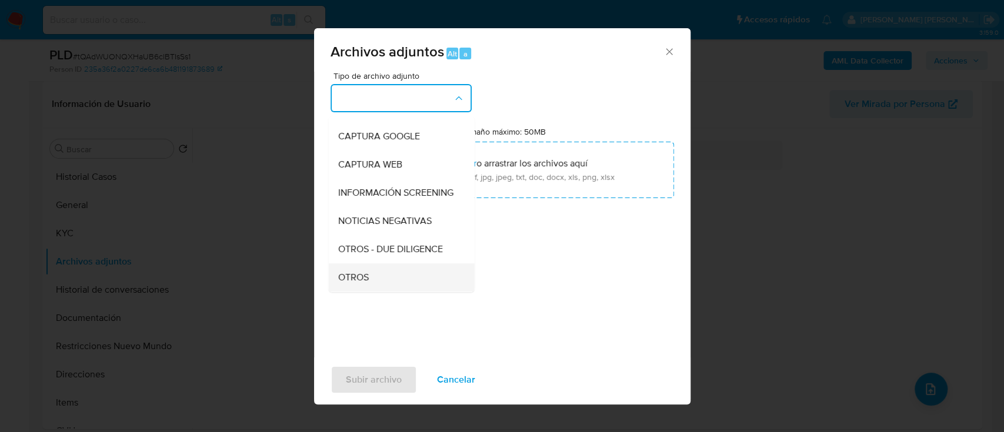
click at [366, 284] on span "OTROS" at bounding box center [353, 278] width 31 height 12
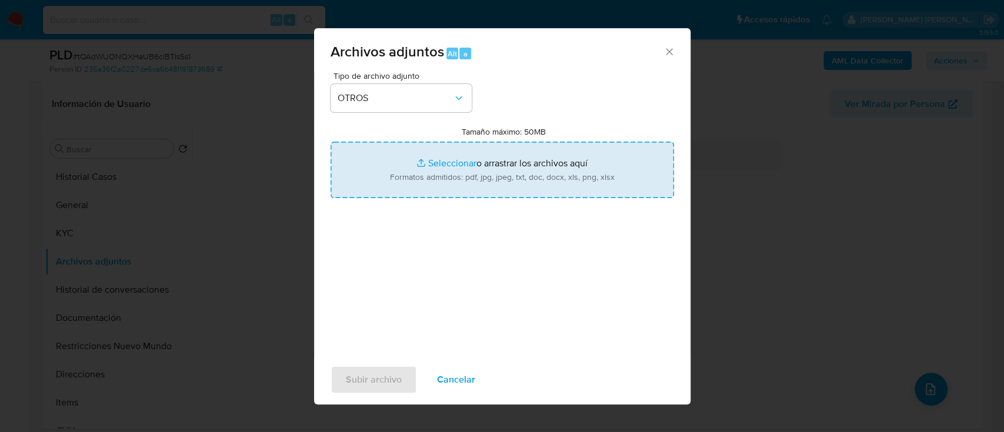
type input "C:\fakepath\653904372 Movimientos.xlsx"
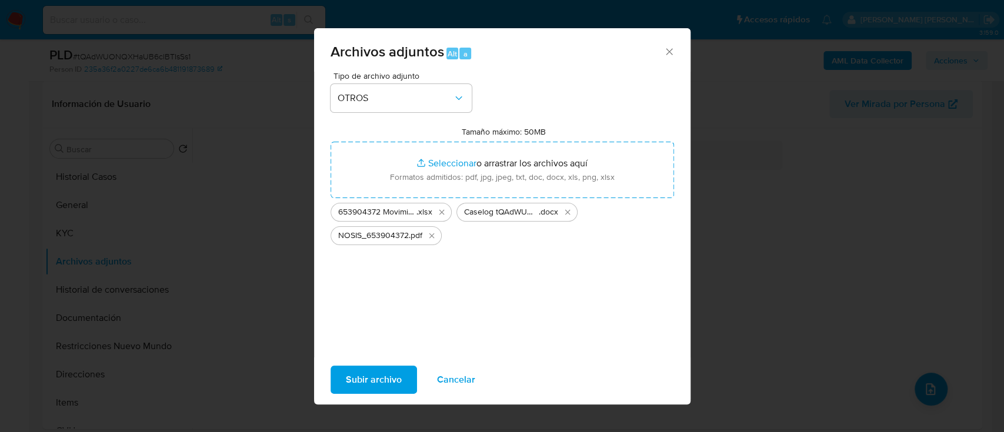
click at [372, 388] on span "Subir archivo" at bounding box center [374, 380] width 56 height 26
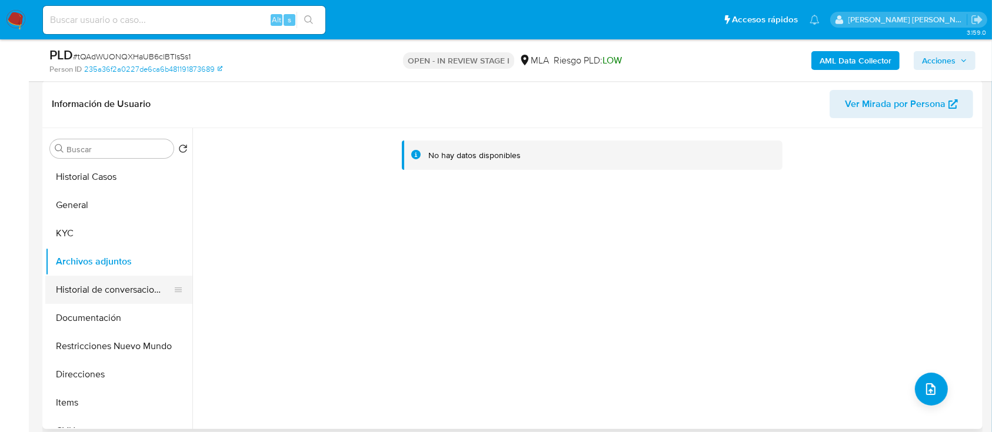
click at [89, 292] on button "Historial de conversaciones" at bounding box center [114, 290] width 138 height 28
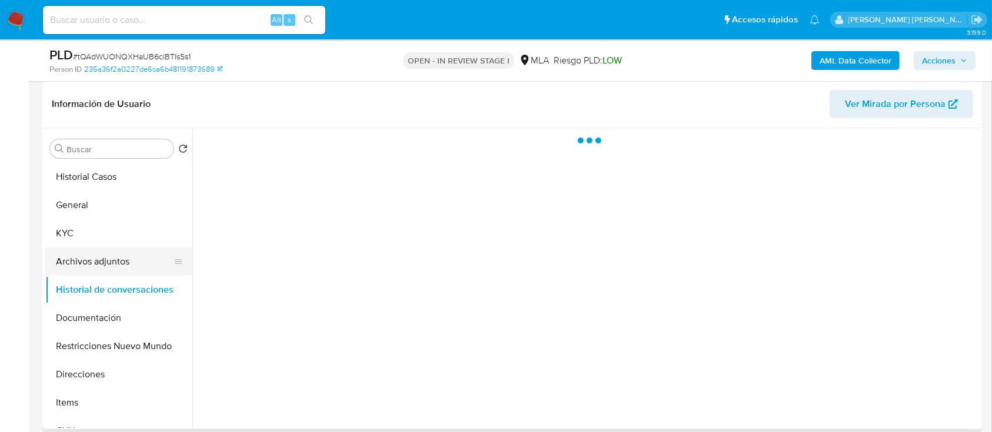
click at [96, 265] on button "Archivos adjuntos" at bounding box center [114, 262] width 138 height 28
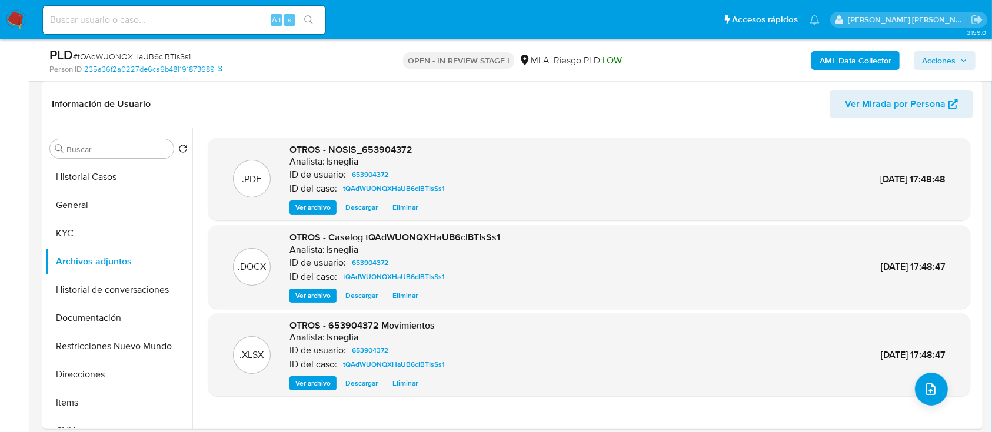
click at [834, 61] on b "AML Data Collector" at bounding box center [855, 60] width 72 height 19
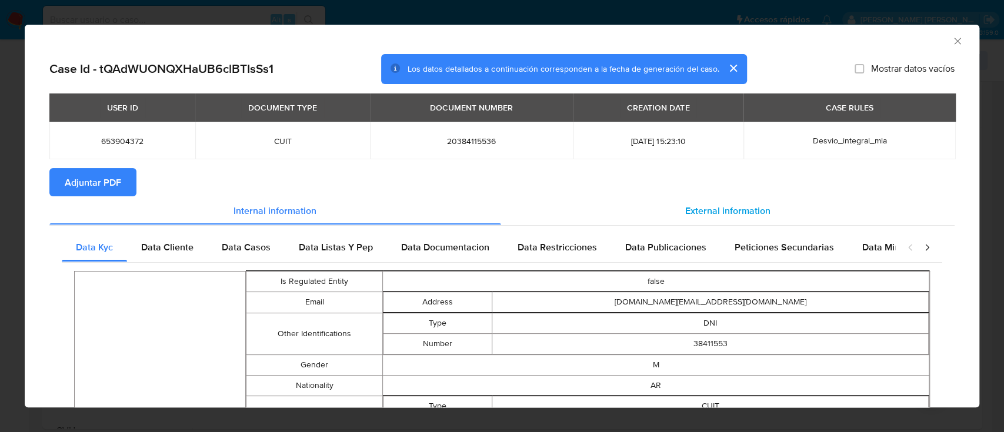
click at [637, 198] on div "External information" at bounding box center [728, 210] width 454 height 28
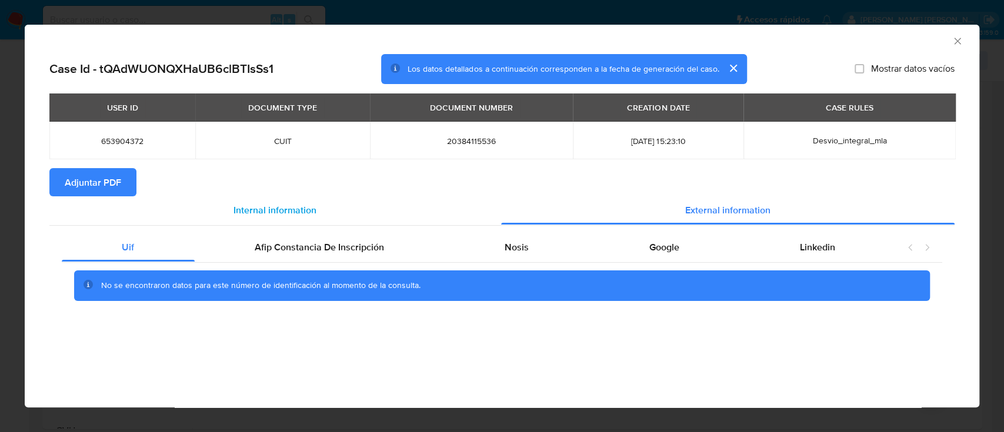
click at [378, 202] on div "Internal information" at bounding box center [275, 210] width 452 height 28
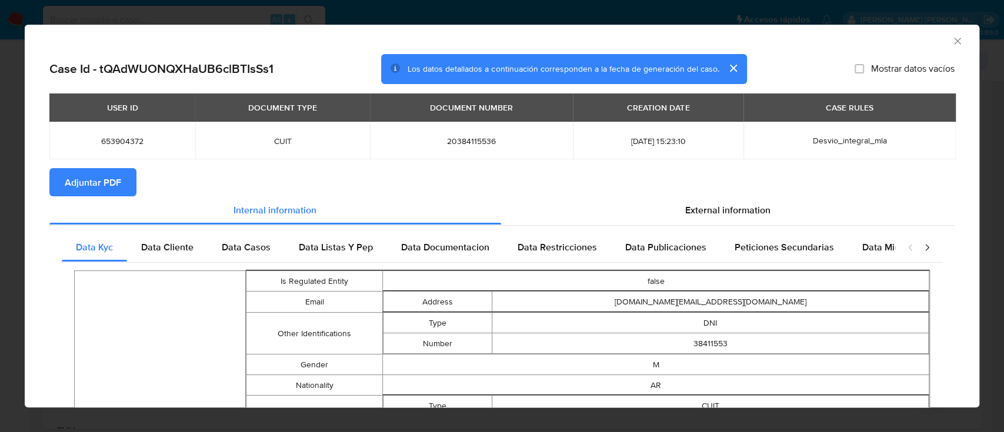
click at [118, 187] on span "Adjuntar PDF" at bounding box center [93, 182] width 56 height 26
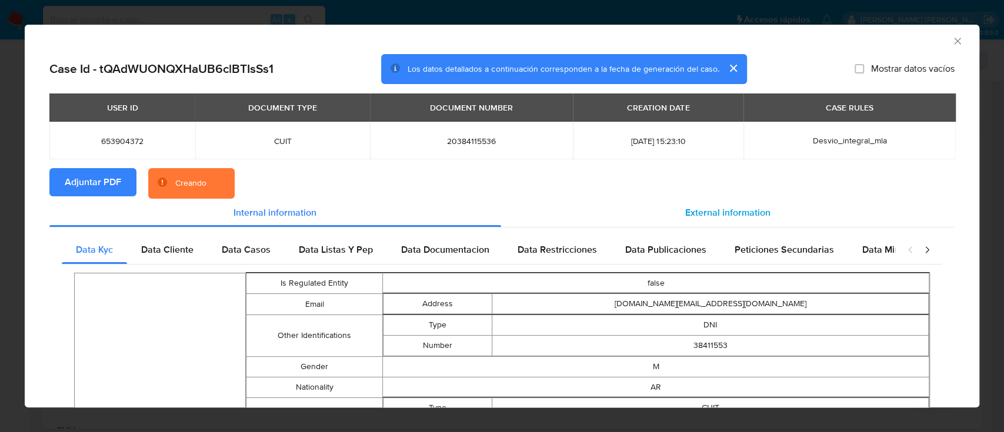
click at [669, 200] on div "External information" at bounding box center [728, 213] width 454 height 28
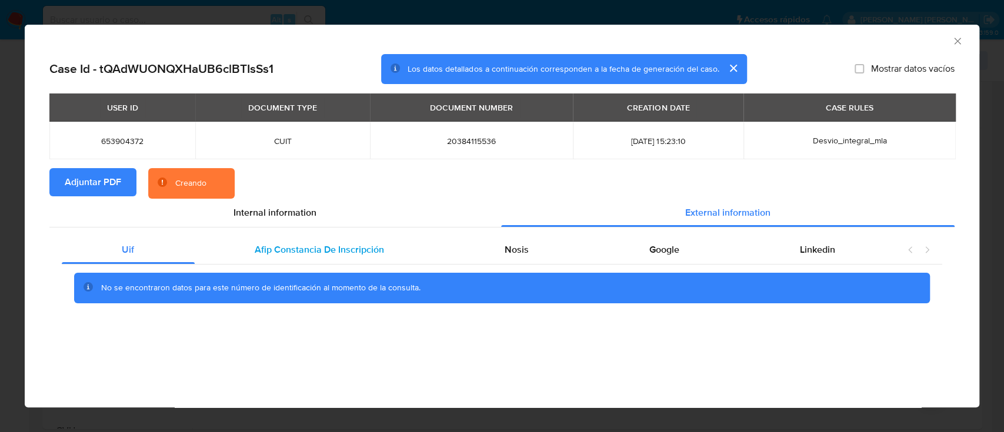
click at [361, 248] on span "Afip Constancia De Inscripción" at bounding box center [319, 250] width 129 height 14
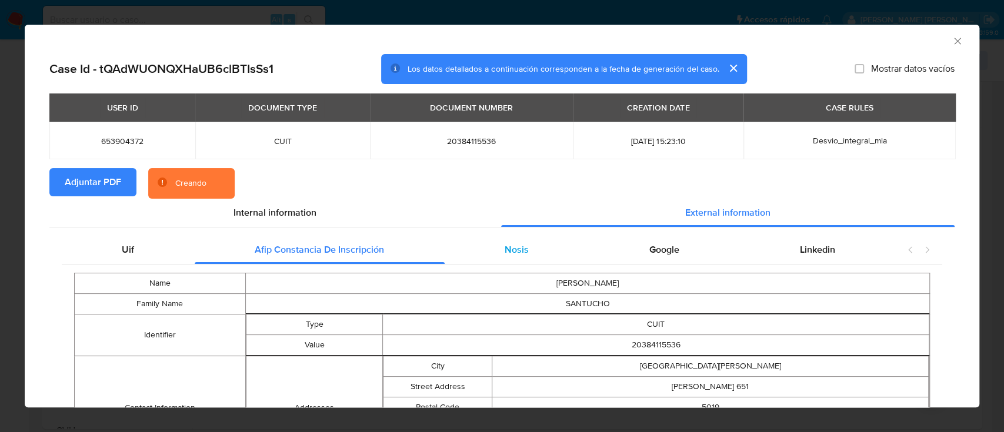
click at [505, 248] on span "Nosis" at bounding box center [517, 250] width 24 height 14
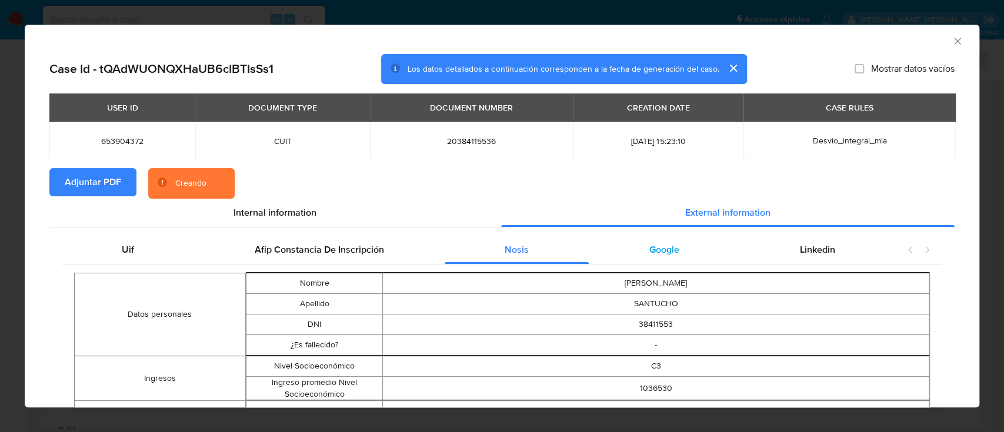
click at [631, 248] on div "Google" at bounding box center [664, 250] width 151 height 28
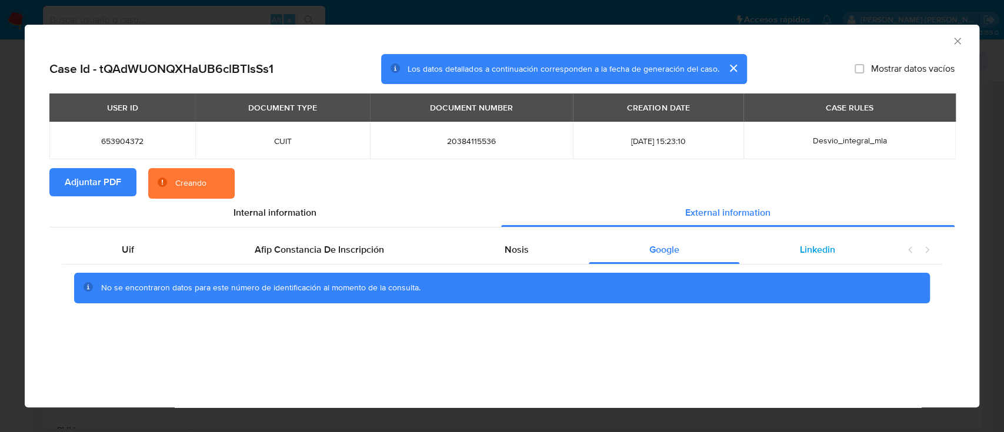
click at [783, 247] on div "Linkedin" at bounding box center [817, 250] width 156 height 28
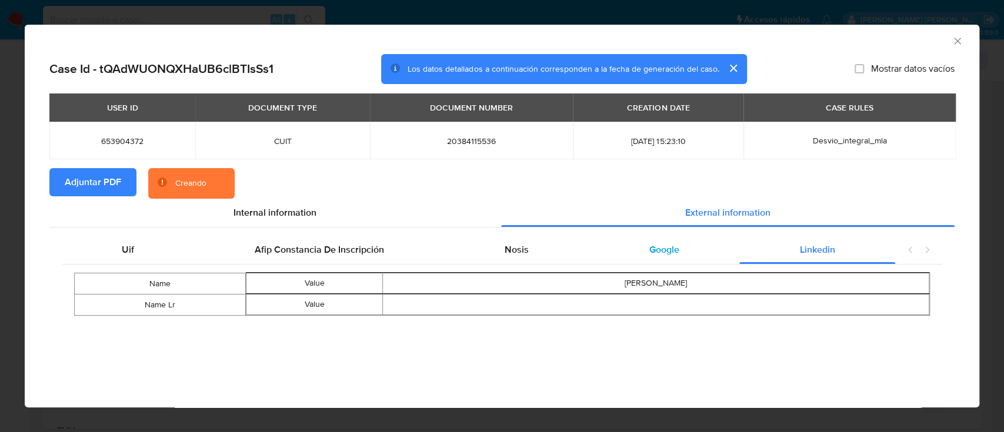
click at [643, 248] on div "Google" at bounding box center [664, 250] width 151 height 28
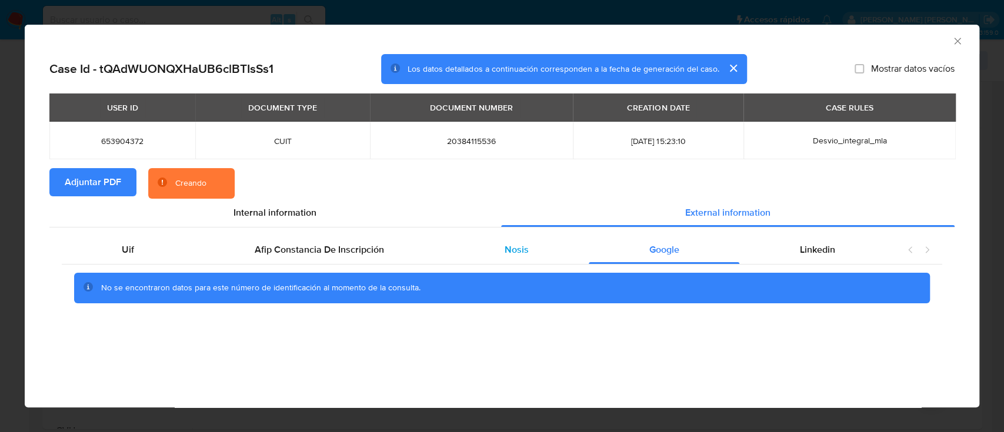
click at [509, 248] on span "Nosis" at bounding box center [517, 250] width 24 height 14
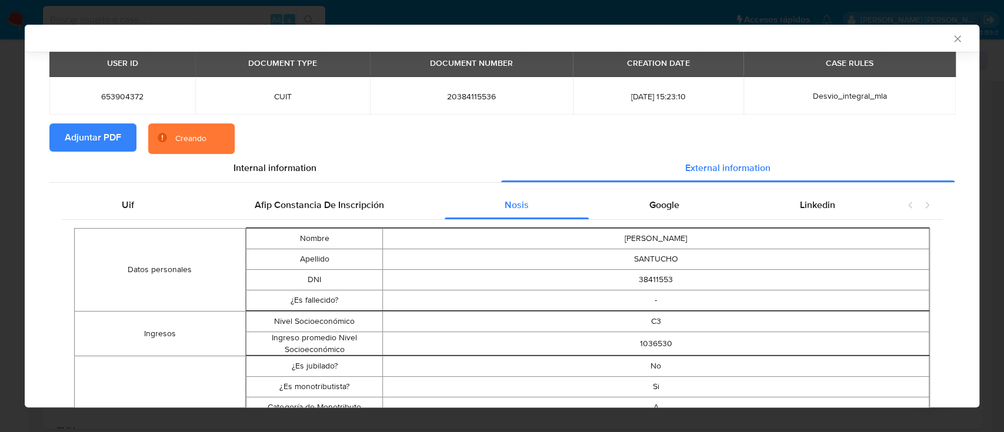
scroll to position [75, 0]
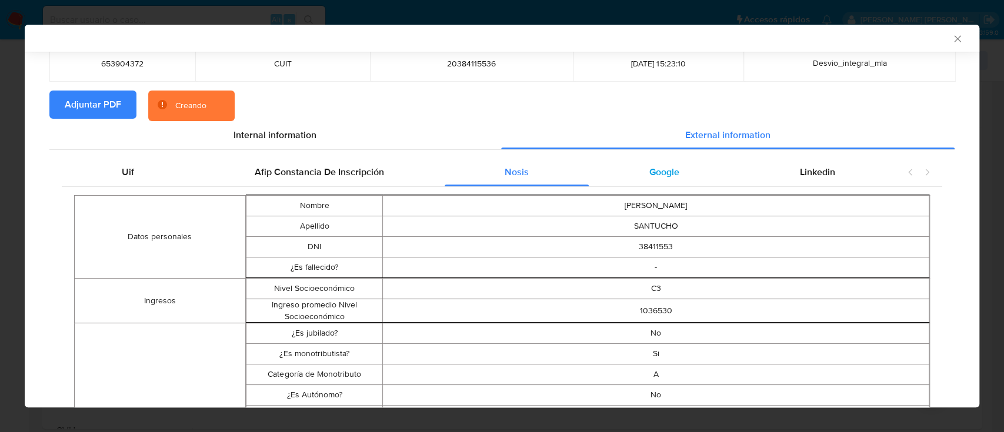
click at [673, 168] on div "Google" at bounding box center [664, 172] width 151 height 28
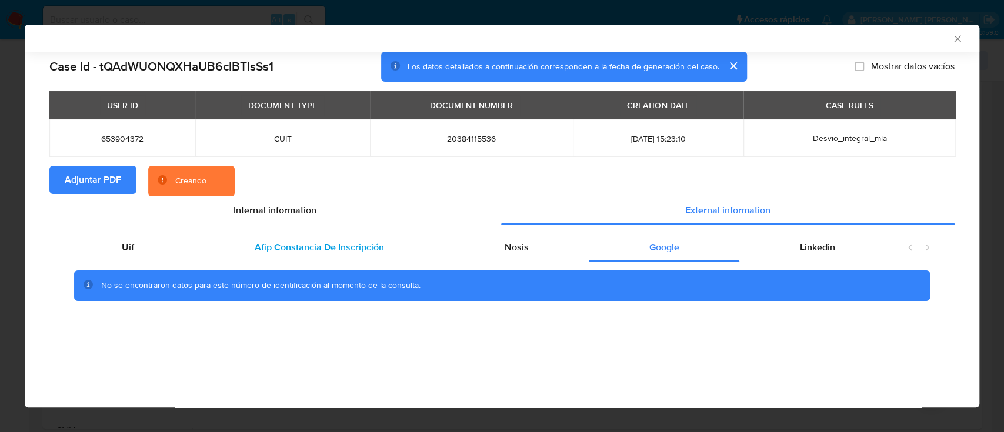
click at [294, 251] on span "Afip Constancia De Inscripción" at bounding box center [319, 248] width 129 height 14
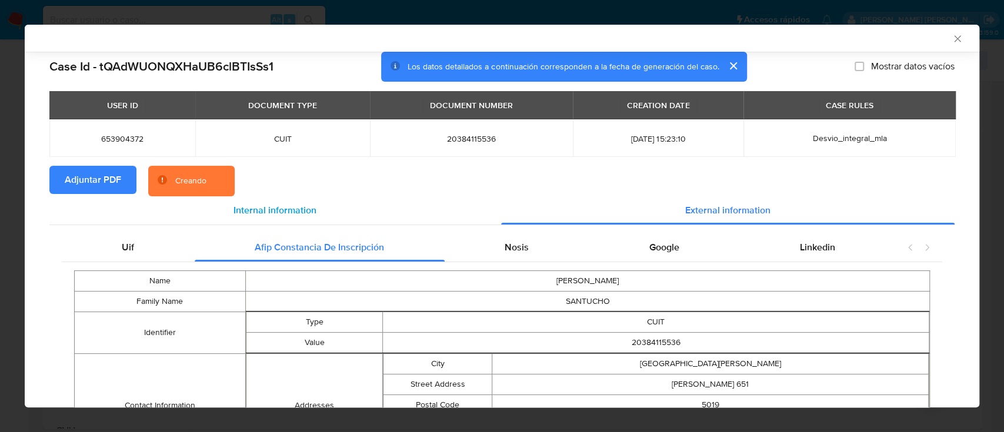
click at [287, 202] on div "Internal information" at bounding box center [275, 210] width 452 height 28
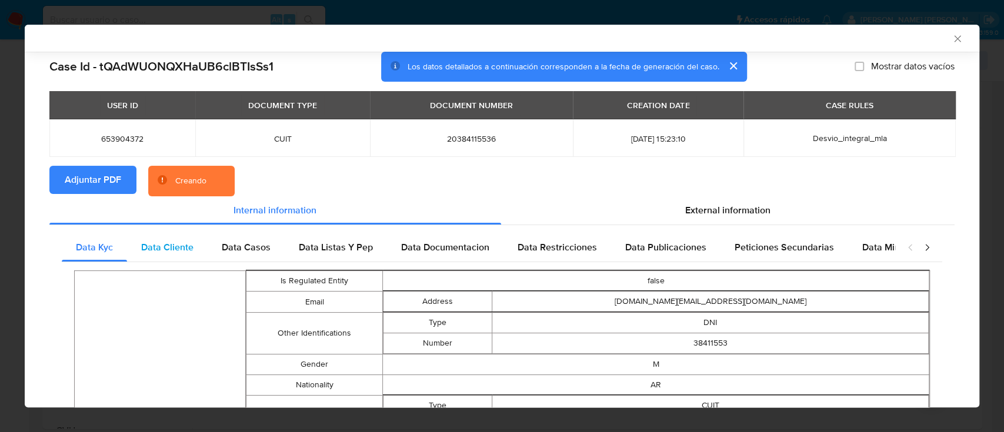
click at [173, 248] on span "Data Cliente" at bounding box center [167, 248] width 52 height 14
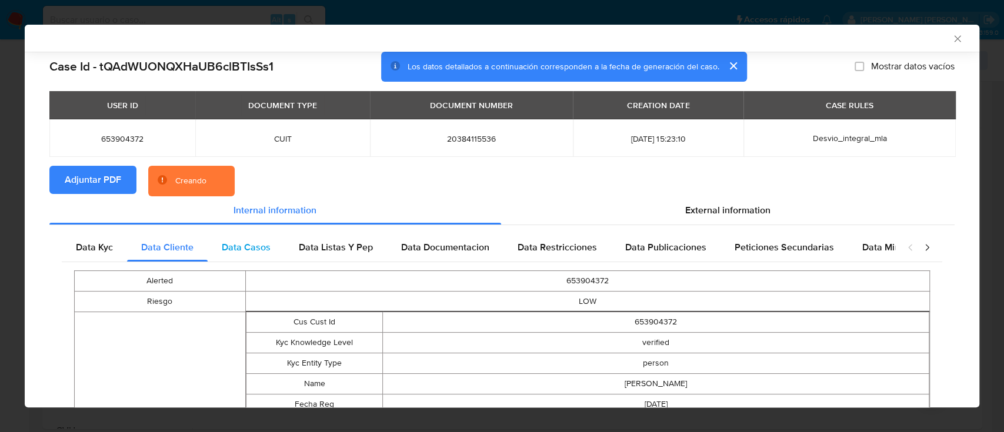
click at [237, 248] on span "Data Casos" at bounding box center [246, 248] width 49 height 14
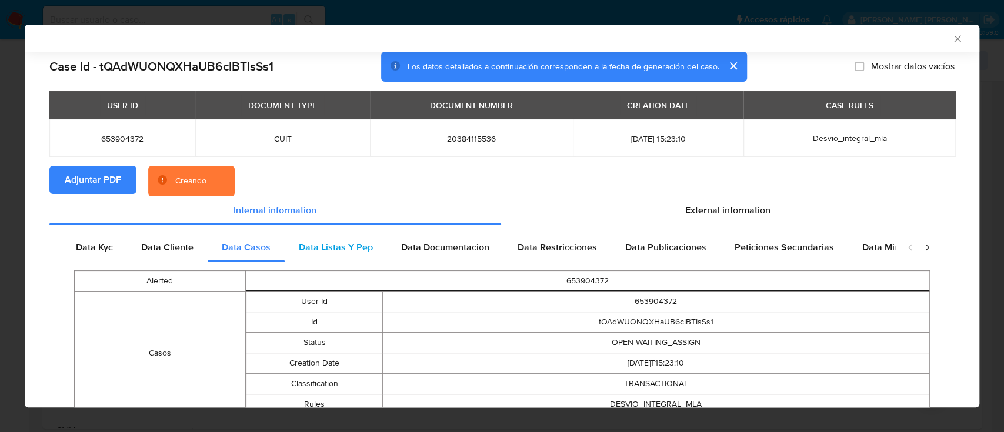
click at [315, 244] on span "Data Listas Y Pep" at bounding box center [336, 248] width 74 height 14
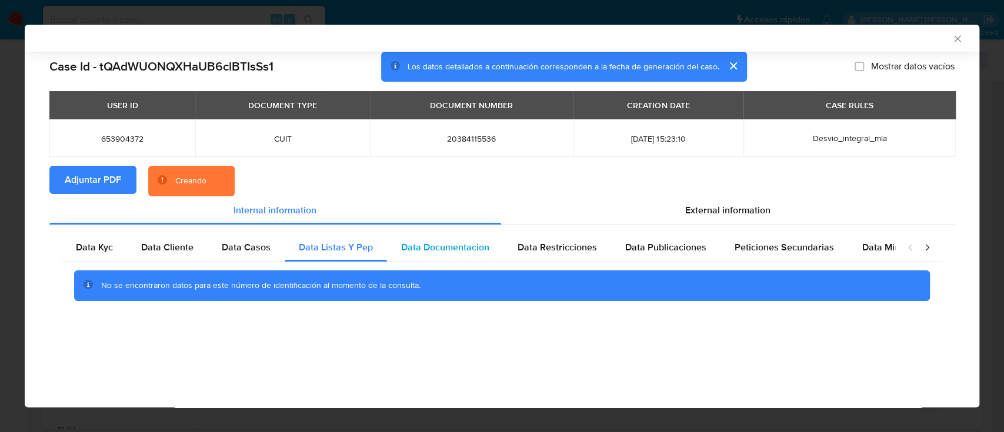
click at [441, 247] on span "Data Documentacion" at bounding box center [445, 248] width 88 height 14
click at [559, 250] on span "Data Restricciones" at bounding box center [557, 248] width 79 height 14
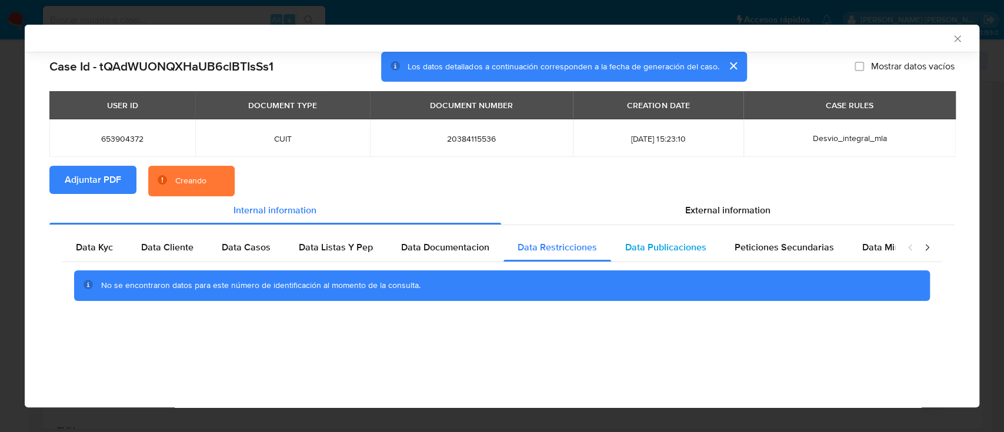
click at [652, 248] on span "Data Publicaciones" at bounding box center [665, 248] width 81 height 14
click at [770, 250] on span "Peticiones Secundarias" at bounding box center [784, 248] width 99 height 14
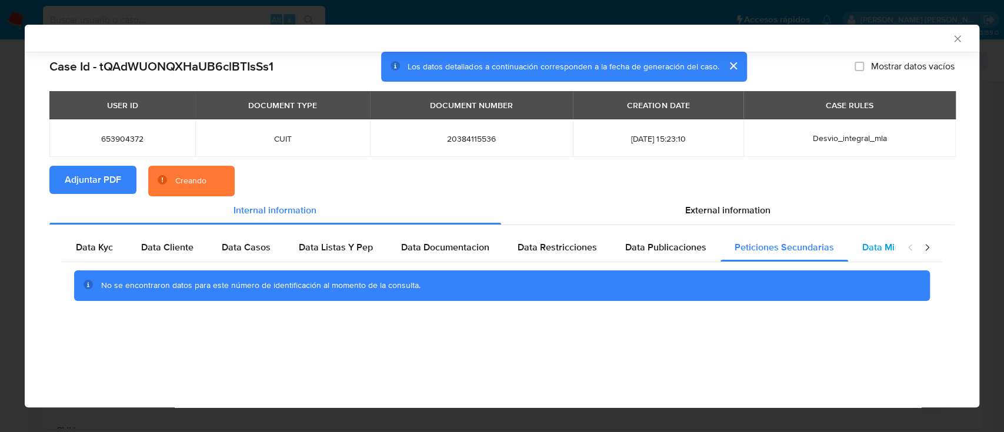
click at [865, 251] on span "Data Minoridad" at bounding box center [894, 248] width 65 height 14
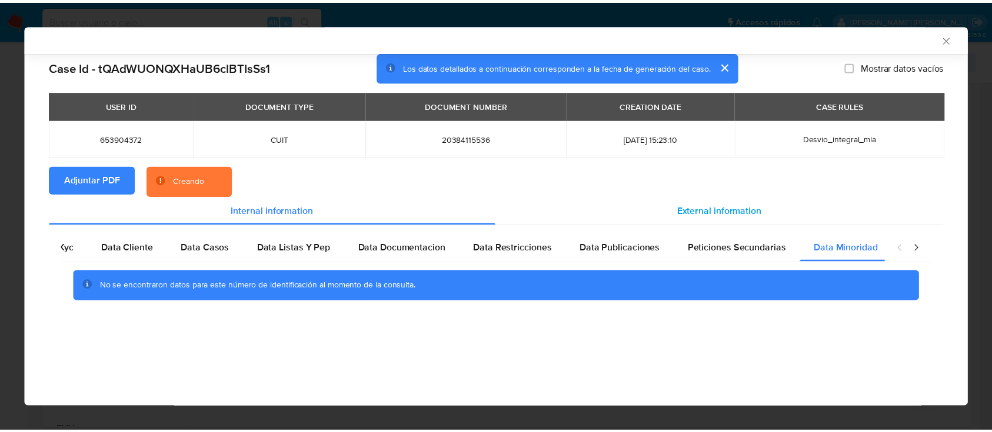
scroll to position [0, 39]
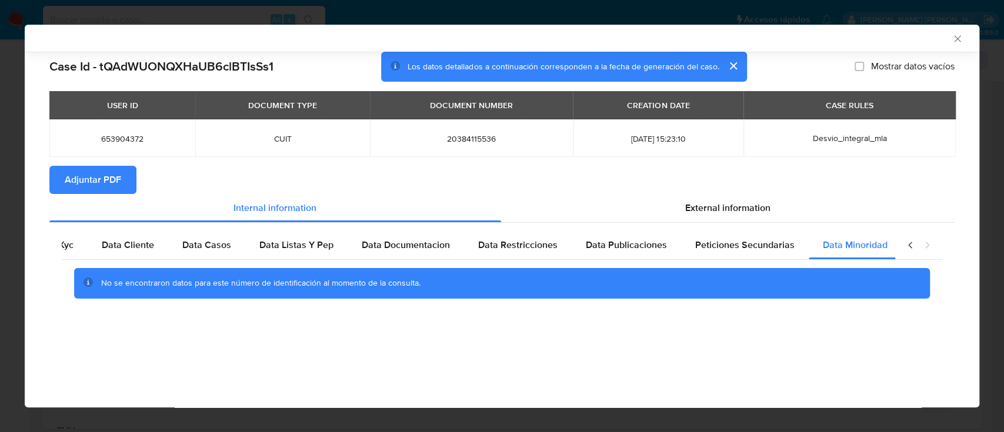
click at [955, 38] on icon "Cerrar ventana" at bounding box center [958, 39] width 12 height 12
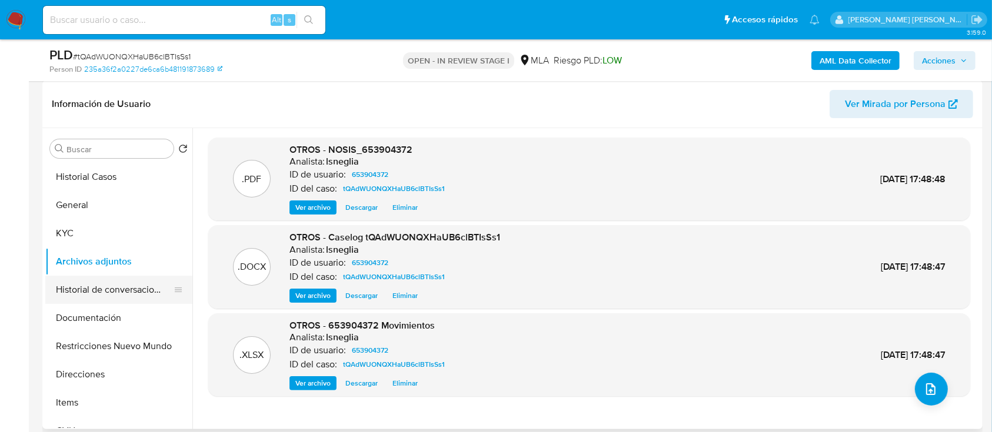
click at [117, 291] on button "Historial de conversaciones" at bounding box center [114, 290] width 138 height 28
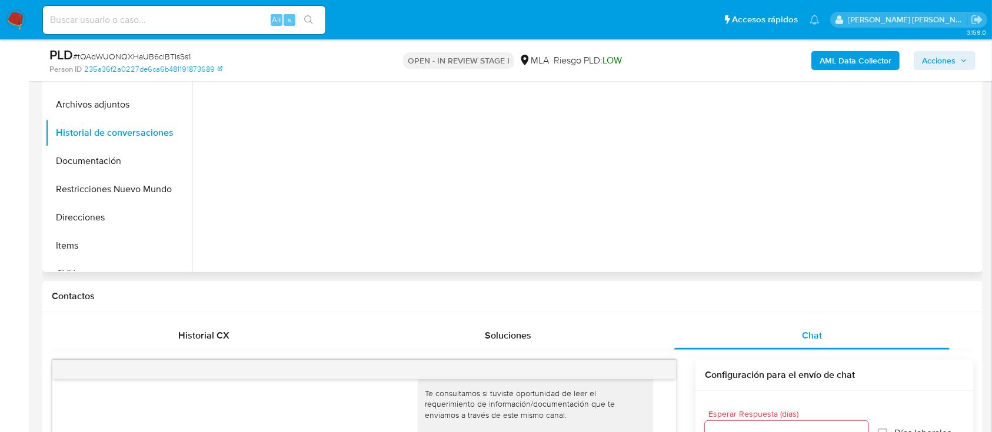
scroll to position [255, 0]
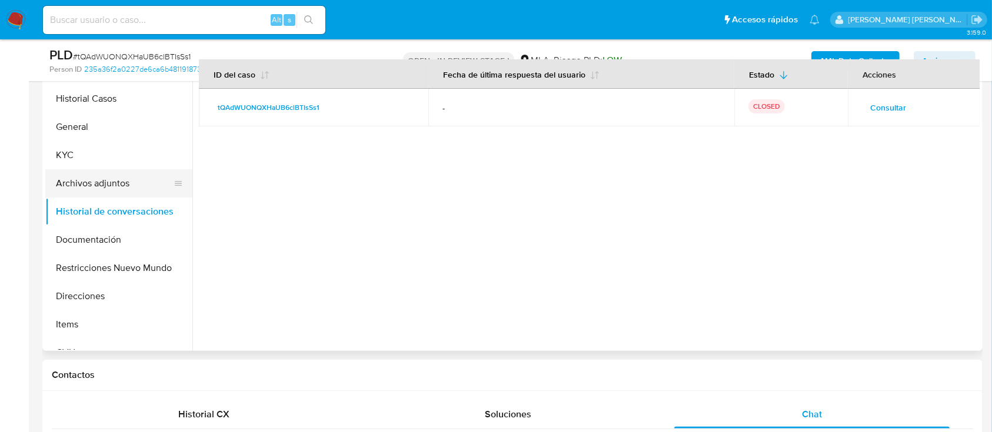
click at [110, 186] on button "Archivos adjuntos" at bounding box center [114, 183] width 138 height 28
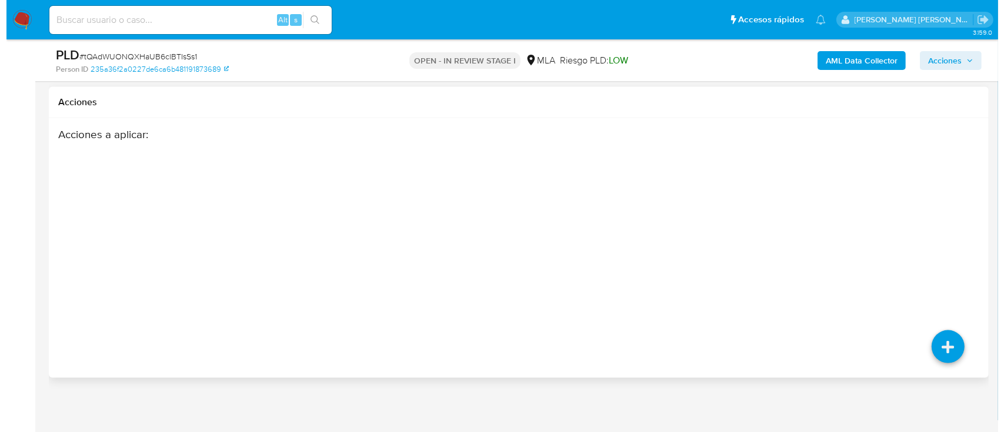
scroll to position [1824, 0]
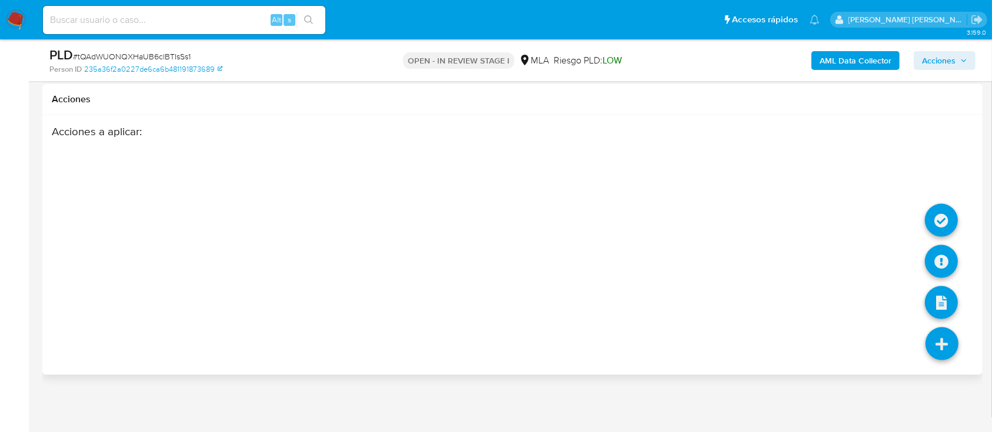
click at [940, 335] on icon at bounding box center [941, 344] width 33 height 33
click at [938, 252] on icon at bounding box center [941, 261] width 33 height 33
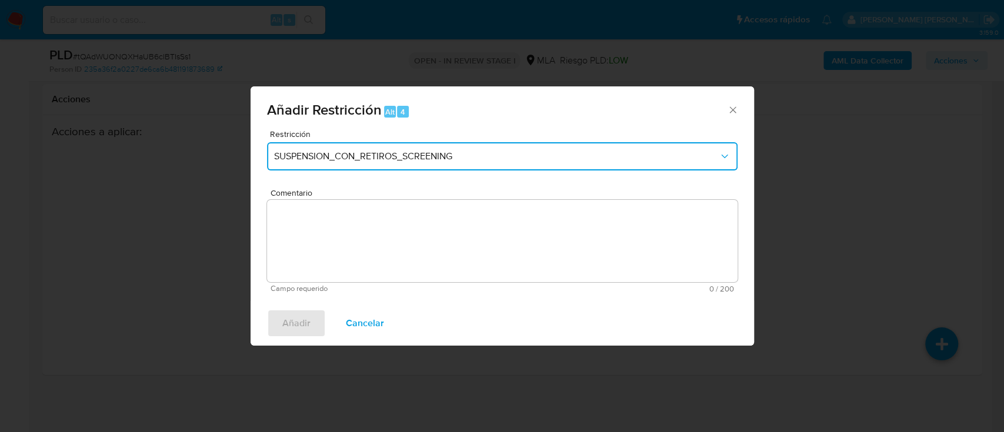
click at [365, 158] on span "SUSPENSION_CON_RETIROS_SCREENING" at bounding box center [496, 157] width 445 height 12
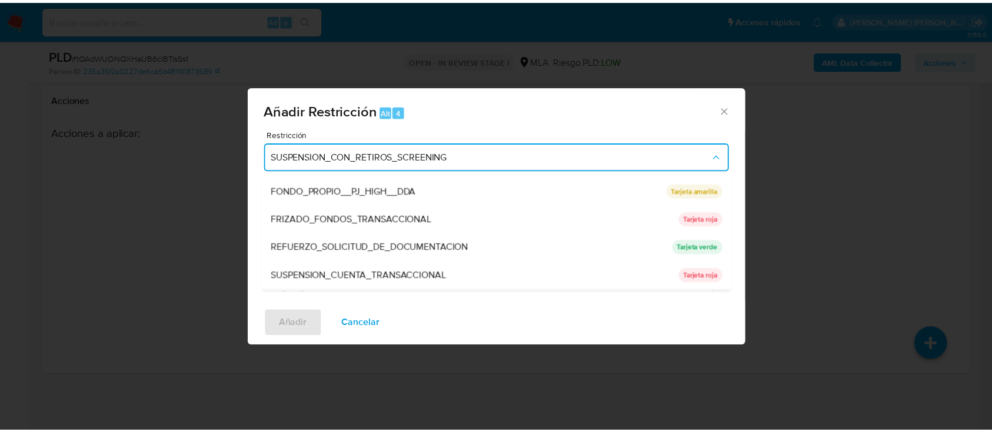
scroll to position [249, 0]
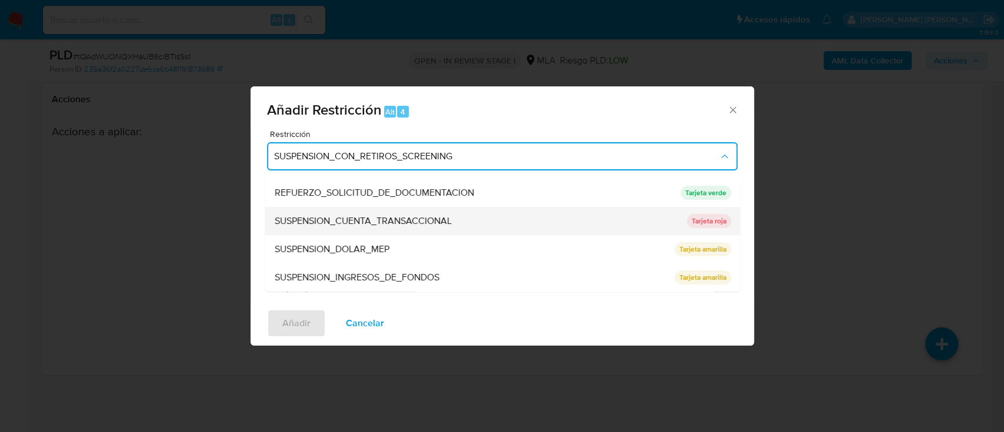
click at [424, 222] on span "SUSPENSION_CUENTA_TRANSACCIONAL" at bounding box center [362, 221] width 177 height 12
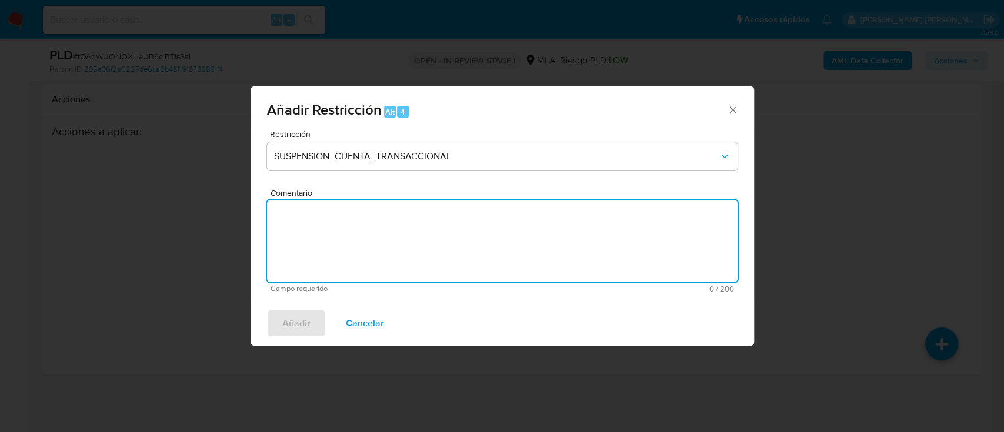
click at [402, 242] on textarea "Comentario" at bounding box center [502, 241] width 471 height 82
type textarea "aml"
click at [296, 318] on span "Añadir" at bounding box center [296, 324] width 28 height 26
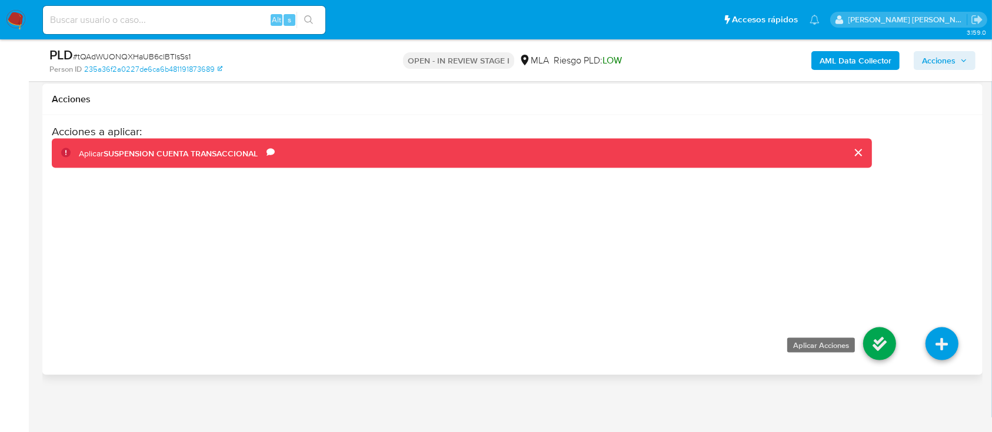
click at [863, 344] on icon at bounding box center [879, 344] width 33 height 33
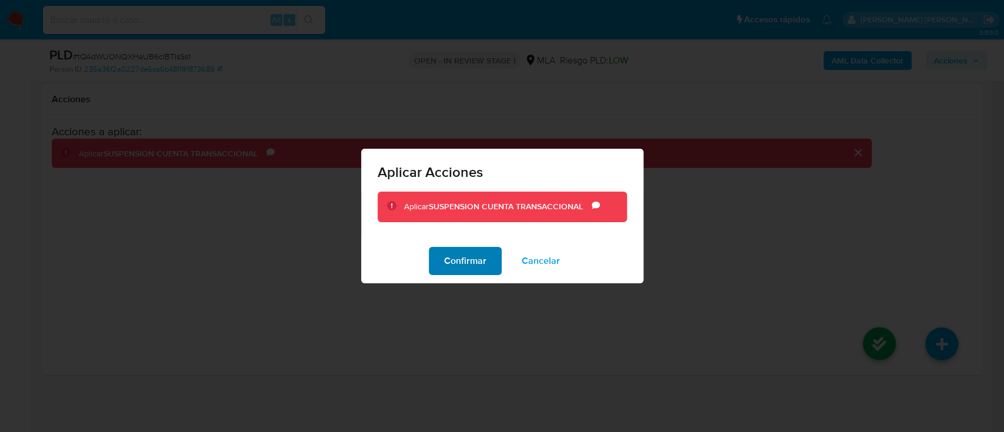
click at [471, 268] on span "Confirmar" at bounding box center [465, 261] width 42 height 26
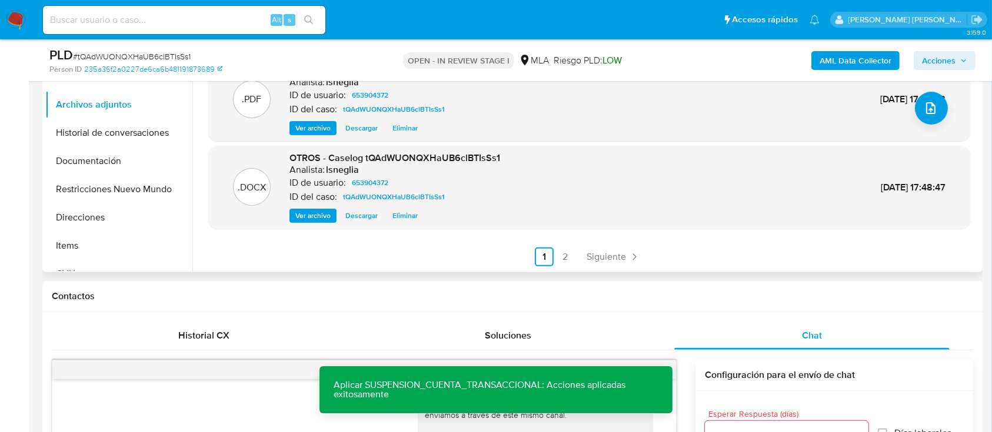
scroll to position [46, 0]
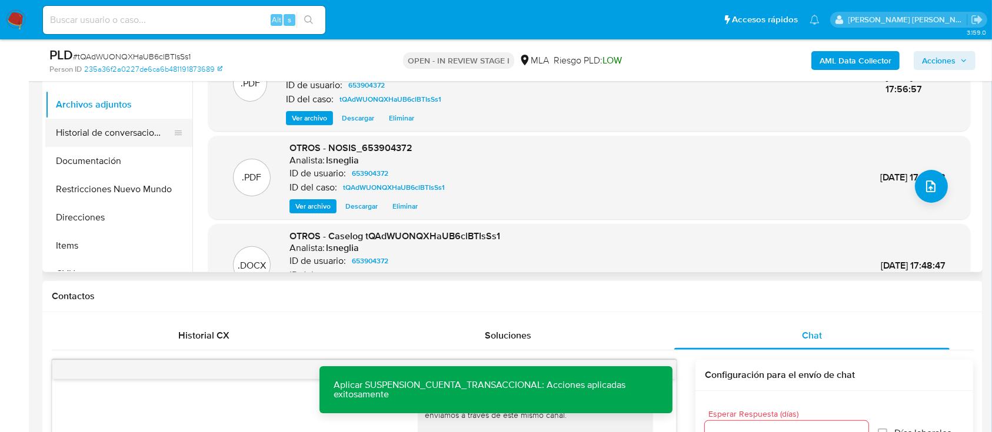
click at [124, 134] on button "Historial de conversaciones" at bounding box center [114, 133] width 138 height 28
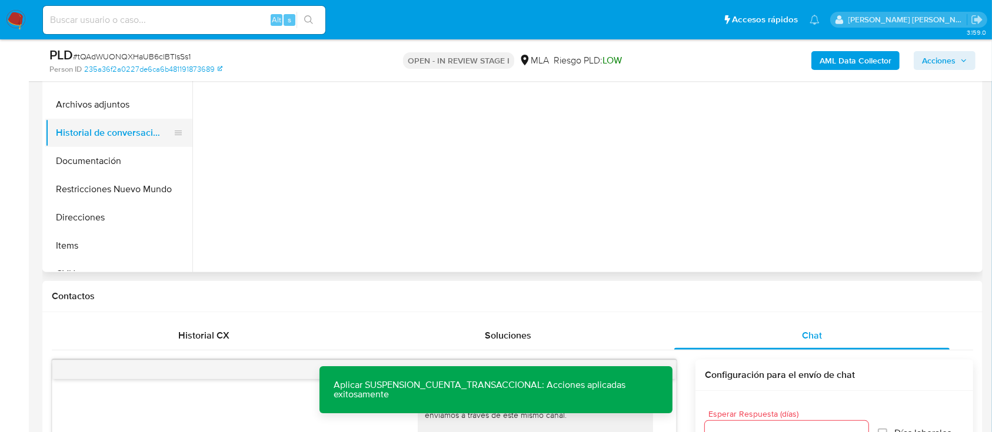
scroll to position [0, 0]
click at [99, 194] on button "Restricciones Nuevo Mundo" at bounding box center [114, 189] width 138 height 28
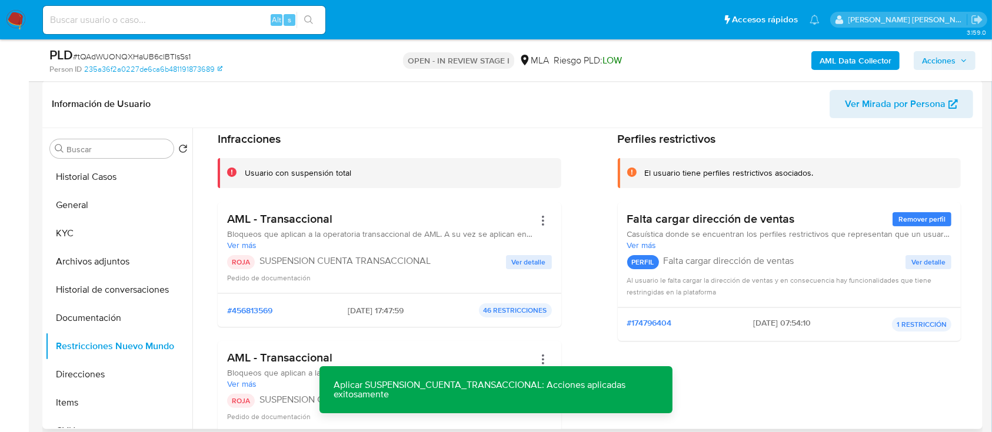
scroll to position [78, 0]
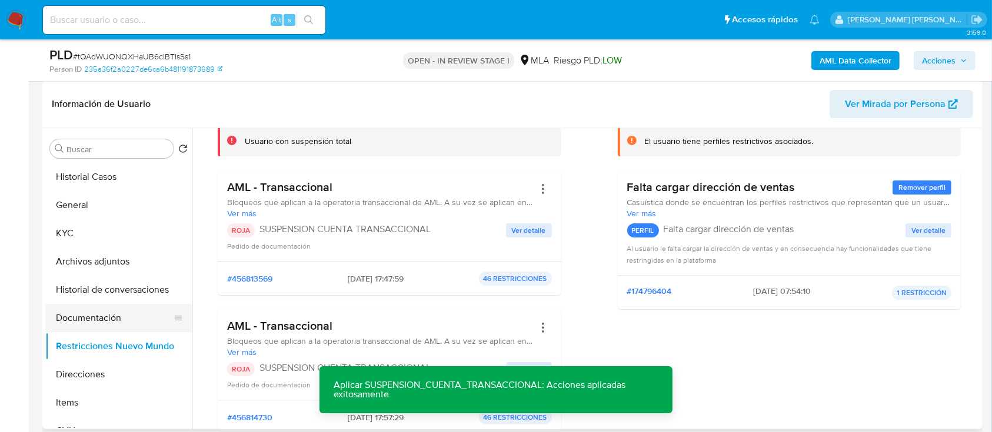
click at [91, 321] on button "Documentación" at bounding box center [114, 318] width 138 height 28
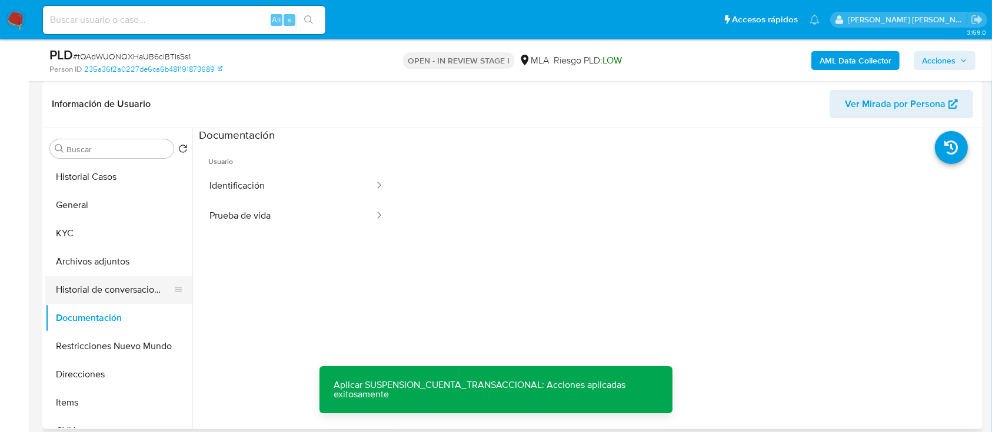
click at [121, 292] on button "Historial de conversaciones" at bounding box center [114, 290] width 138 height 28
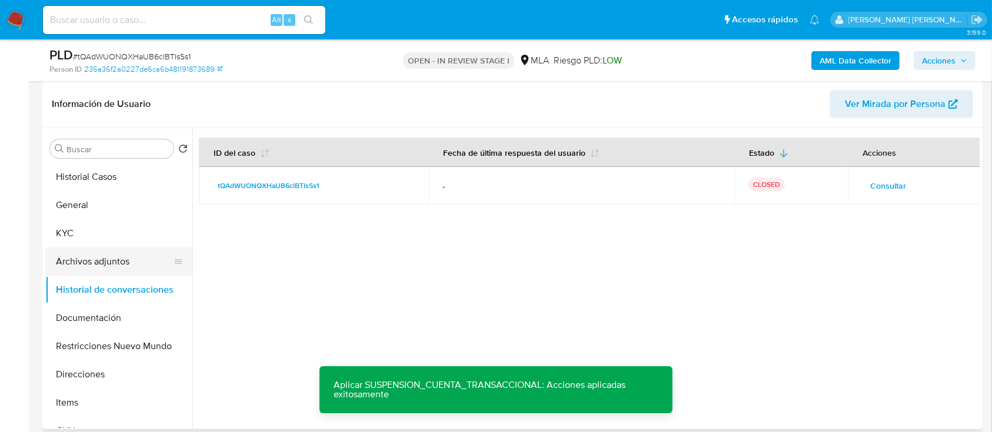
click at [94, 265] on button "Archivos adjuntos" at bounding box center [114, 262] width 138 height 28
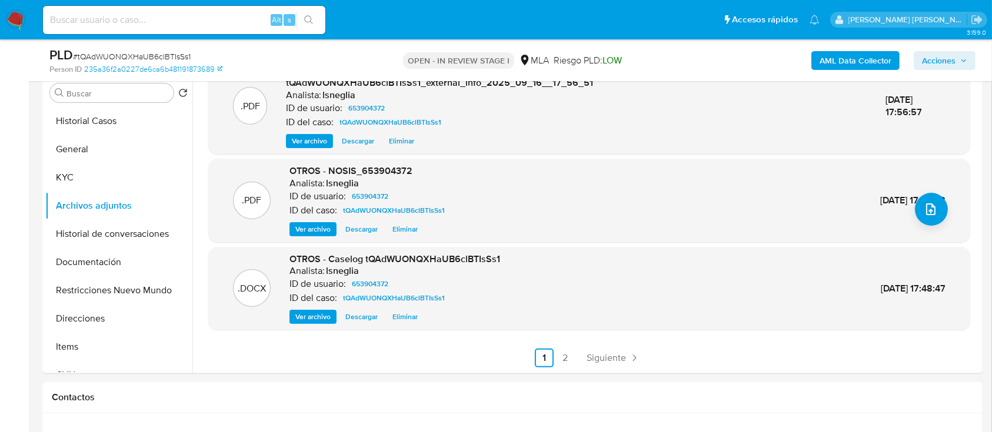
scroll to position [255, 0]
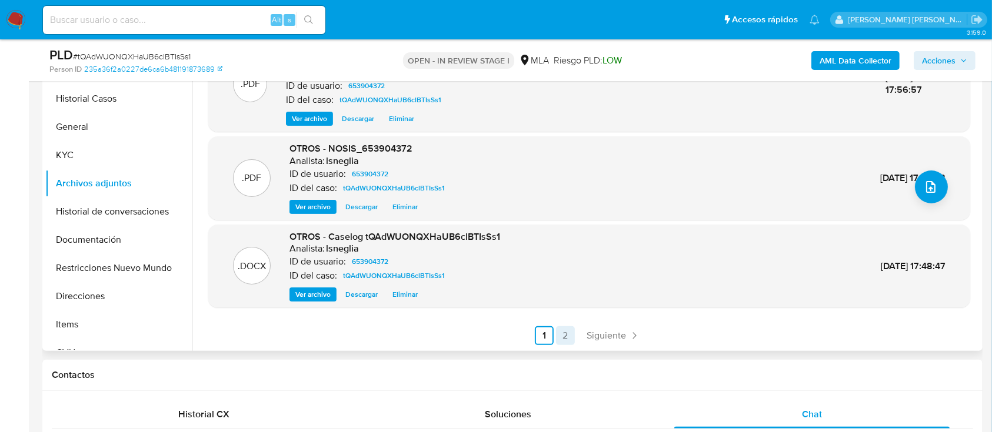
click at [560, 332] on link "2" at bounding box center [565, 335] width 19 height 19
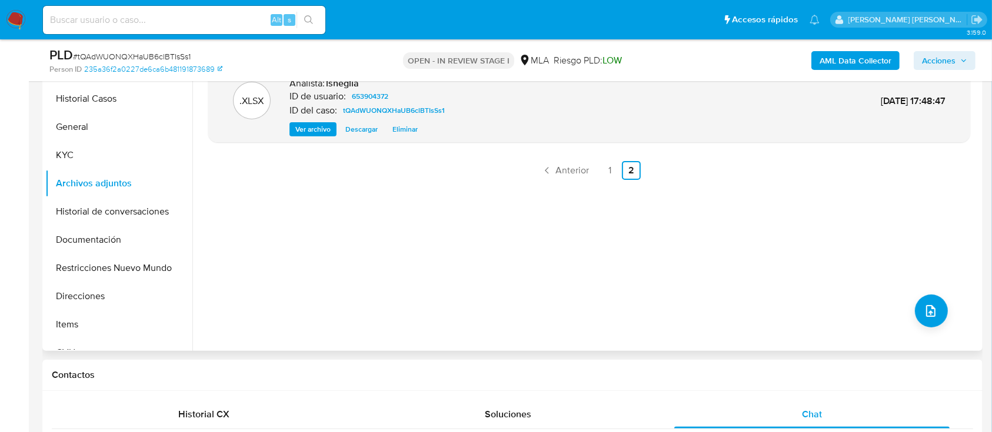
scroll to position [177, 0]
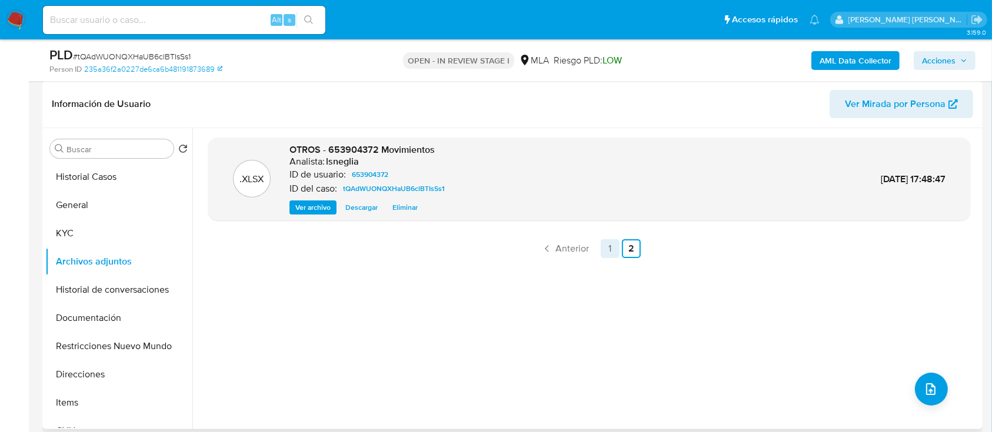
click at [611, 246] on link "1" at bounding box center [610, 248] width 19 height 19
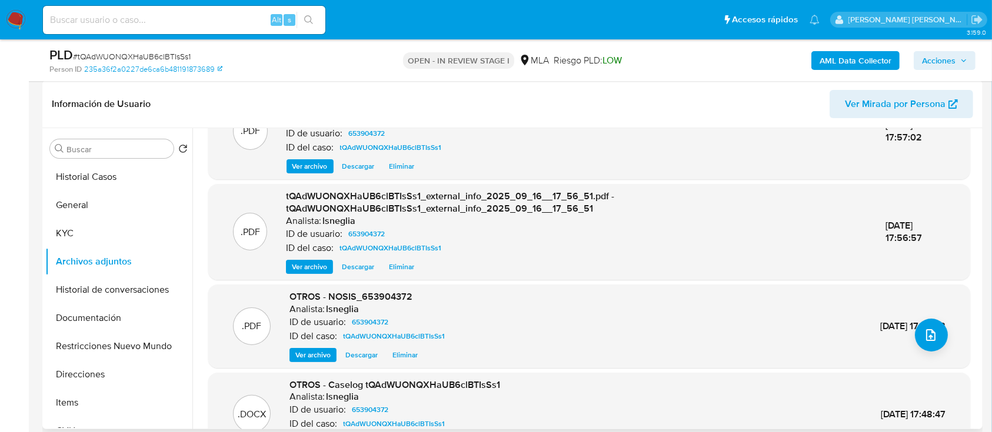
scroll to position [78, 0]
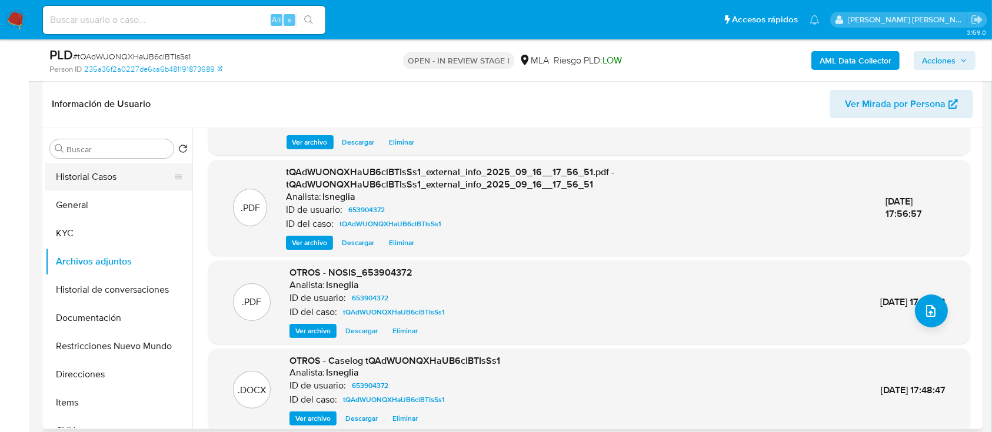
click at [124, 169] on button "Historial Casos" at bounding box center [114, 177] width 138 height 28
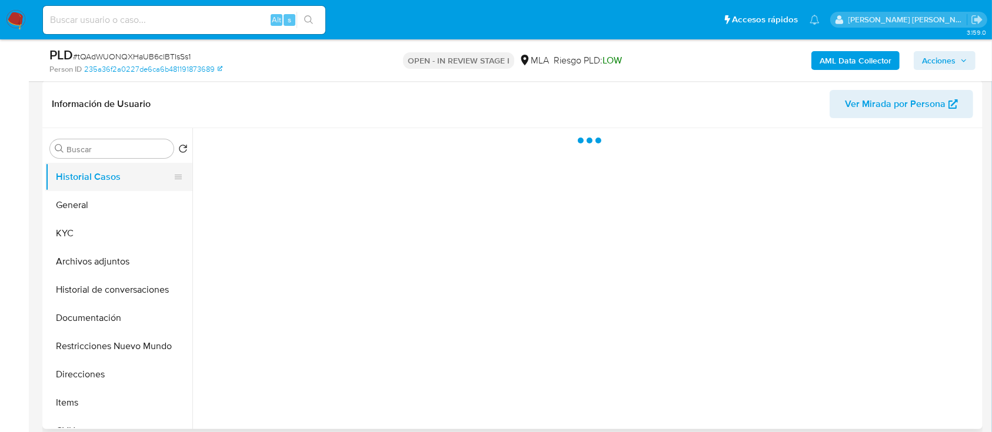
scroll to position [0, 0]
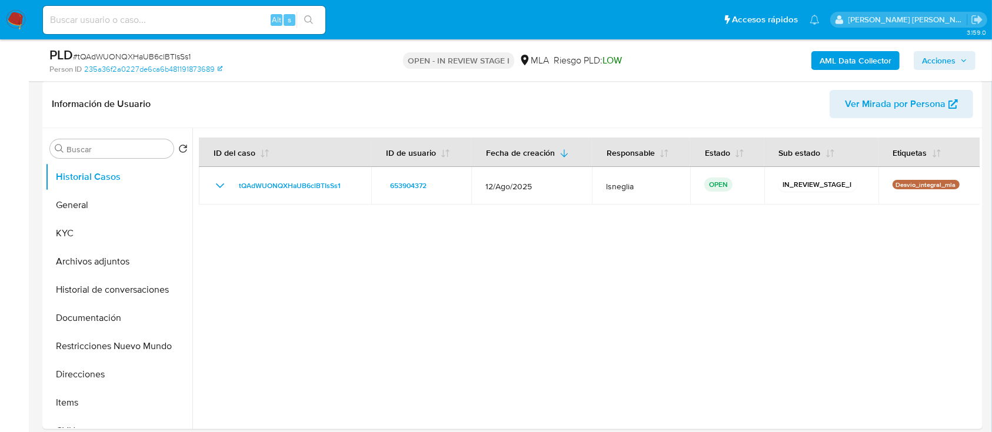
click at [931, 66] on span "Acciones" at bounding box center [939, 60] width 34 height 19
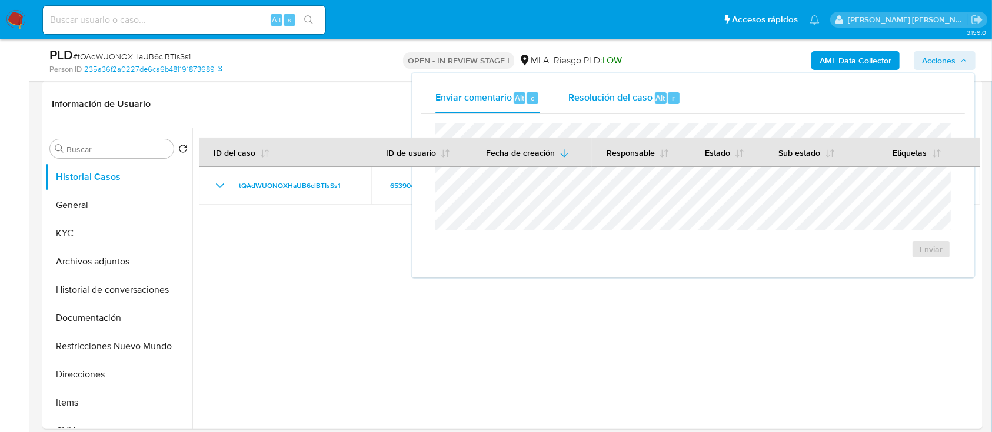
drag, startPoint x: 634, startPoint y: 94, endPoint x: 625, endPoint y: 101, distance: 11.8
click at [631, 96] on span "Resolución del caso" at bounding box center [610, 98] width 84 height 14
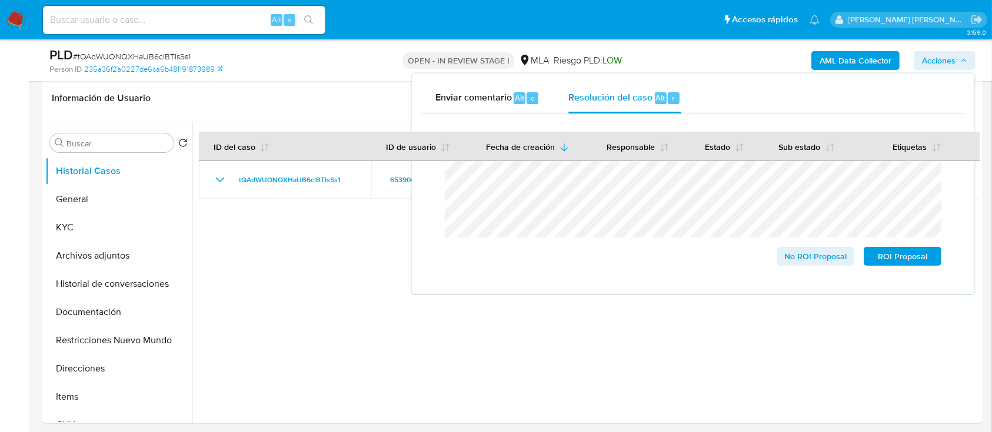
scroll to position [334, 0]
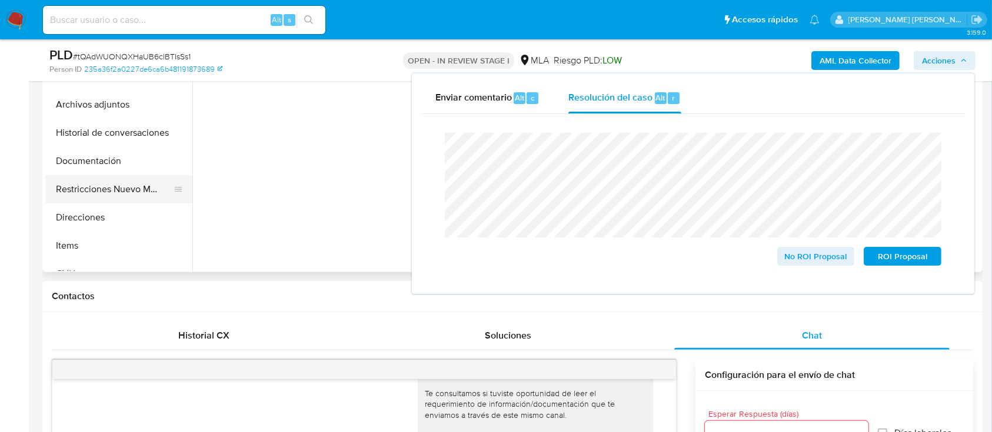
click at [86, 194] on button "Restricciones Nuevo Mundo" at bounding box center [114, 189] width 138 height 28
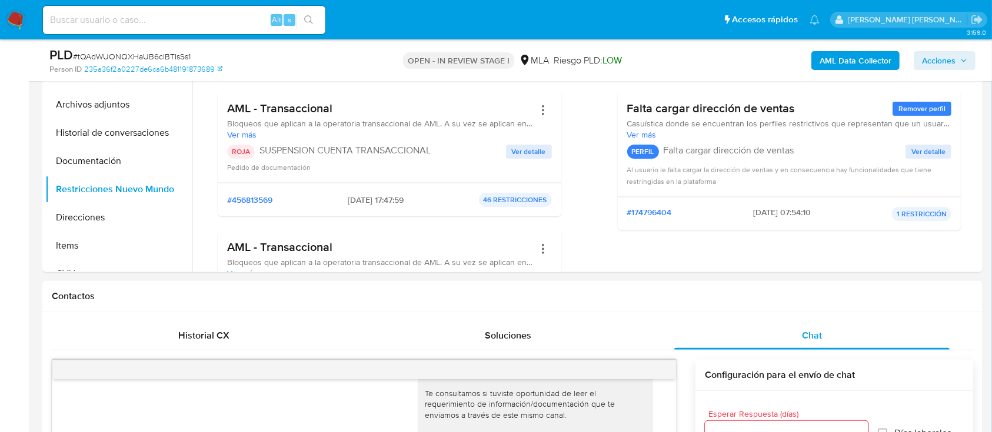
click at [949, 57] on span "Acciones" at bounding box center [939, 60] width 34 height 19
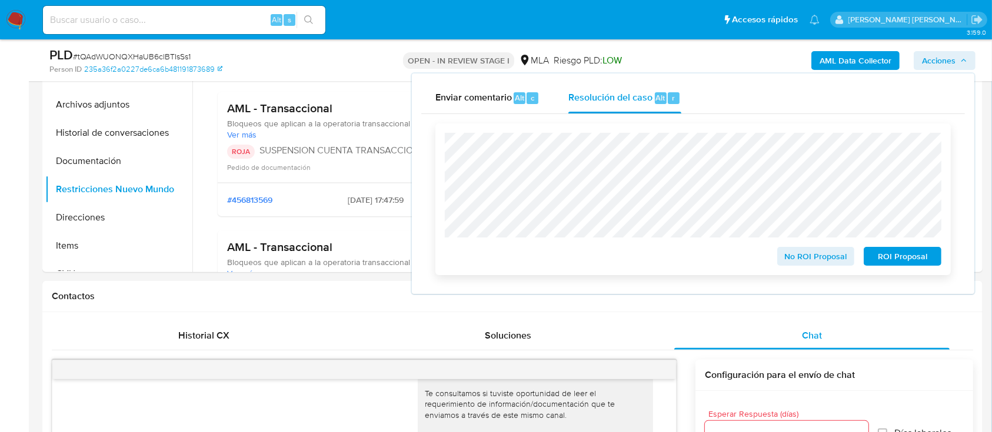
click at [898, 261] on span "ROI Proposal" at bounding box center [902, 256] width 61 height 16
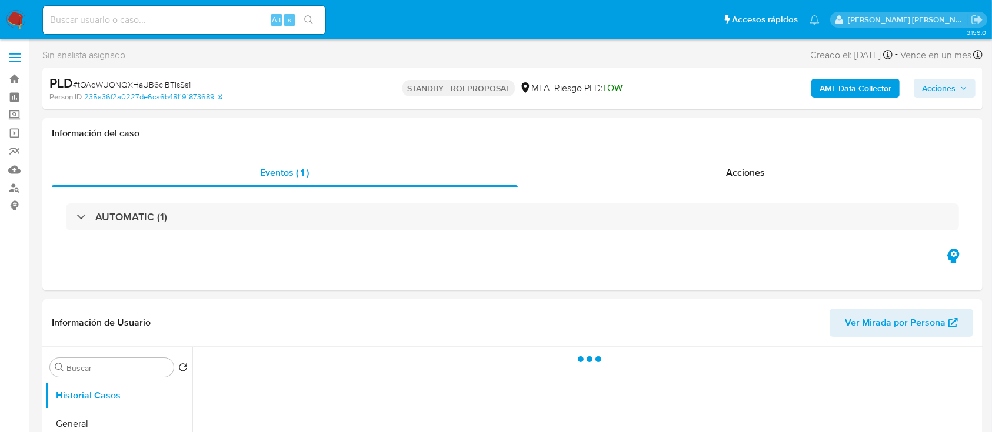
select select "10"
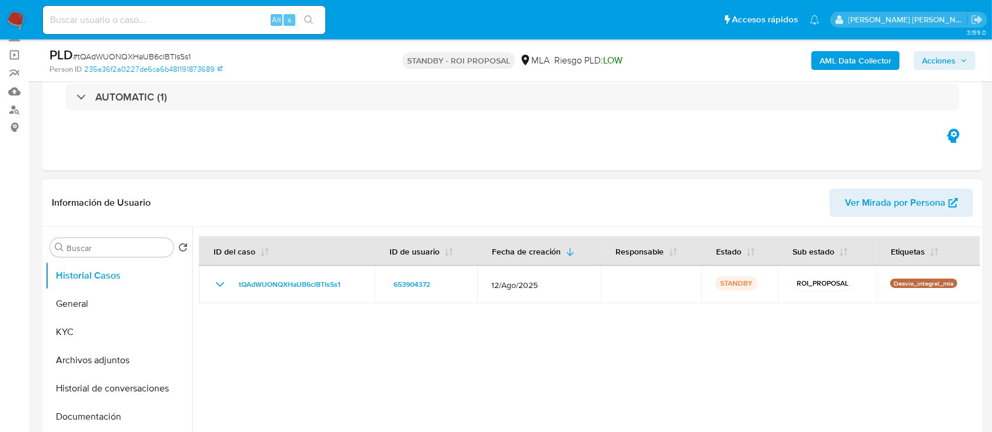
scroll to position [156, 0]
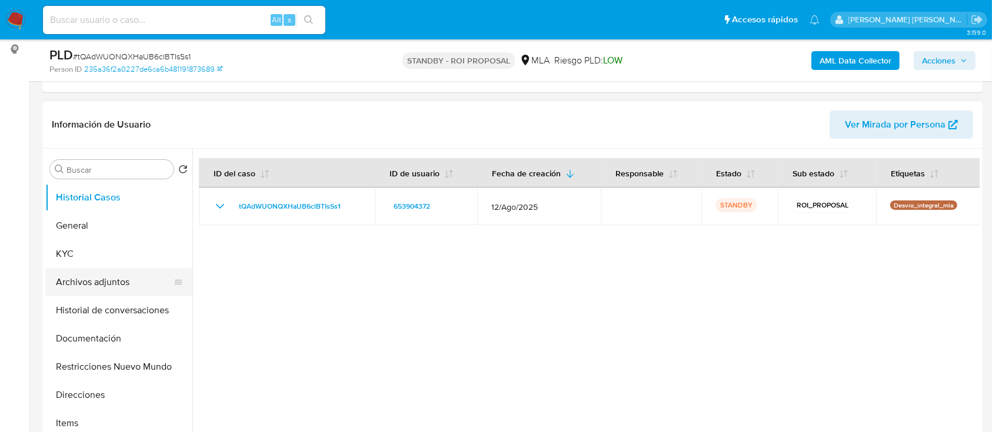
click at [116, 284] on button "Archivos adjuntos" at bounding box center [114, 282] width 138 height 28
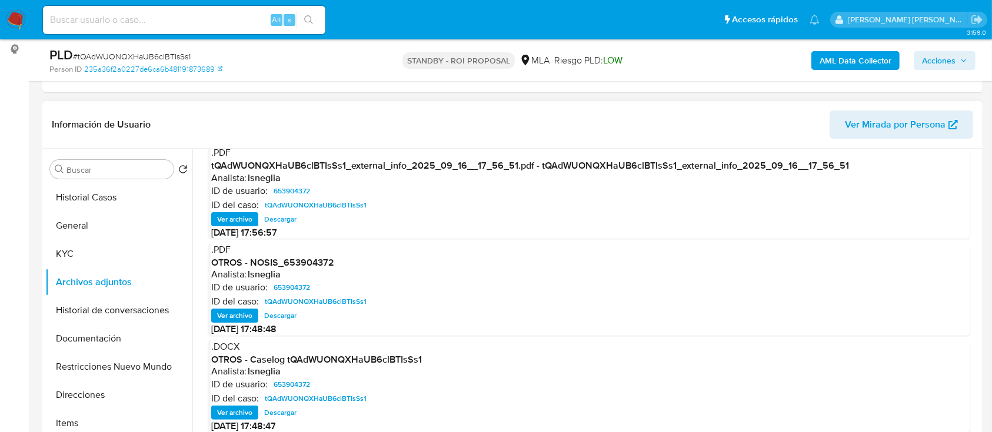
scroll to position [124, 0]
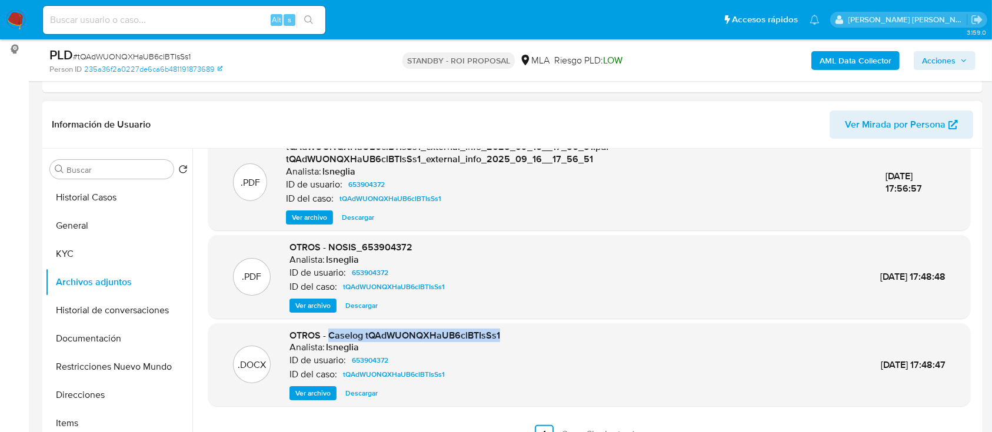
drag, startPoint x: 328, startPoint y: 336, endPoint x: 507, endPoint y: 336, distance: 178.8
click at [507, 336] on div ".DOCX OTROS - Caselog tQAdWUONQXHaUB6clBTIsSs1 Analista: lsneglia ID de usuario…" at bounding box center [589, 365] width 750 height 72
copy span "Caselog tQAdWUONQXHaUB6clBTIsSs1"
click at [104, 306] on button "Historial de conversaciones" at bounding box center [114, 310] width 138 height 28
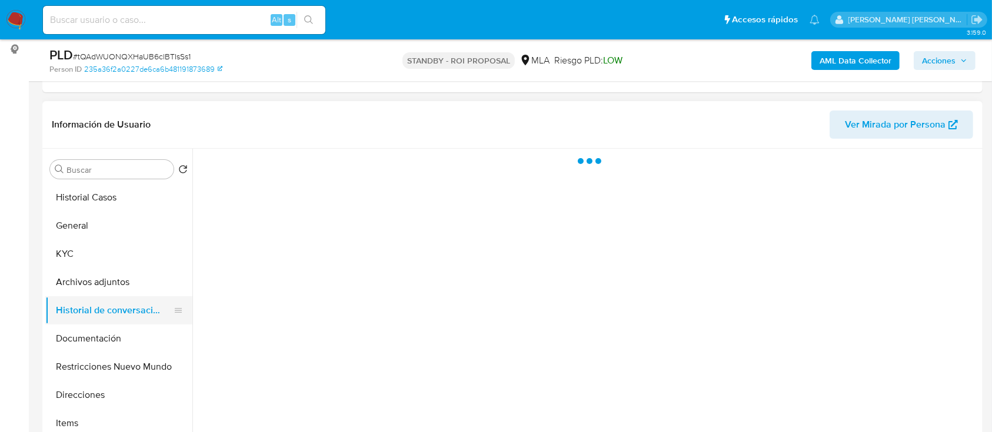
scroll to position [0, 0]
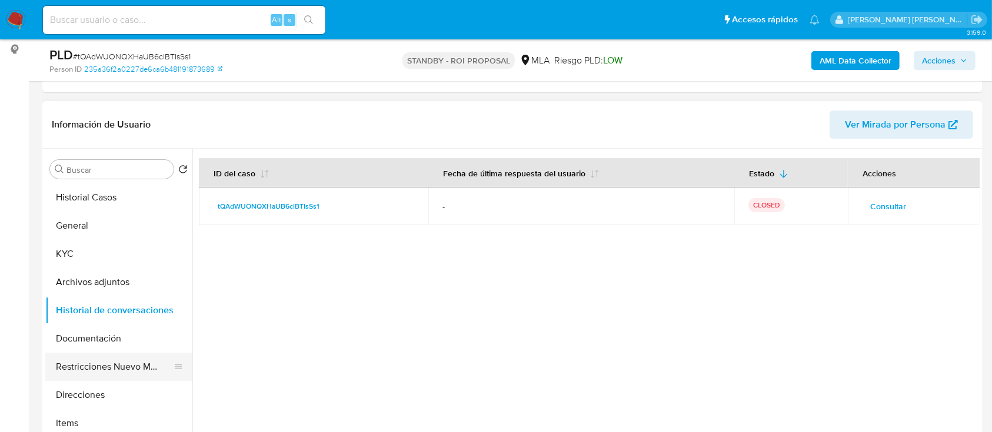
click at [92, 371] on button "Restricciones Nuevo Mundo" at bounding box center [114, 367] width 138 height 28
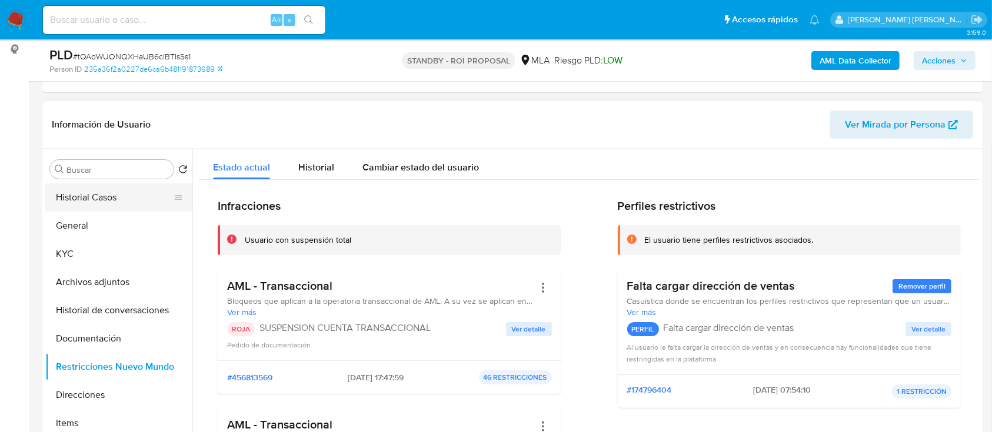
click at [108, 196] on button "Historial Casos" at bounding box center [114, 198] width 138 height 28
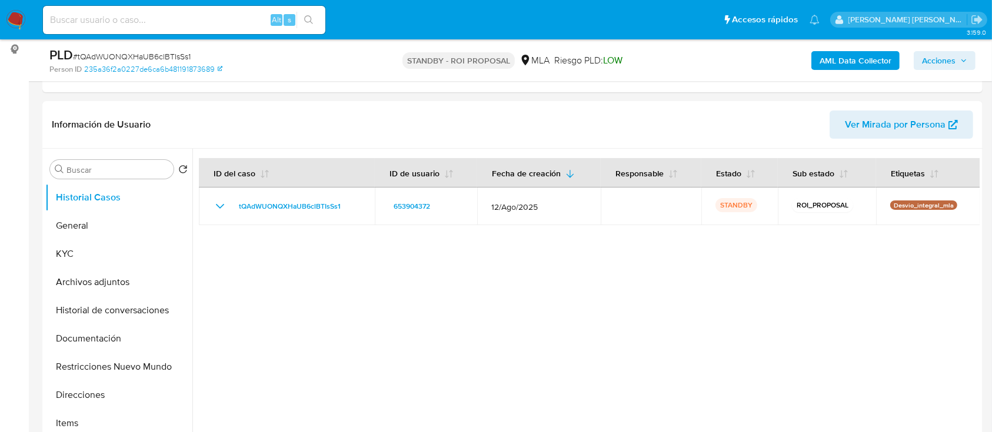
click at [115, 19] on input at bounding box center [184, 19] width 282 height 15
paste input "jeeCbBepUfYChgGqLiiRZqZ8"
type input "jeeCbBepUfYChgGqLiiRZqZ8"
click at [307, 17] on icon "search-icon" at bounding box center [308, 19] width 9 height 9
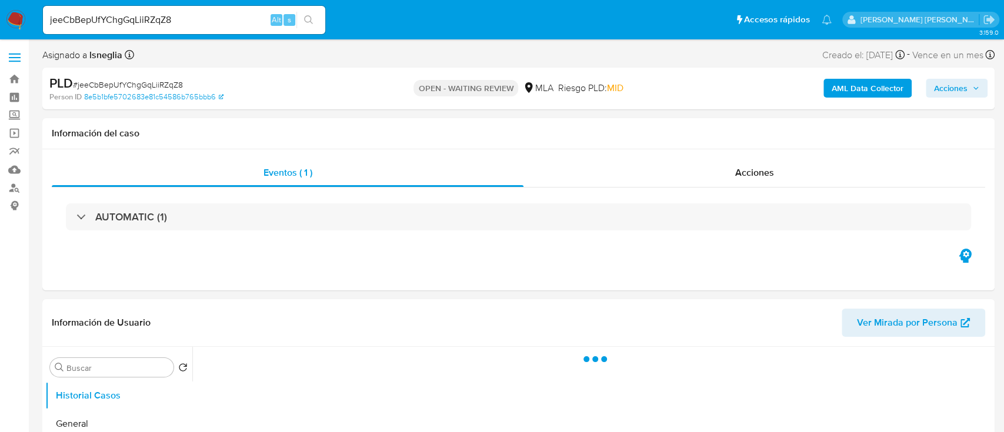
select select "10"
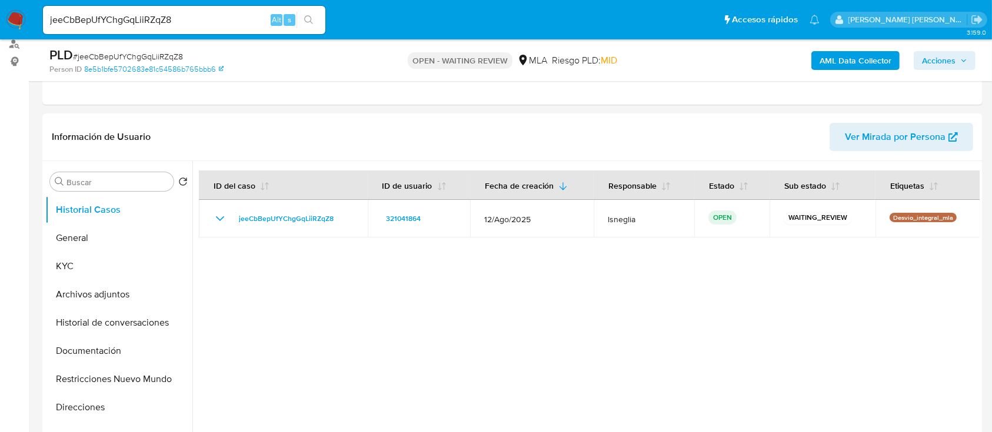
scroll to position [156, 0]
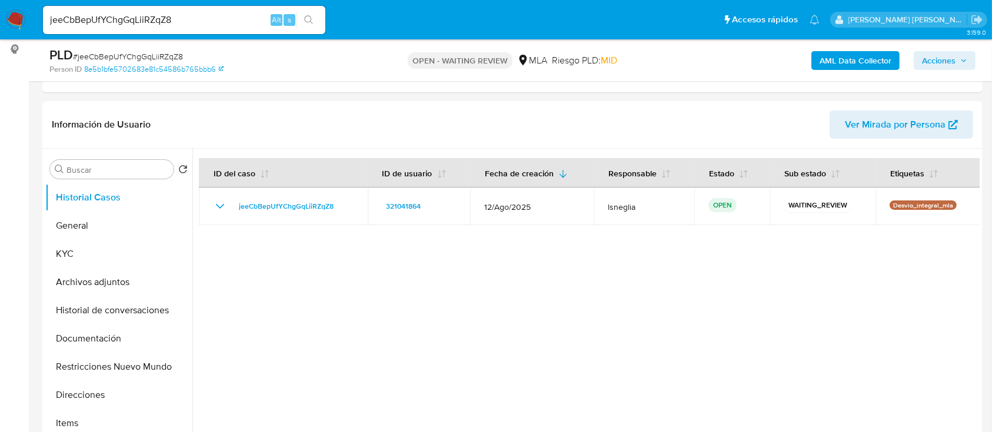
click at [149, 56] on span "# jeeCbBepUfYChgGqLiiRZqZ8" at bounding box center [128, 57] width 110 height 12
copy span "jeeCbBepUfYChgGqLiiRZqZ8"
click at [18, 18] on img at bounding box center [16, 20] width 20 height 20
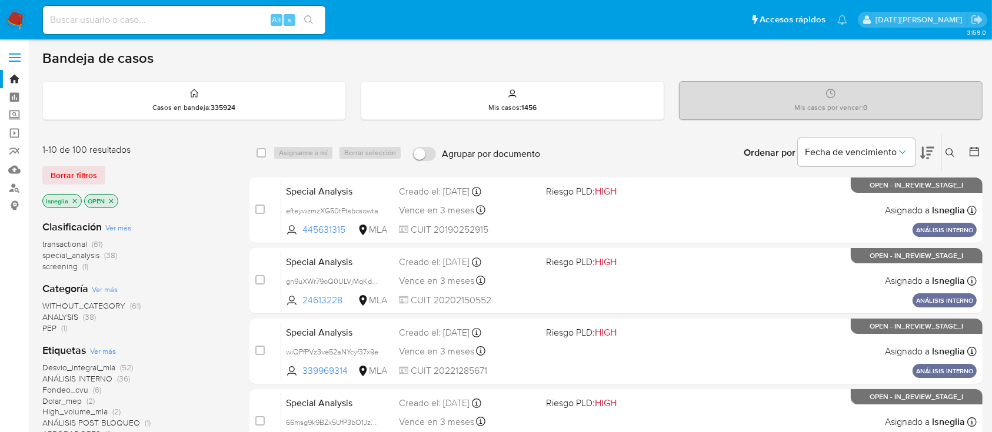
click at [952, 151] on icon at bounding box center [949, 152] width 9 height 9
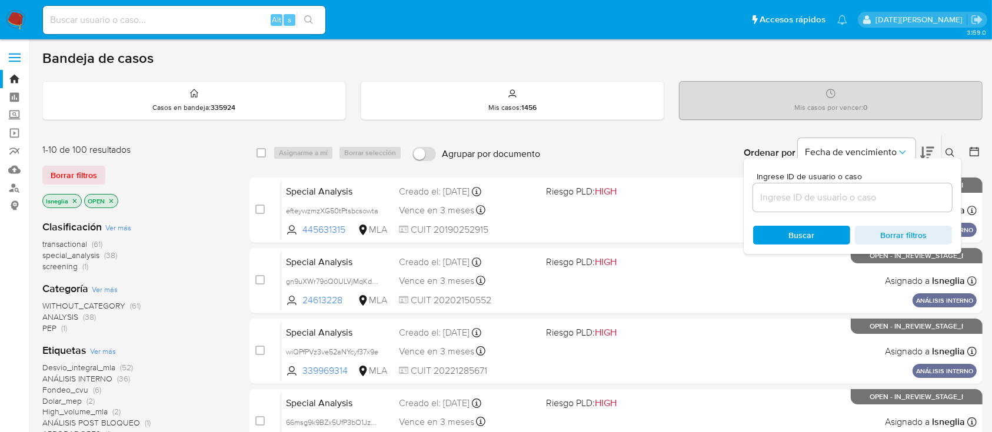
click at [847, 199] on input at bounding box center [852, 197] width 199 height 15
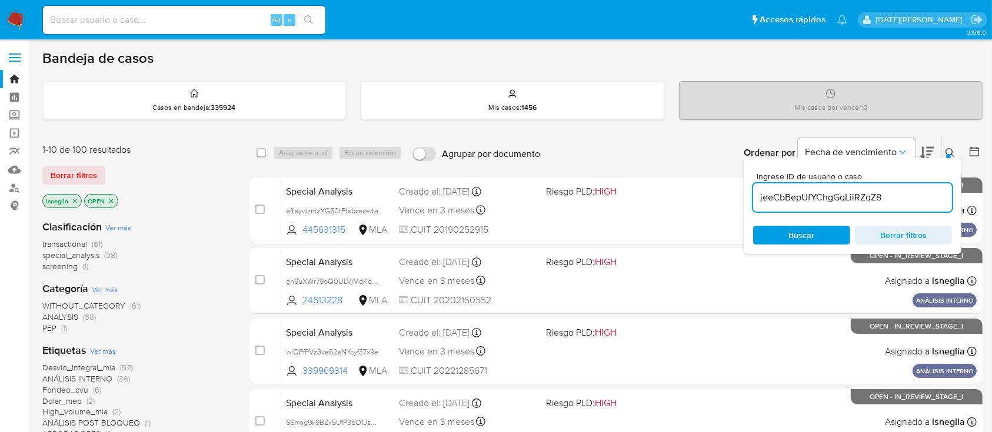
type input "jeeCbBepUfYChgGqLiiRZqZ8"
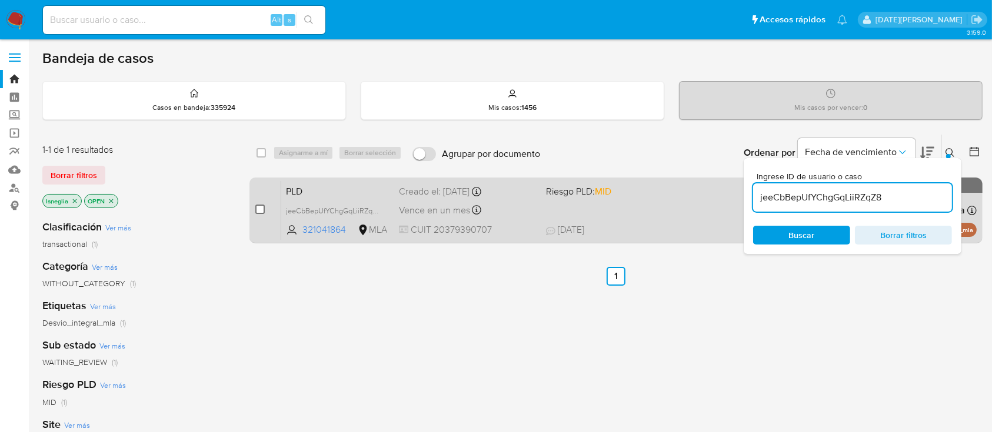
click at [259, 208] on input "checkbox" at bounding box center [259, 209] width 9 height 9
checkbox input "true"
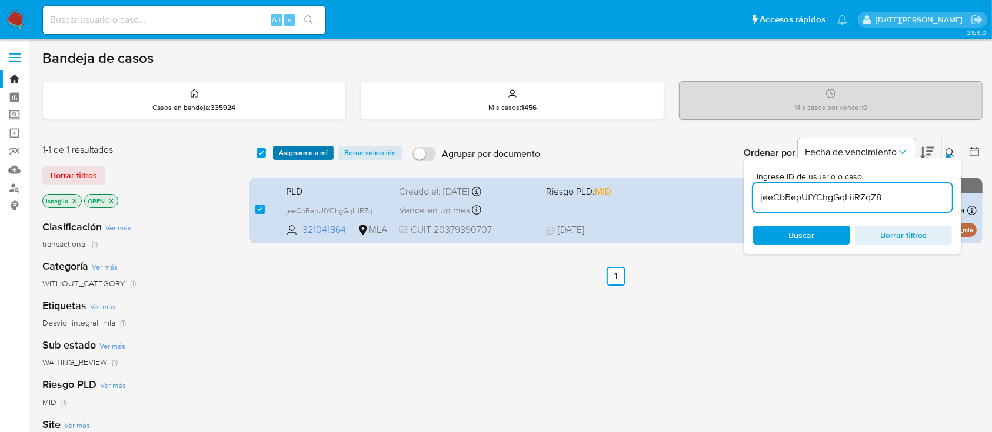
click at [297, 153] on span "Asignarme a mí" at bounding box center [303, 153] width 49 height 12
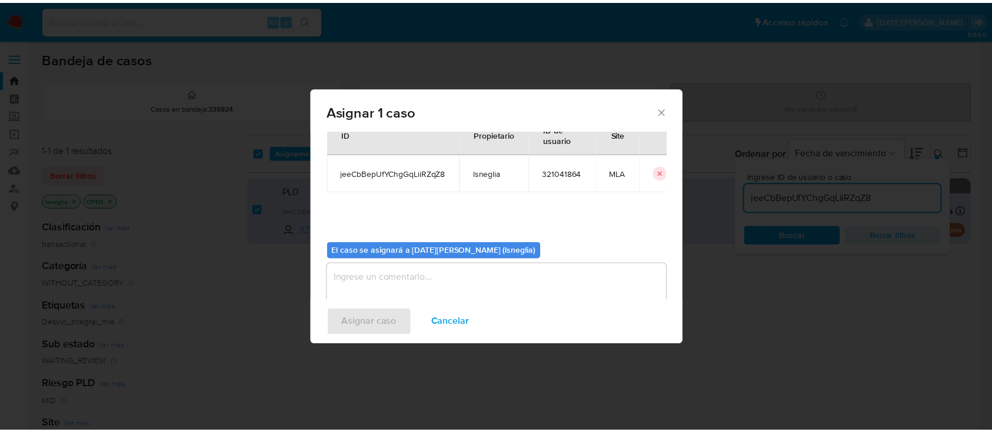
scroll to position [60, 0]
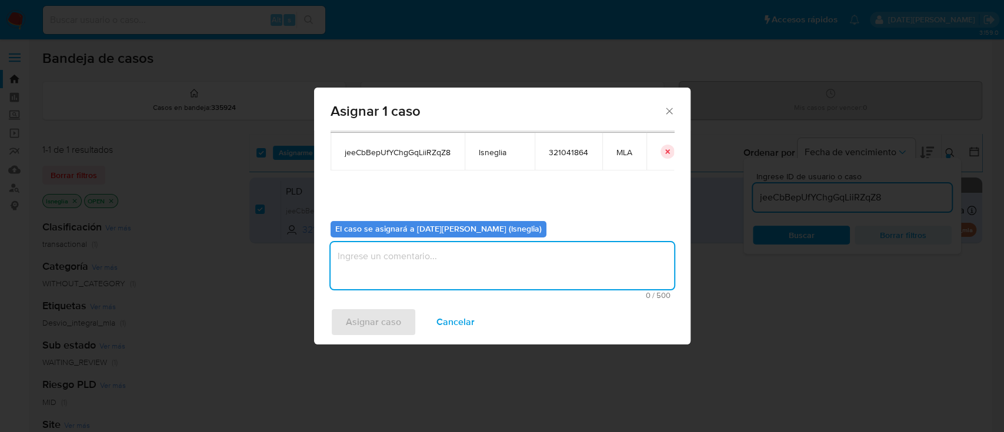
click at [450, 249] on textarea "assign-modal" at bounding box center [503, 265] width 344 height 47
type textarea "."
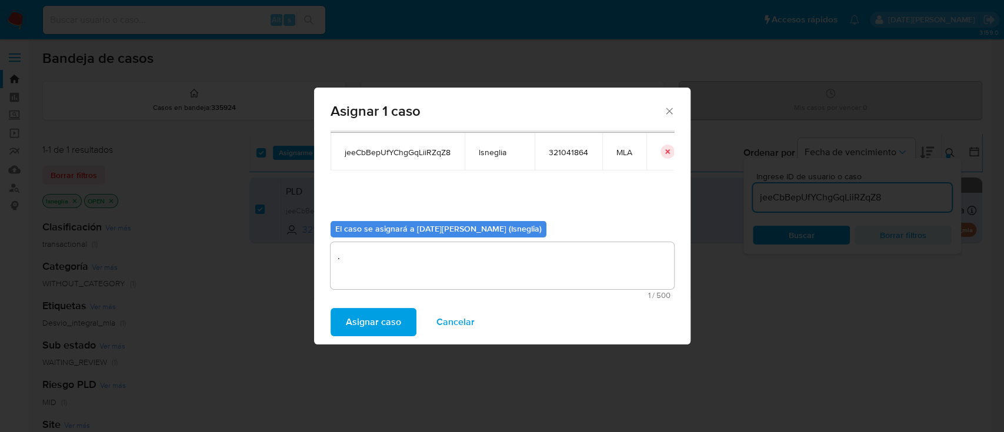
click at [378, 322] on span "Asignar caso" at bounding box center [373, 322] width 55 height 26
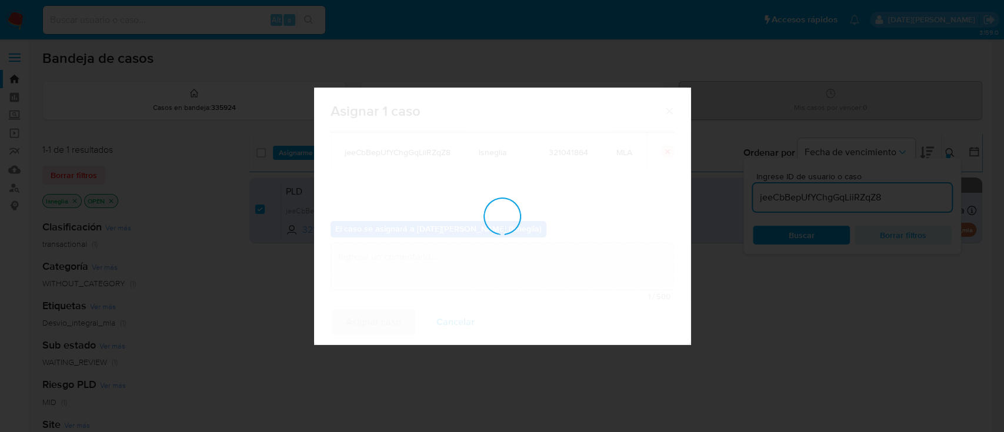
checkbox input "false"
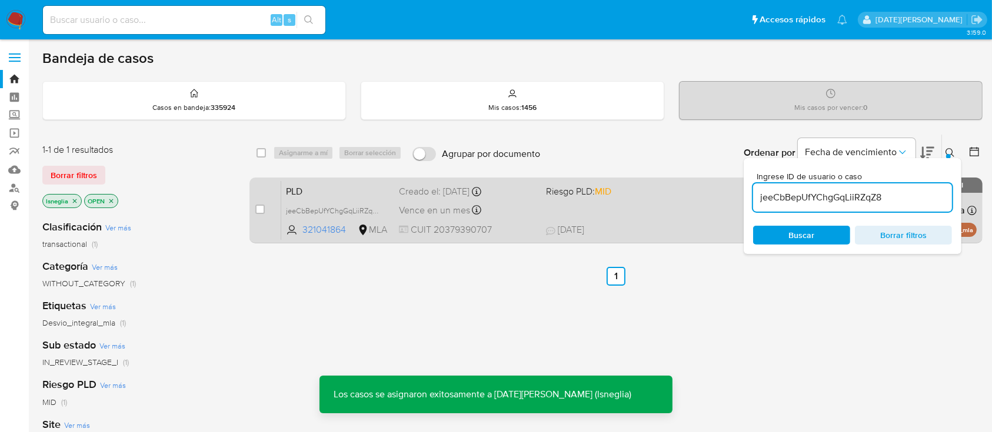
click at [318, 193] on span "PLD" at bounding box center [338, 190] width 104 height 15
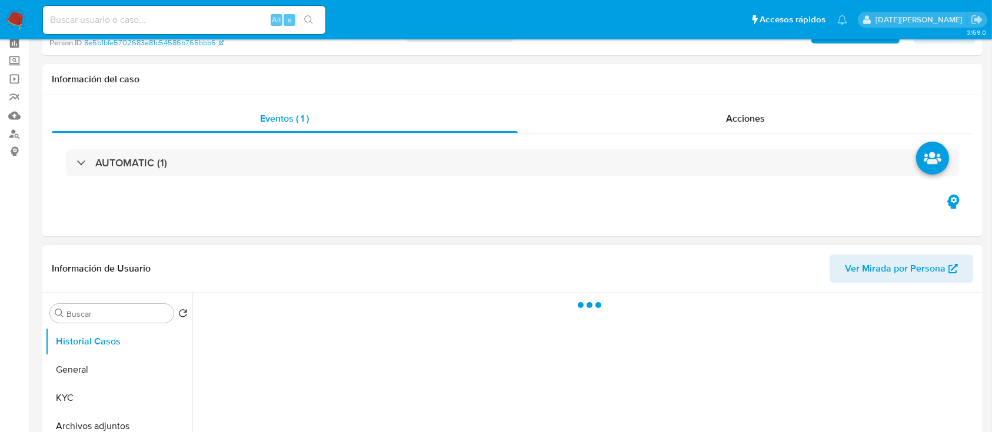
scroll to position [78, 0]
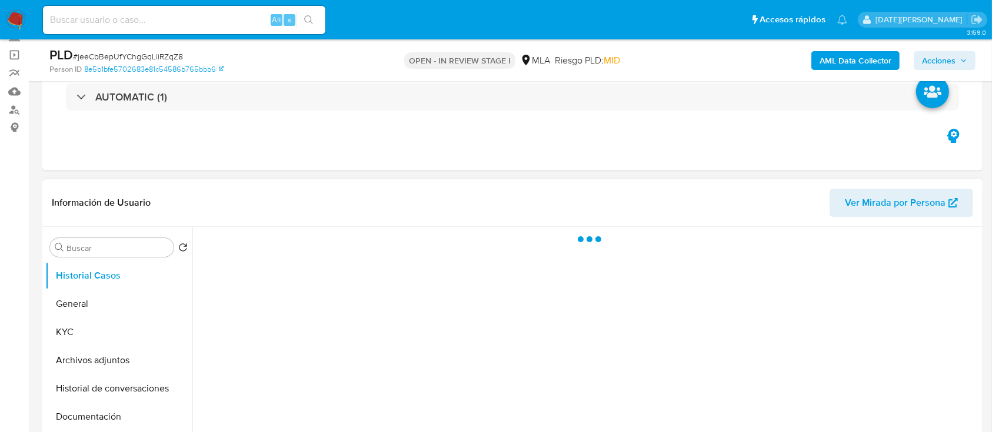
select select "10"
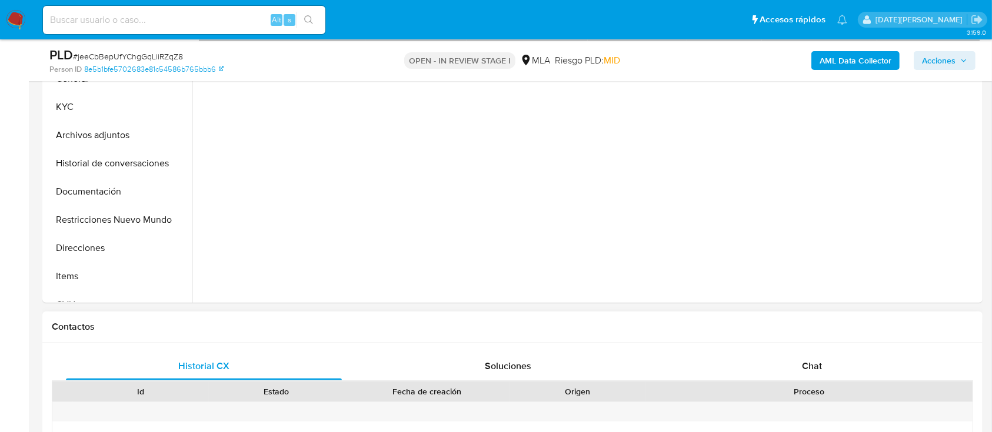
scroll to position [392, 0]
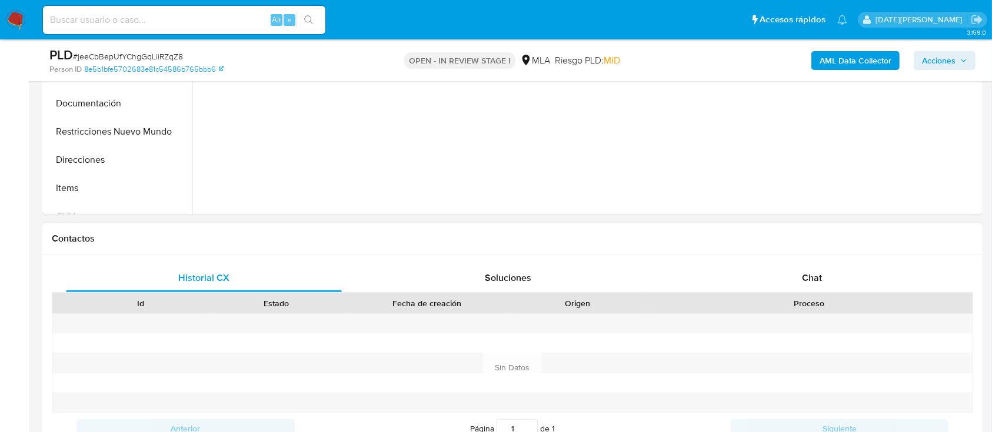
click at [825, 293] on div "Id Estado Fecha de creación Origen Proceso" at bounding box center [512, 303] width 921 height 21
click at [822, 282] on div "Chat" at bounding box center [812, 278] width 276 height 28
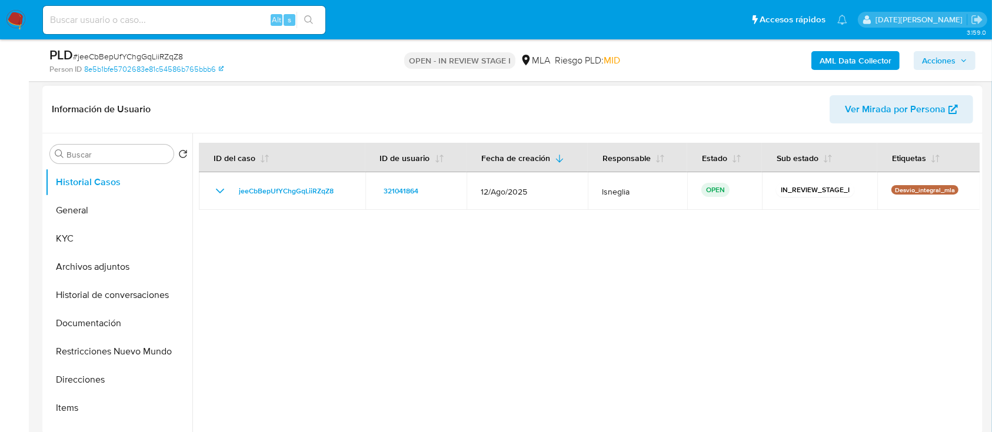
scroll to position [156, 0]
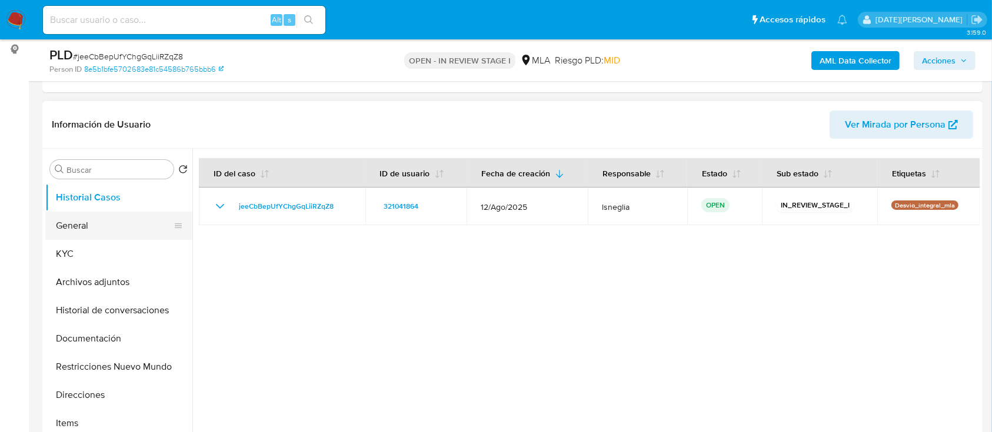
click at [68, 216] on button "General" at bounding box center [114, 226] width 138 height 28
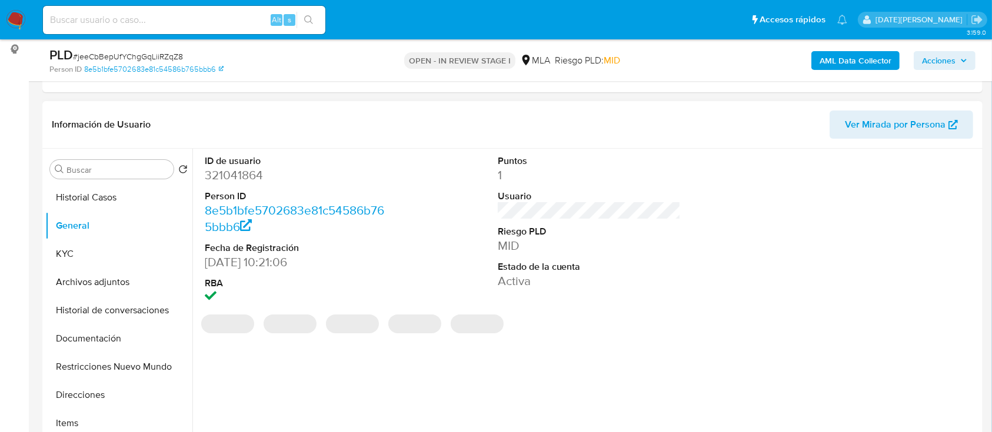
click at [238, 176] on dd "321041864" at bounding box center [297, 175] width 184 height 16
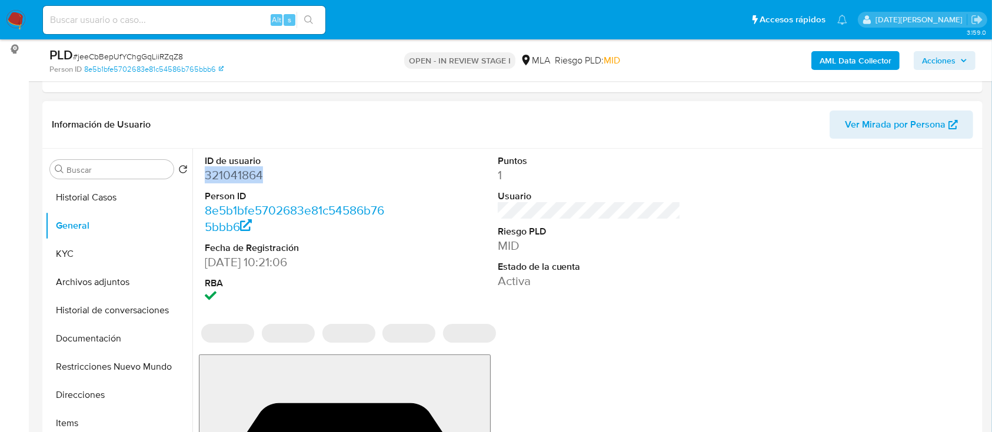
copy dd "321041864"
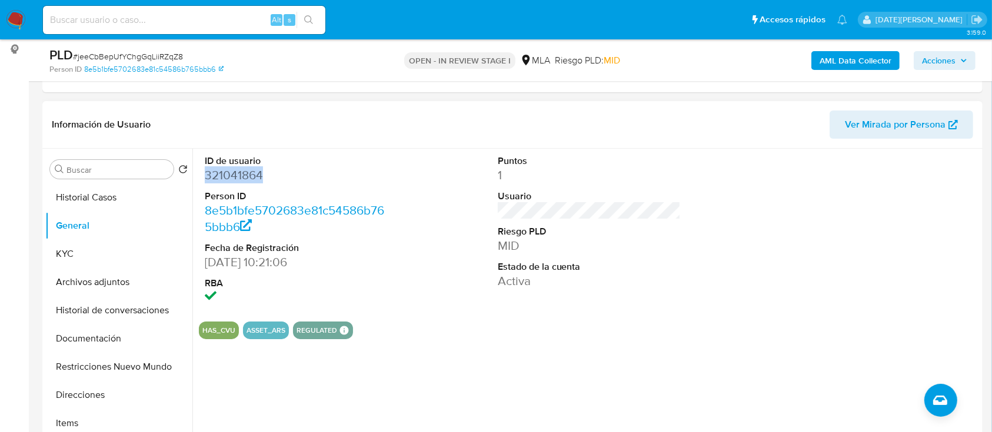
copy dd "321041864"
click at [110, 258] on button "KYC" at bounding box center [114, 254] width 138 height 28
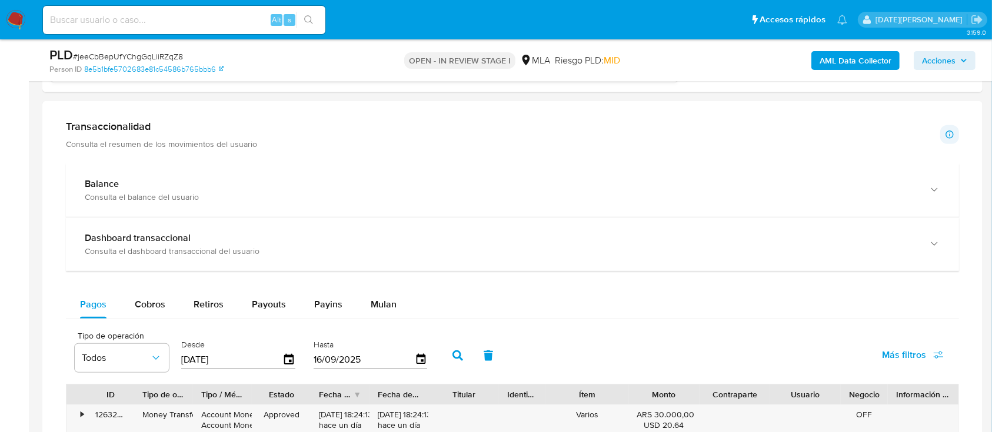
scroll to position [1019, 0]
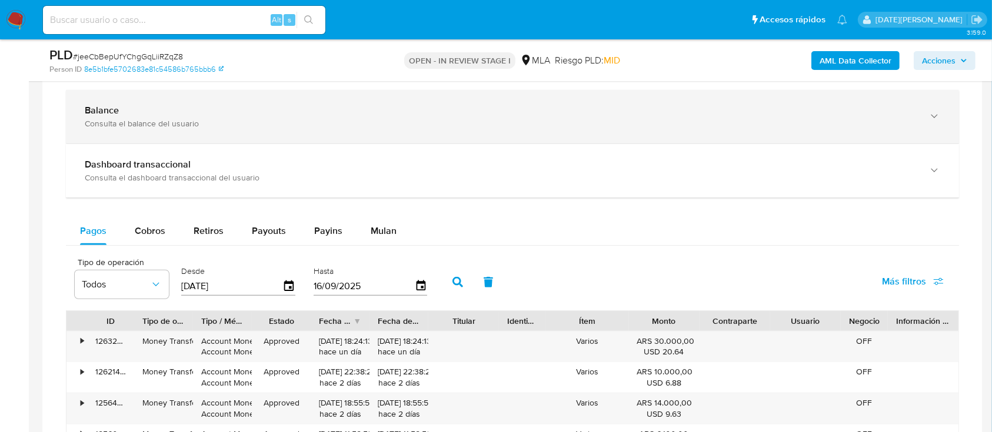
click at [256, 115] on div "Balance" at bounding box center [501, 111] width 832 height 12
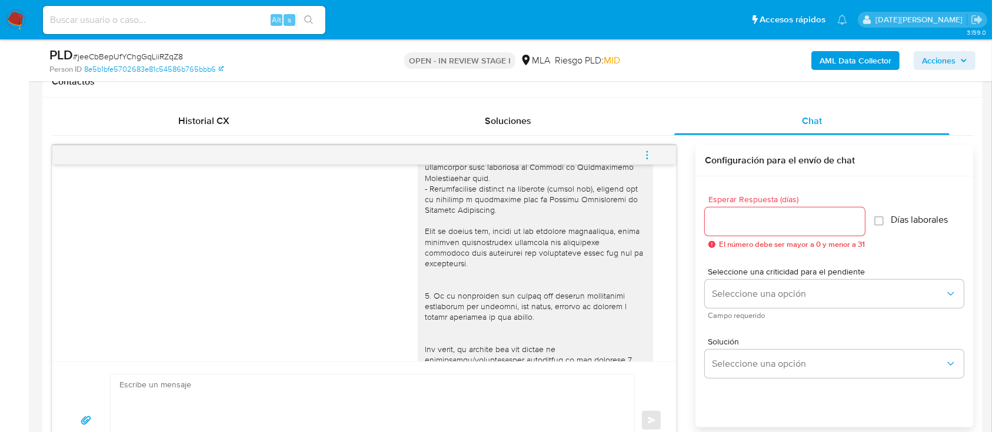
scroll to position [545, 0]
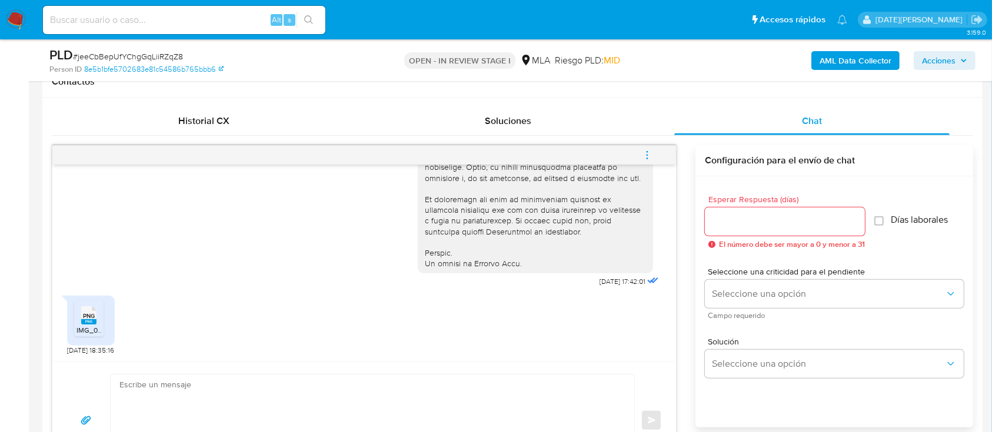
click at [91, 316] on span "PNG" at bounding box center [89, 316] width 12 height 8
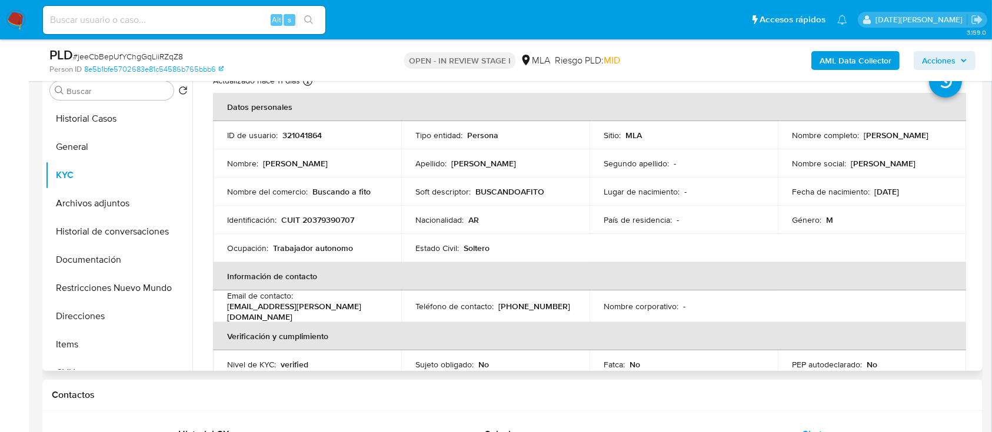
scroll to position [0, 0]
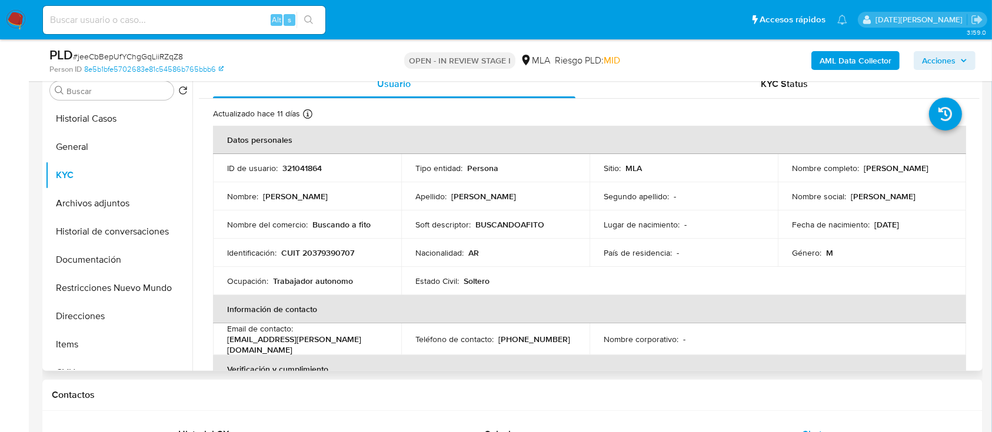
drag, startPoint x: 860, startPoint y: 167, endPoint x: 959, endPoint y: 167, distance: 98.8
click at [959, 167] on td "Nombre completo : Leonel Dario Sanchez" at bounding box center [872, 168] width 188 height 28
copy p "[PERSON_NAME]"
drag, startPoint x: 282, startPoint y: 251, endPoint x: 362, endPoint y: 252, distance: 80.6
click at [362, 252] on div "Identificación : CUIT 20379390707" at bounding box center [307, 253] width 160 height 11
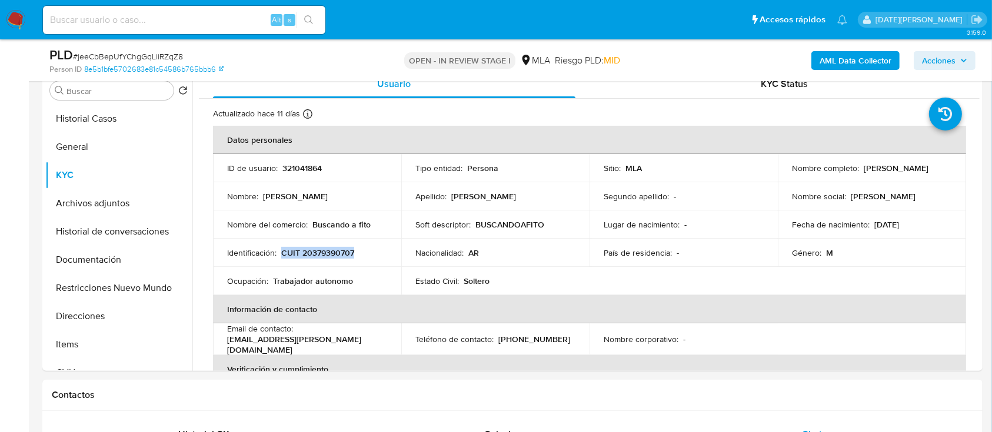
copy p "CUIT 20379390707"
click at [334, 248] on p "CUIT 20379390707" at bounding box center [317, 253] width 73 height 11
click at [335, 252] on p "CUIT 20379390707" at bounding box center [317, 253] width 73 height 11
copy p "20379390707"
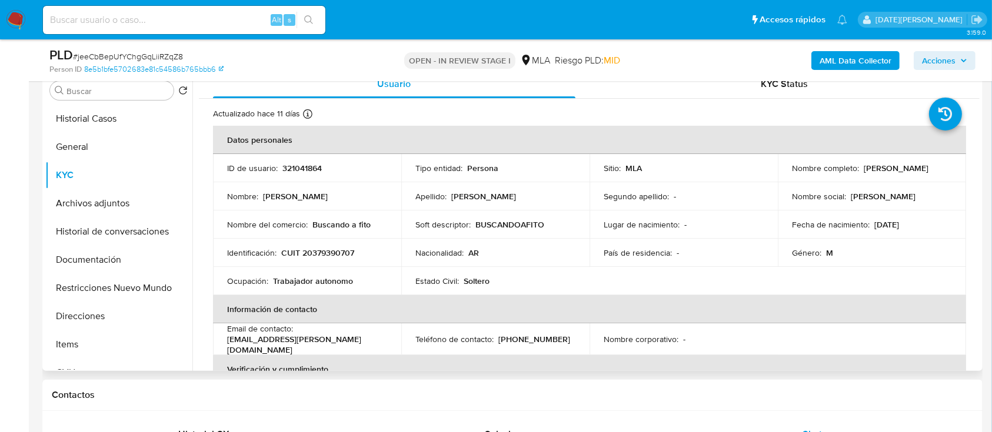
click at [301, 171] on p "321041864" at bounding box center [301, 168] width 39 height 11
copy p "321041864"
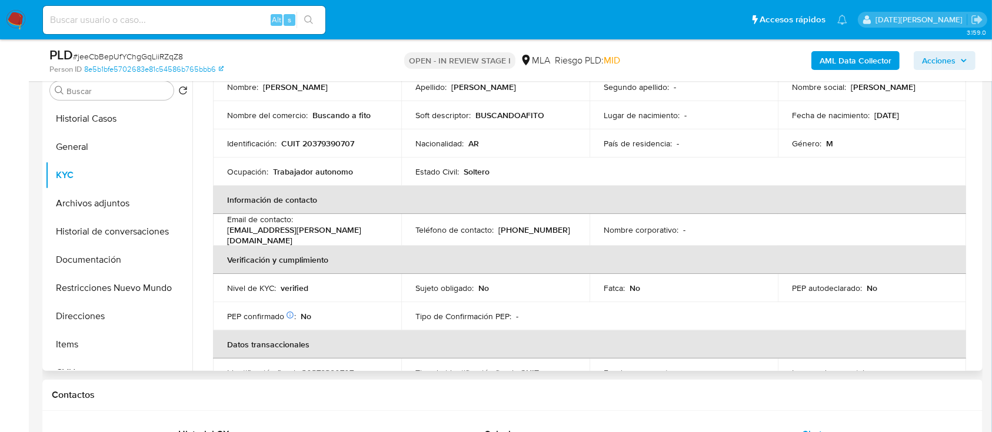
scroll to position [235, 0]
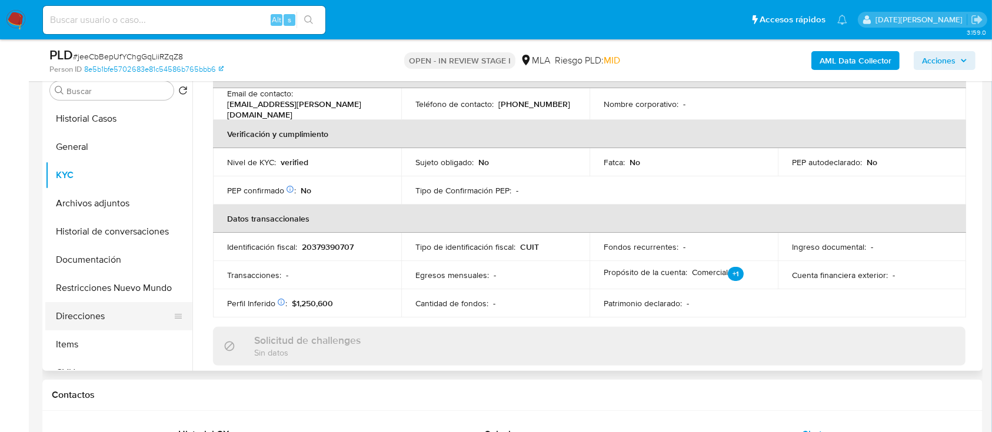
click at [65, 312] on button "Direcciones" at bounding box center [114, 316] width 138 height 28
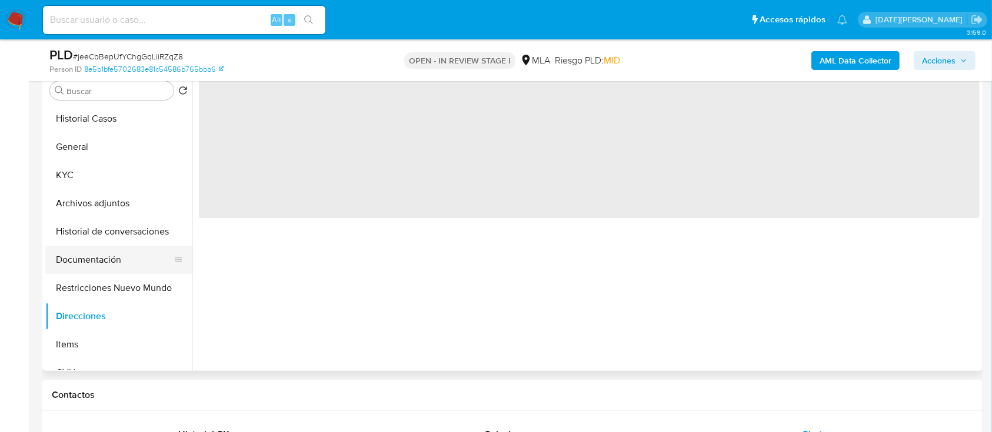
scroll to position [0, 0]
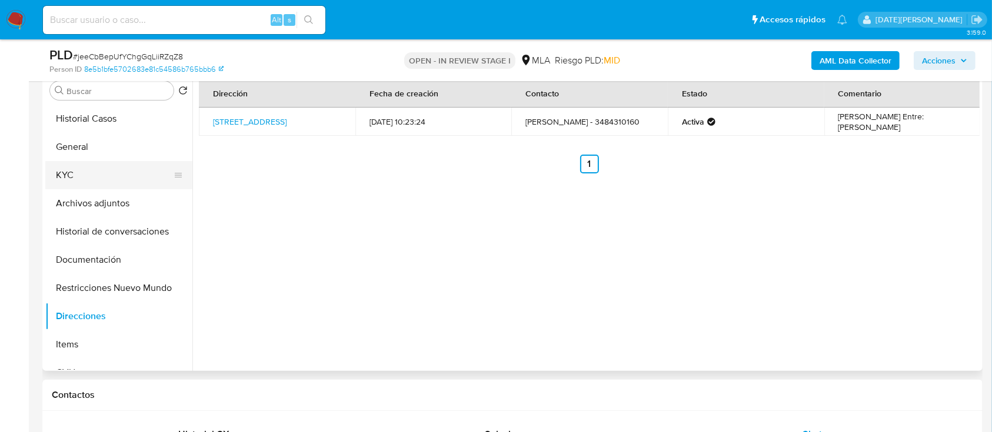
click at [102, 167] on button "KYC" at bounding box center [114, 175] width 138 height 28
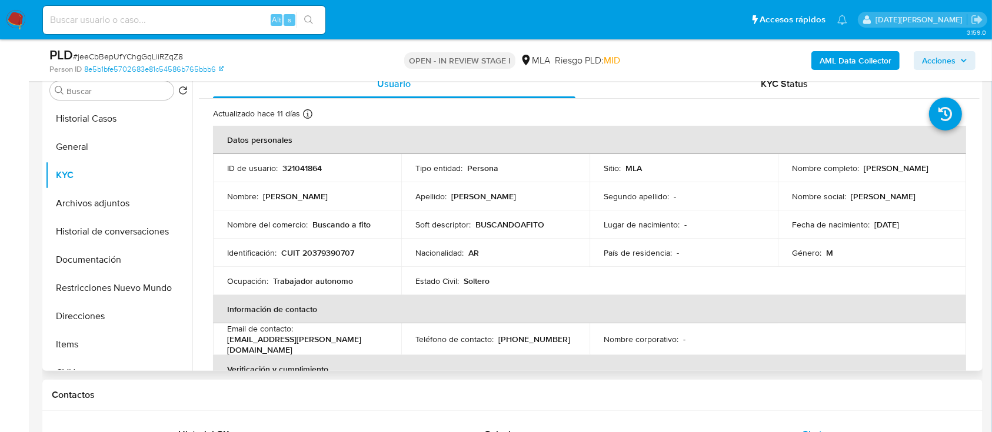
drag, startPoint x: 860, startPoint y: 168, endPoint x: 942, endPoint y: 168, distance: 82.4
click at [942, 168] on div "Nombre completo : Leonel Dario Sanchez" at bounding box center [872, 168] width 160 height 11
copy p "Leonel Dario Sanchez"
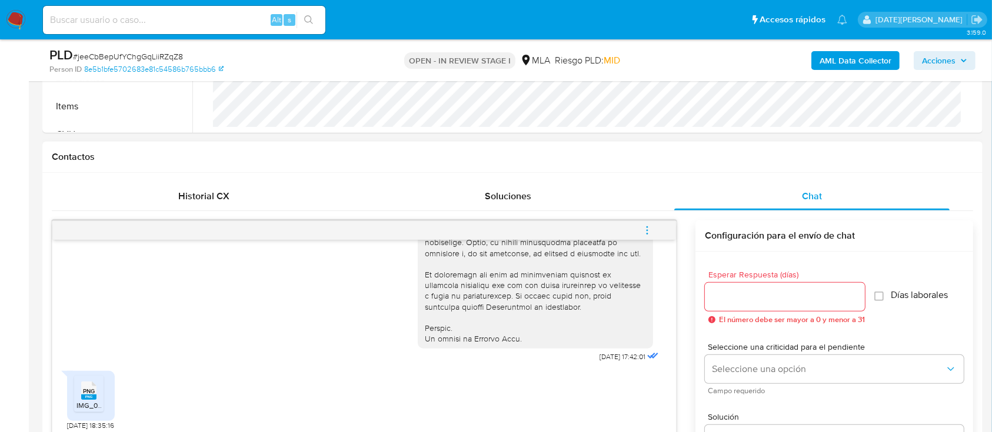
scroll to position [549, 0]
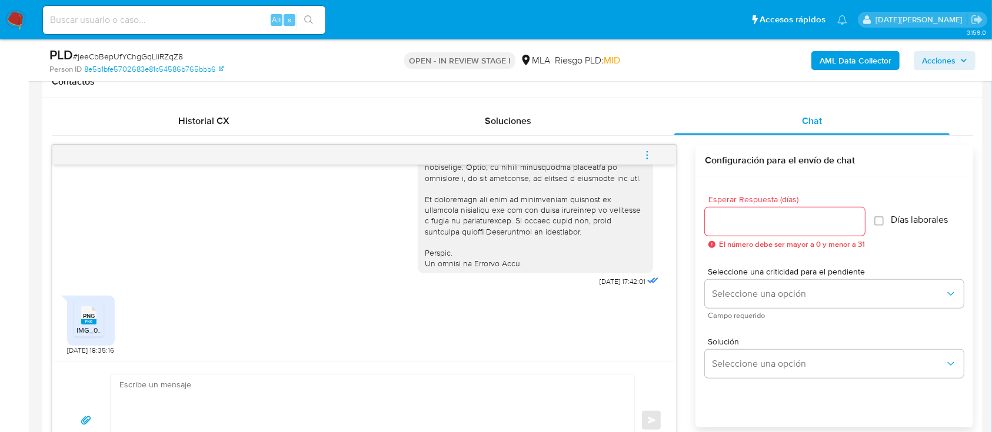
click at [318, 394] on textarea at bounding box center [369, 421] width 500 height 92
click at [278, 396] on textarea at bounding box center [369, 421] width 500 height 92
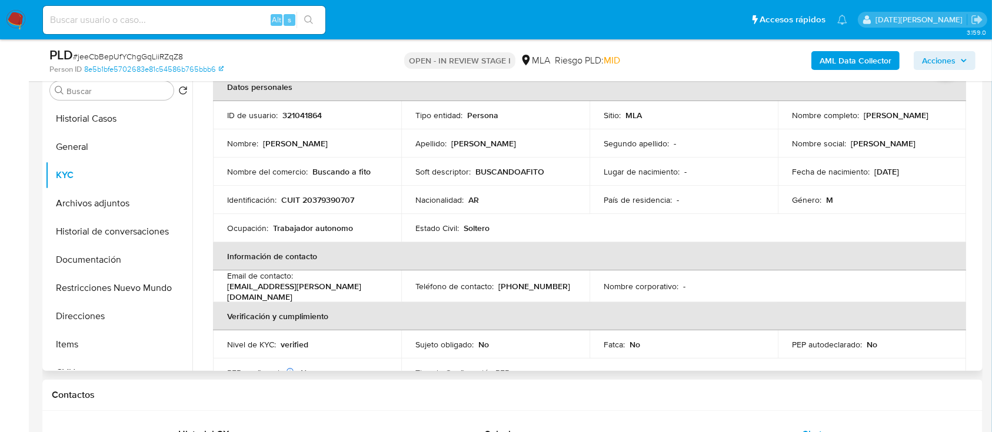
scroll to position [0, 0]
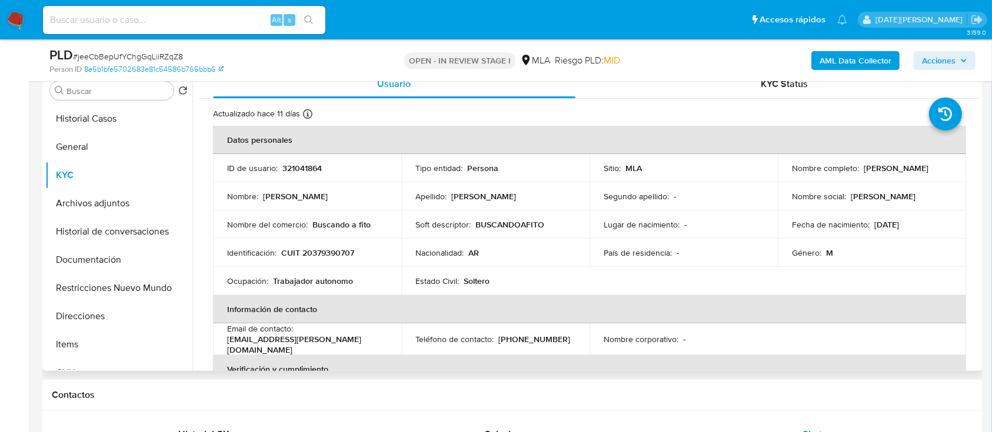
drag, startPoint x: 860, startPoint y: 168, endPoint x: 940, endPoint y: 168, distance: 80.0
click at [940, 168] on div "Nombre completo : Leonel Dario Sanchez" at bounding box center [872, 168] width 160 height 11
copy p "Leonel Dario Sanchez"
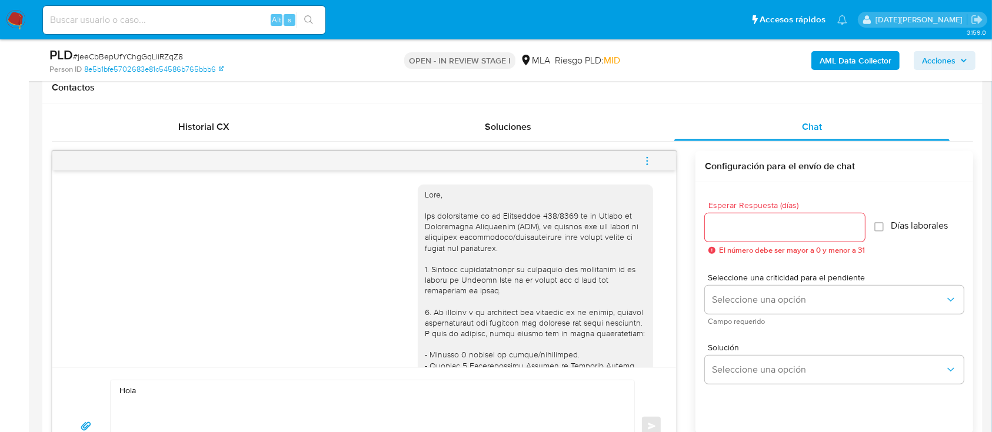
scroll to position [627, 0]
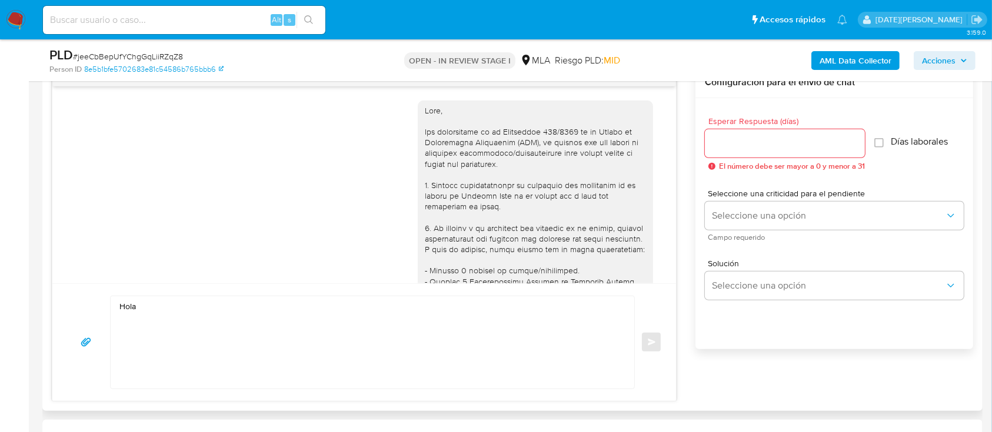
click at [259, 311] on textarea "Hola" at bounding box center [369, 342] width 500 height 92
paste textarea "Leonel Dario Sanchez"
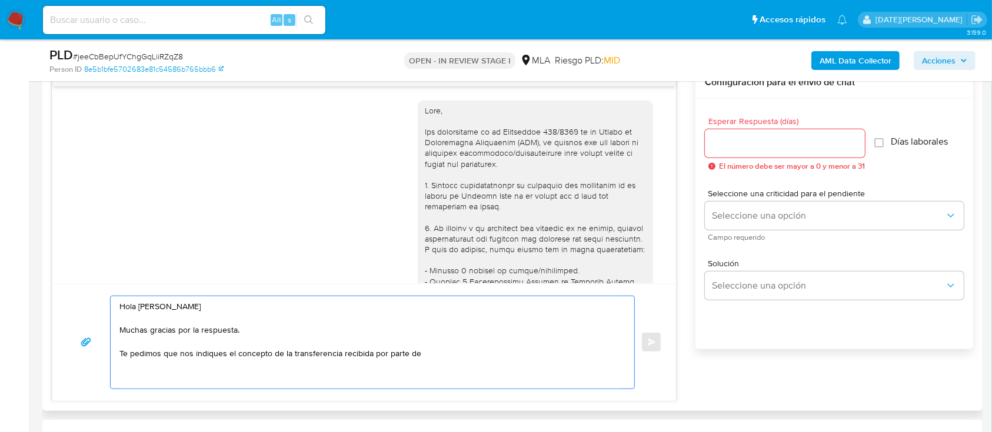
click at [453, 355] on textarea "Hola Leonel Dario Sanchez Muchas gracias por la respuesta. Te pedimos que nos i…" at bounding box center [369, 342] width 500 height 92
paste textarea "Toyota Argentina SA"
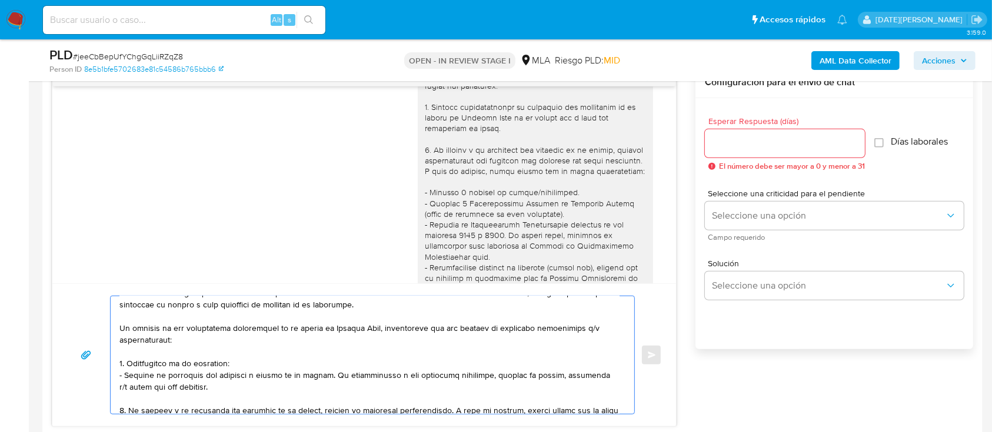
scroll to position [78, 0]
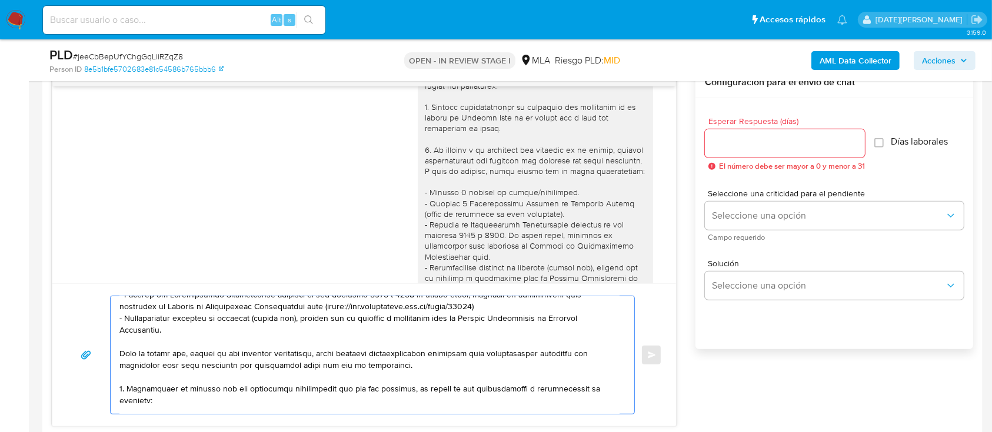
drag, startPoint x: 118, startPoint y: 312, endPoint x: 168, endPoint y: 328, distance: 52.9
click at [168, 328] on div at bounding box center [370, 355] width 518 height 118
click at [169, 328] on textarea at bounding box center [369, 355] width 500 height 118
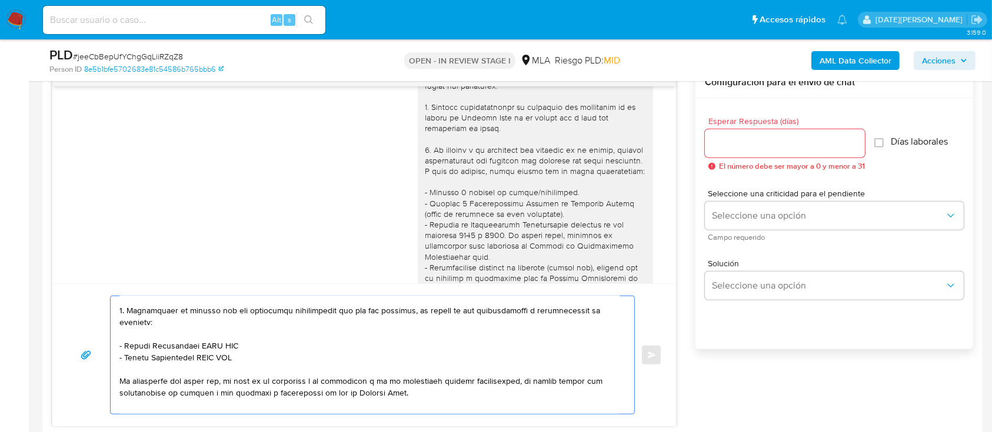
drag, startPoint x: 119, startPoint y: 392, endPoint x: 271, endPoint y: 372, distance: 152.5
click at [271, 372] on textarea at bounding box center [369, 355] width 500 height 118
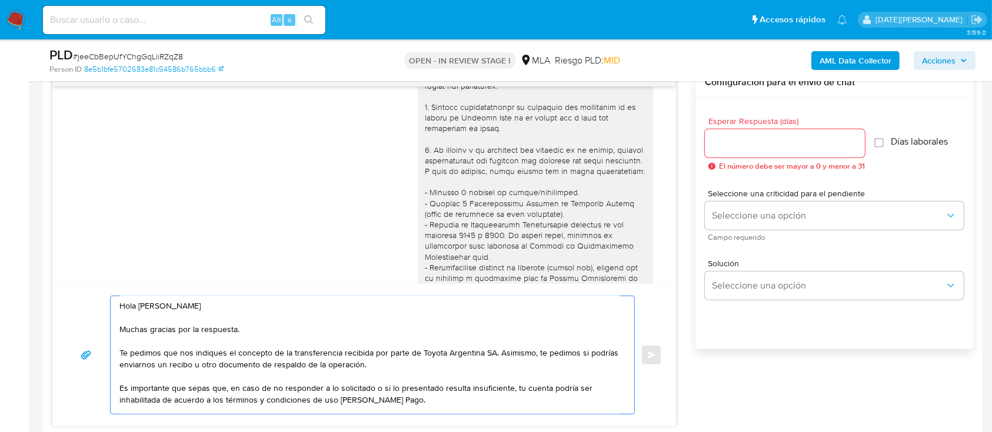
scroll to position [79, 0]
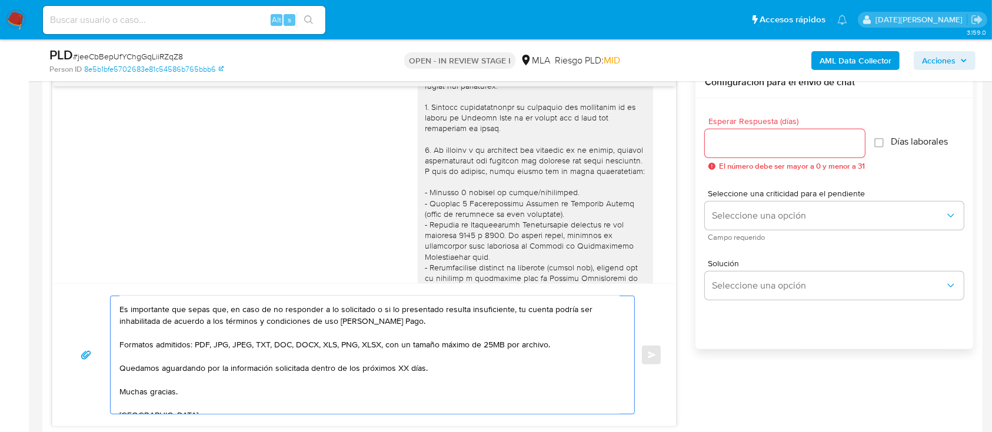
click at [400, 371] on textarea "Hola Leonel Dario Sanchez Muchas gracias por la respuesta. Te pedimos que nos i…" at bounding box center [369, 355] width 500 height 118
type textarea "Hola Leonel Dario Sanchez Muchas gracias por la respuesta. Te pedimos que nos i…"
click at [762, 142] on input "Esperar Respuesta (días)" at bounding box center [785, 143] width 160 height 15
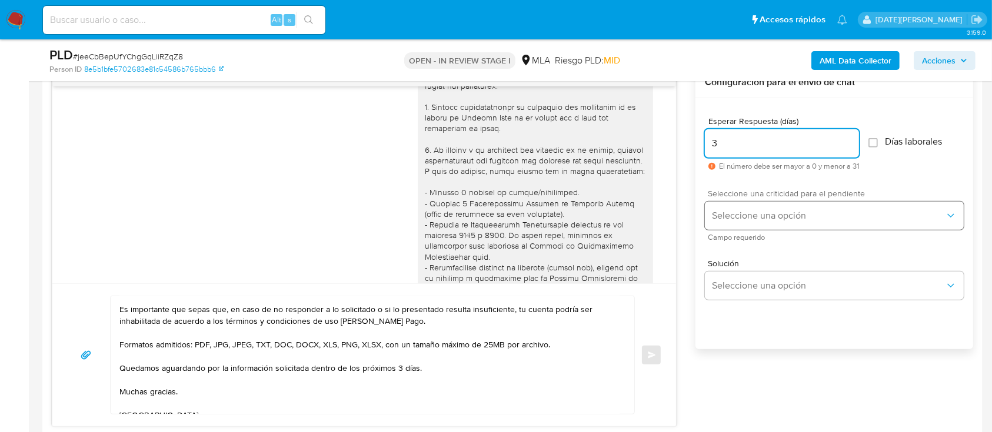
type input "3"
click at [804, 220] on span "Seleccione una opción" at bounding box center [828, 216] width 233 height 12
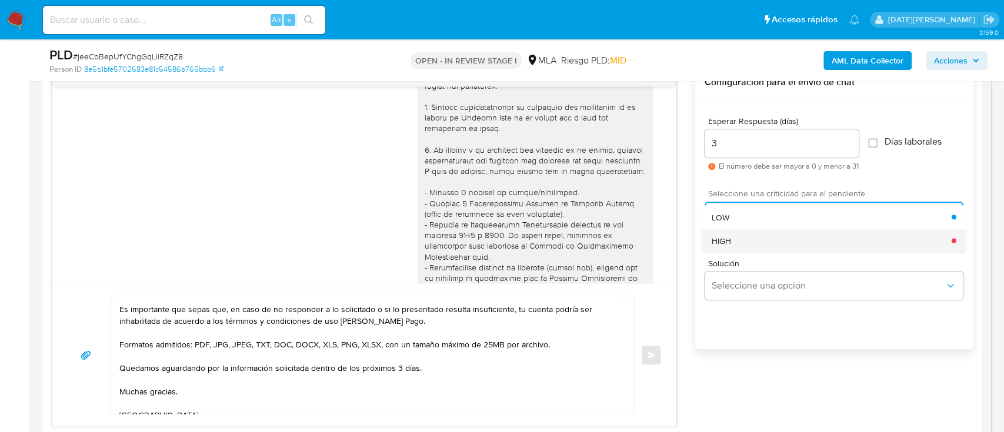
click at [767, 244] on div "HIGH" at bounding box center [832, 241] width 240 height 24
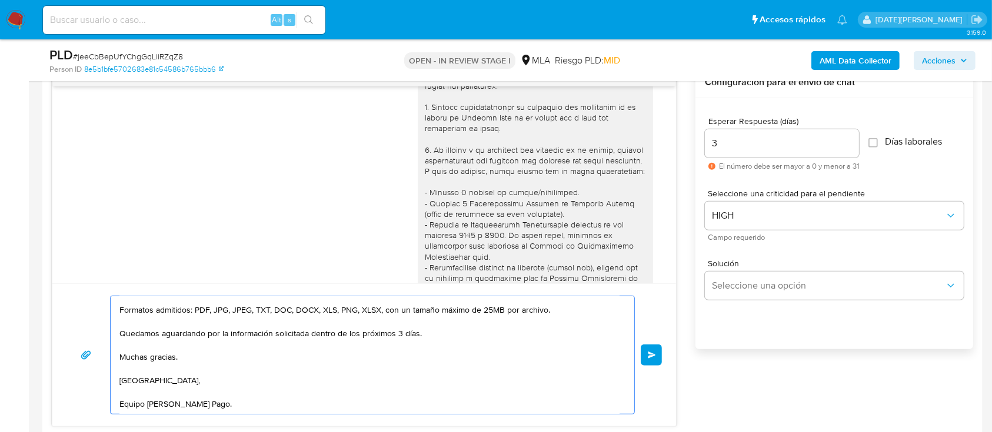
scroll to position [167, 0]
click at [655, 356] on span "Enviar" at bounding box center [652, 355] width 8 height 7
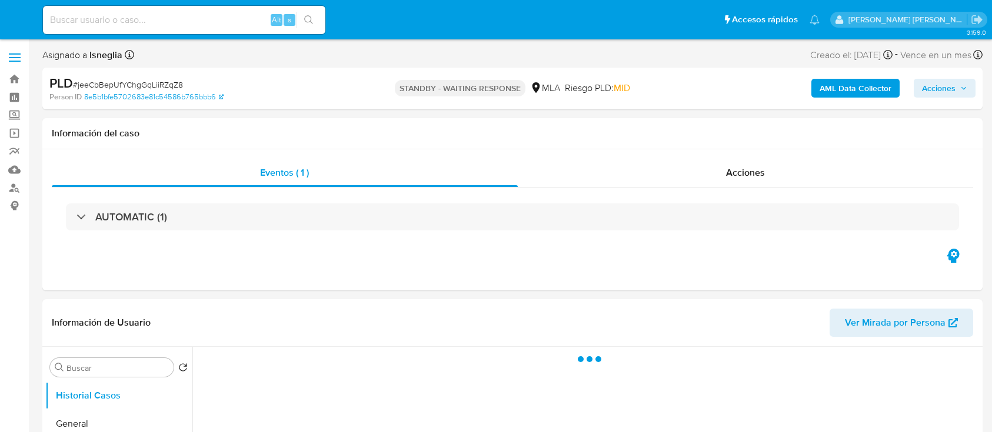
select select "10"
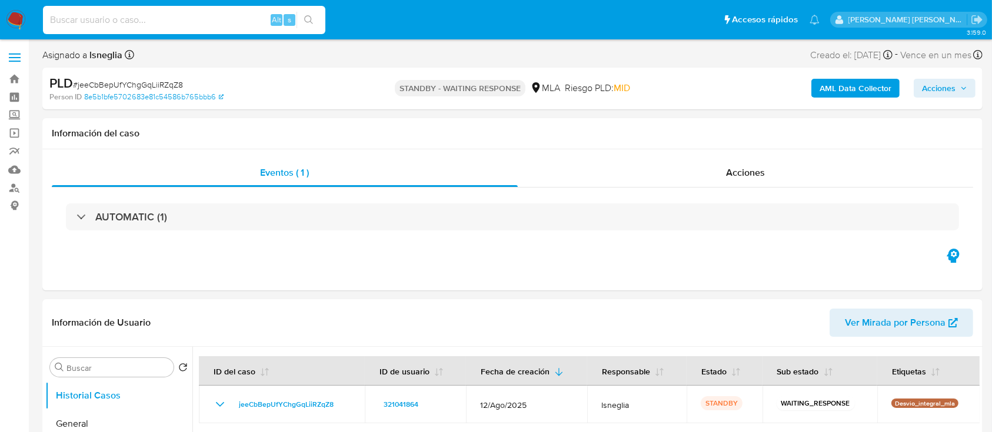
click at [146, 14] on input at bounding box center [184, 19] width 282 height 15
paste input "UnTUmRgWAyNVn8ARi3TVEgte"
type input "UnTUmRgWAyNVn8ARi3TVEgte"
click at [315, 17] on button "search-icon" at bounding box center [308, 20] width 24 height 16
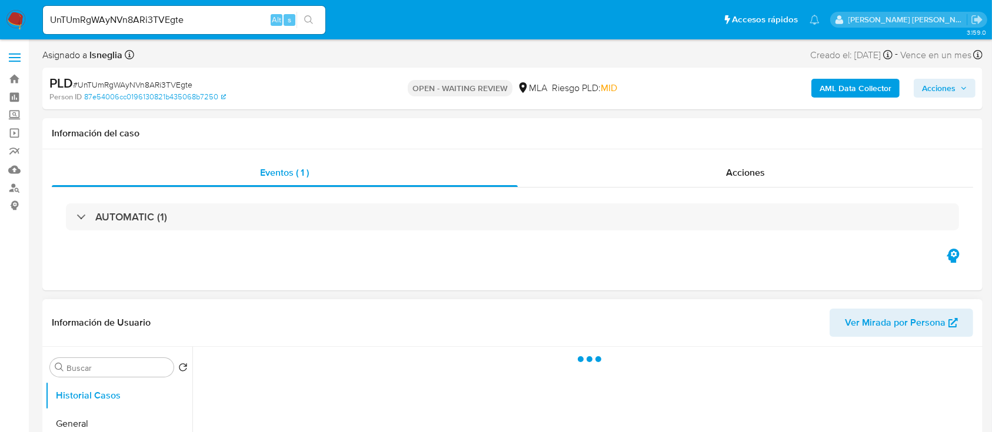
select select "10"
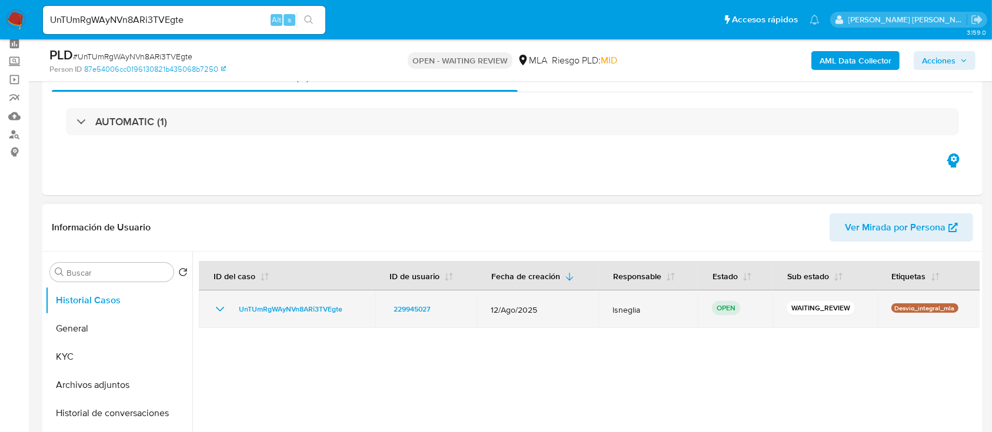
scroll to position [78, 0]
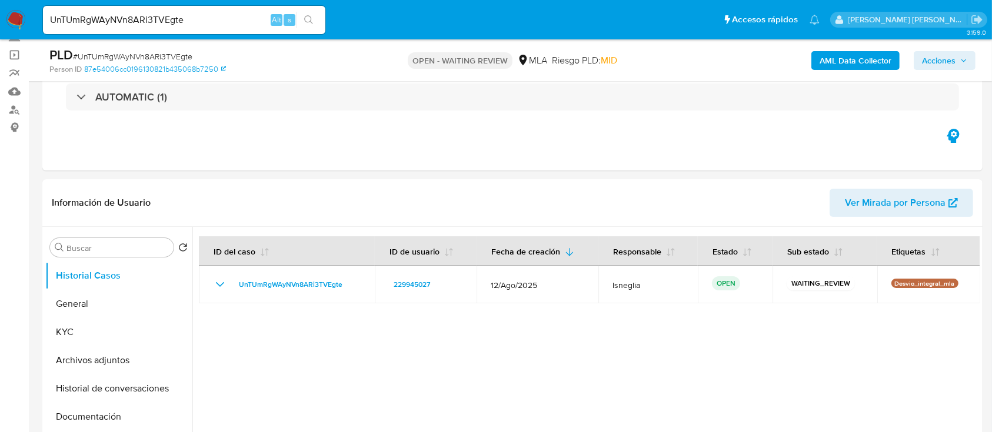
click at [166, 59] on span "# UnTUmRgWAyNVn8ARi3TVEgte" at bounding box center [132, 57] width 119 height 12
copy span "UnTUmRgWAyNVn8ARi3TVEgte"
click at [12, 16] on img at bounding box center [16, 20] width 20 height 20
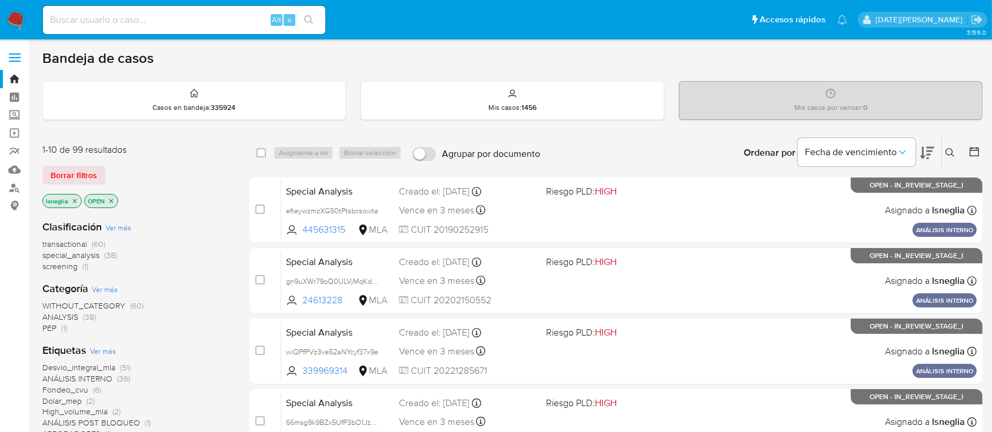
click at [951, 152] on icon at bounding box center [949, 152] width 9 height 9
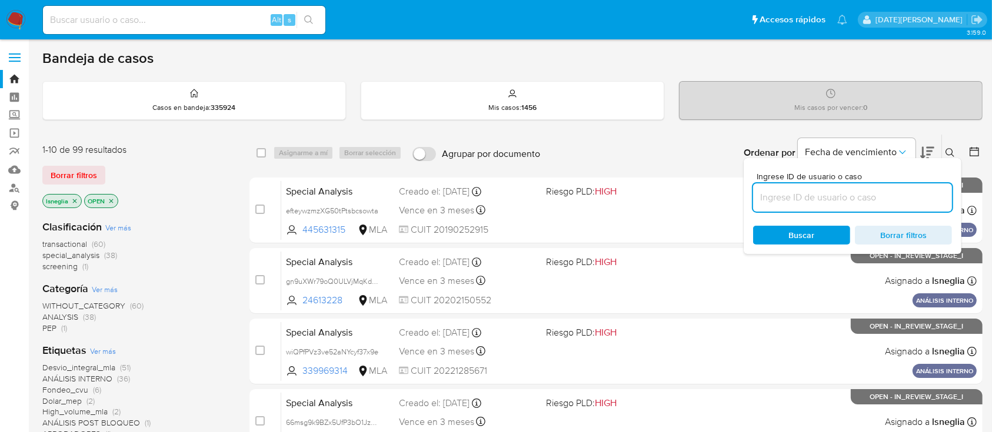
click at [845, 199] on input at bounding box center [852, 197] width 199 height 15
type input "UnTUmRgWAyNVn8ARi3TVEgte"
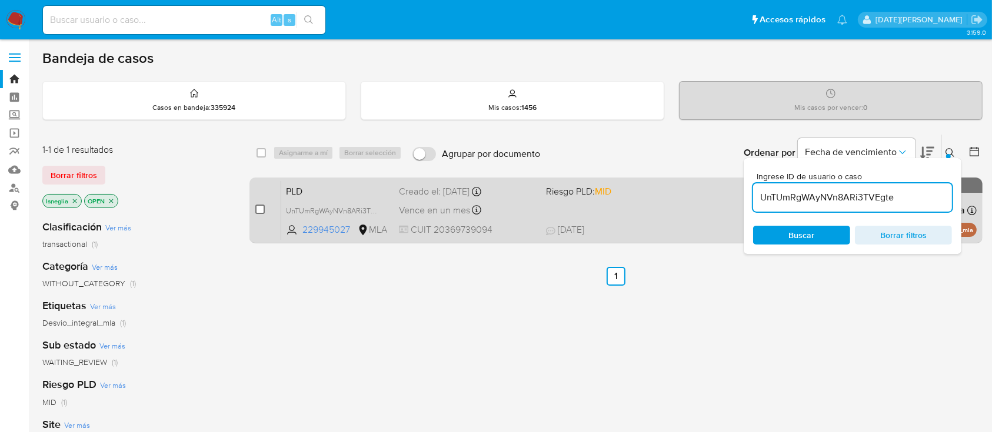
click at [262, 208] on input "checkbox" at bounding box center [259, 209] width 9 height 9
checkbox input "true"
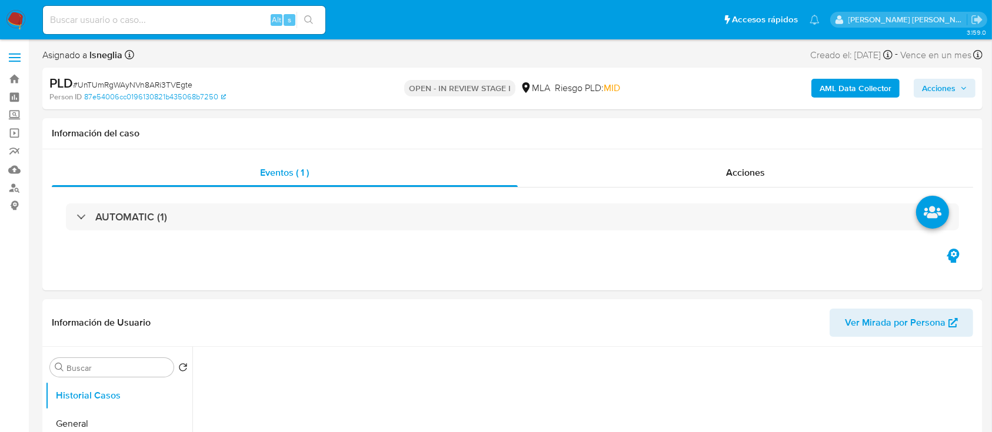
select select "10"
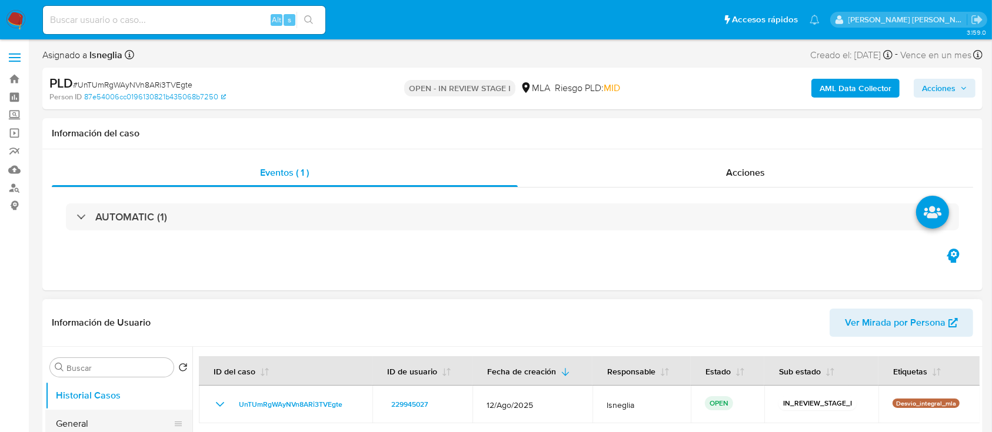
click at [71, 425] on button "General" at bounding box center [114, 424] width 138 height 28
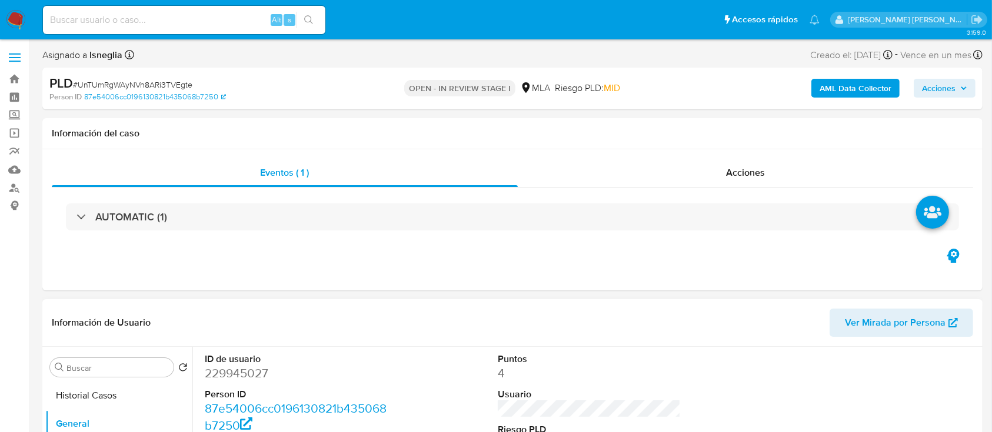
click at [236, 379] on dd "229945027" at bounding box center [297, 373] width 184 height 16
copy dd "229945027"
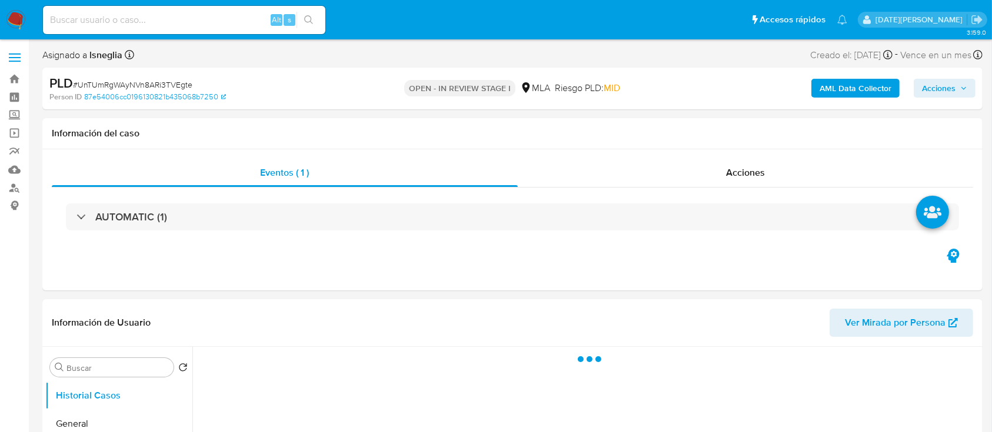
select select "10"
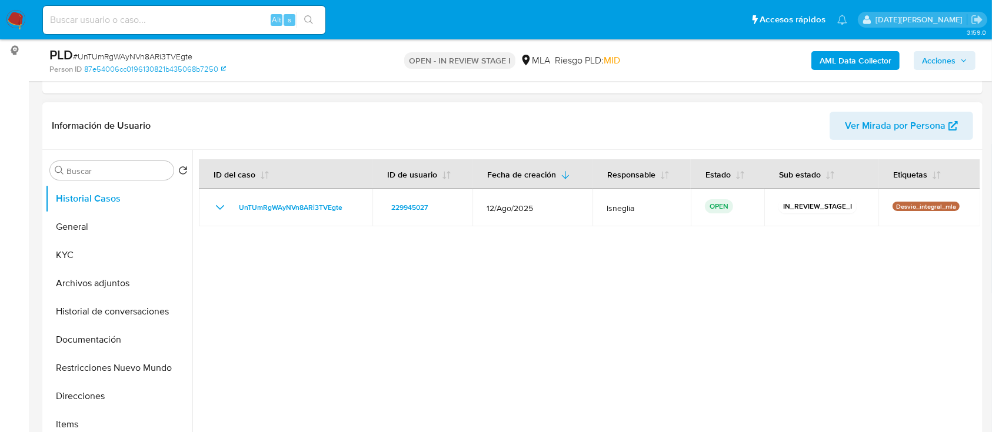
scroll to position [314, 0]
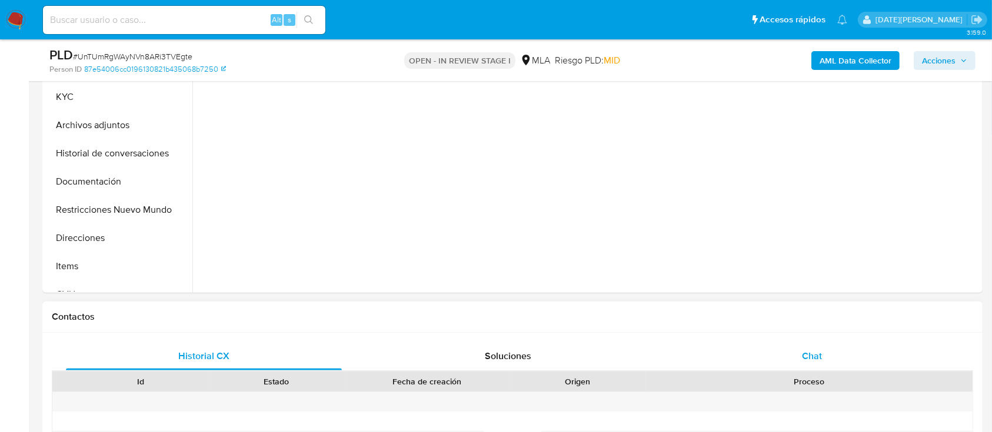
click at [812, 356] on span "Chat" at bounding box center [812, 356] width 20 height 14
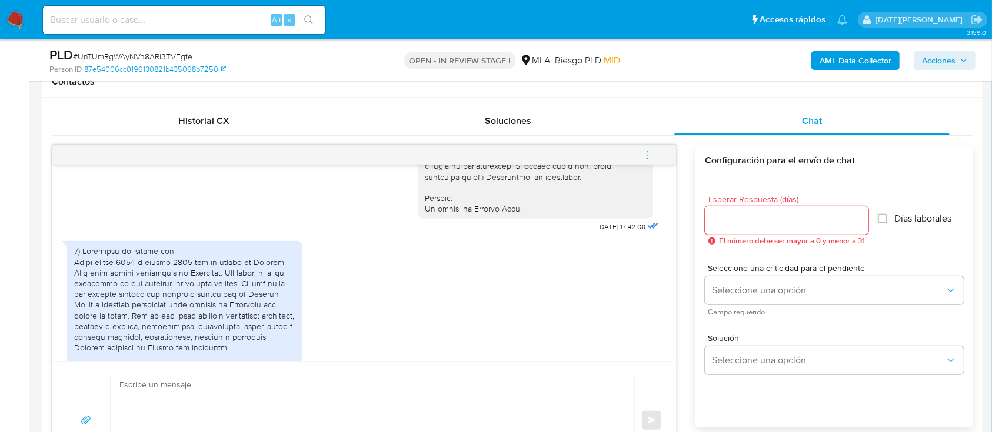
scroll to position [658, 0]
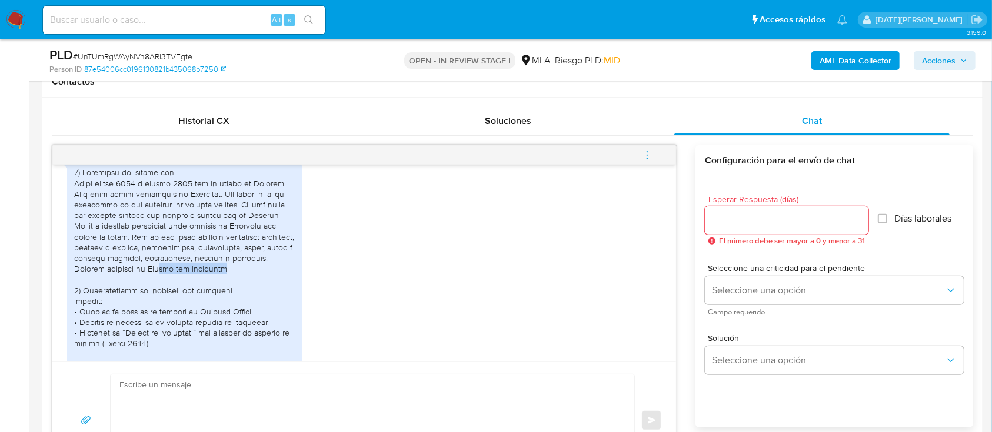
drag, startPoint x: 160, startPoint y: 299, endPoint x: 220, endPoint y: 299, distance: 60.0
click at [220, 299] on div at bounding box center [184, 354] width 221 height 375
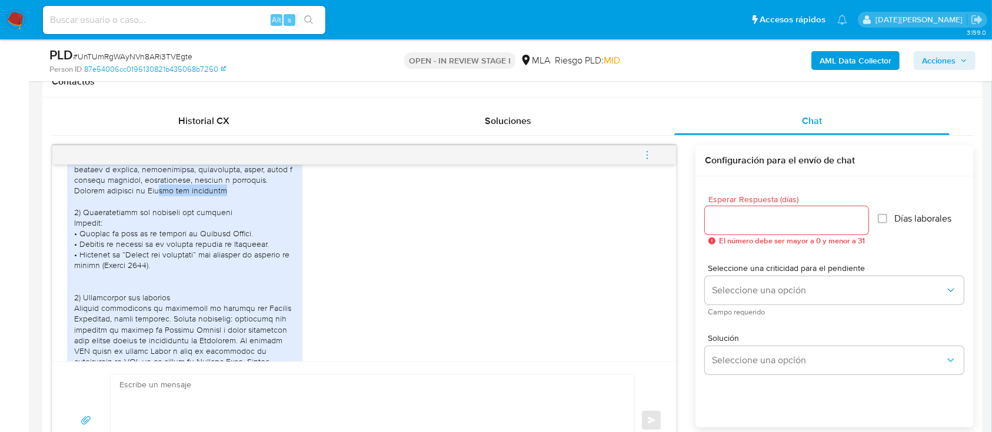
scroll to position [814, 0]
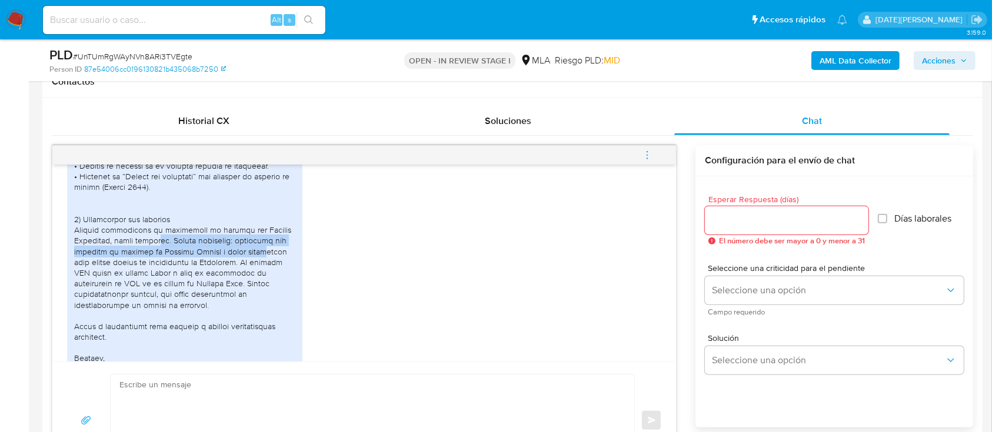
drag, startPoint x: 158, startPoint y: 271, endPoint x: 264, endPoint y: 286, distance: 107.0
click at [264, 286] on div at bounding box center [184, 198] width 221 height 375
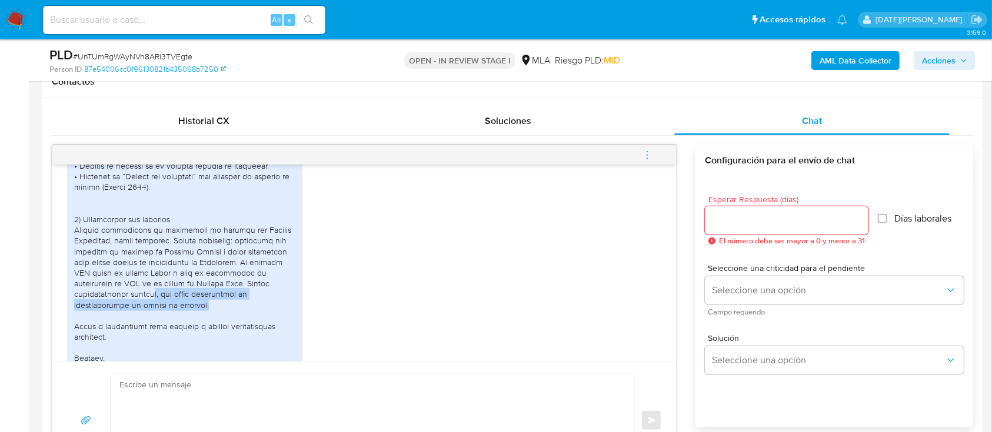
drag, startPoint x: 152, startPoint y: 325, endPoint x: 216, endPoint y: 336, distance: 64.5
click at [216, 336] on div at bounding box center [184, 198] width 221 height 375
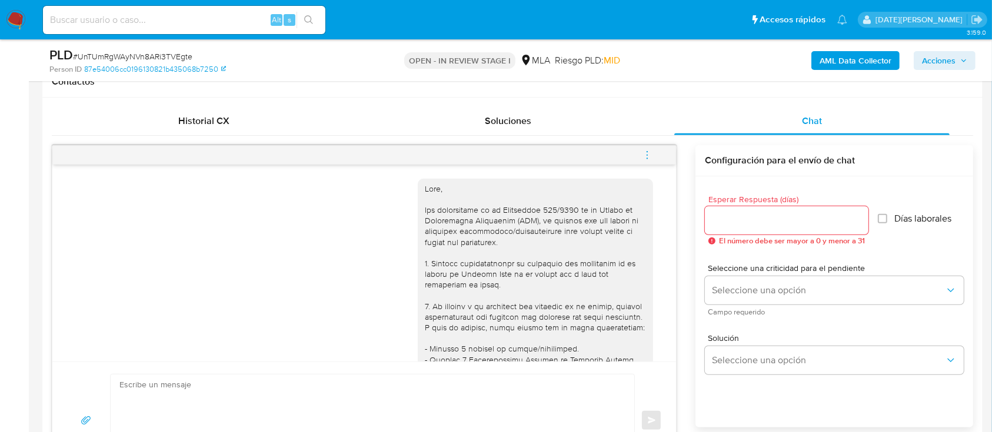
scroll to position [156, 0]
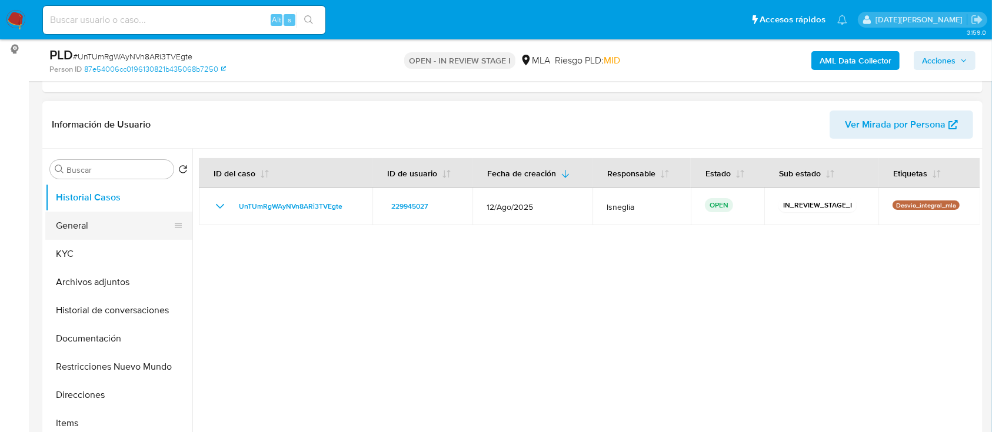
click at [115, 235] on button "General" at bounding box center [114, 226] width 138 height 28
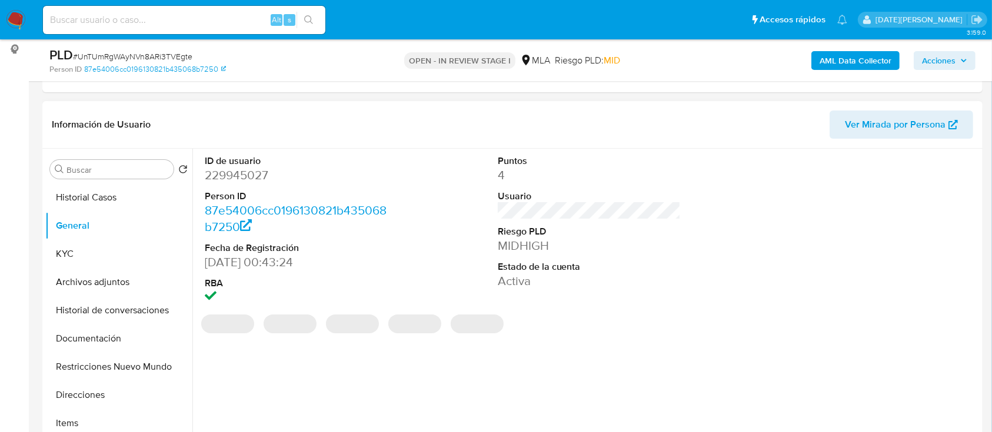
click at [241, 175] on dd "229945027" at bounding box center [297, 175] width 184 height 16
click at [242, 175] on dd "229945027" at bounding box center [297, 175] width 184 height 16
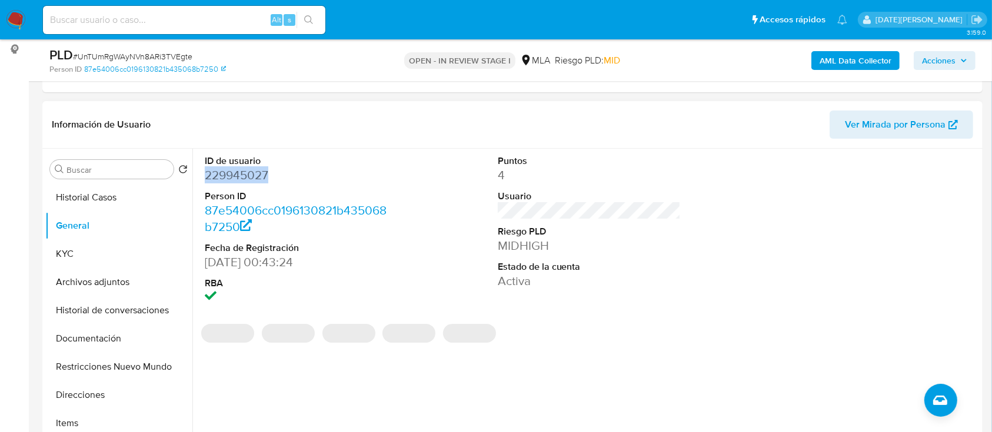
copy dd "229945027"
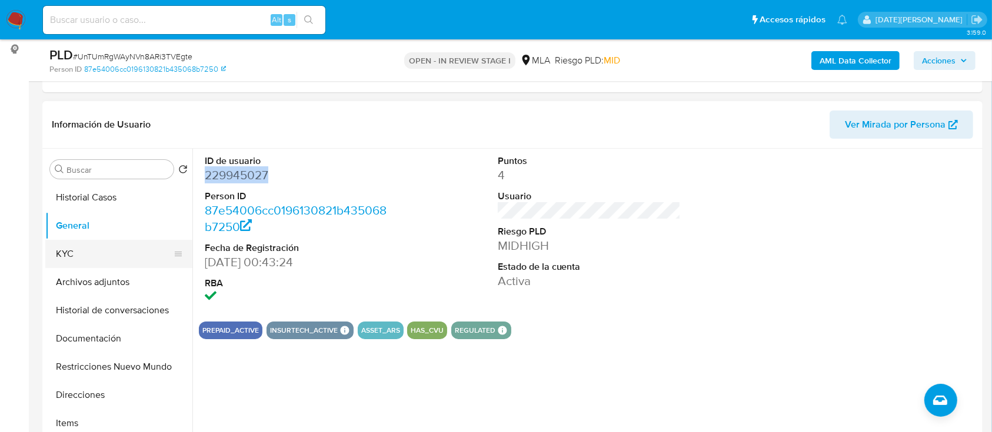
click at [78, 252] on button "KYC" at bounding box center [114, 254] width 138 height 28
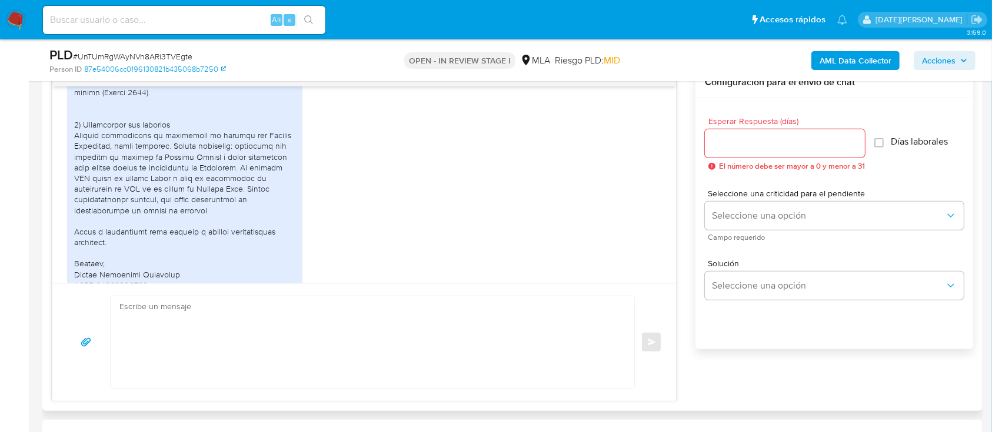
scroll to position [862, 0]
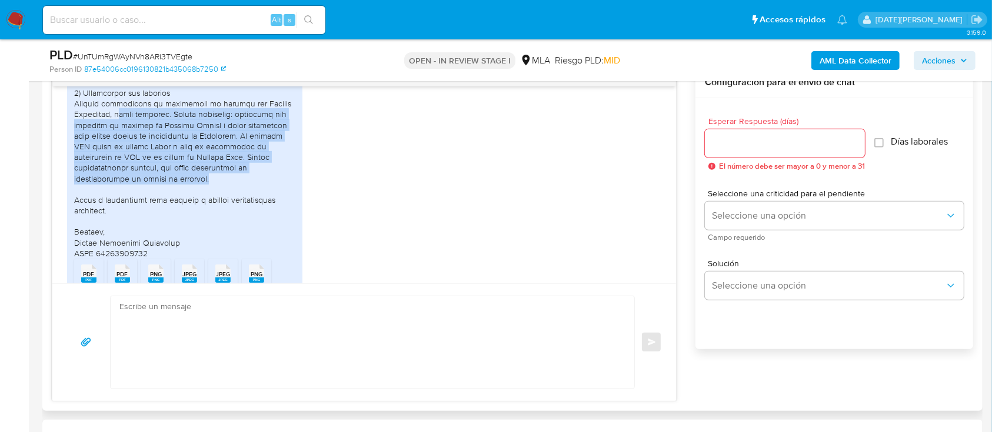
drag, startPoint x: 114, startPoint y: 144, endPoint x: 211, endPoint y: 208, distance: 115.5
click at [211, 208] on div at bounding box center [184, 71] width 221 height 375
copy div "miga personal. Motivo económico: convertir mis ingresos en dólares de [GEOGRAPH…"
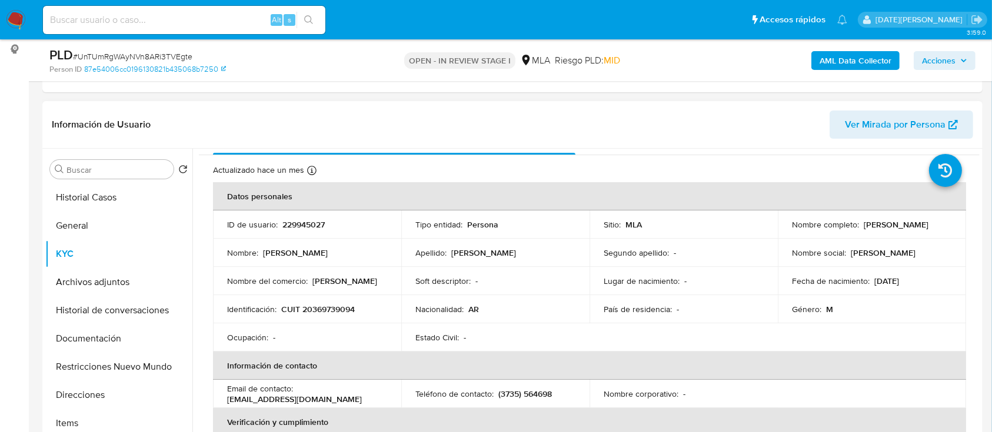
scroll to position [0, 0]
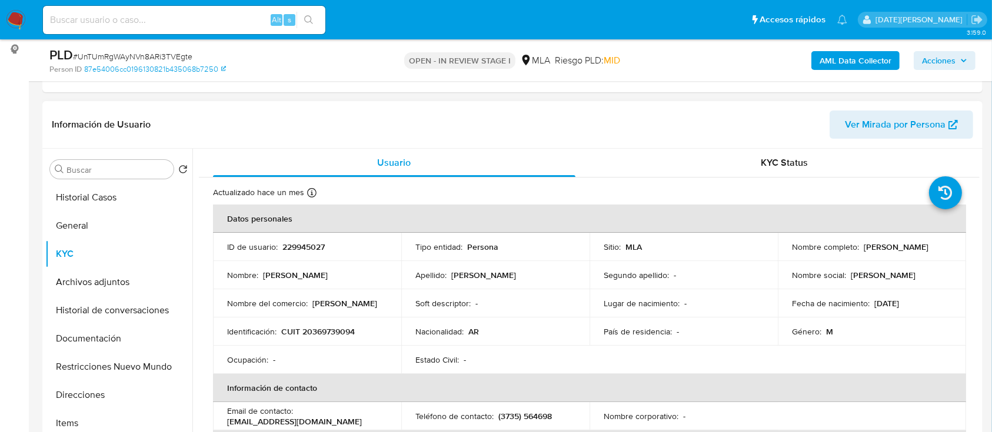
drag, startPoint x: 788, startPoint y: 250, endPoint x: 912, endPoint y: 249, distance: 124.1
click at [912, 249] on td "Nombre completo : [PERSON_NAME]" at bounding box center [872, 247] width 188 height 28
copy p "[PERSON_NAME]"
drag, startPoint x: 278, startPoint y: 330, endPoint x: 366, endPoint y: 329, distance: 87.7
click at [366, 329] on div "Identificación : CUIT 20369739094" at bounding box center [307, 331] width 160 height 11
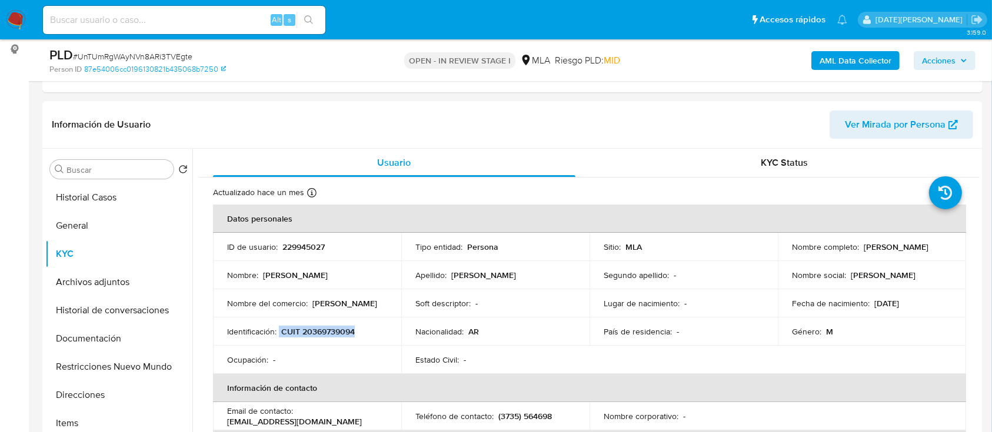
copy div "CUIT 20369739094"
click at [338, 336] on p "CUIT 20369739094" at bounding box center [318, 331] width 74 height 11
click at [338, 331] on p "CUIT 20369739094" at bounding box center [318, 331] width 74 height 11
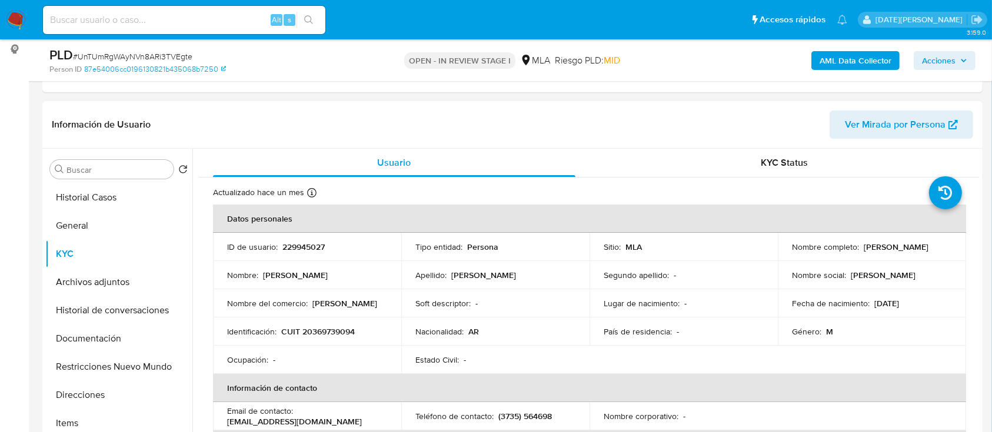
click at [292, 247] on p "229945027" at bounding box center [303, 247] width 42 height 11
copy p "229945027"
drag, startPoint x: 789, startPoint y: 252, endPoint x: 894, endPoint y: 252, distance: 104.7
click at [894, 252] on div "Nombre completo : [PERSON_NAME]" at bounding box center [872, 247] width 160 height 11
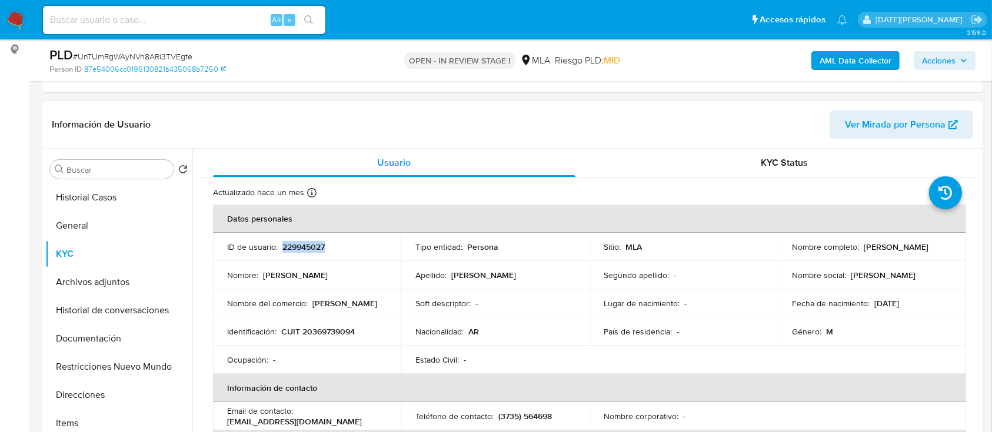
copy p "[PERSON_NAME]"
click at [95, 353] on button "Restricciones Nuevo Mundo" at bounding box center [114, 367] width 138 height 28
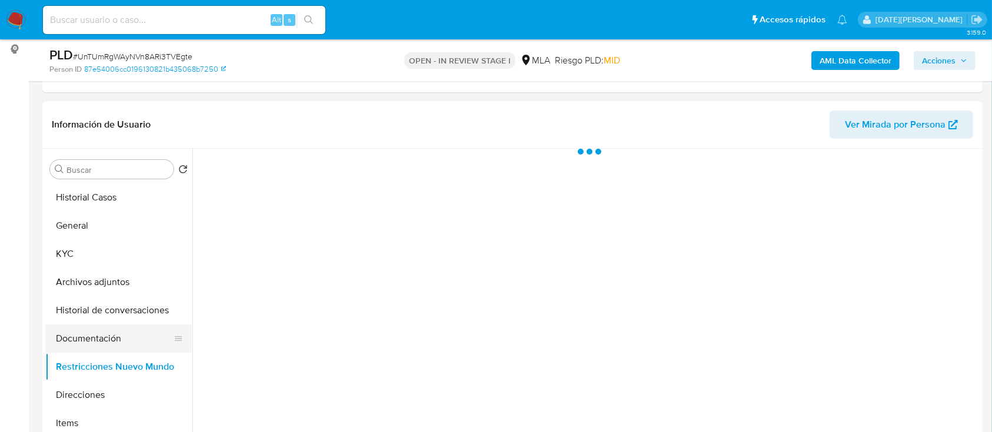
click at [99, 339] on button "Documentación" at bounding box center [114, 339] width 138 height 28
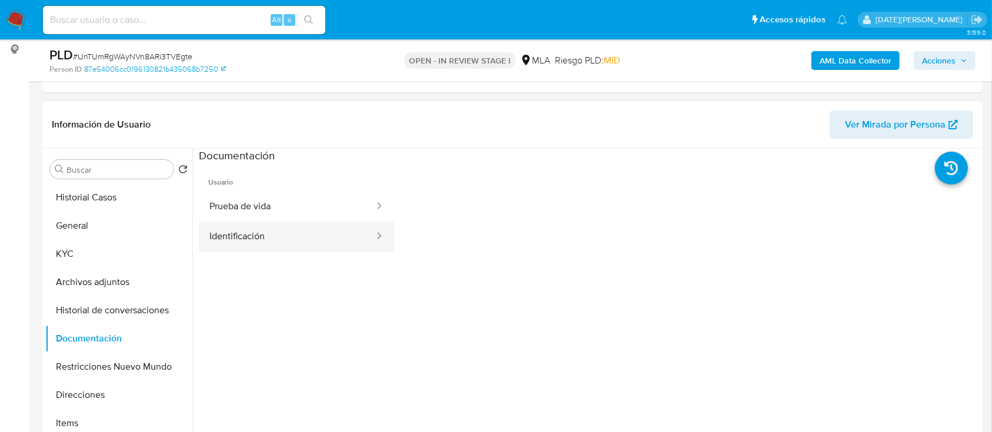
click at [275, 234] on button "Identificación" at bounding box center [287, 237] width 176 height 30
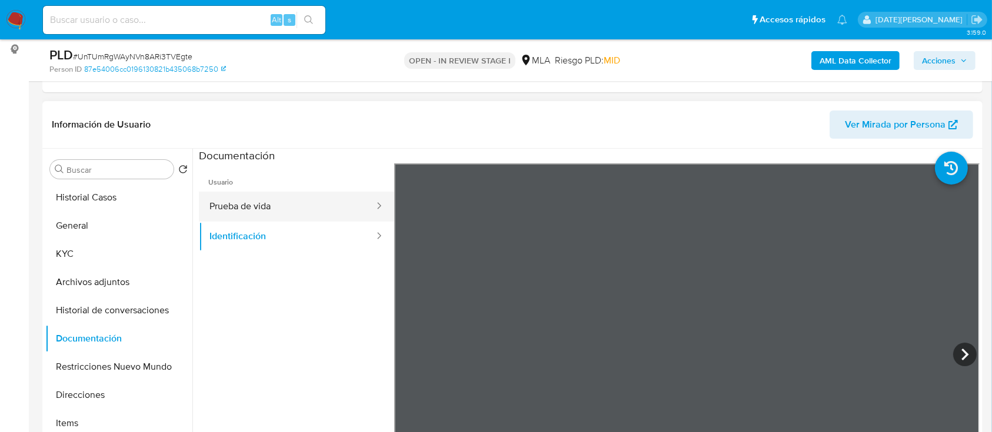
click at [230, 198] on button "Prueba de vida" at bounding box center [287, 207] width 176 height 30
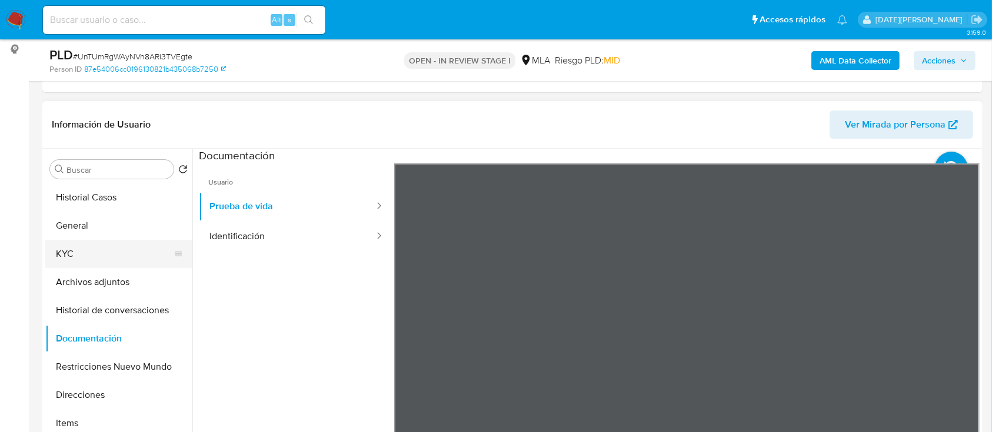
click at [91, 258] on button "KYC" at bounding box center [114, 254] width 138 height 28
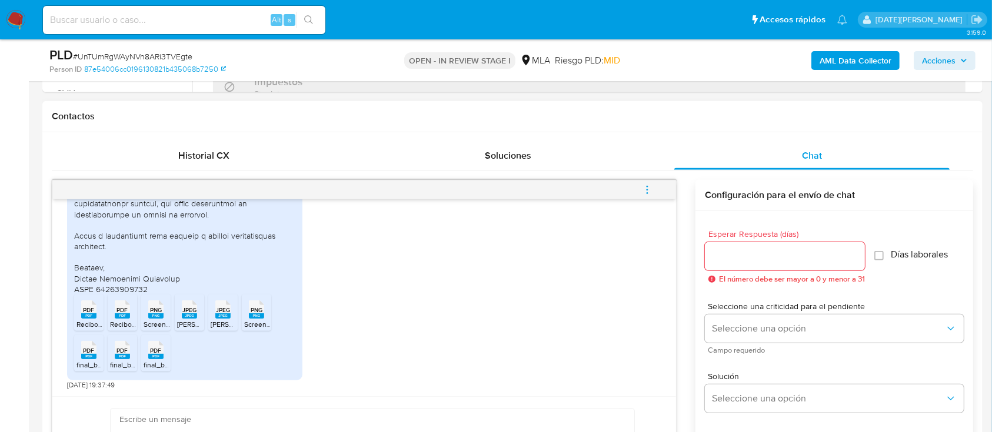
scroll to position [549, 0]
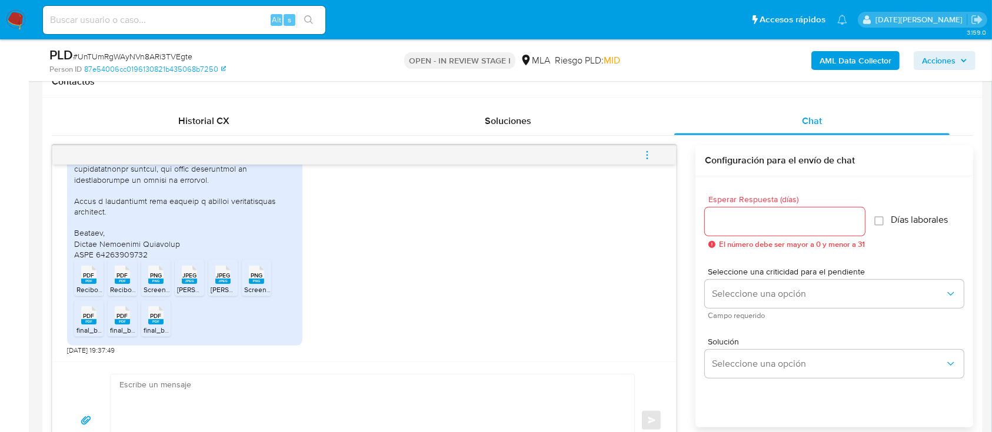
click at [83, 281] on rect at bounding box center [88, 281] width 15 height 5
click at [122, 282] on rect at bounding box center [122, 281] width 15 height 5
click at [156, 281] on rect at bounding box center [155, 281] width 15 height 5
click at [188, 280] on rect at bounding box center [189, 281] width 15 height 5
click at [214, 280] on div "JPEG JPEG" at bounding box center [223, 273] width 25 height 23
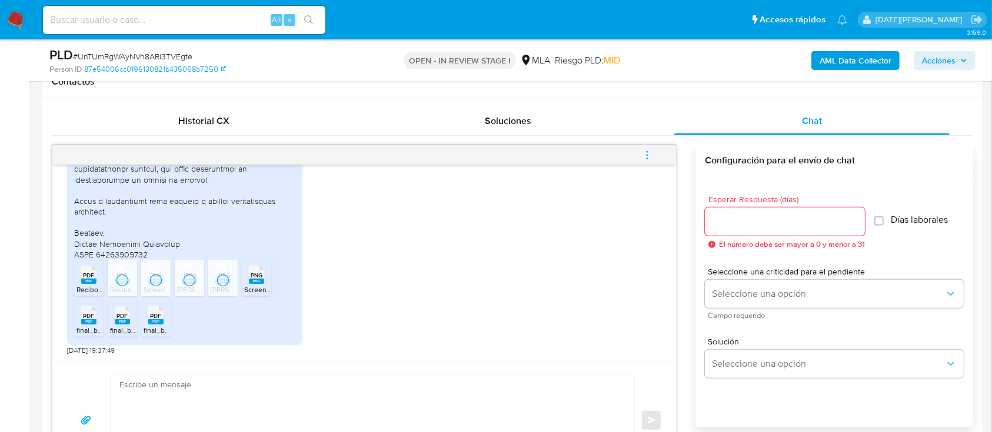
click at [259, 280] on rect at bounding box center [256, 281] width 15 height 5
click at [89, 321] on rect at bounding box center [88, 321] width 15 height 5
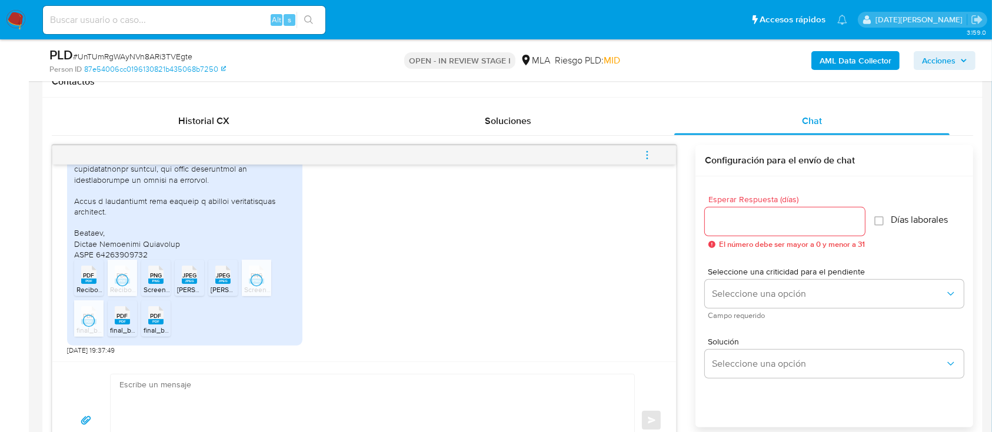
click at [122, 322] on rect at bounding box center [122, 321] width 15 height 5
click at [159, 322] on rect at bounding box center [155, 321] width 15 height 5
